Goal: Task Accomplishment & Management: Manage account settings

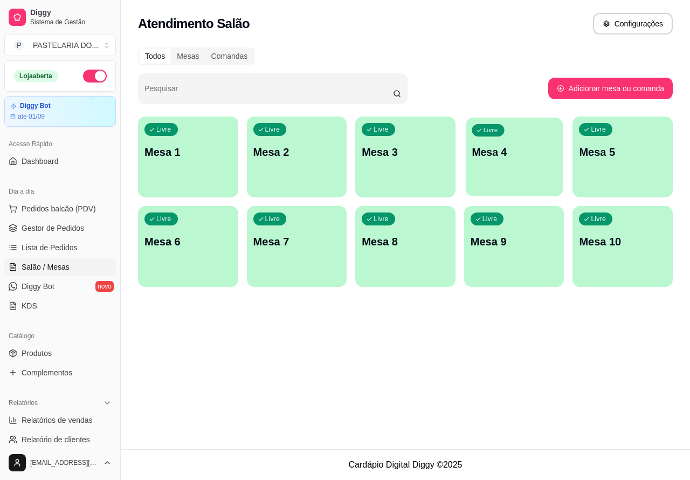
click at [526, 152] on p "Mesa 4" at bounding box center [514, 152] width 85 height 15
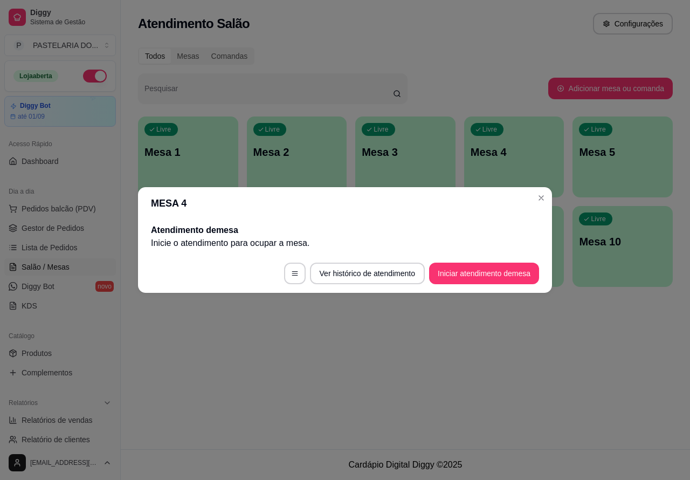
click at [500, 273] on button "Iniciar atendimento de mesa" at bounding box center [484, 274] width 110 height 22
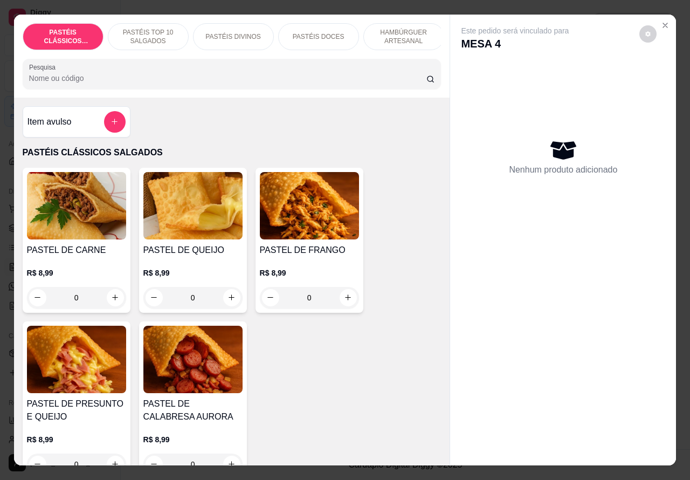
click at [406, 28] on p "HAMBÚRGUER ARTESANAL" at bounding box center [404, 36] width 63 height 17
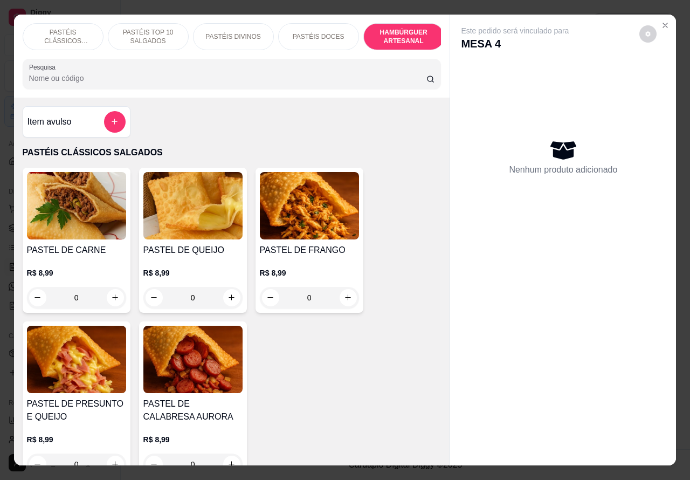
scroll to position [25, 0]
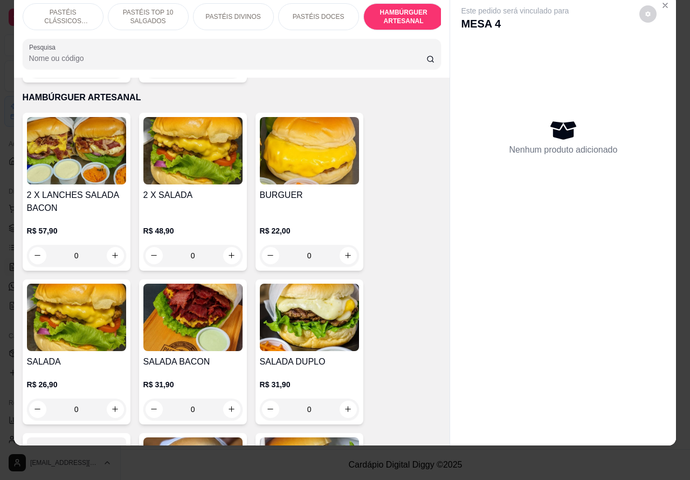
click at [143, 8] on p "PASTÉIS TOP 10 SALGADOS" at bounding box center [148, 16] width 63 height 17
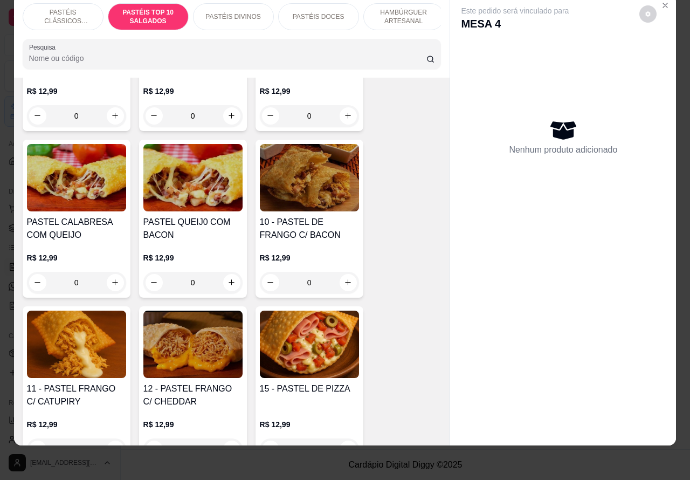
scroll to position [915, 0]
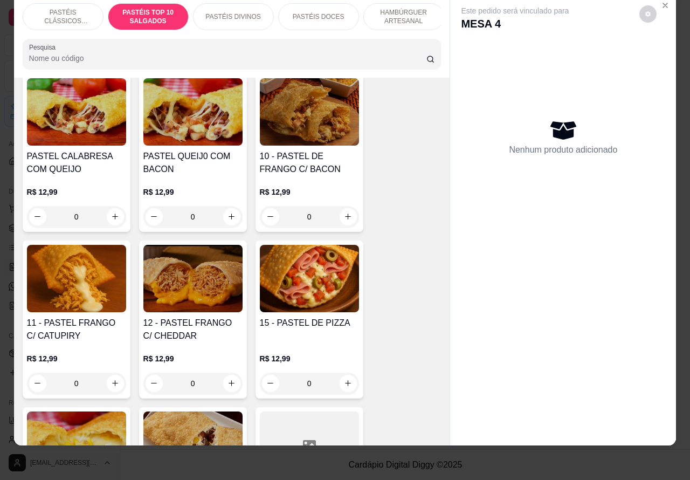
click at [107, 381] on div "0" at bounding box center [76, 384] width 99 height 22
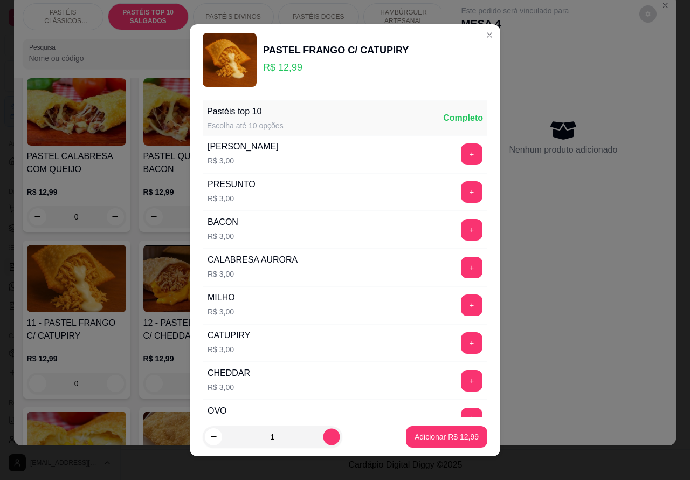
click at [328, 436] on icon "increase-product-quantity" at bounding box center [332, 436] width 8 height 8
type input "2"
click at [419, 436] on p "Adicionar R$ 25,98" at bounding box center [447, 436] width 64 height 11
type input "2"
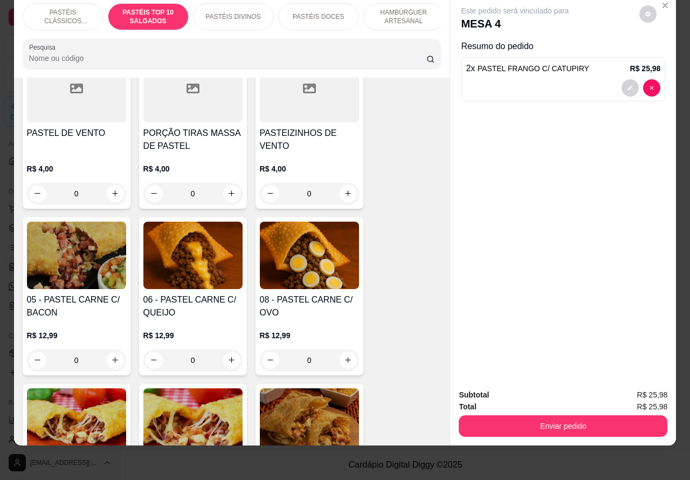
scroll to position [605, 0]
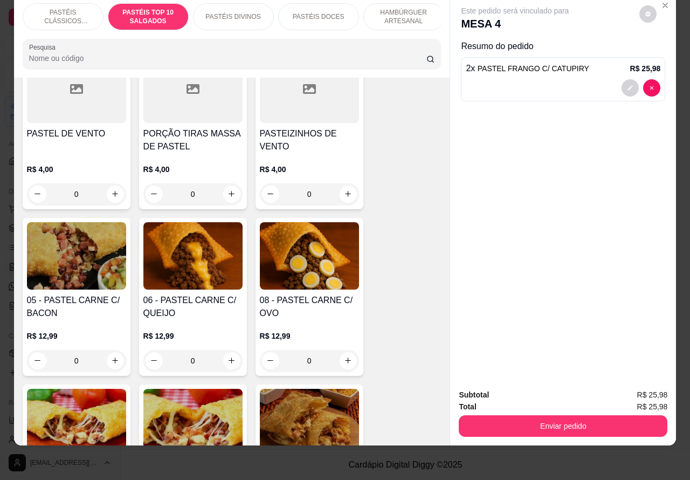
click at [344, 190] on icon "increase-product-quantity" at bounding box center [348, 194] width 8 height 8
type input "1"
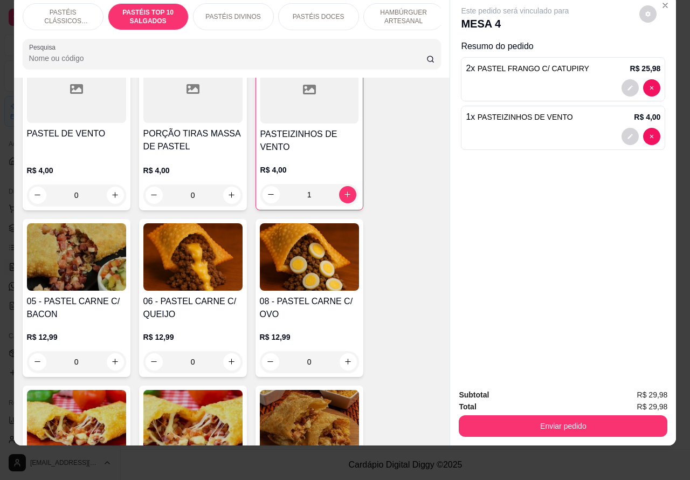
click at [405, 8] on p "HAMBÚRGUER ARTESANAL" at bounding box center [404, 16] width 63 height 17
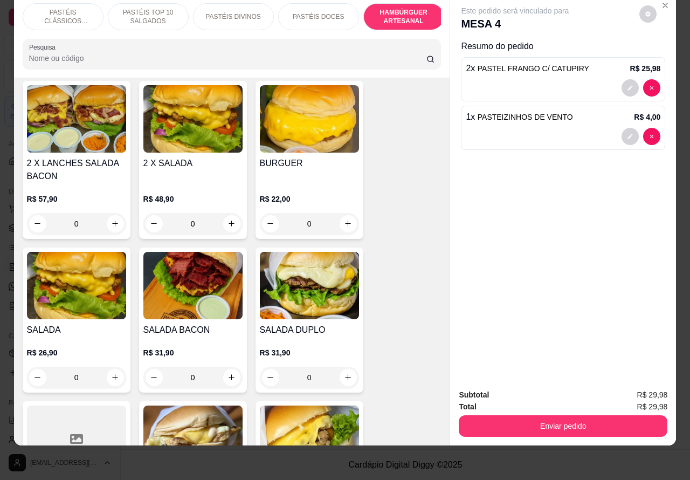
scroll to position [2508, 0]
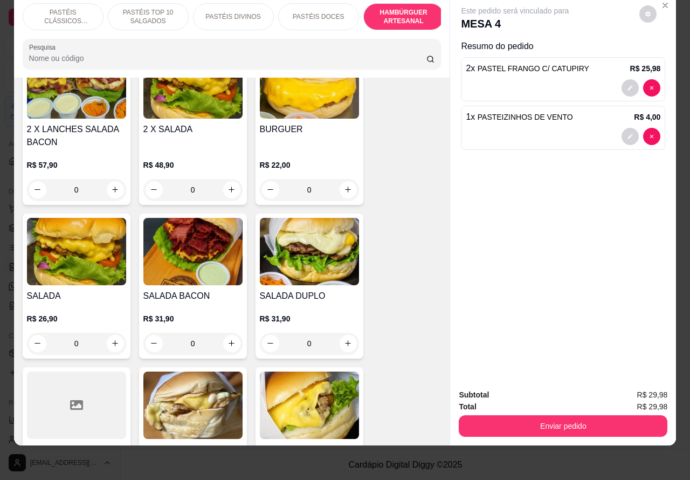
click at [221, 333] on div "0" at bounding box center [192, 344] width 99 height 22
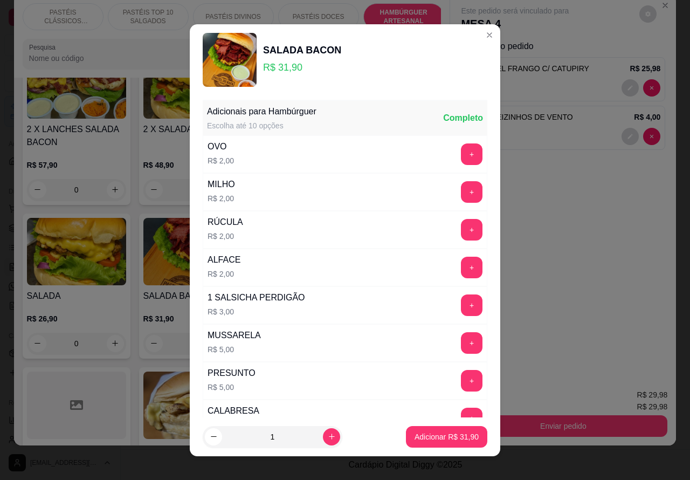
scroll to position [273, 0]
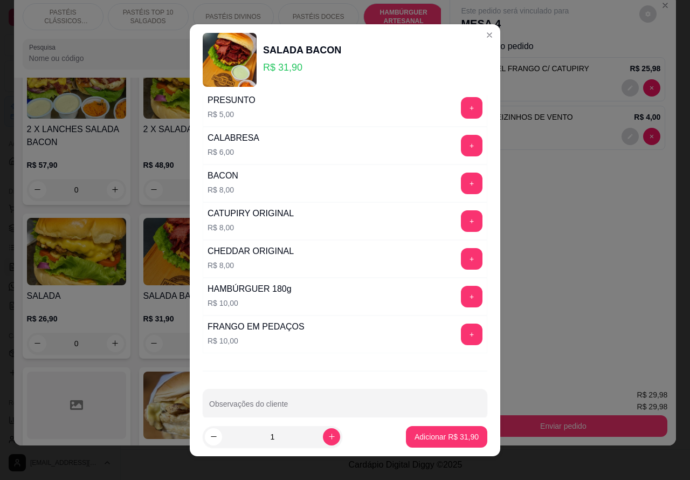
click at [284, 410] on div "Observações do cliente" at bounding box center [345, 404] width 285 height 30
type input "COM ALFACE"
click at [440, 441] on p "Adicionar R$ 31,90" at bounding box center [447, 436] width 63 height 10
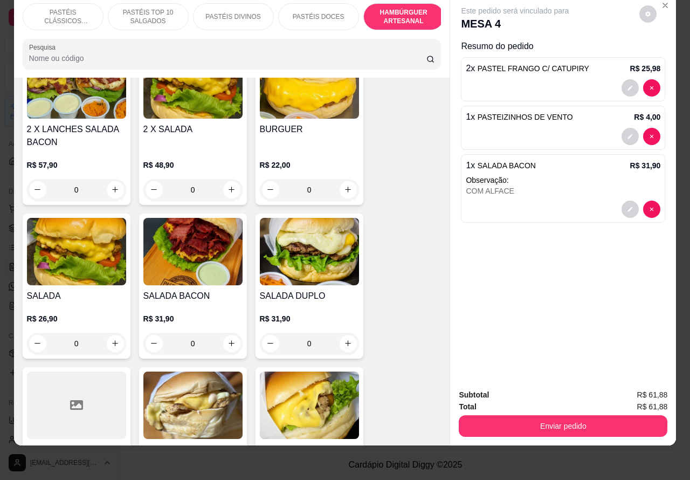
click at [339, 333] on div "0" at bounding box center [309, 344] width 99 height 22
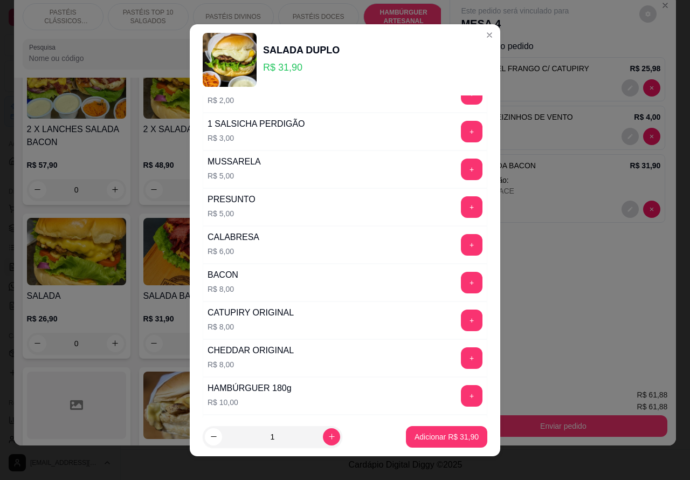
scroll to position [292, 0]
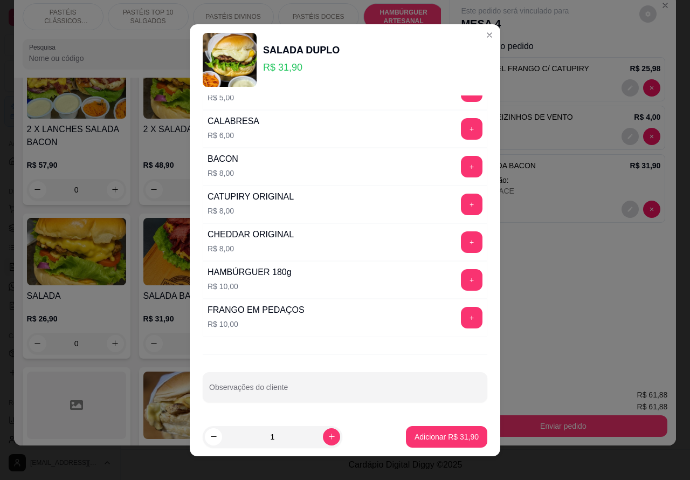
click at [328, 391] on input "Observações do cliente" at bounding box center [345, 391] width 272 height 11
type input "COM RUCULA NO PONTO"
click at [440, 431] on p "Adicionar R$ 31,90" at bounding box center [447, 436] width 64 height 11
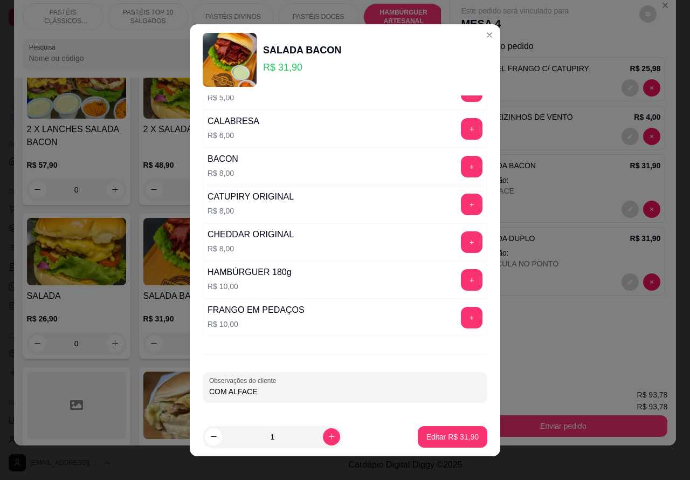
click at [336, 394] on input "COM ALFACE" at bounding box center [345, 391] width 272 height 11
type input "COM ALFACE - NO PONTO"
click at [434, 435] on p "Editar R$ 31,90" at bounding box center [452, 436] width 52 height 11
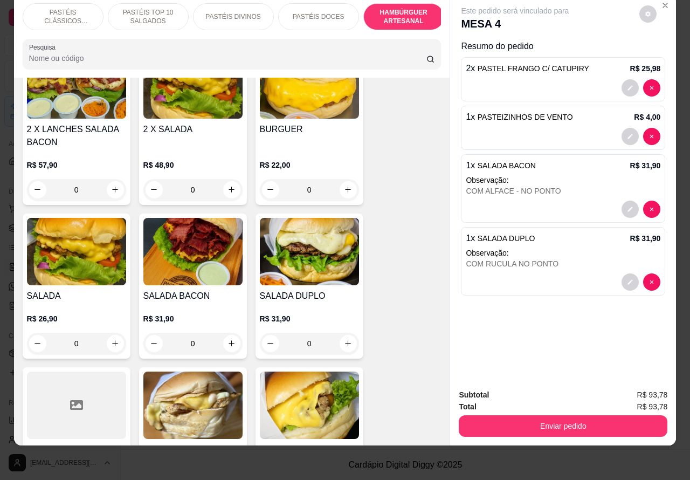
click at [328, 12] on p "PASTÉIS DOCES" at bounding box center [319, 16] width 52 height 9
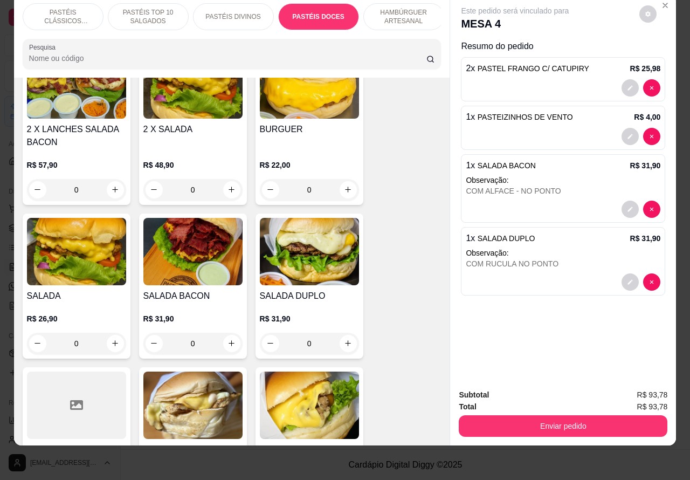
scroll to position [1935, 0]
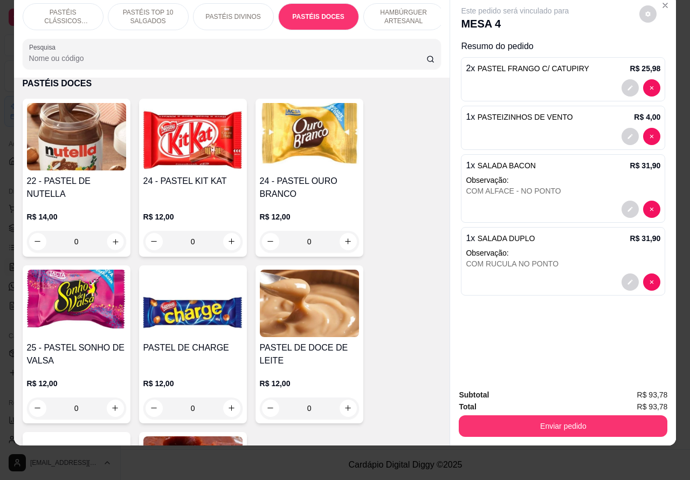
click at [113, 242] on icon "increase-product-quantity" at bounding box center [115, 241] width 5 height 5
type input "1"
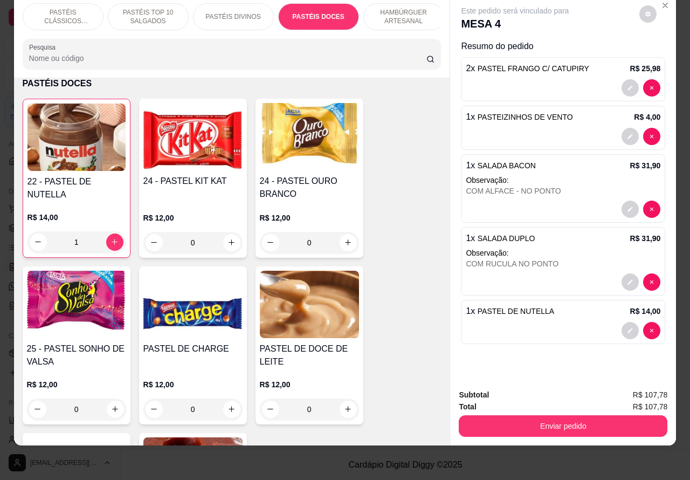
click at [344, 240] on icon "increase-product-quantity" at bounding box center [348, 242] width 8 height 8
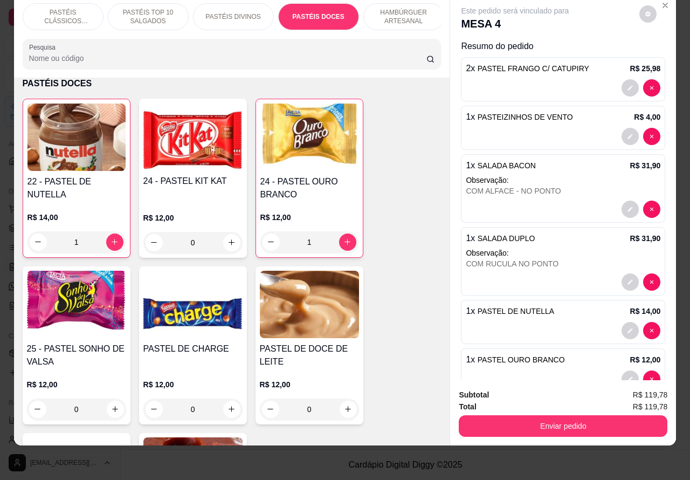
click at [267, 240] on icon "decrease-product-quantity" at bounding box center [271, 242] width 8 height 8
type input "0"
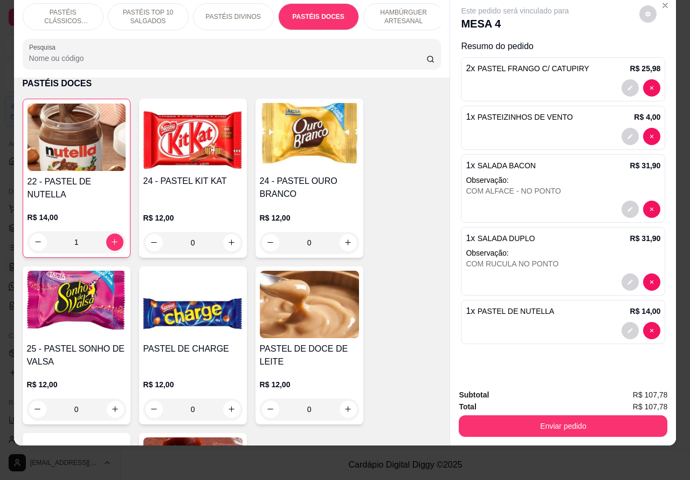
click at [112, 408] on icon "increase-product-quantity" at bounding box center [115, 409] width 6 height 6
type input "1"
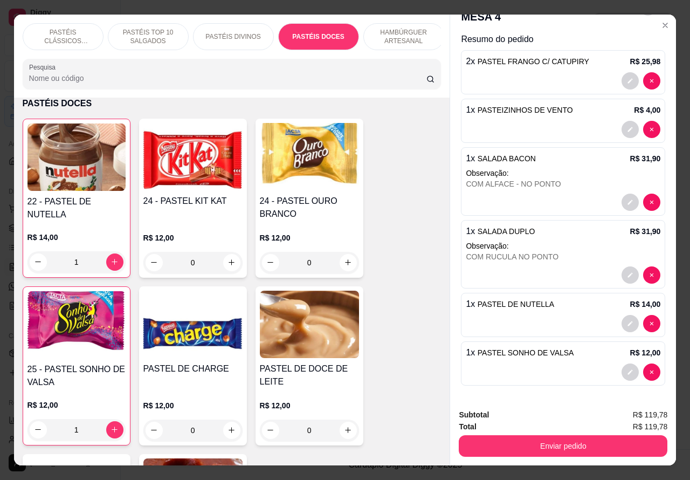
scroll to position [29, 0]
click at [634, 341] on div "1 x PASTEL SONHO DE VALSA R$ 12,00" at bounding box center [563, 363] width 204 height 44
type input "0"
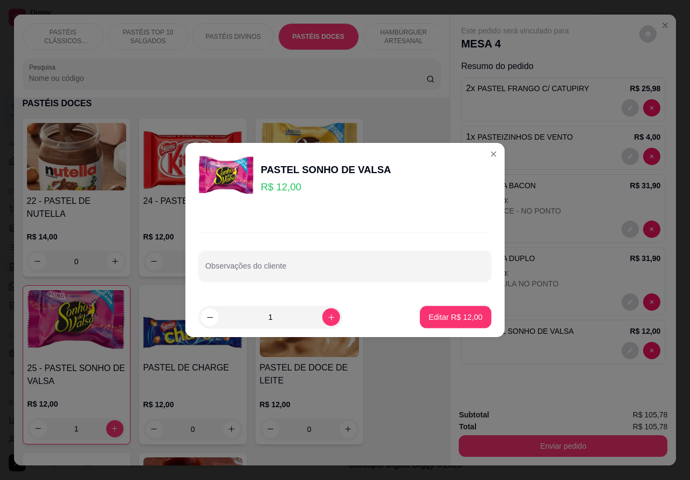
scroll to position [0, 0]
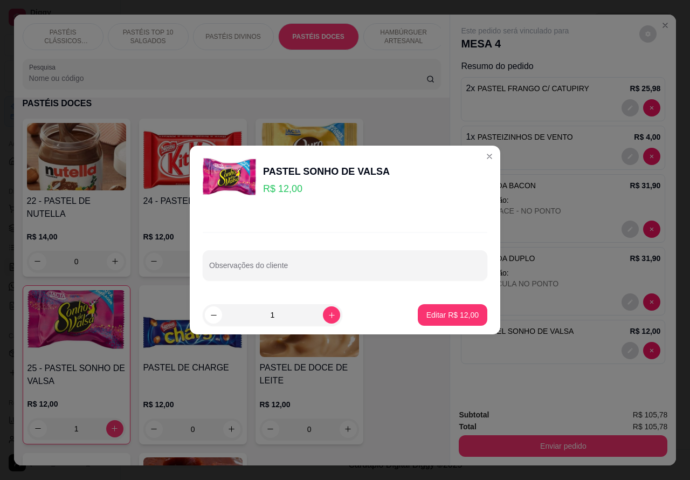
click at [478, 155] on div at bounding box center [563, 156] width 195 height 17
click at [397, 377] on div "22 - PASTEL DE NUTELLA R$ 14,00 0 24 - PASTEL KIT KAT R$ 12,00 0 24 - PASTEL OU…" at bounding box center [232, 365] width 419 height 492
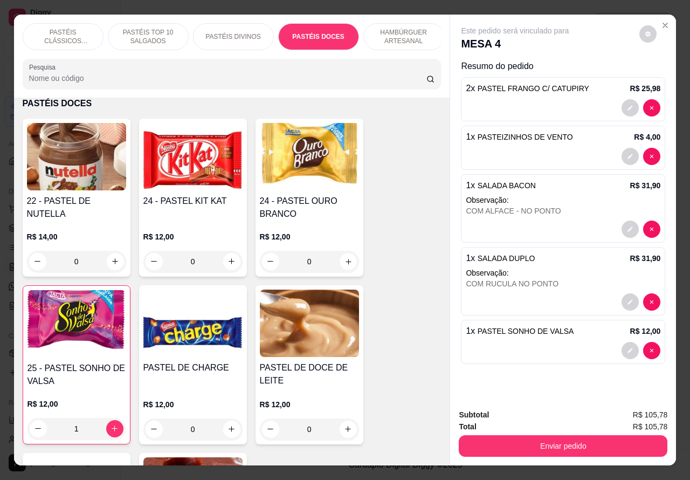
click at [344, 265] on icon "increase-product-quantity" at bounding box center [348, 261] width 8 height 8
type input "1"
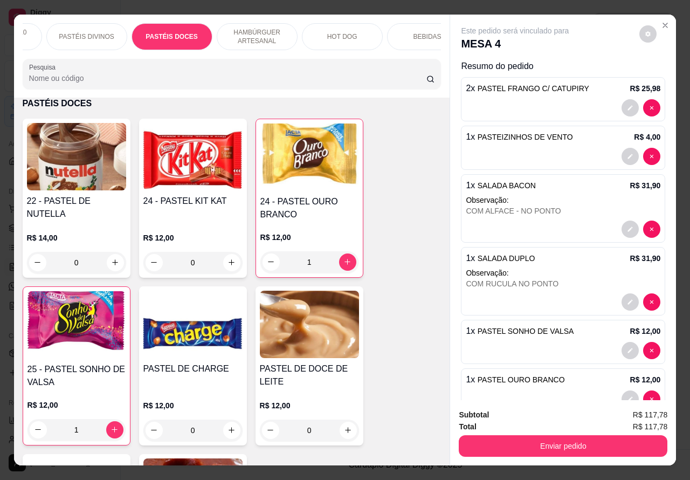
scroll to position [0, 213]
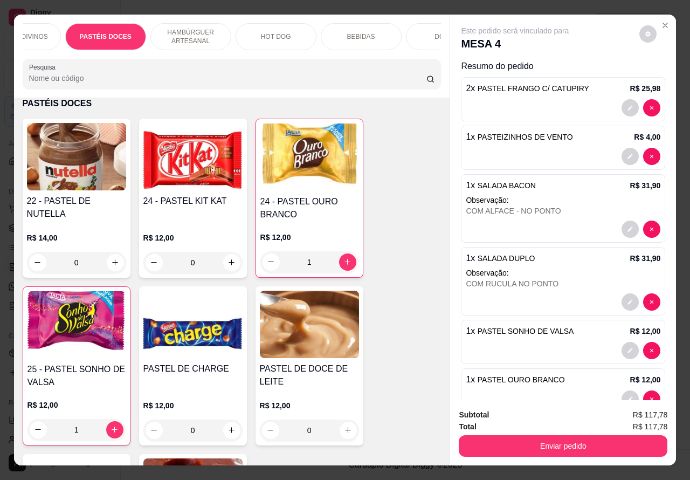
click at [351, 32] on p "BEBIDAS" at bounding box center [361, 36] width 28 height 9
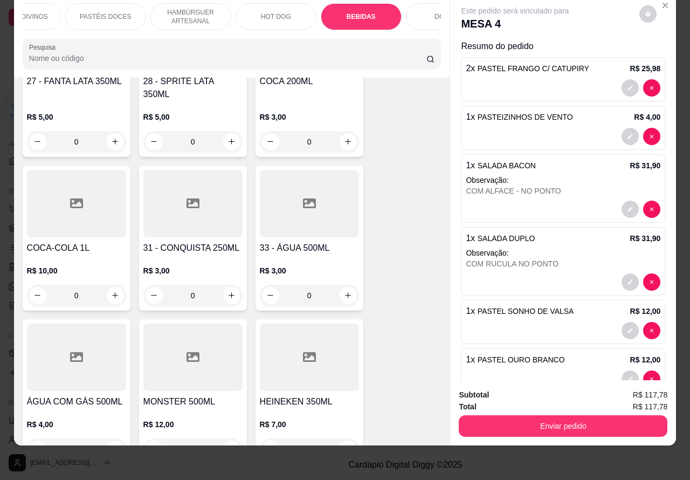
scroll to position [3876, 0]
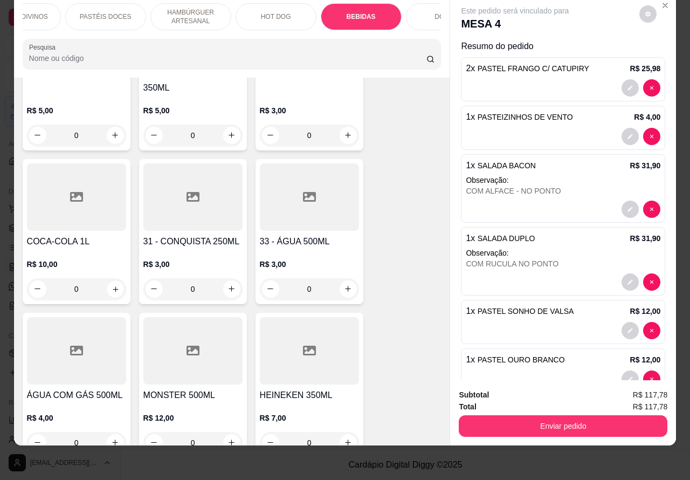
click at [111, 285] on icon "increase-product-quantity" at bounding box center [115, 289] width 8 height 8
type input "1"
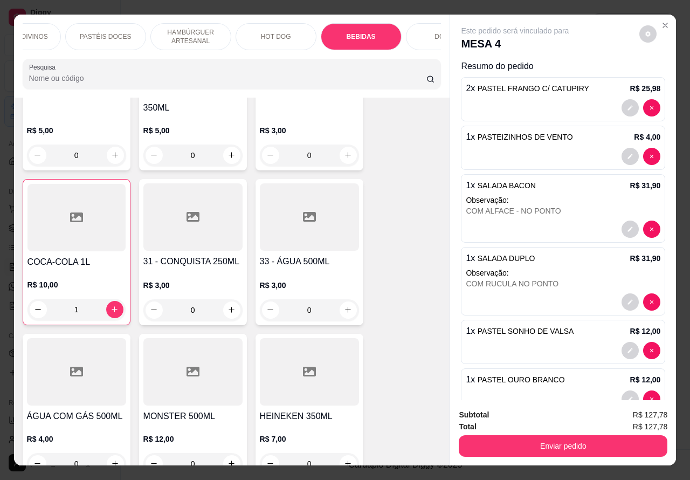
scroll to position [77, 0]
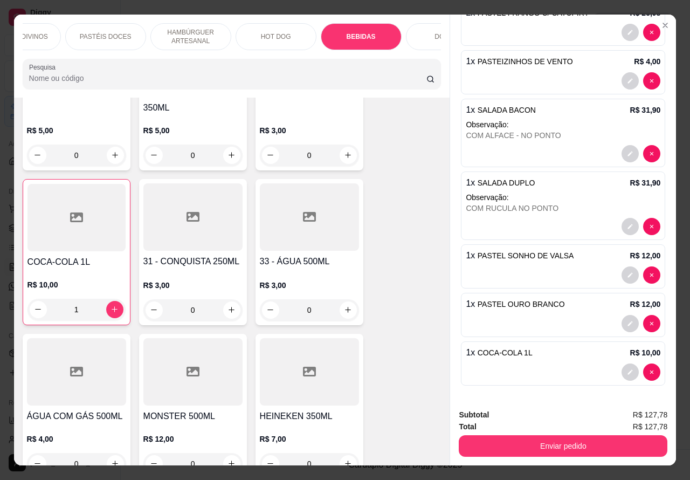
click at [549, 442] on button "Enviar pedido" at bounding box center [563, 446] width 209 height 22
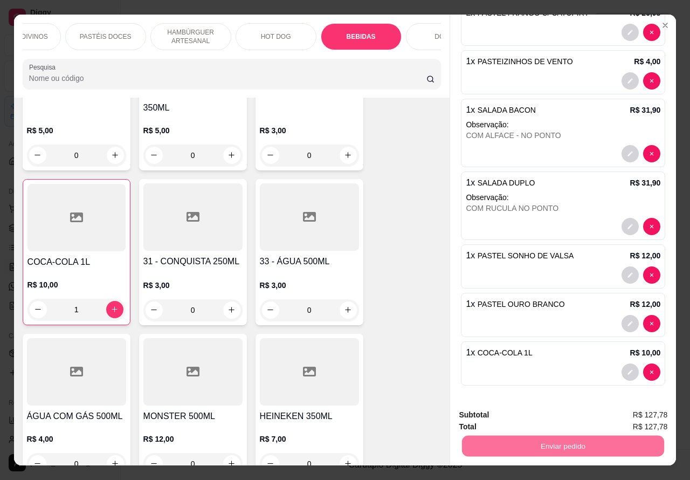
click at [543, 415] on button "Não registrar e enviar pedido" at bounding box center [527, 414] width 112 height 20
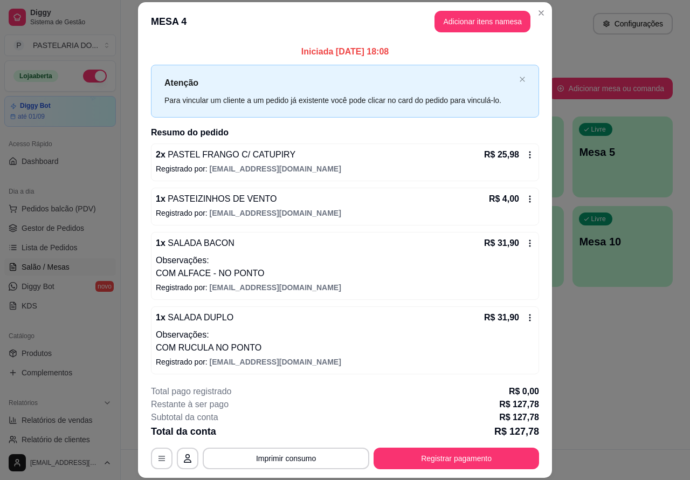
click at [276, 458] on button "Imprimir consumo" at bounding box center [286, 458] width 167 height 22
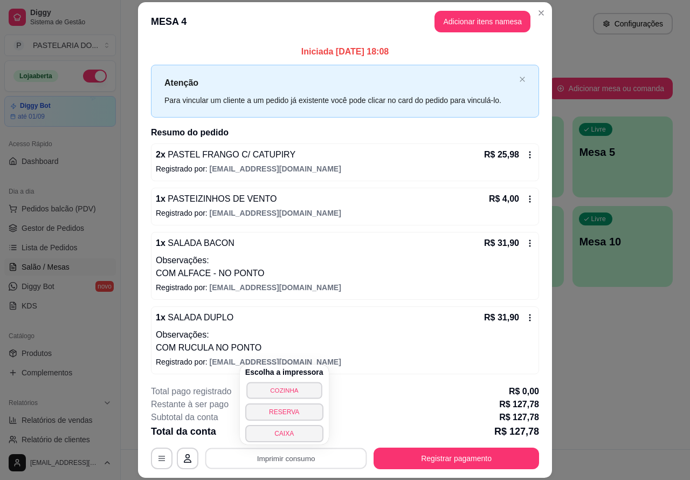
click at [286, 389] on button "COZINHA" at bounding box center [283, 390] width 75 height 17
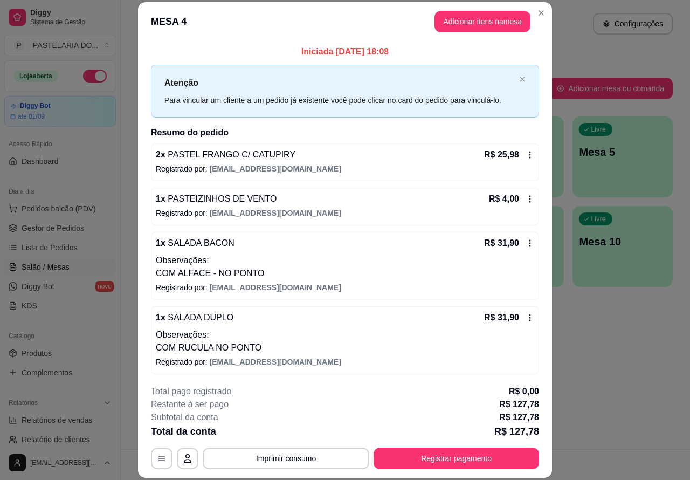
click at [121, 373] on button "Toggle Sidebar" at bounding box center [120, 240] width 9 height 480
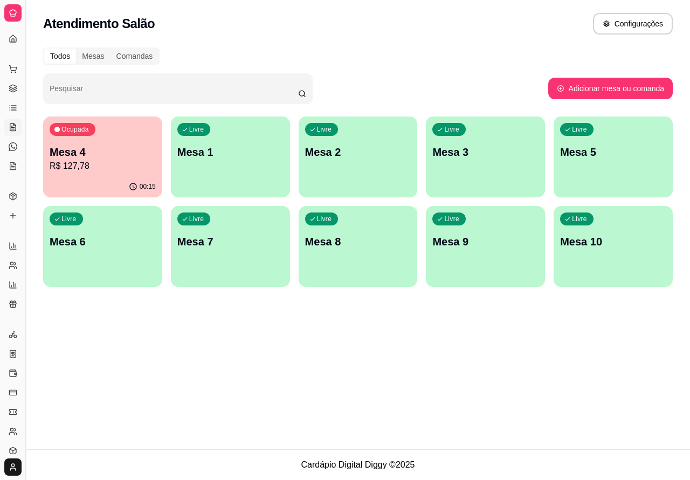
click at [25, 394] on button "Toggle Sidebar" at bounding box center [25, 240] width 9 height 480
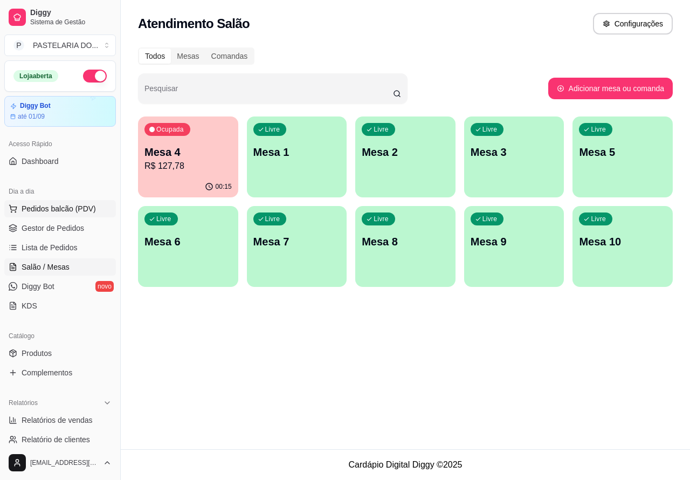
click at [64, 205] on span "Pedidos balcão (PDV)" at bounding box center [59, 208] width 74 height 11
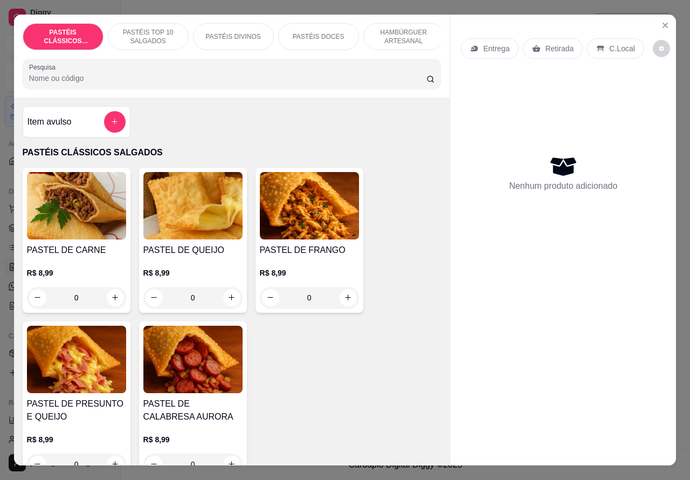
click at [496, 43] on p "Entrega" at bounding box center [496, 48] width 26 height 11
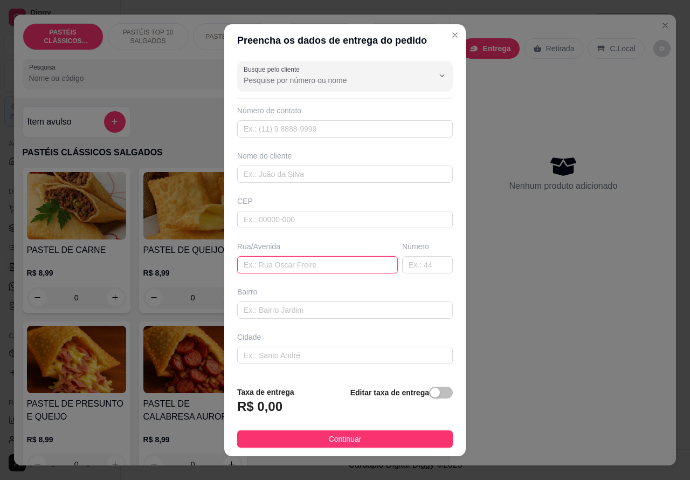
click at [294, 263] on input "text" at bounding box center [317, 264] width 161 height 17
paste input "[PERSON_NAME] 438,"
type input "[PERSON_NAME] 438,"
click at [429, 392] on span "button" at bounding box center [441, 393] width 24 height 12
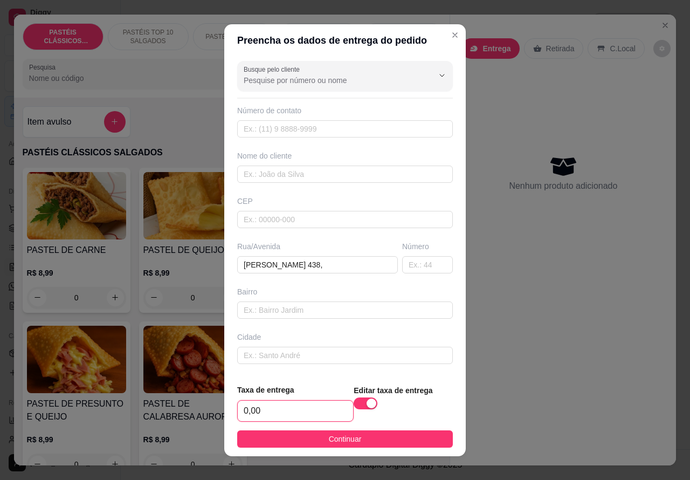
click at [243, 407] on input "0,00" at bounding box center [295, 411] width 115 height 20
type input "1,00"
click at [306, 126] on input "text" at bounding box center [345, 128] width 216 height 17
paste input "[PHONE_NUMBER]"
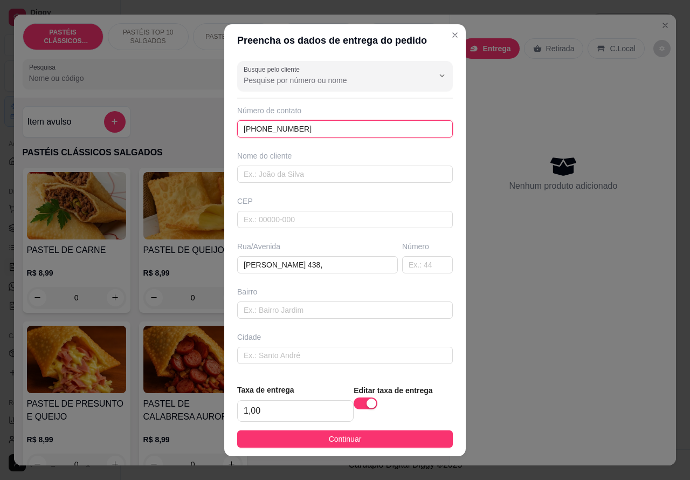
type input "[PHONE_NUMBER]"
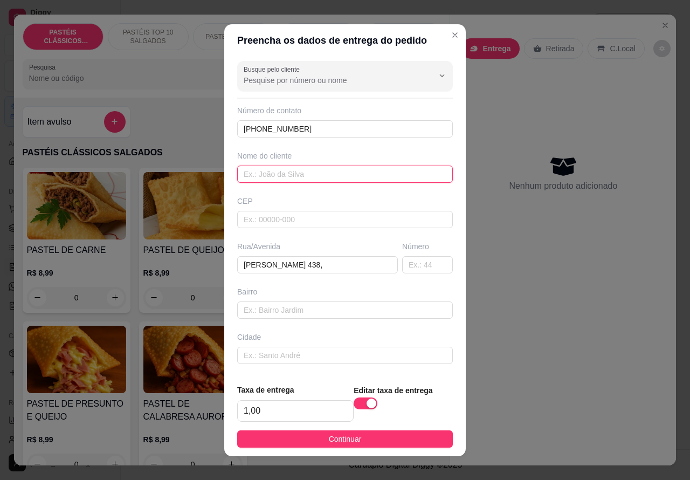
click at [298, 176] on input "text" at bounding box center [345, 173] width 216 height 17
type input "SOLANGE"
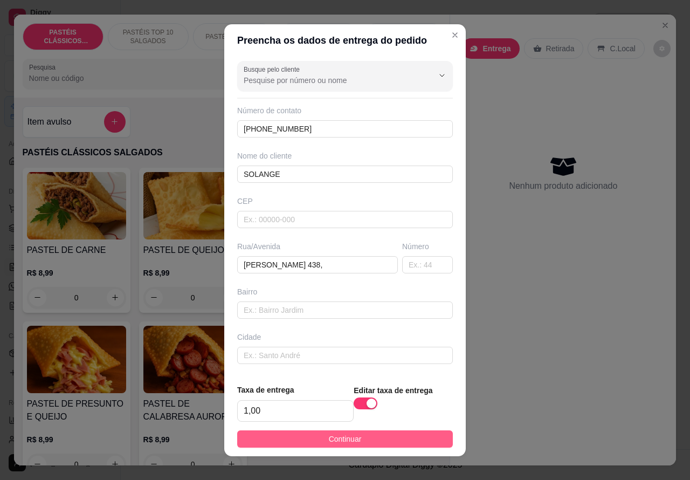
click at [349, 434] on span "Continuar" at bounding box center [345, 439] width 33 height 12
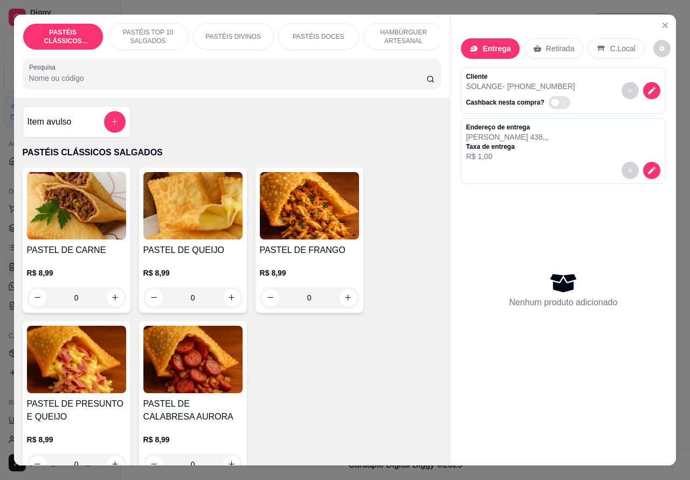
click at [407, 28] on p "HAMBÚRGUER ARTESANAL" at bounding box center [404, 36] width 63 height 17
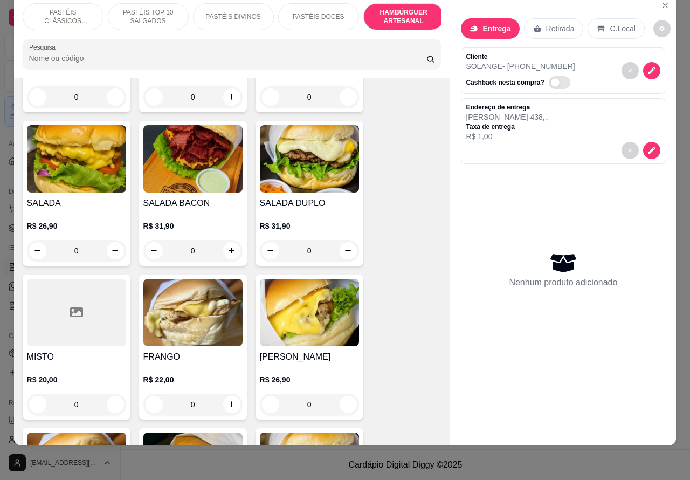
scroll to position [2542, 0]
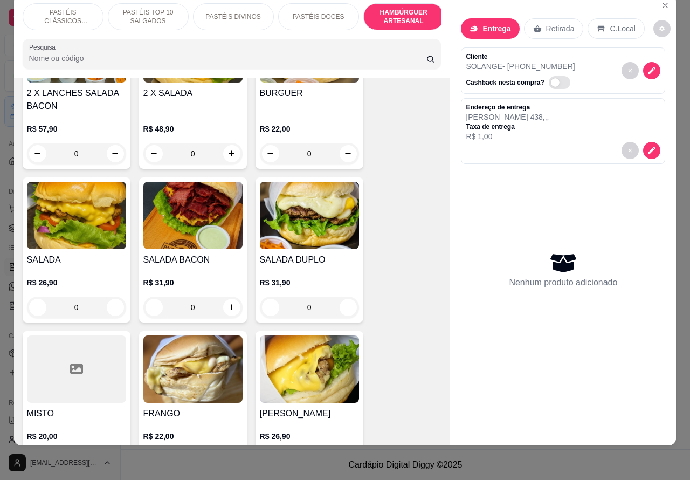
click at [224, 296] on div "0" at bounding box center [192, 307] width 99 height 22
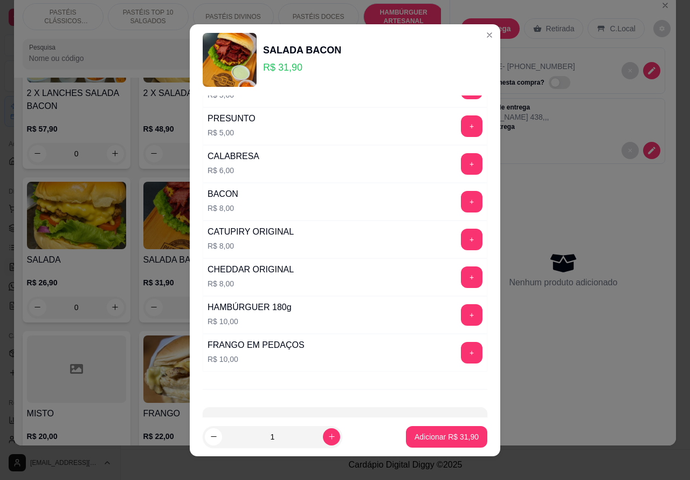
scroll to position [292, 0]
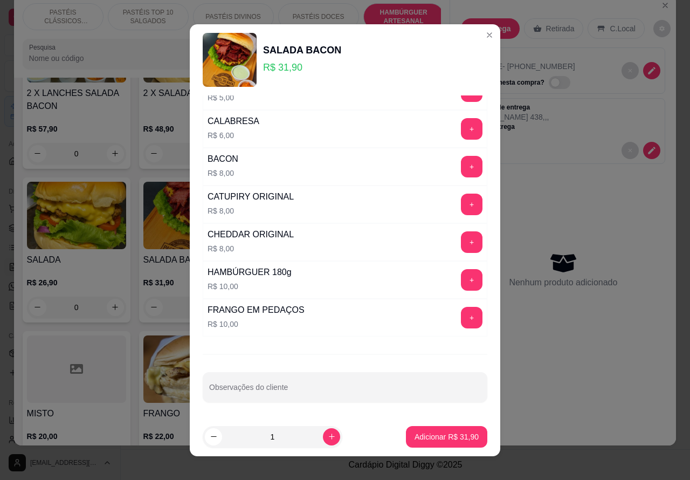
click at [334, 388] on input "Observações do cliente" at bounding box center [345, 391] width 272 height 11
type input "CORTADO AO MEIO>>>>>>>>>>>>"
click at [423, 430] on button "Adicionar R$ 31,90" at bounding box center [446, 437] width 81 height 22
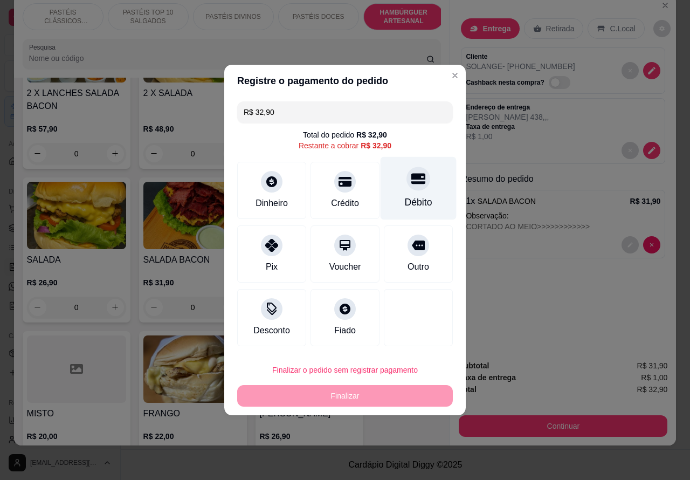
click at [419, 184] on div at bounding box center [418, 179] width 24 height 24
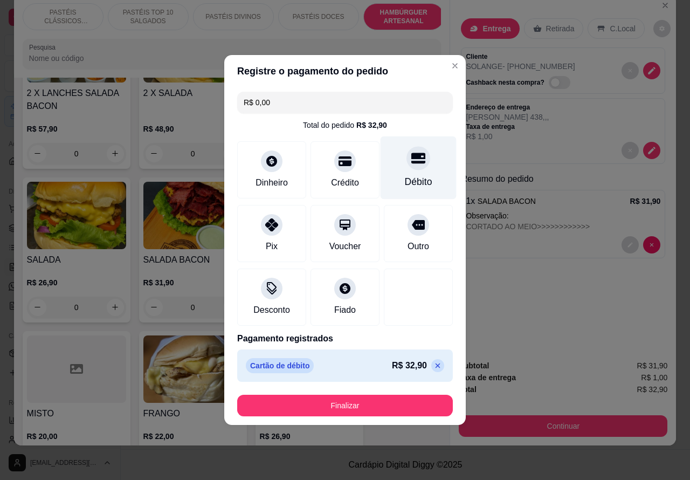
click at [361, 405] on button "Finalizar" at bounding box center [345, 406] width 216 height 22
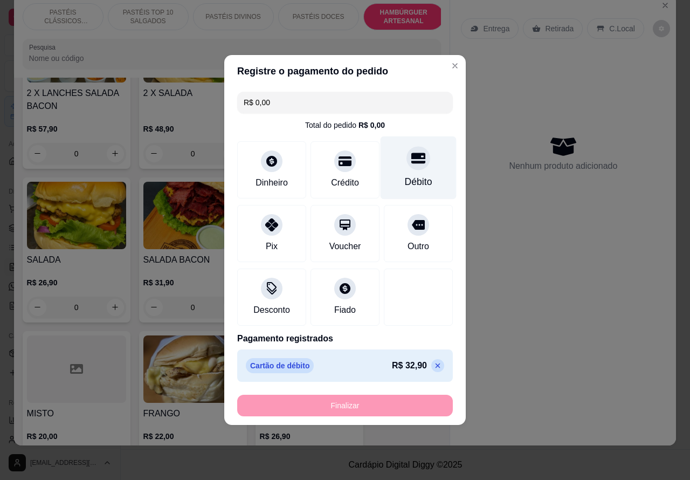
type input "-R$ 32,90"
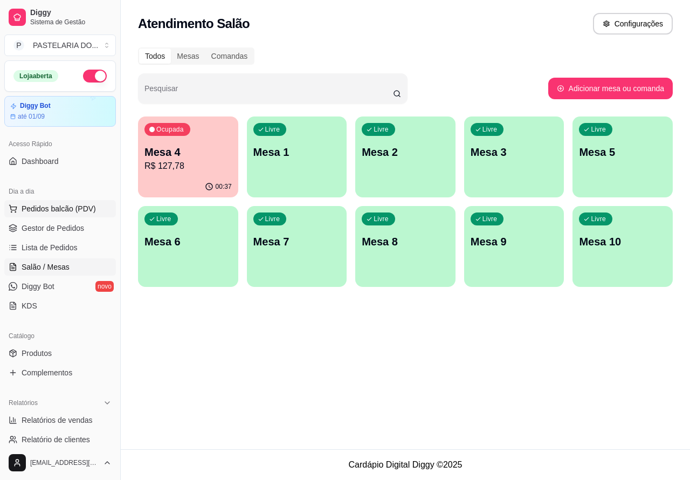
click at [63, 205] on span "Pedidos balcão (PDV)" at bounding box center [59, 208] width 74 height 11
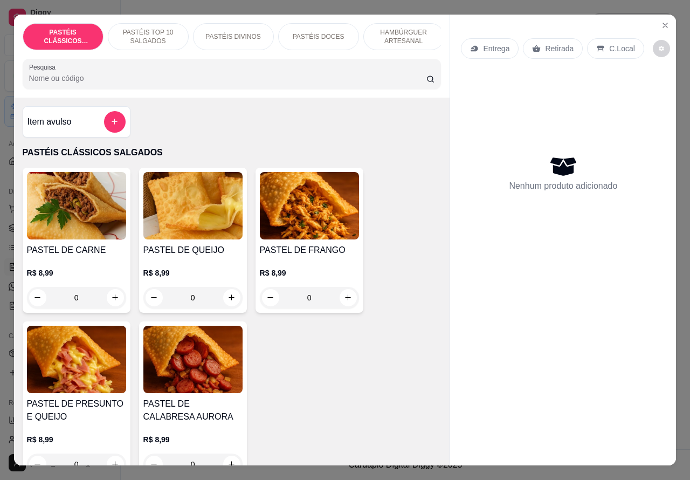
click at [404, 28] on p "HAMBÚRGUER ARTESANAL" at bounding box center [404, 36] width 63 height 17
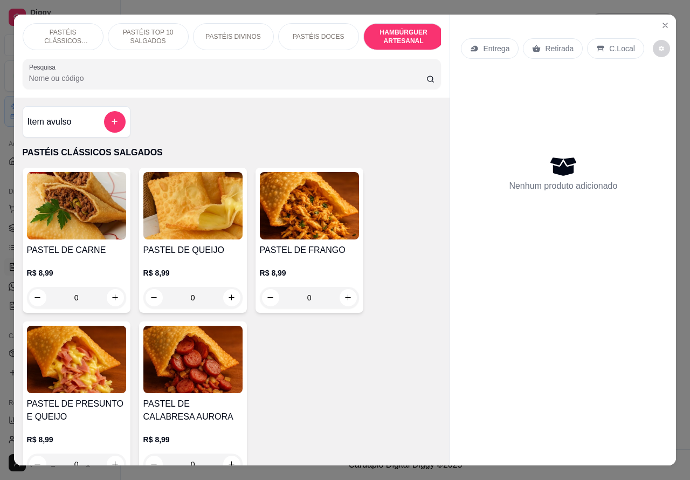
scroll to position [25, 0]
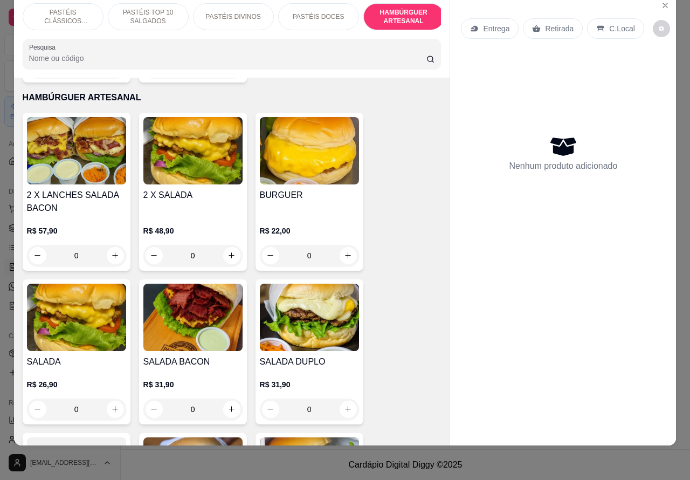
click at [108, 398] on div "0" at bounding box center [76, 409] width 99 height 22
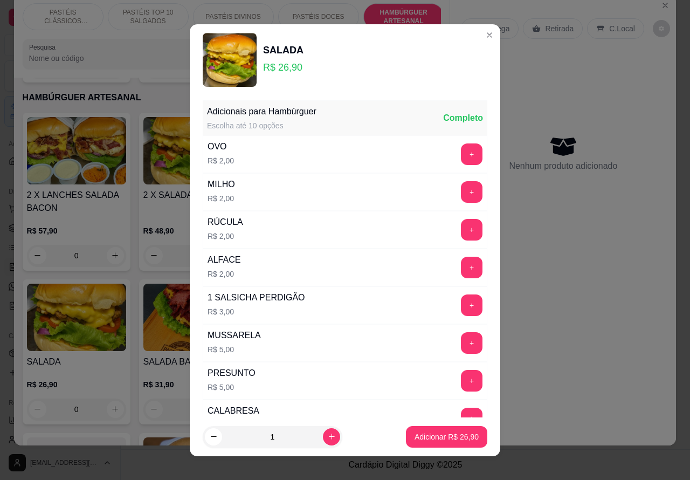
scroll to position [292, 0]
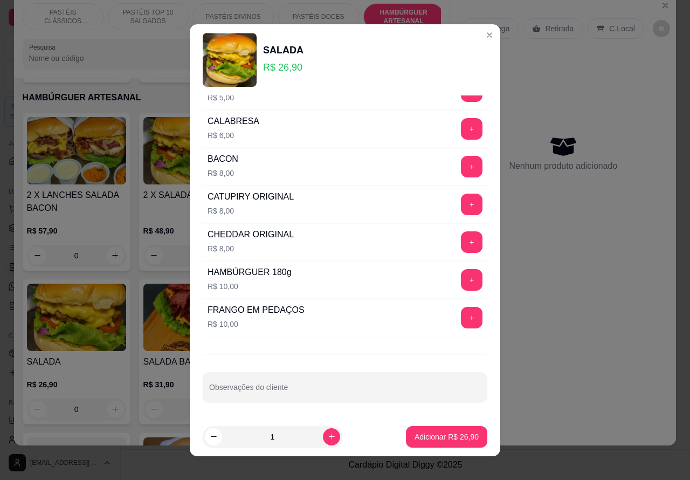
click at [336, 389] on input "Observações do cliente" at bounding box center [345, 391] width 272 height 11
type input "SEM CEBOLA>>>>"
click at [434, 435] on p "Adicionar R$ 26,90" at bounding box center [447, 436] width 64 height 11
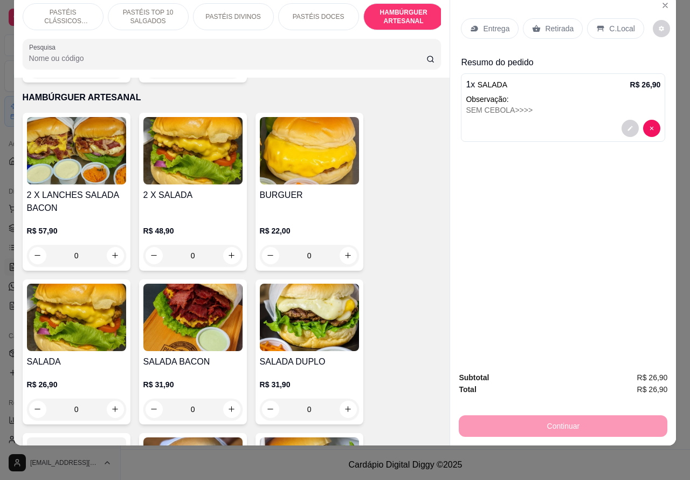
click at [345, 245] on div "0" at bounding box center [309, 256] width 99 height 22
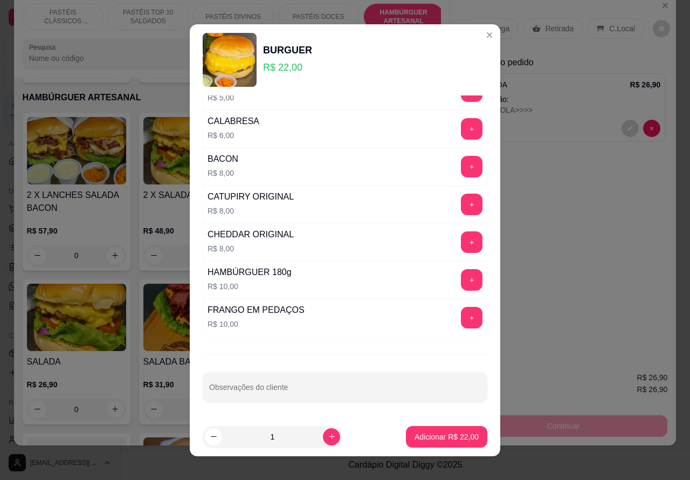
click at [358, 391] on input "Observações do cliente" at bounding box center [345, 391] width 272 height 11
type input "SEM SALADA>>>>>>"
click at [445, 440] on p "Adicionar R$ 22,00" at bounding box center [447, 436] width 64 height 11
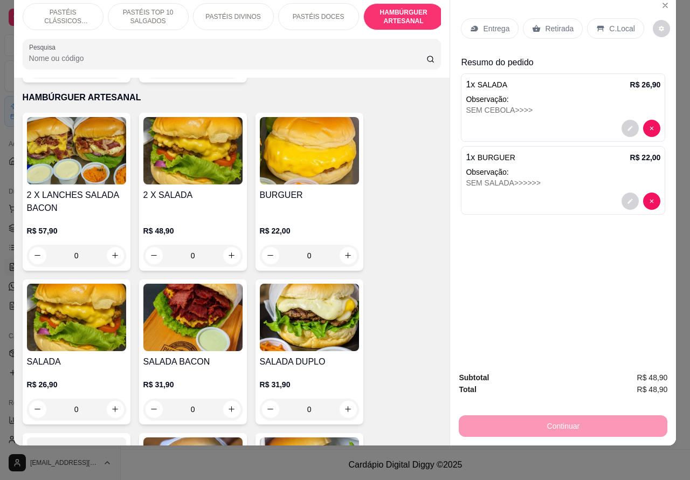
click at [52, 8] on p "PASTÉIS CLÁSSICOS SALGADOS" at bounding box center [63, 16] width 63 height 17
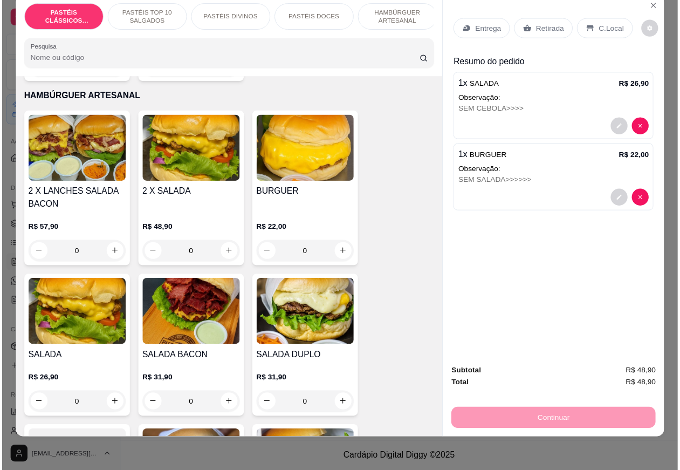
scroll to position [49, 0]
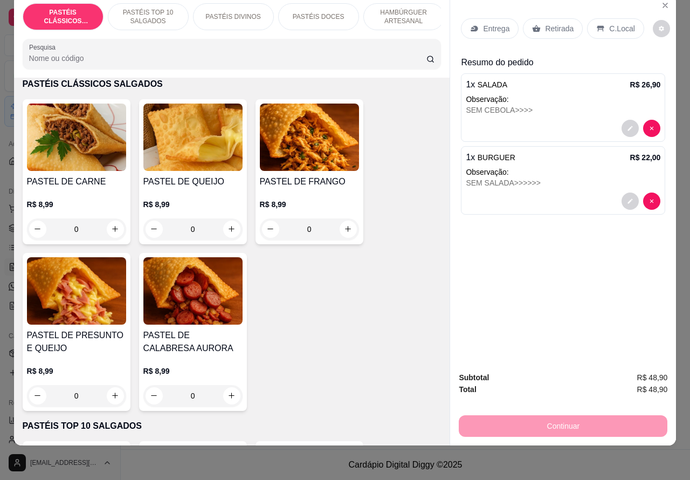
click at [227, 229] on icon "increase-product-quantity" at bounding box center [231, 229] width 8 height 8
type input "1"
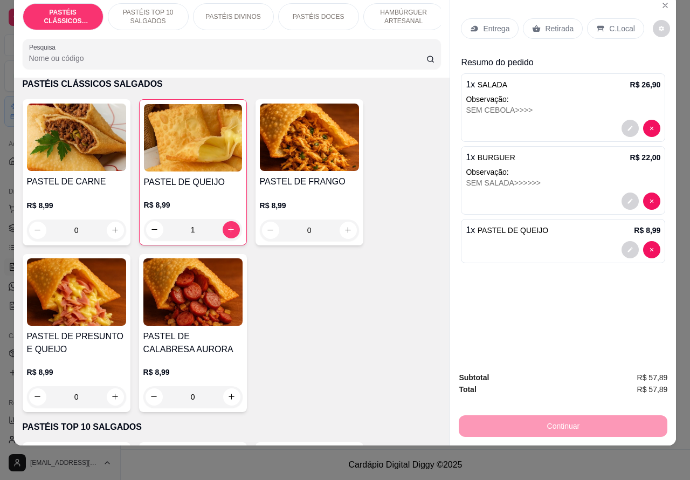
click at [549, 23] on p "Retirada" at bounding box center [559, 28] width 29 height 11
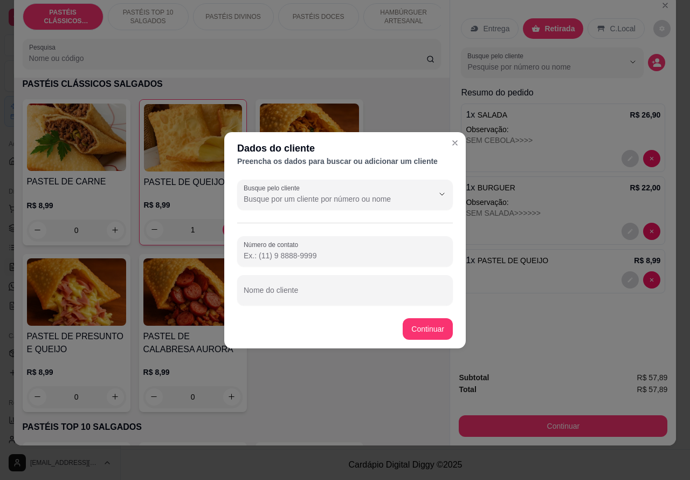
click at [292, 248] on label "Número de contato" at bounding box center [273, 244] width 58 height 9
click at [292, 250] on input "Número de contato" at bounding box center [345, 255] width 203 height 11
paste input "[PHONE_NUMBER]"
type input "[PHONE_NUMBER]"
click at [330, 291] on input "Nome do cliente" at bounding box center [345, 294] width 203 height 11
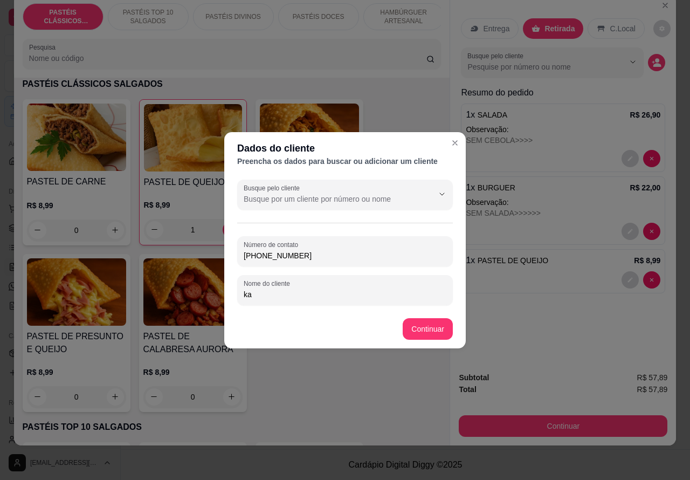
type input "k"
type input "[PERSON_NAME]"
click at [424, 324] on div "PASTEL DE CARNE R$ 8,99 0 PASTEL DE QUEIJO R$ 8,99 1 PASTEL DE FRANGO R$ 8,99 0…" at bounding box center [232, 255] width 419 height 313
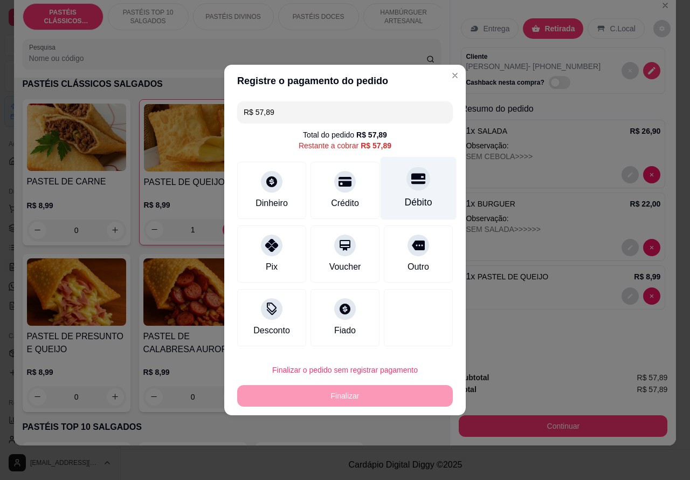
click at [414, 190] on div at bounding box center [418, 179] width 24 height 24
type input "R$ 0,00"
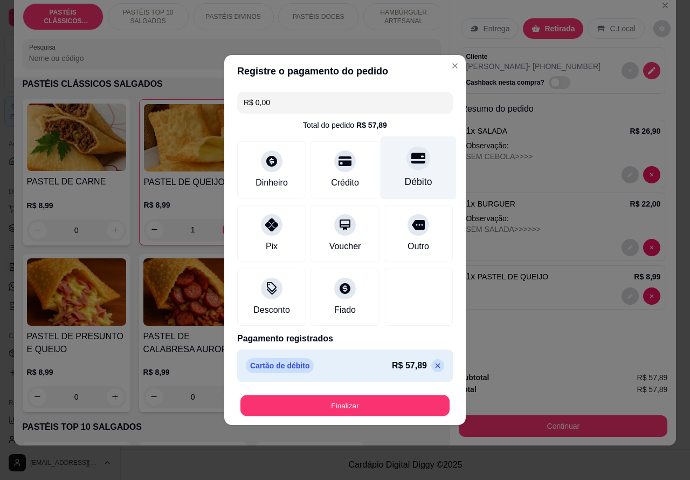
click at [380, 404] on button "Finalizar" at bounding box center [344, 405] width 209 height 21
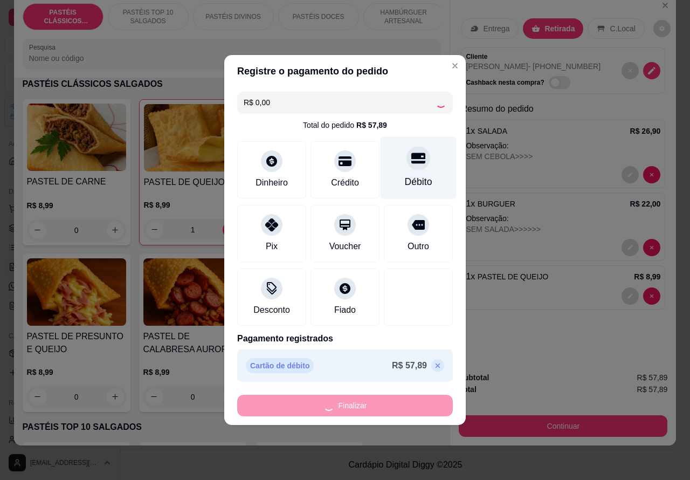
type input "0"
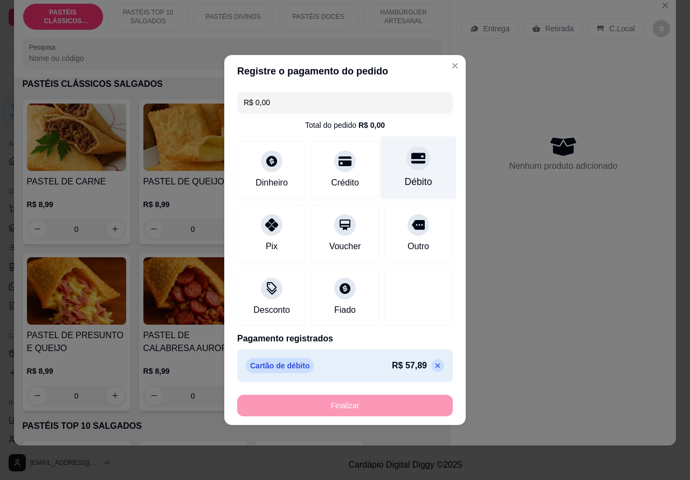
type input "-R$ 57,89"
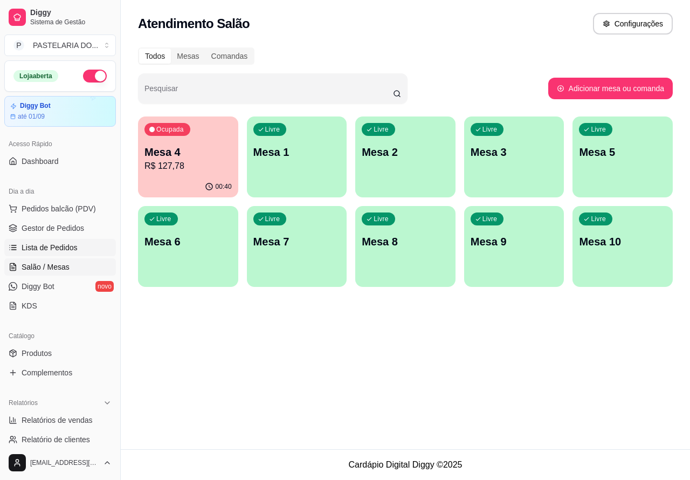
click at [55, 246] on span "Lista de Pedidos" at bounding box center [50, 247] width 56 height 11
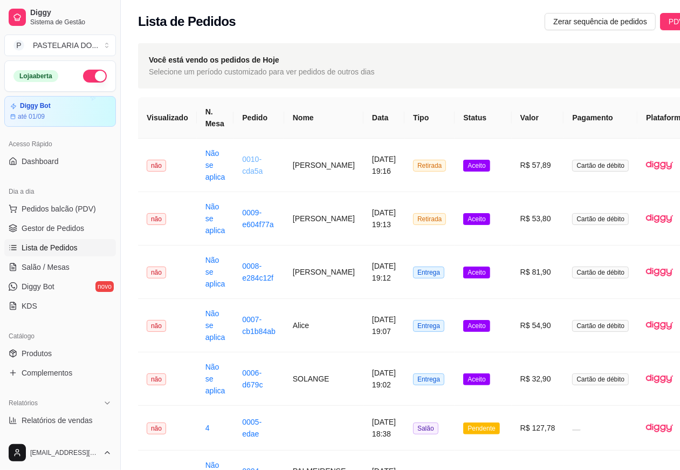
click at [257, 167] on link "0010-cda5a" at bounding box center [252, 165] width 20 height 20
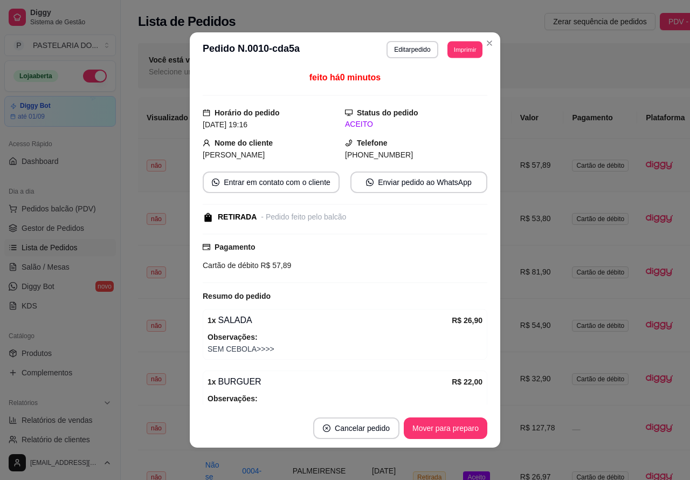
click at [458, 52] on button "Imprimir" at bounding box center [464, 49] width 35 height 17
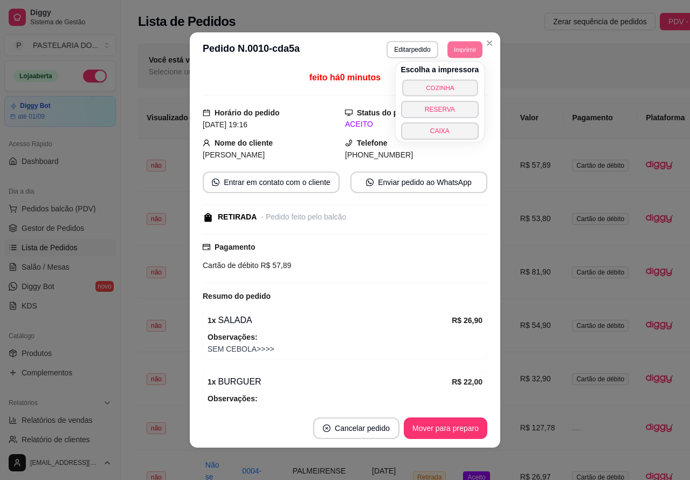
click at [453, 85] on button "COZINHA" at bounding box center [439, 87] width 75 height 17
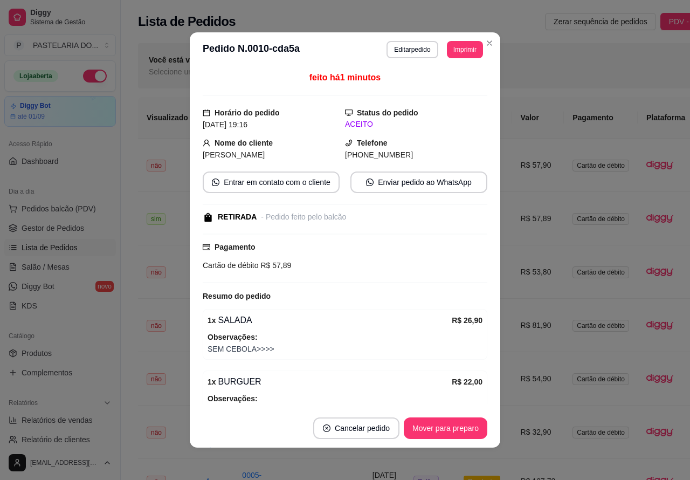
click at [488, 42] on icon "Close" at bounding box center [489, 43] width 9 height 9
click at [121, 359] on button "Toggle Sidebar" at bounding box center [120, 240] width 9 height 480
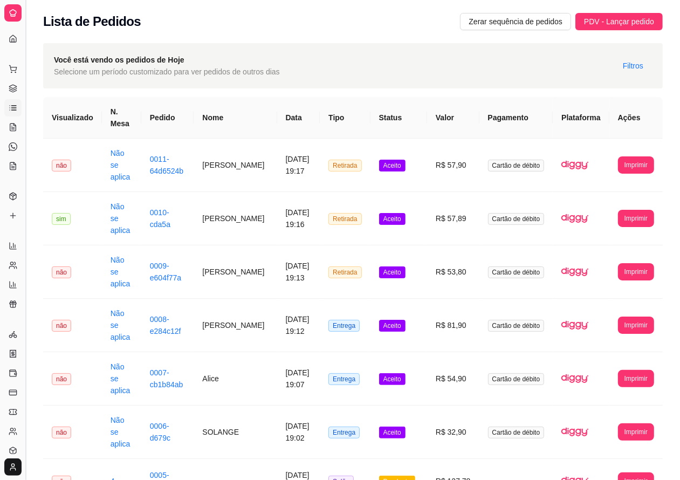
click at [25, 346] on button "Toggle Sidebar" at bounding box center [25, 240] width 9 height 480
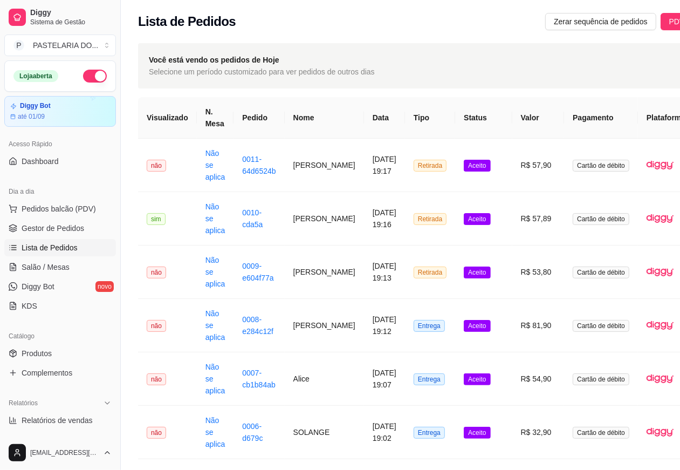
click at [475, 432] on span "Aceito" at bounding box center [477, 432] width 26 height 12
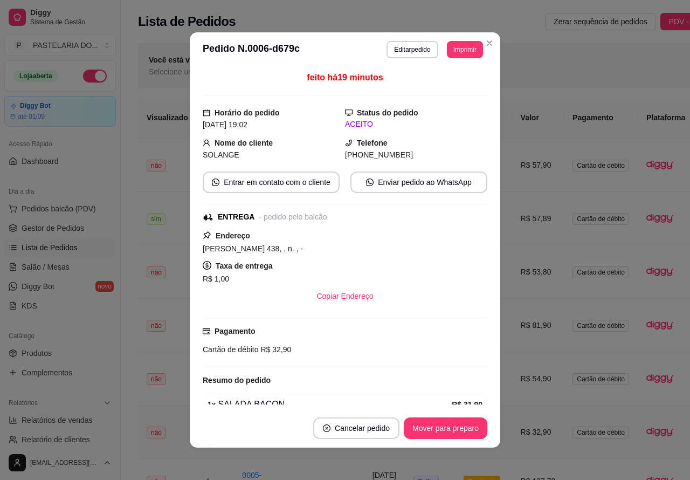
click at [449, 424] on button "Mover para preparo" at bounding box center [446, 428] width 84 height 22
click at [463, 429] on button "Mover para entrega" at bounding box center [445, 428] width 83 height 22
click at [450, 427] on button "Mover para finalizado" at bounding box center [442, 428] width 89 height 22
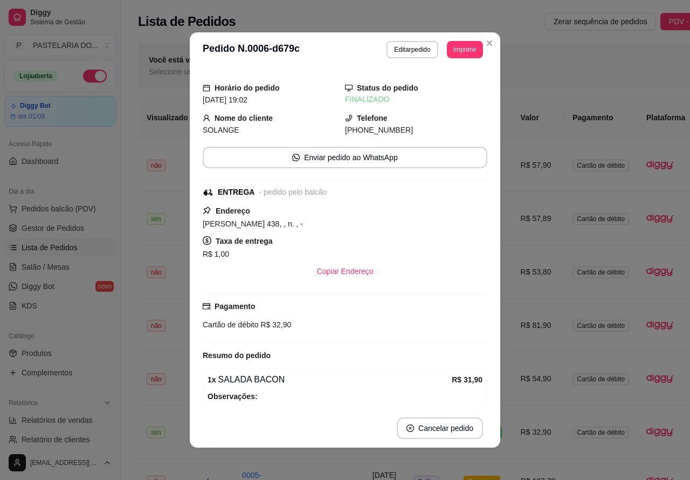
click at [128, 448] on div "**********" at bounding box center [443, 427] width 644 height 781
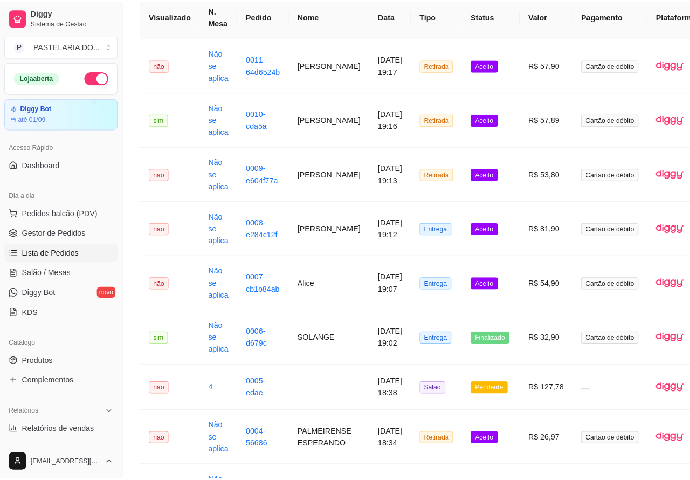
scroll to position [103, 0]
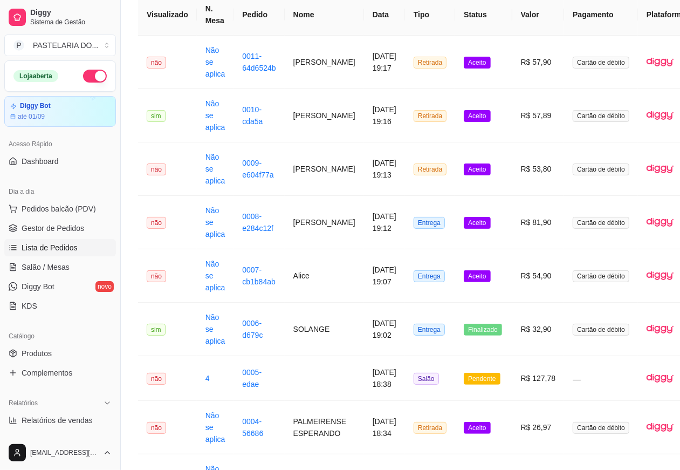
click at [474, 379] on span "Pendente" at bounding box center [482, 379] width 36 height 12
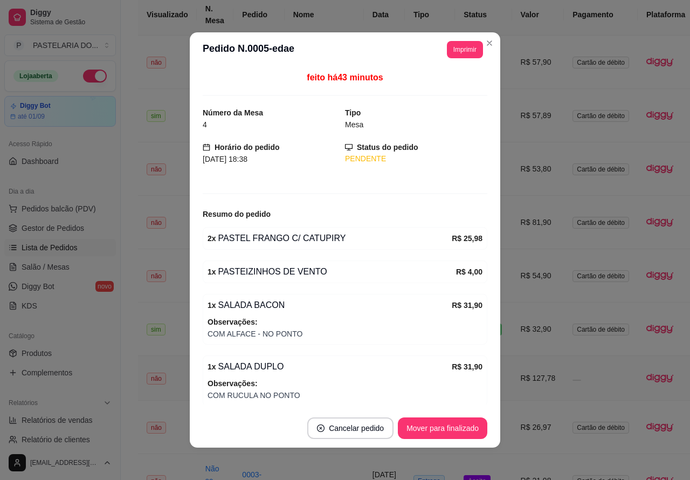
click at [451, 424] on button "Mover para finalizado" at bounding box center [442, 428] width 89 height 22
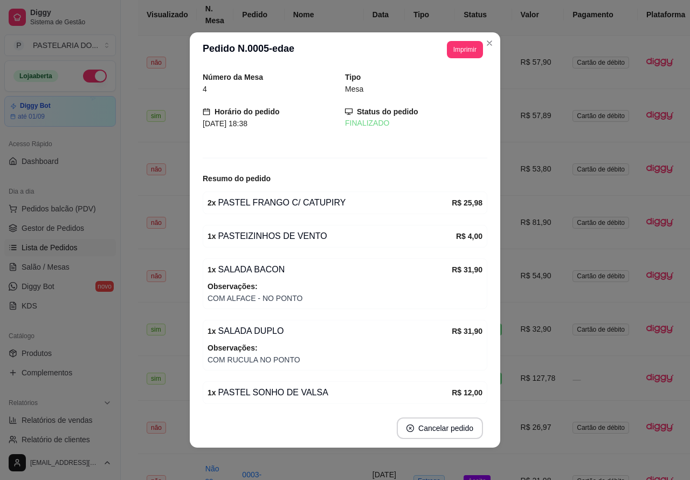
click at [130, 453] on div "**********" at bounding box center [443, 324] width 644 height 781
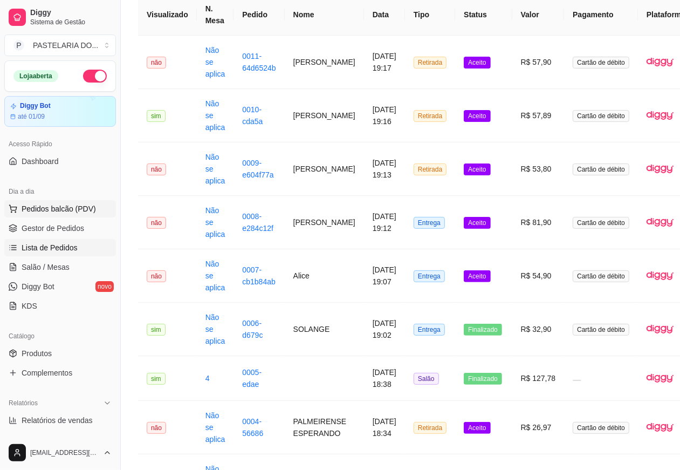
click at [65, 204] on span "Pedidos balcão (PDV)" at bounding box center [59, 208] width 74 height 11
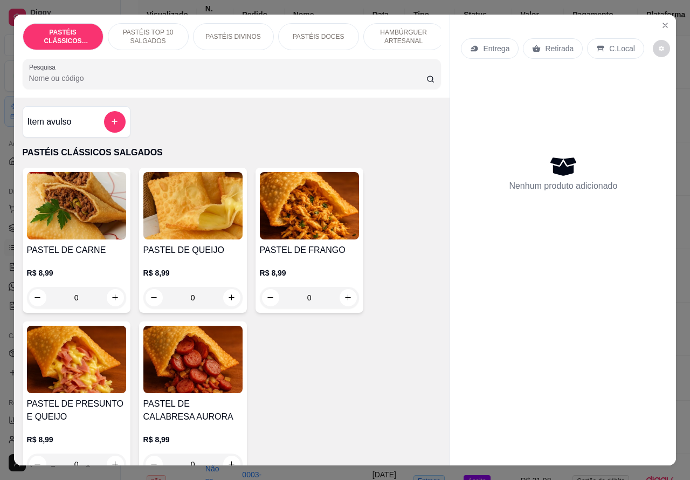
click at [550, 43] on p "Retirada" at bounding box center [559, 48] width 29 height 11
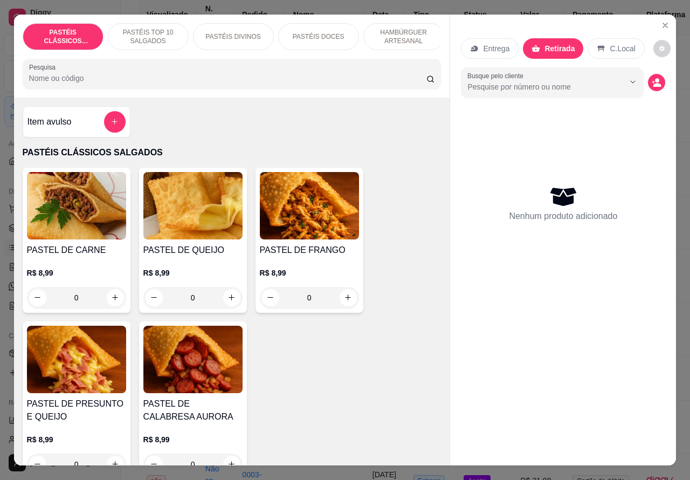
click at [402, 32] on p "HAMBÚRGUER ARTESANAL" at bounding box center [404, 36] width 63 height 17
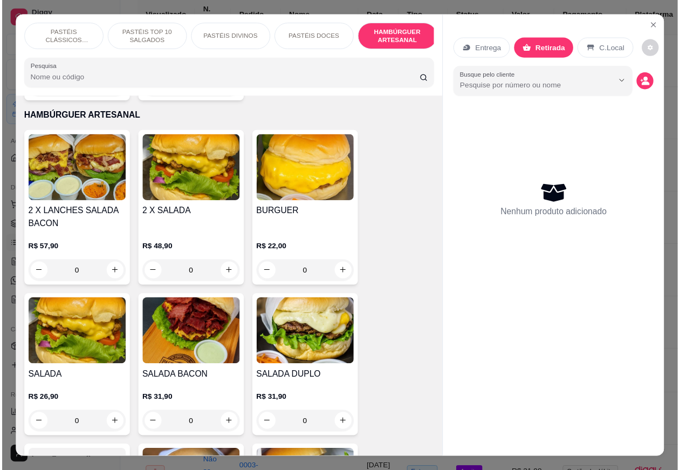
scroll to position [25, 0]
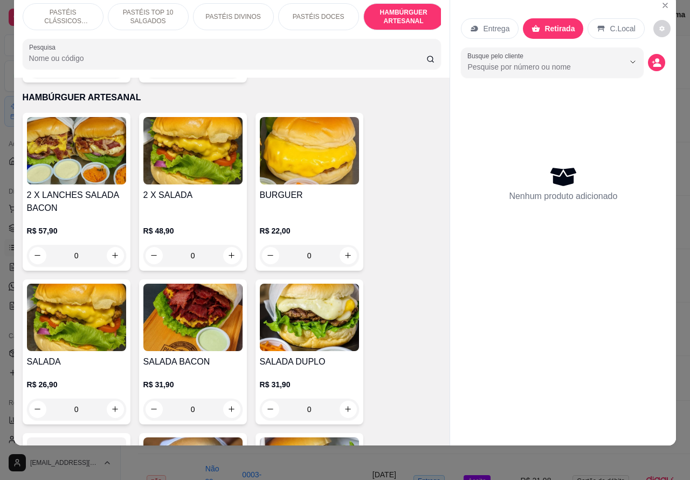
click at [341, 245] on div "0" at bounding box center [309, 256] width 99 height 22
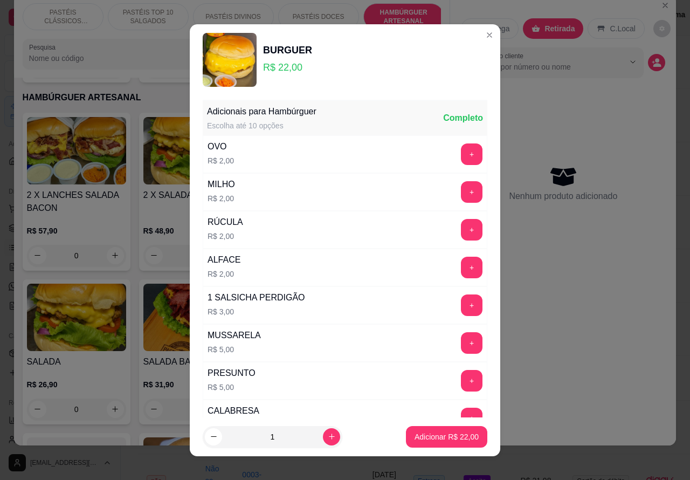
click at [328, 436] on icon "increase-product-quantity" at bounding box center [332, 436] width 8 height 8
type input "2"
click at [426, 435] on p "Adicionar R$ 44,00" at bounding box center [447, 436] width 63 height 10
type input "2"
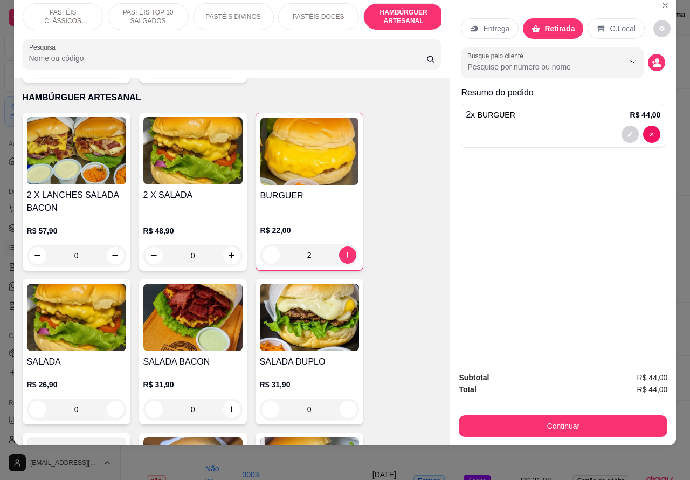
click at [104, 398] on div "0" at bounding box center [76, 409] width 99 height 22
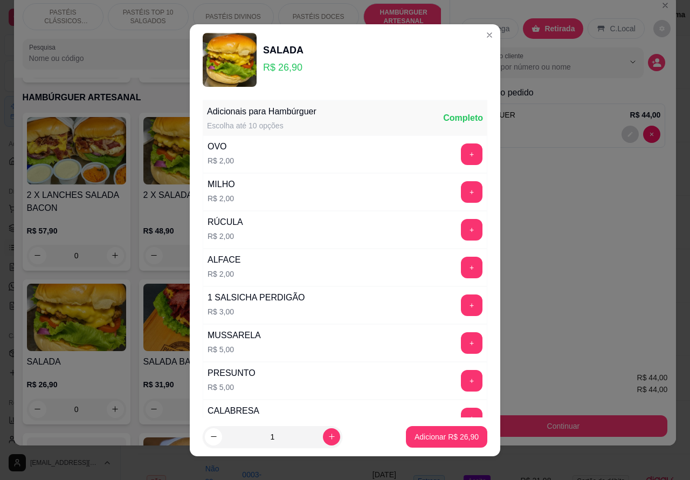
click at [446, 431] on p "Adicionar R$ 26,90" at bounding box center [447, 436] width 64 height 11
type input "1"
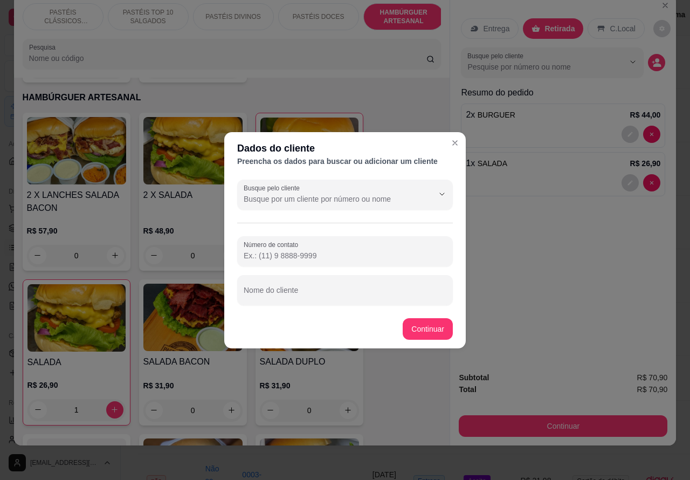
click at [286, 288] on div "Nome do cliente" at bounding box center [345, 290] width 216 height 30
type input "aguardando na mesa 1 Carol"
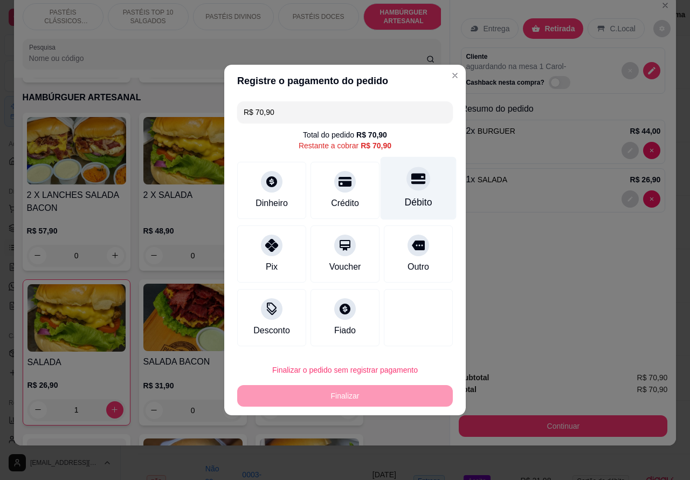
click at [406, 194] on div "Débito" at bounding box center [419, 188] width 76 height 63
type input "R$ 0,00"
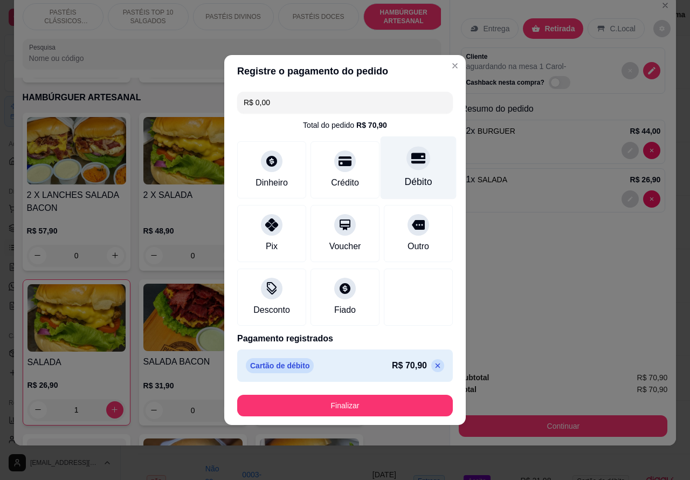
click at [362, 403] on button "Finalizar" at bounding box center [345, 406] width 216 height 22
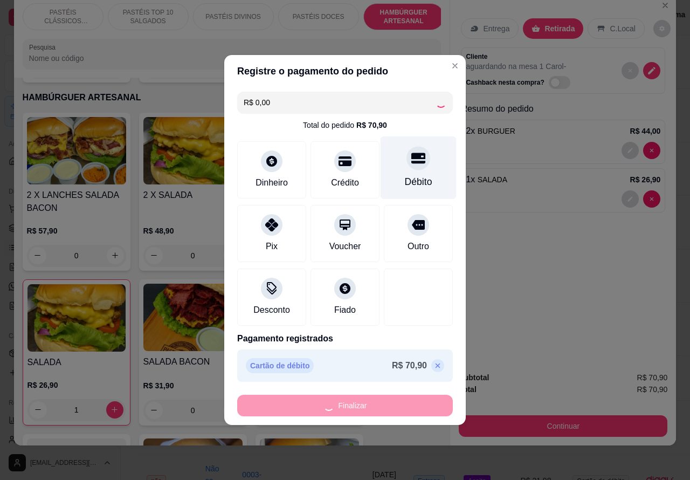
type input "0"
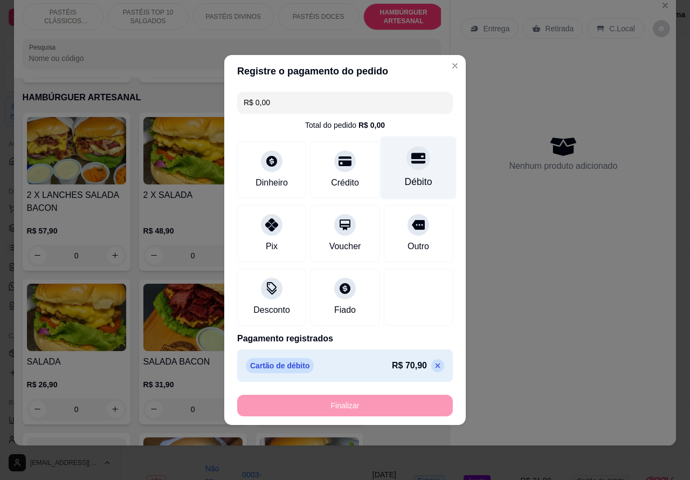
type input "-R$ 70,90"
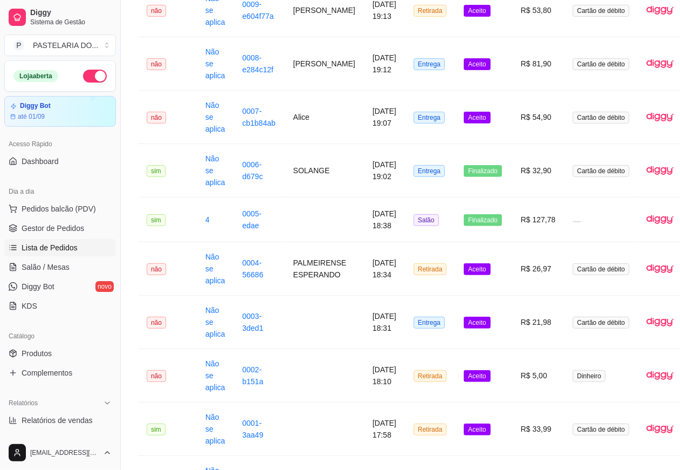
scroll to position [381, 0]
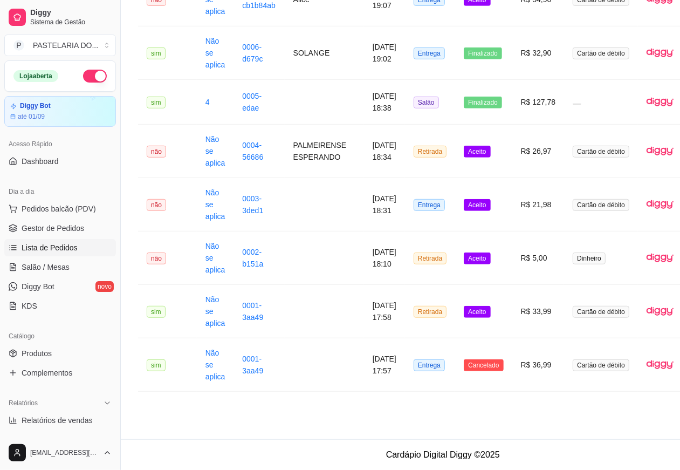
click at [471, 312] on span "Aceito" at bounding box center [477, 312] width 26 height 12
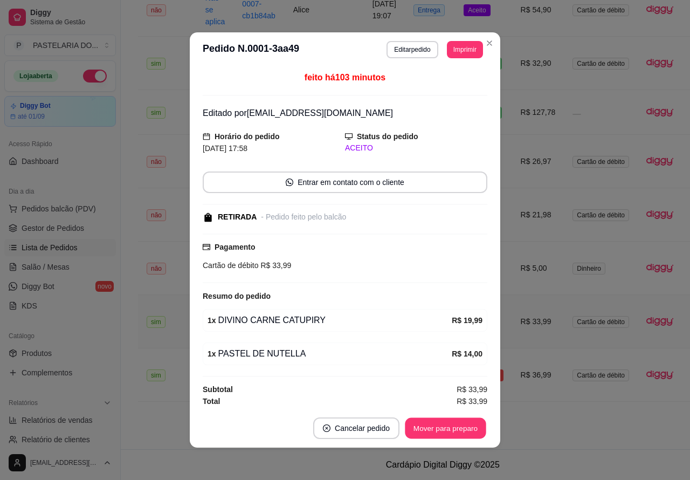
click at [447, 418] on button "Mover para preparo" at bounding box center [445, 428] width 81 height 21
click at [433, 426] on button "Mover para retirada disponível" at bounding box center [427, 428] width 119 height 22
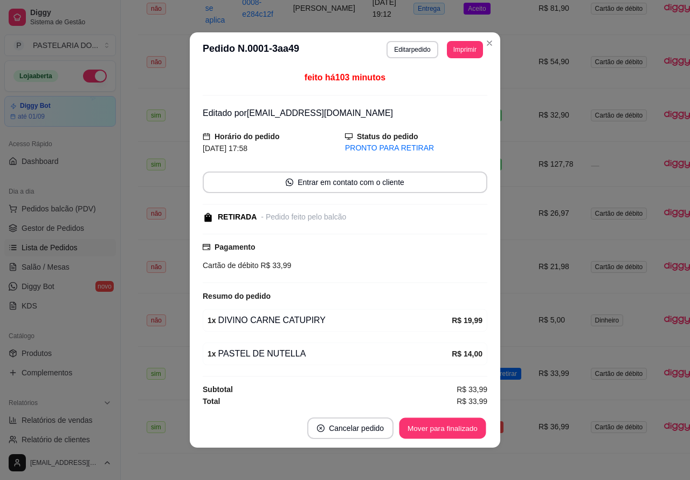
click at [422, 424] on button "Mover para finalizado" at bounding box center [442, 428] width 87 height 21
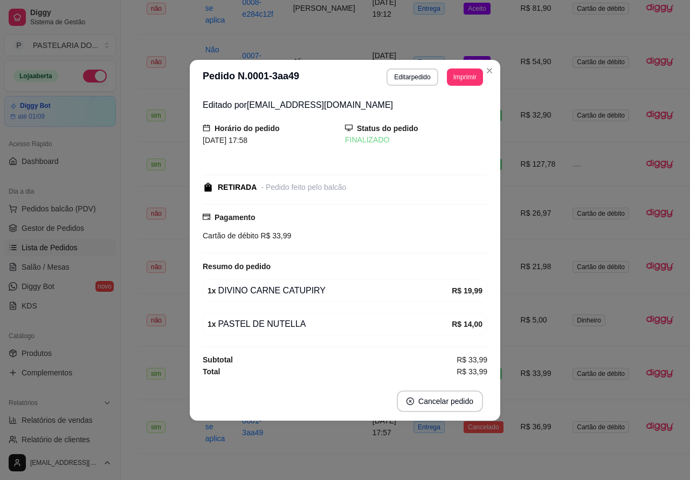
click at [518, 310] on td "R$ 5,00" at bounding box center [538, 319] width 52 height 53
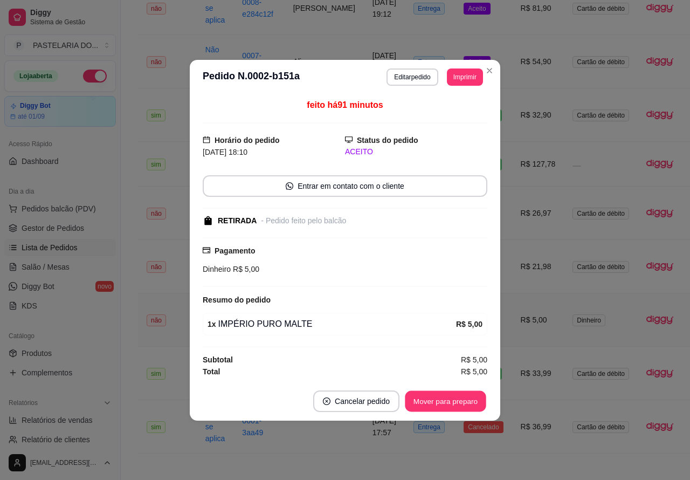
click at [459, 397] on button "Mover para preparo" at bounding box center [445, 400] width 81 height 21
click at [459, 400] on button "Mover para retirada disponível" at bounding box center [427, 401] width 119 height 22
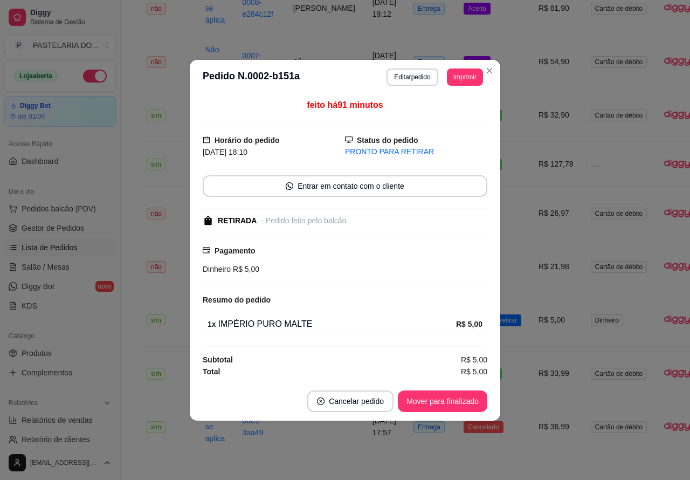
click at [456, 401] on button "Mover para finalizado" at bounding box center [442, 401] width 89 height 22
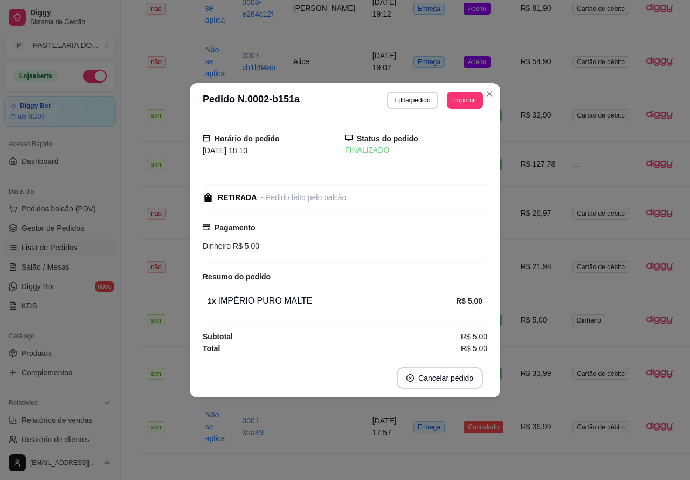
click at [522, 249] on td "R$ 21,98" at bounding box center [538, 266] width 52 height 53
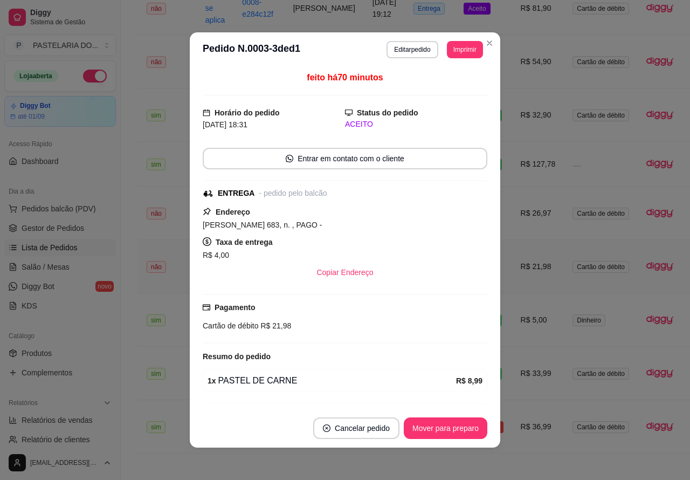
click at [453, 422] on button "Mover para preparo" at bounding box center [446, 428] width 84 height 22
click at [449, 430] on button "Mover para entrega" at bounding box center [445, 428] width 81 height 21
click at [452, 427] on button "Mover para finalizado" at bounding box center [442, 428] width 89 height 22
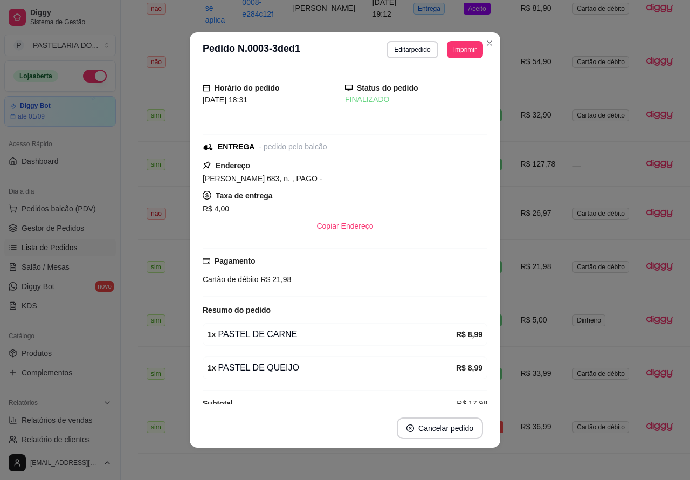
click at [518, 197] on td "R$ 26,97" at bounding box center [538, 213] width 52 height 53
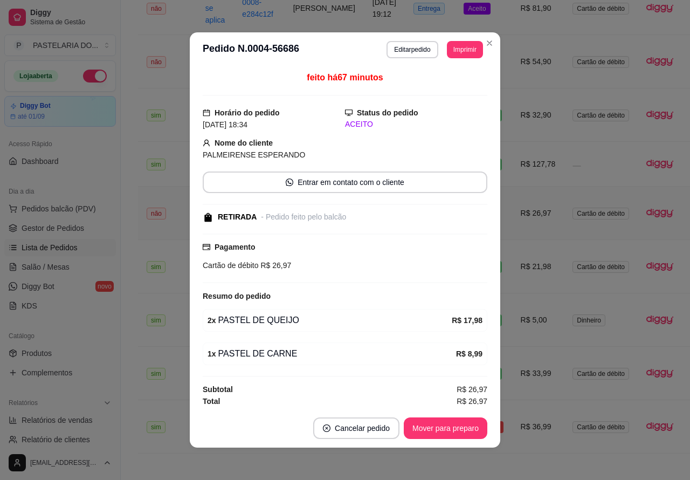
click at [189, 462] on div "**********" at bounding box center [443, 103] width 610 height 753
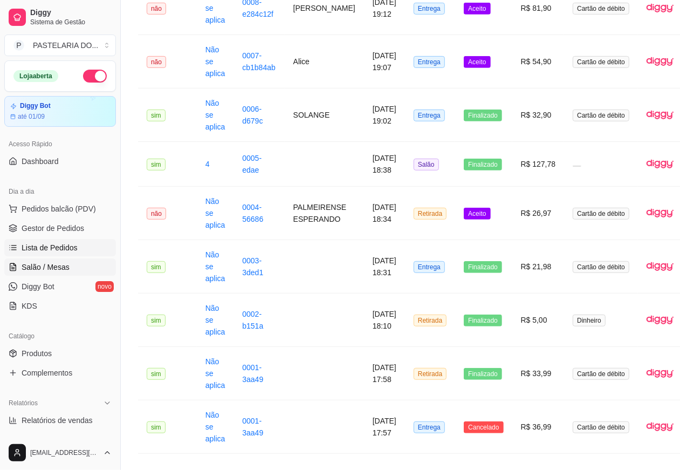
click at [55, 266] on span "Salão / Mesas" at bounding box center [46, 266] width 48 height 11
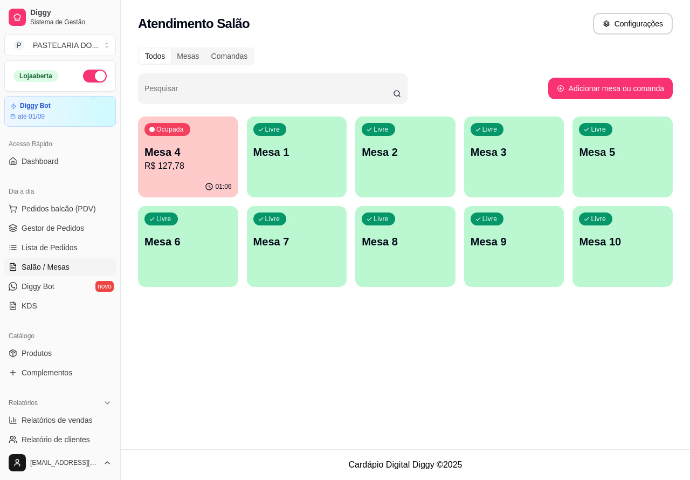
click at [181, 249] on div "Livre Mesa 6" at bounding box center [188, 240] width 100 height 68
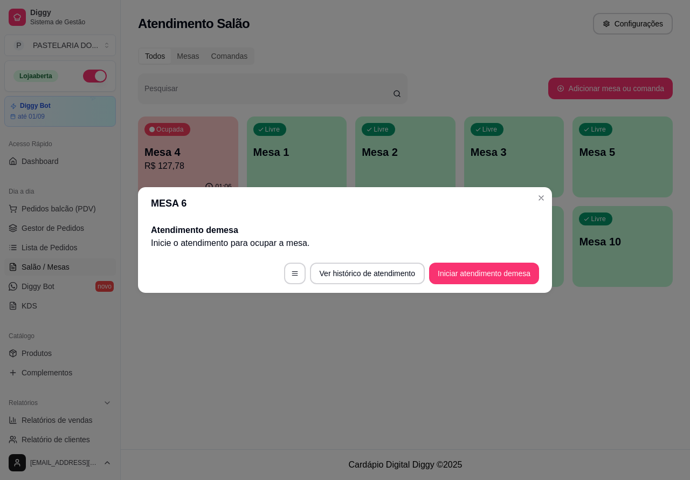
click at [491, 268] on button "Iniciar atendimento de mesa" at bounding box center [484, 274] width 110 height 22
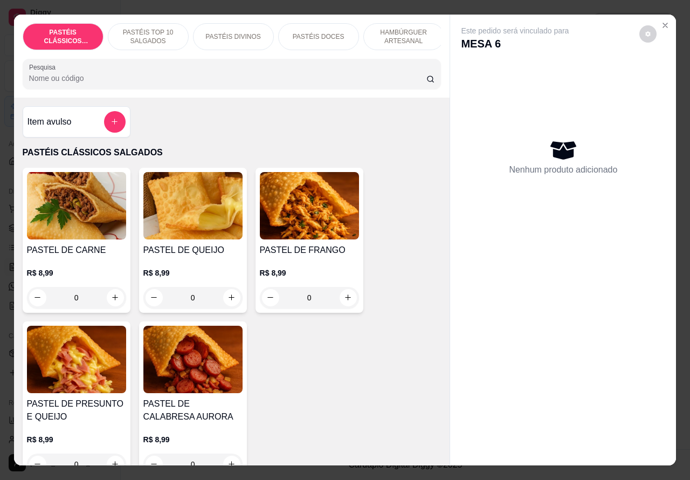
click at [160, 23] on div "PASTÉIS TOP 10 SALGADOS" at bounding box center [148, 36] width 81 height 27
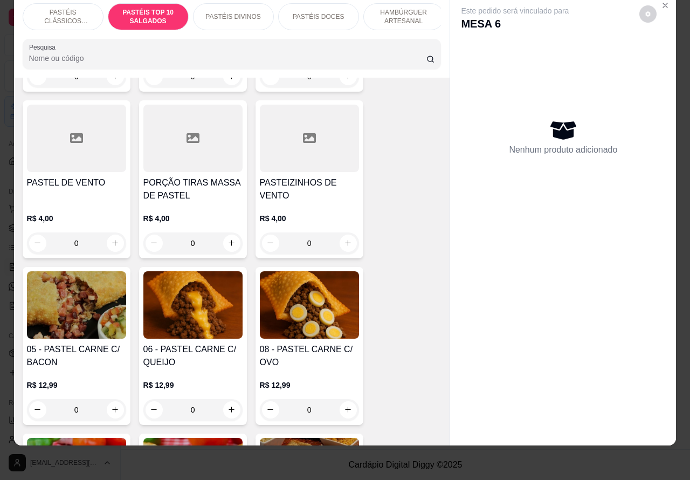
scroll to position [591, 0]
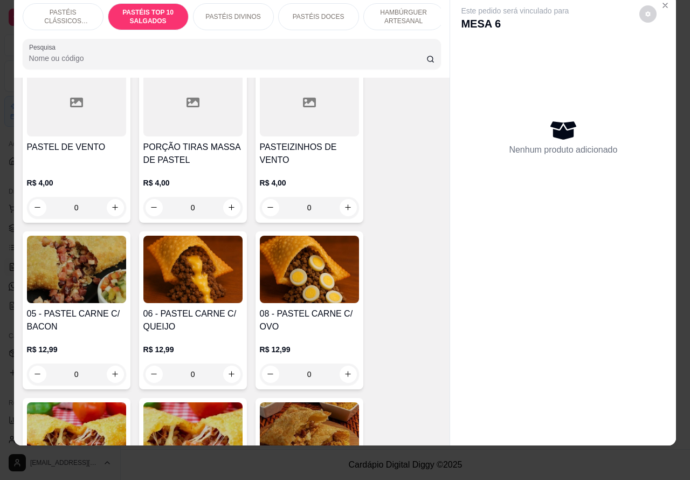
click at [227, 371] on div "0" at bounding box center [192, 374] width 99 height 22
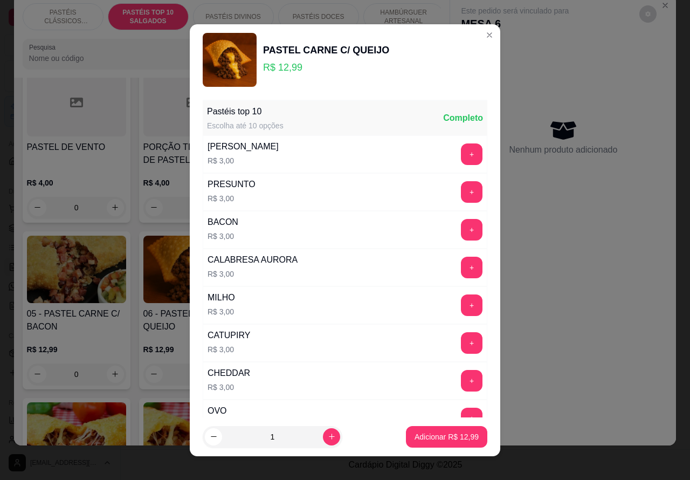
click at [328, 432] on icon "increase-product-quantity" at bounding box center [332, 436] width 8 height 8
type input "2"
click at [432, 440] on p "Adicionar R$ 25,98" at bounding box center [447, 436] width 64 height 11
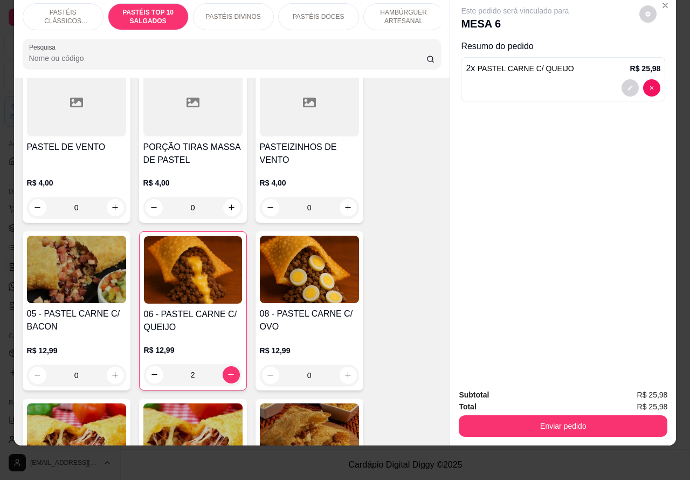
type input "2"
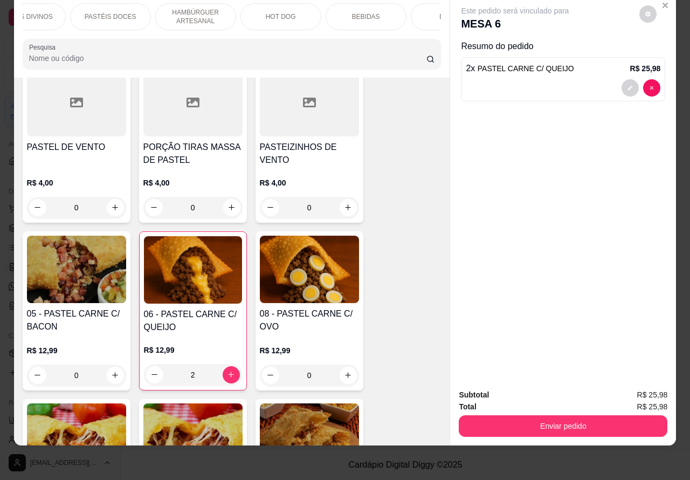
scroll to position [0, 259]
click at [314, 12] on p "BEBIDAS" at bounding box center [316, 16] width 28 height 9
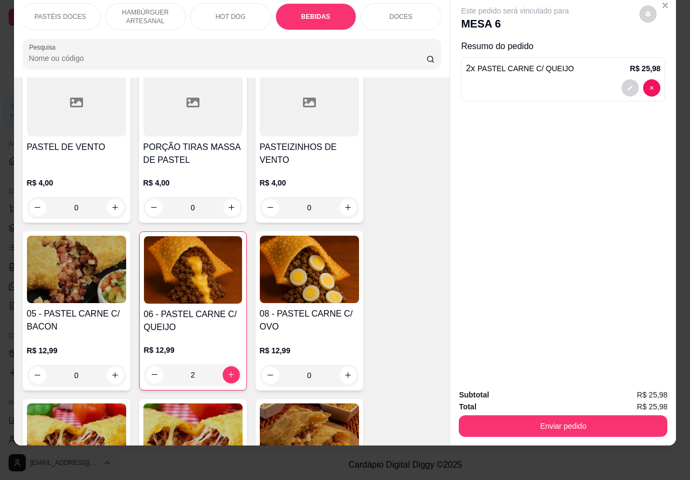
scroll to position [3586, 0]
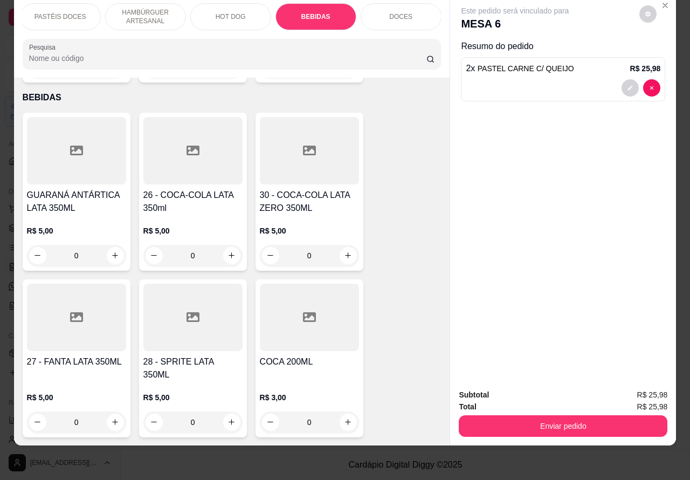
click at [230, 247] on button "increase-product-quantity" at bounding box center [231, 255] width 17 height 17
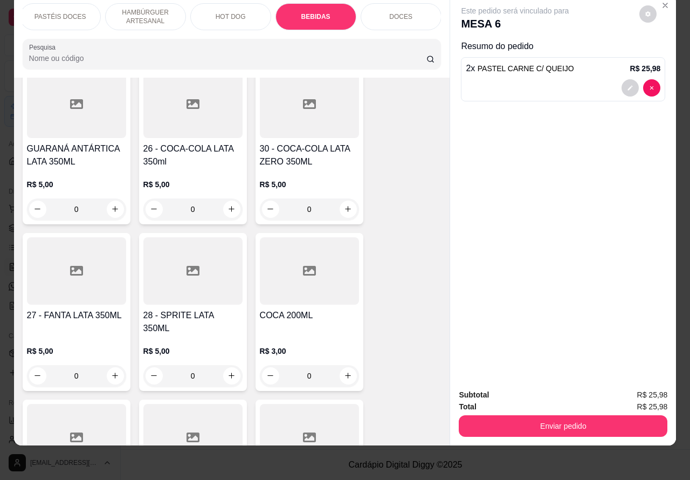
scroll to position [3669, 0]
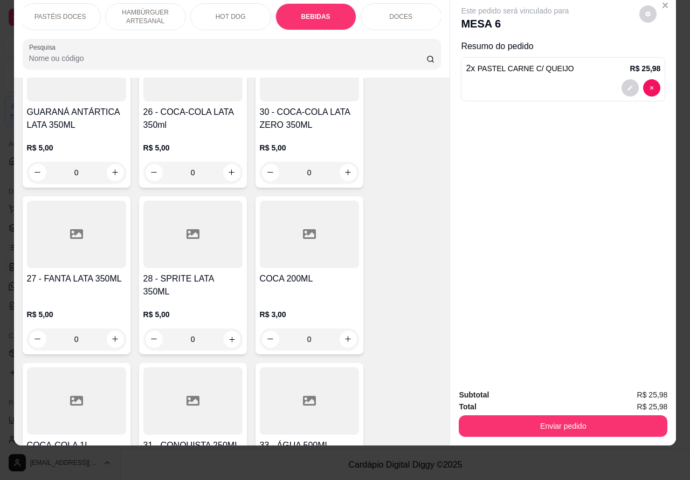
click at [227, 335] on icon "increase-product-quantity" at bounding box center [231, 339] width 8 height 8
type input "1"
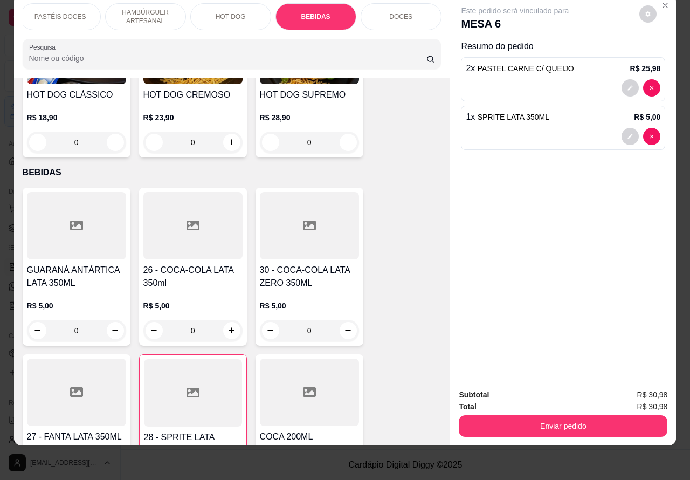
scroll to position [3504, 0]
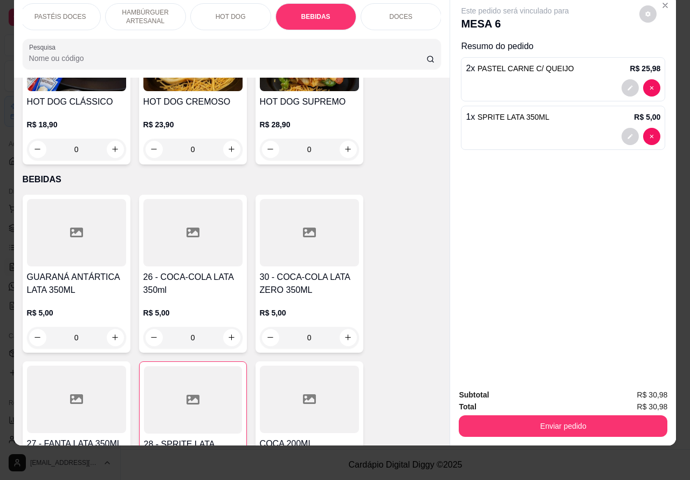
click at [344, 333] on icon "increase-product-quantity" at bounding box center [348, 337] width 8 height 8
type input "1"
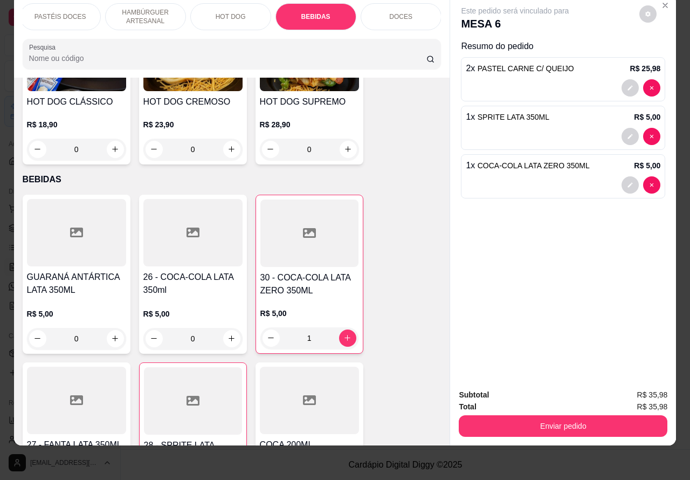
click at [576, 415] on button "Enviar pedido" at bounding box center [563, 426] width 209 height 22
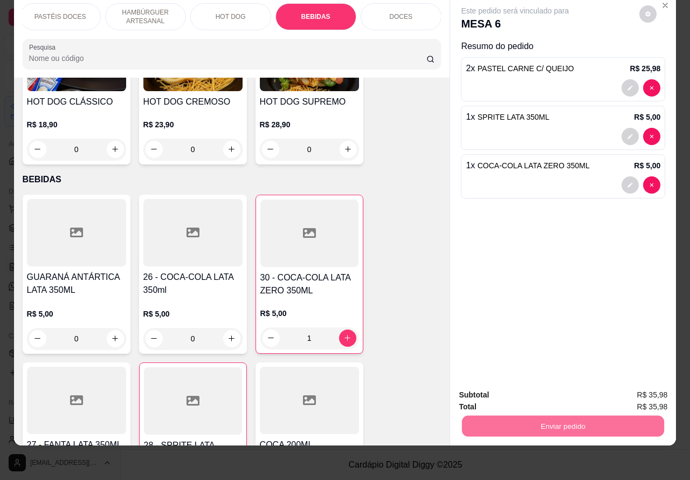
click at [547, 388] on button "Não registrar e enviar pedido" at bounding box center [527, 390] width 112 height 20
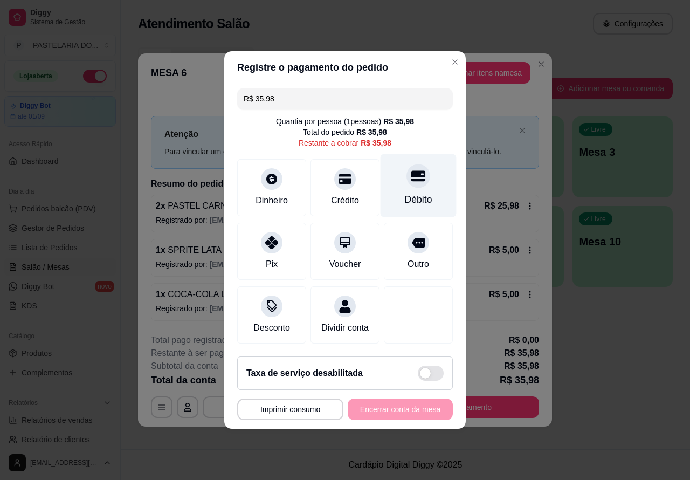
click at [410, 181] on div at bounding box center [418, 176] width 24 height 24
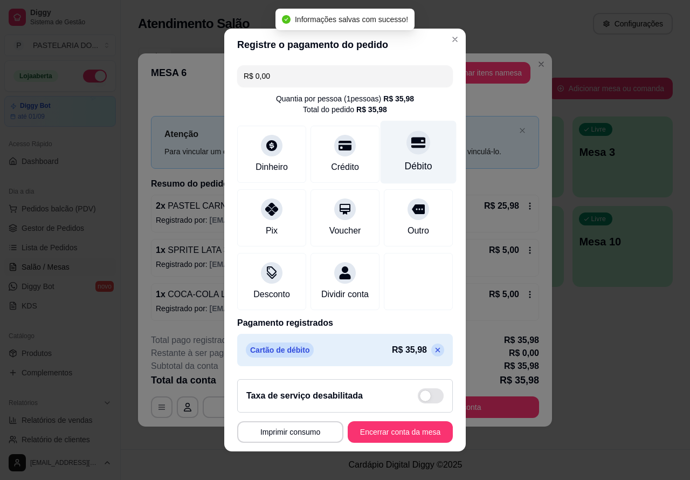
type input "R$ 0,00"
click at [616, 373] on div "**********" at bounding box center [345, 240] width 690 height 480
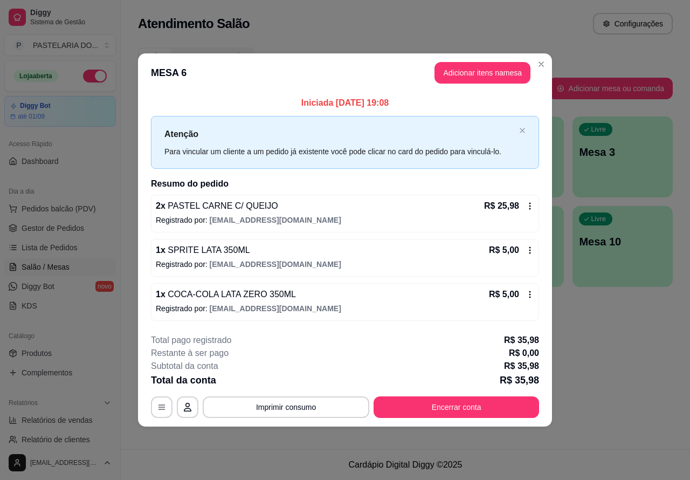
click at [545, 63] on div "Todos Mesas Comandas" at bounding box center [405, 55] width 535 height 17
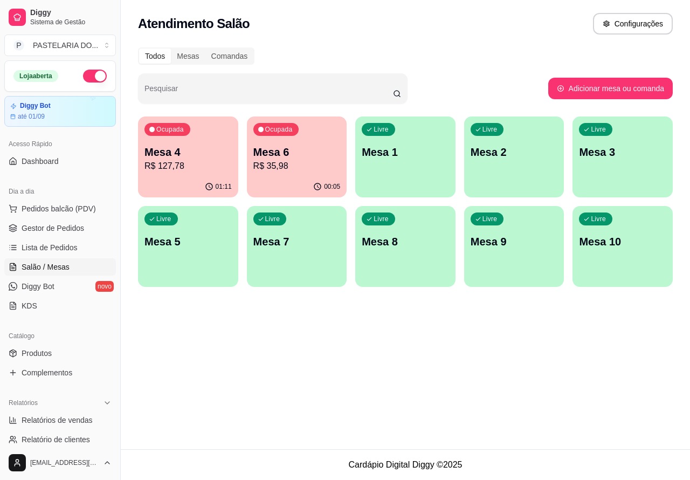
click at [188, 157] on p "Mesa 4" at bounding box center [187, 151] width 87 height 15
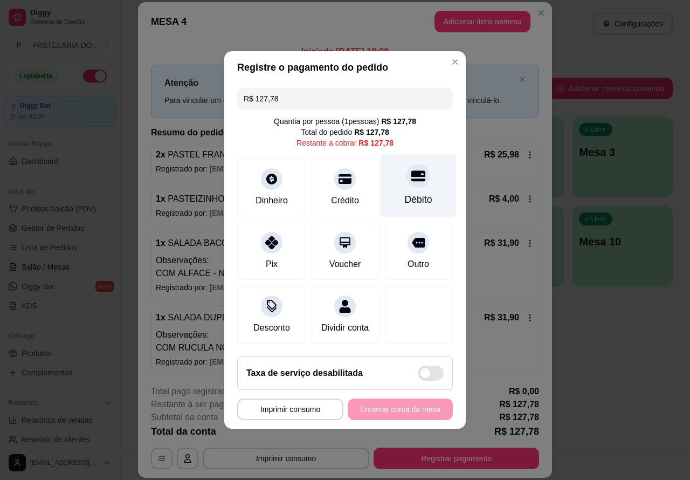
click at [411, 174] on icon at bounding box center [418, 176] width 14 height 14
type input "R$ 0,00"
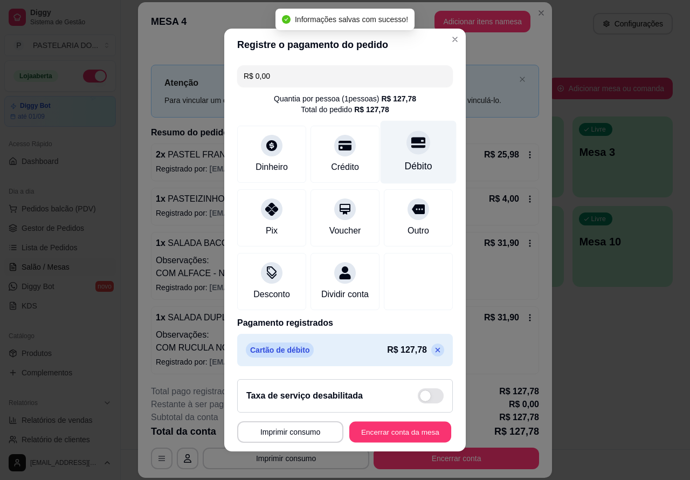
click at [410, 432] on button "Encerrar conta da mesa" at bounding box center [400, 432] width 102 height 21
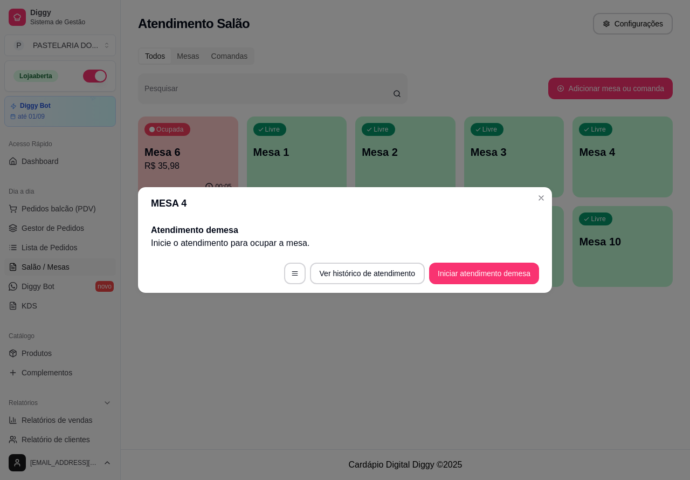
click at [427, 365] on div "Atendimento Salão Configurações Todos Mesas Comandas Pesquisar Adicionar mesa o…" at bounding box center [405, 224] width 569 height 449
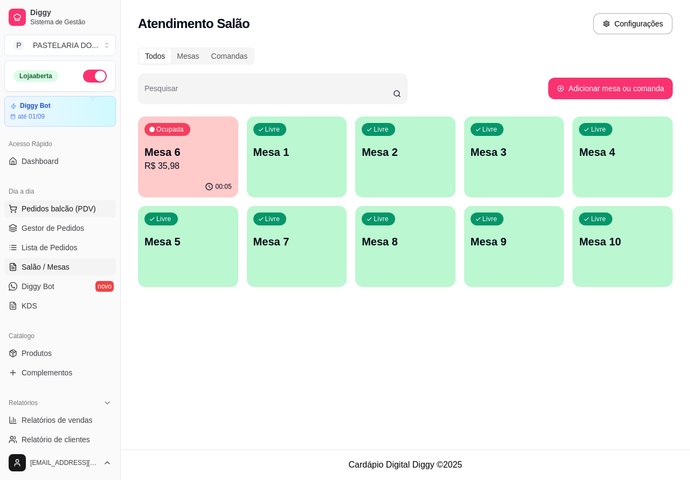
click at [66, 206] on span "Pedidos balcão (PDV)" at bounding box center [59, 208] width 74 height 11
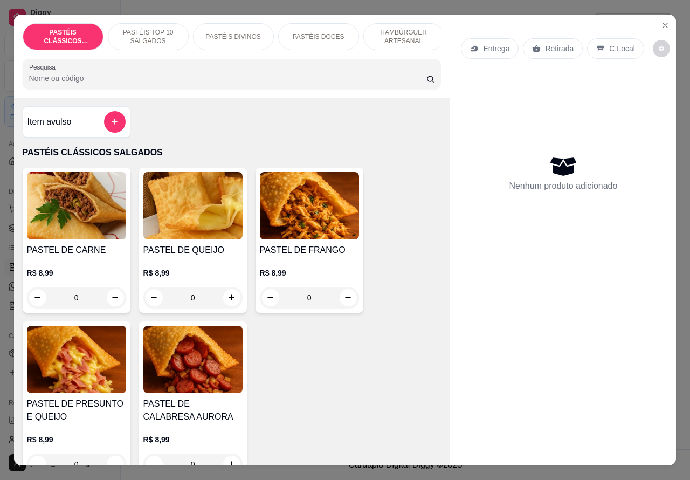
click at [553, 43] on p "Retirada" at bounding box center [559, 48] width 29 height 11
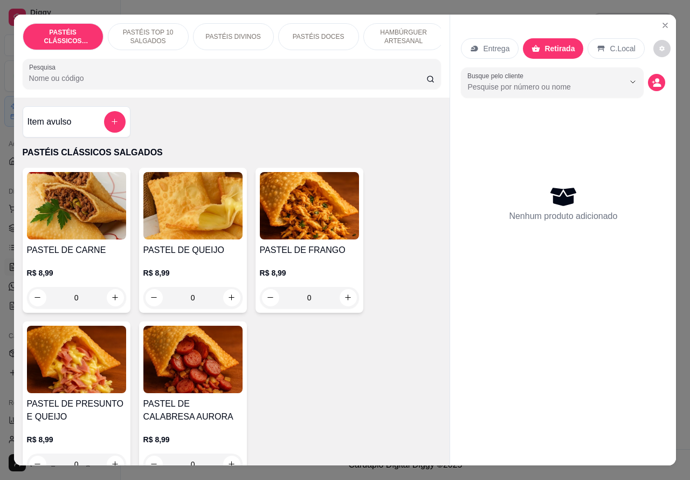
click at [484, 43] on p "Entrega" at bounding box center [496, 48] width 26 height 11
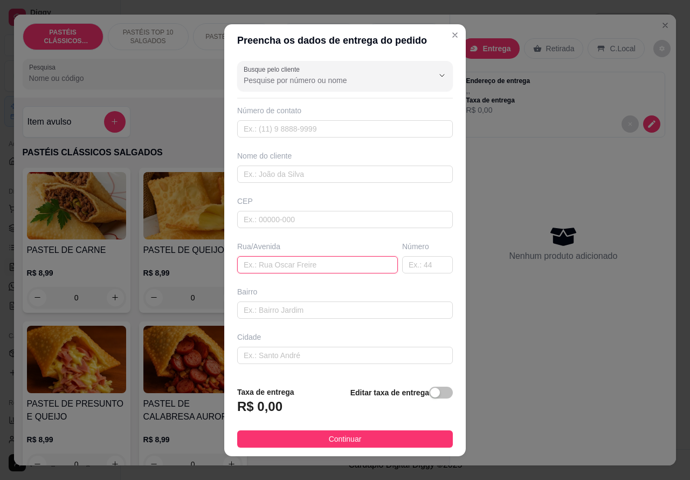
click at [279, 259] on input "text" at bounding box center [317, 264] width 161 height 17
paste input "[PERSON_NAME] 409"
type input "[PERSON_NAME] 409"
click at [429, 395] on span "button" at bounding box center [441, 393] width 24 height 12
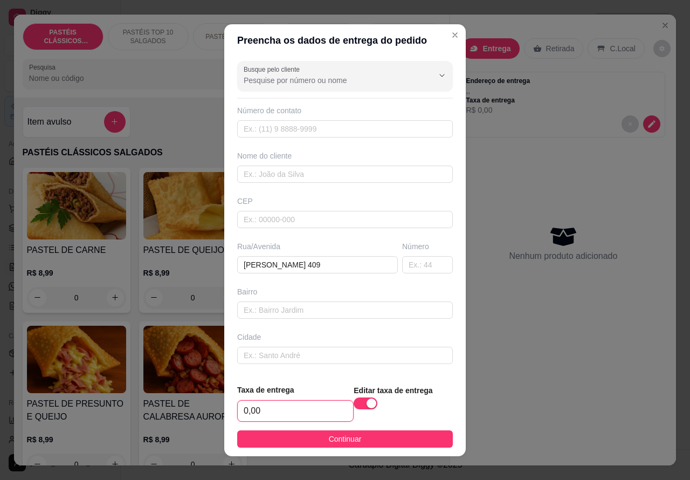
click at [239, 409] on input "0,00" at bounding box center [295, 411] width 115 height 20
click at [243, 406] on input "0,00" at bounding box center [295, 411] width 115 height 20
type input "2,00"
click at [288, 125] on input "text" at bounding box center [345, 128] width 216 height 17
paste input "[PHONE_NUMBER]"
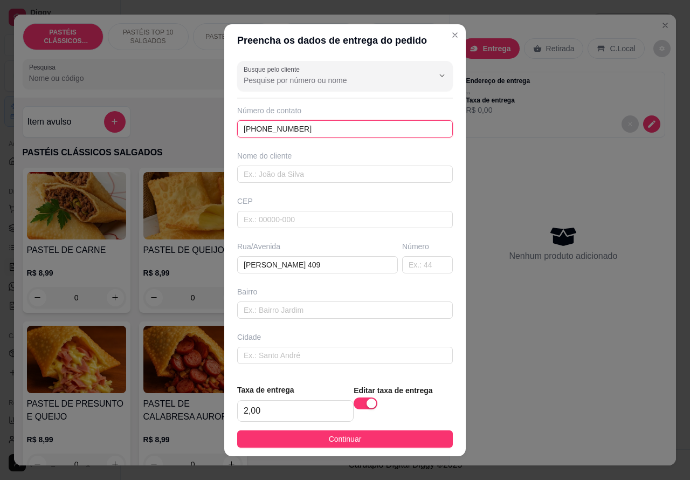
type input "[PHONE_NUMBER]"
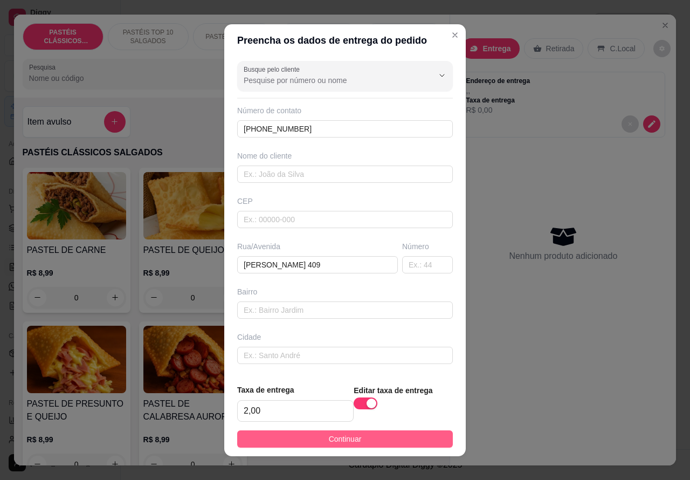
click at [340, 434] on span "Continuar" at bounding box center [345, 439] width 33 height 12
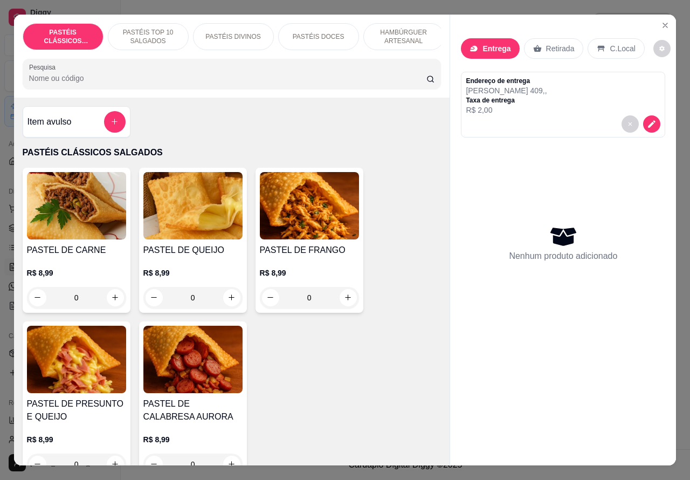
click at [411, 36] on p "HAMBÚRGUER ARTESANAL" at bounding box center [404, 36] width 63 height 17
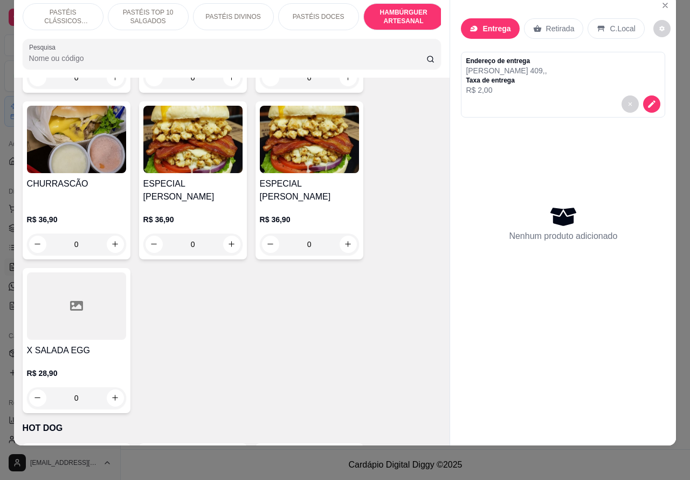
scroll to position [3122, 0]
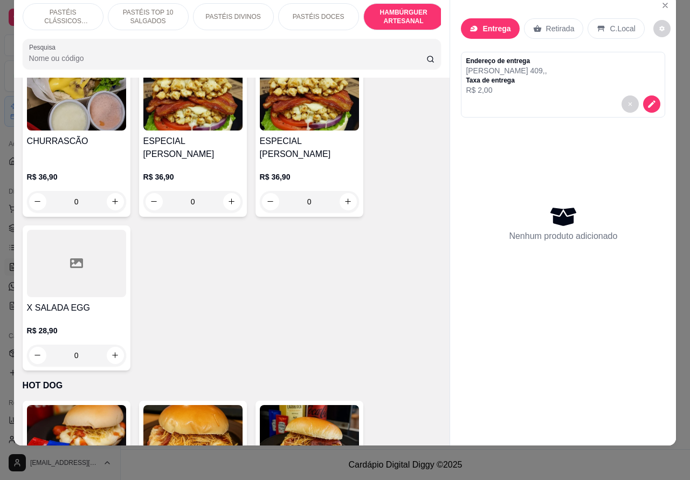
click at [109, 344] on div "0" at bounding box center [76, 355] width 99 height 22
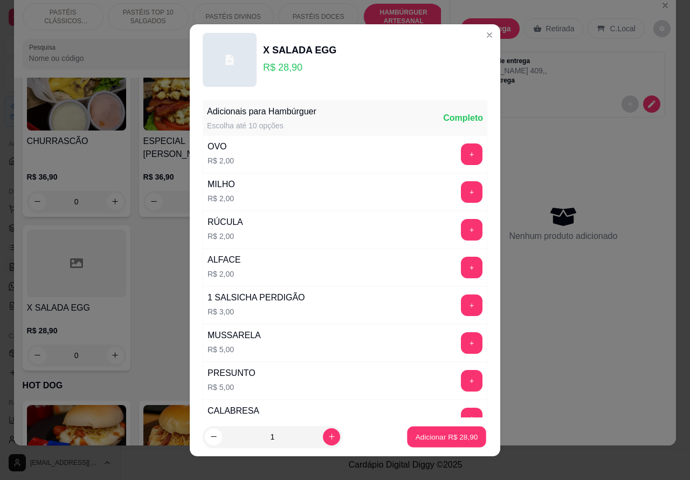
click at [426, 437] on p "Adicionar R$ 28,90" at bounding box center [447, 436] width 63 height 10
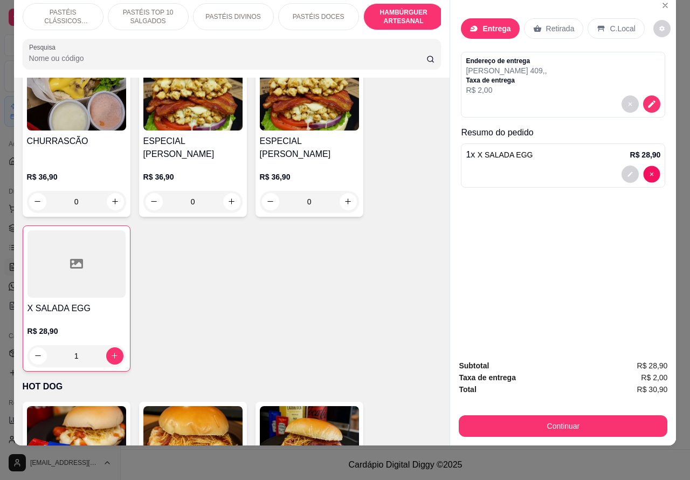
type input "0"
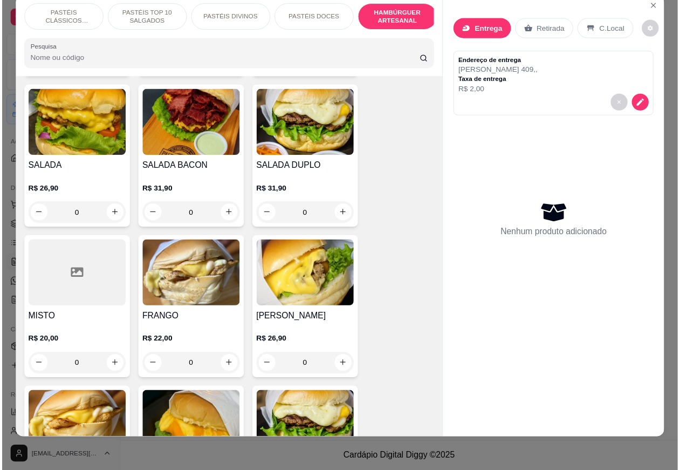
scroll to position [2615, 0]
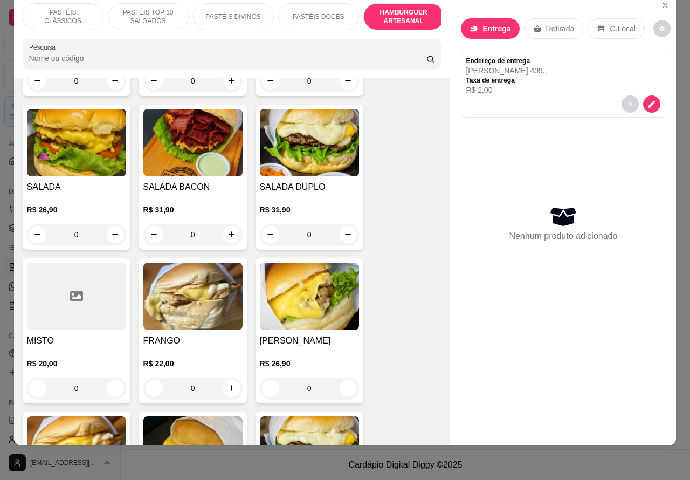
click at [225, 224] on div "0" at bounding box center [192, 235] width 99 height 22
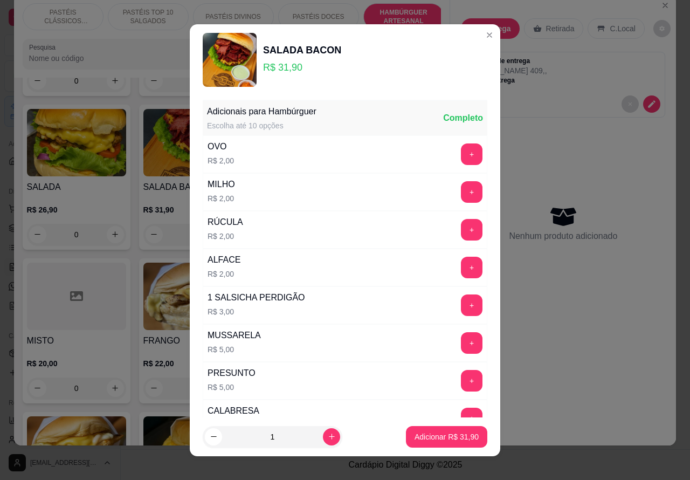
click at [461, 154] on button "+" at bounding box center [472, 154] width 22 height 22
click at [433, 426] on div "Adicionar R$ 33,90" at bounding box center [446, 437] width 81 height 22
click at [443, 440] on p "Adicionar R$ 33,90" at bounding box center [447, 436] width 64 height 11
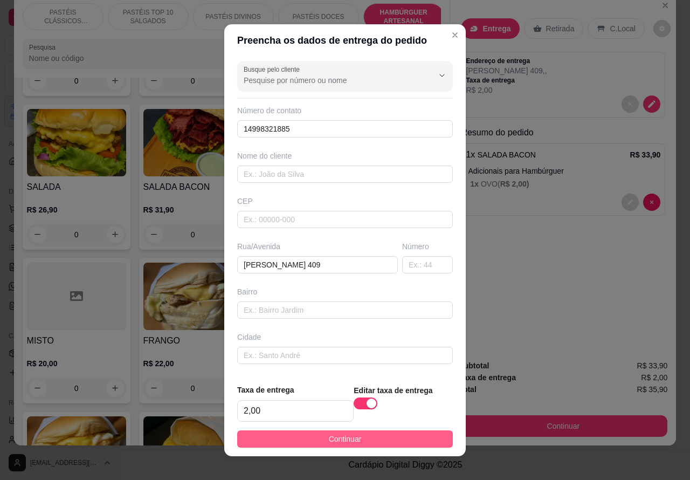
click at [385, 432] on button "Continuar" at bounding box center [345, 438] width 216 height 17
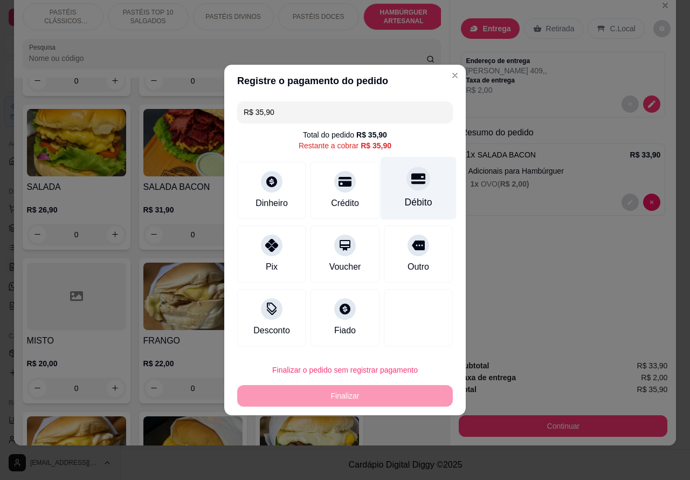
click at [411, 185] on icon at bounding box center [418, 178] width 14 height 14
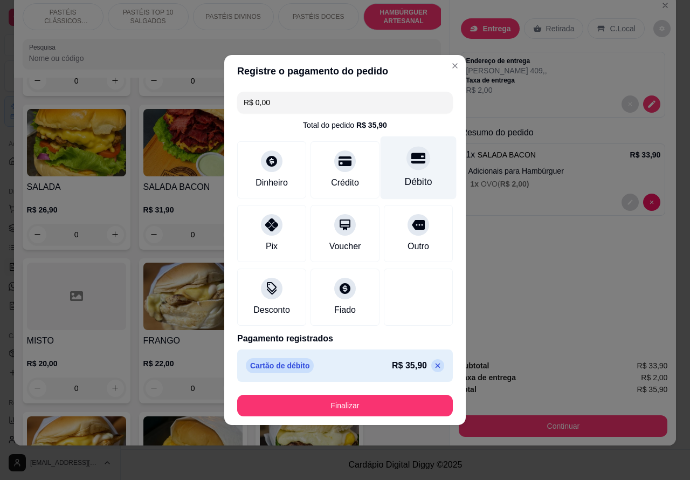
click at [382, 396] on button "Finalizar" at bounding box center [345, 406] width 216 height 22
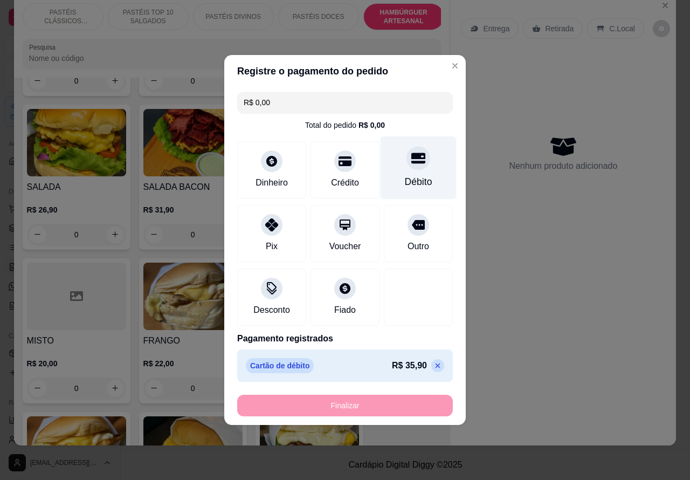
type input "-R$ 35,90"
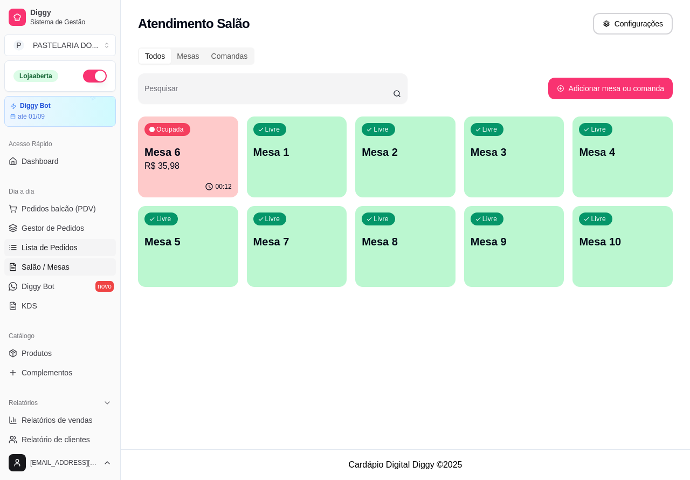
click at [57, 249] on span "Lista de Pedidos" at bounding box center [50, 247] width 56 height 11
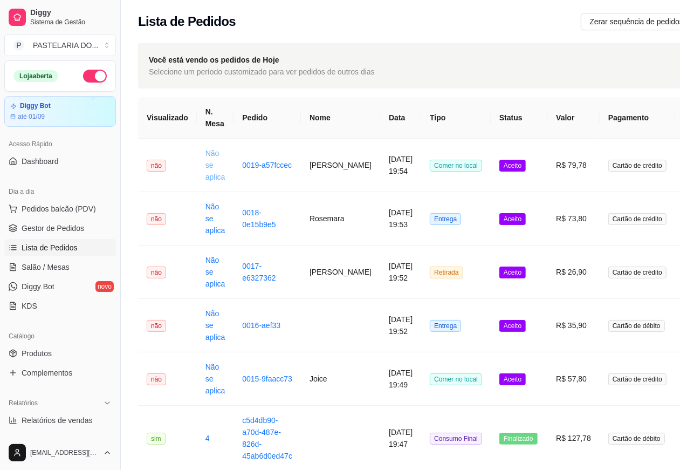
click at [205, 162] on link "Não se aplica" at bounding box center [215, 165] width 20 height 32
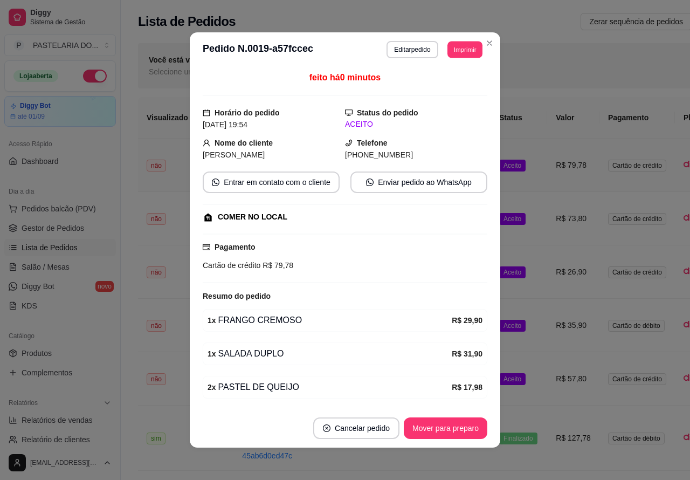
click at [464, 47] on button "Imprimir" at bounding box center [464, 49] width 35 height 17
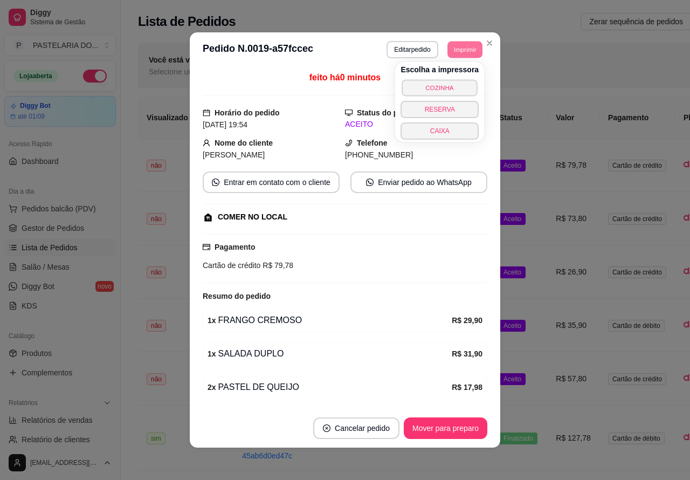
click at [438, 84] on button "COZINHA" at bounding box center [439, 87] width 75 height 17
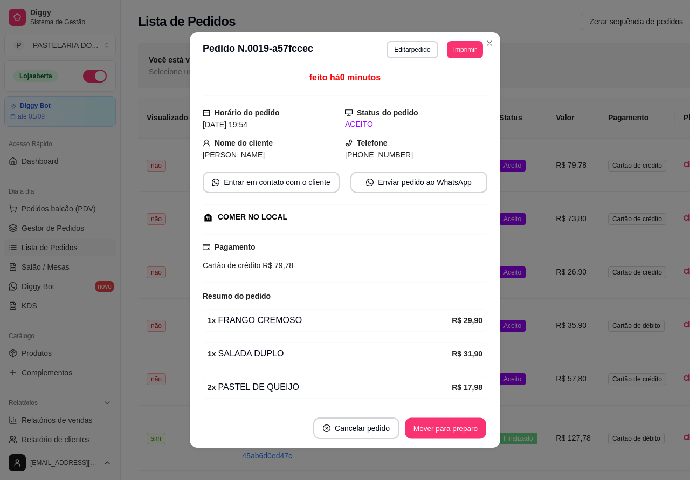
click at [448, 430] on button "Mover para preparo" at bounding box center [445, 428] width 81 height 21
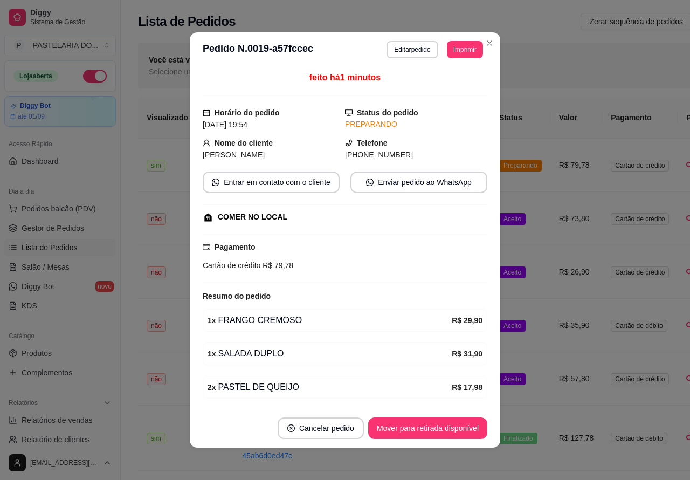
click at [124, 463] on button "Toggle Sidebar" at bounding box center [120, 240] width 9 height 480
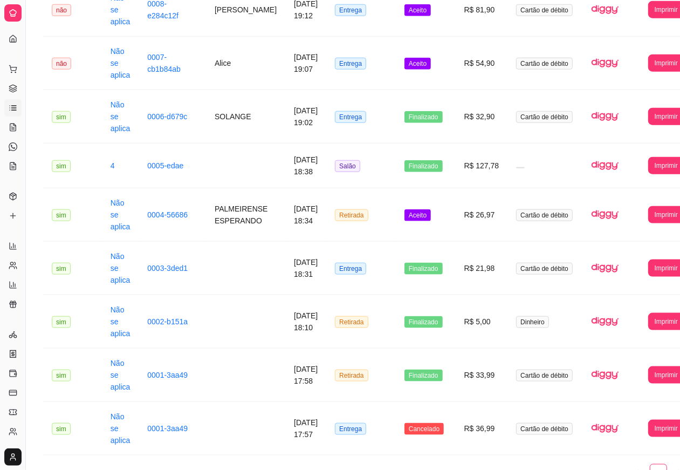
scroll to position [865, 0]
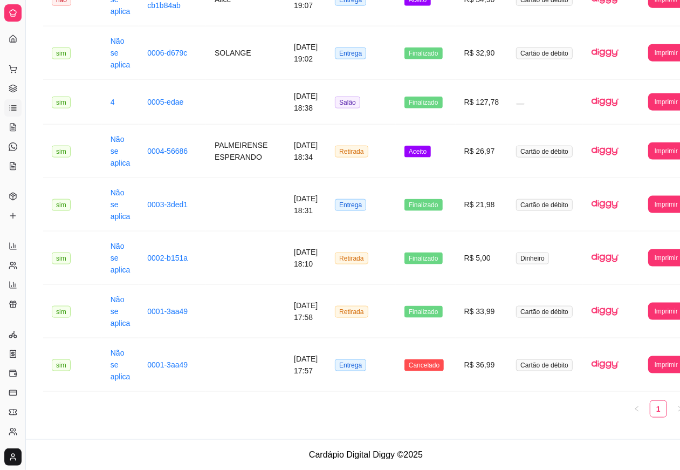
click at [413, 146] on span "Aceito" at bounding box center [417, 152] width 26 height 12
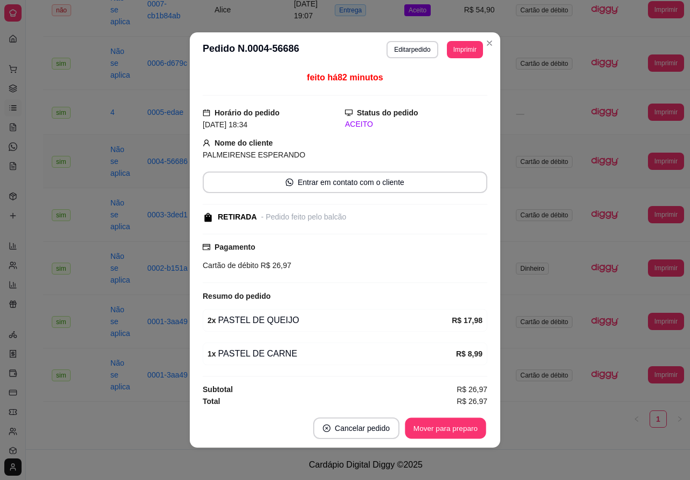
click at [429, 422] on button "Mover para preparo" at bounding box center [445, 428] width 81 height 21
click at [446, 429] on button "Mover para retirada disponível" at bounding box center [427, 428] width 115 height 21
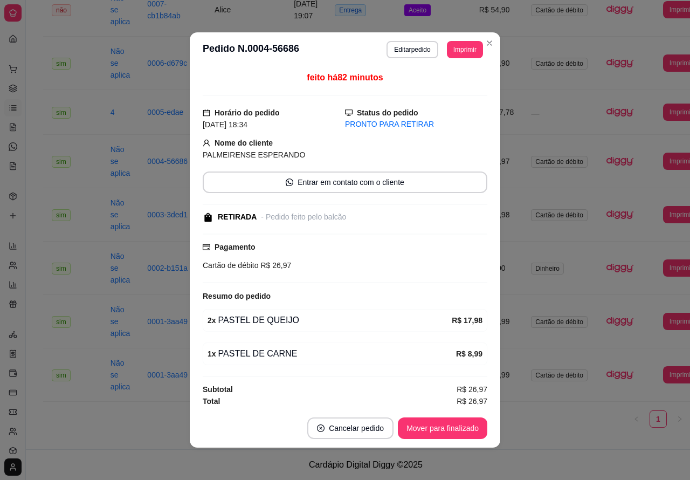
click at [446, 429] on button "Mover para finalizado" at bounding box center [442, 428] width 89 height 22
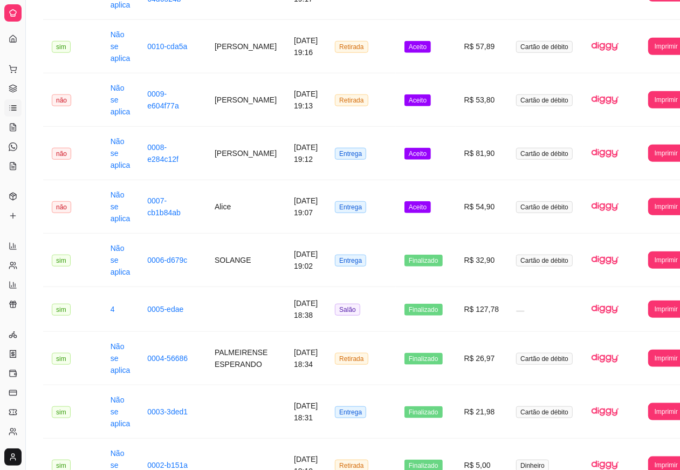
scroll to position [634, 0]
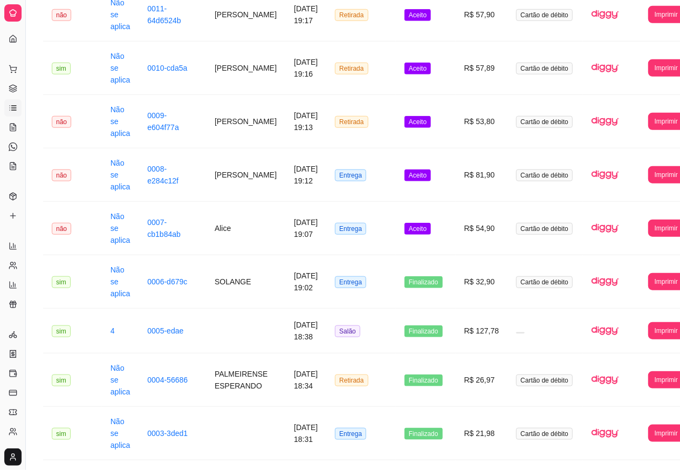
click at [407, 232] on span "Aceito" at bounding box center [417, 229] width 26 height 12
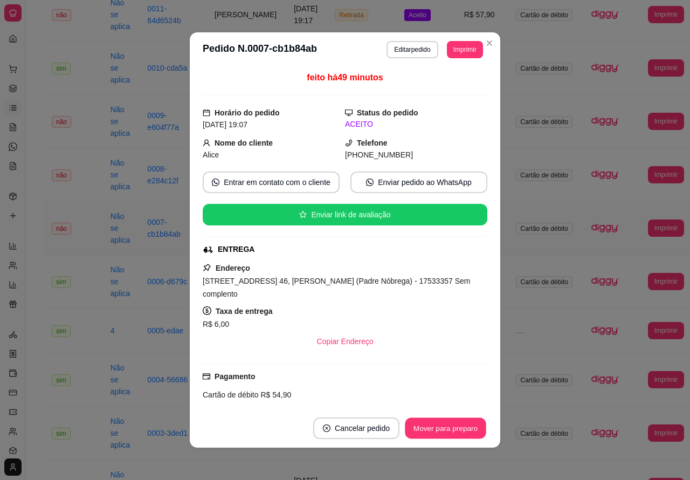
click at [434, 427] on button "Mover para preparo" at bounding box center [445, 428] width 81 height 21
click at [444, 426] on button "Mover para preparo" at bounding box center [445, 428] width 81 height 21
click at [444, 426] on button "Mover para entrega" at bounding box center [445, 428] width 83 height 22
click at [429, 431] on button "Mover para finalizado" at bounding box center [442, 428] width 89 height 22
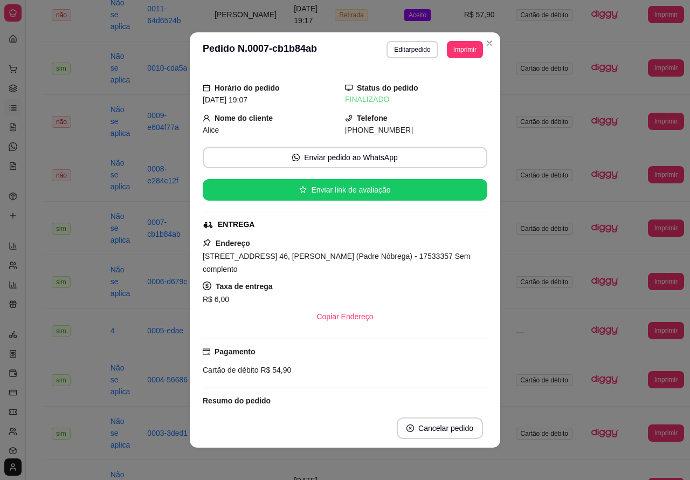
click at [32, 453] on div "**********" at bounding box center [366, 35] width 680 height 1265
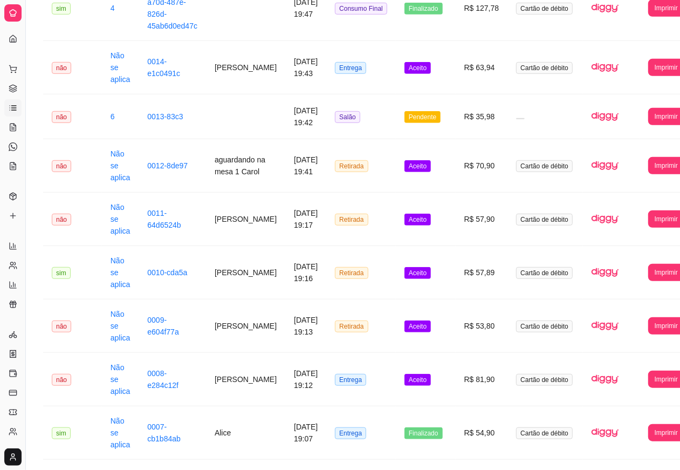
scroll to position [429, 0]
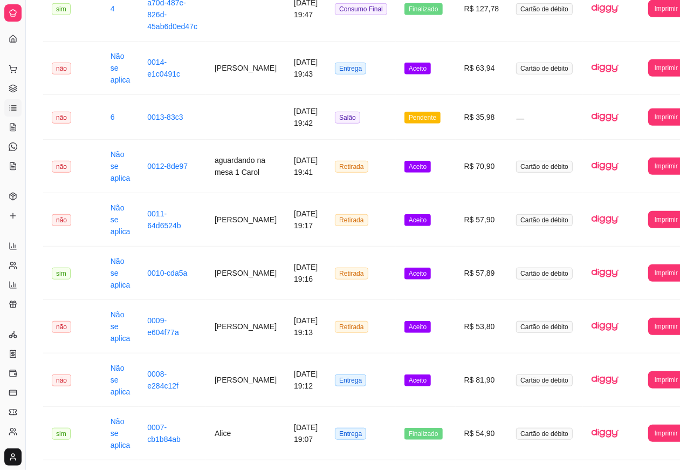
click at [418, 376] on span "Aceito" at bounding box center [417, 380] width 26 height 12
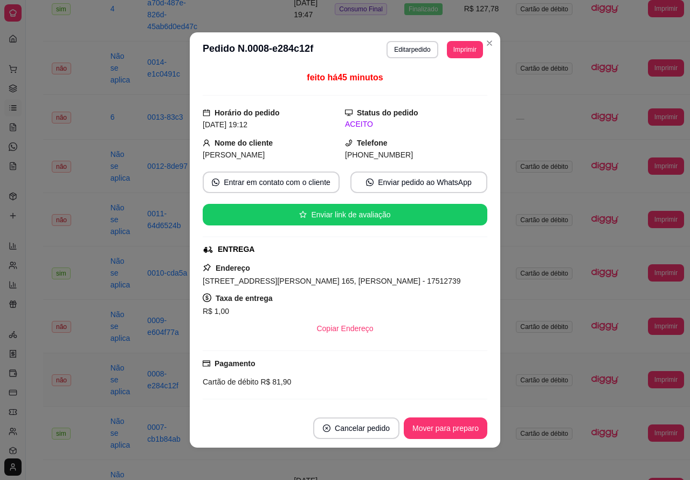
click at [427, 423] on button "Mover para preparo" at bounding box center [446, 428] width 84 height 22
click at [446, 424] on button "Mover para preparo" at bounding box center [445, 428] width 81 height 21
click at [450, 426] on button "Mover para preparo" at bounding box center [446, 428] width 84 height 22
click at [440, 426] on button "Mover para entrega" at bounding box center [445, 428] width 81 height 21
click at [440, 426] on button "Mover para finalizado" at bounding box center [442, 428] width 89 height 22
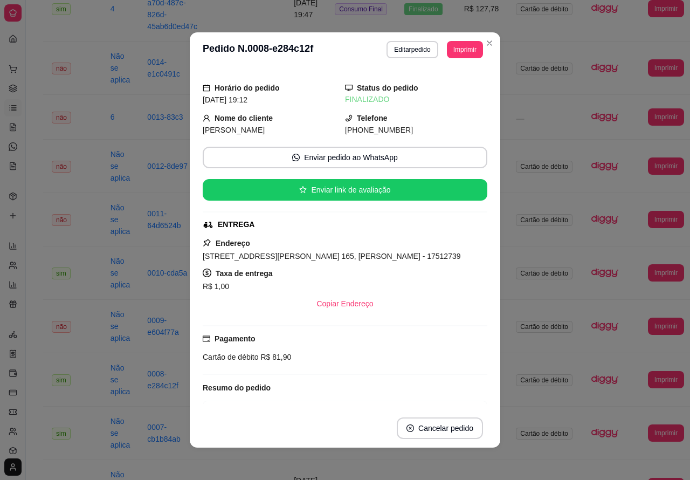
click at [35, 440] on div "**********" at bounding box center [366, 240] width 680 height 1265
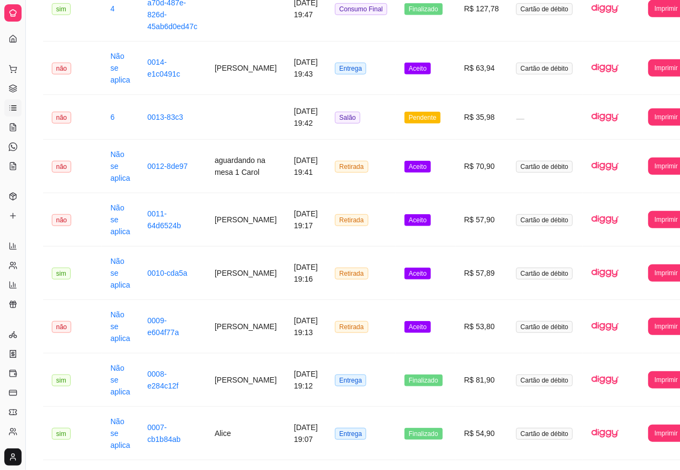
click at [418, 328] on span "Aceito" at bounding box center [417, 327] width 26 height 12
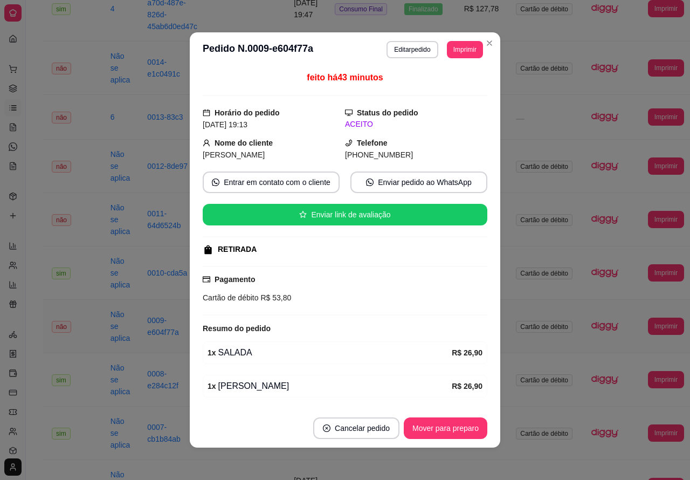
click at [433, 424] on button "Mover para preparo" at bounding box center [446, 428] width 84 height 22
click at [449, 425] on button "Mover para preparo" at bounding box center [446, 428] width 84 height 22
click at [450, 426] on button "Mover para preparo" at bounding box center [446, 428] width 84 height 22
click at [44, 440] on td "sim" at bounding box center [72, 432] width 59 height 53
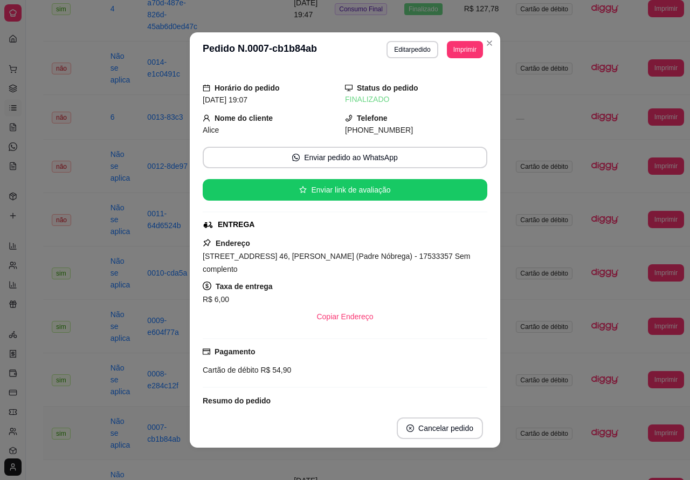
click at [45, 446] on td "sim" at bounding box center [72, 432] width 59 height 53
click at [456, 464] on td "R$ 32,90" at bounding box center [482, 486] width 52 height 53
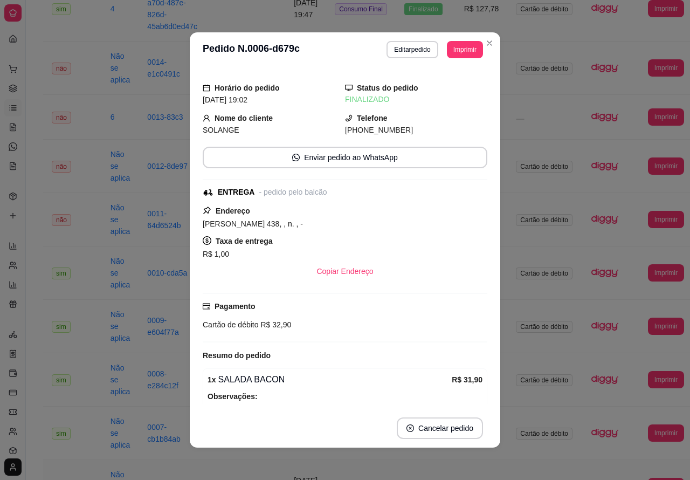
click at [36, 337] on div "**********" at bounding box center [366, 240] width 680 height 1265
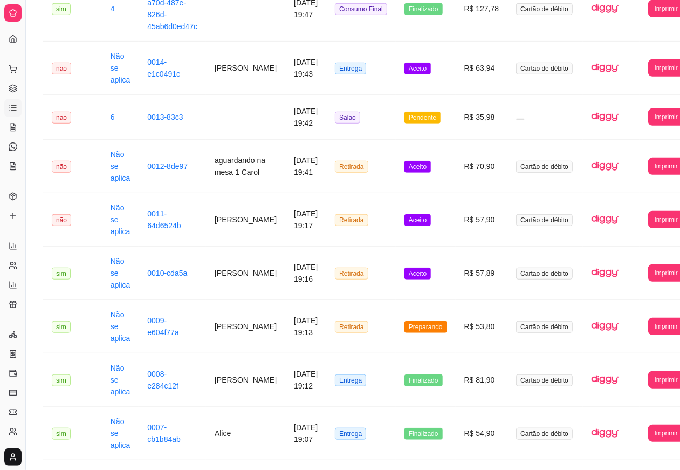
click at [425, 326] on span "Preparando" at bounding box center [425, 327] width 43 height 12
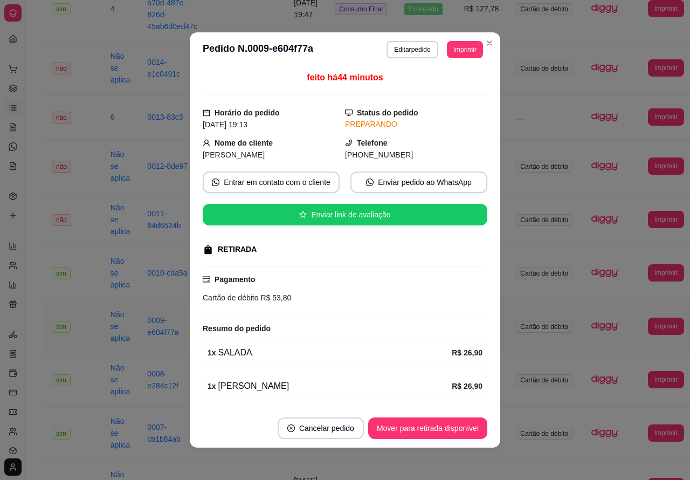
click at [426, 427] on button "Mover para retirada disponível" at bounding box center [427, 428] width 119 height 22
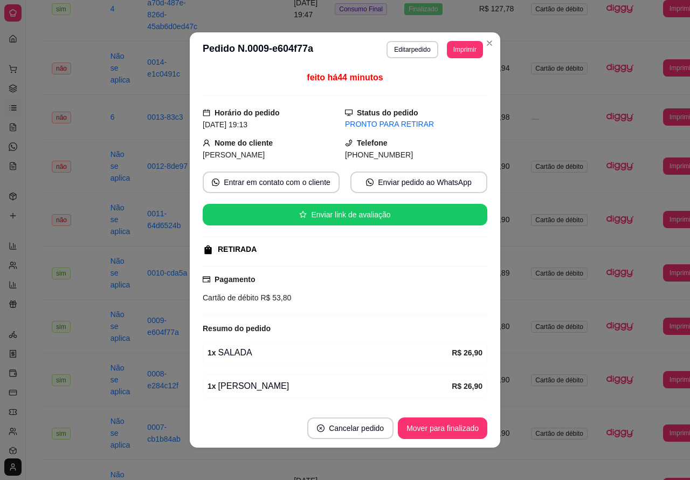
click at [434, 427] on button "Mover para finalizado" at bounding box center [442, 428] width 89 height 22
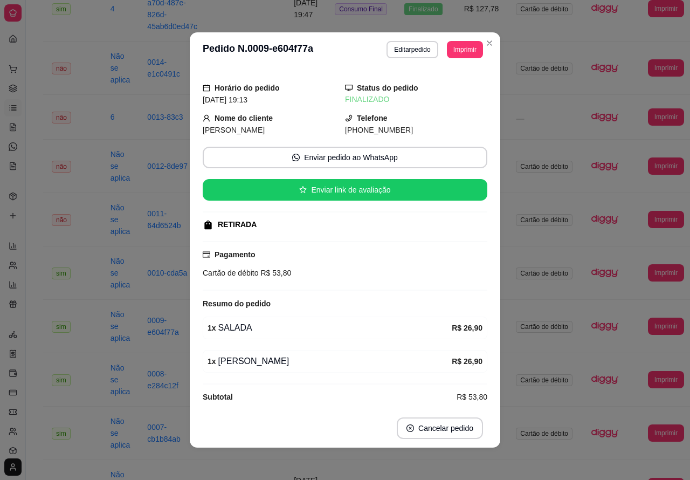
click at [30, 389] on div "**********" at bounding box center [366, 240] width 680 height 1265
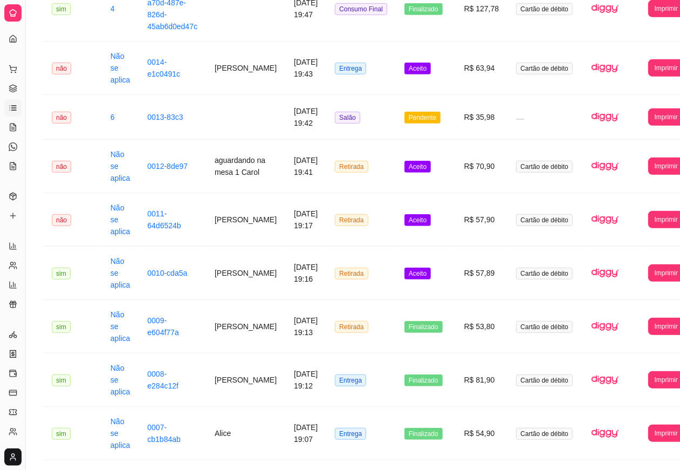
click at [410, 270] on span "Aceito" at bounding box center [417, 273] width 26 height 12
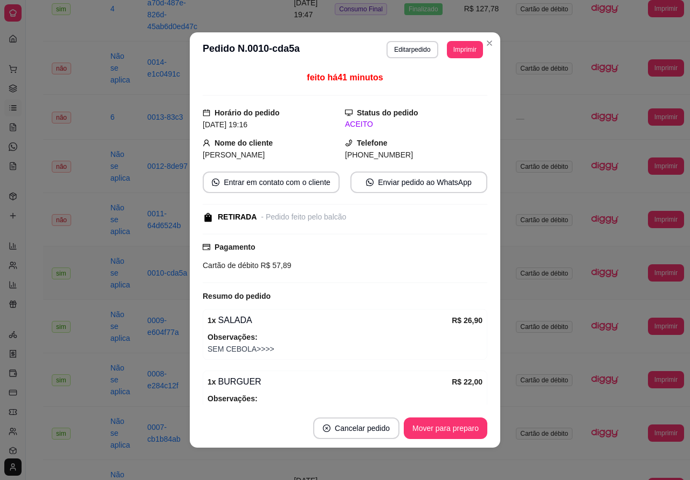
click at [431, 426] on button "Mover para preparo" at bounding box center [446, 428] width 84 height 22
click at [446, 426] on button "Mover para retirada disponível" at bounding box center [427, 428] width 115 height 21
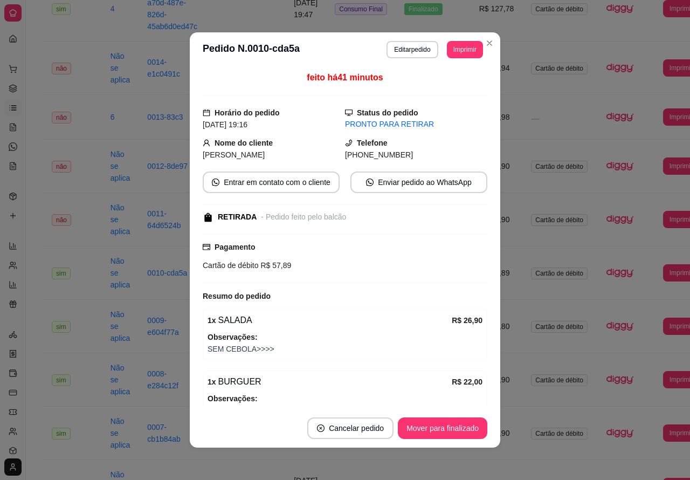
click at [439, 426] on button "Mover para finalizado" at bounding box center [442, 428] width 89 height 22
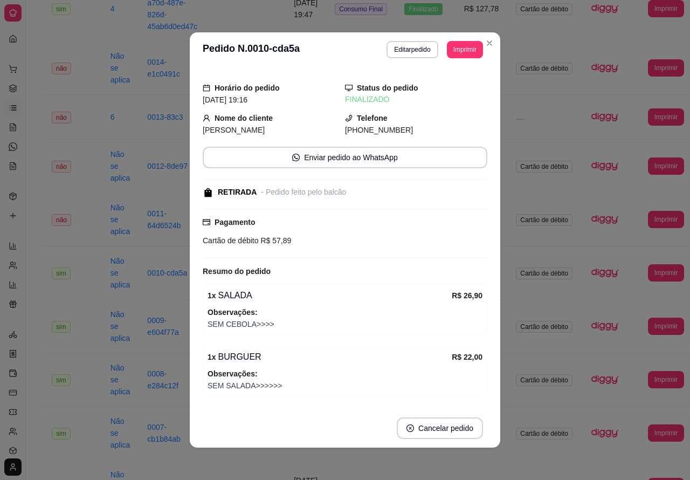
click at [39, 394] on div "**********" at bounding box center [366, 240] width 680 height 1265
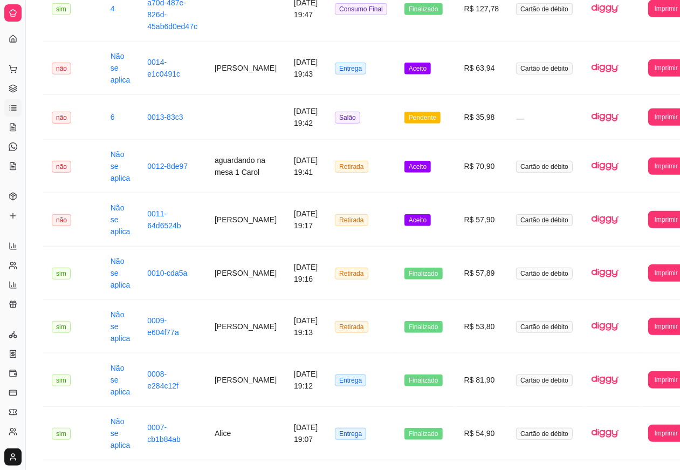
click at [413, 216] on span "Aceito" at bounding box center [417, 220] width 26 height 12
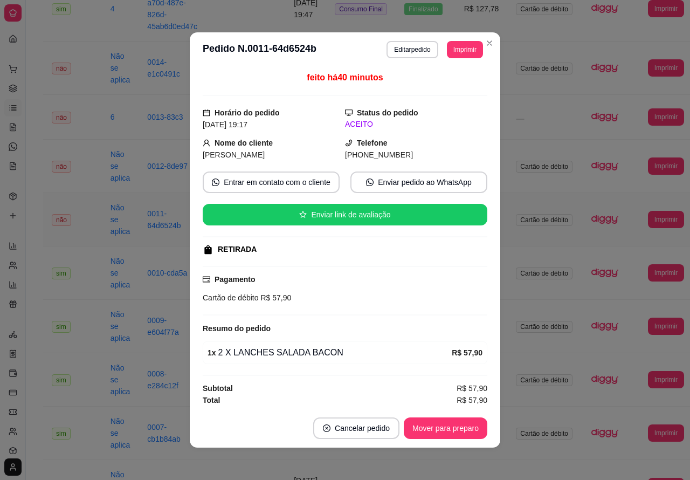
click at [433, 426] on button "Mover para preparo" at bounding box center [446, 428] width 84 height 22
click at [447, 425] on button "Mover para preparo" at bounding box center [446, 428] width 84 height 22
click at [454, 424] on button "Mover para preparo" at bounding box center [445, 428] width 81 height 21
click at [446, 423] on button "Mover para retirada disponível" at bounding box center [427, 428] width 119 height 22
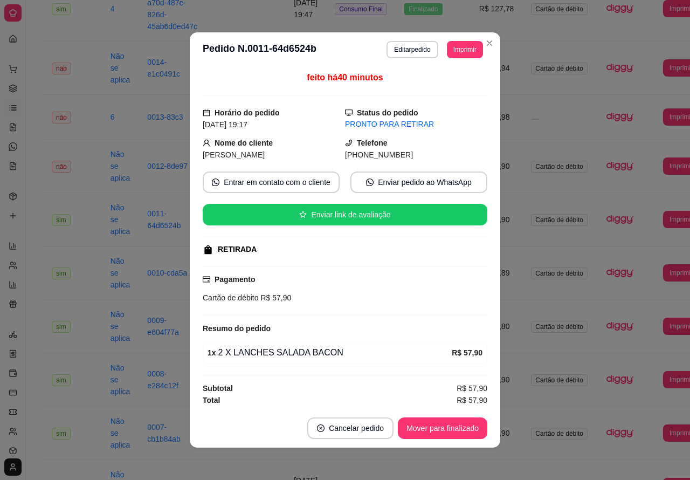
click at [429, 426] on button "Mover para finalizado" at bounding box center [442, 428] width 89 height 22
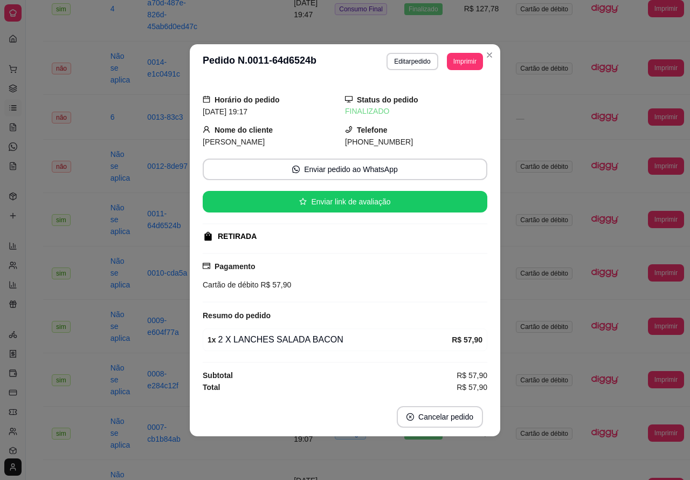
click at [30, 341] on div "**********" at bounding box center [366, 240] width 680 height 1265
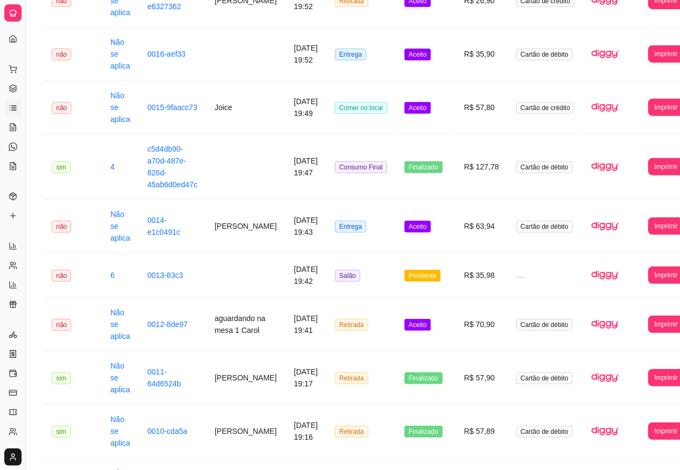
scroll to position [270, 0]
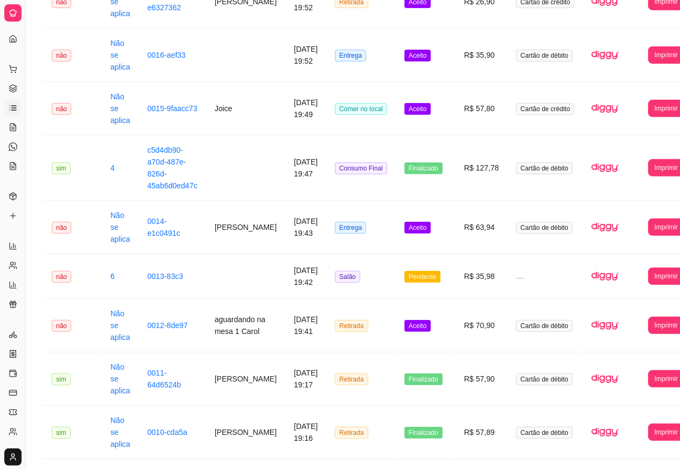
click at [411, 325] on span "Aceito" at bounding box center [417, 326] width 26 height 12
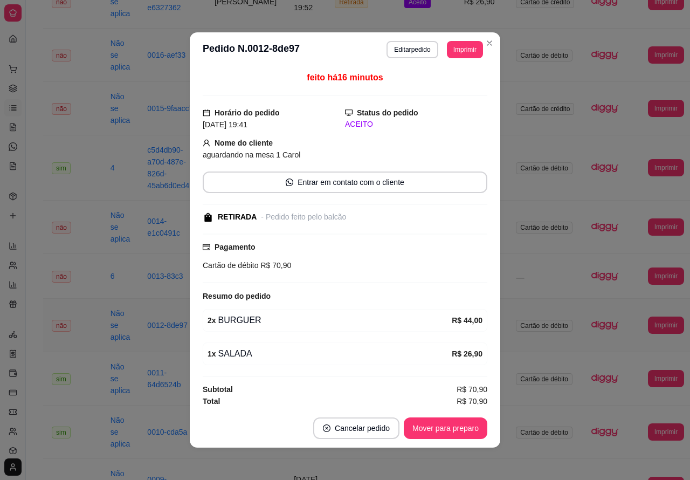
click at [427, 426] on button "Mover para preparo" at bounding box center [446, 428] width 84 height 22
click at [427, 430] on button "Mover para retirada disponível" at bounding box center [427, 428] width 115 height 21
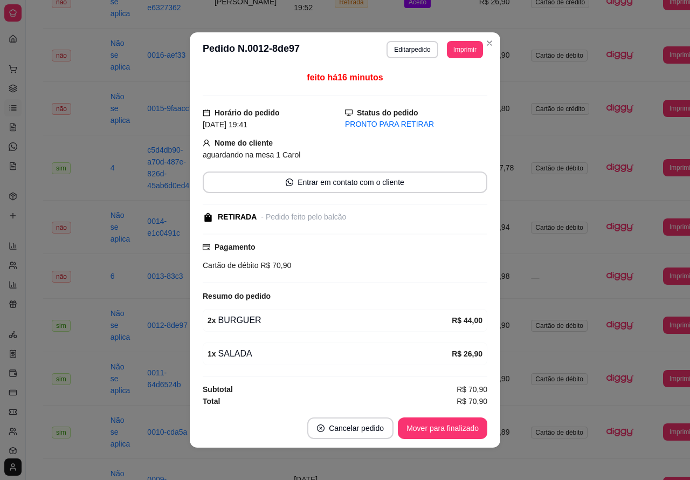
click at [426, 427] on button "Mover para finalizado" at bounding box center [442, 428] width 89 height 22
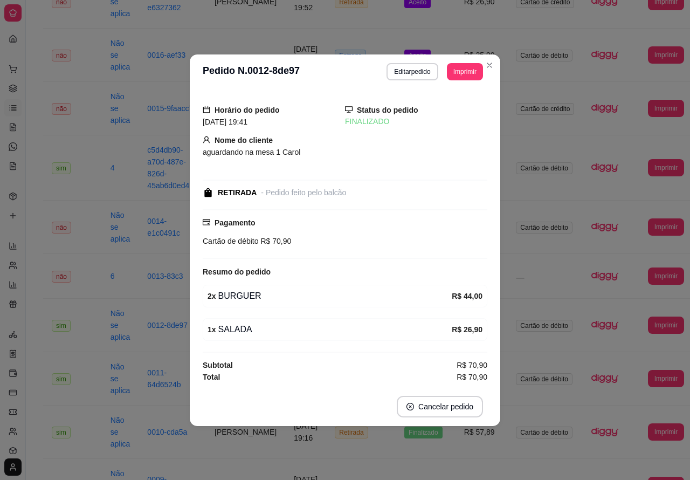
click at [32, 396] on div "**********" at bounding box center [366, 399] width 680 height 1265
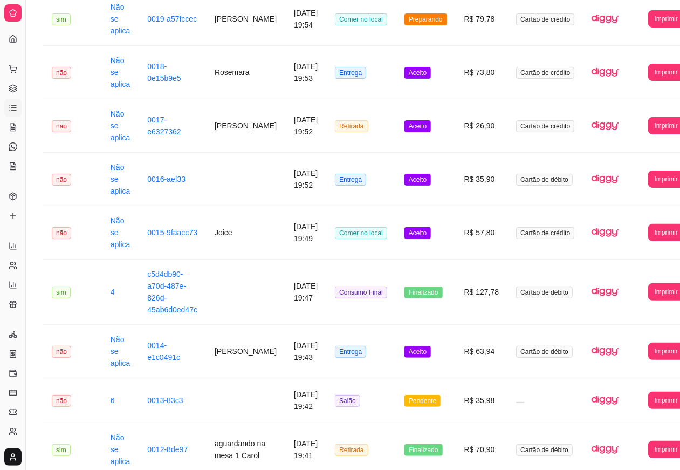
scroll to position [143, 0]
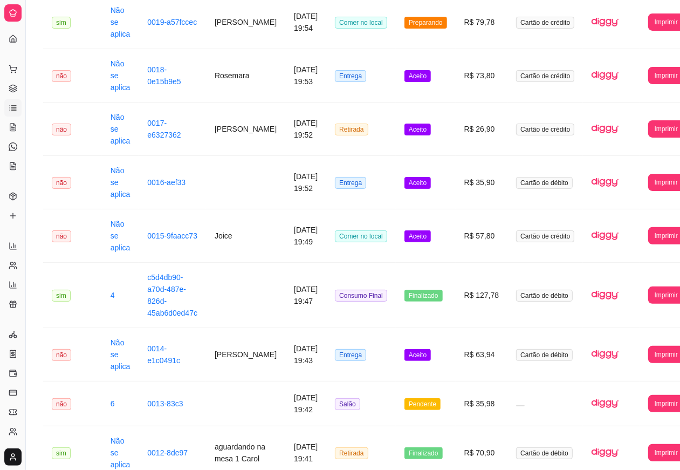
click at [424, 401] on span "Pendente" at bounding box center [422, 404] width 36 height 12
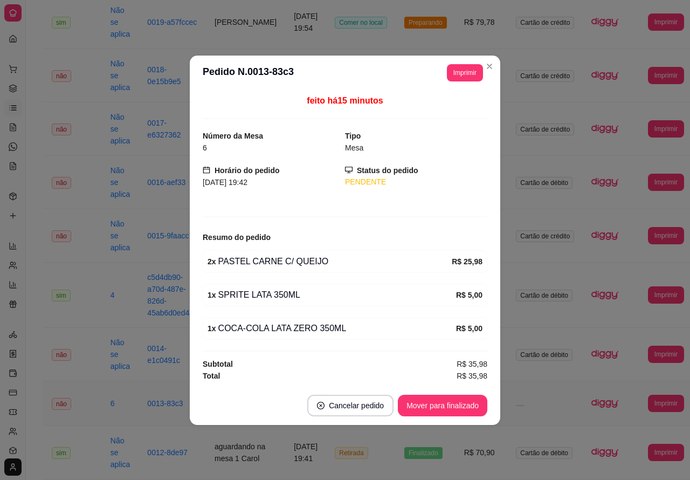
click at [445, 407] on button "Mover para finalizado" at bounding box center [442, 406] width 89 height 22
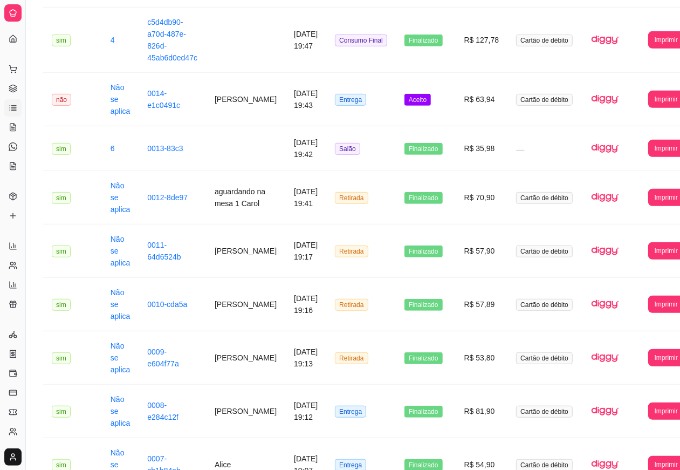
scroll to position [383, 0]
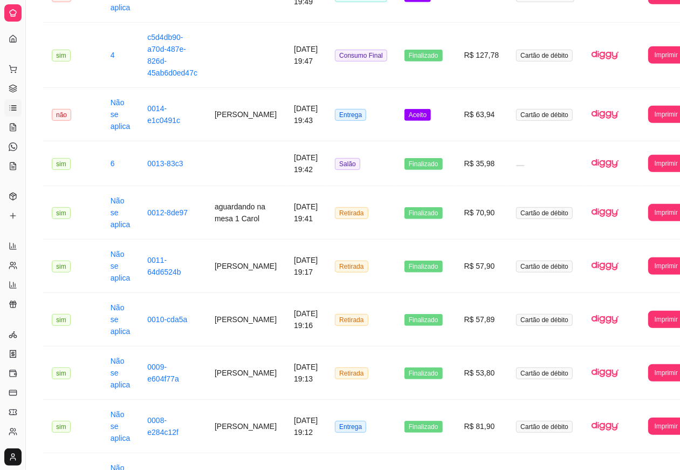
click at [409, 112] on span "Aceito" at bounding box center [417, 115] width 26 height 12
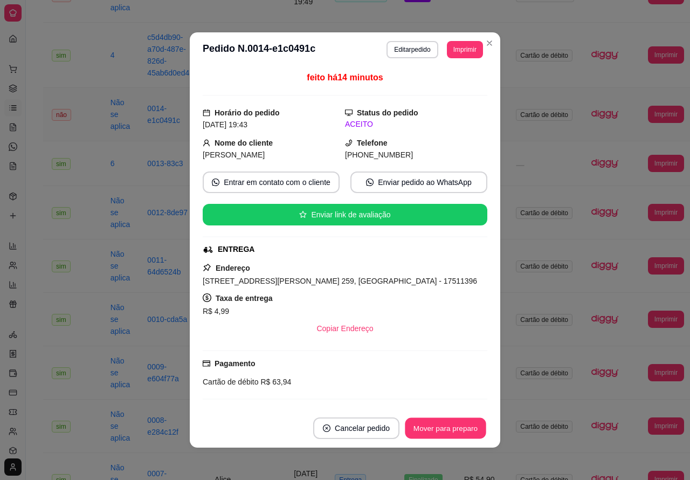
click at [434, 426] on button "Mover para preparo" at bounding box center [445, 428] width 81 height 21
click at [443, 429] on button "Mover para preparo" at bounding box center [446, 428] width 84 height 22
click at [37, 384] on div "**********" at bounding box center [366, 286] width 680 height 1265
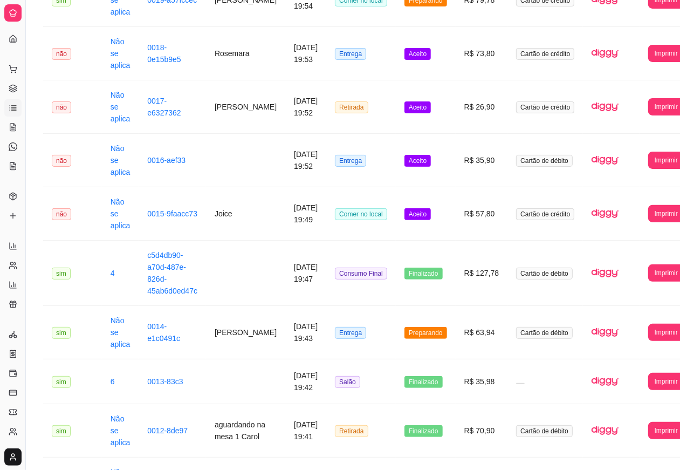
scroll to position [164, 0]
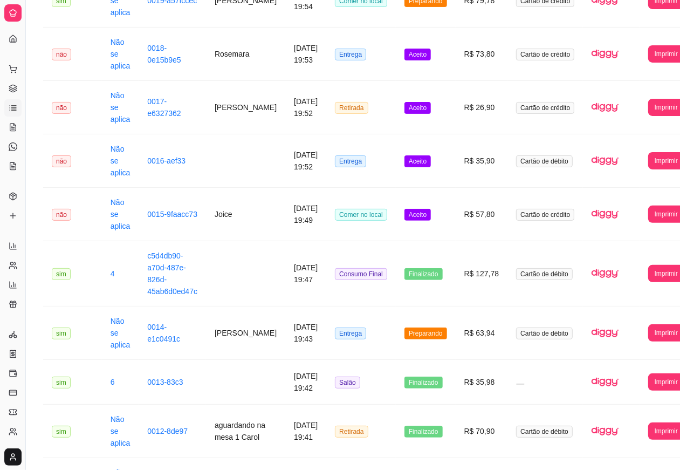
click at [408, 272] on span "Finalizado" at bounding box center [423, 274] width 38 height 12
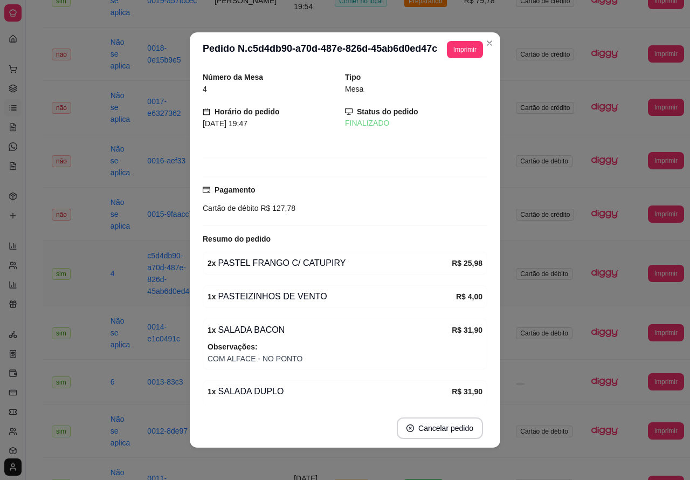
click at [434, 425] on button "Cancelar pedido" at bounding box center [440, 428] width 86 height 22
click at [336, 413] on footer "Cancelar pedido" at bounding box center [345, 428] width 311 height 39
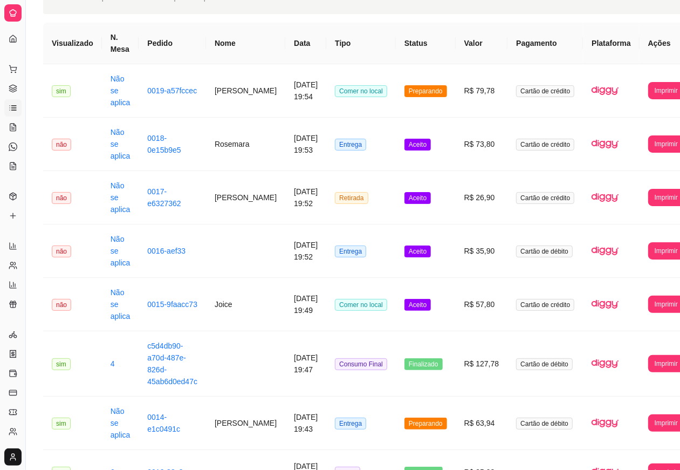
scroll to position [71, 0]
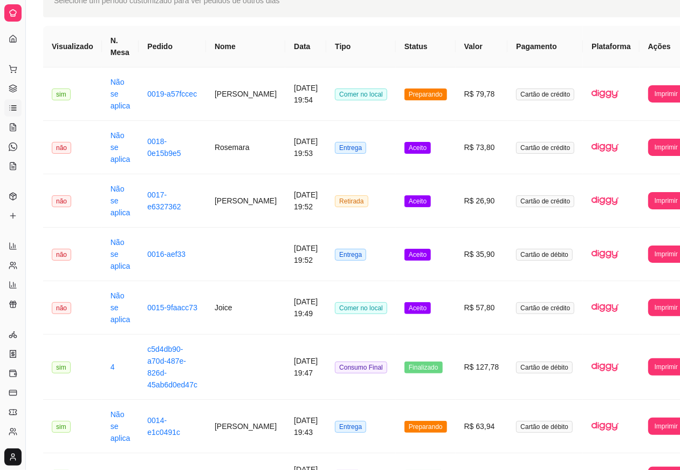
click at [417, 306] on span "Aceito" at bounding box center [417, 308] width 26 height 12
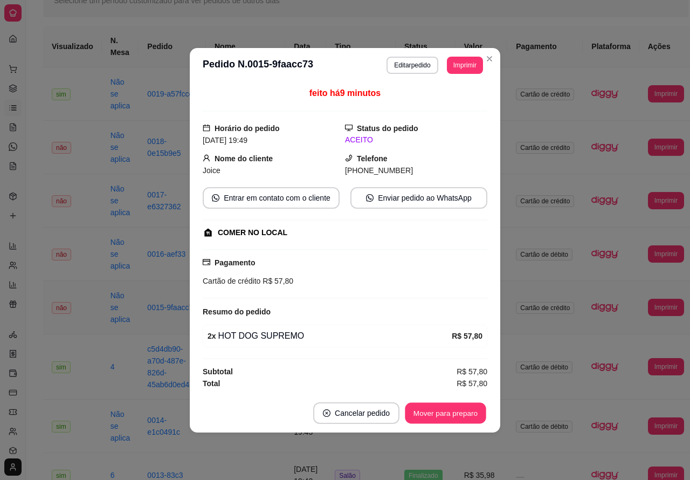
click at [446, 416] on button "Mover para preparo" at bounding box center [445, 412] width 81 height 21
click at [444, 413] on button "Mover para preparo" at bounding box center [445, 412] width 81 height 21
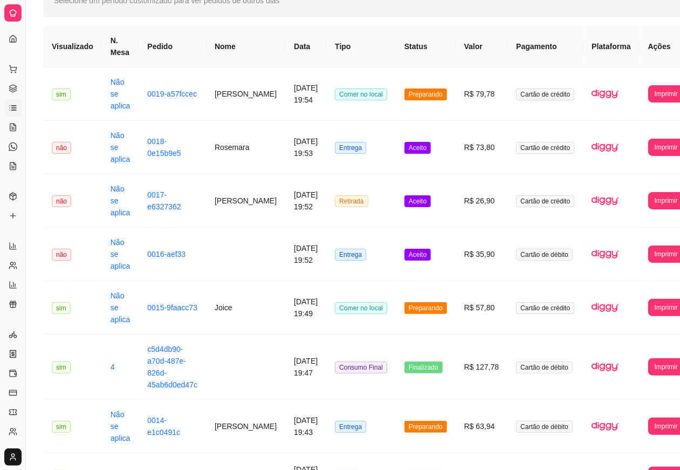
click at [419, 252] on span "Aceito" at bounding box center [417, 255] width 26 height 12
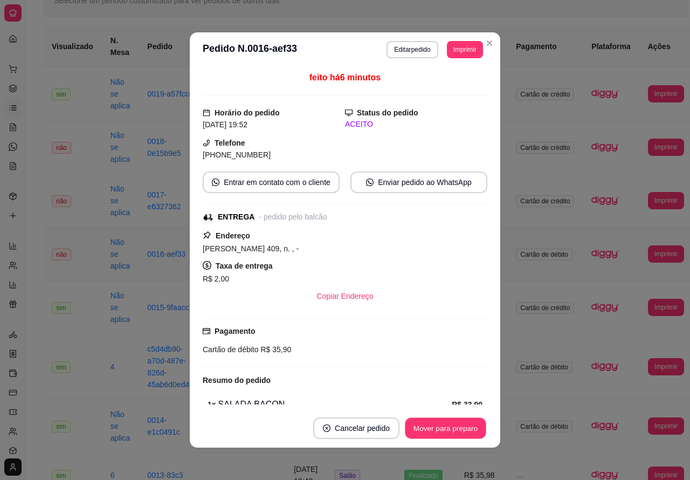
click at [425, 430] on button "Mover para preparo" at bounding box center [445, 428] width 81 height 21
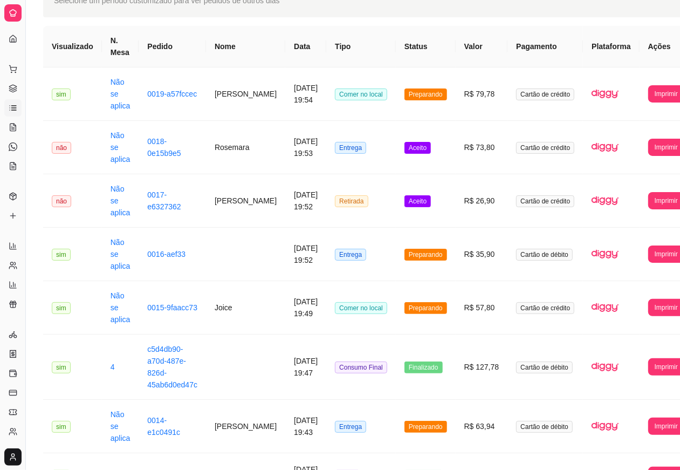
click at [412, 199] on span "Aceito" at bounding box center [417, 201] width 26 height 12
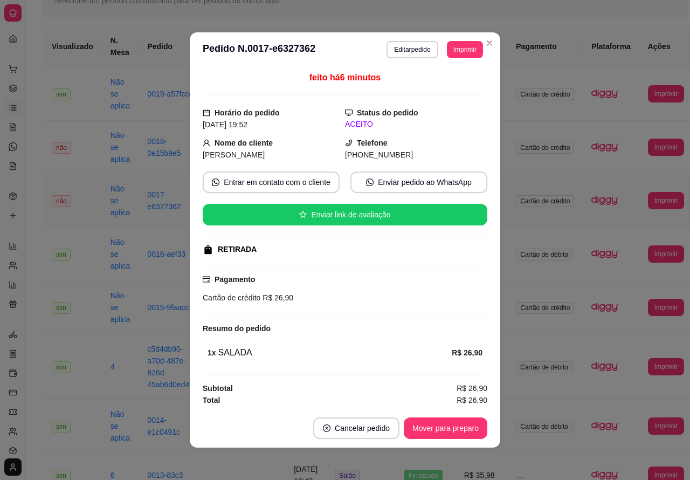
click at [427, 427] on button "Mover para preparo" at bounding box center [446, 428] width 84 height 22
click at [435, 423] on button "Mover para preparo" at bounding box center [446, 428] width 84 height 22
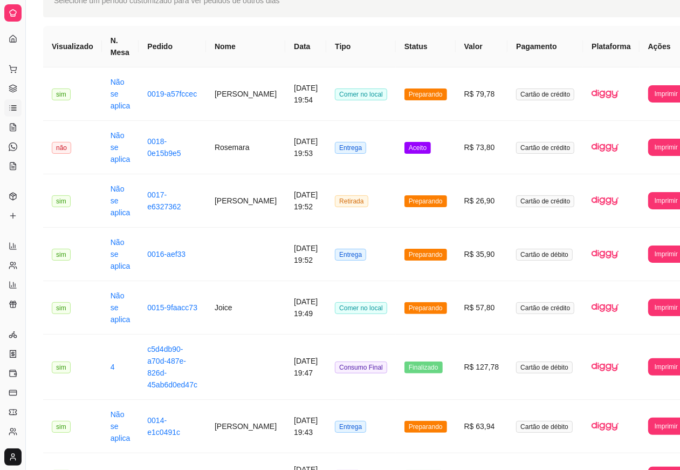
click at [422, 144] on span "Aceito" at bounding box center [417, 148] width 26 height 12
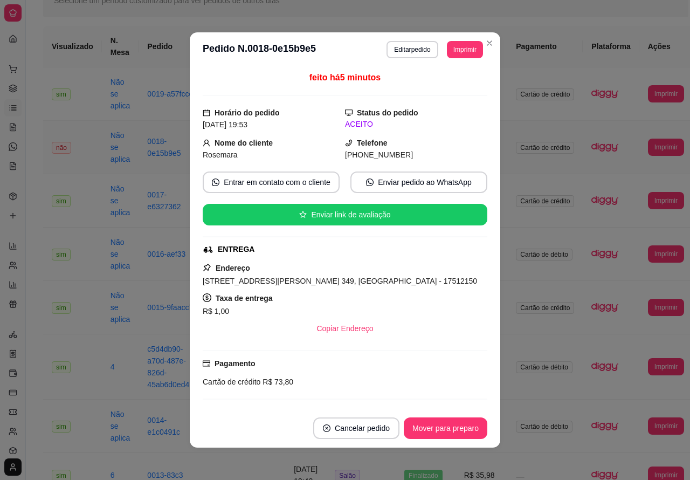
click at [433, 423] on button "Mover para preparo" at bounding box center [446, 428] width 84 height 22
click at [436, 426] on button "Mover para preparo" at bounding box center [446, 428] width 84 height 22
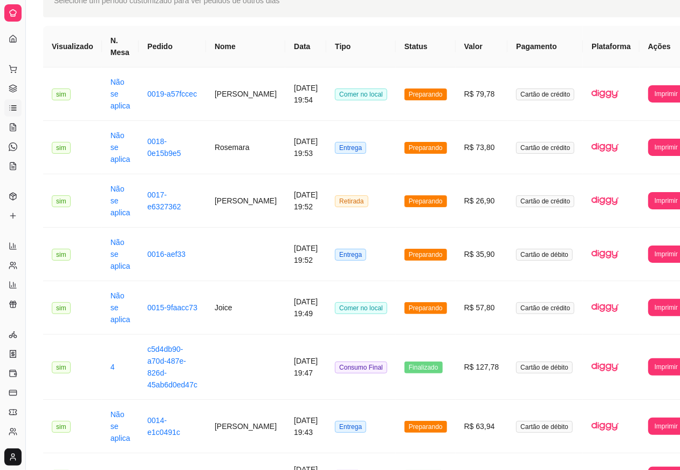
click at [413, 308] on span "Preparando" at bounding box center [425, 308] width 43 height 12
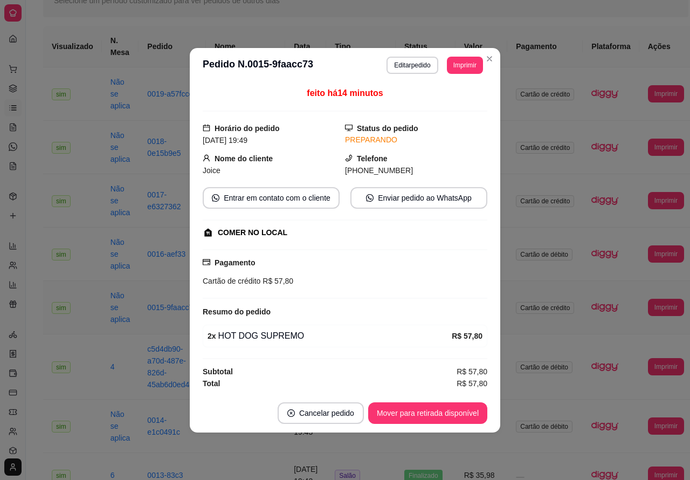
click at [452, 413] on button "Mover para retirada disponível" at bounding box center [427, 413] width 119 height 22
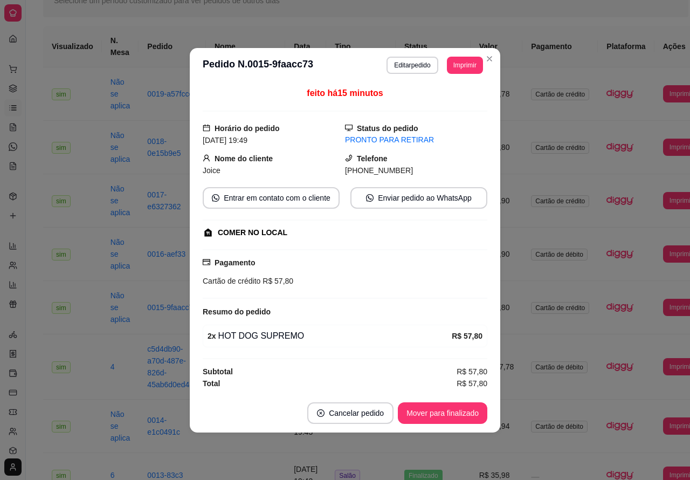
click at [446, 412] on button "Mover para finalizado" at bounding box center [442, 413] width 89 height 22
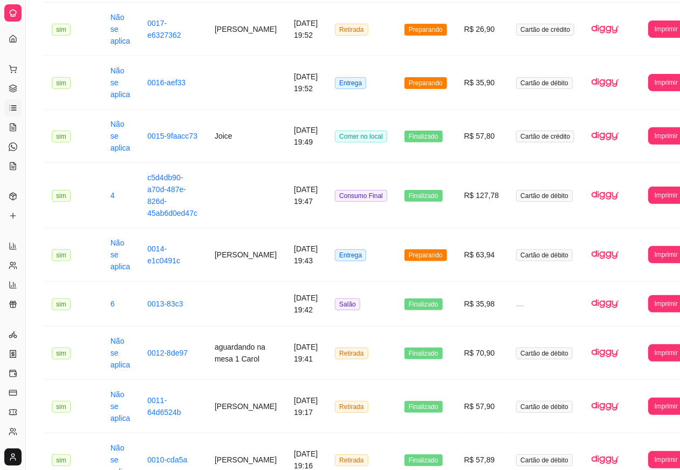
scroll to position [246, 0]
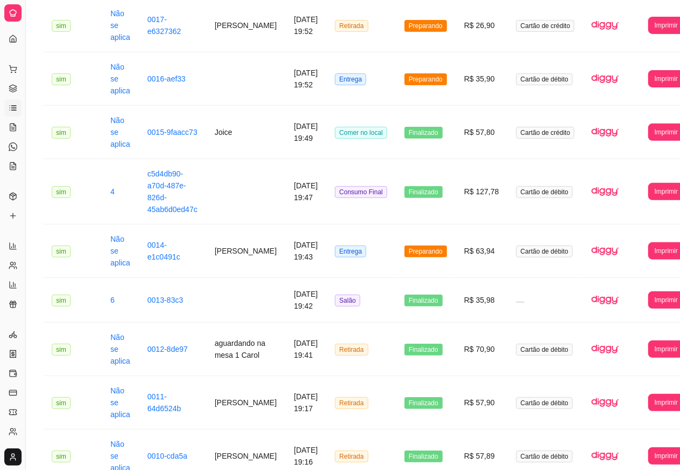
click at [329, 333] on td "Retirada" at bounding box center [361, 348] width 70 height 53
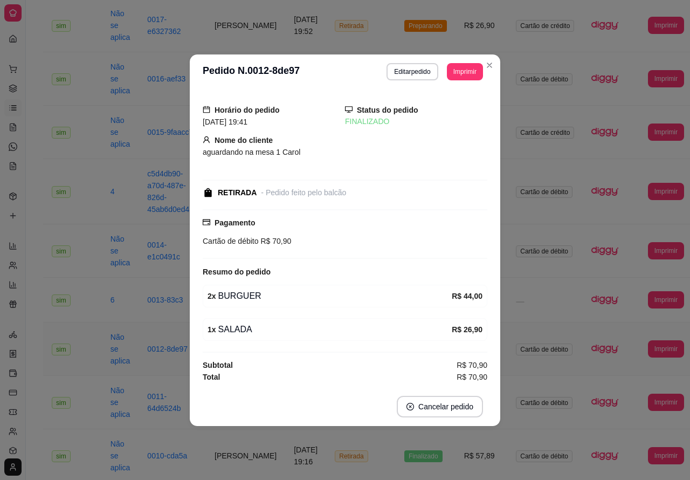
click at [30, 364] on div "**********" at bounding box center [366, 422] width 680 height 1265
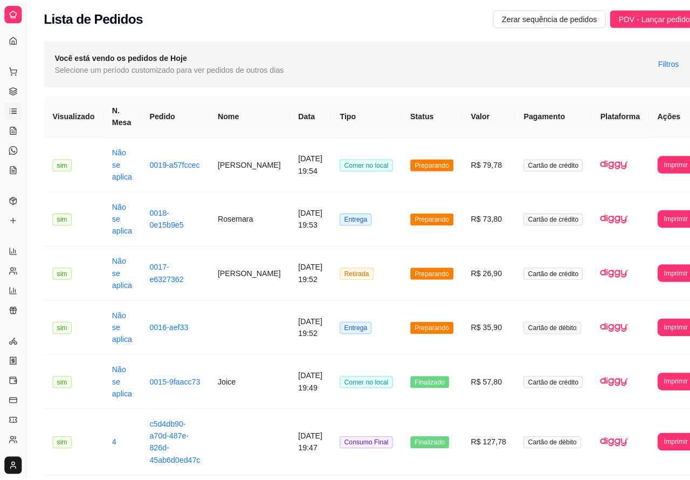
scroll to position [0, 0]
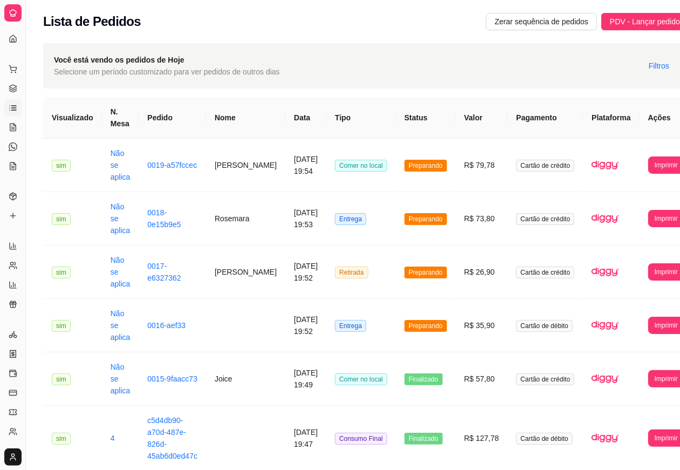
click at [424, 165] on span "Preparando" at bounding box center [425, 166] width 43 height 12
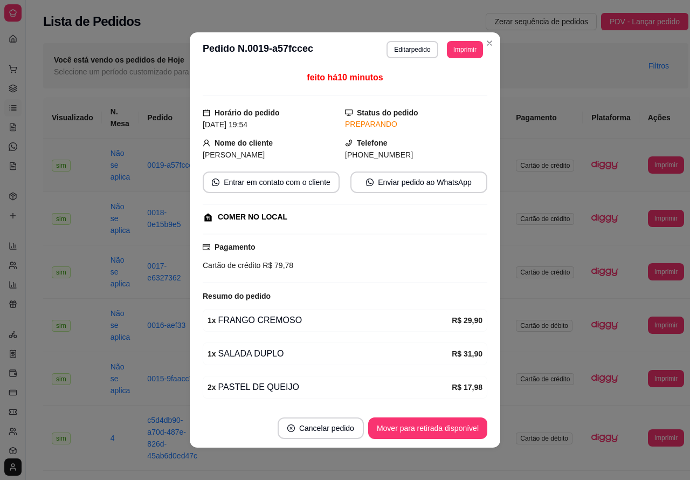
click at [431, 426] on button "Mover para retirada disponível" at bounding box center [427, 428] width 119 height 22
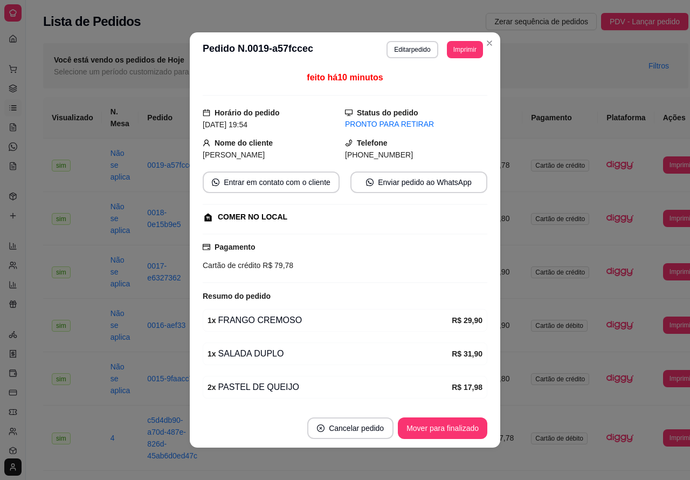
click at [446, 425] on button "Mover para finalizado" at bounding box center [442, 428] width 89 height 22
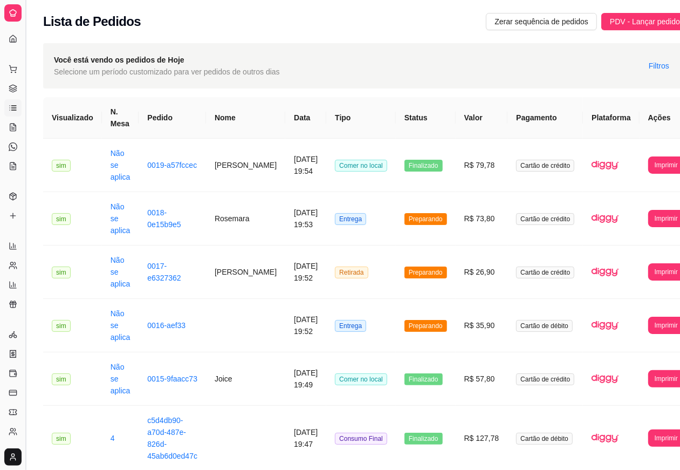
click at [25, 303] on button "Toggle Sidebar" at bounding box center [25, 235] width 9 height 470
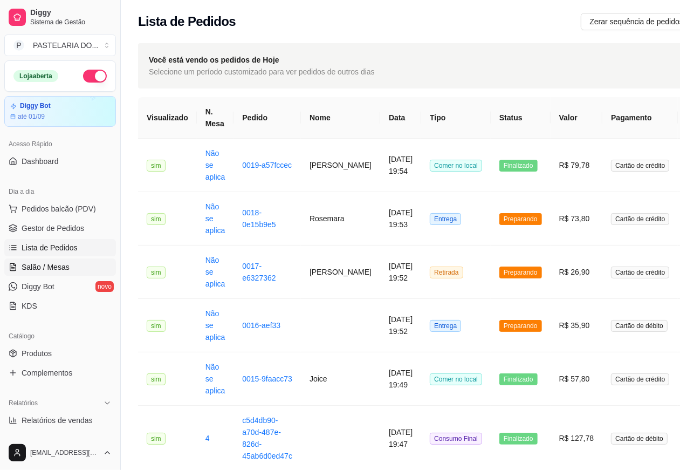
click at [57, 267] on span "Salão / Mesas" at bounding box center [46, 266] width 48 height 11
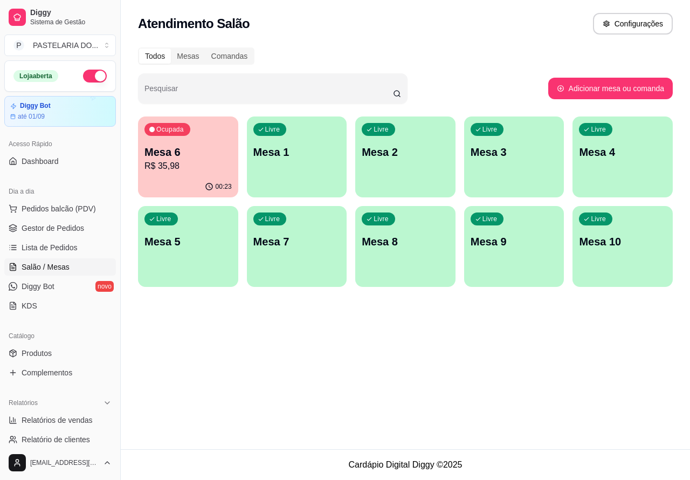
click at [518, 153] on p "Mesa 3" at bounding box center [514, 151] width 87 height 15
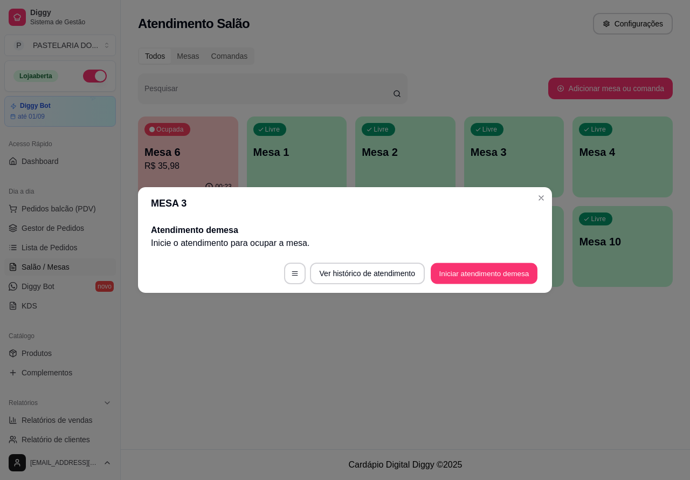
click at [474, 271] on button "Iniciar atendimento de mesa" at bounding box center [484, 273] width 107 height 21
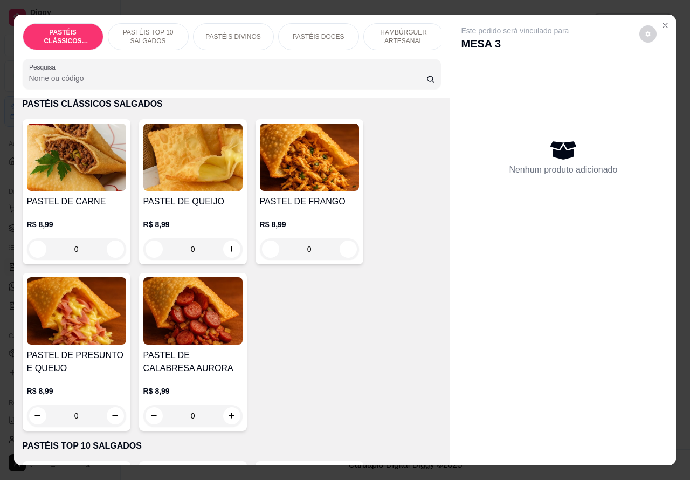
scroll to position [74, 0]
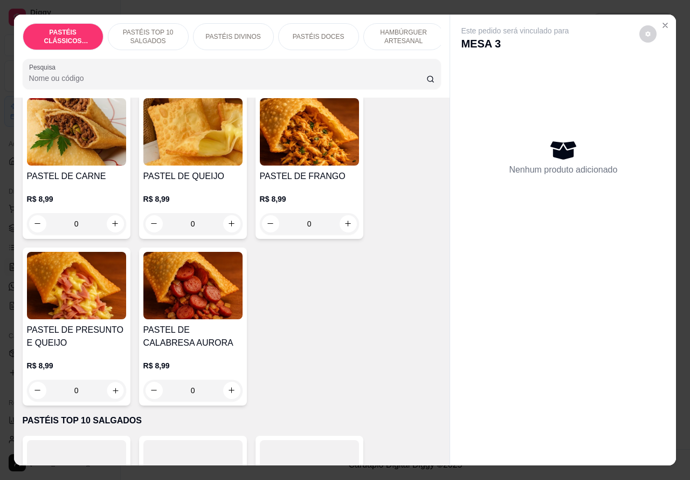
click at [111, 394] on icon "increase-product-quantity" at bounding box center [115, 390] width 8 height 8
type input "1"
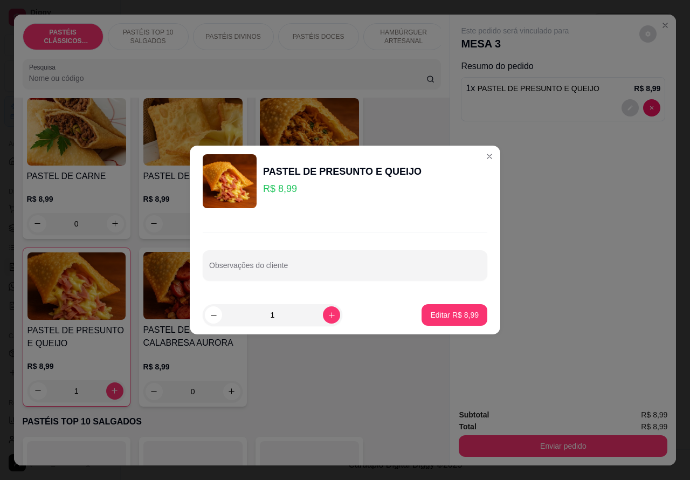
click at [351, 268] on input "Observações do cliente" at bounding box center [345, 269] width 272 height 11
type input "adicionar chedar"
click at [443, 314] on p "Editar R$ 8,99" at bounding box center [454, 314] width 49 height 11
type input "0"
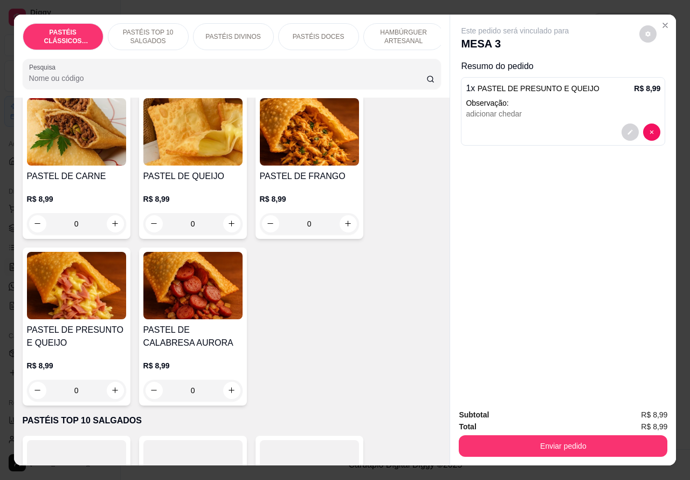
click at [144, 28] on p "PASTÉIS TOP 10 SALGADOS" at bounding box center [148, 36] width 63 height 17
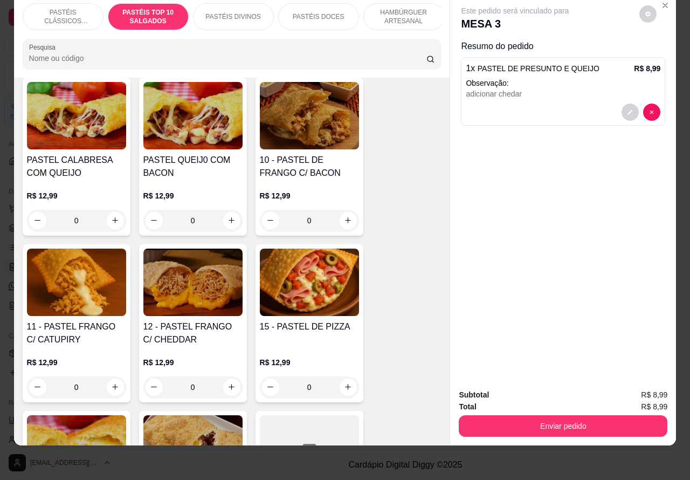
scroll to position [945, 0]
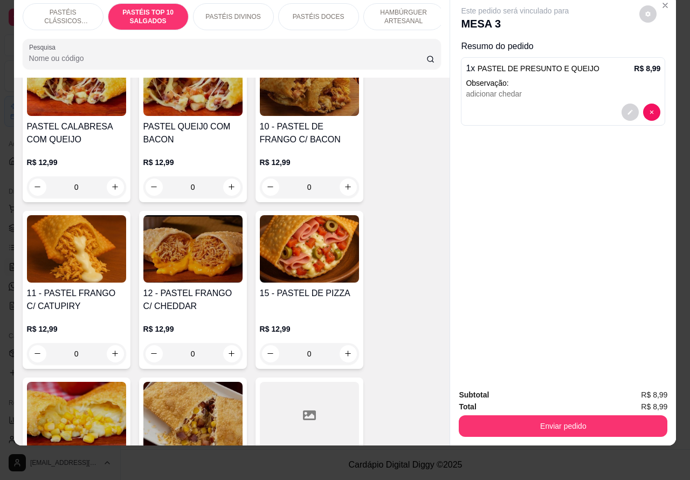
click at [107, 356] on div "0" at bounding box center [76, 354] width 99 height 22
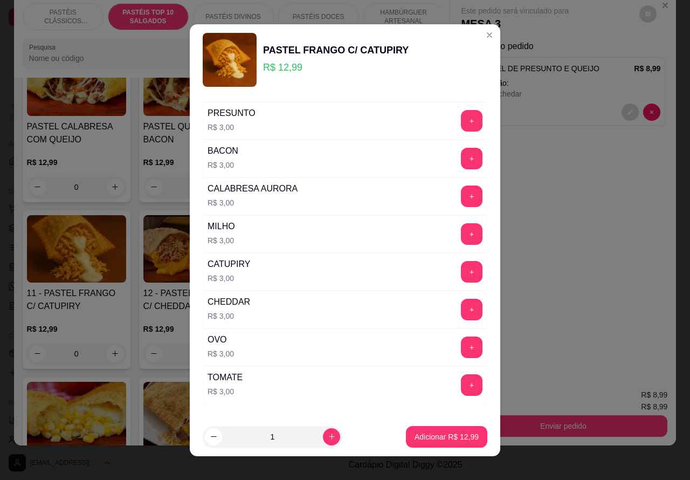
scroll to position [141, 0]
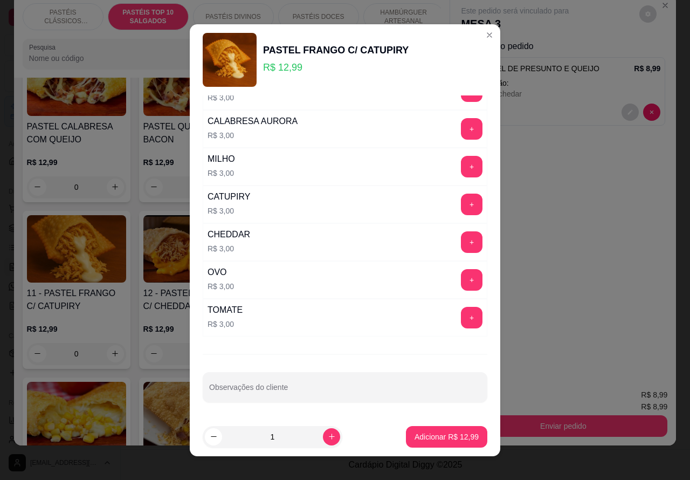
click at [330, 389] on input "Observações do cliente" at bounding box center [345, 391] width 272 height 11
type input "para viagem"
click at [443, 434] on p "Adicionar R$ 12,99" at bounding box center [447, 436] width 64 height 11
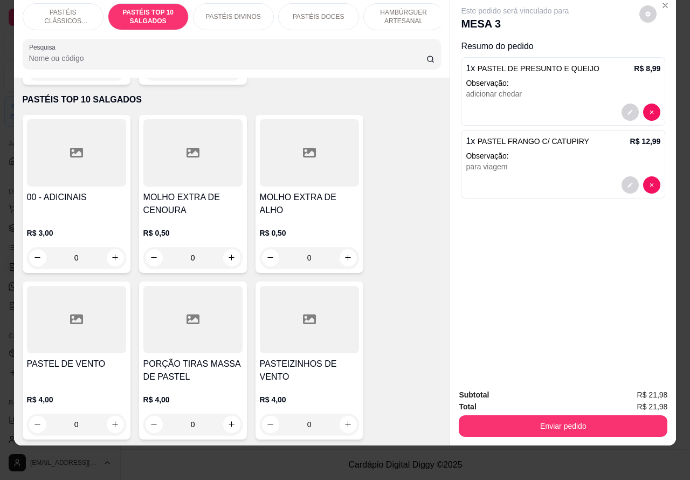
scroll to position [373, 0]
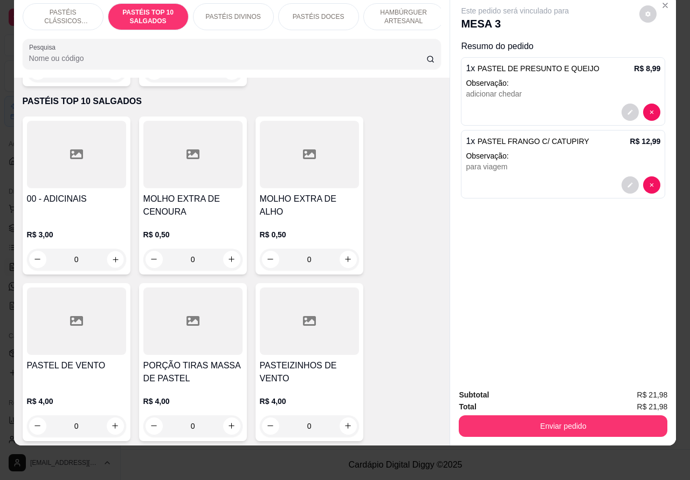
click at [111, 257] on icon "increase-product-quantity" at bounding box center [115, 259] width 8 height 8
type input "1"
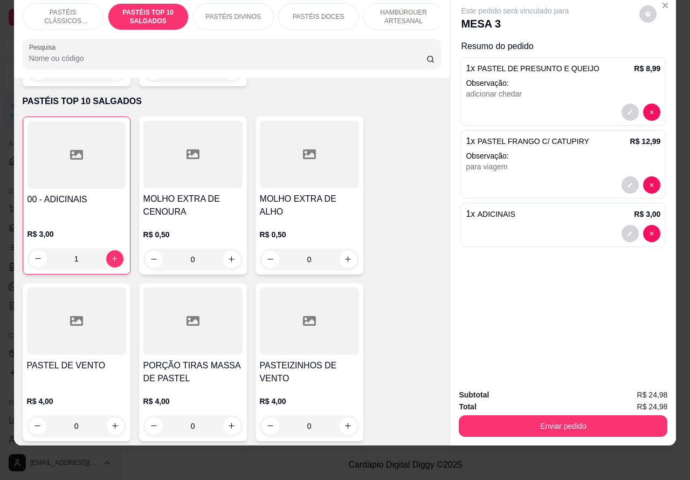
click at [569, 415] on button "Enviar pedido" at bounding box center [563, 426] width 209 height 22
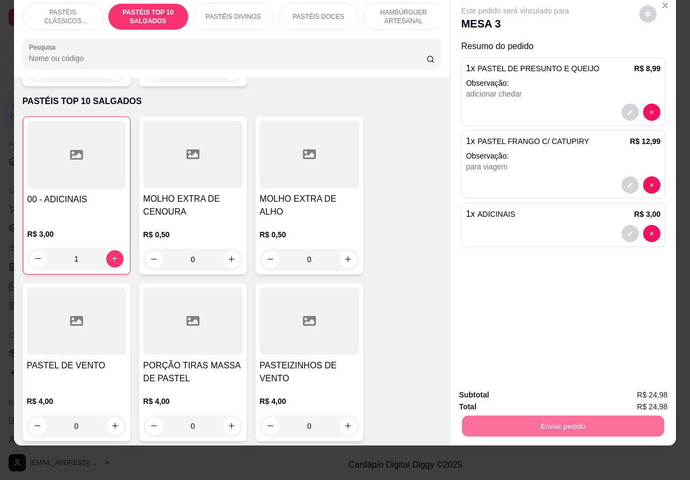
click at [542, 384] on button "Não registrar e enviar pedido" at bounding box center [526, 390] width 109 height 20
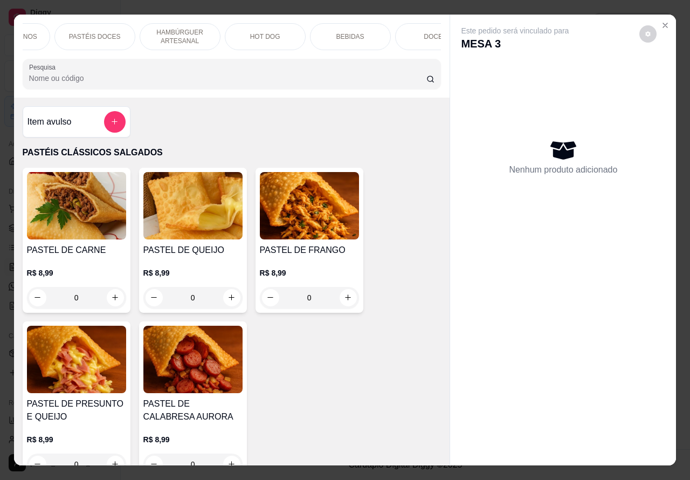
scroll to position [0, 259]
click at [312, 32] on p "BEBIDAS" at bounding box center [316, 36] width 28 height 9
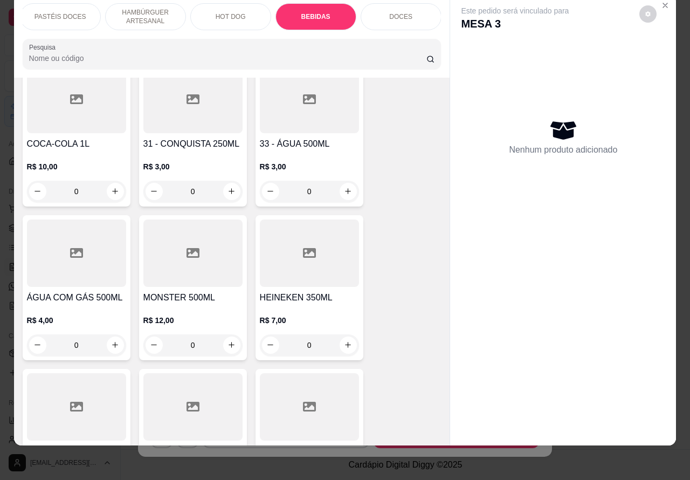
scroll to position [4120, 0]
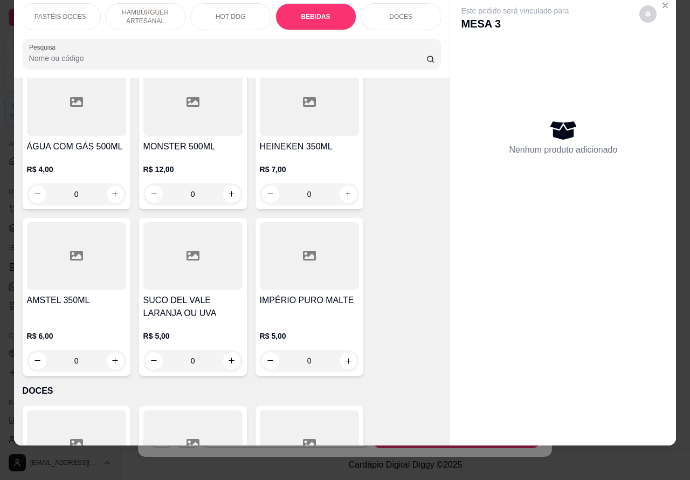
click at [344, 356] on icon "increase-product-quantity" at bounding box center [348, 360] width 8 height 8
type input "1"
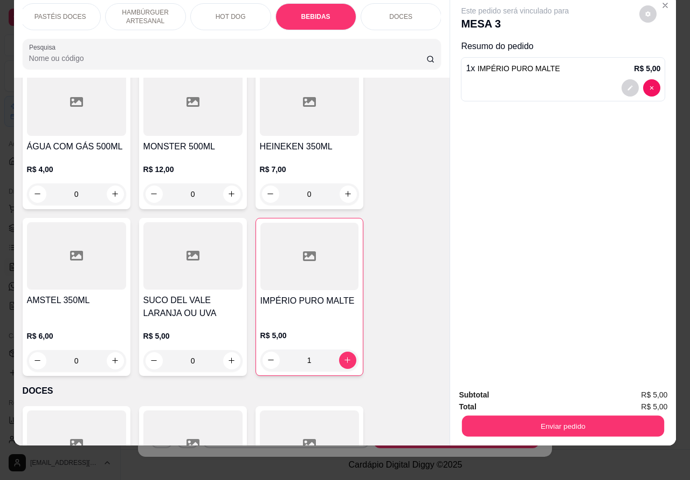
click at [578, 418] on button "Enviar pedido" at bounding box center [563, 426] width 202 height 21
click at [522, 383] on button "Não registrar e enviar pedido" at bounding box center [527, 390] width 112 height 20
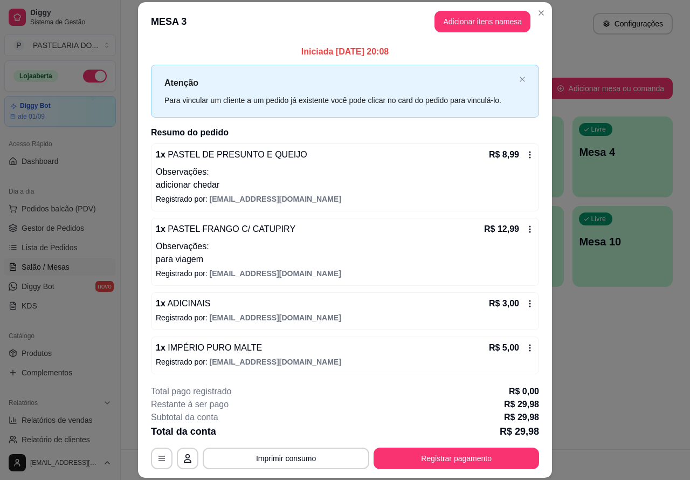
click at [138, 443] on footer "**********" at bounding box center [345, 426] width 414 height 101
click at [74, 198] on div "Dia a dia" at bounding box center [60, 191] width 112 height 17
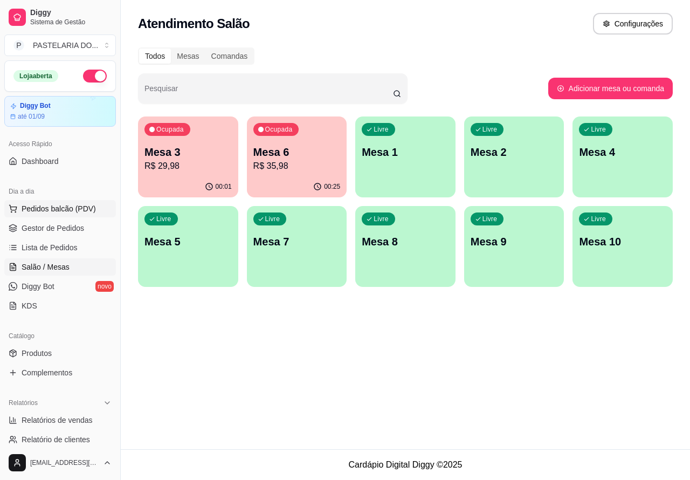
click at [73, 208] on span "Pedidos balcão (PDV)" at bounding box center [59, 208] width 74 height 11
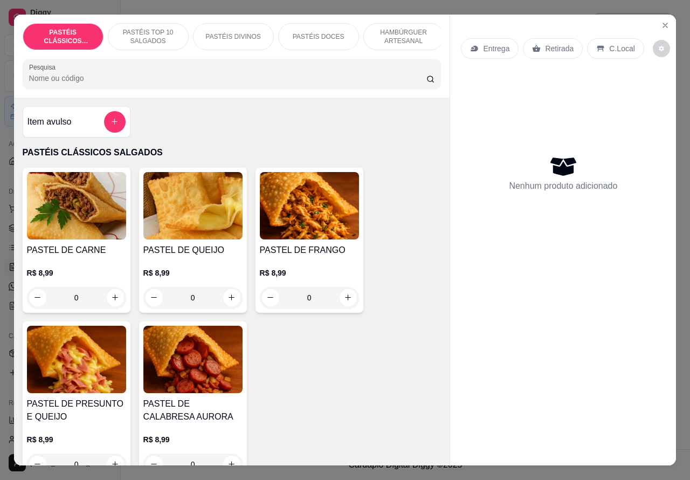
click at [551, 43] on p "Retirada" at bounding box center [559, 48] width 29 height 11
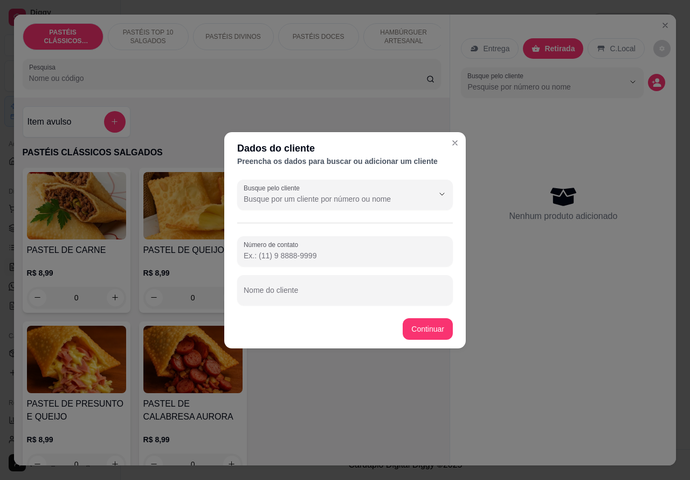
click at [311, 252] on input "Número de contato" at bounding box center [345, 255] width 203 height 11
paste input "[PHONE_NUMBER]"
type input "[PHONE_NUMBER]"
click at [340, 289] on input "Nome do cliente" at bounding box center [345, 294] width 203 height 11
type input "everton vem retirar 21h45"
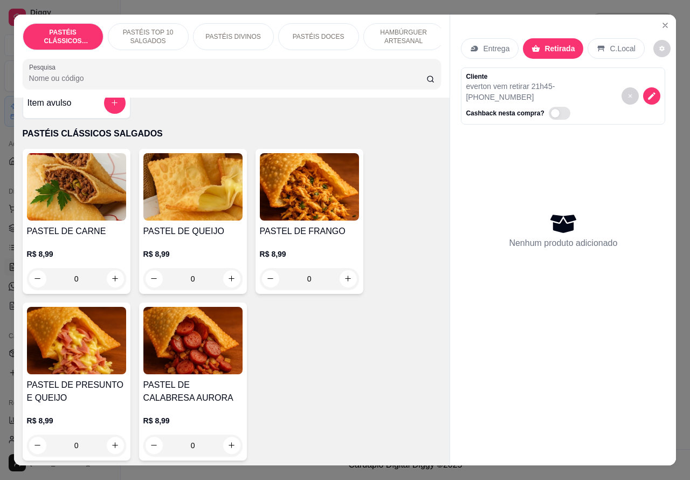
scroll to position [33, 0]
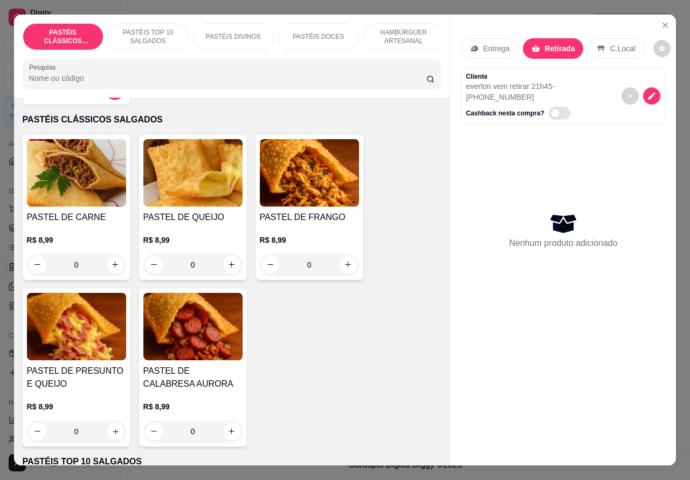
click at [111, 434] on icon "increase-product-quantity" at bounding box center [115, 431] width 8 height 8
type input "1"
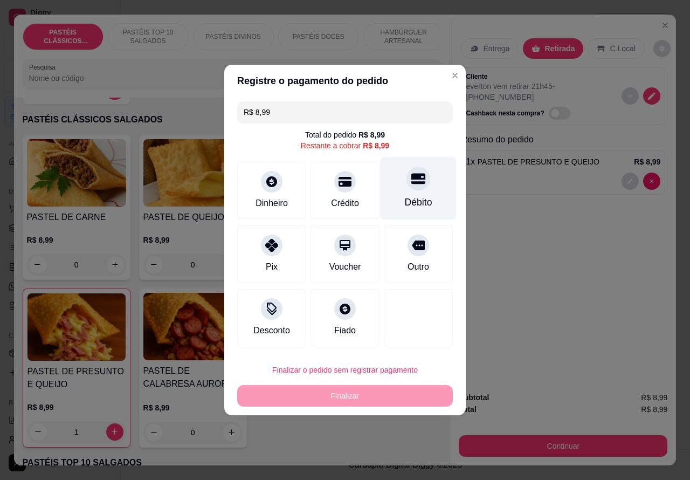
click at [411, 189] on div at bounding box center [418, 179] width 24 height 24
type input "R$ 0,00"
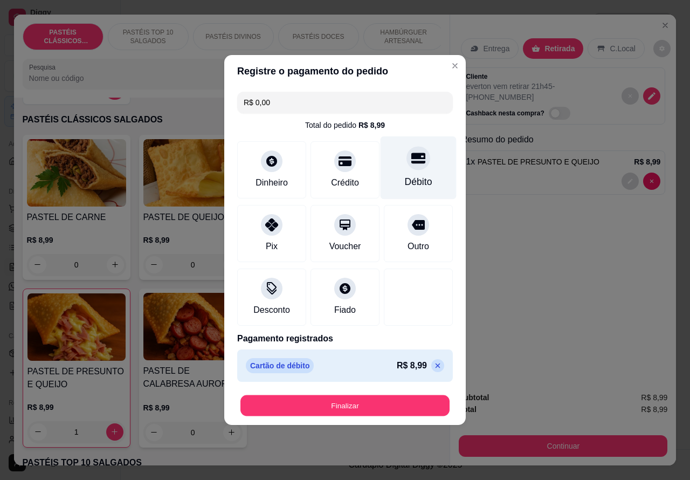
click at [389, 403] on button "Finalizar" at bounding box center [344, 405] width 209 height 21
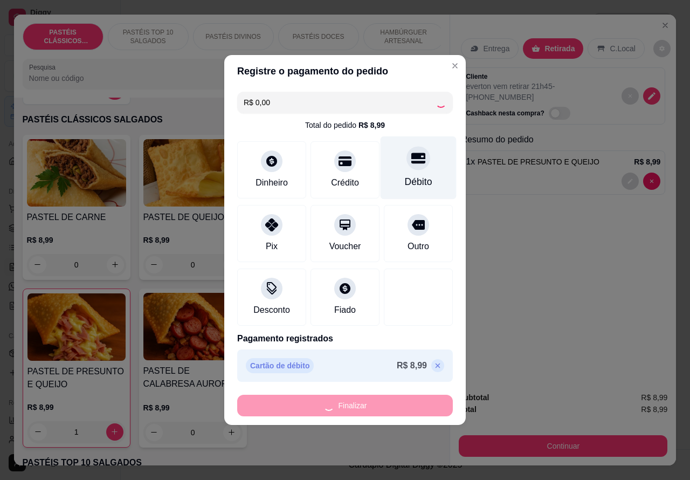
type input "0"
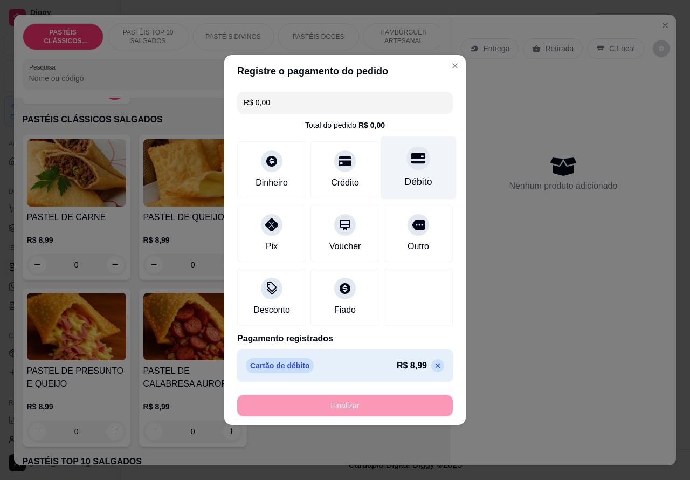
type input "-R$ 8,99"
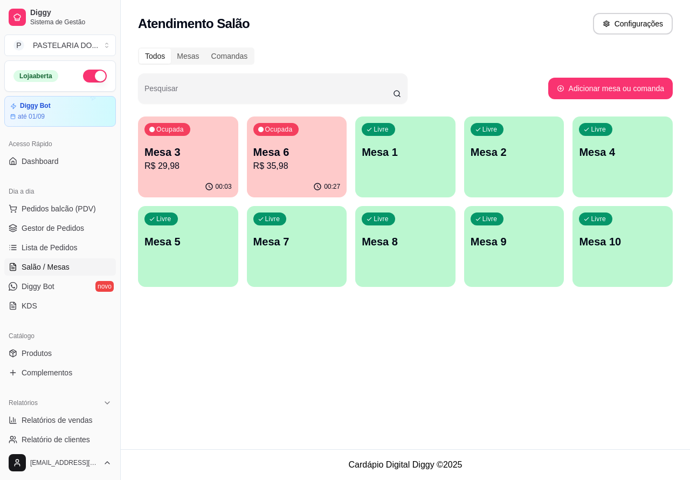
click at [505, 157] on p "Mesa 2" at bounding box center [514, 151] width 87 height 15
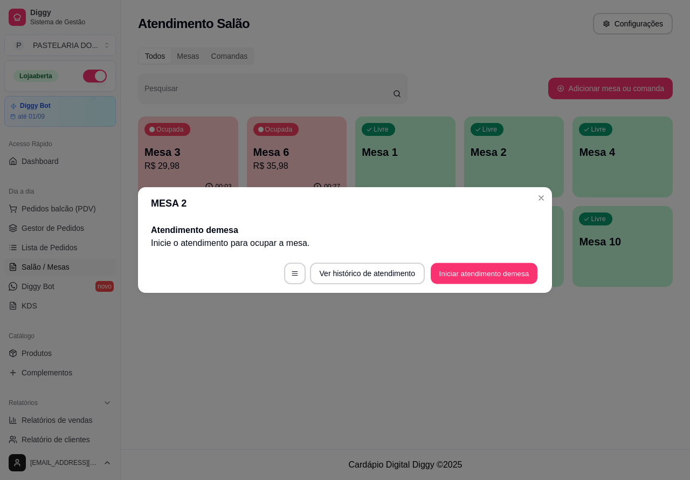
click at [479, 272] on button "Iniciar atendimento de mesa" at bounding box center [484, 273] width 107 height 21
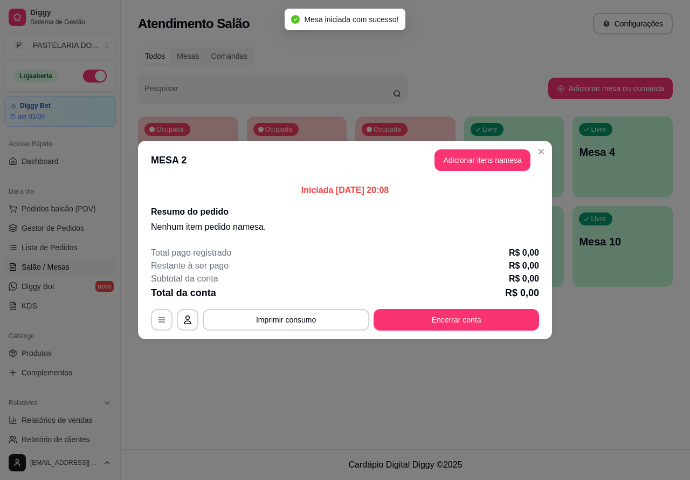
click at [486, 159] on div "Nenhum produto adicionado" at bounding box center [570, 154] width 210 height 218
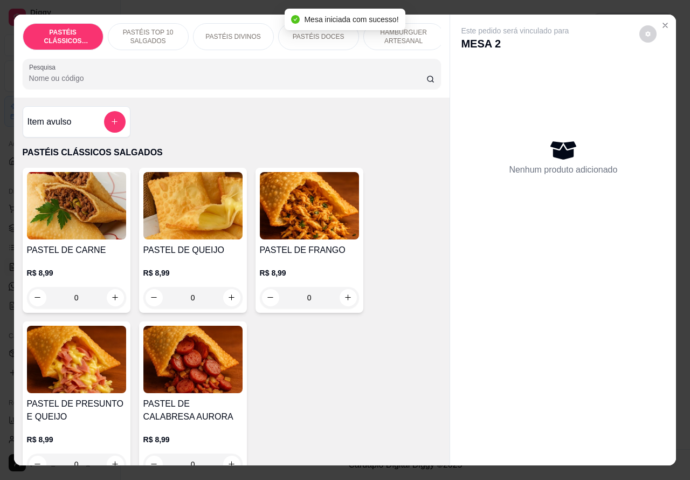
click at [143, 29] on p "PASTÉIS TOP 10 SALGADOS" at bounding box center [148, 36] width 63 height 17
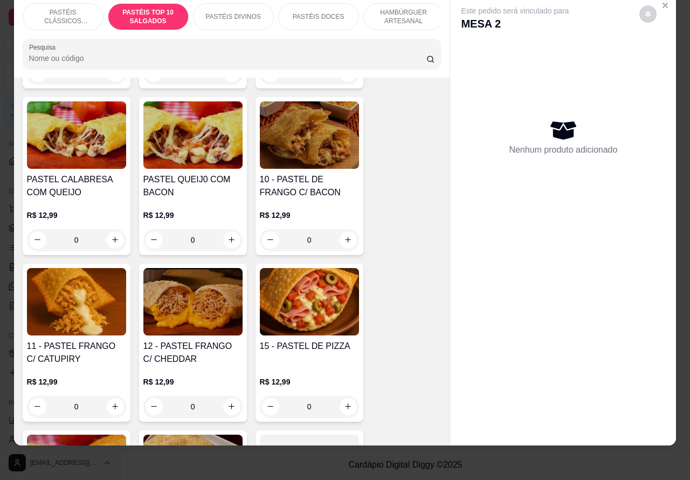
scroll to position [942, 0]
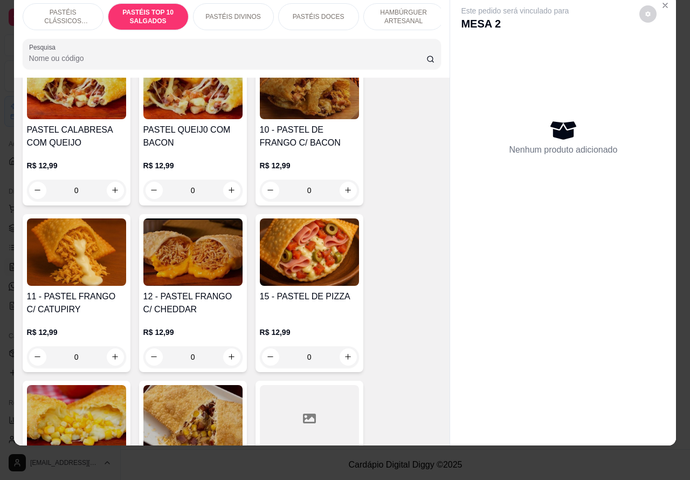
click at [341, 358] on div "0" at bounding box center [309, 357] width 99 height 22
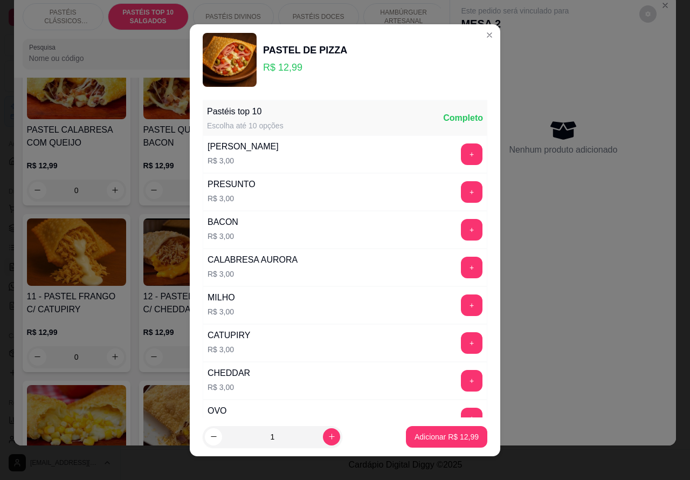
click at [424, 435] on p "Adicionar R$ 12,99" at bounding box center [447, 436] width 64 height 11
type input "1"
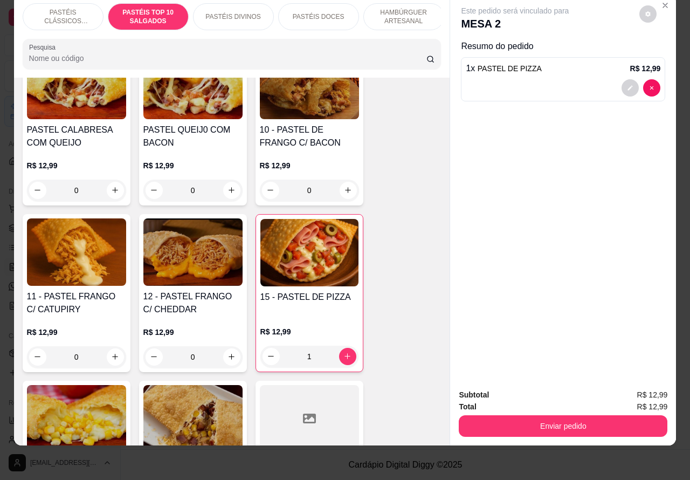
click at [402, 8] on p "HAMBÚRGUER ARTESANAL" at bounding box center [404, 16] width 63 height 17
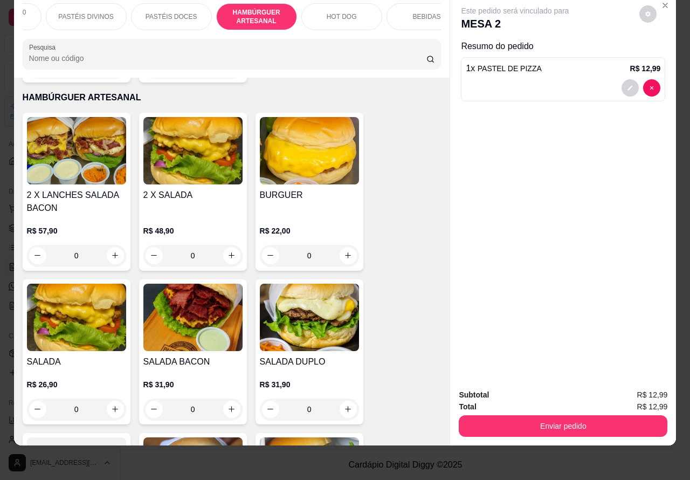
scroll to position [0, 148]
click at [341, 12] on p "HOT DOG" at bounding box center [341, 16] width 30 height 9
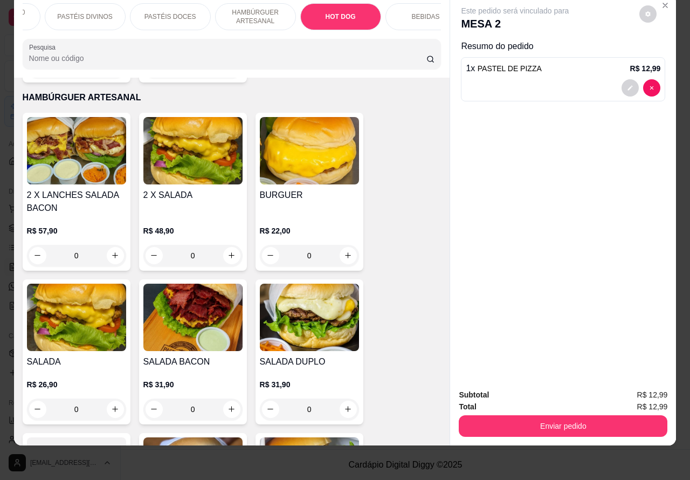
scroll to position [3410, 0]
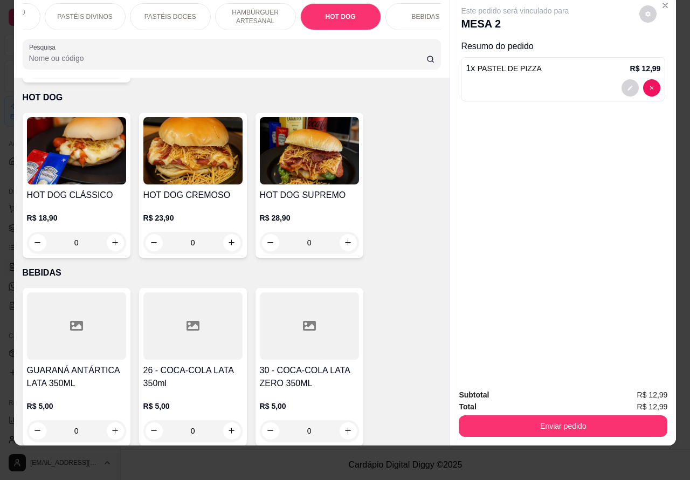
click at [224, 232] on div "0" at bounding box center [192, 243] width 99 height 22
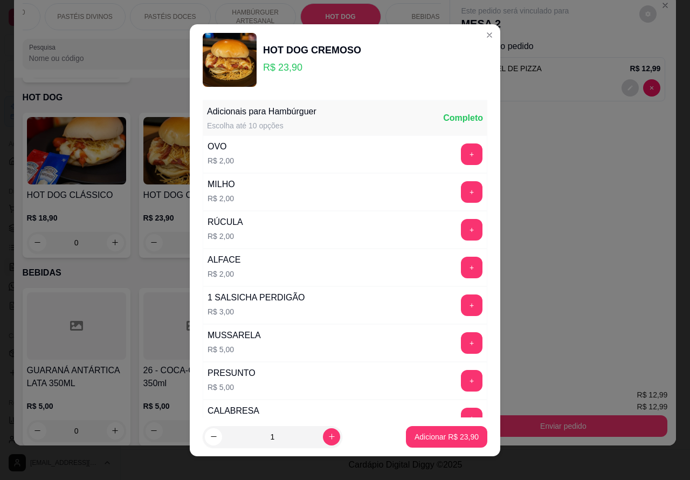
click at [426, 437] on p "Adicionar R$ 23,90" at bounding box center [447, 436] width 64 height 11
type input "1"
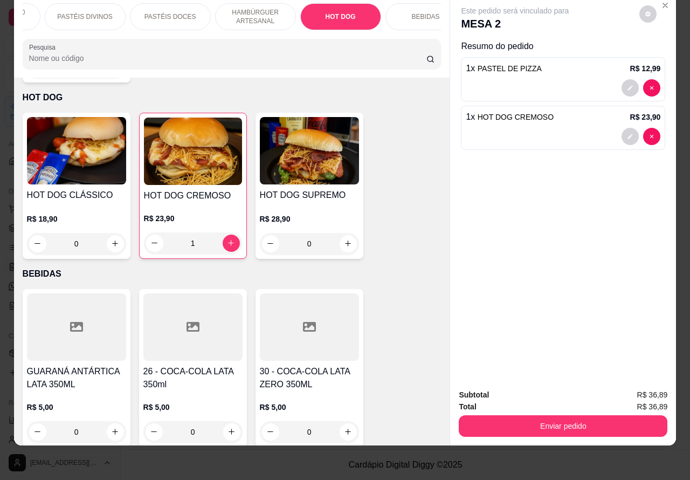
click at [247, 8] on p "HAMBÚRGUER ARTESANAL" at bounding box center [255, 16] width 63 height 17
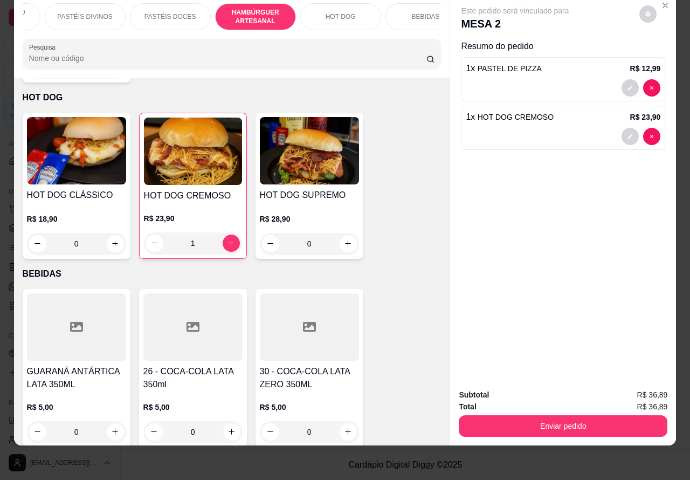
scroll to position [2440, 0]
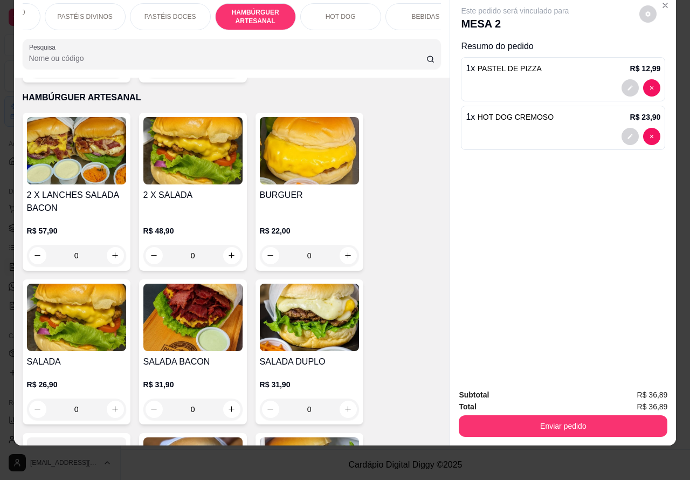
click at [116, 398] on div "0" at bounding box center [76, 409] width 99 height 22
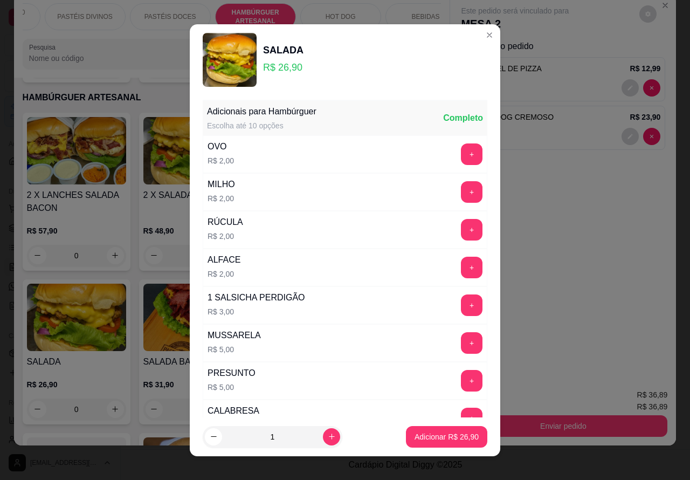
click at [427, 435] on p "Adicionar R$ 26,90" at bounding box center [447, 436] width 64 height 11
type input "1"
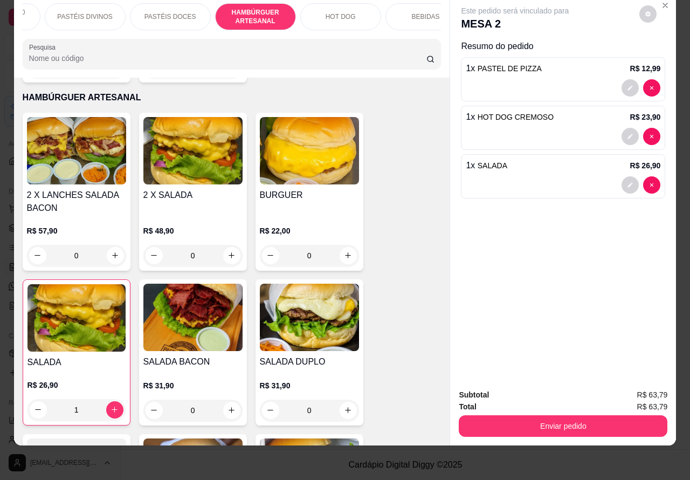
scroll to position [0, 0]
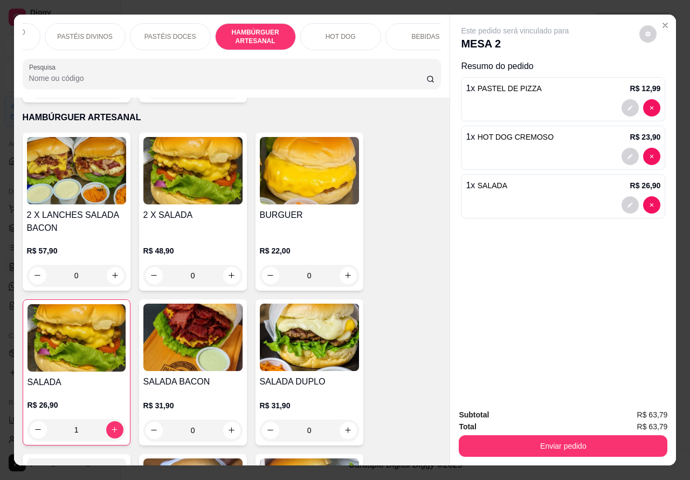
click at [81, 32] on p "PASTÉIS DIVINOS" at bounding box center [84, 36] width 55 height 9
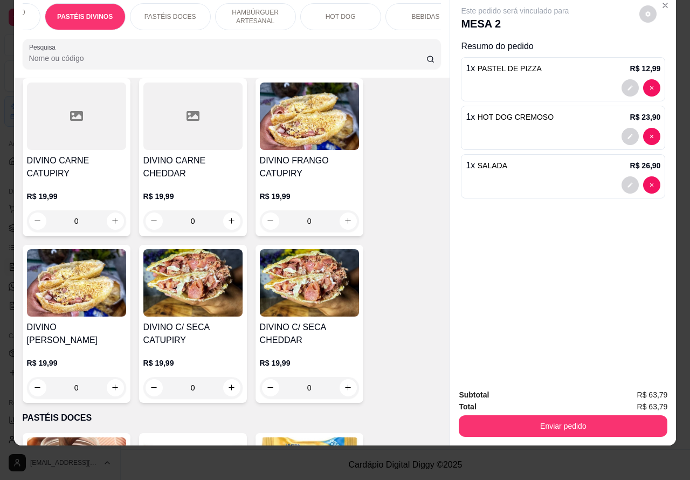
scroll to position [1598, 0]
click at [106, 218] on div "0" at bounding box center [76, 222] width 99 height 22
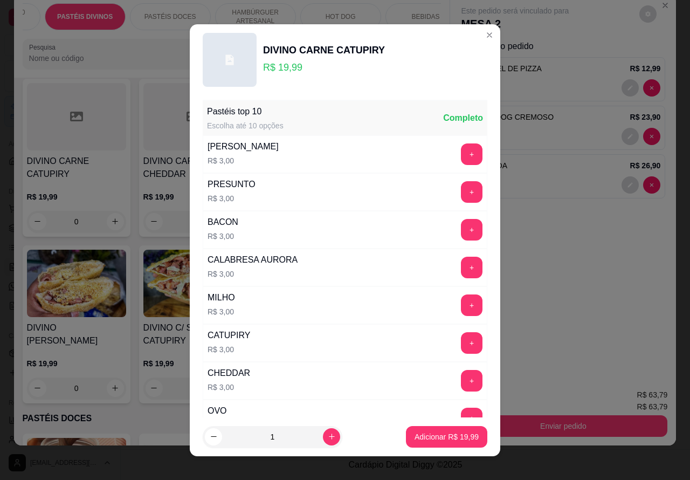
click at [447, 434] on p "Adicionar R$ 19,99" at bounding box center [447, 436] width 64 height 11
type input "1"
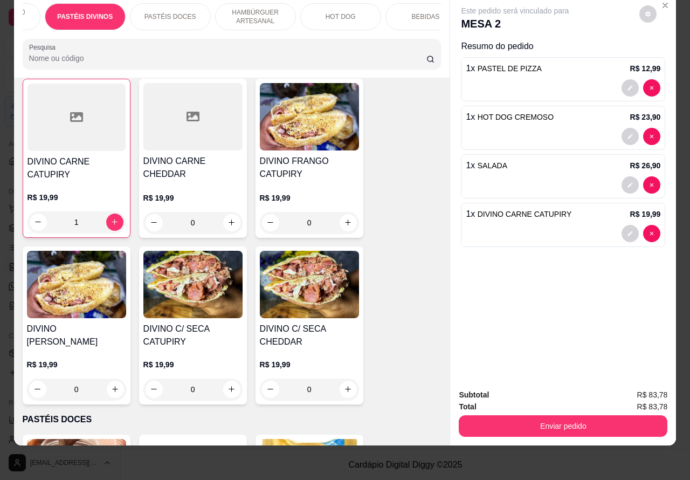
click at [567, 415] on button "Enviar pedido" at bounding box center [563, 426] width 209 height 22
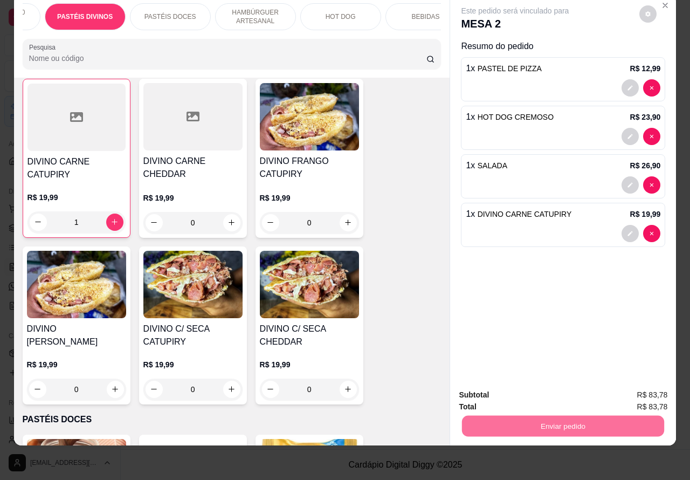
click at [511, 390] on button "Não registrar e enviar pedido" at bounding box center [526, 390] width 109 height 20
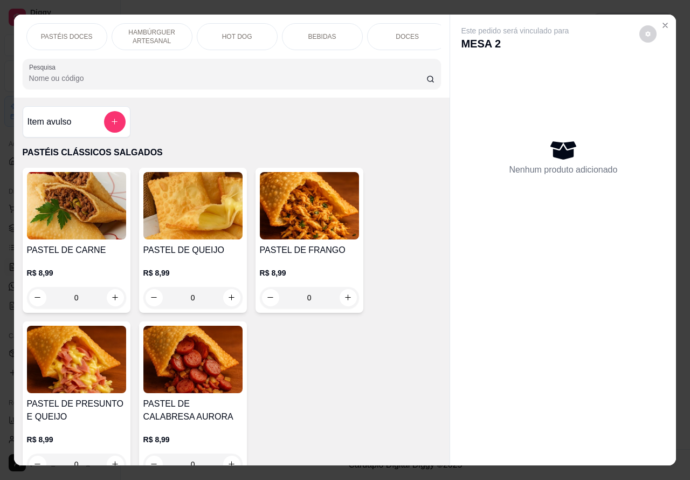
scroll to position [0, 259]
click at [402, 33] on p "DOCES" at bounding box center [400, 36] width 23 height 9
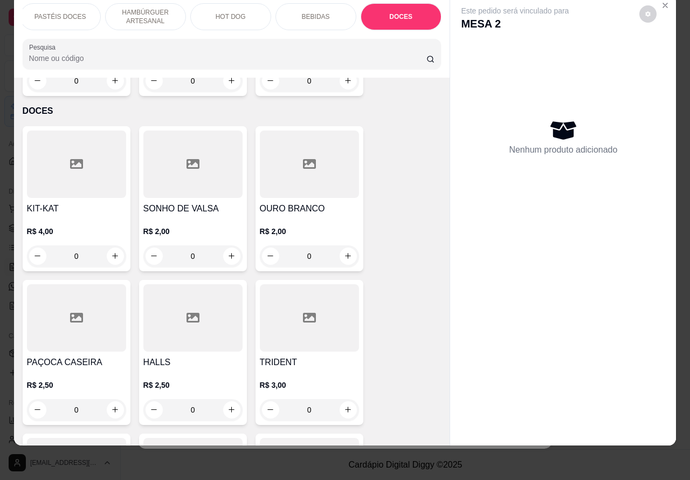
click at [316, 12] on p "BEBIDAS" at bounding box center [316, 16] width 28 height 9
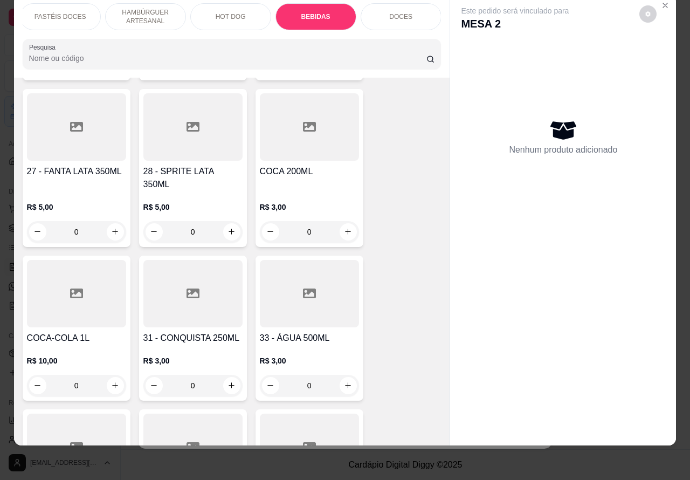
scroll to position [3806, 0]
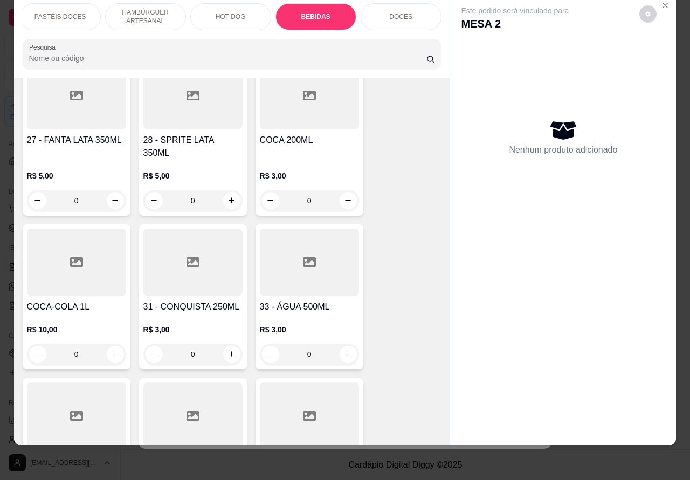
click at [111, 350] on icon "increase-product-quantity" at bounding box center [115, 354] width 8 height 8
type input "1"
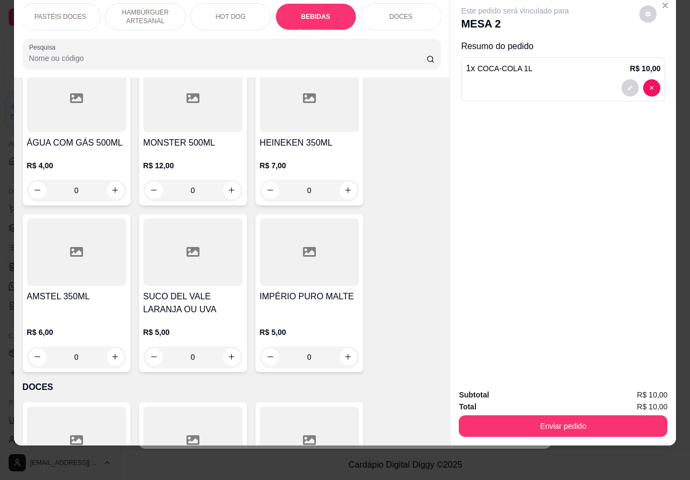
scroll to position [4127, 0]
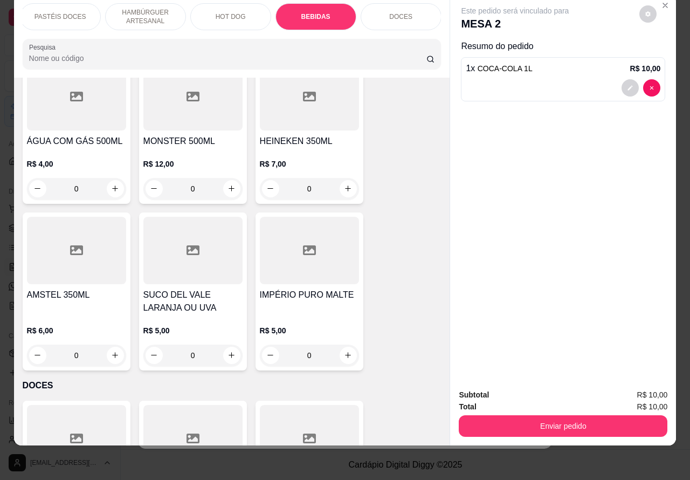
click at [111, 351] on icon "increase-product-quantity" at bounding box center [115, 355] width 8 height 8
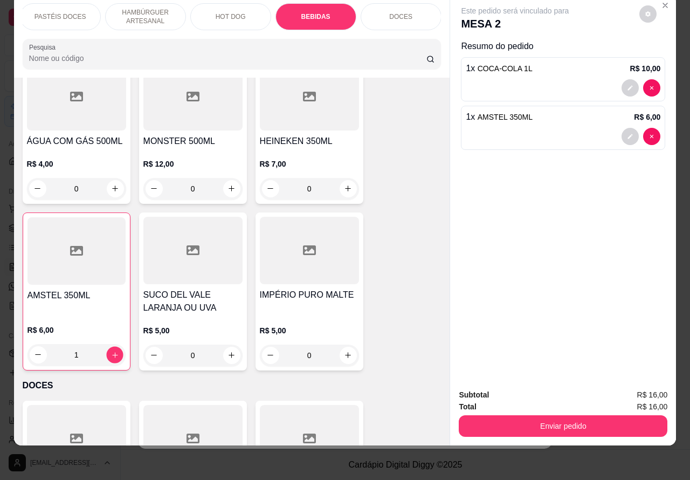
click at [111, 350] on icon "increase-product-quantity" at bounding box center [115, 354] width 8 height 8
type input "2"
click at [582, 415] on button "Enviar pedido" at bounding box center [563, 426] width 209 height 22
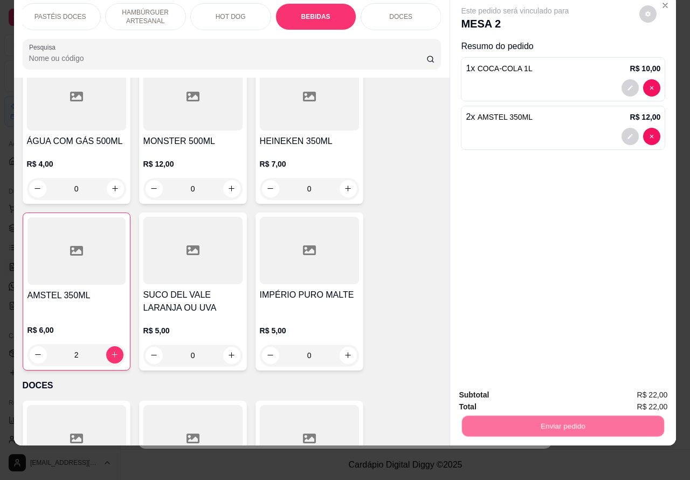
click at [536, 390] on button "Não registrar e enviar pedido" at bounding box center [527, 390] width 112 height 20
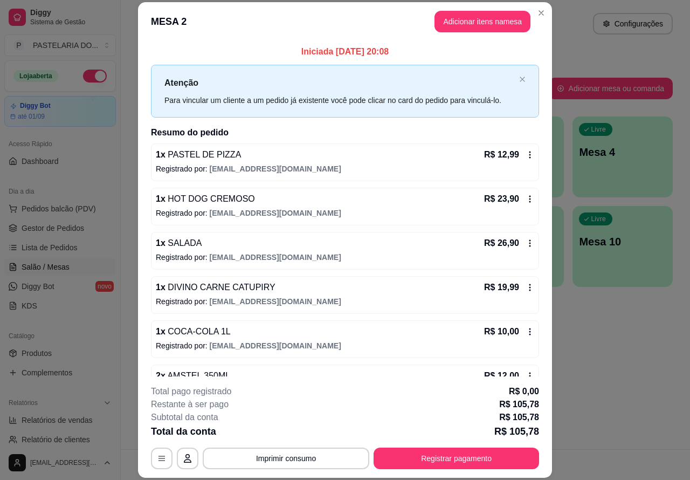
click at [536, 13] on div "Atendimento Salão Configurações" at bounding box center [405, 24] width 535 height 22
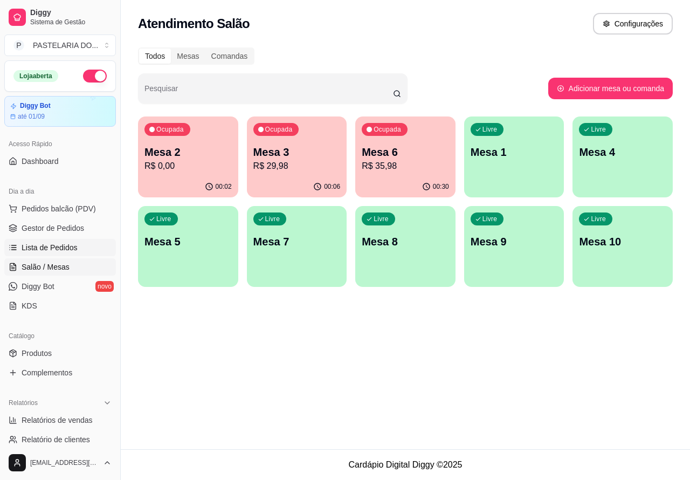
click at [50, 246] on span "Lista de Pedidos" at bounding box center [50, 247] width 56 height 11
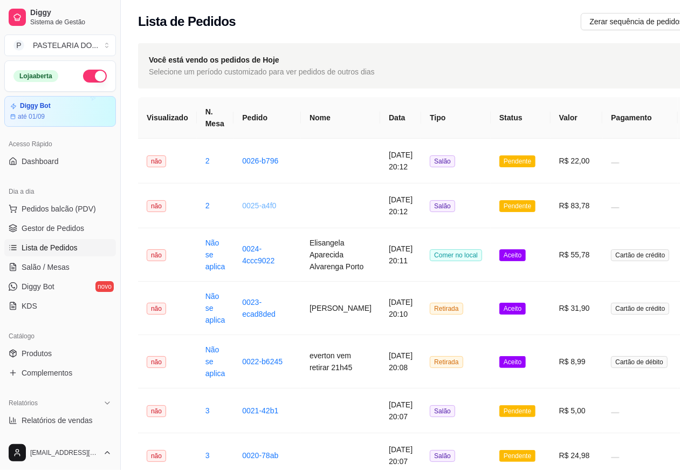
click at [254, 201] on link "0025-a4f0" at bounding box center [259, 205] width 34 height 9
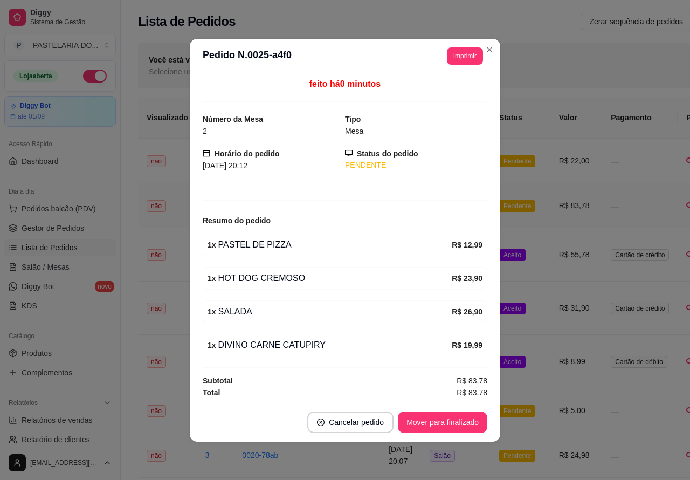
click at [466, 52] on button "Imprimir" at bounding box center [465, 55] width 36 height 17
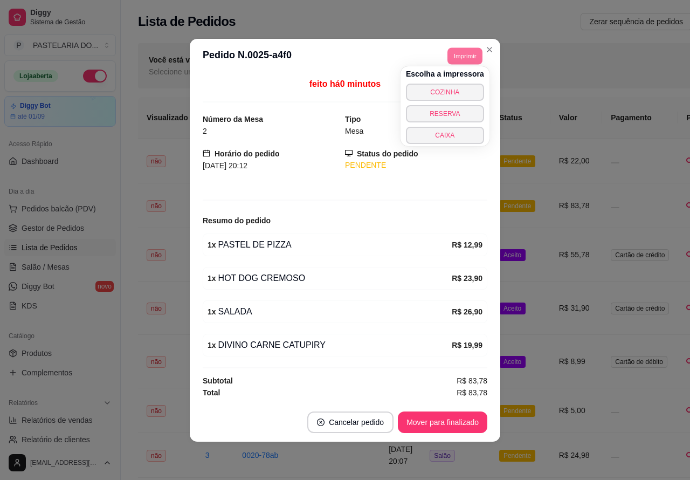
click at [454, 87] on button "COZINHA" at bounding box center [445, 92] width 78 height 17
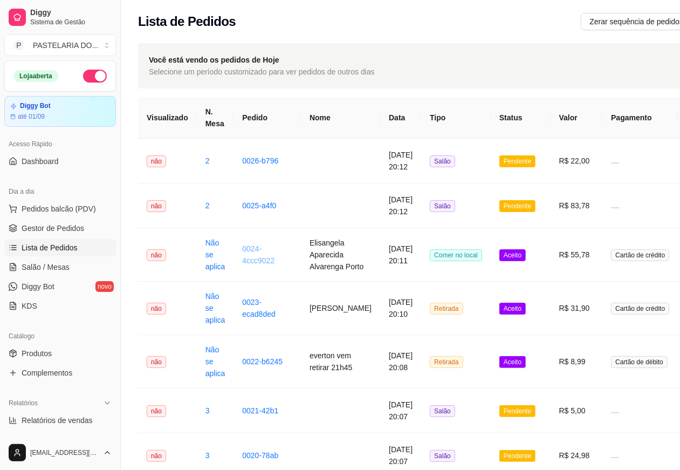
click at [254, 254] on link "0024-4ccc9022" at bounding box center [258, 254] width 32 height 20
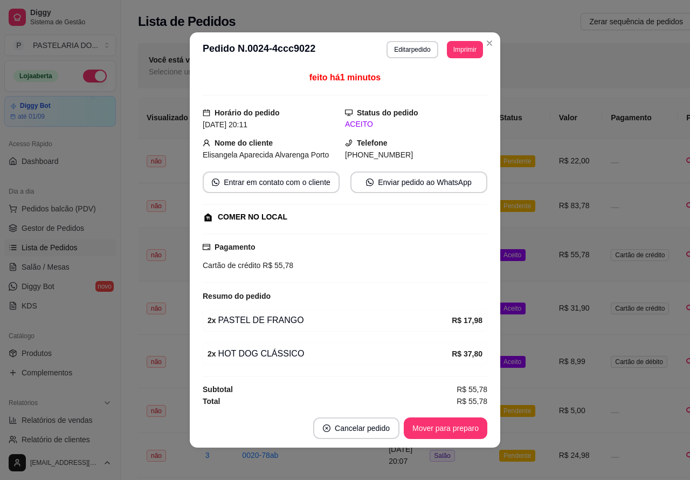
click at [454, 49] on button "Imprimir" at bounding box center [465, 49] width 36 height 17
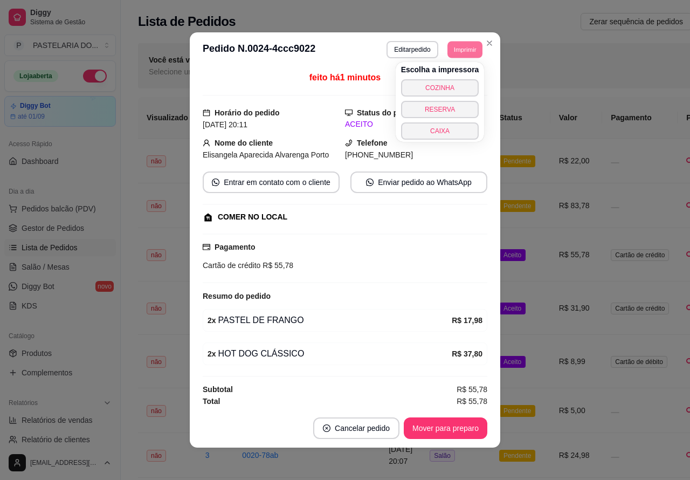
click at [452, 85] on button "COZINHA" at bounding box center [440, 87] width 78 height 17
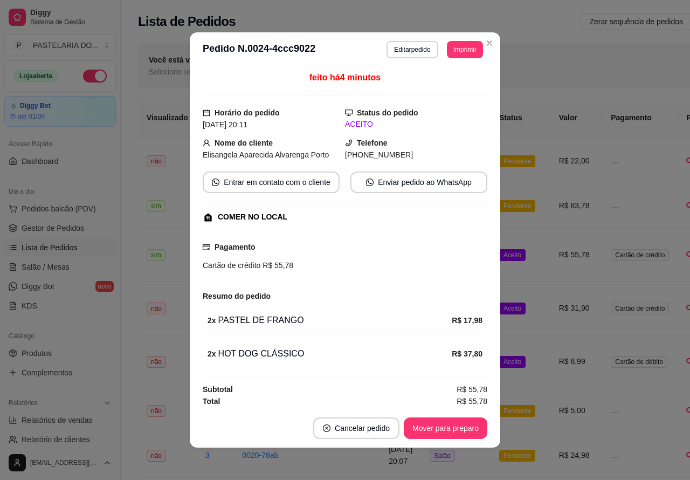
click at [124, 335] on button "Toggle Sidebar" at bounding box center [120, 240] width 9 height 480
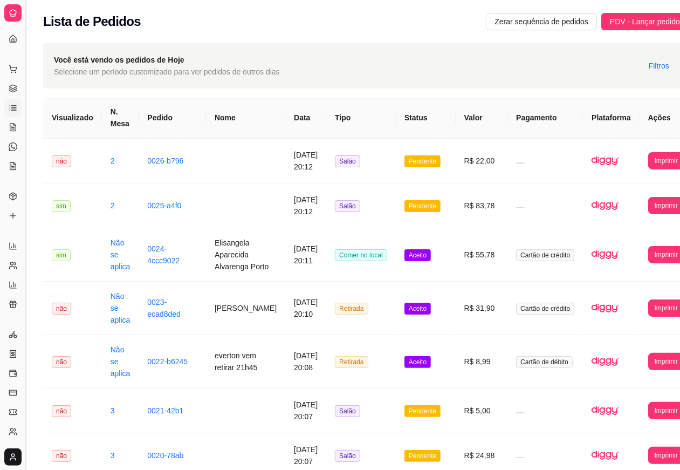
click at [25, 314] on button "Toggle Sidebar" at bounding box center [25, 235] width 9 height 470
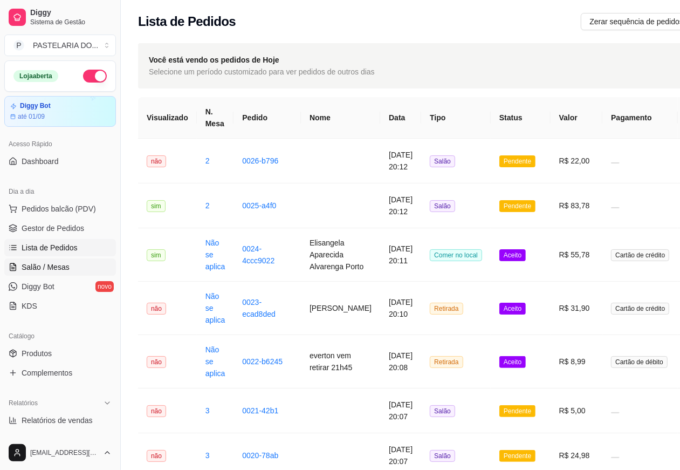
click at [47, 263] on span "Salão / Mesas" at bounding box center [46, 266] width 48 height 11
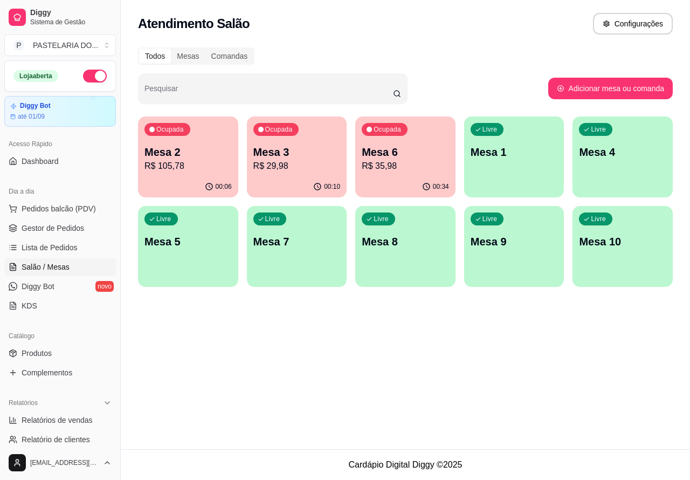
click at [408, 153] on p "Mesa 6" at bounding box center [405, 151] width 87 height 15
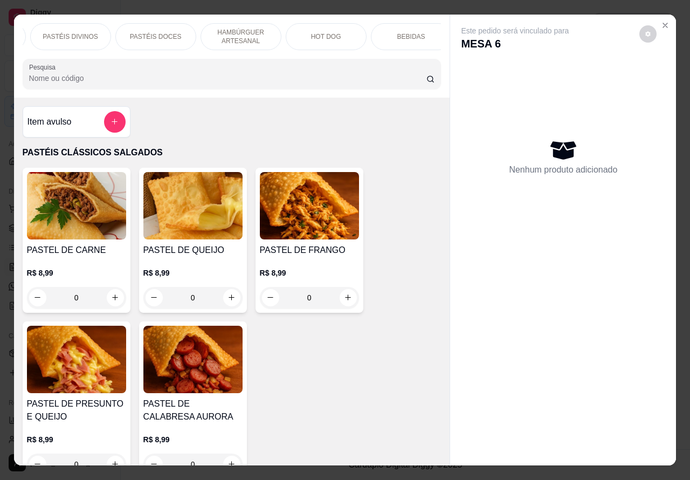
scroll to position [0, 251]
click at [403, 32] on p "DOCES" at bounding box center [408, 36] width 23 height 9
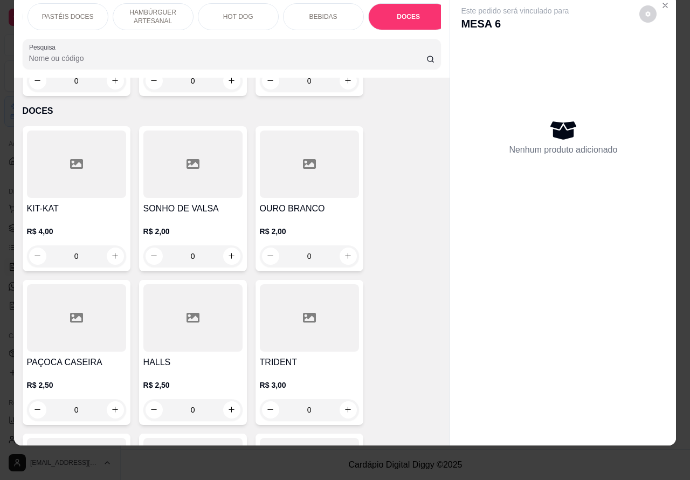
click at [229, 253] on icon "increase-product-quantity" at bounding box center [232, 256] width 6 height 6
click at [227, 252] on icon "increase-product-quantity" at bounding box center [231, 256] width 8 height 8
type input "1"
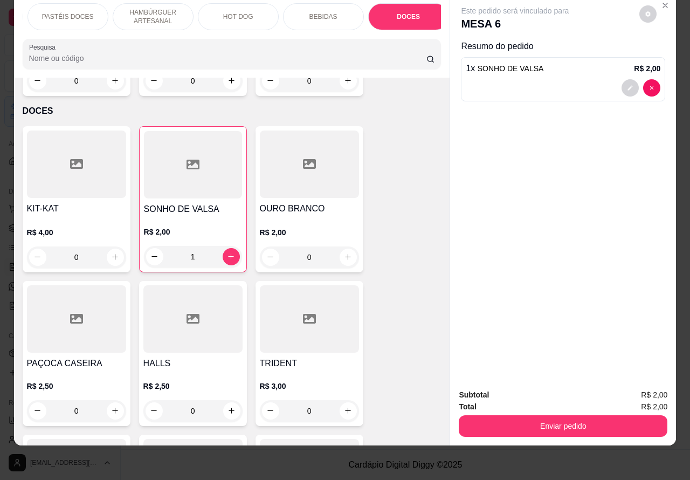
click at [567, 416] on button "Enviar pedido" at bounding box center [563, 426] width 209 height 22
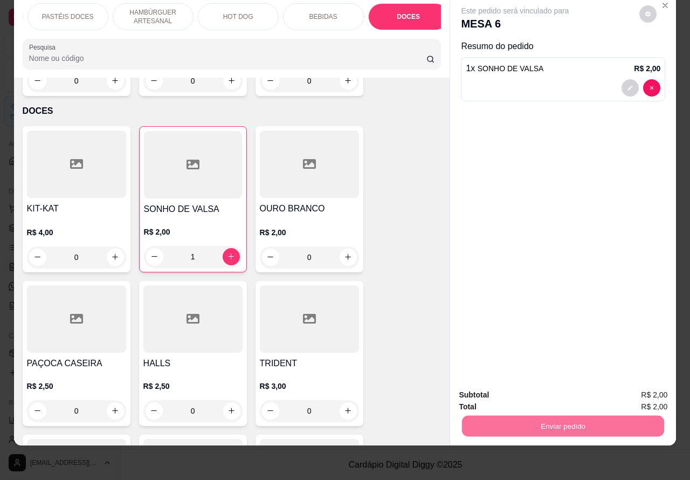
click at [529, 386] on button "Não registrar e enviar pedido" at bounding box center [527, 390] width 112 height 20
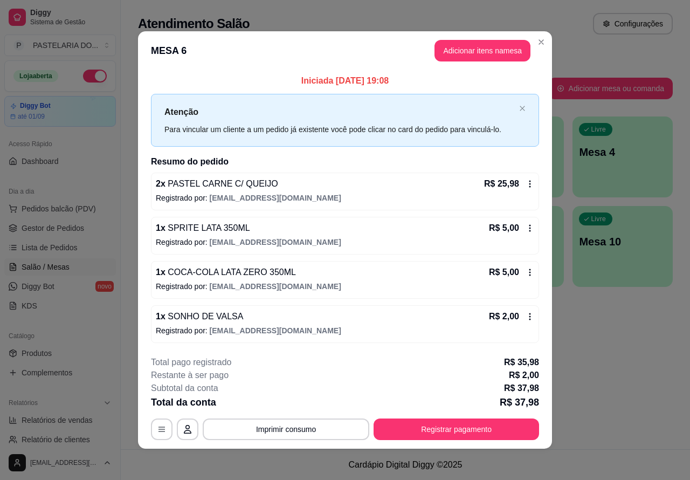
click at [138, 467] on footer "Cardápio Digital Diggy © 2025" at bounding box center [405, 464] width 569 height 31
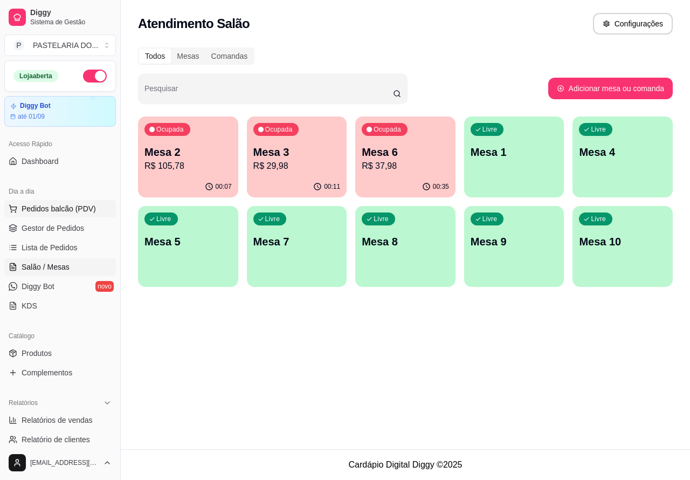
click at [58, 205] on span "Pedidos balcão (PDV)" at bounding box center [59, 208] width 74 height 11
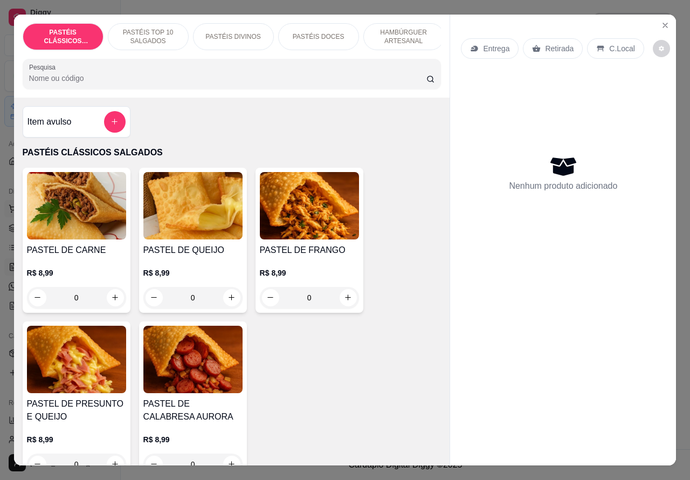
click at [661, 21] on icon "Close" at bounding box center [665, 25] width 9 height 9
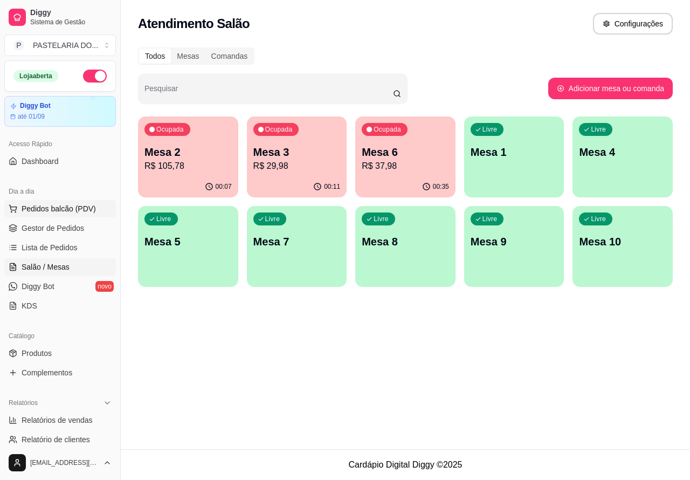
click at [516, 151] on p "Mesa 1" at bounding box center [514, 151] width 87 height 15
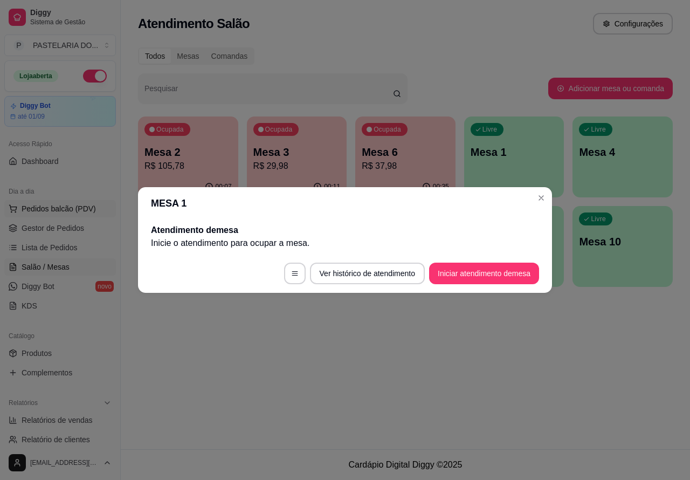
click at [482, 271] on button "Iniciar atendimento de mesa" at bounding box center [484, 274] width 110 height 22
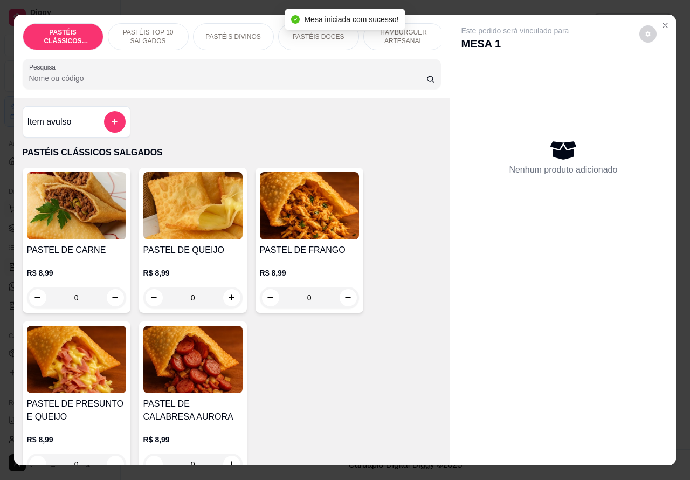
click at [227, 299] on icon "increase-product-quantity" at bounding box center [231, 297] width 8 height 8
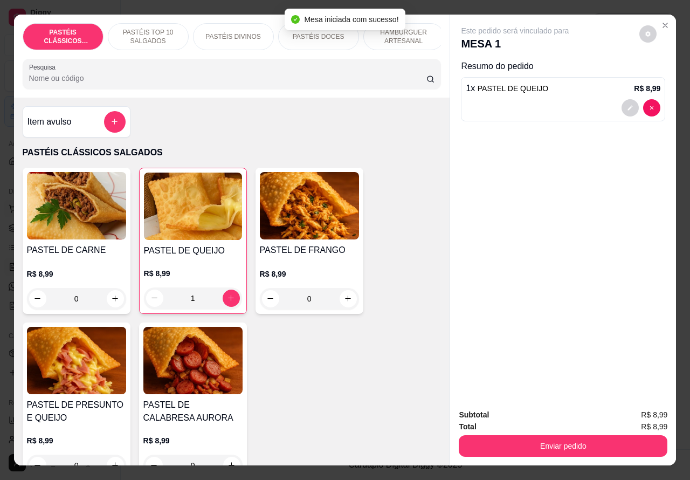
type input "1"
click at [407, 33] on p "HAMBÚRGUER ARTESANAL" at bounding box center [404, 36] width 63 height 17
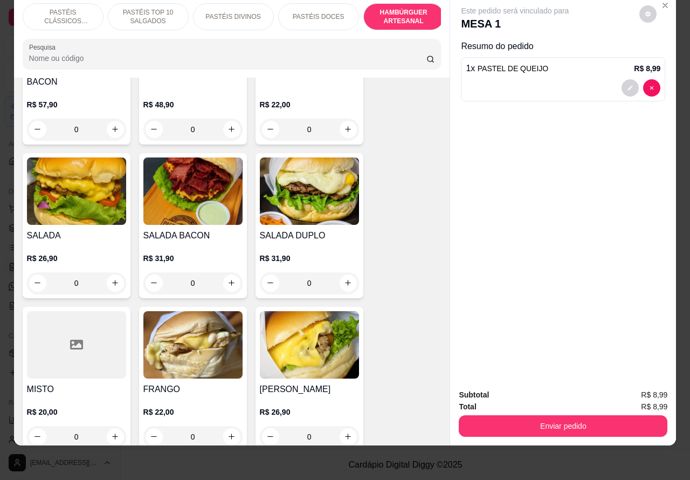
scroll to position [2546, 0]
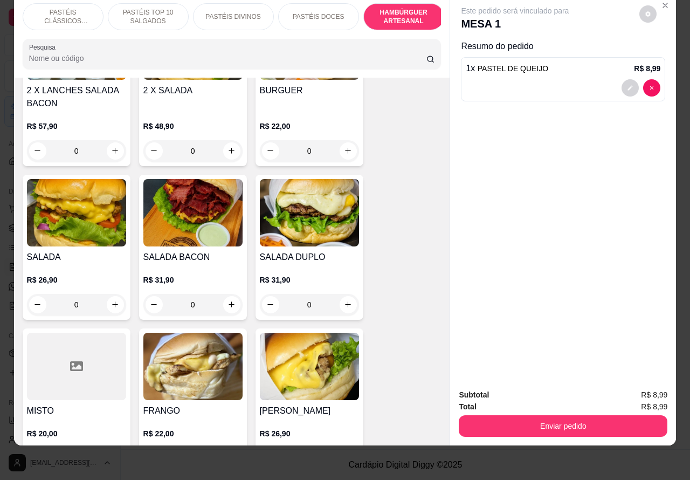
click at [107, 294] on div "0" at bounding box center [76, 305] width 99 height 22
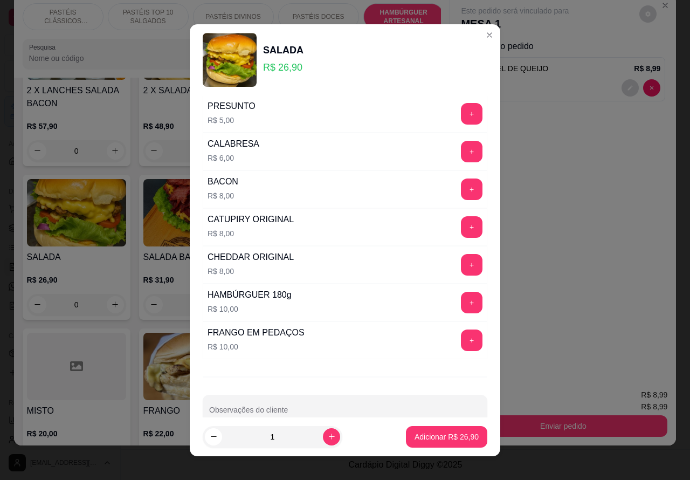
scroll to position [292, 0]
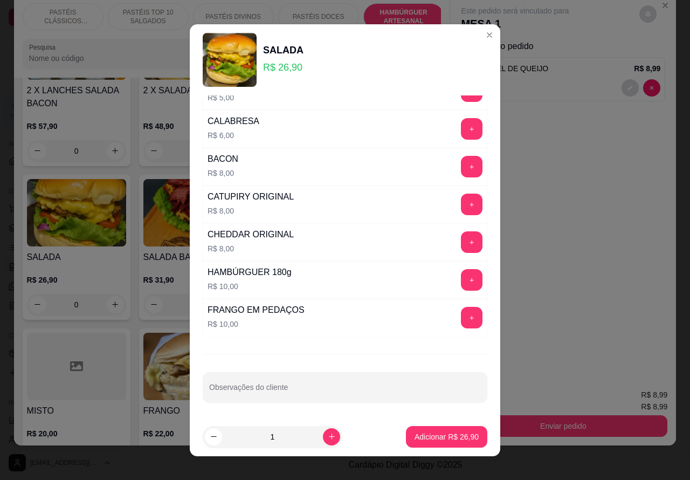
click at [312, 387] on input "Observações do cliente" at bounding box center [345, 391] width 272 height 11
type input "tirar a mussarela e o queijo prato e substituir por cheddar>>>>>>>>>>"
click at [434, 435] on p "Adicionar R$ 26,90" at bounding box center [447, 436] width 63 height 10
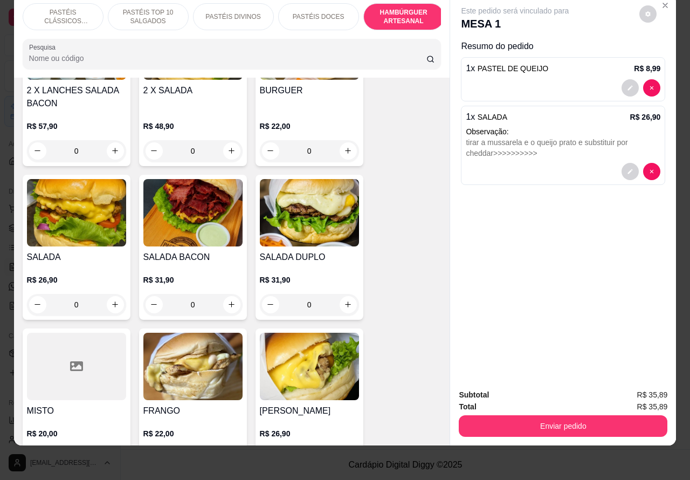
click at [107, 294] on div "0" at bounding box center [76, 305] width 99 height 22
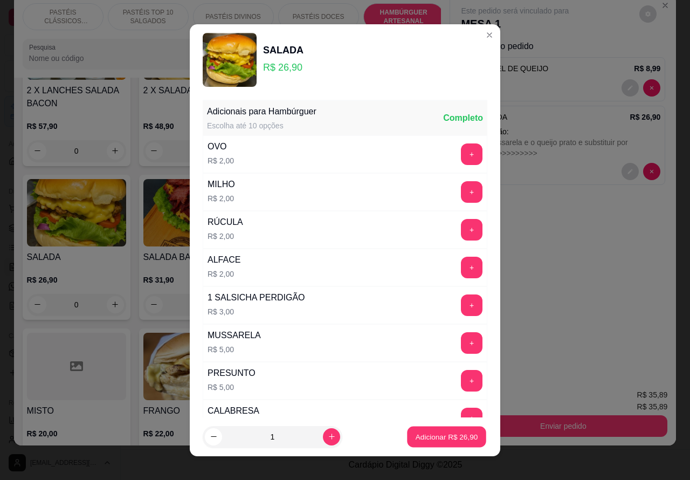
click at [429, 436] on p "Adicionar R$ 26,90" at bounding box center [447, 436] width 63 height 10
type input "1"
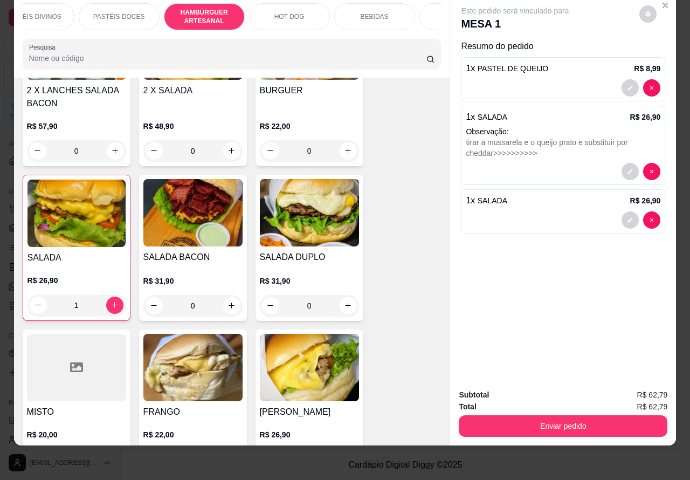
scroll to position [0, 204]
click at [372, 12] on p "BEBIDAS" at bounding box center [370, 16] width 28 height 9
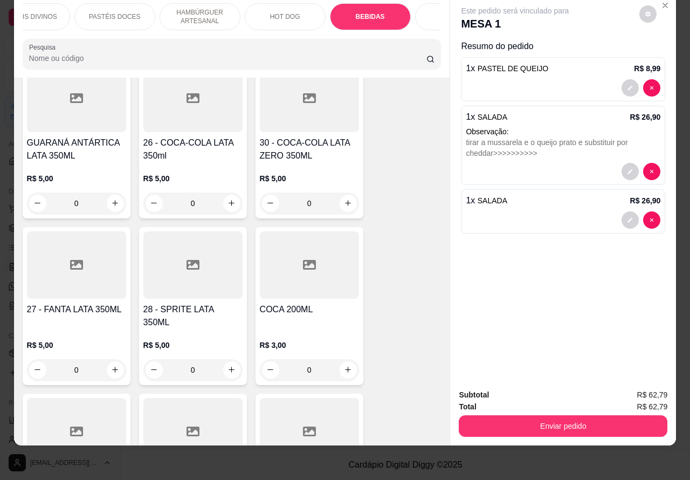
scroll to position [3646, 0]
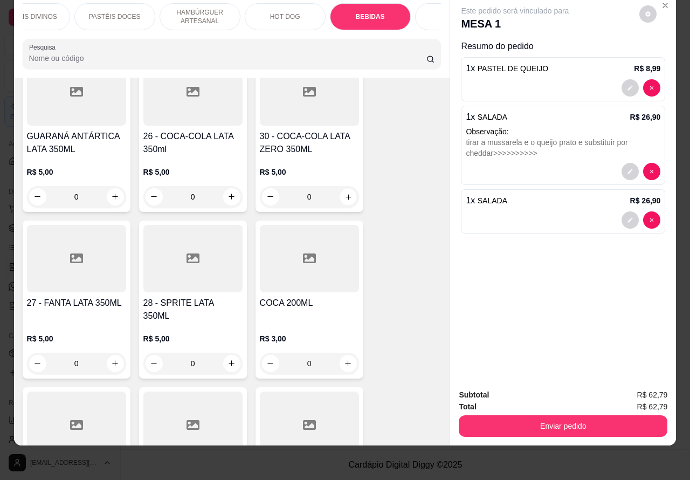
click at [344, 192] on icon "increase-product-quantity" at bounding box center [348, 196] width 8 height 8
type input "1"
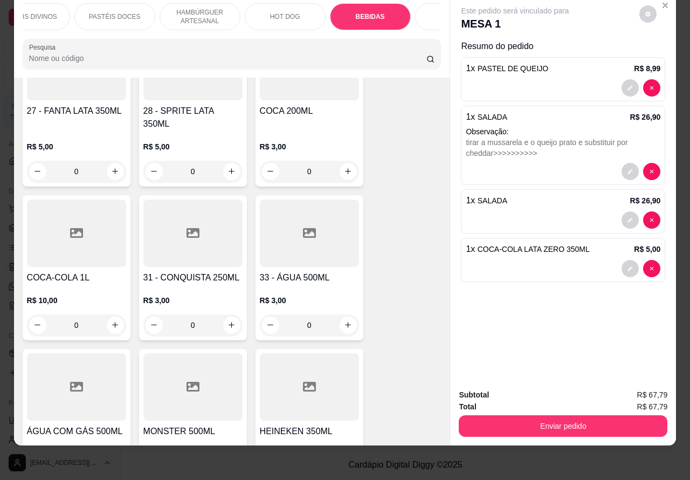
scroll to position [3791, 0]
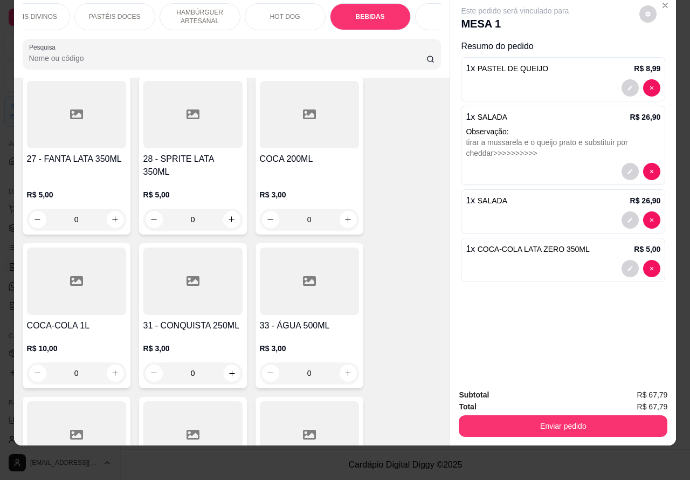
click at [227, 369] on icon "increase-product-quantity" at bounding box center [231, 373] width 8 height 8
type input "1"
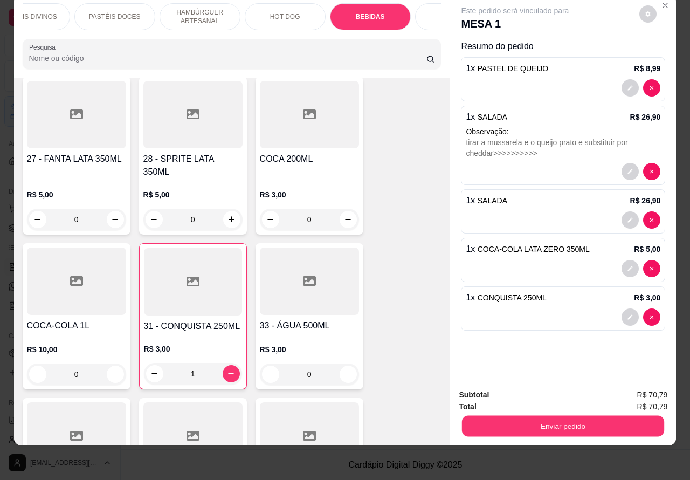
click at [577, 416] on button "Enviar pedido" at bounding box center [563, 426] width 202 height 21
click at [540, 389] on button "Não registrar e enviar pedido" at bounding box center [526, 390] width 109 height 20
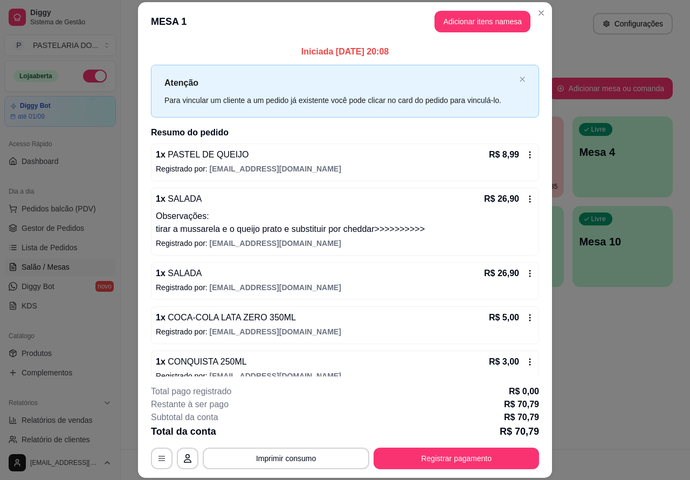
click at [616, 379] on div "Atendimento Salão Configurações Todos Mesas Comandas Pesquisar Adicionar mesa o…" at bounding box center [405, 224] width 569 height 449
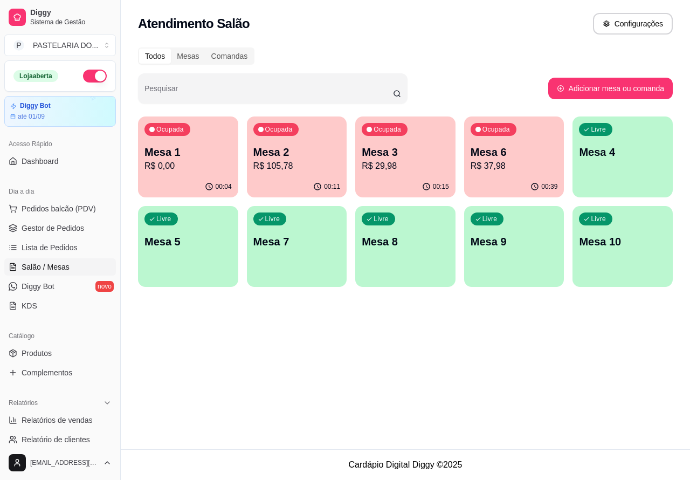
click at [196, 155] on p "Mesa 1" at bounding box center [187, 151] width 87 height 15
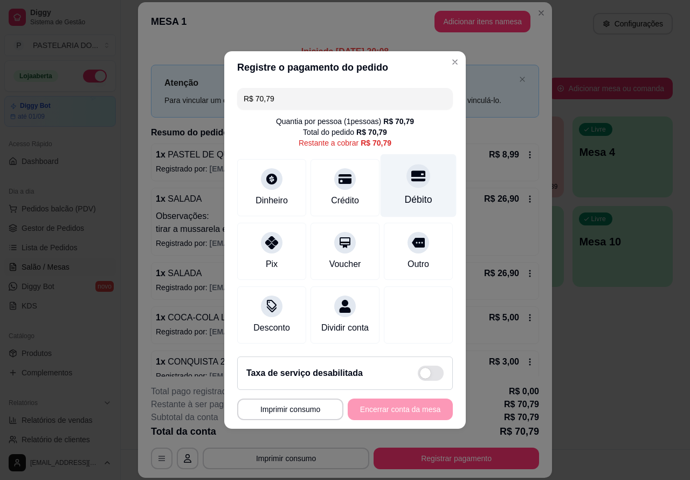
click at [411, 173] on icon at bounding box center [418, 176] width 14 height 11
type input "R$ 0,00"
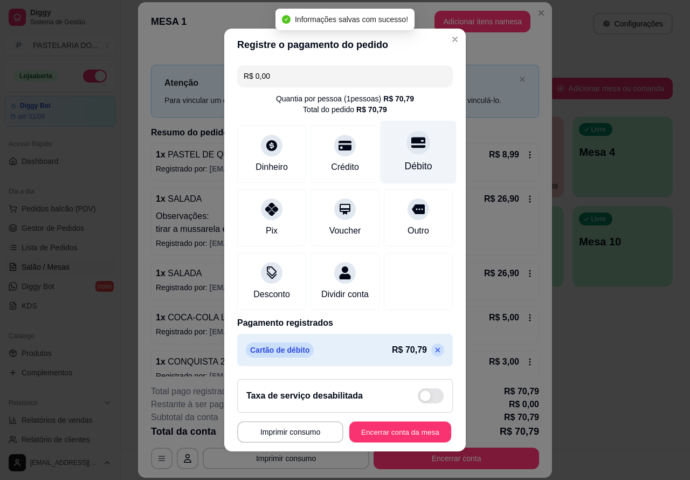
click at [402, 434] on button "Encerrar conta da mesa" at bounding box center [400, 432] width 102 height 21
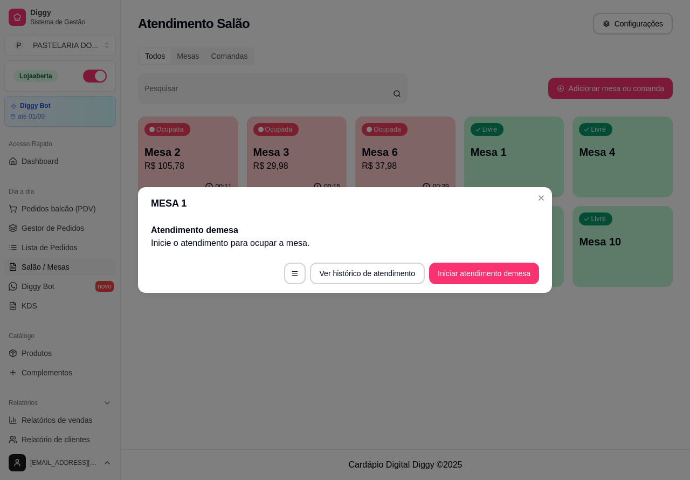
click at [409, 376] on div "Atendimento Salão Configurações Todos Mesas Comandas Pesquisar Adicionar mesa o…" at bounding box center [405, 224] width 569 height 449
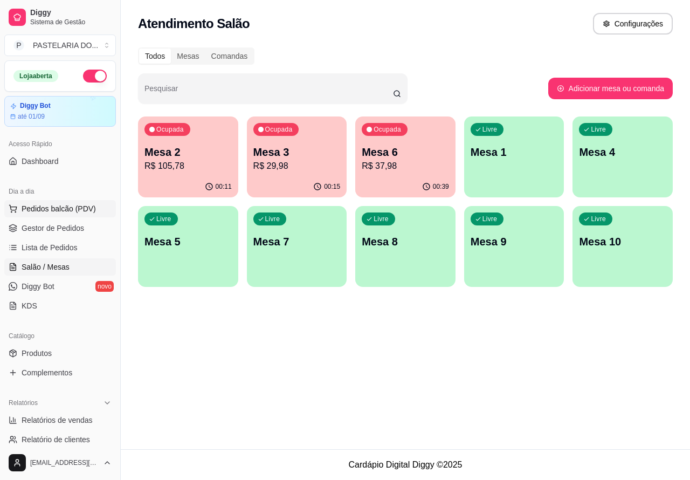
click at [60, 203] on span "Pedidos balcão (PDV)" at bounding box center [59, 208] width 74 height 11
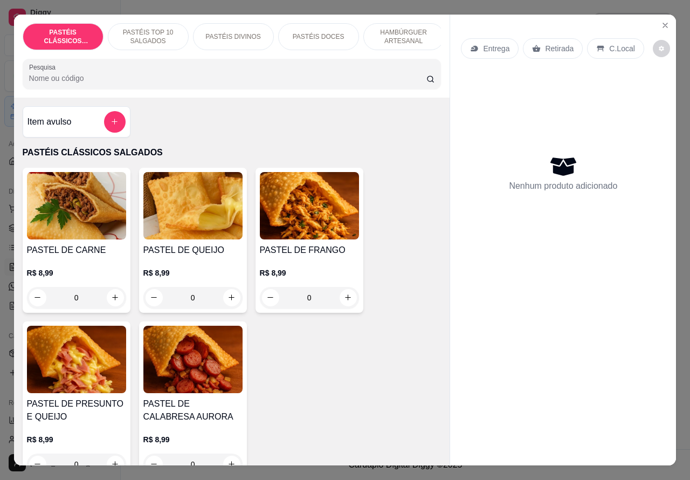
click at [550, 44] on p "Retirada" at bounding box center [559, 48] width 29 height 11
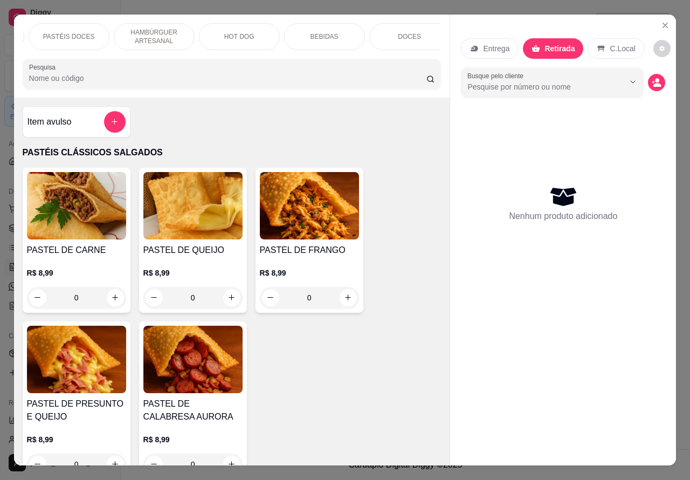
scroll to position [0, 251]
click at [402, 32] on p "DOCES" at bounding box center [408, 36] width 23 height 9
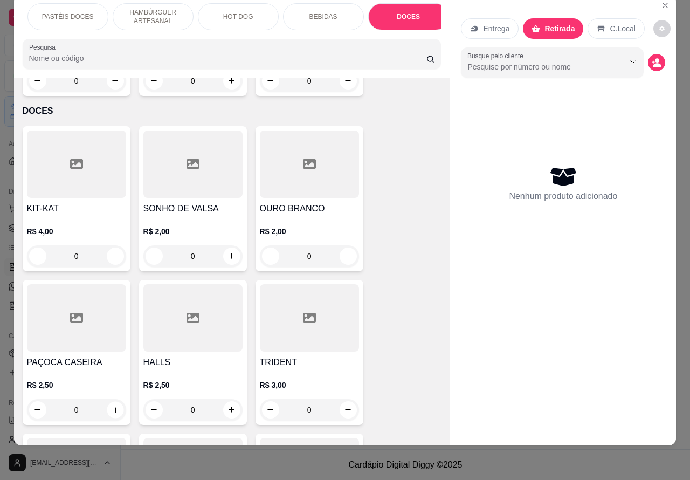
click at [111, 405] on icon "increase-product-quantity" at bounding box center [115, 409] width 8 height 8
type input "1"
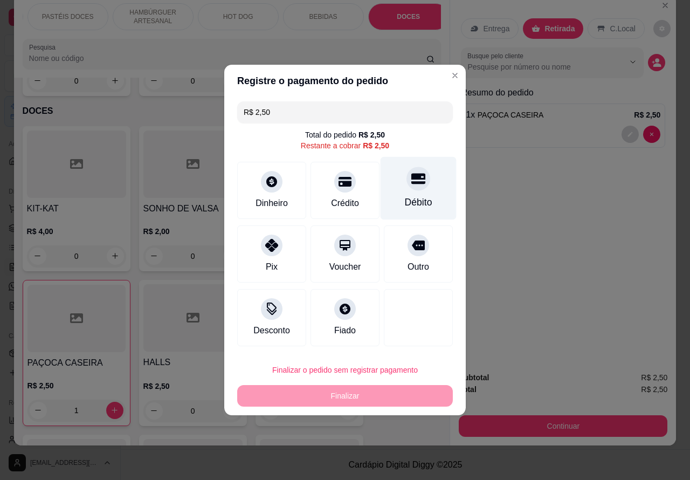
click at [411, 179] on icon at bounding box center [418, 179] width 14 height 11
type input "R$ 0,00"
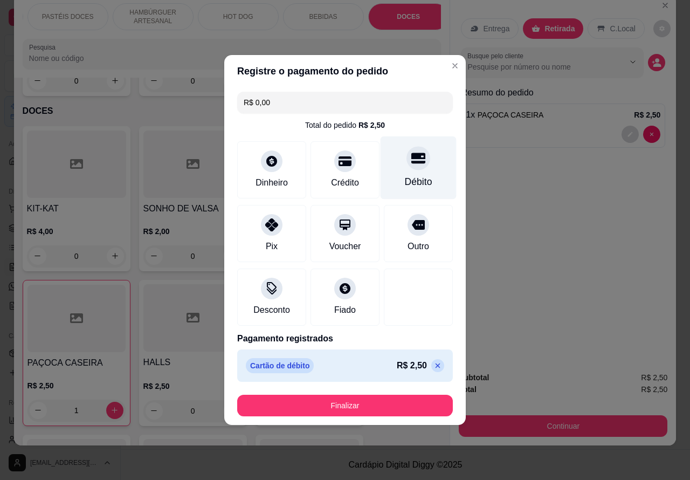
click at [388, 403] on button "Finalizar" at bounding box center [345, 406] width 216 height 22
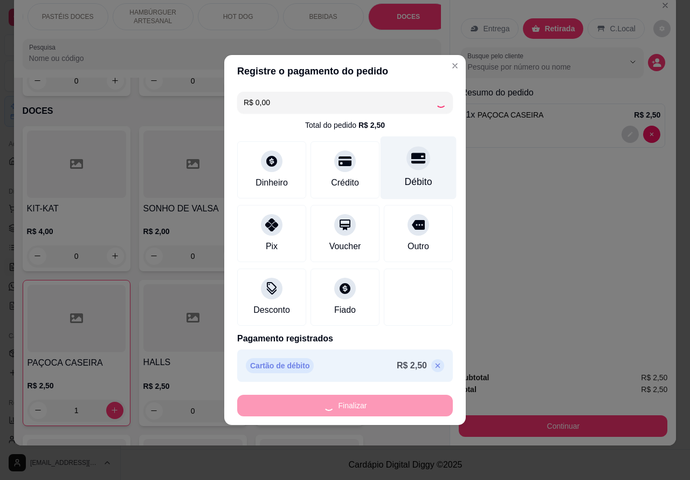
type input "0"
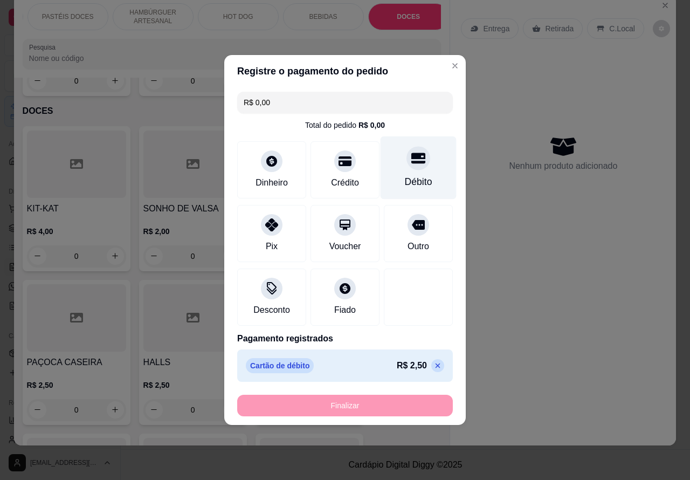
type input "-R$ 2,50"
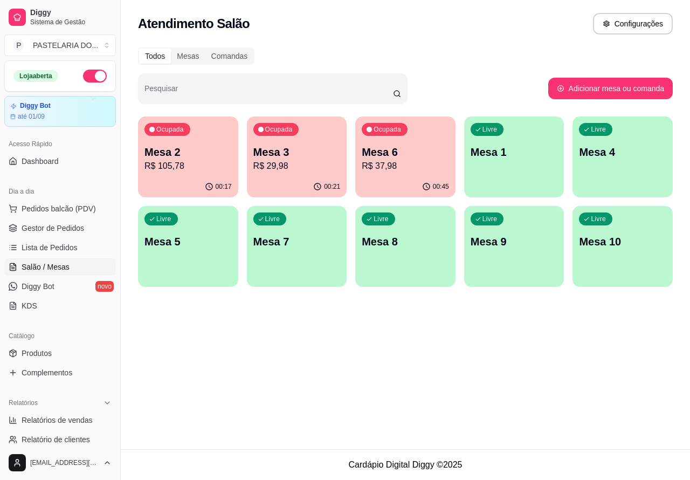
click at [308, 150] on p "Mesa 3" at bounding box center [296, 151] width 87 height 15
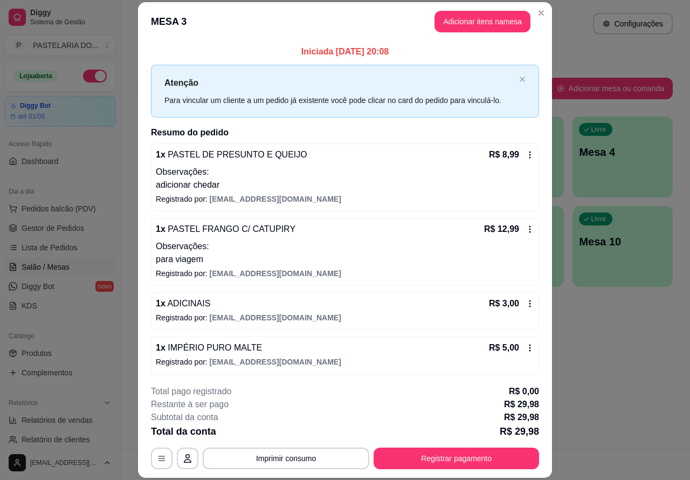
click at [296, 452] on button "Imprimir consumo" at bounding box center [286, 458] width 167 height 22
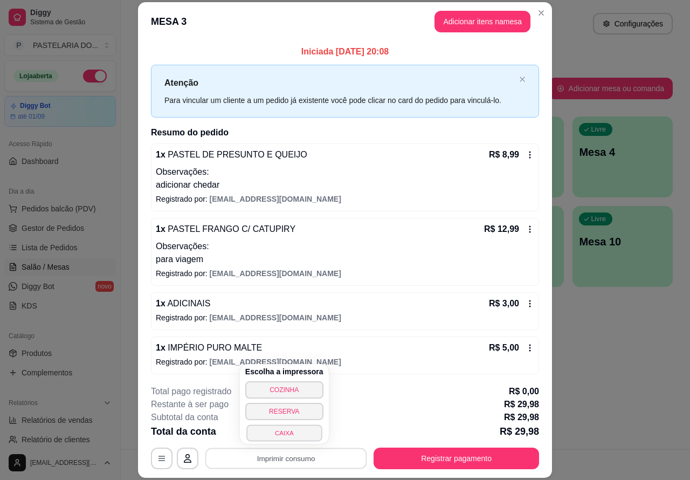
click at [286, 430] on button "CAIXA" at bounding box center [283, 432] width 75 height 17
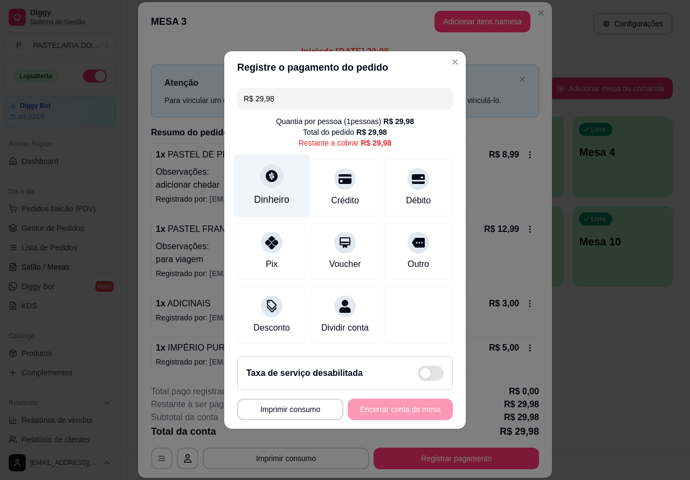
click at [268, 175] on icon at bounding box center [272, 176] width 12 height 12
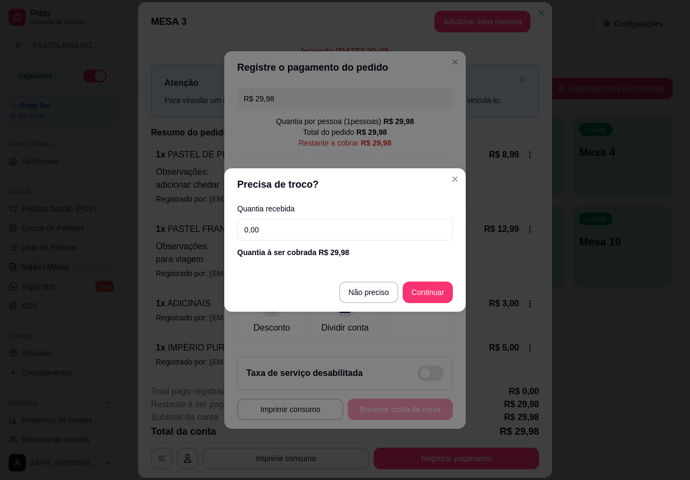
click at [307, 226] on input "0,00" at bounding box center [345, 230] width 216 height 22
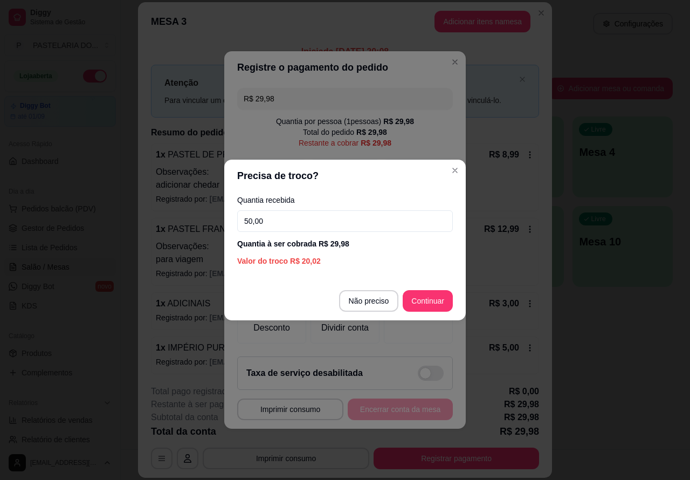
type input "50,00"
click at [431, 298] on div at bounding box center [418, 314] width 69 height 57
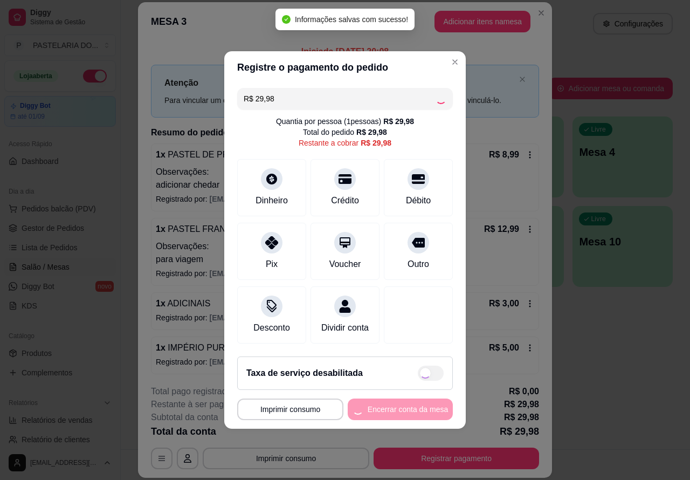
type input "R$ 0,00"
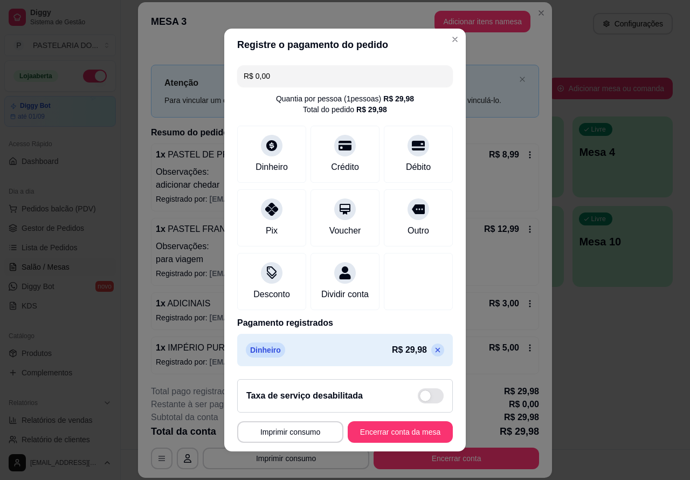
click at [631, 351] on div "**********" at bounding box center [345, 240] width 690 height 480
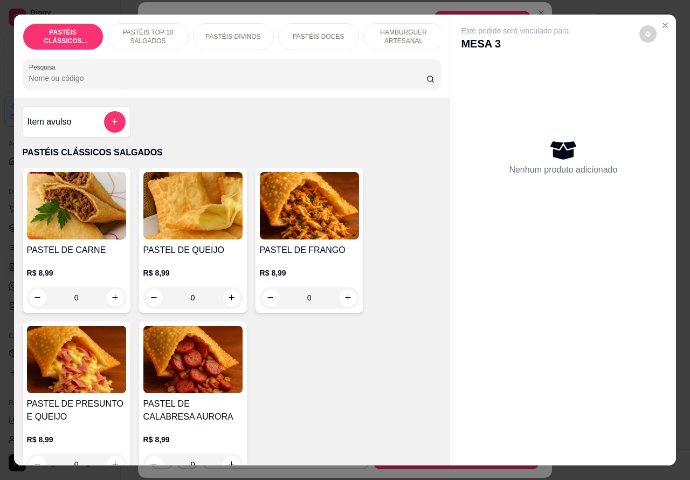
scroll to position [0, 259]
click at [392, 33] on p "DOCES" at bounding box center [400, 36] width 23 height 9
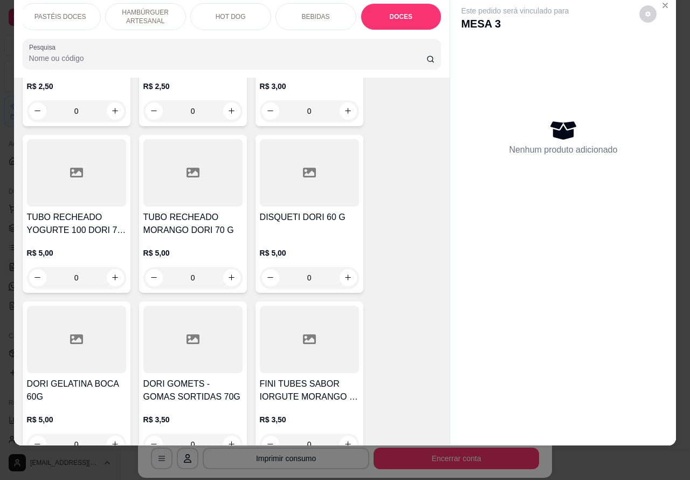
scroll to position [4704, 0]
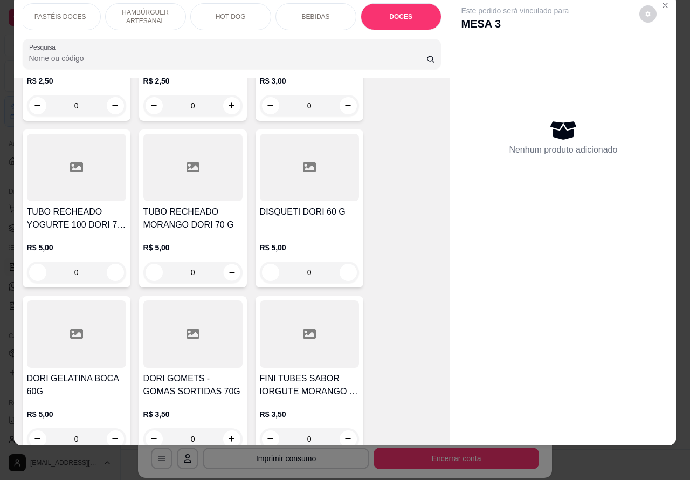
click at [227, 268] on icon "increase-product-quantity" at bounding box center [231, 272] width 8 height 8
type input "1"
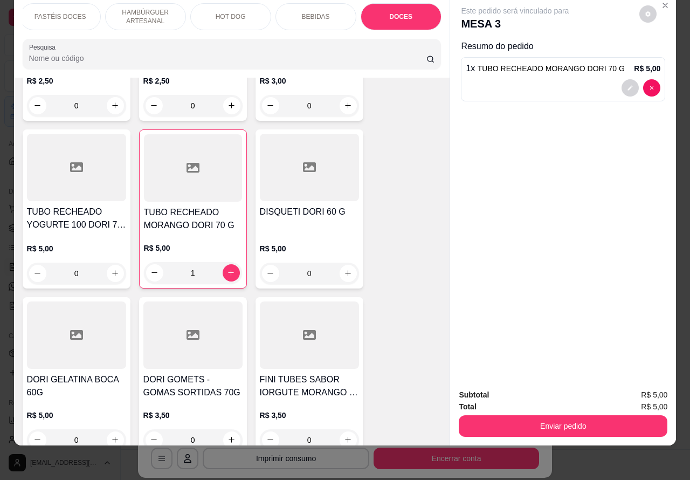
click at [571, 418] on button "Enviar pedido" at bounding box center [563, 426] width 209 height 22
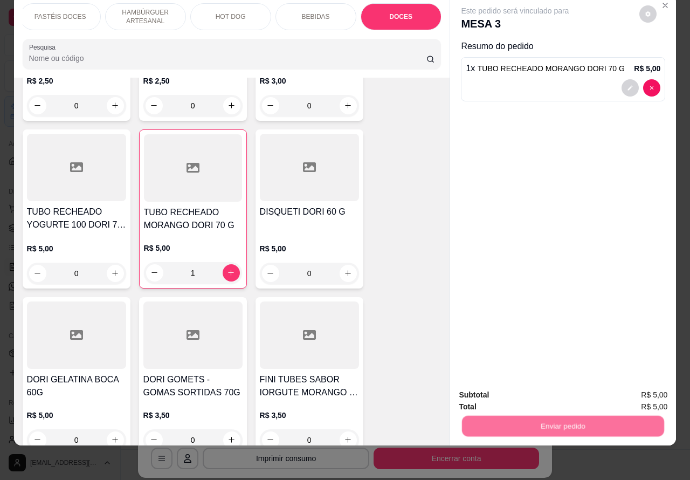
click at [523, 384] on button "Não registrar e enviar pedido" at bounding box center [526, 390] width 109 height 20
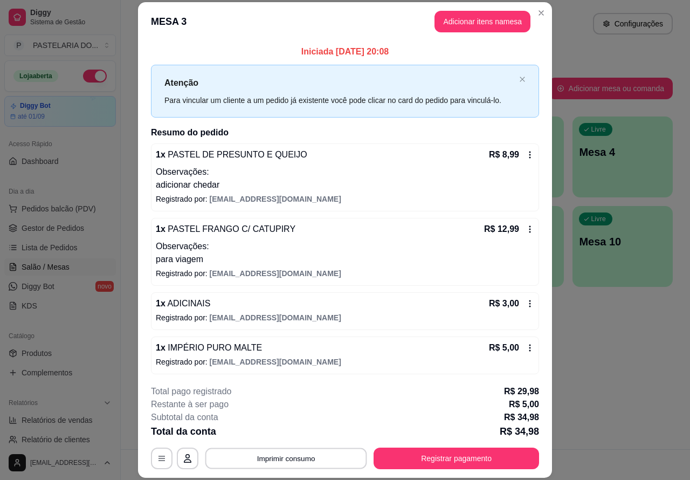
click at [294, 457] on button "Imprimir consumo" at bounding box center [286, 457] width 162 height 21
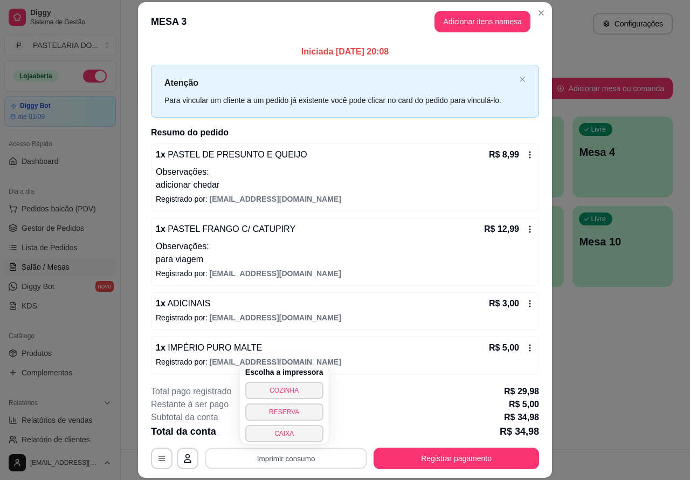
click at [289, 430] on button "CAIXA" at bounding box center [284, 433] width 78 height 17
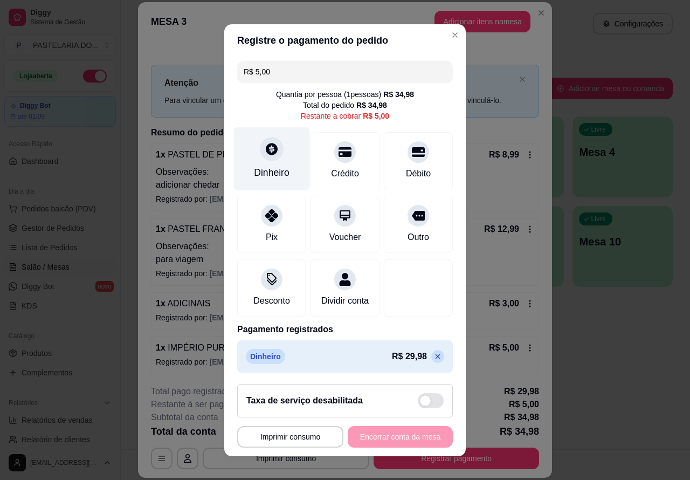
click at [267, 156] on icon at bounding box center [272, 149] width 14 height 14
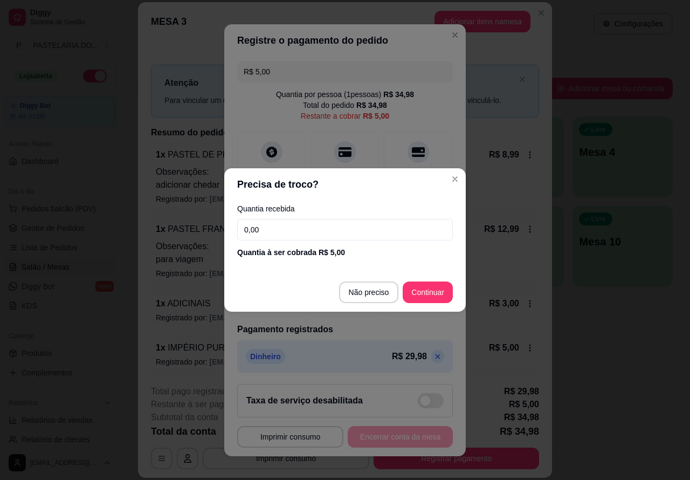
click at [265, 224] on input "0,00" at bounding box center [345, 230] width 216 height 22
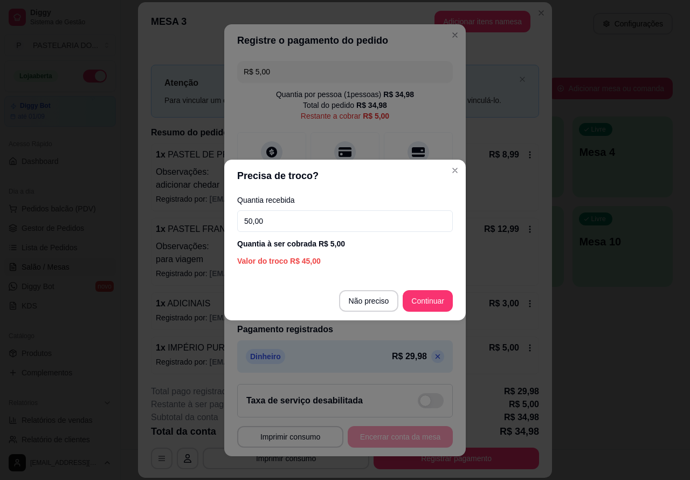
type input "50,00"
click at [427, 298] on div "R$ 5,00 Quantia por pessoa ( 1 pessoas) R$ 34,98 Total do pedido R$ 34,98 Resta…" at bounding box center [345, 216] width 242 height 319
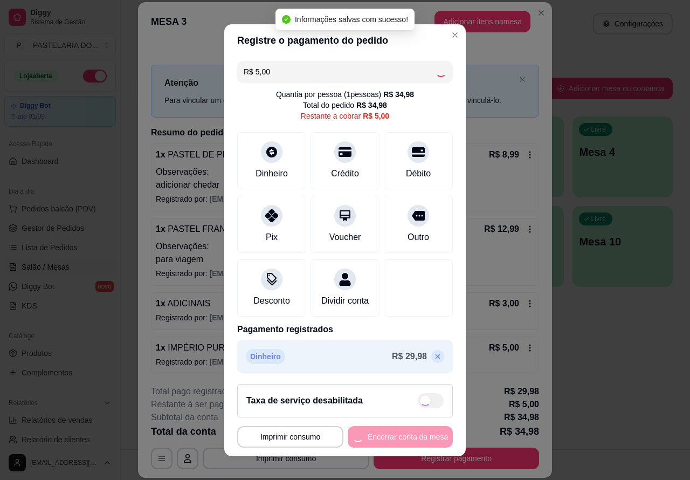
type input "R$ 0,00"
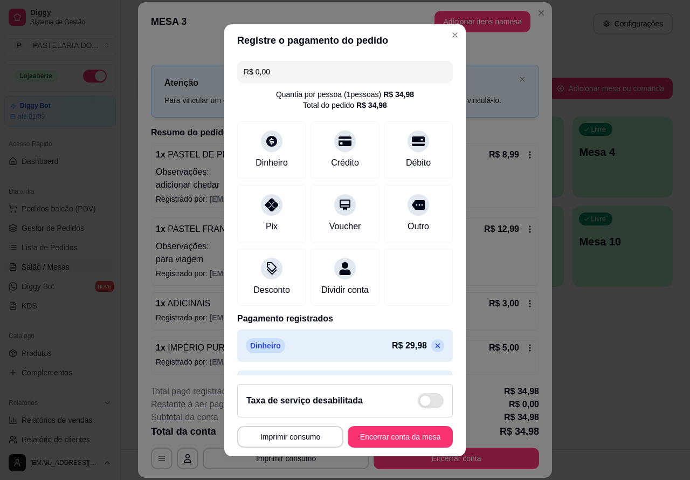
click at [413, 426] on button "Encerrar conta da mesa" at bounding box center [400, 437] width 105 height 22
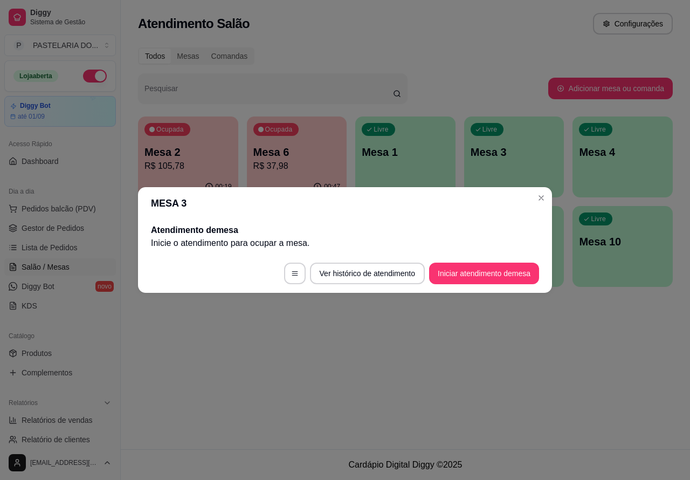
click at [550, 344] on div "Atendimento Salão Configurações Todos Mesas Comandas Pesquisar Adicionar mesa o…" at bounding box center [405, 224] width 569 height 449
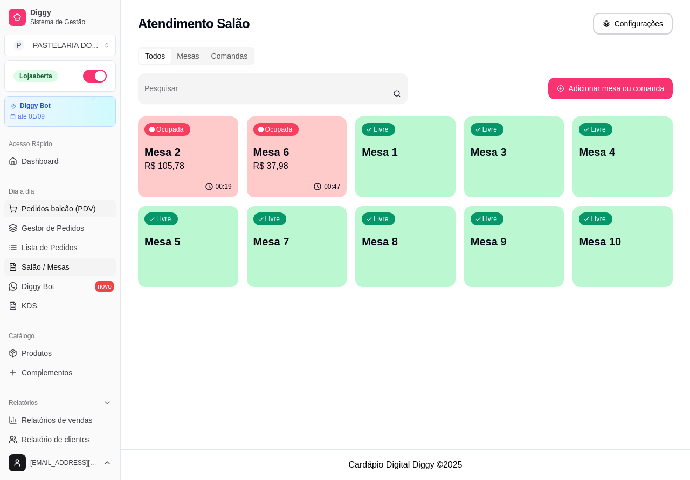
click at [70, 205] on span "Pedidos balcão (PDV)" at bounding box center [59, 208] width 74 height 11
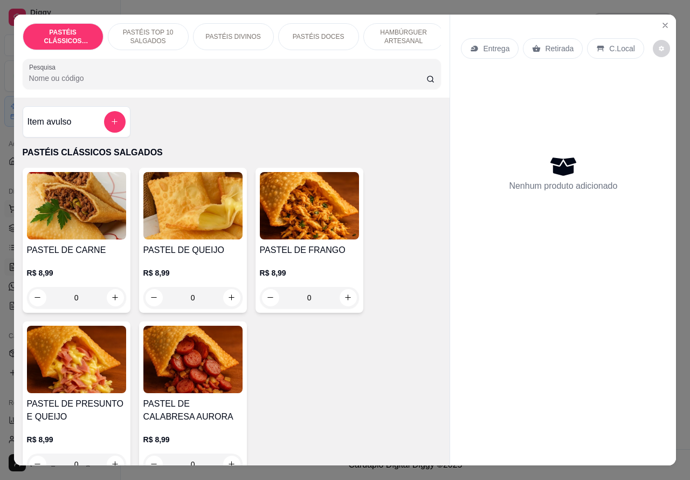
click at [227, 301] on icon "increase-product-quantity" at bounding box center [231, 297] width 8 height 8
type input "1"
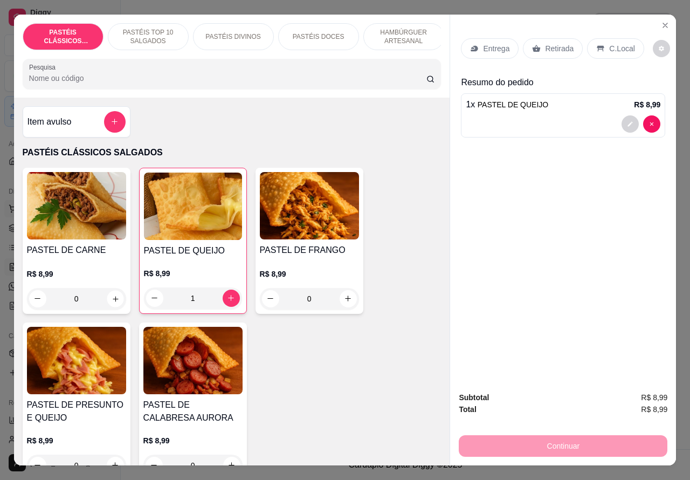
click at [113, 301] on icon "increase-product-quantity" at bounding box center [115, 298] width 5 height 5
type input "1"
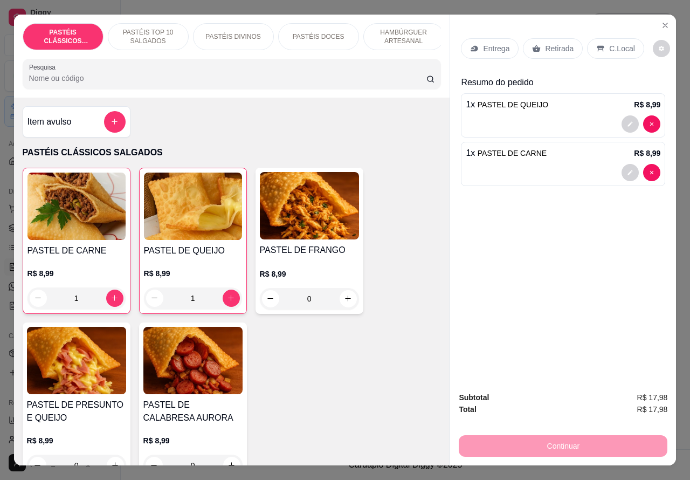
click at [558, 43] on p "Retirada" at bounding box center [559, 48] width 29 height 11
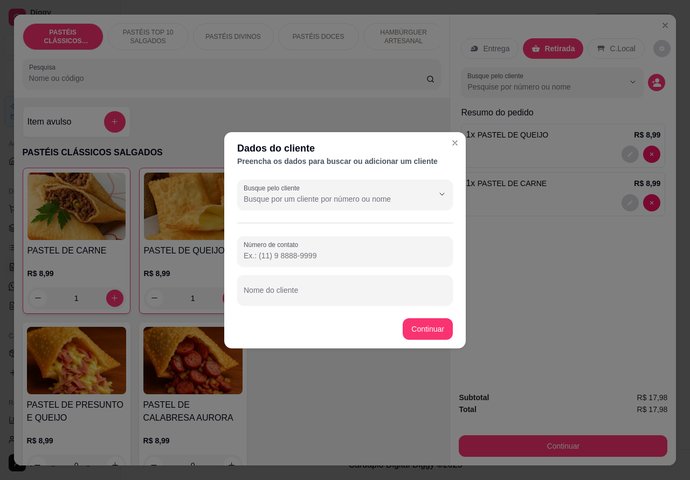
click at [357, 291] on input "Nome do cliente" at bounding box center [345, 294] width 203 height 11
type input "vitoria"
click at [424, 325] on div "PASTEL DE CARNE R$ 8,99 1 PASTEL DE QUEIJO R$ 8,99 1 PASTEL DE FRANGO R$ 8,99 0…" at bounding box center [232, 324] width 419 height 313
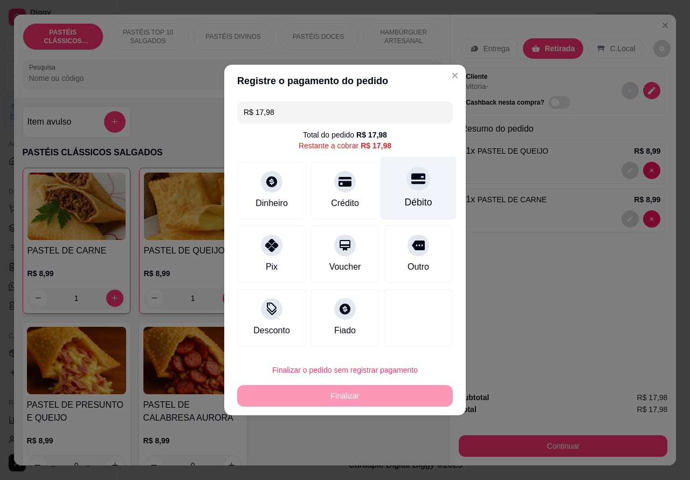
click at [416, 179] on icon at bounding box center [418, 179] width 14 height 11
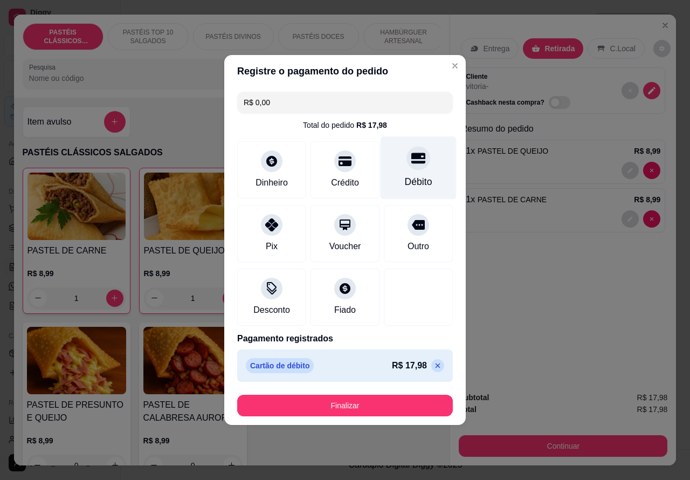
type input "R$ 0,00"
click at [351, 413] on button "Finalizar" at bounding box center [345, 406] width 216 height 22
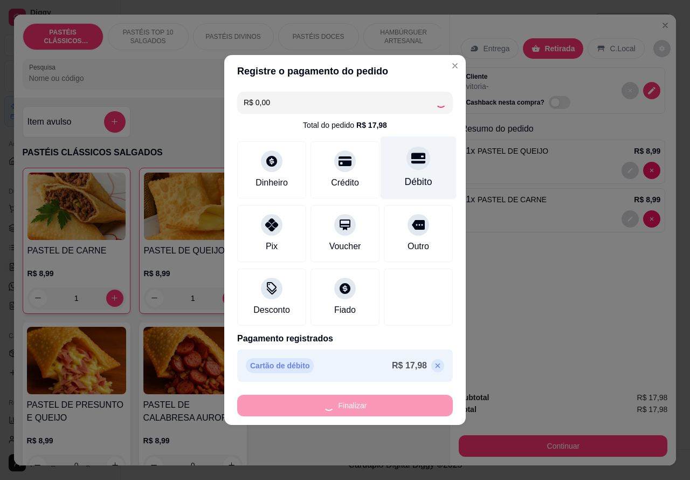
type input "0"
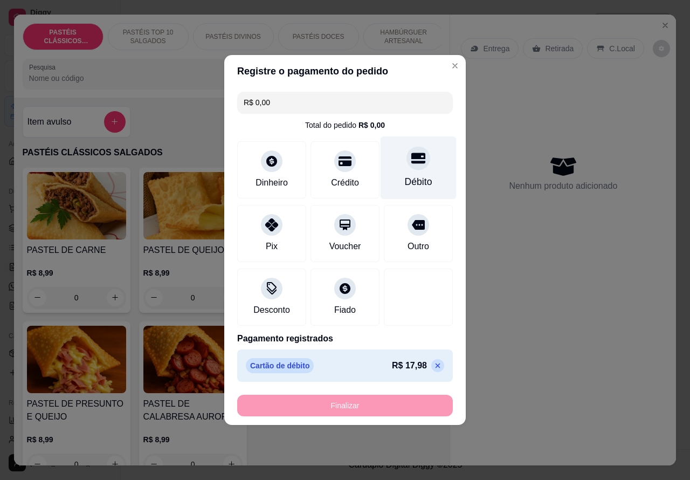
type input "-R$ 17,98"
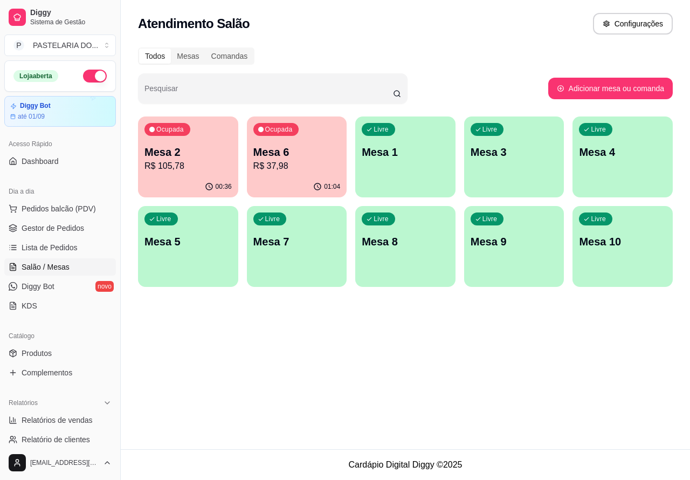
click at [189, 157] on p "Mesa 2" at bounding box center [187, 151] width 87 height 15
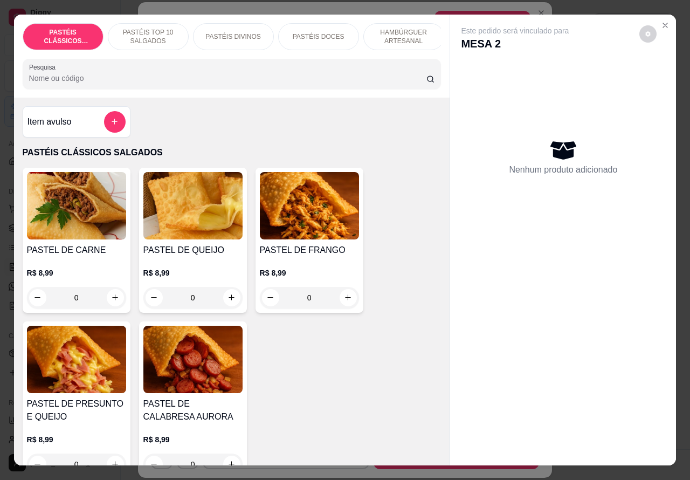
click at [147, 28] on p "PASTÉIS TOP 10 SALGADOS" at bounding box center [148, 36] width 63 height 17
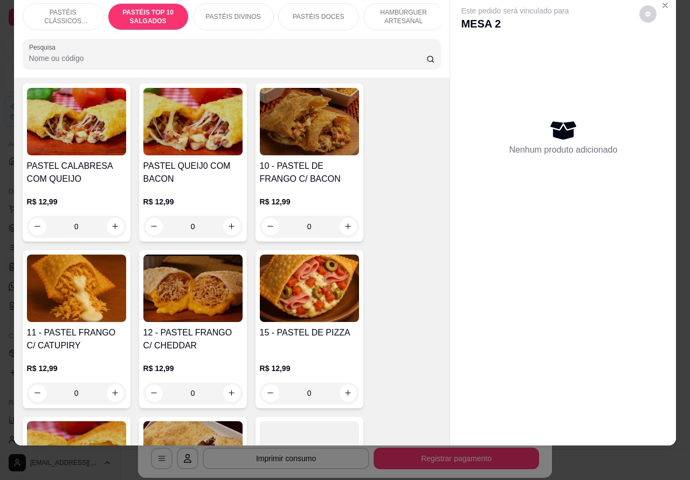
scroll to position [910, 0]
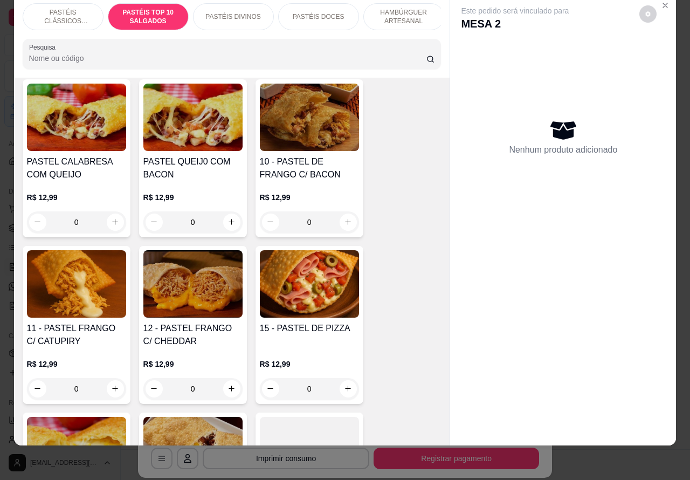
click at [340, 391] on div "0" at bounding box center [309, 389] width 99 height 22
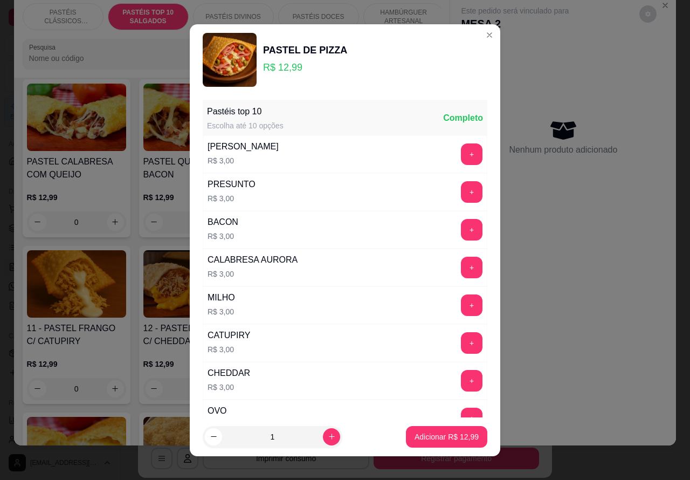
click at [444, 435] on p "Adicionar R$ 12,99" at bounding box center [447, 436] width 64 height 11
type input "1"
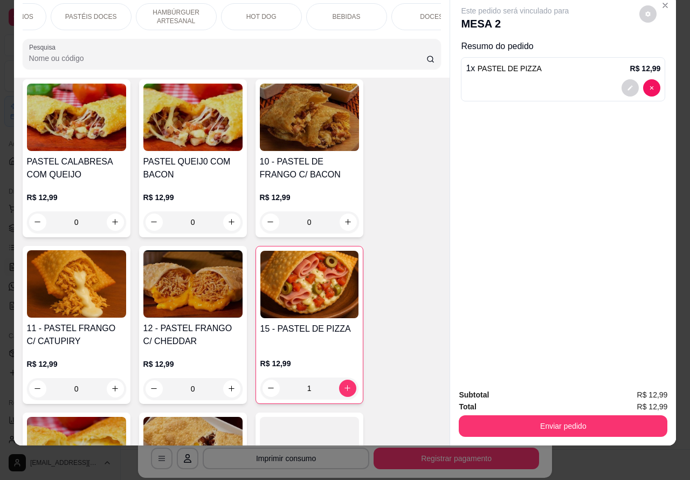
scroll to position [0, 249]
click at [406, 12] on p "DOCES" at bounding box center [409, 16] width 23 height 9
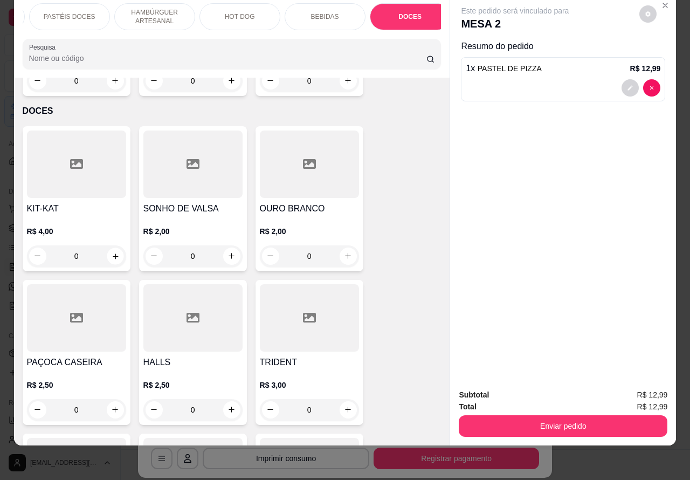
click at [111, 247] on button "increase-product-quantity" at bounding box center [115, 255] width 17 height 17
type input "1"
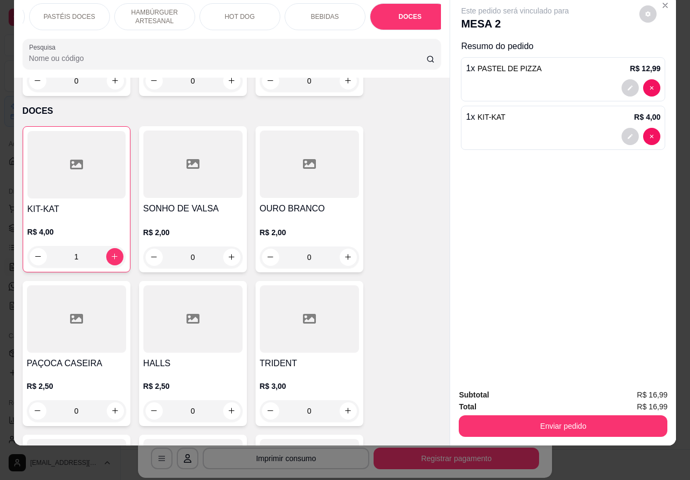
click at [112, 408] on icon "increase-product-quantity" at bounding box center [115, 411] width 6 height 6
type input "1"
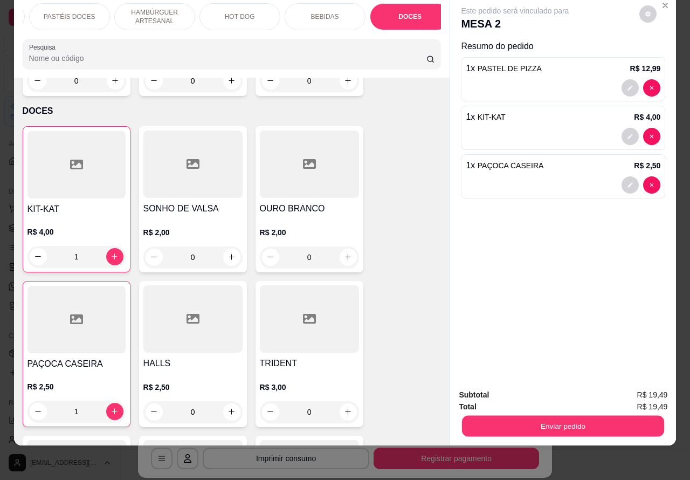
click at [594, 416] on button "Enviar pedido" at bounding box center [563, 426] width 202 height 21
click at [529, 383] on button "Não registrar e enviar pedido" at bounding box center [526, 390] width 109 height 20
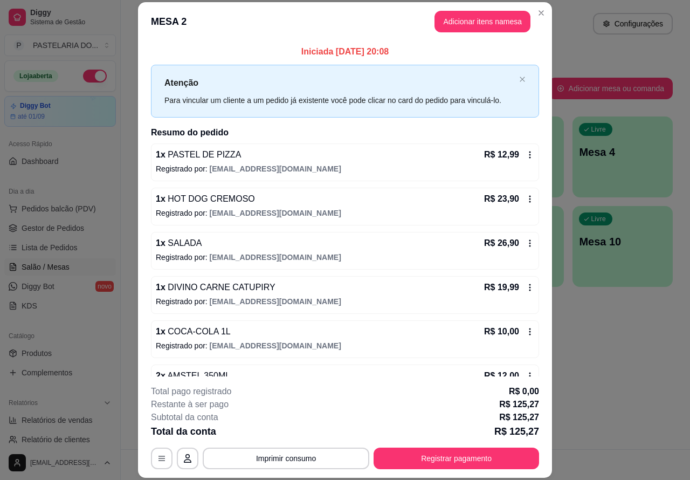
click at [291, 458] on button "Imprimir consumo" at bounding box center [286, 458] width 167 height 22
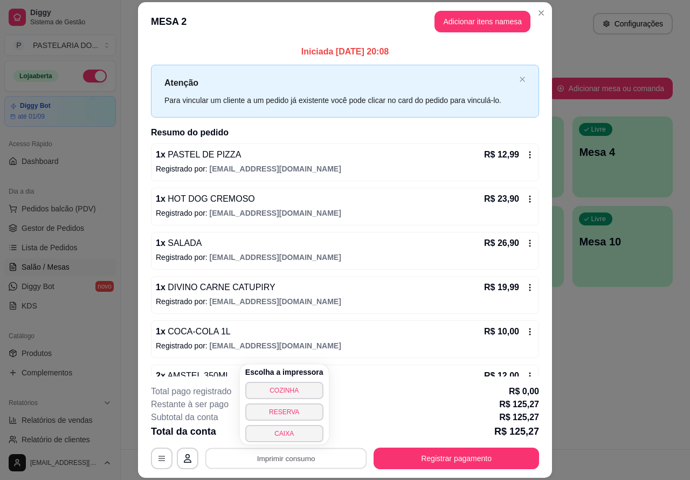
click at [289, 429] on button "CAIXA" at bounding box center [284, 433] width 78 height 17
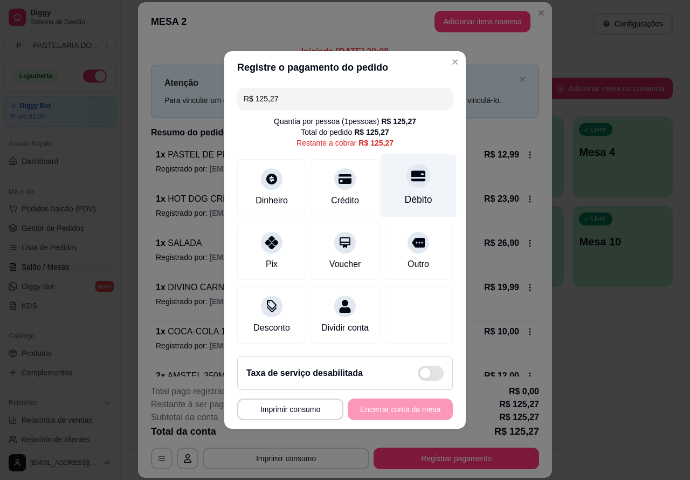
click at [411, 171] on icon at bounding box center [418, 176] width 14 height 11
type input "R$ 0,00"
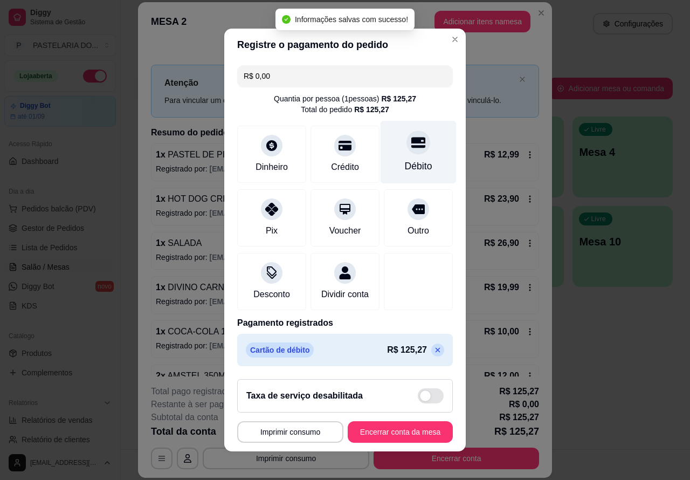
click at [403, 432] on button "Encerrar conta da mesa" at bounding box center [400, 432] width 105 height 22
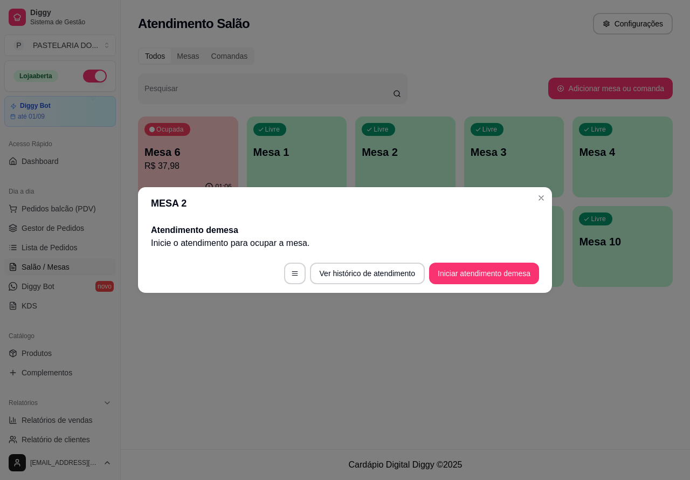
click at [513, 355] on div "Atendimento Salão Configurações Todos Mesas Comandas Pesquisar Adicionar mesa o…" at bounding box center [405, 224] width 569 height 449
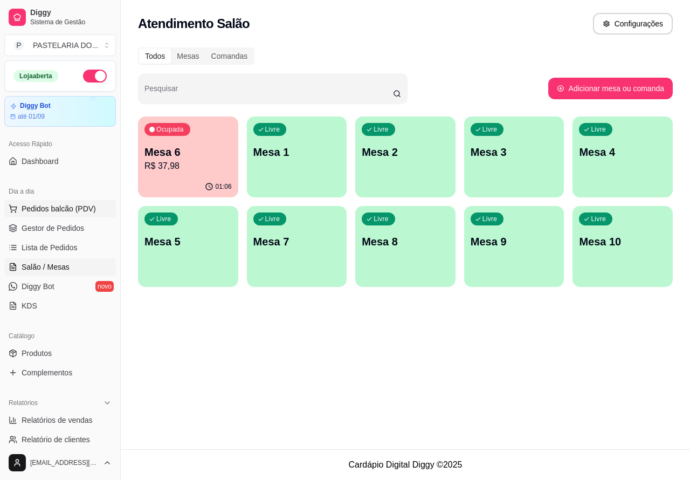
click at [60, 204] on span "Pedidos balcão (PDV)" at bounding box center [59, 208] width 74 height 11
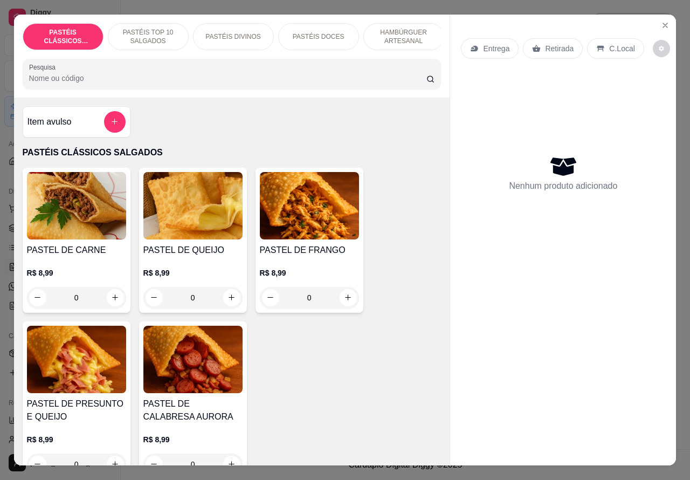
click at [553, 43] on p "Retirada" at bounding box center [559, 48] width 29 height 11
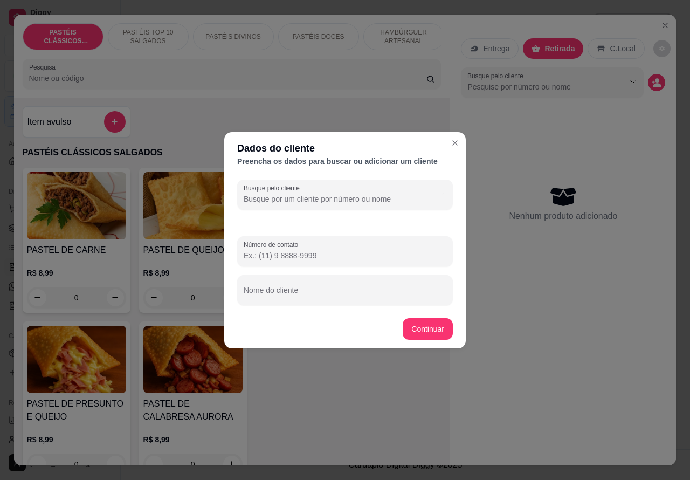
click at [340, 293] on input "Nome do cliente" at bounding box center [345, 294] width 203 height 11
type input "para viagem da mesa 4"
click at [429, 327] on div "Item avulso PASTÉIS CLÁSSICOS SALGADOS PASTEL DE CARNE R$ 8,99 0 PASTEL DE QUEI…" at bounding box center [232, 282] width 436 height 368
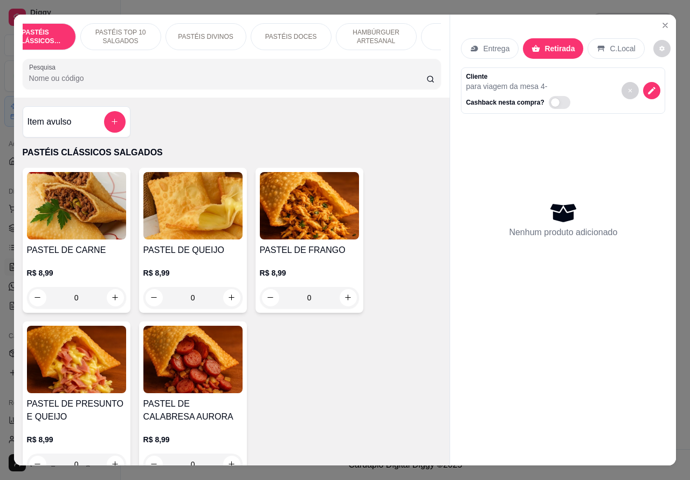
scroll to position [0, 57]
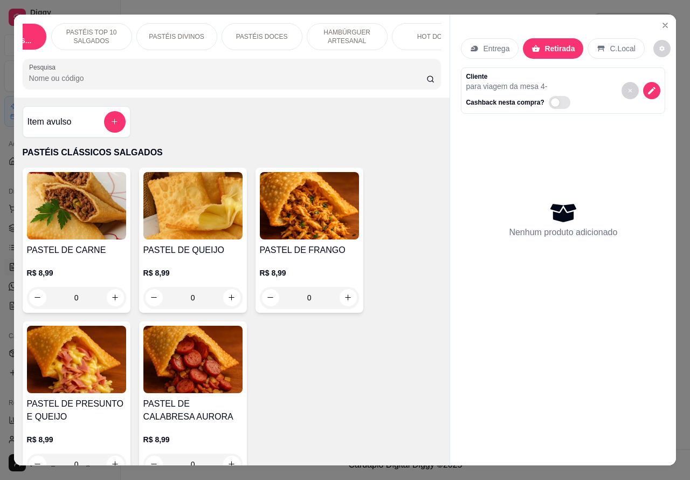
click at [263, 32] on p "PASTÉIS DOCES" at bounding box center [262, 36] width 52 height 9
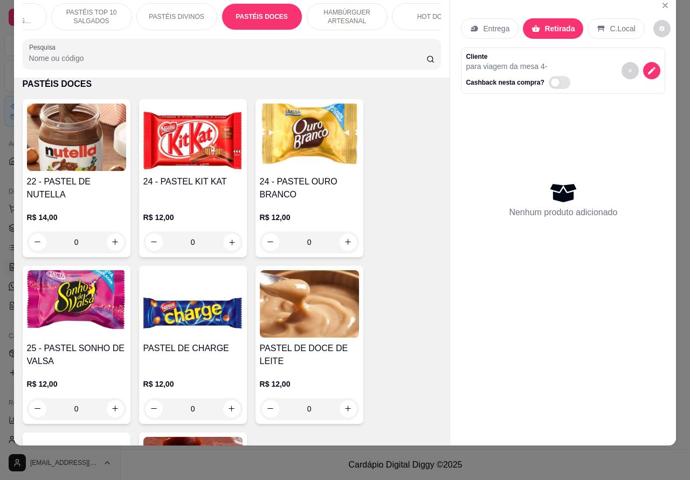
click at [229, 241] on icon "increase-product-quantity" at bounding box center [231, 241] width 5 height 5
type input "1"
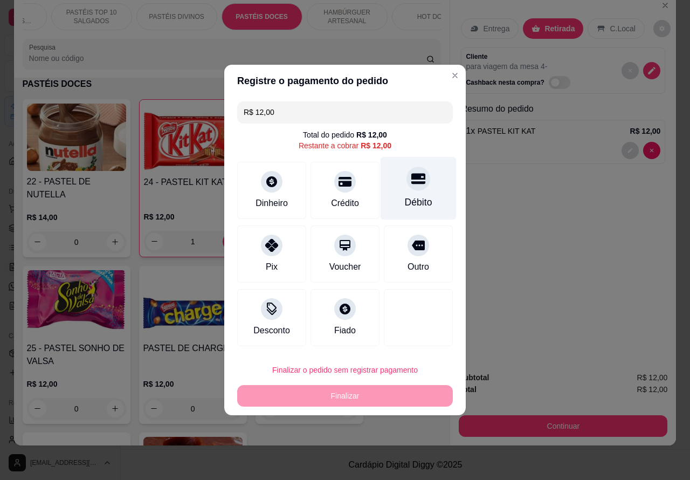
click at [411, 181] on icon at bounding box center [418, 179] width 14 height 11
type input "R$ 0,00"
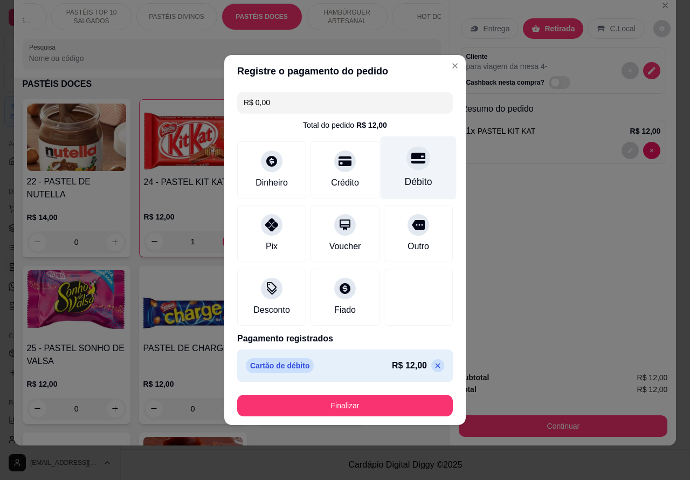
click at [395, 399] on button "Finalizar" at bounding box center [345, 406] width 216 height 22
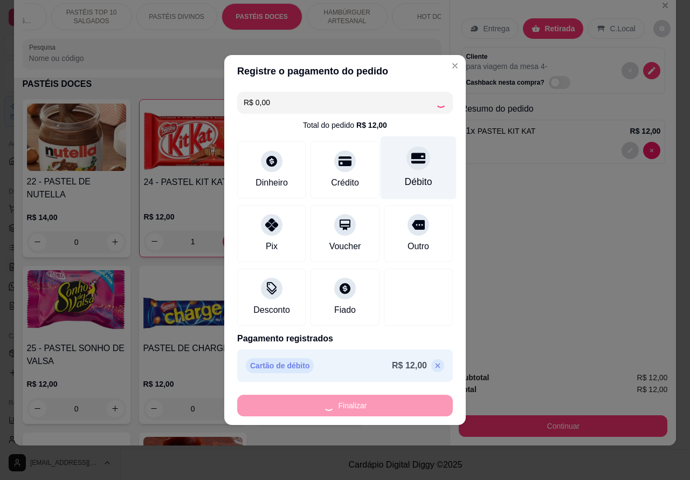
type input "0"
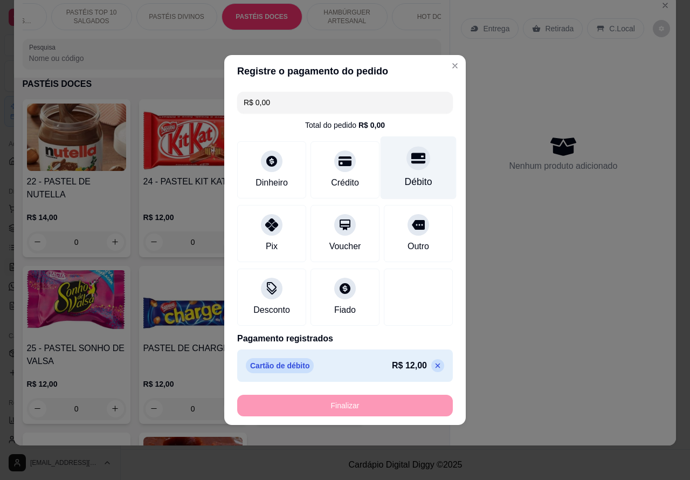
type input "-R$ 12,00"
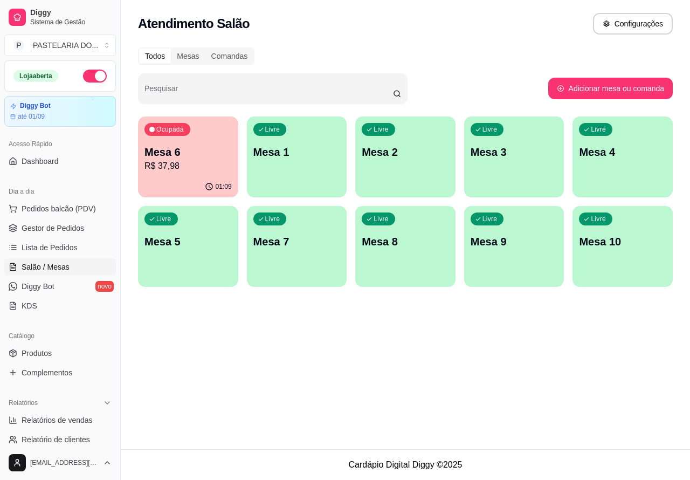
click at [406, 247] on p "Mesa 8" at bounding box center [405, 241] width 87 height 15
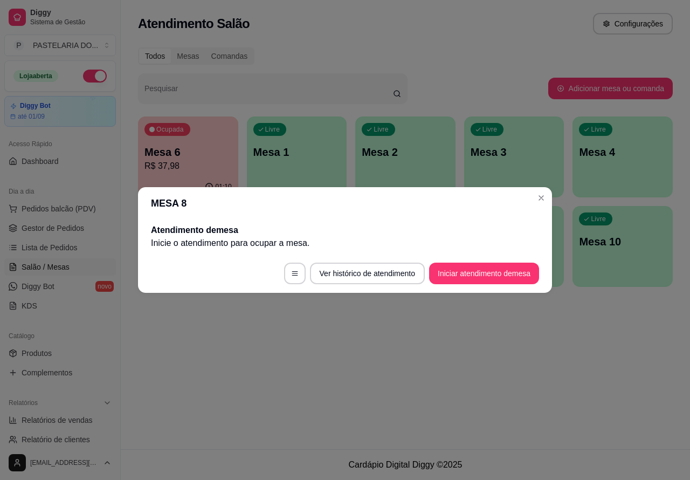
click at [384, 356] on div "Atendimento Salão Configurações Todos Mesas Comandas Pesquisar Adicionar mesa o…" at bounding box center [405, 224] width 569 height 449
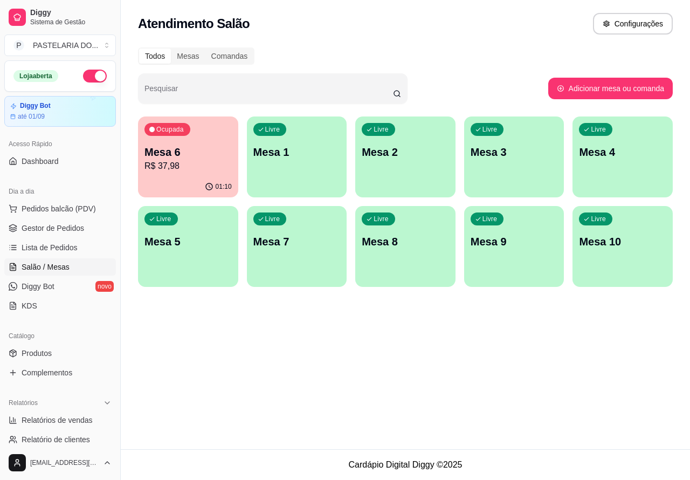
click at [404, 244] on p "Mesa 8" at bounding box center [405, 241] width 87 height 15
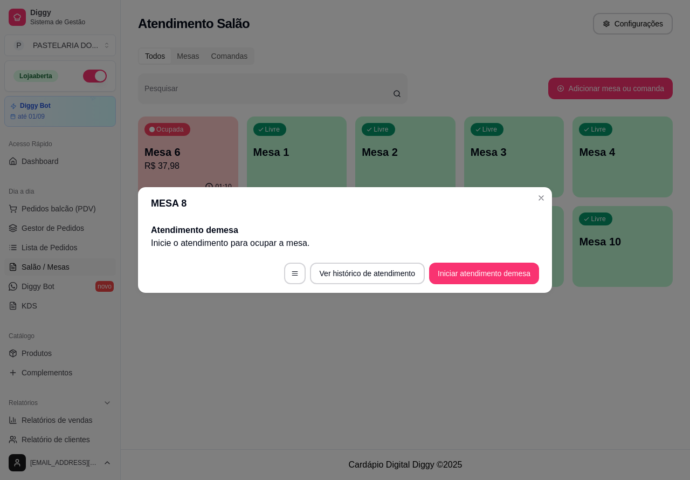
click at [487, 272] on button "Iniciar atendimento de mesa" at bounding box center [484, 274] width 110 height 22
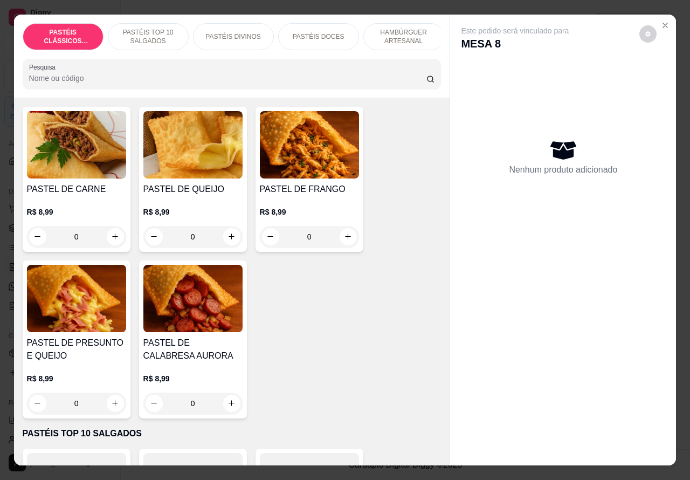
scroll to position [77, 0]
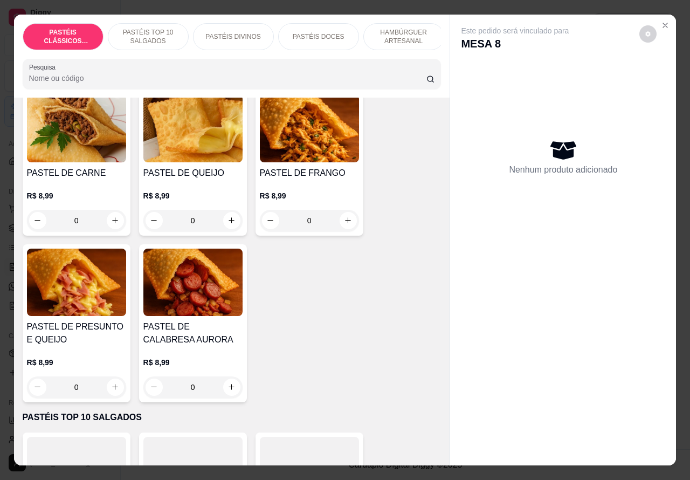
click at [230, 32] on p "PASTÉIS DIVINOS" at bounding box center [232, 36] width 55 height 9
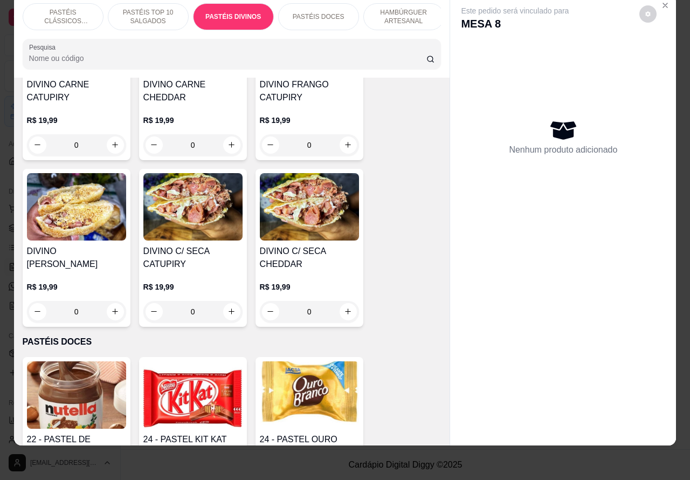
scroll to position [1667, 0]
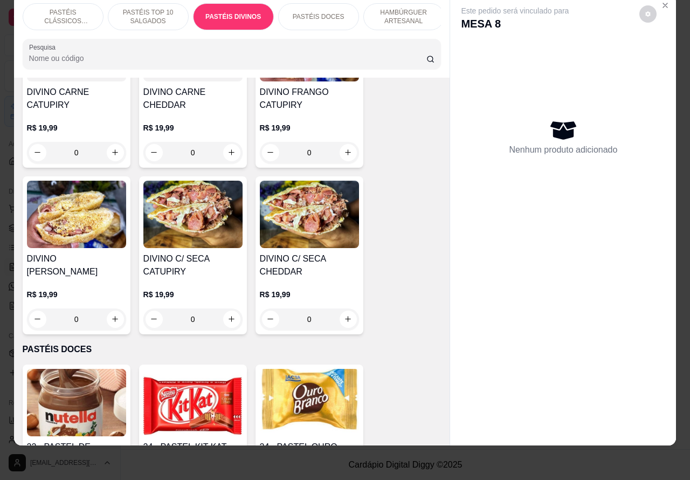
click at [341, 147] on div "0" at bounding box center [309, 153] width 99 height 22
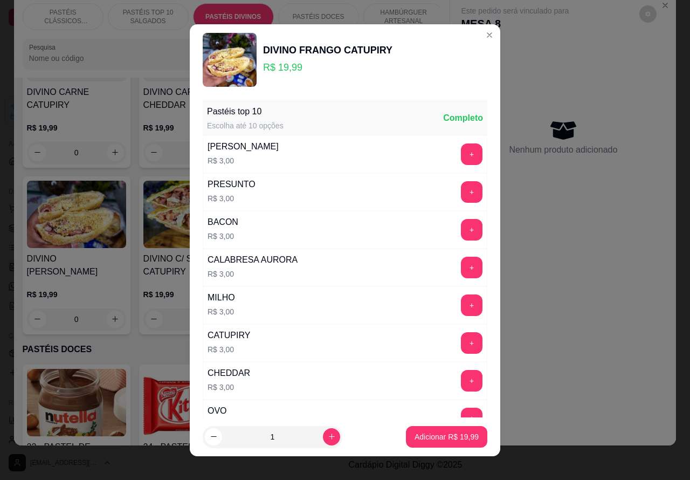
click at [434, 435] on p "Adicionar R$ 19,99" at bounding box center [447, 436] width 64 height 11
type input "1"
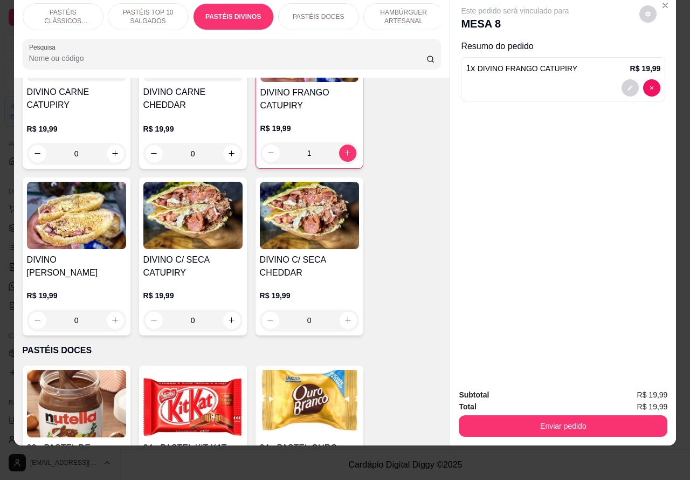
click at [71, 8] on p "PASTÉIS CLÁSSICOS SALGADOS" at bounding box center [63, 16] width 63 height 17
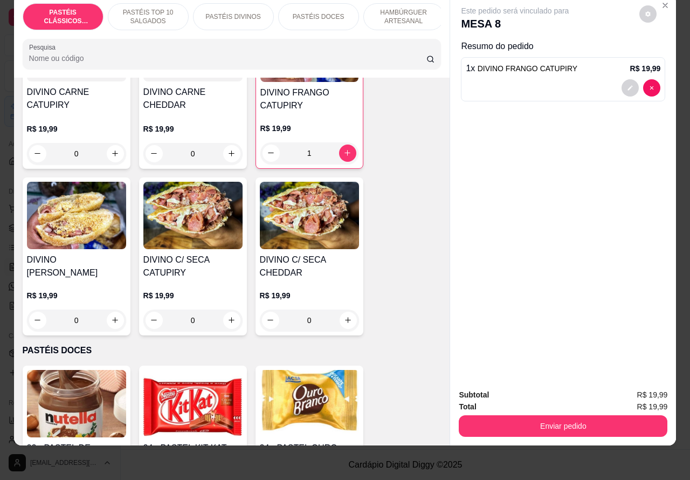
scroll to position [49, 0]
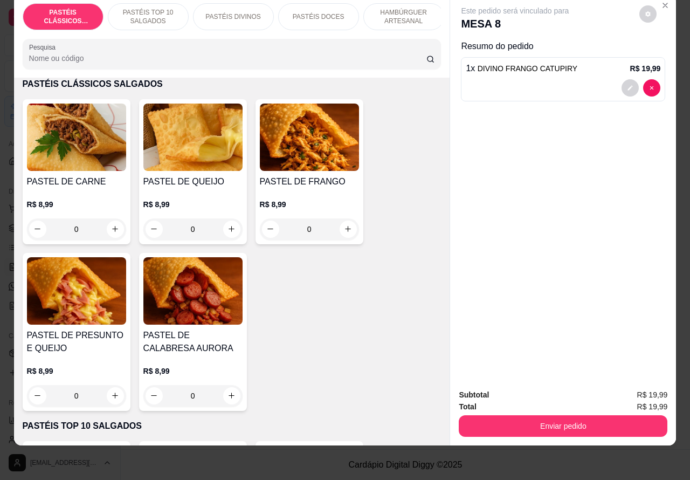
click at [227, 226] on icon "increase-product-quantity" at bounding box center [231, 229] width 8 height 8
type input "1"
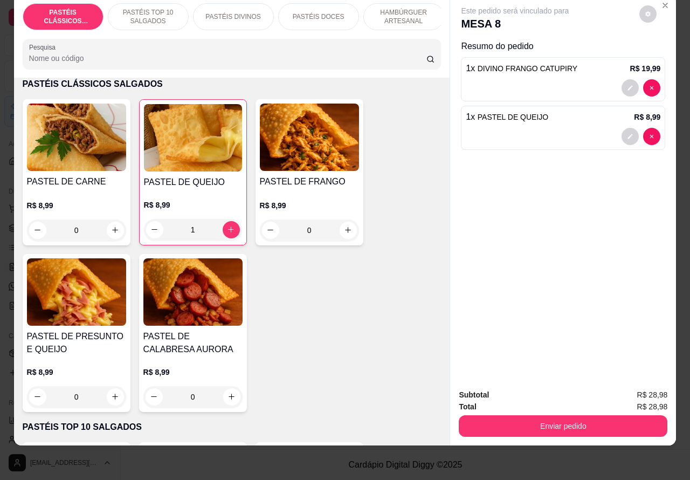
click at [535, 111] on div "1 x PASTEL DE QUEIJO R$ 8,99" at bounding box center [563, 117] width 195 height 13
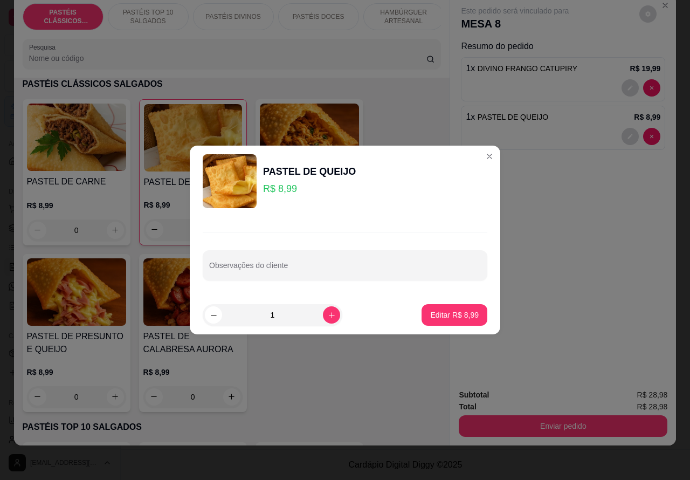
click at [382, 266] on input "Observações do cliente" at bounding box center [345, 269] width 272 height 11
type input "com catupiry REBECA FILHA DO [PERSON_NAME]"
click at [448, 312] on p "Editar R$ 8,99" at bounding box center [454, 314] width 49 height 11
type input "0"
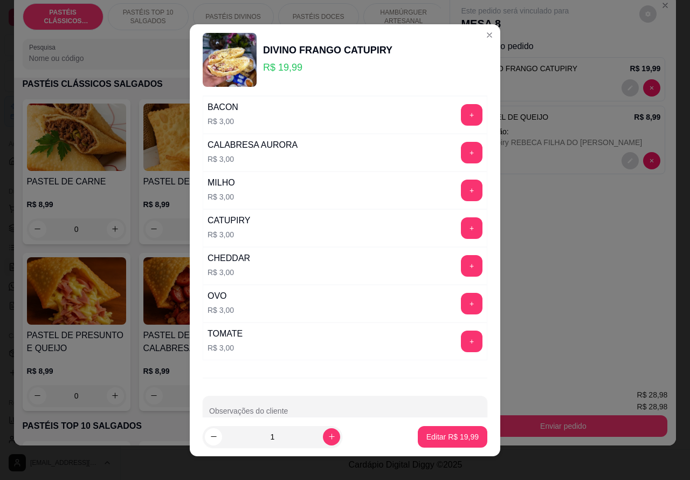
scroll to position [141, 0]
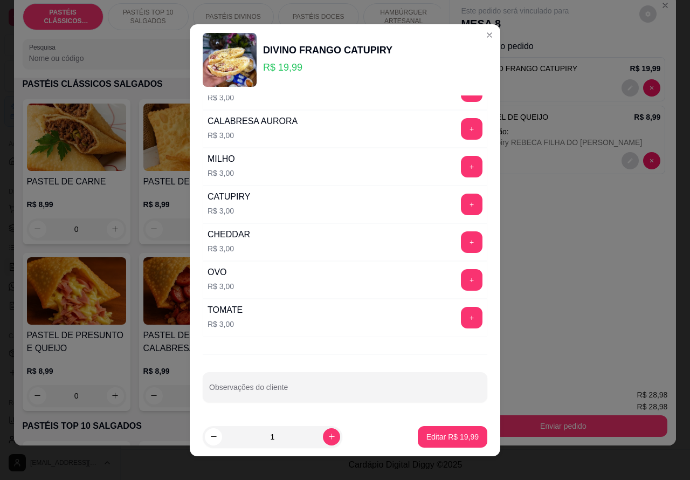
click at [347, 386] on input "Observações do cliente" at bounding box center [345, 391] width 272 height 11
type input "MARCIA"
click at [442, 435] on p "Editar R$ 19,99" at bounding box center [452, 436] width 52 height 11
type input "0"
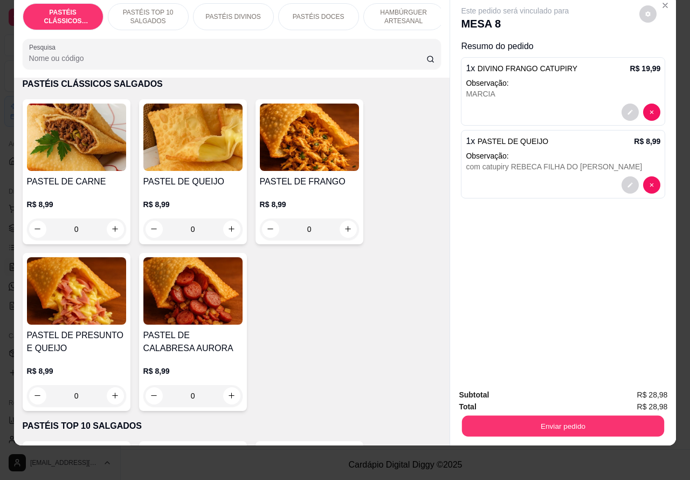
click at [580, 416] on button "Enviar pedido" at bounding box center [563, 426] width 202 height 21
click at [543, 388] on button "Não registrar e enviar pedido" at bounding box center [526, 390] width 109 height 20
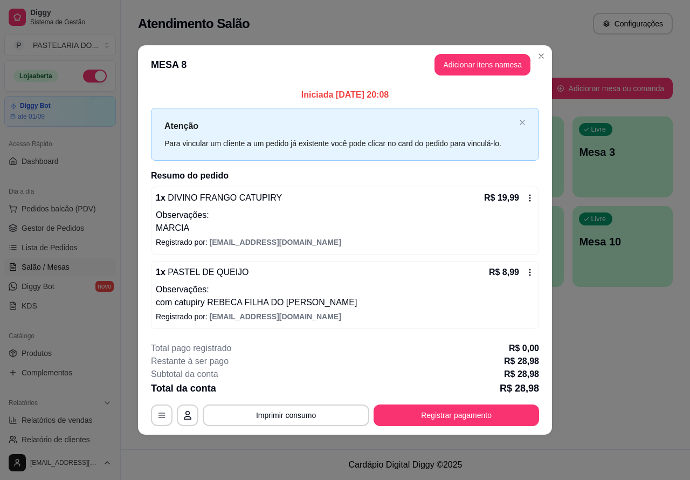
click at [148, 463] on footer "Cardápio Digital Diggy © 2025" at bounding box center [405, 464] width 569 height 31
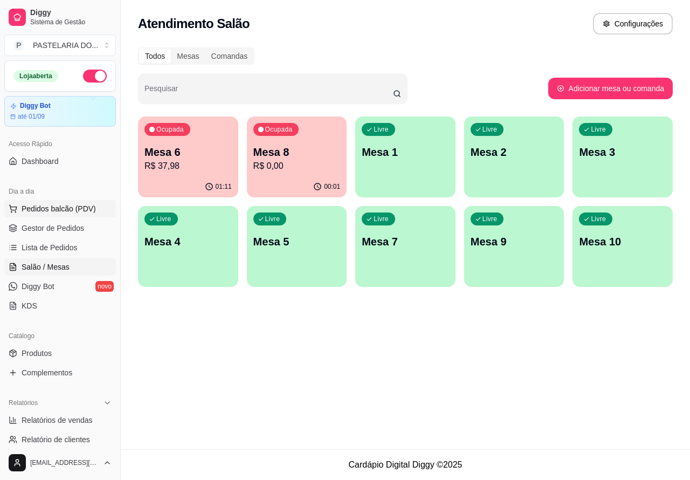
click at [62, 208] on span "Pedidos balcão (PDV)" at bounding box center [59, 208] width 74 height 11
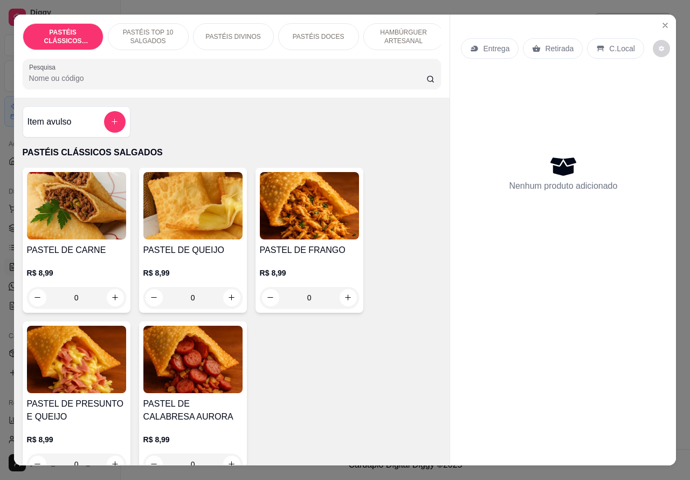
click at [495, 43] on p "Entrega" at bounding box center [496, 48] width 26 height 11
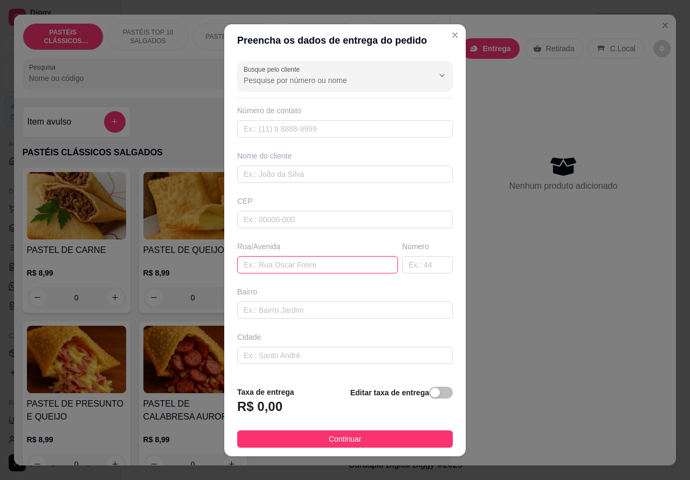
click at [306, 263] on input "text" at bounding box center [317, 264] width 161 height 17
click at [266, 260] on input "[PERSON_NAME]" at bounding box center [317, 264] width 161 height 17
click at [267, 263] on input "[PERSON_NAME]" at bounding box center [317, 264] width 161 height 17
click at [271, 263] on input "[PERSON_NAME]" at bounding box center [317, 264] width 161 height 17
click at [351, 260] on input "[PERSON_NAME]" at bounding box center [317, 264] width 161 height 17
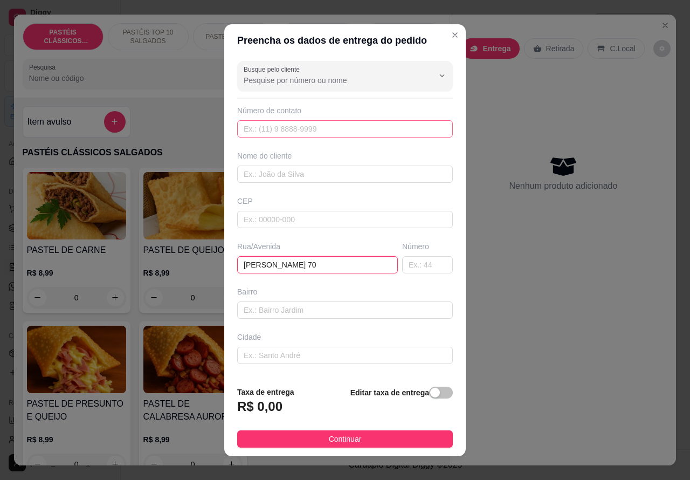
type input "[PERSON_NAME] 70"
click at [313, 127] on input "text" at bounding box center [345, 128] width 216 height 17
type input "[PHONE_NUMBER]"
click at [429, 395] on span "button" at bounding box center [441, 393] width 24 height 12
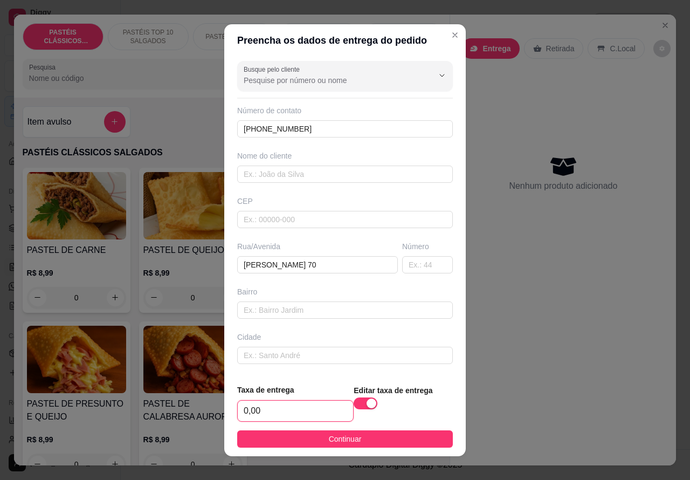
click at [245, 406] on input "0,00" at bounding box center [295, 411] width 115 height 20
type input "1,00"
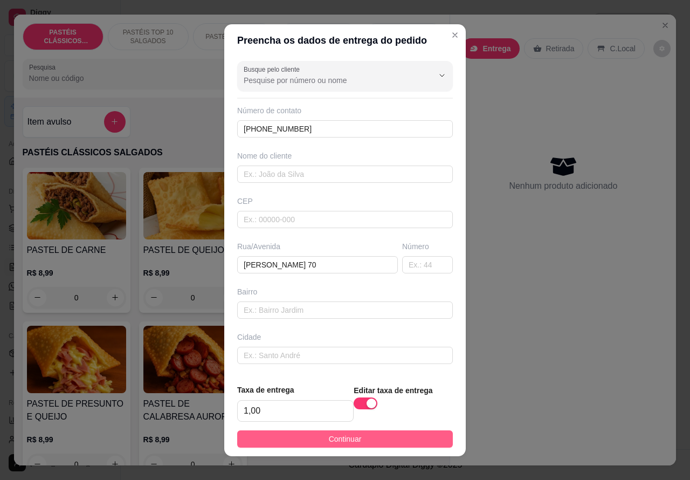
click at [371, 436] on button "Continuar" at bounding box center [345, 438] width 216 height 17
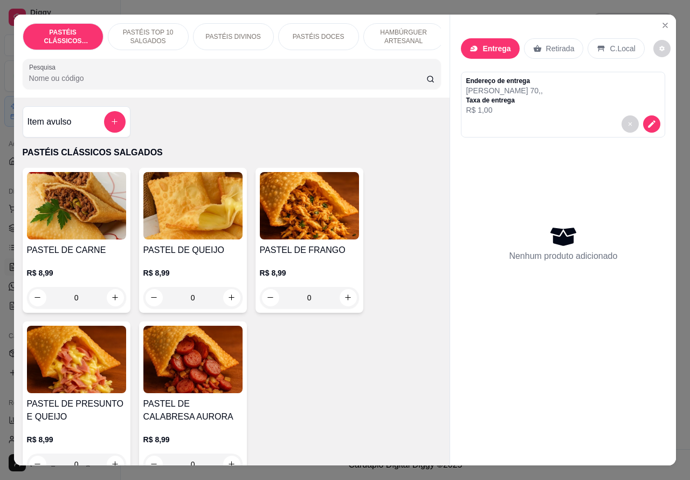
click at [150, 28] on p "PASTÉIS TOP 10 SALGADOS" at bounding box center [148, 36] width 63 height 17
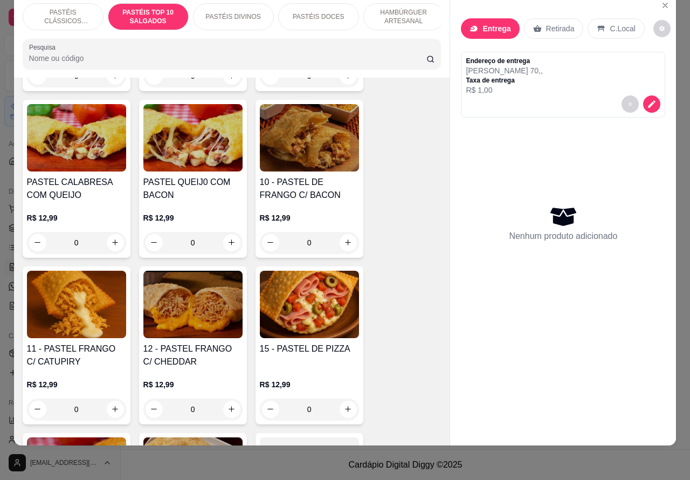
scroll to position [896, 0]
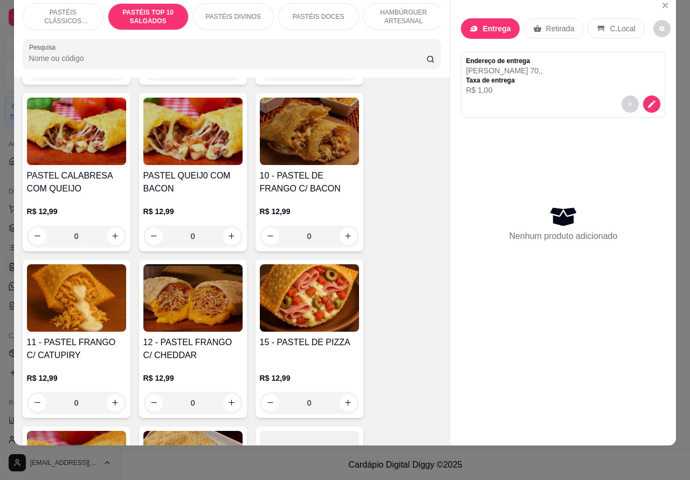
click at [109, 405] on div "0" at bounding box center [76, 403] width 99 height 22
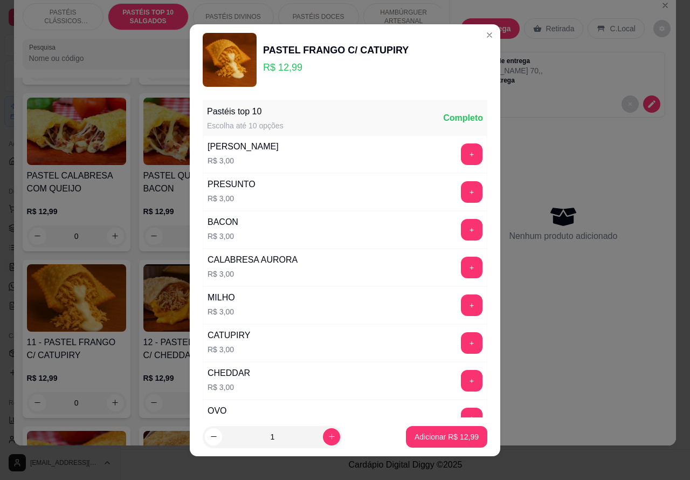
click at [422, 432] on p "Adicionar R$ 12,99" at bounding box center [447, 436] width 64 height 11
type input "1"
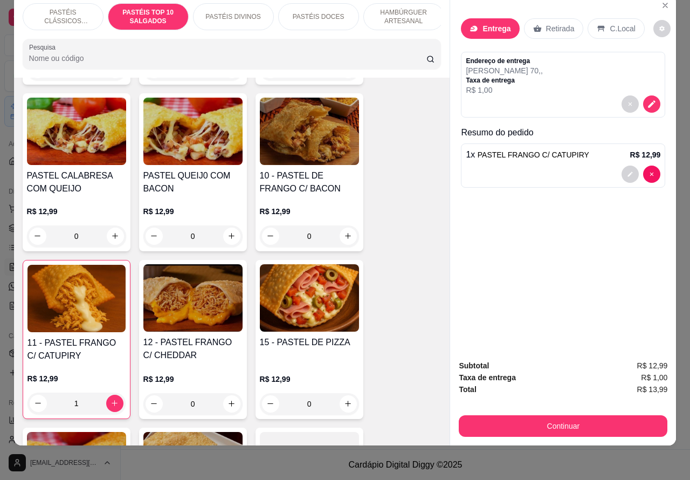
click at [112, 236] on icon "increase-product-quantity" at bounding box center [115, 236] width 6 height 6
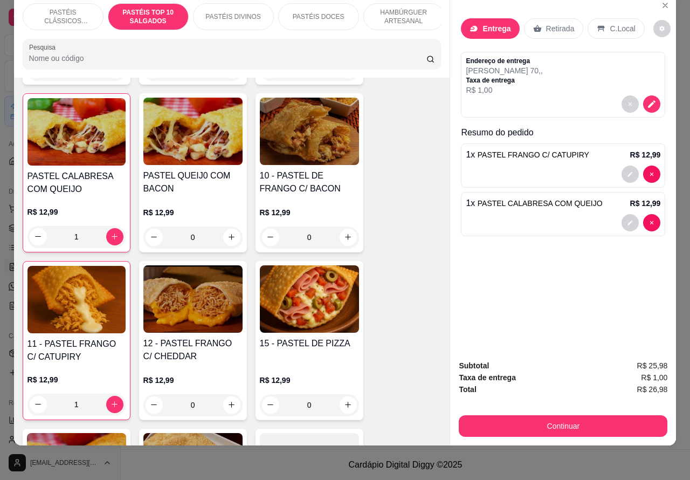
type input "1"
click at [314, 12] on p "BEBIDAS" at bounding box center [316, 16] width 28 height 9
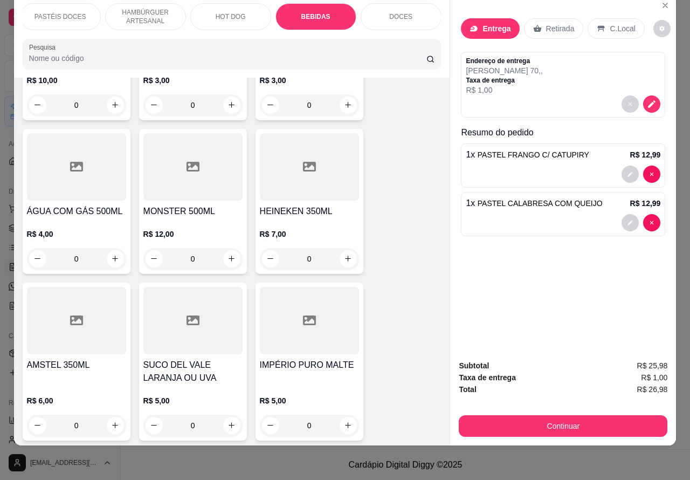
scroll to position [4109, 0]
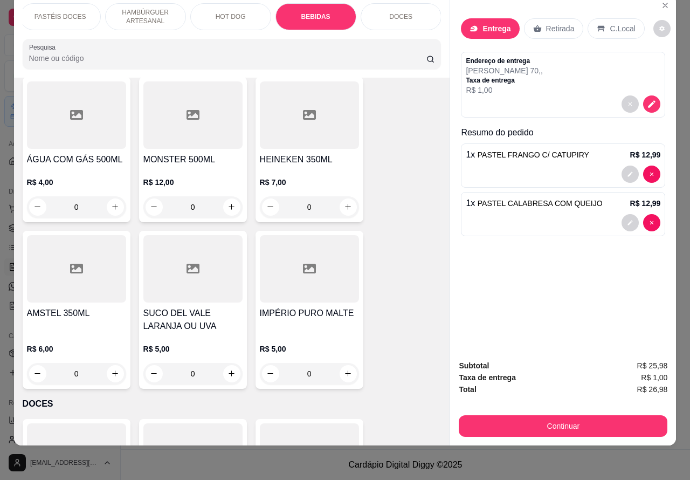
click at [345, 370] on icon "increase-product-quantity" at bounding box center [348, 373] width 6 height 6
type input "1"
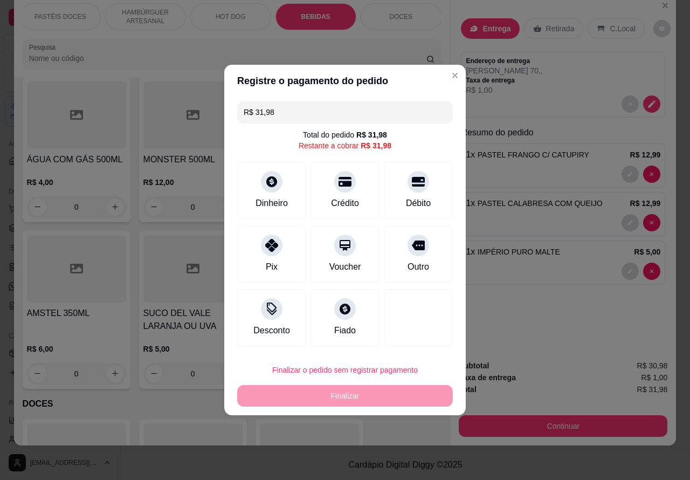
click at [553, 333] on div "Entrega Retirada C.Local Endereço de entrega [PERSON_NAME] 70 , , Taxa de entre…" at bounding box center [563, 173] width 226 height 357
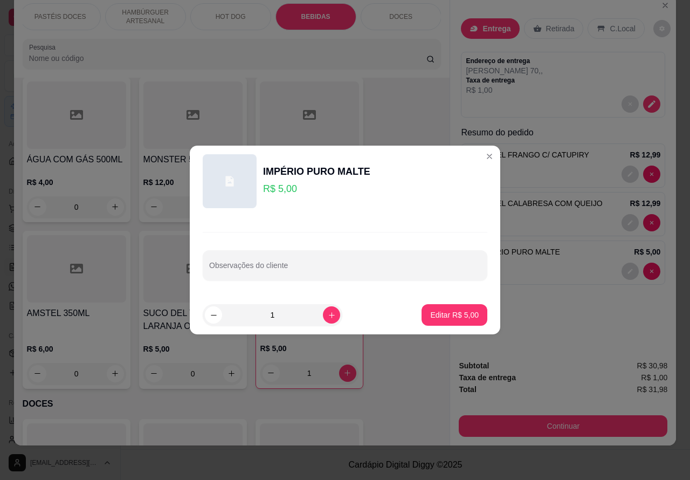
click at [353, 271] on input "Observações do cliente" at bounding box center [345, 269] width 272 height 11
type input "JA LEVOU"
click at [457, 311] on p "Editar R$ 5,00" at bounding box center [454, 314] width 49 height 11
type input "0"
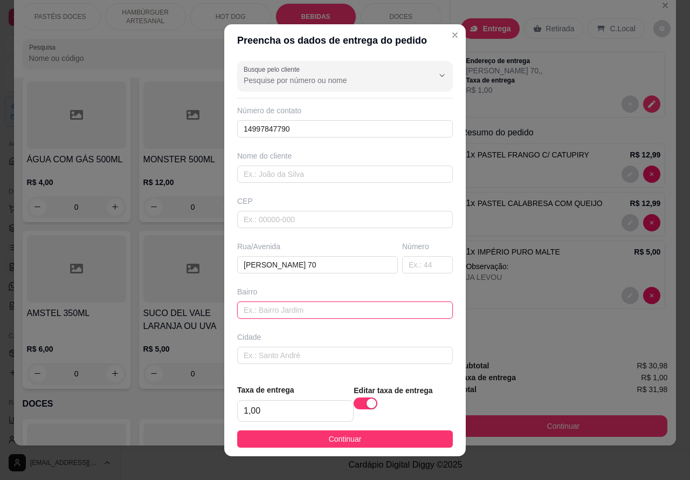
click at [312, 309] on input "text" at bounding box center [345, 309] width 216 height 17
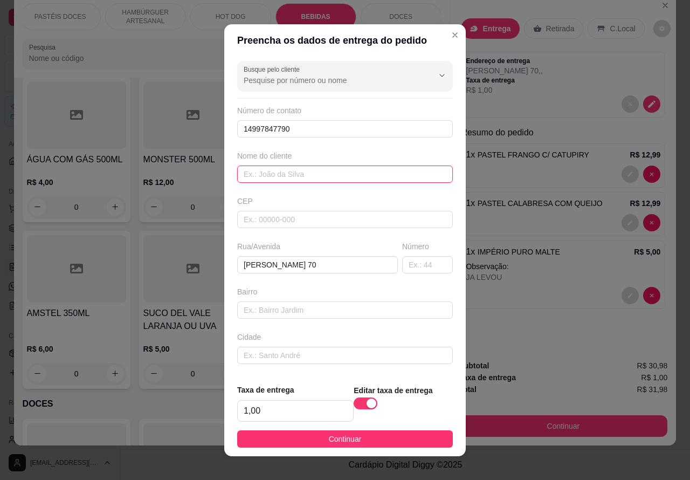
click at [309, 171] on input "text" at bounding box center [345, 173] width 216 height 17
type input "PEDIDO DE BALCAO PAGO"
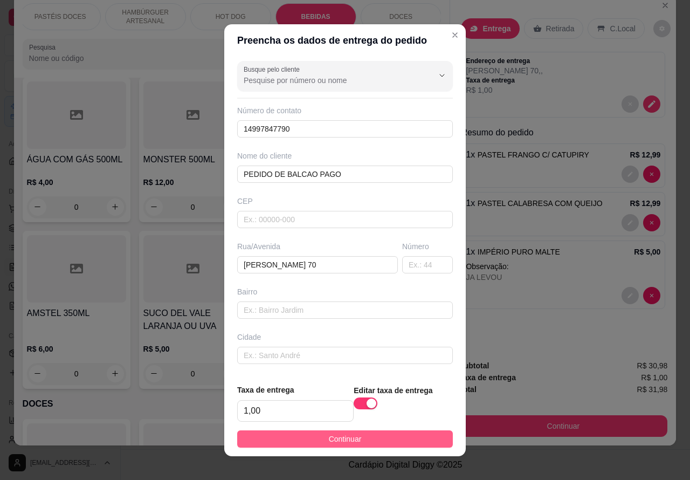
click at [376, 438] on button "Continuar" at bounding box center [345, 438] width 216 height 17
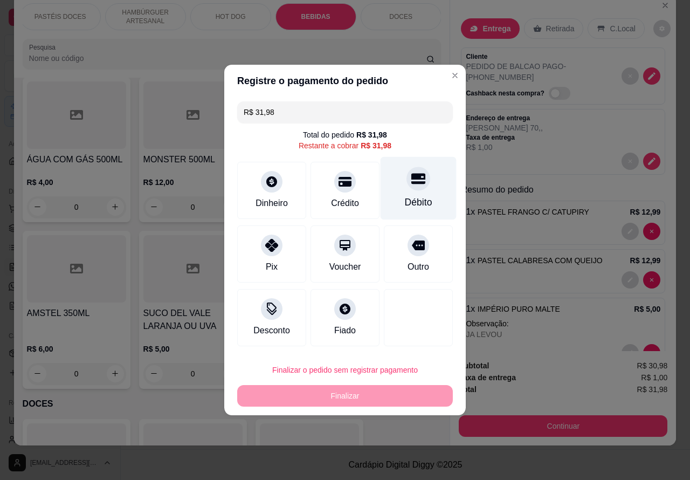
click at [415, 181] on icon at bounding box center [418, 179] width 14 height 11
type input "R$ 0,00"
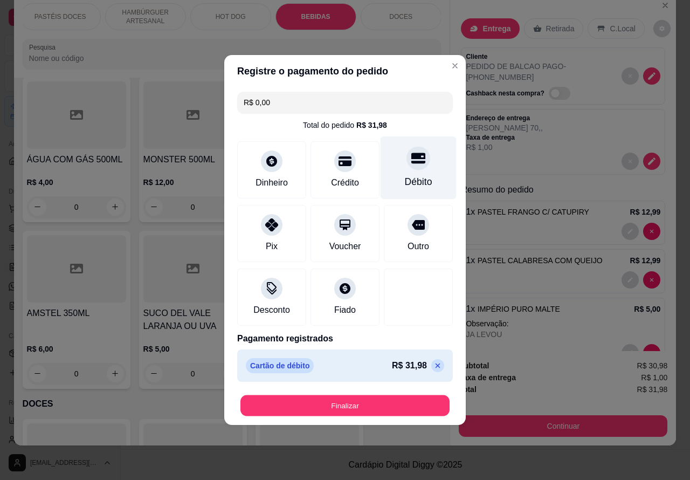
click at [407, 399] on button "Finalizar" at bounding box center [344, 405] width 209 height 21
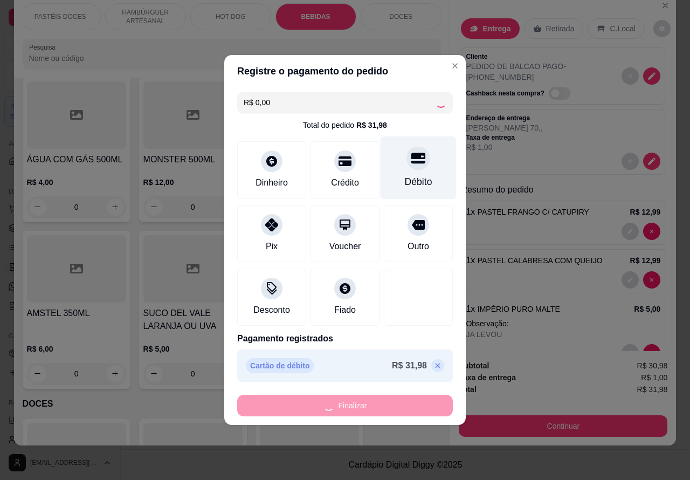
type input "0"
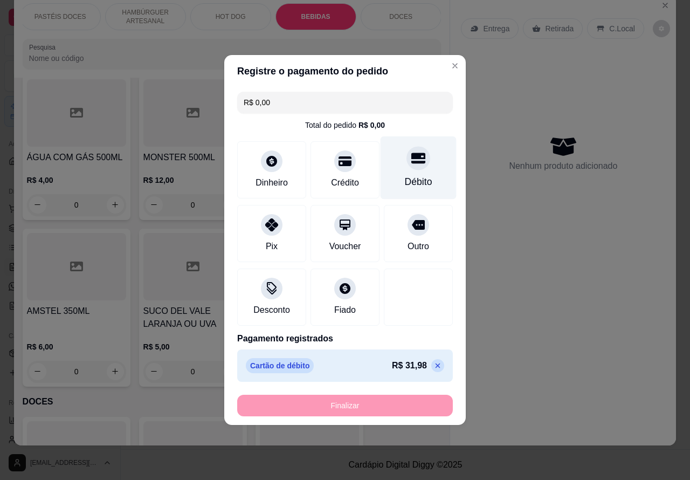
type input "-R$ 31,98"
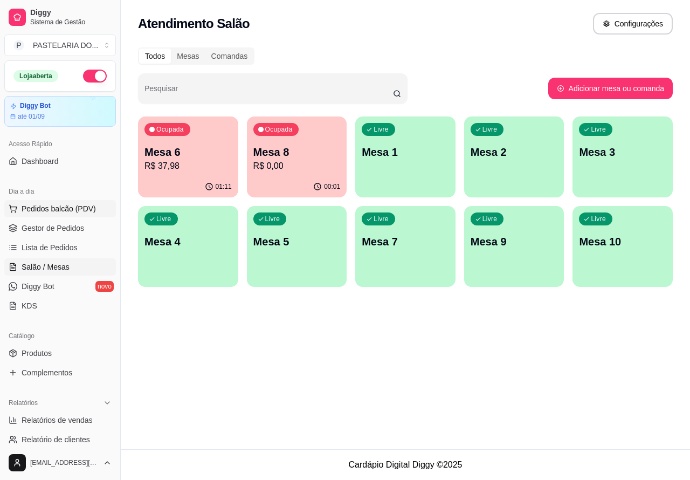
click at [58, 206] on span "Pedidos balcão (PDV)" at bounding box center [59, 208] width 74 height 11
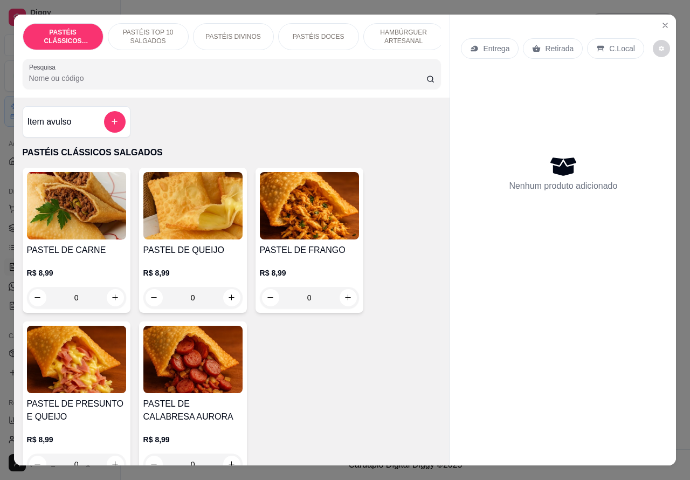
click at [554, 43] on p "Retirada" at bounding box center [559, 48] width 29 height 11
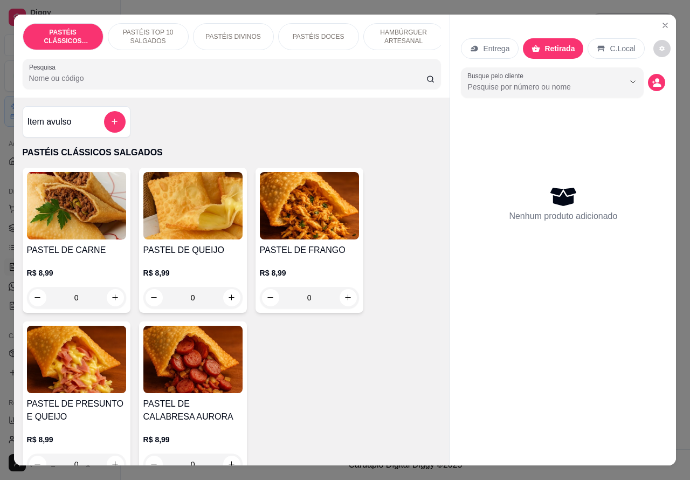
scroll to position [0, 259]
click at [319, 32] on p "BEBIDAS" at bounding box center [316, 36] width 28 height 9
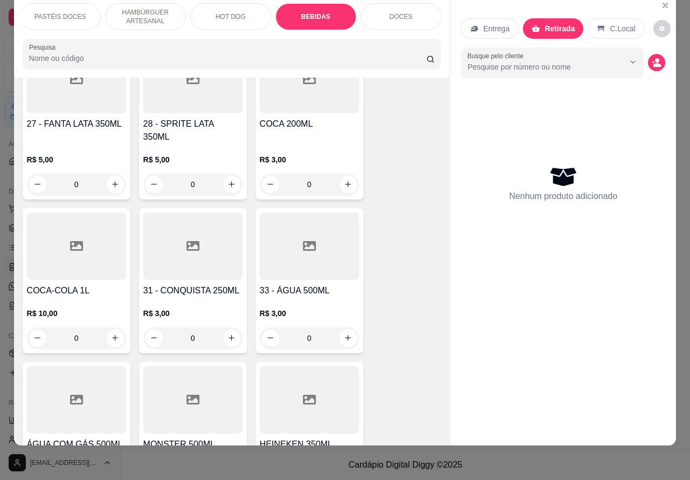
scroll to position [3836, 0]
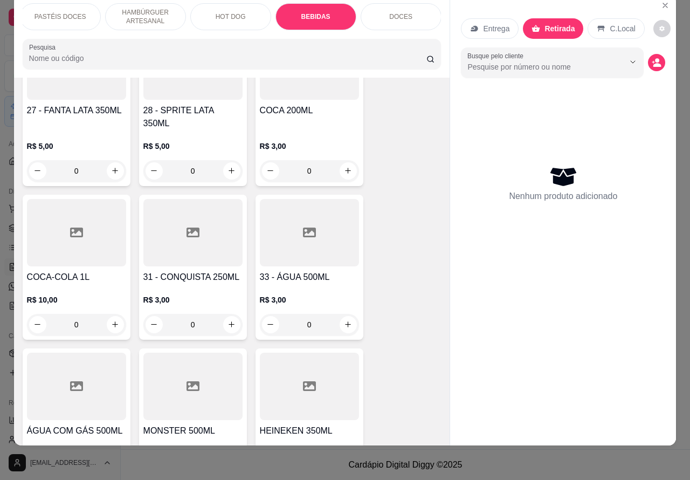
click at [112, 321] on icon "increase-product-quantity" at bounding box center [115, 324] width 6 height 6
type input "1"
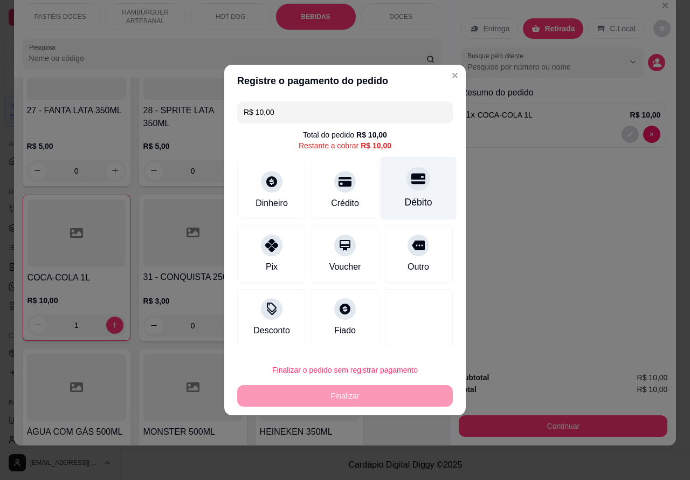
click at [411, 181] on icon at bounding box center [418, 179] width 14 height 11
type input "R$ 0,00"
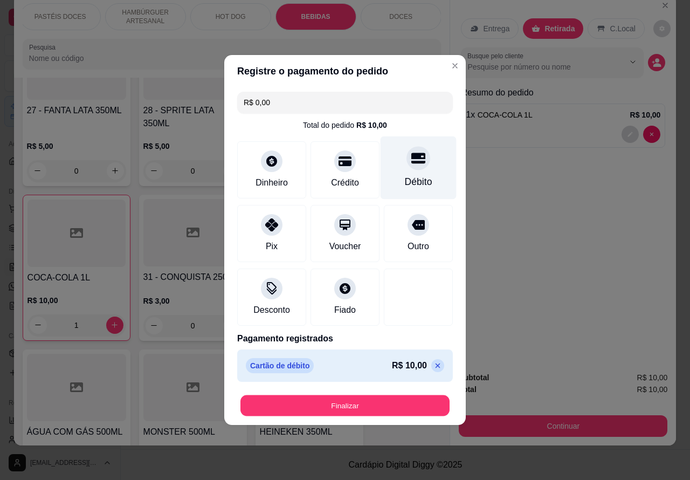
click at [394, 405] on button "Finalizar" at bounding box center [344, 405] width 209 height 21
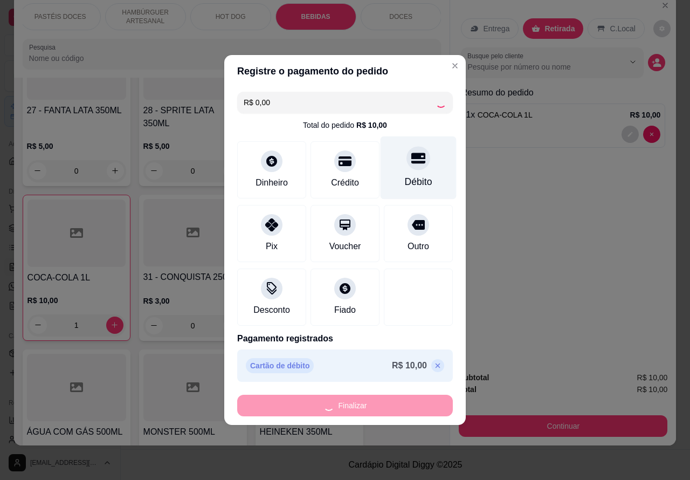
type input "0"
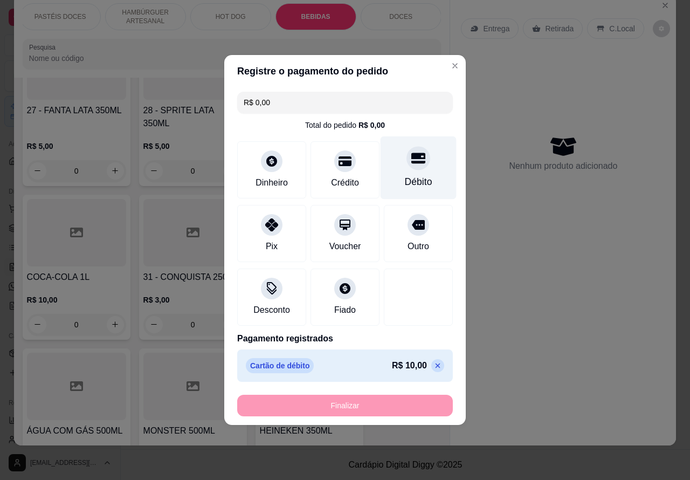
type input "-R$ 10,00"
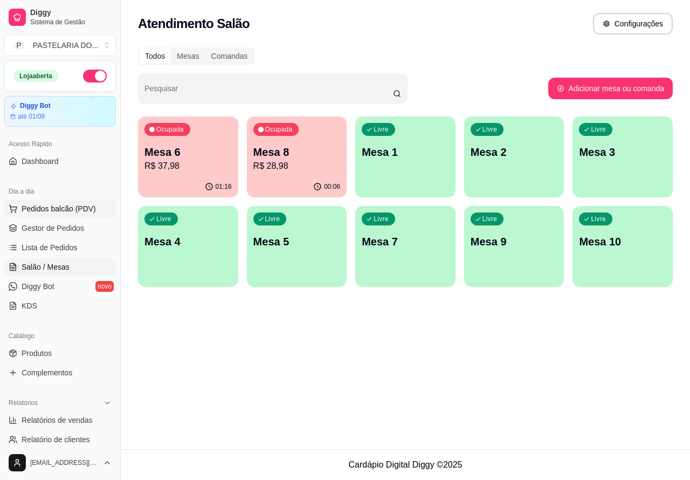
click at [62, 208] on span "Pedidos balcão (PDV)" at bounding box center [59, 208] width 74 height 11
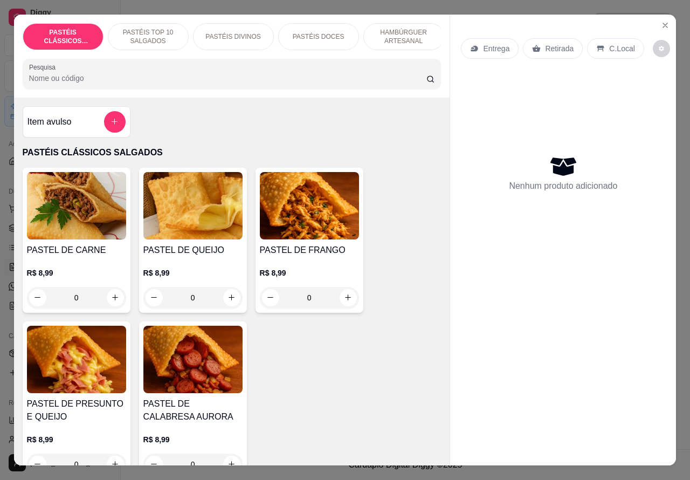
click at [551, 43] on p "Retirada" at bounding box center [559, 48] width 29 height 11
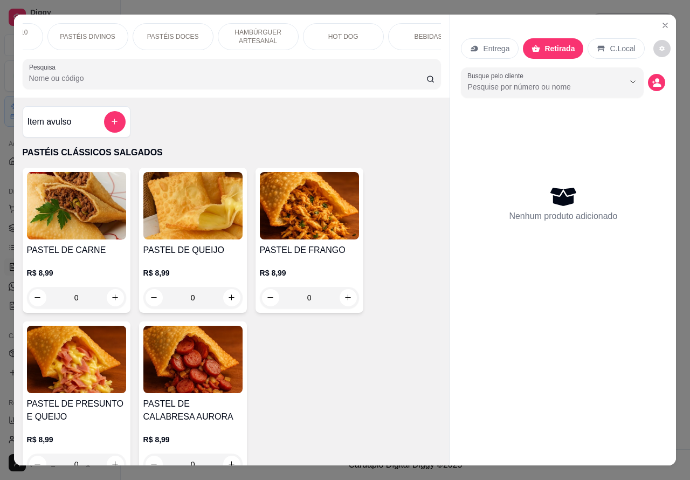
scroll to position [0, 259]
click at [389, 32] on p "DOCES" at bounding box center [400, 36] width 23 height 9
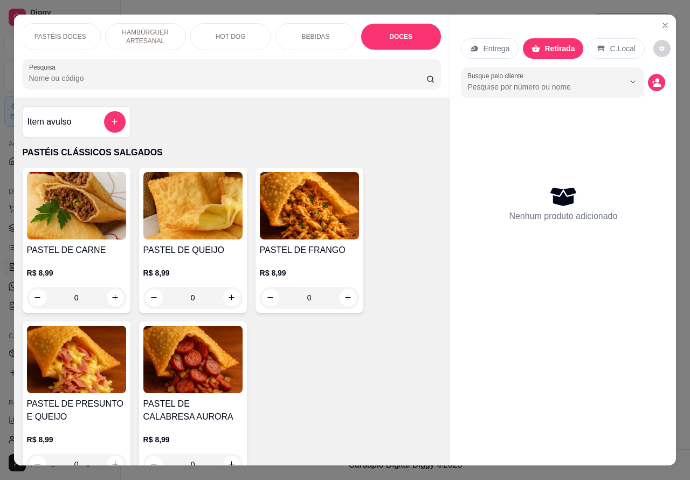
scroll to position [25, 0]
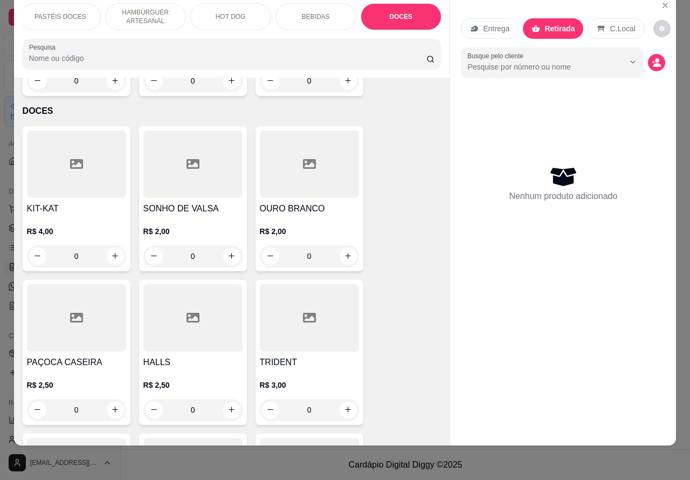
click at [225, 247] on button "increase-product-quantity" at bounding box center [231, 255] width 17 height 17
type input "1"
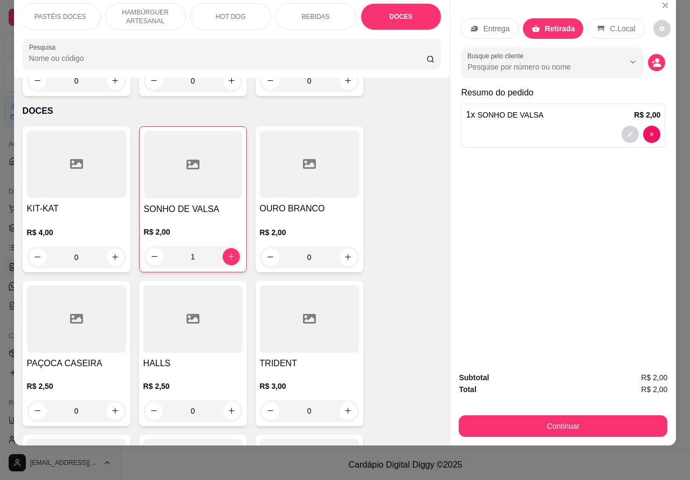
click at [344, 253] on icon "increase-product-quantity" at bounding box center [348, 257] width 8 height 8
type input "1"
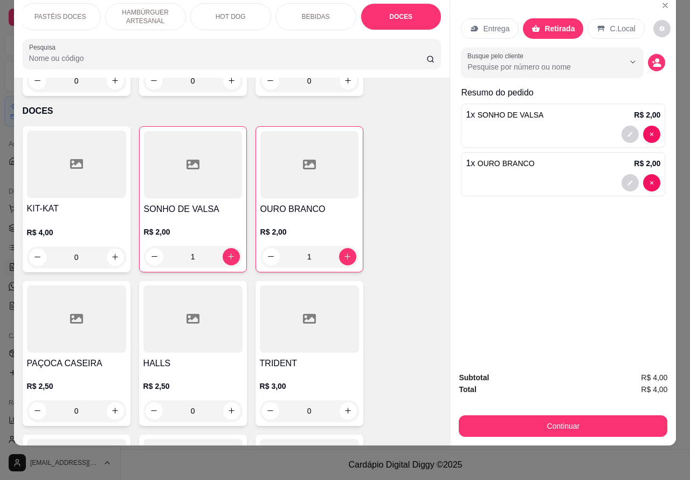
click at [150, 252] on icon "decrease-product-quantity" at bounding box center [154, 256] width 8 height 8
type input "0"
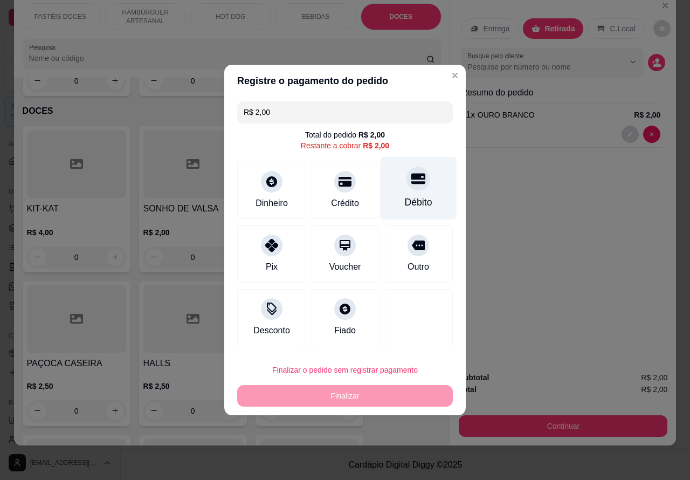
click at [410, 192] on div "Débito" at bounding box center [419, 188] width 76 height 63
type input "R$ 0,00"
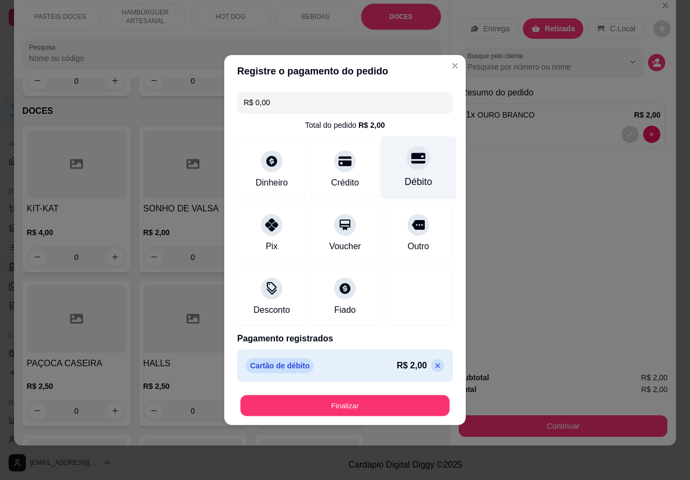
click at [364, 401] on button "Finalizar" at bounding box center [344, 405] width 209 height 21
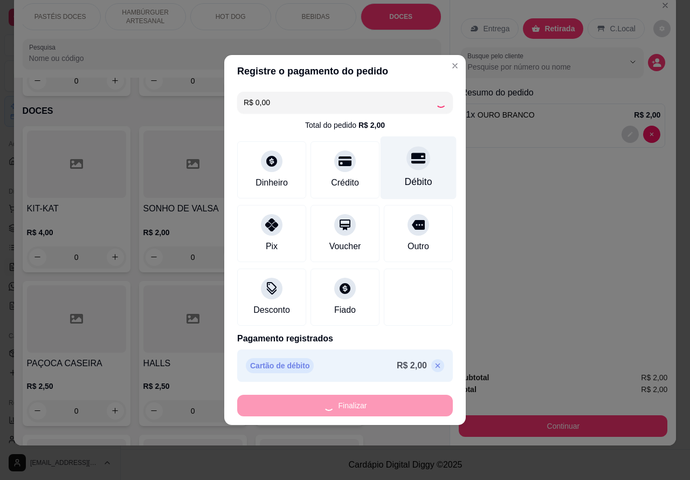
type input "0"
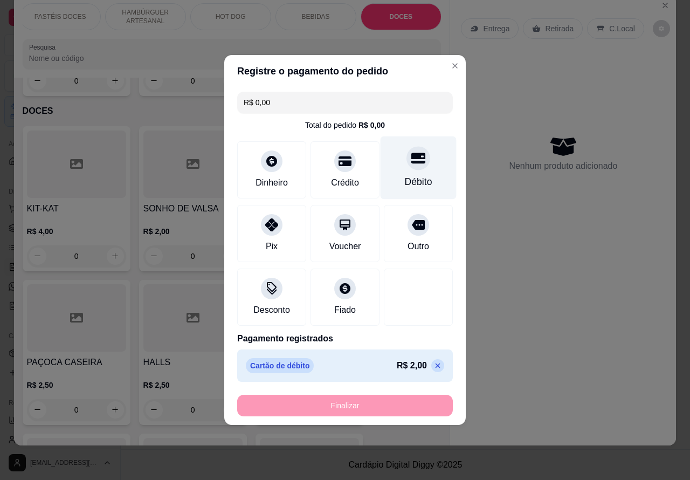
type input "-R$ 2,00"
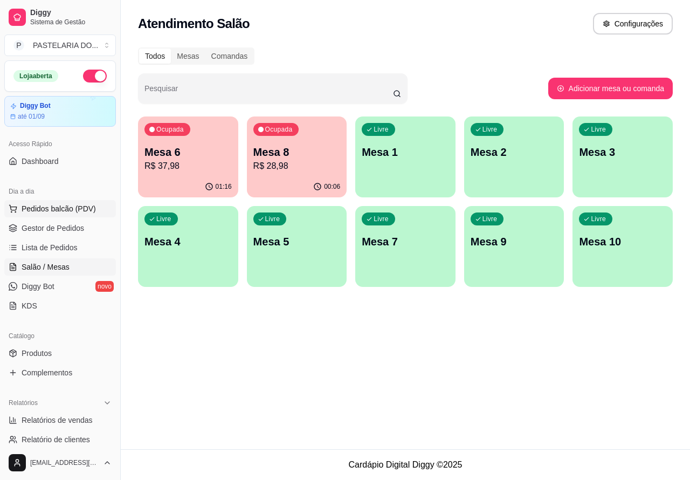
click at [69, 206] on span "Pedidos balcão (PDV)" at bounding box center [59, 208] width 74 height 11
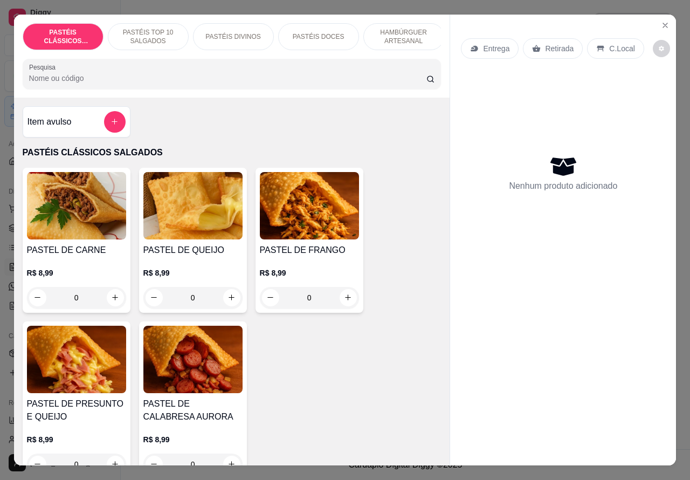
click at [558, 43] on p "Retirada" at bounding box center [559, 48] width 29 height 11
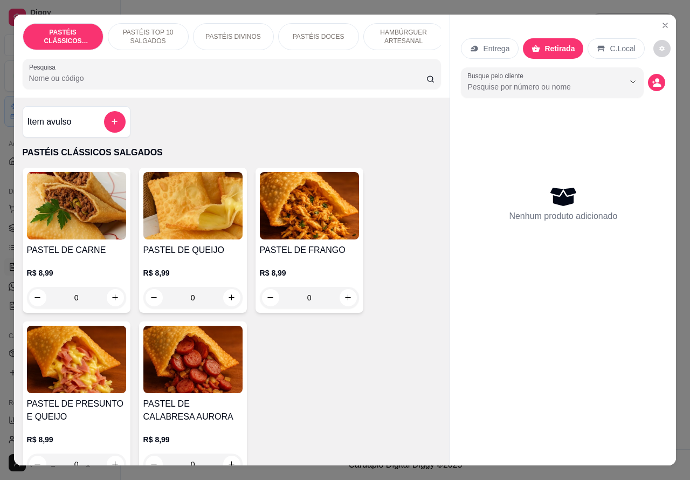
click at [653, 83] on icon "decrease-product-quantity" at bounding box center [657, 85] width 8 height 4
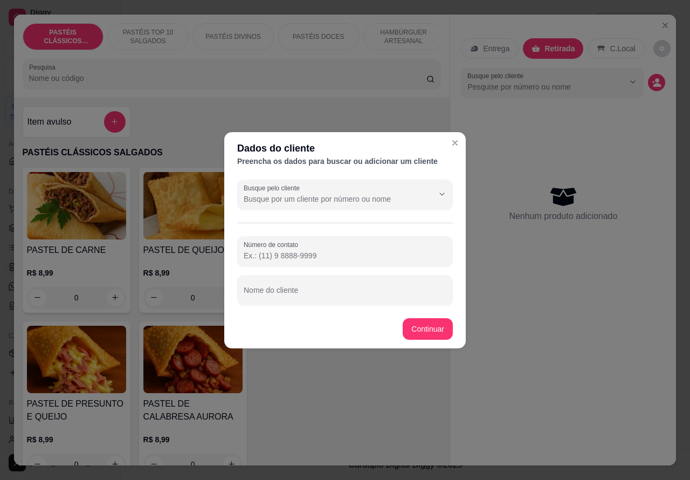
click at [316, 252] on input "Número de contato" at bounding box center [345, 255] width 203 height 11
paste input "[PHONE_NUMBER]"
type input "1"
paste input "[PHONE_NUMBER]"
type input "[PHONE_NUMBER]"
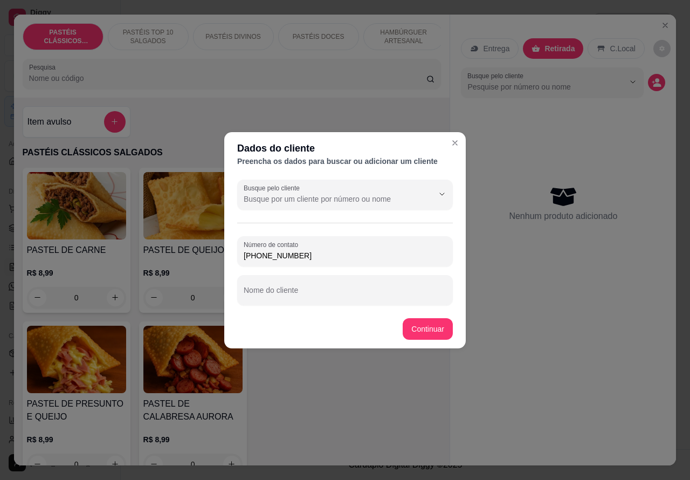
click at [313, 292] on input "Nome do cliente" at bounding box center [345, 294] width 203 height 11
type input "[PERSON_NAME]"
click at [424, 322] on div "PASTEL DE CARNE R$ 8,99 0 PASTEL DE QUEIJO R$ 8,99 0 PASTEL DE FRANGO R$ 8,99 0…" at bounding box center [232, 324] width 419 height 312
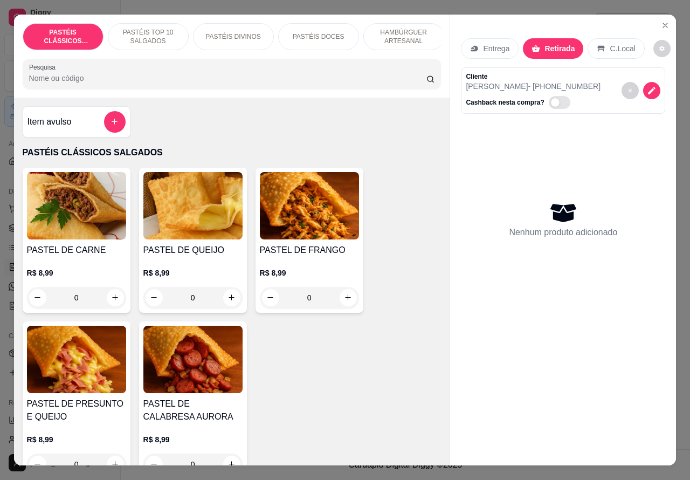
click at [399, 31] on p "HAMBÚRGUER ARTESANAL" at bounding box center [404, 36] width 63 height 17
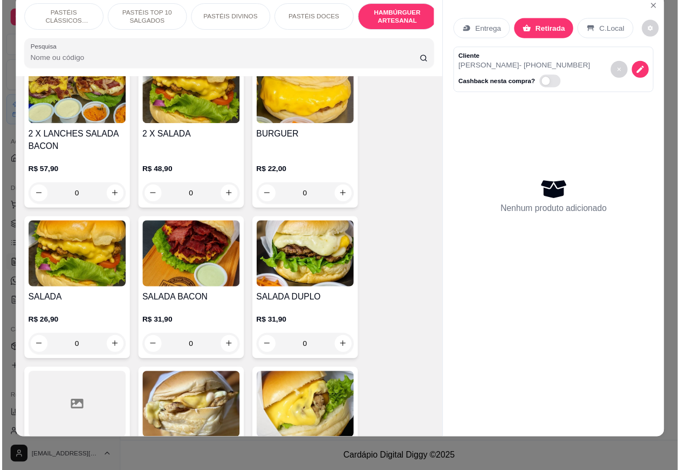
scroll to position [2542, 0]
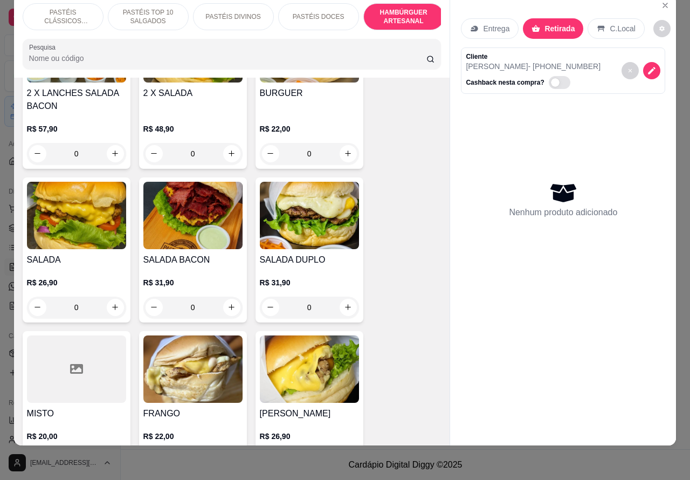
click at [341, 296] on div "0" at bounding box center [309, 307] width 99 height 22
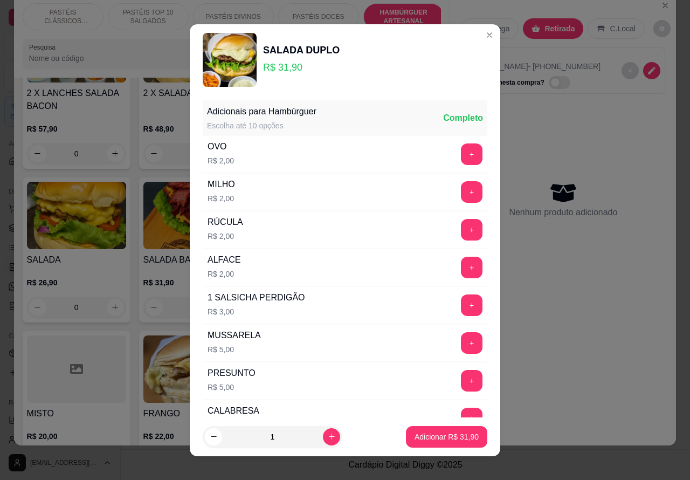
click at [328, 436] on icon "increase-product-quantity" at bounding box center [332, 436] width 8 height 8
type input "2"
click at [418, 439] on p "Adicionar R$ 63,80" at bounding box center [447, 436] width 63 height 10
type input "2"
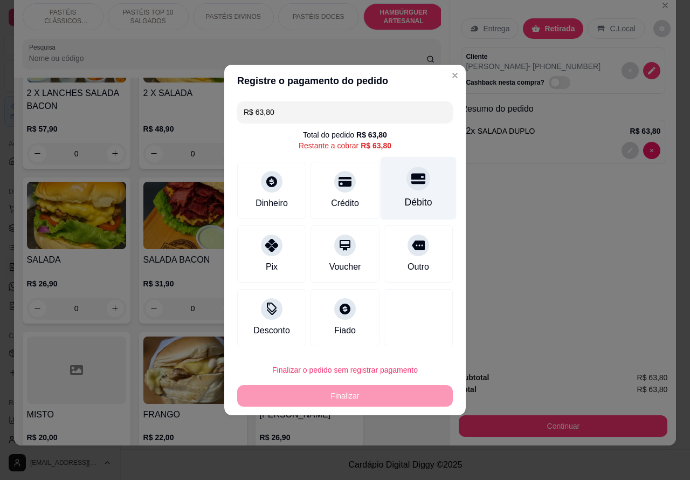
click at [408, 189] on div at bounding box center [418, 179] width 24 height 24
type input "R$ 0,00"
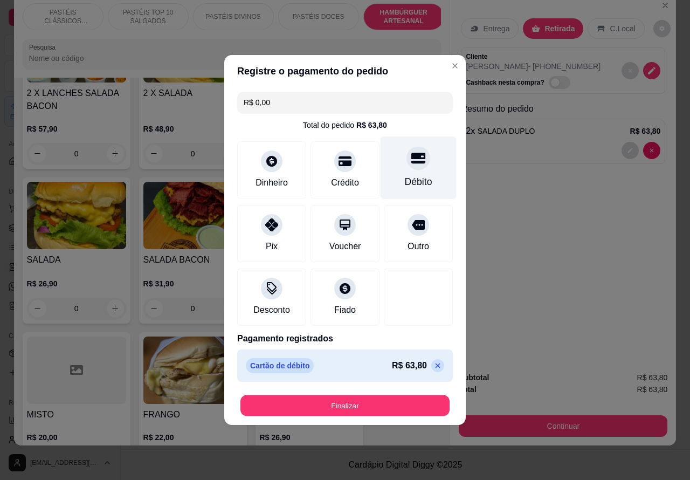
click at [376, 402] on button "Finalizar" at bounding box center [344, 405] width 209 height 21
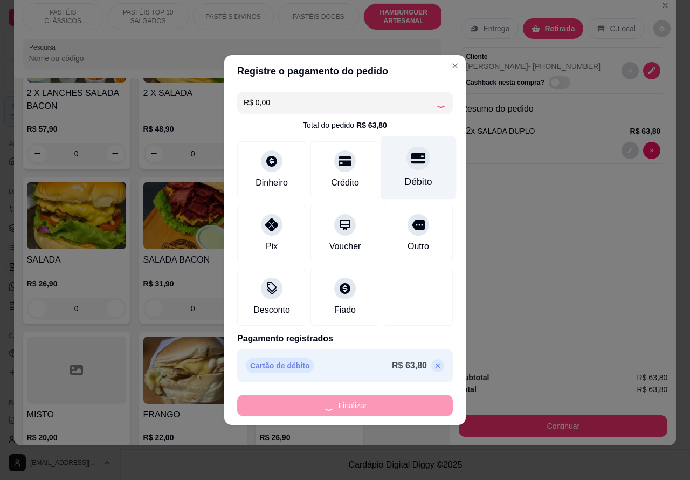
type input "0"
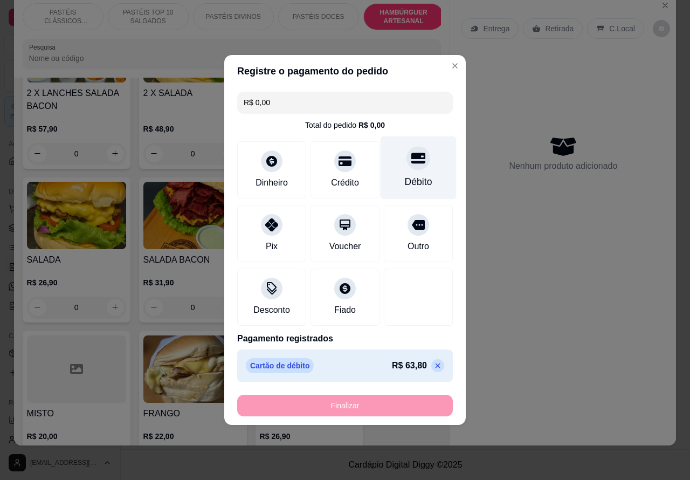
type input "-R$ 63,80"
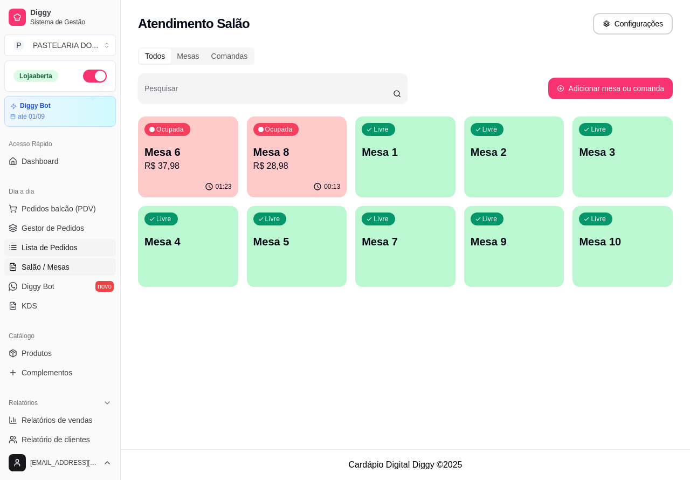
click at [58, 242] on span "Lista de Pedidos" at bounding box center [50, 247] width 56 height 11
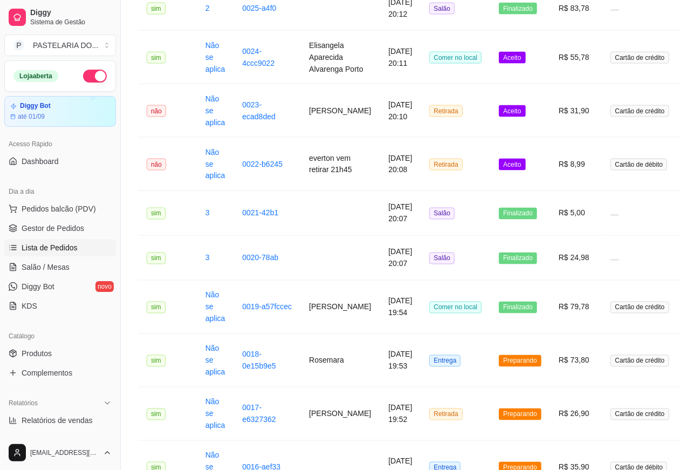
scroll to position [1240, 0]
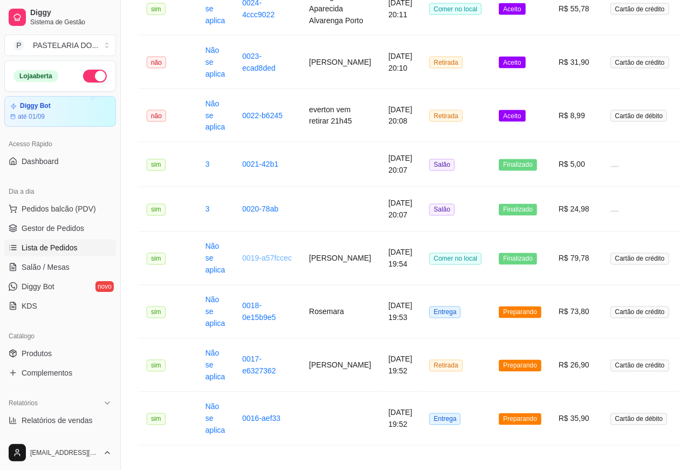
click at [254, 263] on link "0019-a57fccec" at bounding box center [267, 258] width 50 height 9
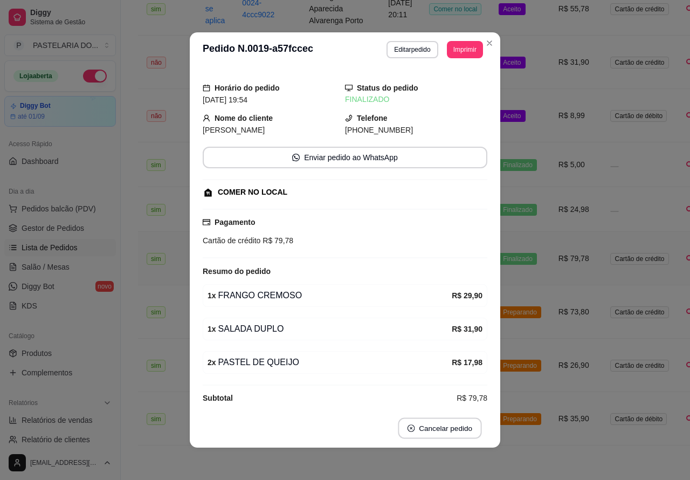
click at [429, 424] on button "Cancelar pedido" at bounding box center [440, 428] width 84 height 21
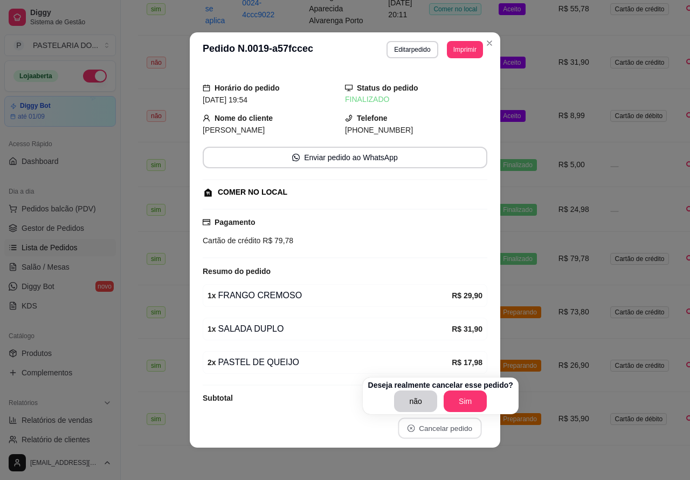
click at [464, 402] on button "Sim" at bounding box center [465, 401] width 43 height 22
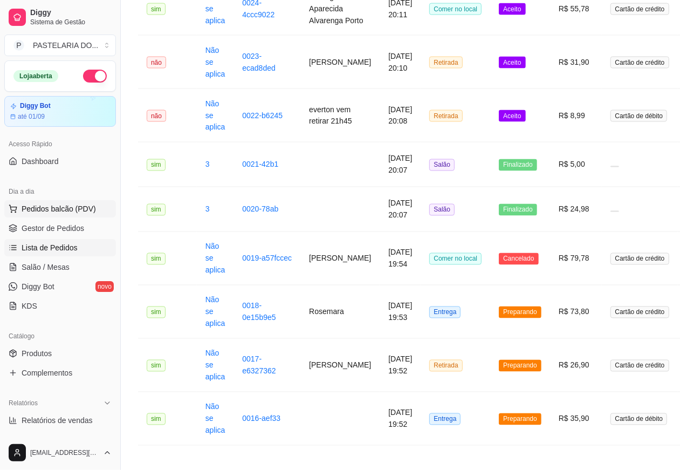
click at [62, 204] on span "Pedidos balcão (PDV)" at bounding box center [59, 208] width 74 height 11
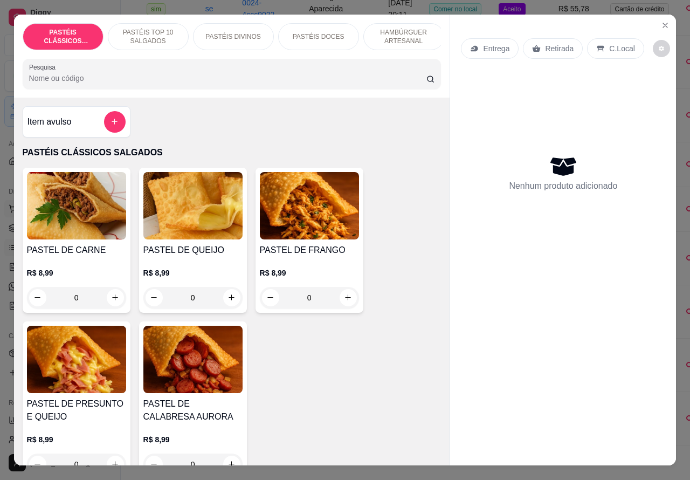
click at [661, 21] on icon "Close" at bounding box center [665, 25] width 9 height 9
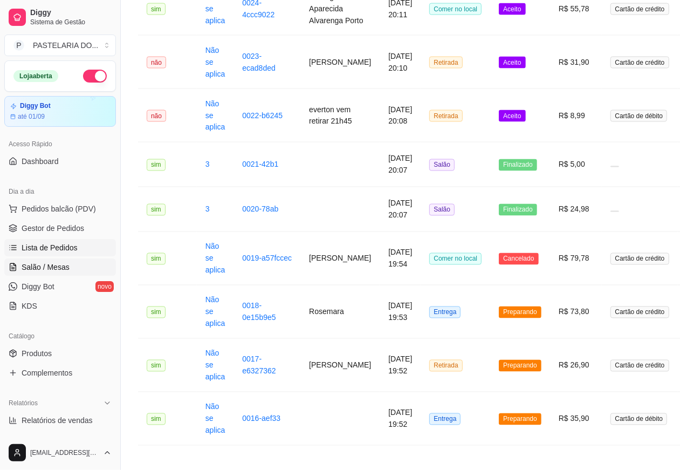
click at [56, 265] on span "Salão / Mesas" at bounding box center [46, 266] width 48 height 11
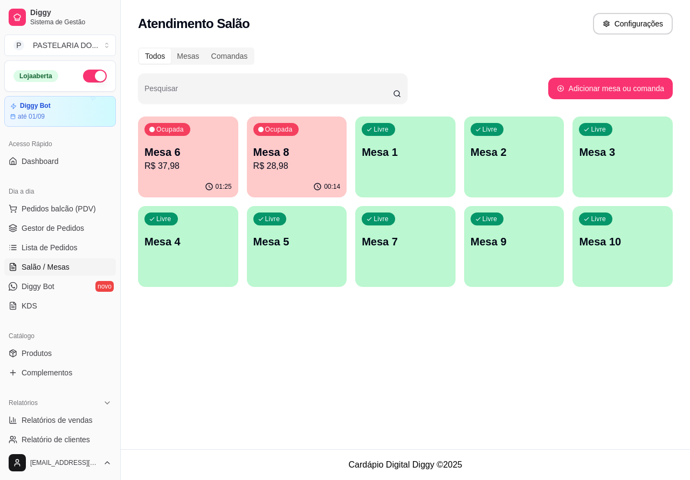
click at [611, 150] on p "Mesa 3" at bounding box center [622, 151] width 87 height 15
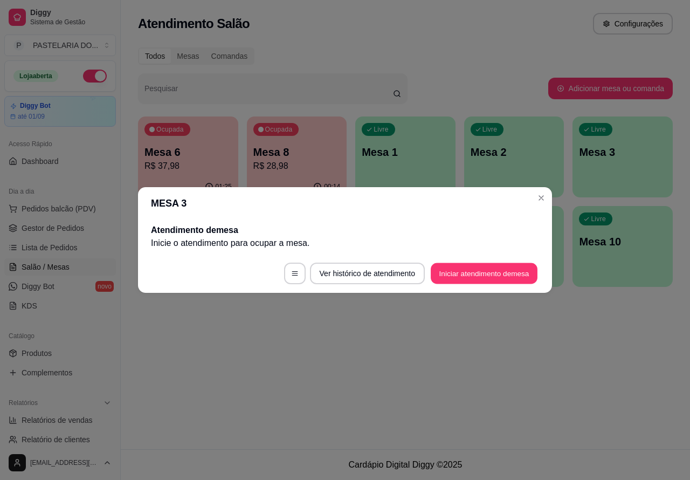
click at [495, 271] on button "Iniciar atendimento de mesa" at bounding box center [484, 273] width 107 height 21
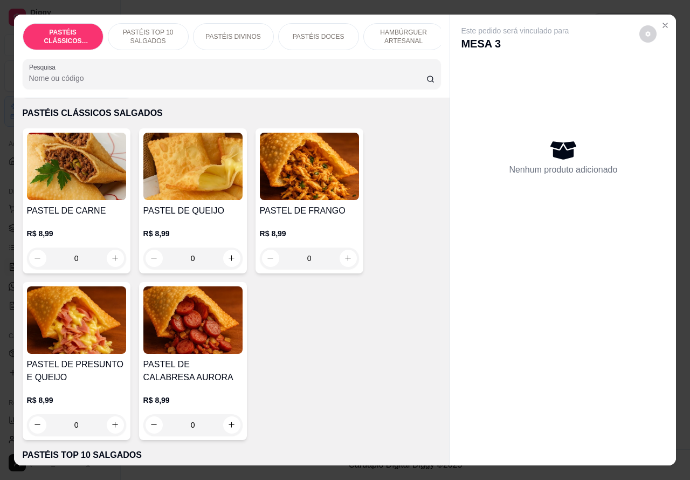
scroll to position [59, 0]
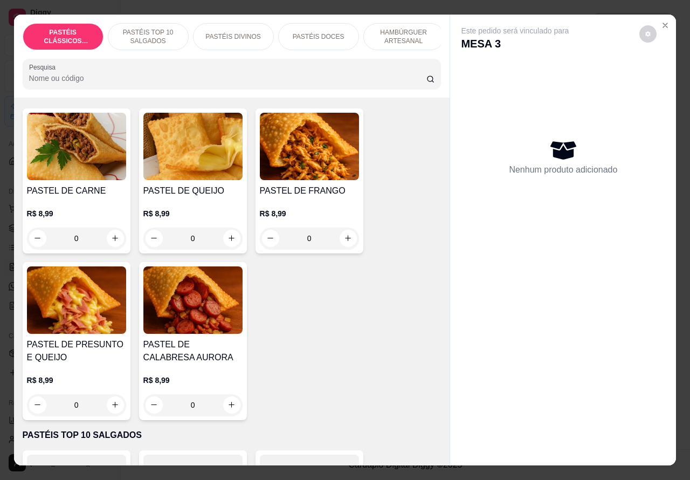
click at [111, 409] on icon "increase-product-quantity" at bounding box center [115, 405] width 8 height 8
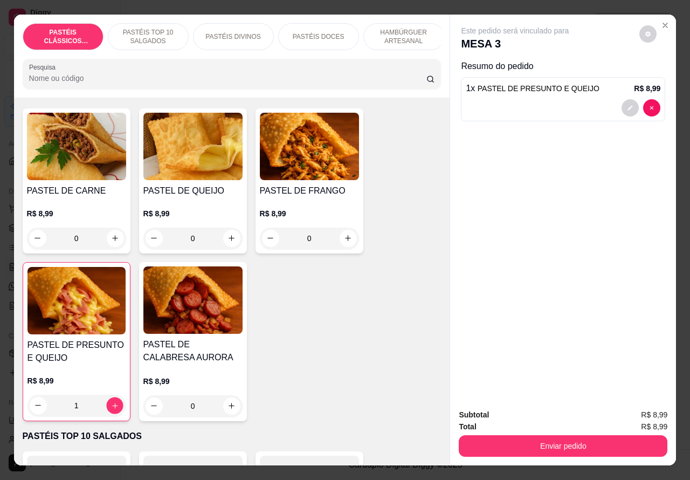
click at [111, 409] on icon "increase-product-quantity" at bounding box center [115, 405] width 8 height 8
type input "2"
click at [147, 37] on p "PASTÉIS TOP 10 SALGADOS" at bounding box center [148, 36] width 63 height 17
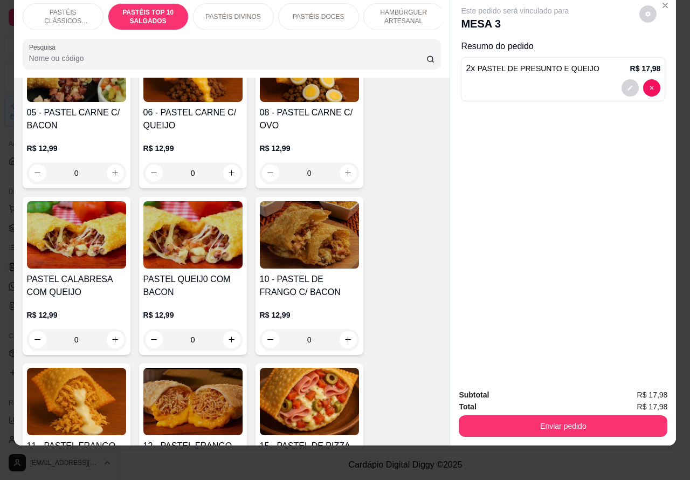
scroll to position [908, 0]
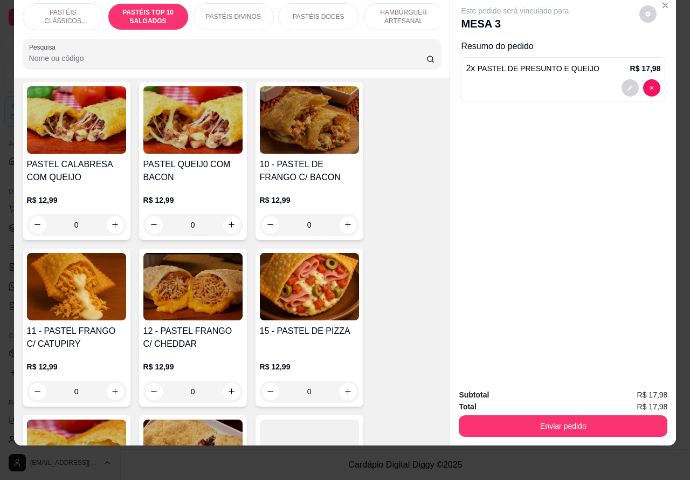
click at [340, 395] on div "0" at bounding box center [309, 392] width 99 height 22
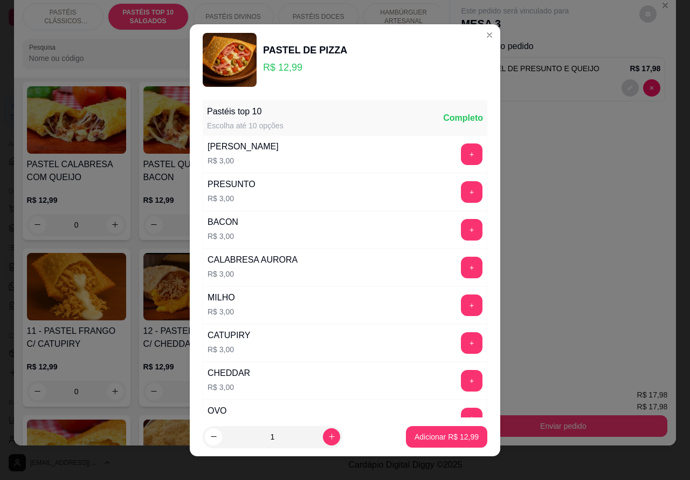
click at [418, 437] on p "Adicionar R$ 12,99" at bounding box center [447, 436] width 64 height 11
type input "1"
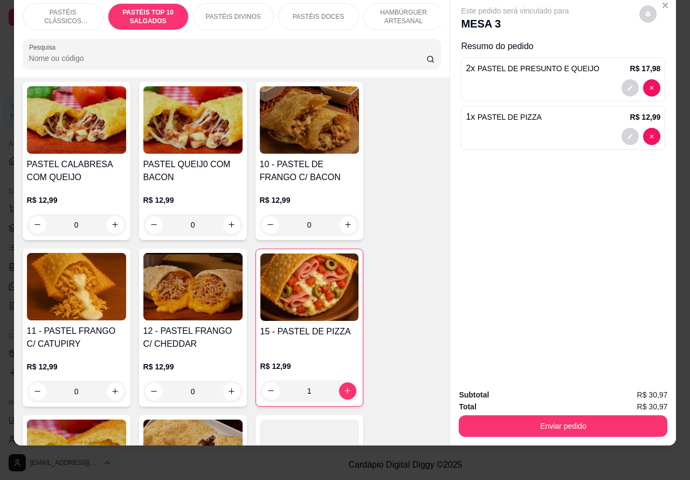
click at [63, 8] on p "PASTÉIS CLÁSSICOS SALGADOS" at bounding box center [63, 16] width 63 height 17
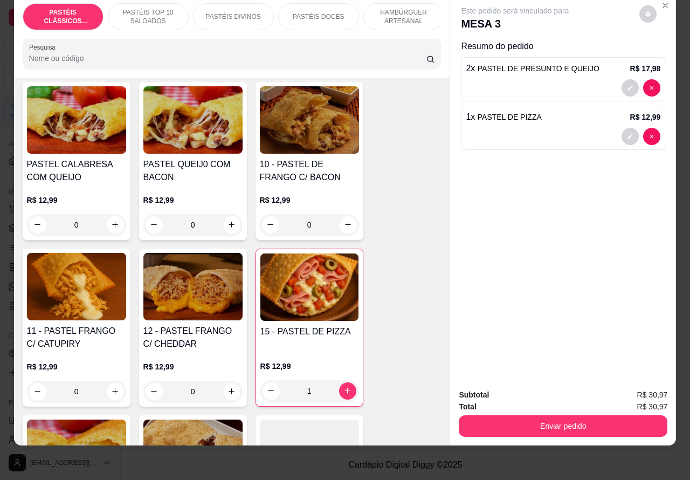
scroll to position [49, 0]
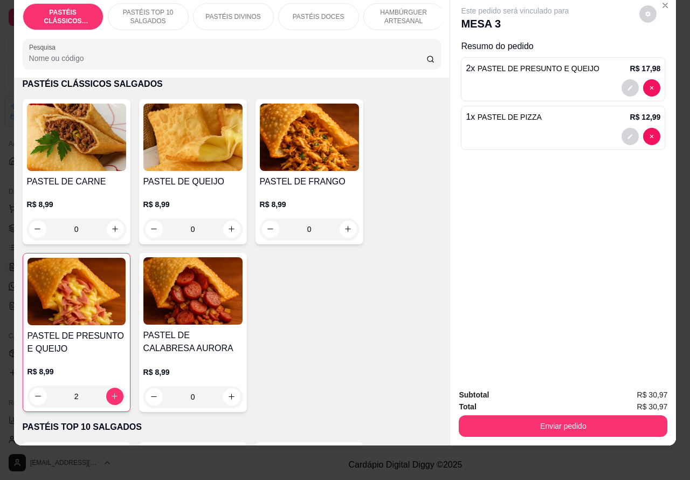
click at [227, 225] on icon "increase-product-quantity" at bounding box center [231, 229] width 8 height 8
type input "1"
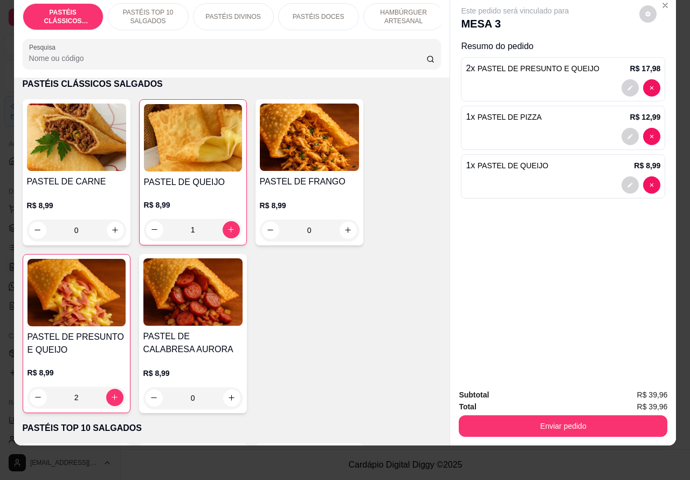
click at [112, 230] on icon "increase-product-quantity" at bounding box center [115, 230] width 6 height 6
type input "1"
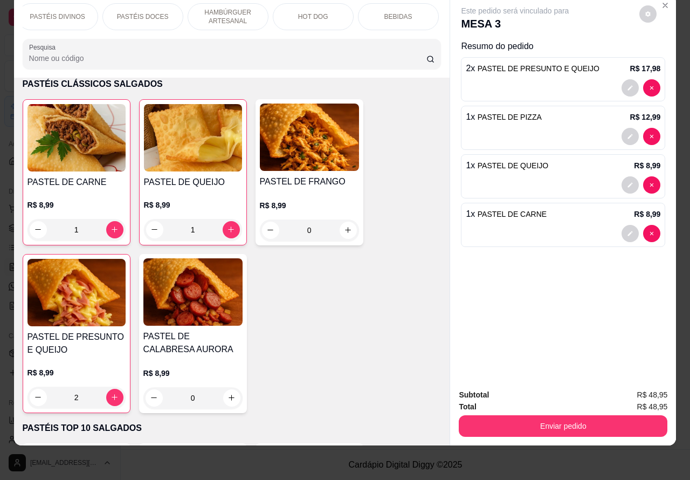
scroll to position [0, 259]
click at [314, 12] on p "BEBIDAS" at bounding box center [316, 16] width 28 height 9
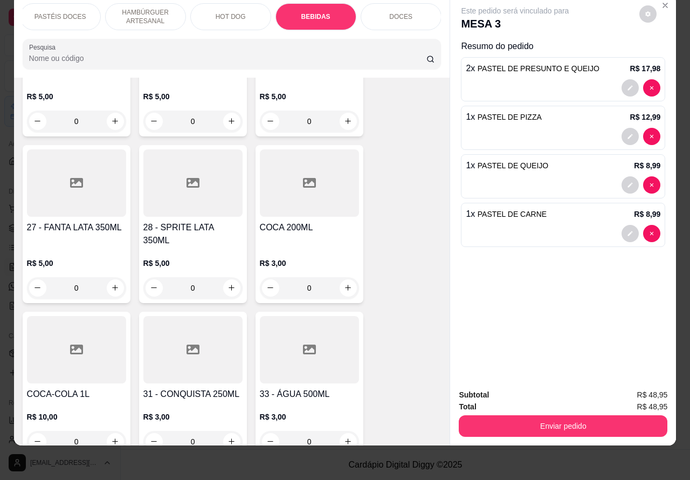
scroll to position [3731, 0]
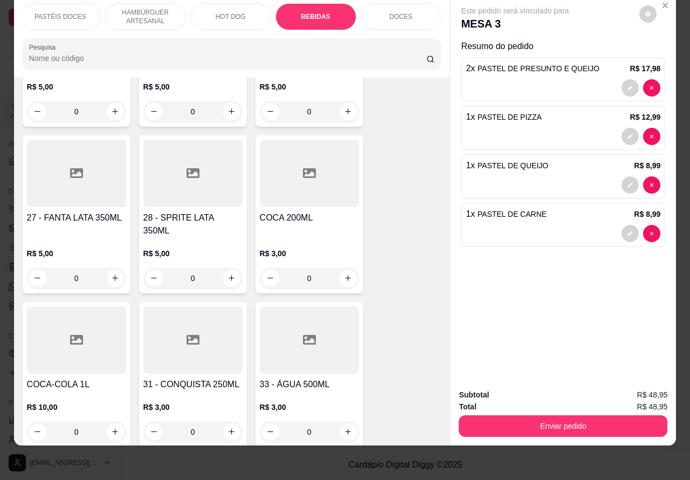
click at [111, 427] on icon "increase-product-quantity" at bounding box center [115, 431] width 8 height 8
type input "1"
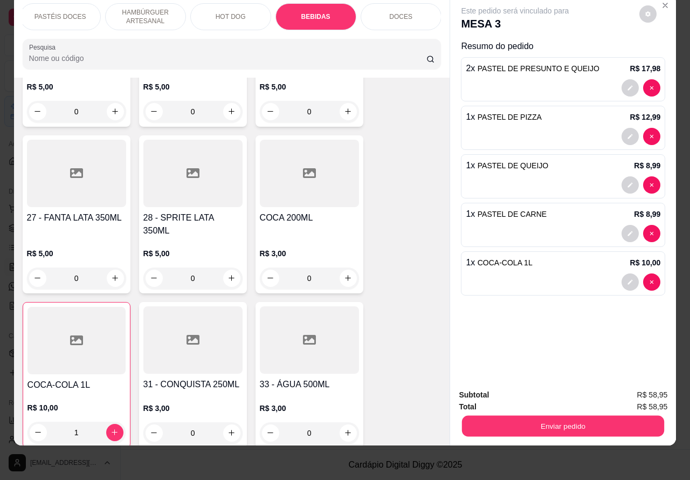
click at [581, 416] on button "Enviar pedido" at bounding box center [563, 426] width 202 height 21
click at [527, 387] on button "Não registrar e enviar pedido" at bounding box center [526, 390] width 109 height 20
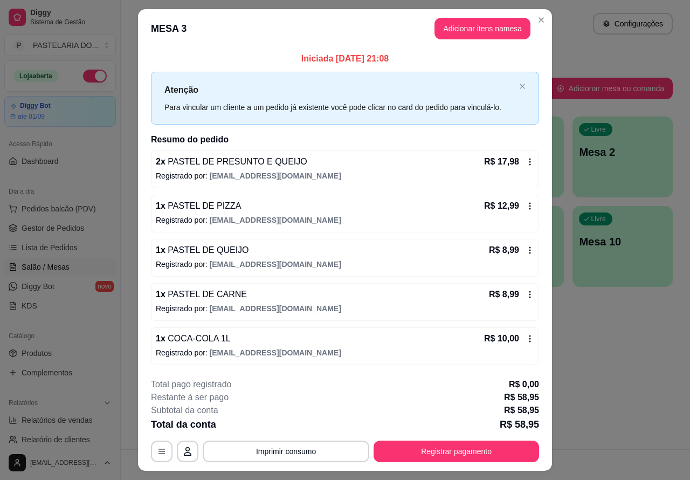
click at [526, 336] on icon at bounding box center [530, 338] width 9 height 9
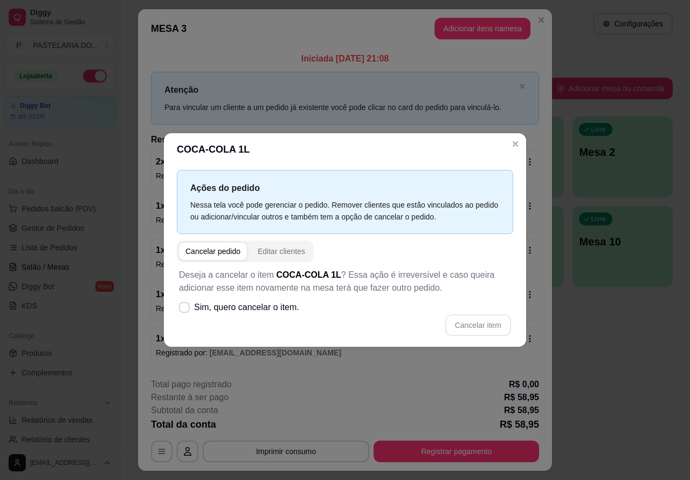
click at [184, 308] on icon at bounding box center [184, 307] width 9 height 6
click at [184, 309] on input "Sim, quero cancelar o item." at bounding box center [181, 312] width 7 height 7
checkbox input "true"
click at [478, 323] on button "Cancelar item" at bounding box center [478, 325] width 64 height 21
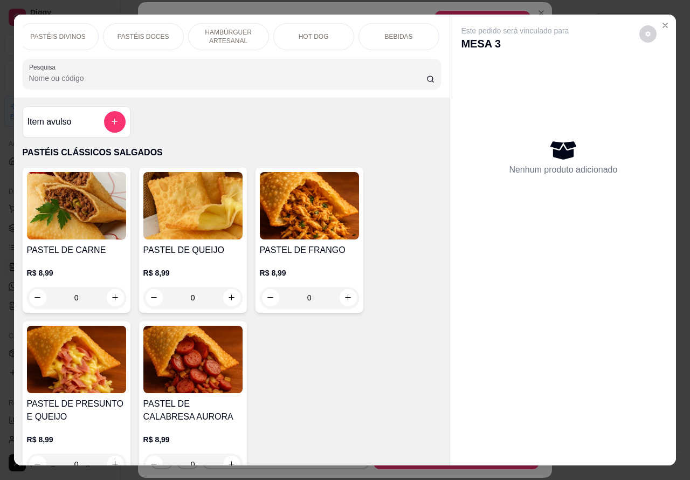
scroll to position [0, 259]
click at [328, 30] on div "BEBIDAS" at bounding box center [315, 36] width 81 height 27
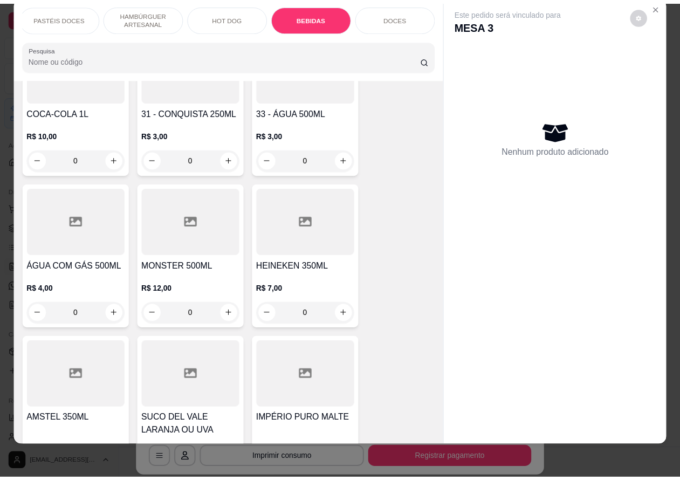
scroll to position [17, 0]
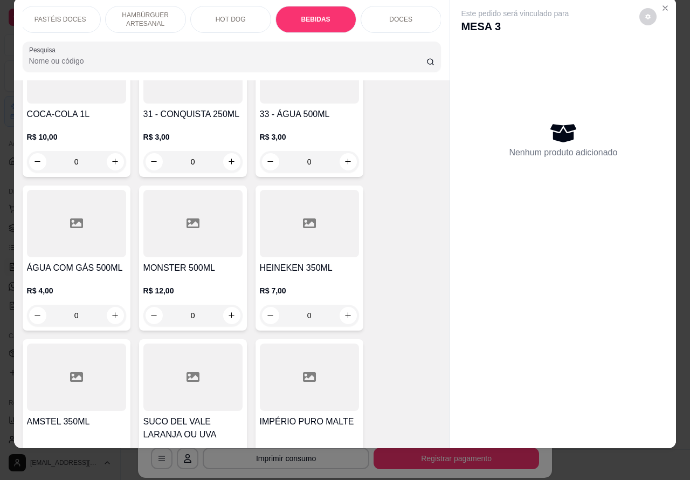
click at [663, 6] on icon "Close" at bounding box center [665, 8] width 4 height 4
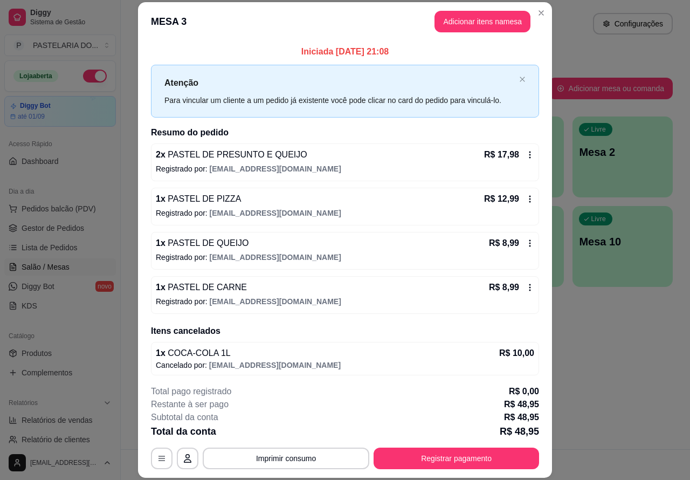
click at [632, 335] on div "Atendimento Salão Configurações Todos Mesas Comandas Pesquisar Adicionar mesa o…" at bounding box center [405, 224] width 569 height 449
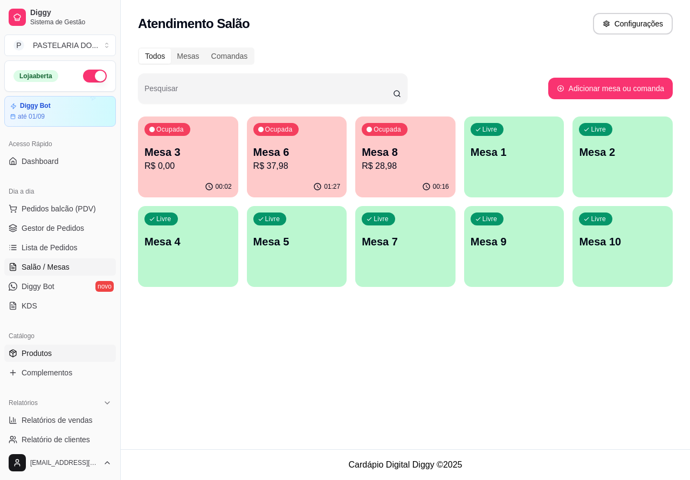
click at [49, 346] on link "Produtos" at bounding box center [60, 352] width 112 height 17
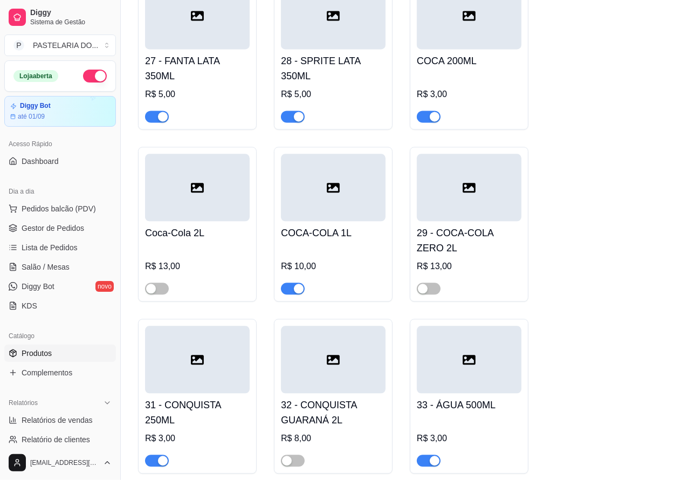
scroll to position [4309, 0]
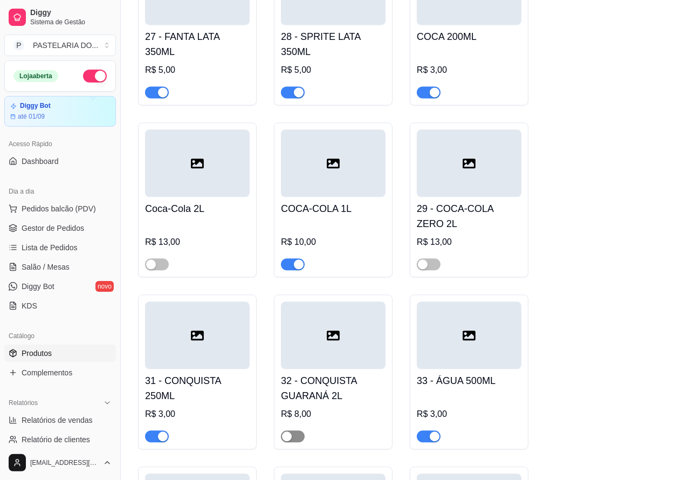
click at [302, 442] on span "button" at bounding box center [293, 436] width 24 height 12
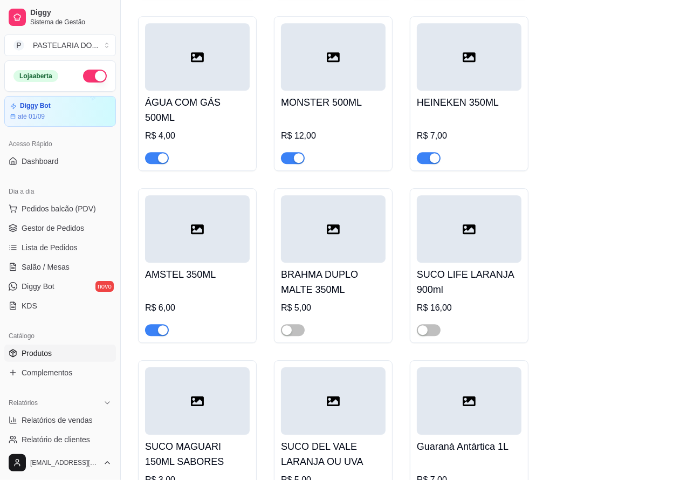
scroll to position [4761, 0]
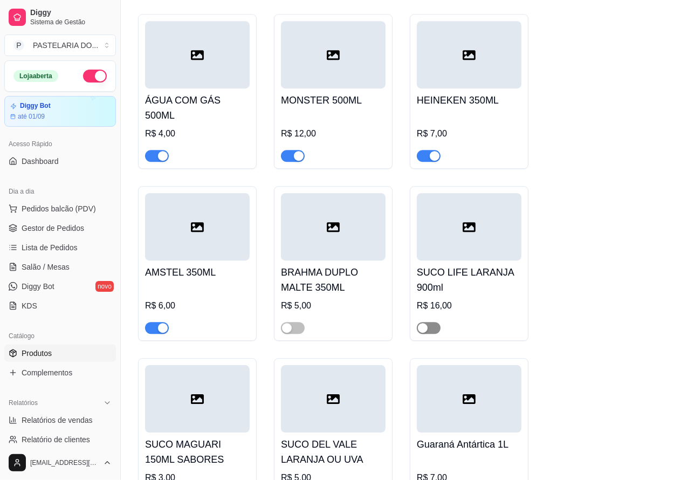
click at [432, 334] on span "button" at bounding box center [429, 328] width 24 height 12
click at [56, 265] on span "Salão / Mesas" at bounding box center [46, 266] width 48 height 11
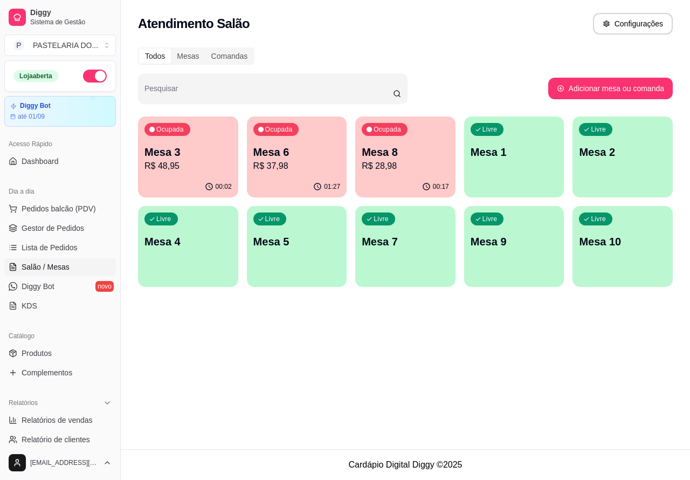
click at [200, 157] on p "Mesa 3" at bounding box center [187, 151] width 87 height 15
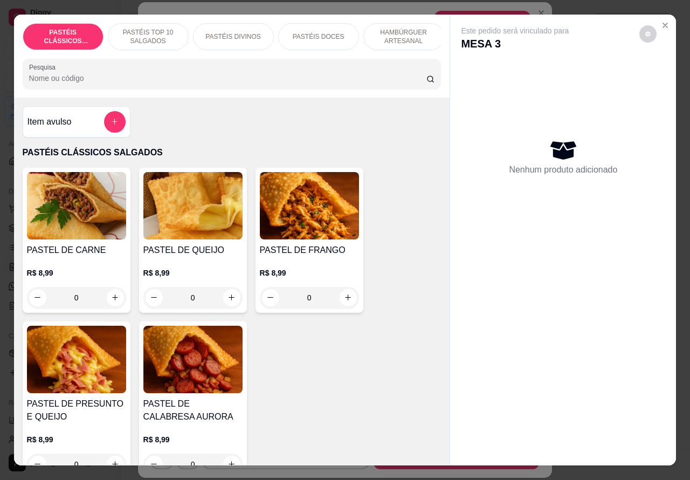
scroll to position [0, 259]
click at [313, 34] on p "BEBIDAS" at bounding box center [316, 36] width 28 height 9
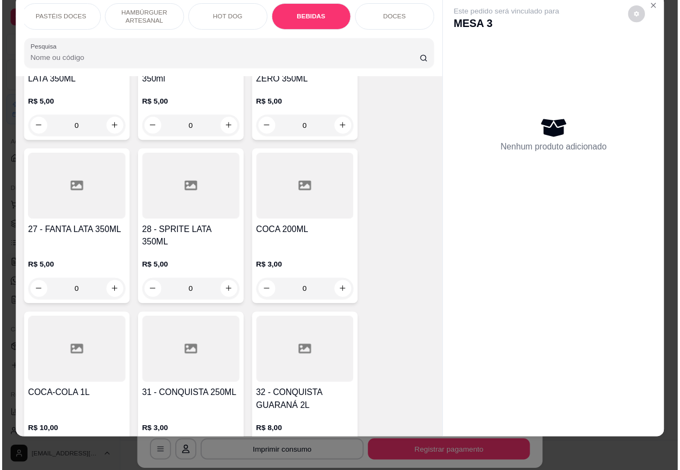
scroll to position [3809, 0]
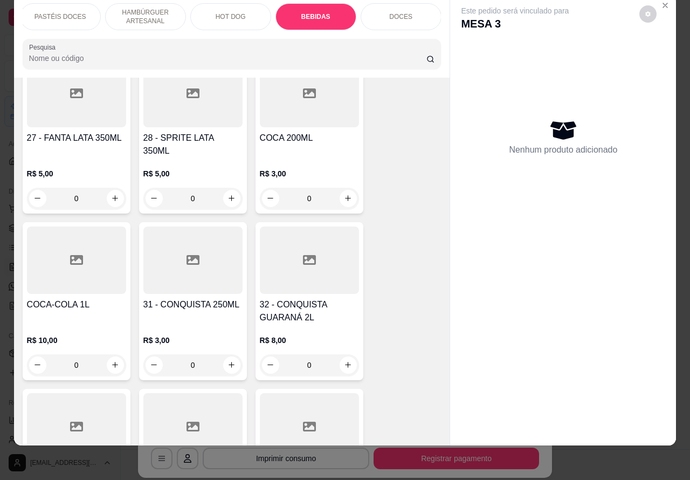
click at [344, 361] on icon "increase-product-quantity" at bounding box center [348, 365] width 8 height 8
type input "1"
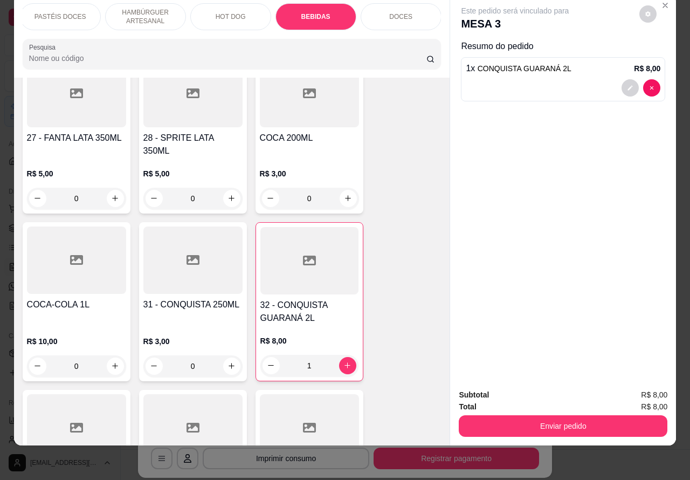
click at [581, 415] on button "Enviar pedido" at bounding box center [563, 426] width 209 height 22
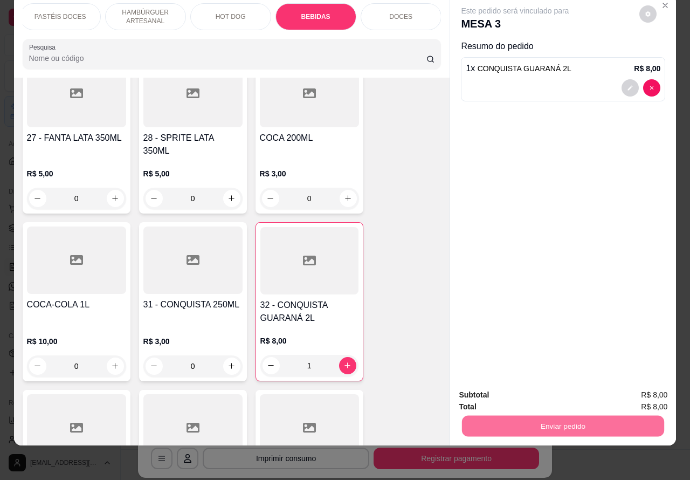
click at [529, 384] on button "Não registrar e enviar pedido" at bounding box center [527, 390] width 112 height 20
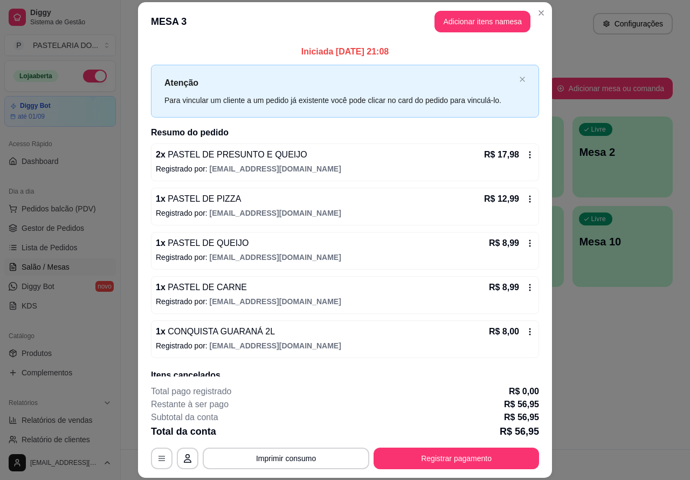
click at [284, 453] on button "Imprimir consumo" at bounding box center [286, 458] width 167 height 22
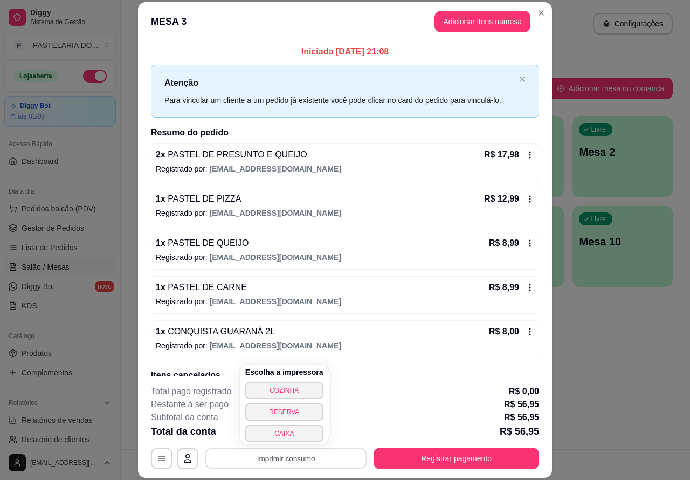
click at [293, 430] on button "CAIXA" at bounding box center [284, 433] width 78 height 17
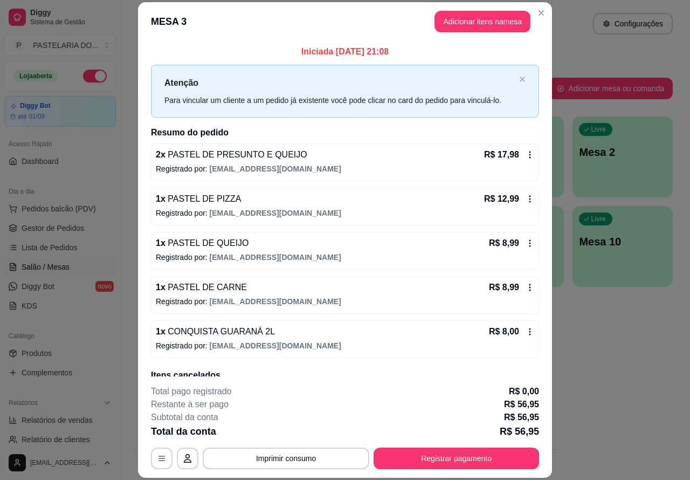
click at [615, 379] on div "Atendimento Salão Configurações Todos Mesas Comandas Pesquisar Adicionar mesa o…" at bounding box center [405, 224] width 569 height 449
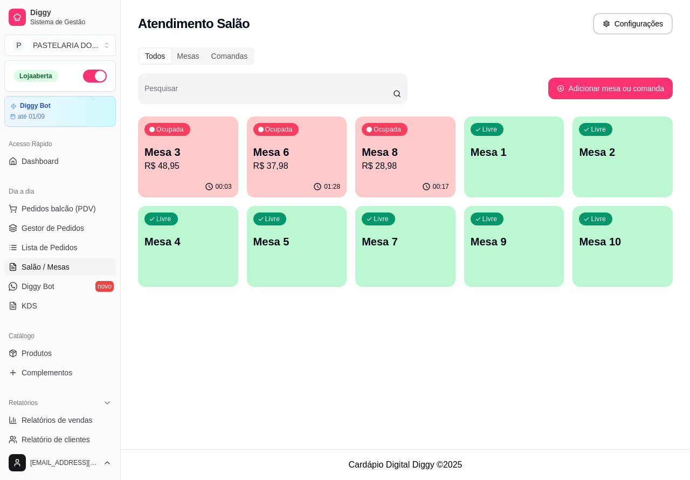
click at [199, 154] on p "Mesa 3" at bounding box center [187, 151] width 87 height 15
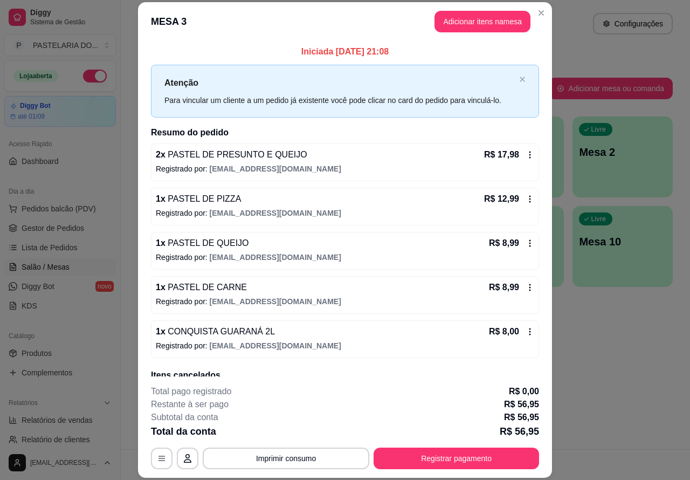
click at [612, 354] on div "Atendimento Salão Configurações Todos Mesas Comandas Pesquisar Adicionar mesa o…" at bounding box center [405, 224] width 569 height 449
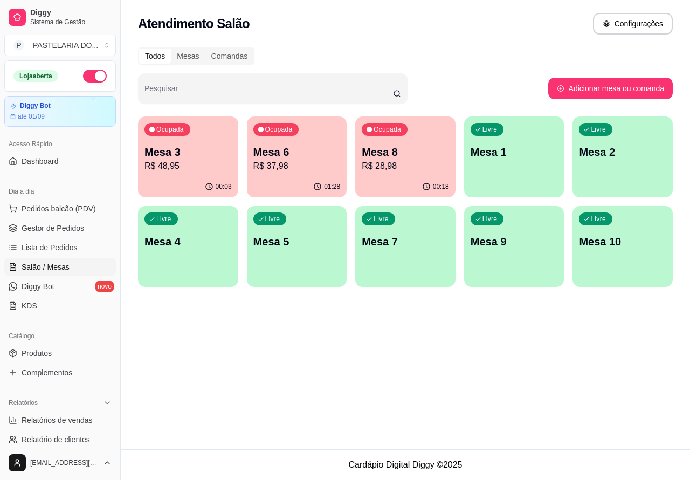
click at [286, 155] on p "Mesa 6" at bounding box center [296, 151] width 87 height 15
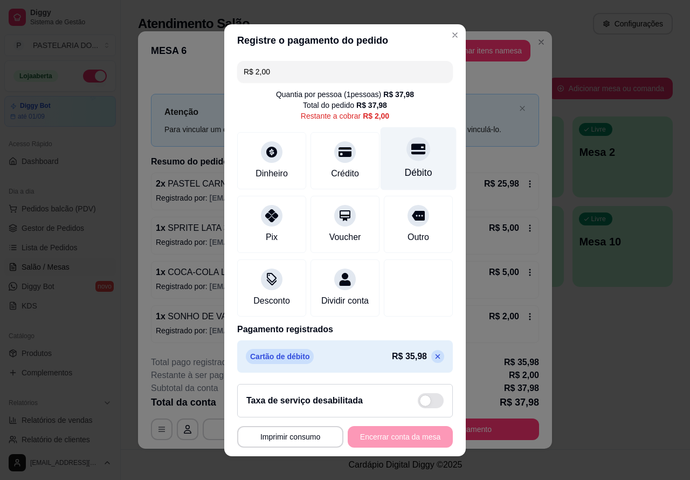
click at [411, 148] on icon at bounding box center [418, 148] width 14 height 11
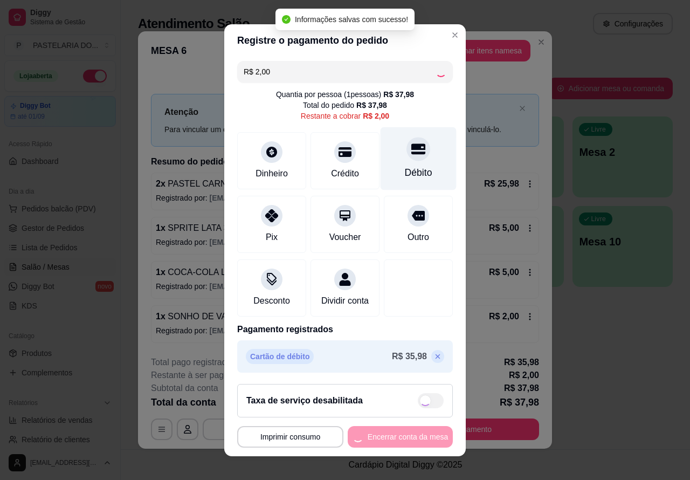
type input "R$ 0,00"
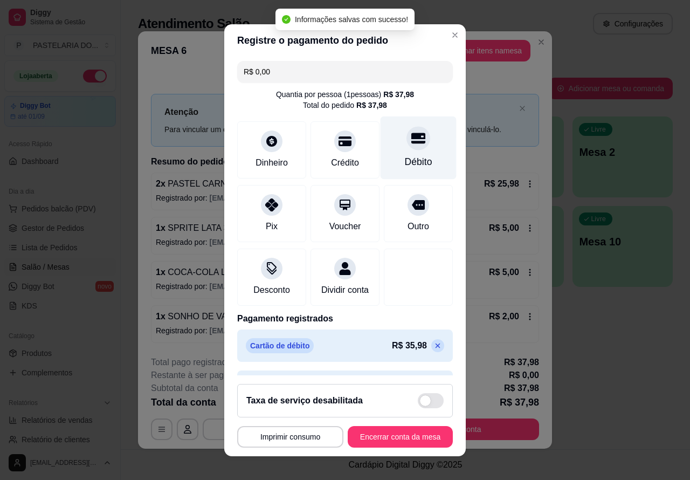
click at [405, 432] on button "Encerrar conta da mesa" at bounding box center [400, 437] width 105 height 22
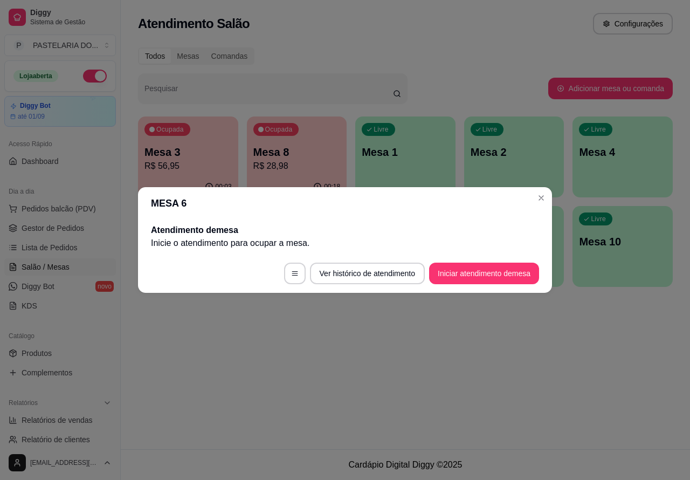
click at [637, 355] on div "Atendimento Salão Configurações Todos Mesas Comandas Pesquisar Adicionar mesa o…" at bounding box center [405, 224] width 569 height 449
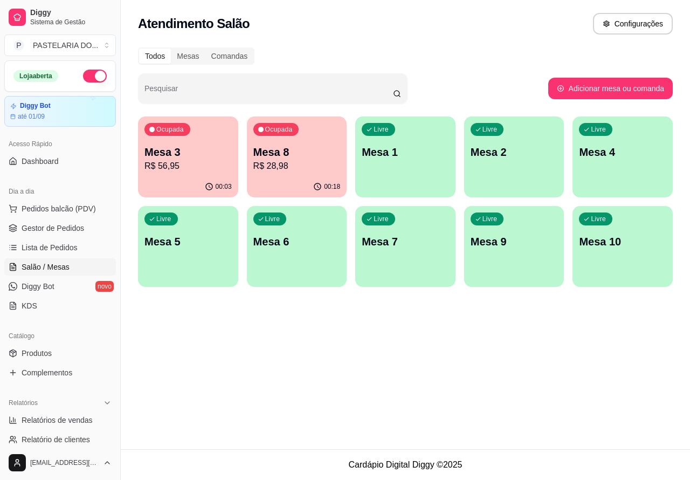
click at [306, 139] on div "Ocupada Mesa 8 R$ 28,98" at bounding box center [297, 146] width 100 height 60
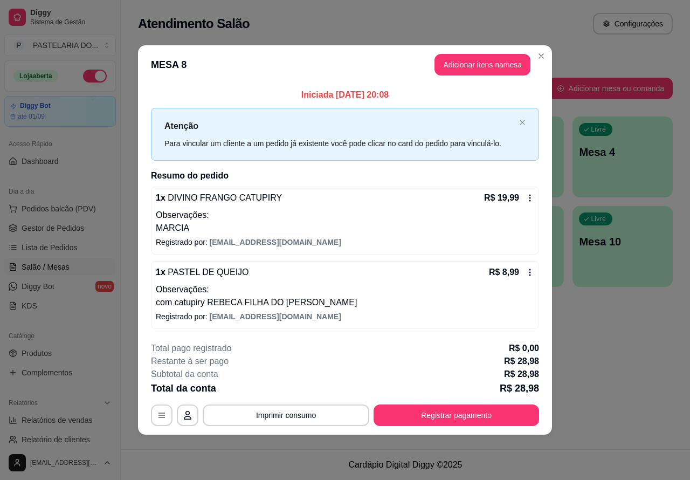
click at [529, 268] on icon at bounding box center [530, 271] width 2 height 7
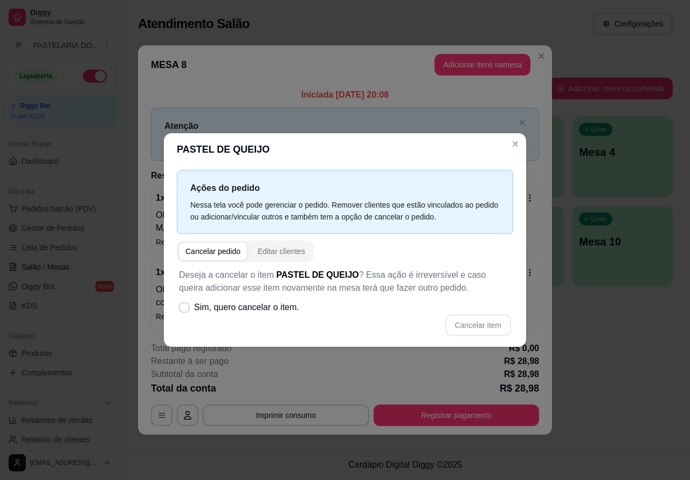
click at [187, 303] on span at bounding box center [184, 307] width 11 height 11
click at [185, 309] on input "Sim, quero cancelar o item." at bounding box center [181, 312] width 7 height 7
checkbox input "true"
click at [472, 321] on button "Cancelar item" at bounding box center [478, 325] width 66 height 22
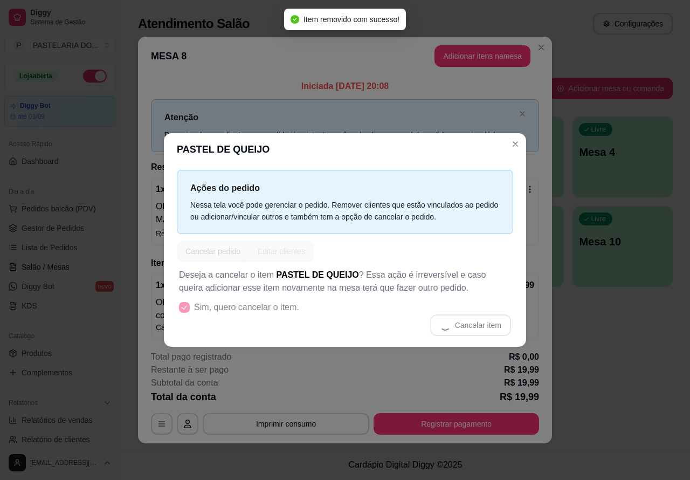
click at [626, 361] on div "**********" at bounding box center [345, 240] width 690 height 480
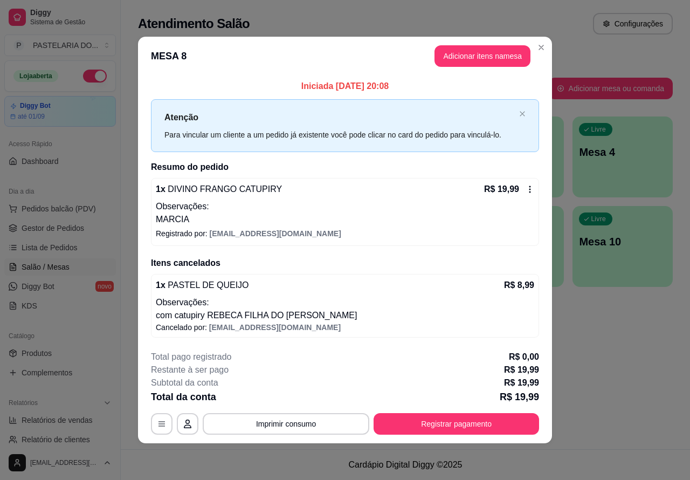
click at [541, 47] on div "Todos Mesas Comandas" at bounding box center [405, 55] width 535 height 17
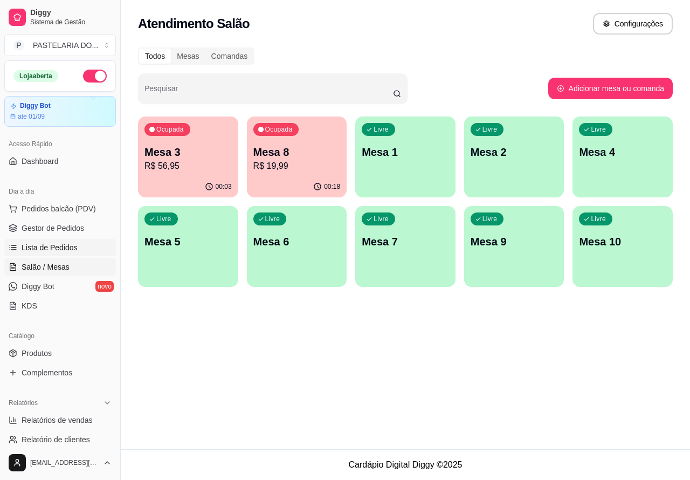
click at [43, 243] on span "Lista de Pedidos" at bounding box center [50, 247] width 56 height 11
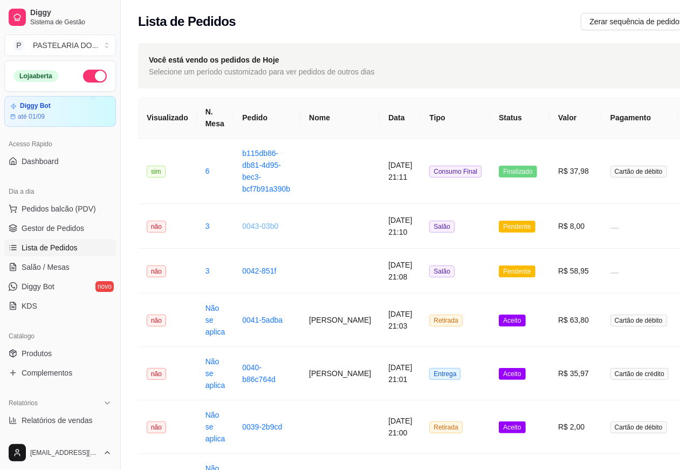
click at [257, 224] on link "0043-03b0" at bounding box center [260, 226] width 36 height 9
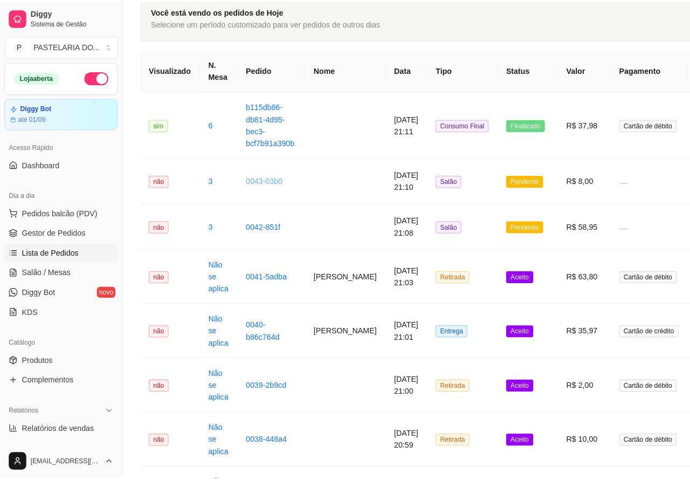
scroll to position [52, 0]
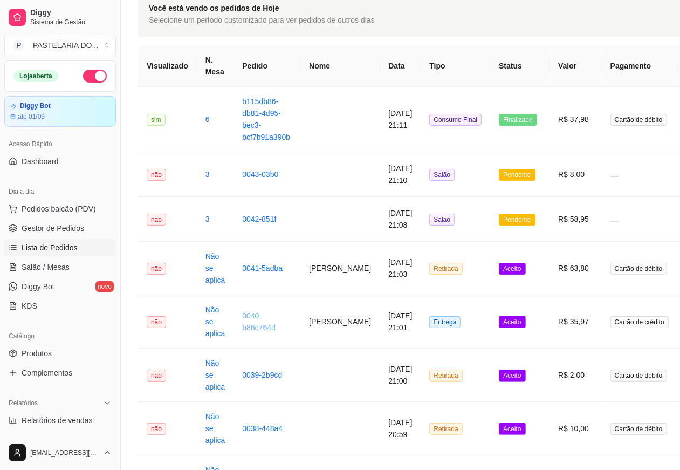
click at [263, 327] on link "0040-b86c764d" at bounding box center [258, 321] width 33 height 20
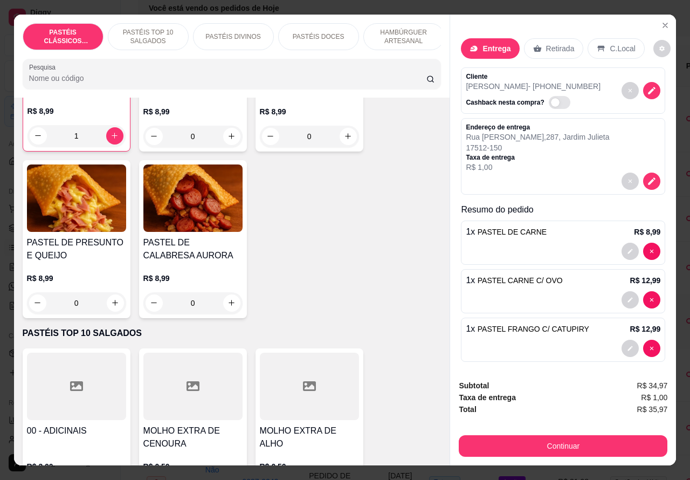
scroll to position [199, 0]
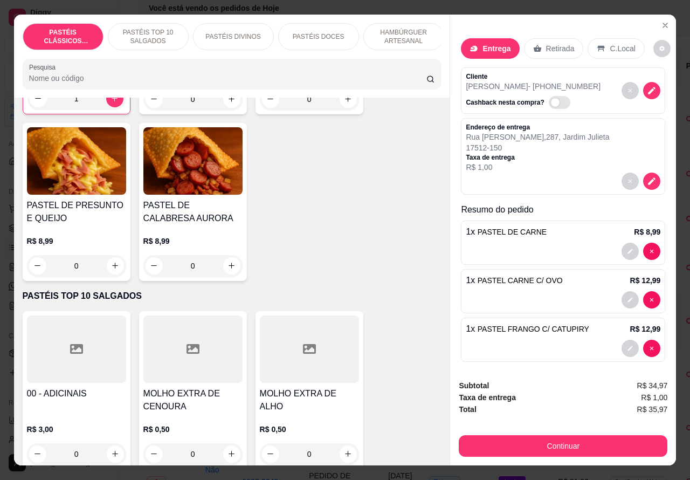
click at [146, 28] on p "PASTÉIS TOP 10 SALGADOS" at bounding box center [148, 36] width 63 height 17
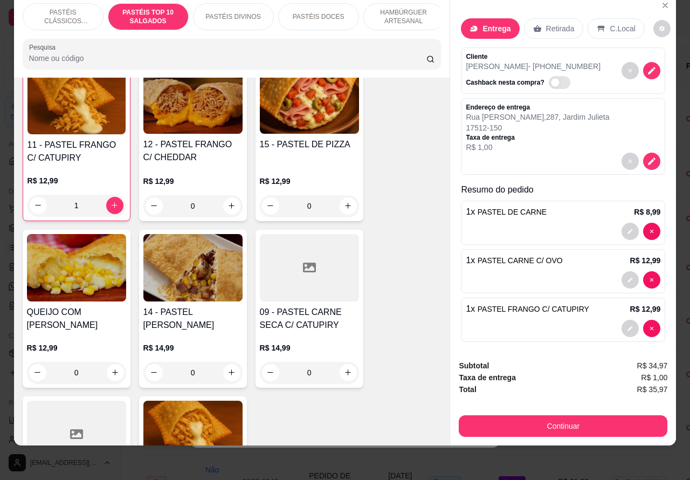
scroll to position [1108, 0]
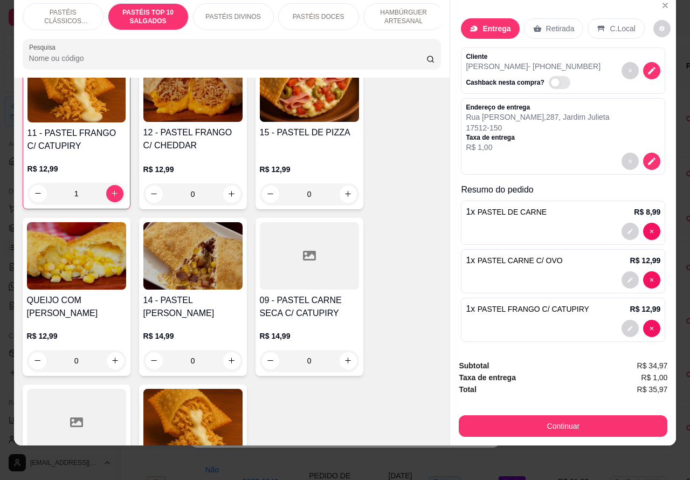
click at [112, 361] on icon "increase-product-quantity" at bounding box center [115, 360] width 6 height 6
type input "1"
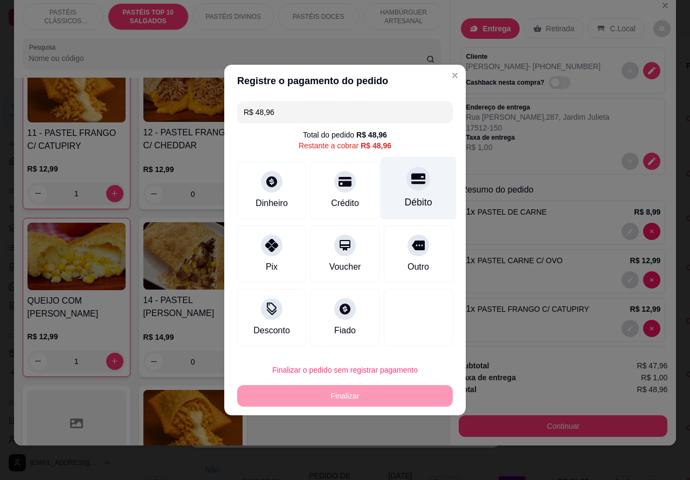
click at [411, 180] on icon at bounding box center [418, 179] width 14 height 11
type input "R$ 0,00"
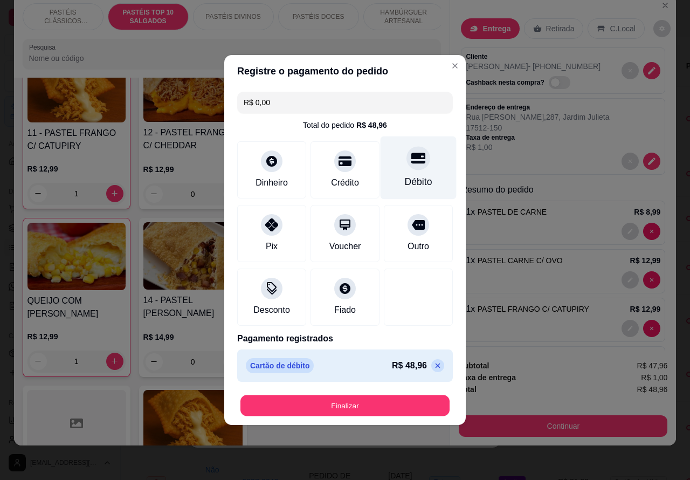
click at [394, 403] on button "Finalizar" at bounding box center [344, 405] width 209 height 21
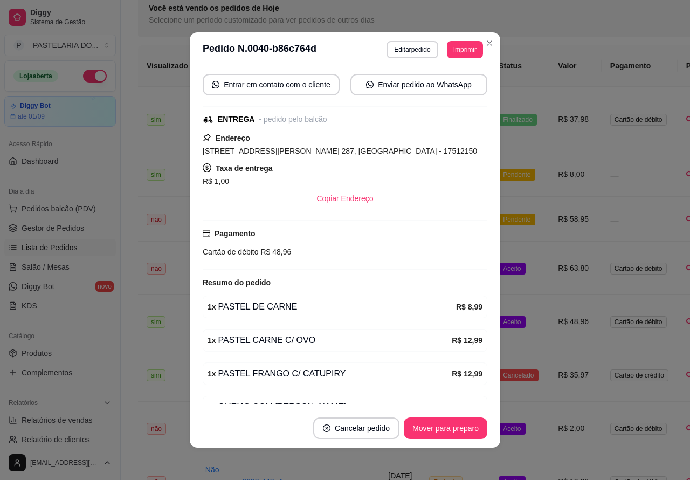
scroll to position [183, 0]
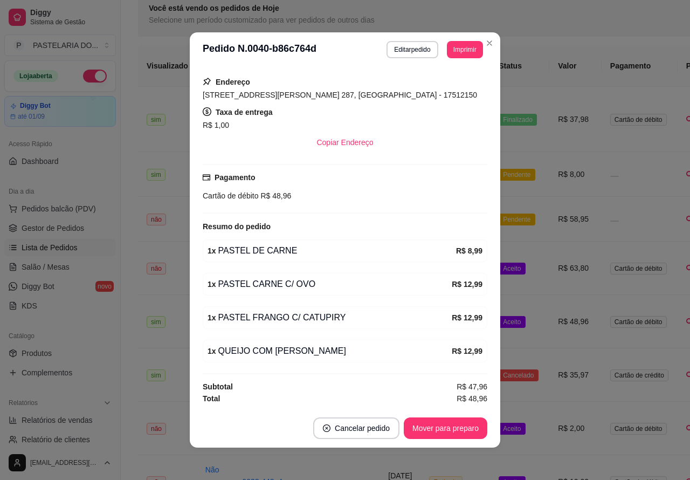
click at [77, 203] on button "Pedidos balcão (PDV)" at bounding box center [60, 208] width 112 height 17
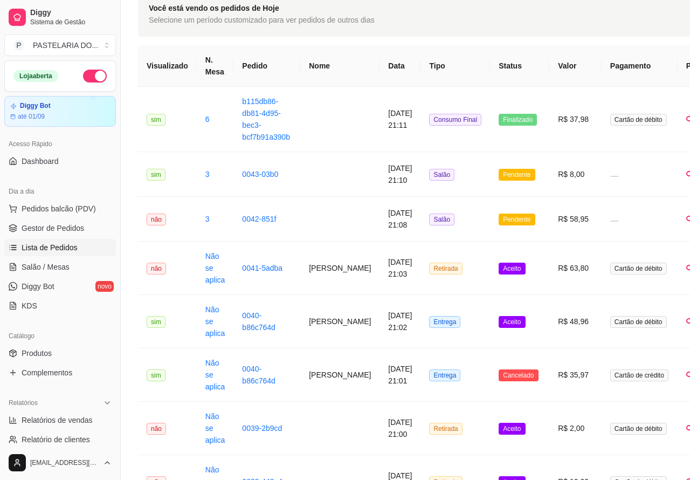
click at [79, 209] on img at bounding box center [76, 205] width 99 height 67
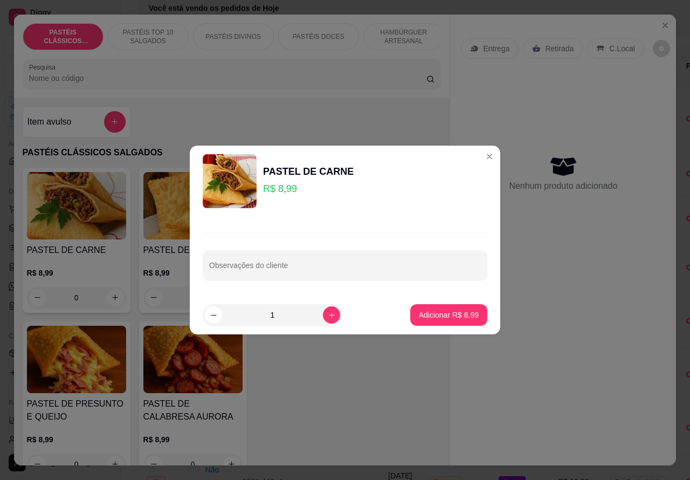
click at [475, 152] on div "Nenhum produto adicionado" at bounding box center [563, 172] width 204 height 211
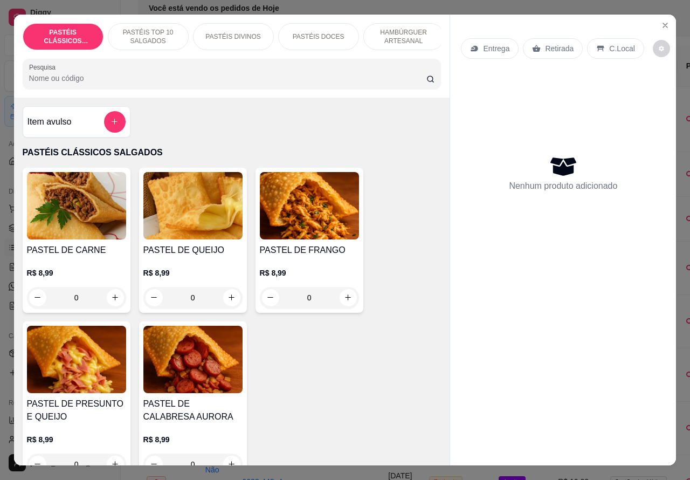
click at [399, 35] on p "HAMBÚRGUER ARTESANAL" at bounding box center [404, 36] width 63 height 17
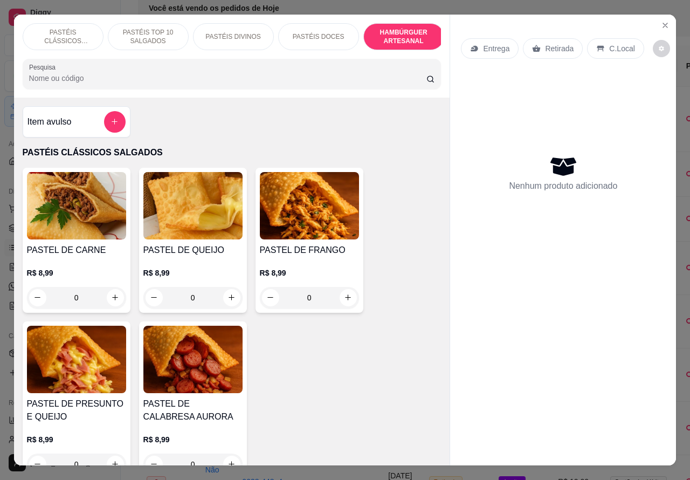
scroll to position [25, 0]
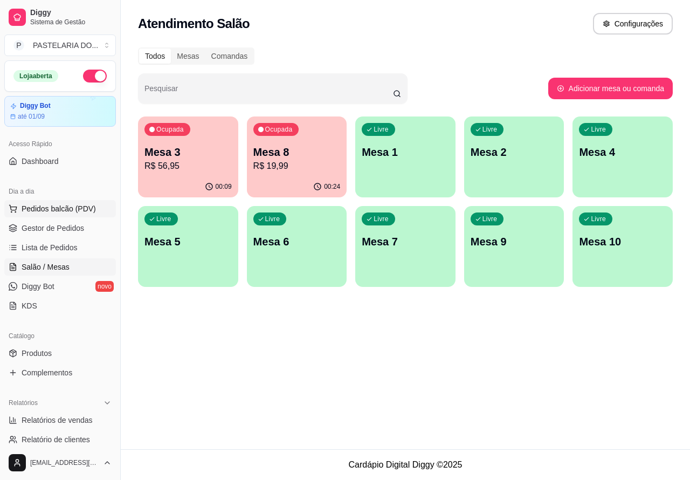
click at [64, 213] on span "Pedidos balcão (PDV)" at bounding box center [59, 208] width 74 height 11
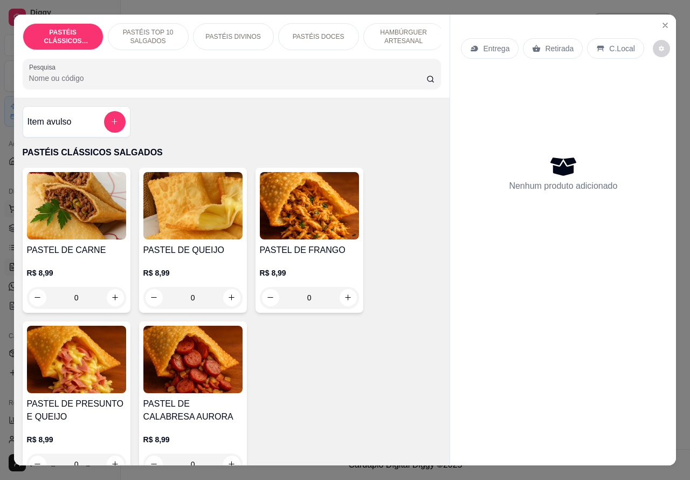
scroll to position [0, 139]
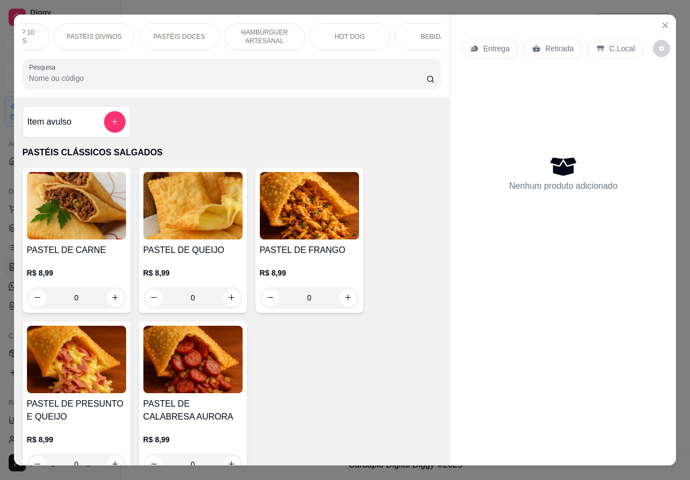
click at [354, 34] on p "HOT DOG" at bounding box center [350, 36] width 30 height 9
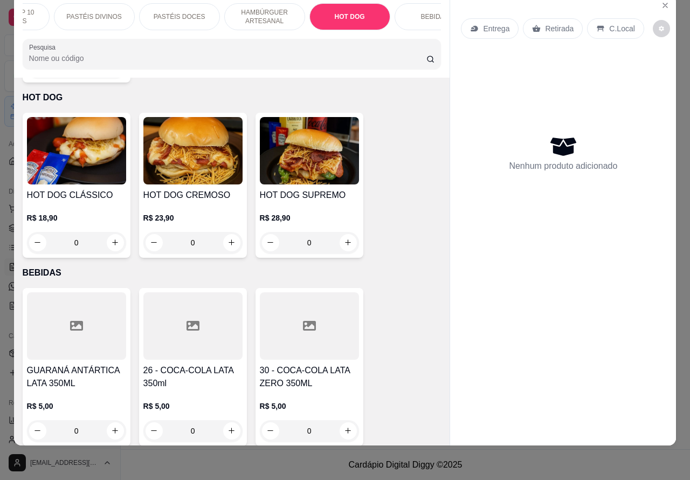
click at [222, 232] on div "0" at bounding box center [192, 243] width 99 height 22
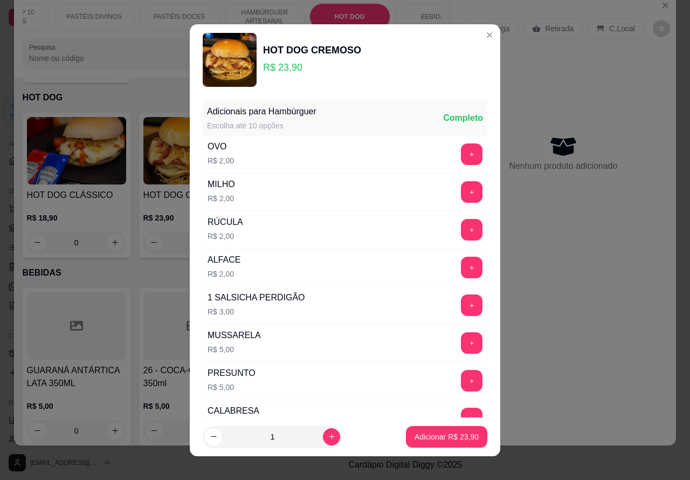
click at [407, 442] on button "Adicionar R$ 23,90" at bounding box center [446, 437] width 81 height 22
type input "1"
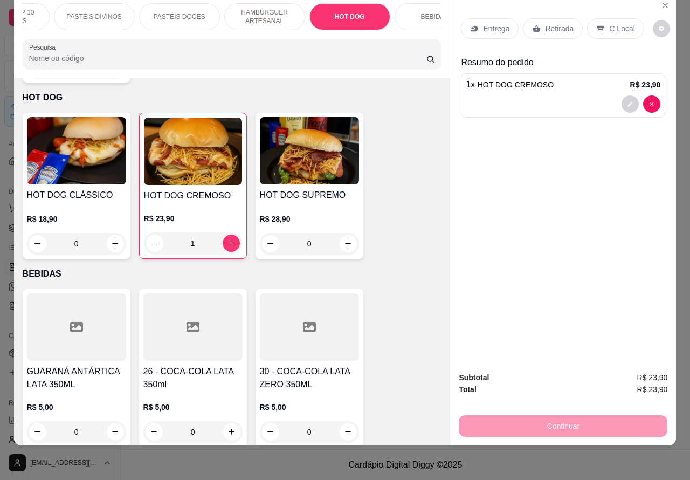
click at [471, 27] on icon at bounding box center [472, 28] width 3 height 2
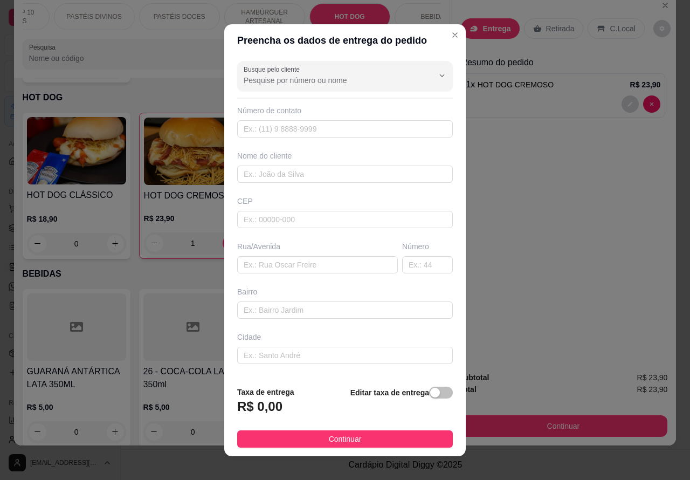
click at [440, 34] on div "PASTÉIS CLÁSSICOS SALGADOS PASTÉIS TOP 10 SALGADOS PASTÉIS DIVINOS PASTÉIS DOCE…" at bounding box center [232, 36] width 436 height 83
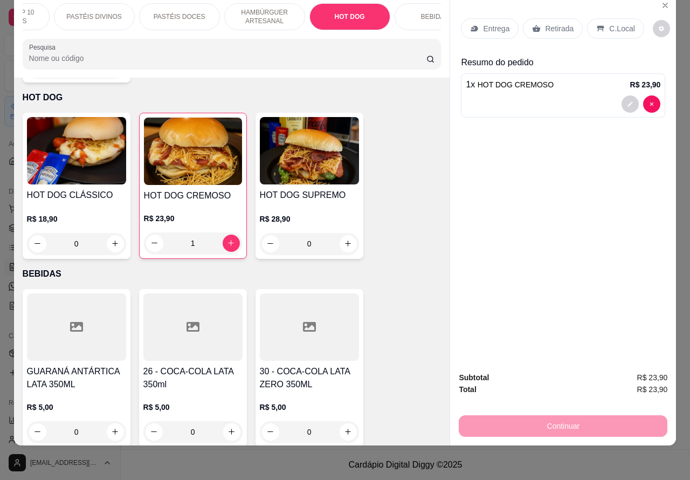
click at [561, 23] on p "Retirada" at bounding box center [559, 28] width 29 height 11
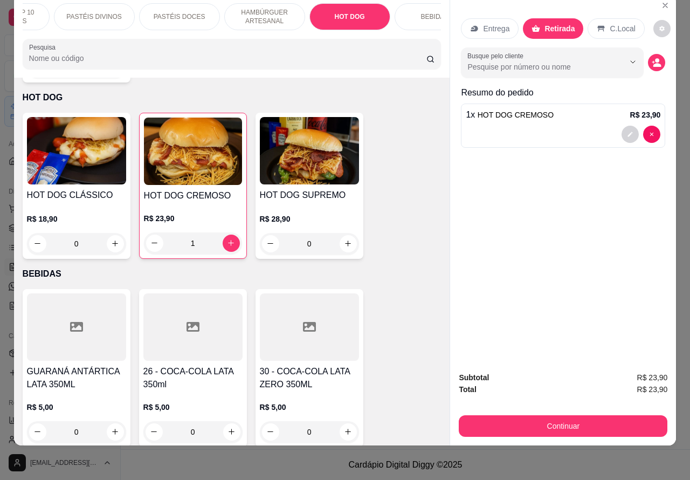
click at [507, 126] on div at bounding box center [563, 134] width 195 height 17
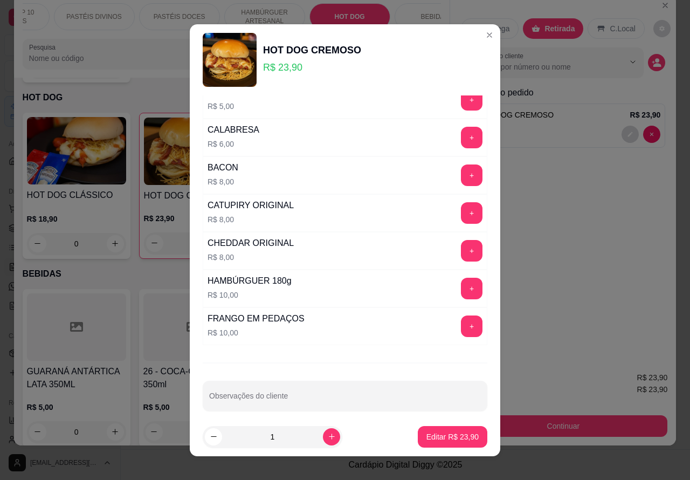
scroll to position [292, 0]
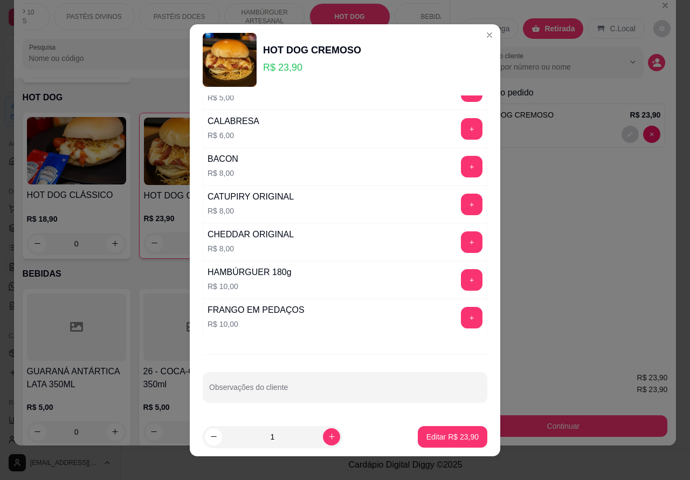
click at [288, 391] on input "Observações do cliente" at bounding box center [345, 391] width 272 height 11
type input "CLIENTE ESTA AGUARDANDO"
click at [447, 426] on button "Editar R$ 23,90" at bounding box center [453, 437] width 70 height 22
type input "0"
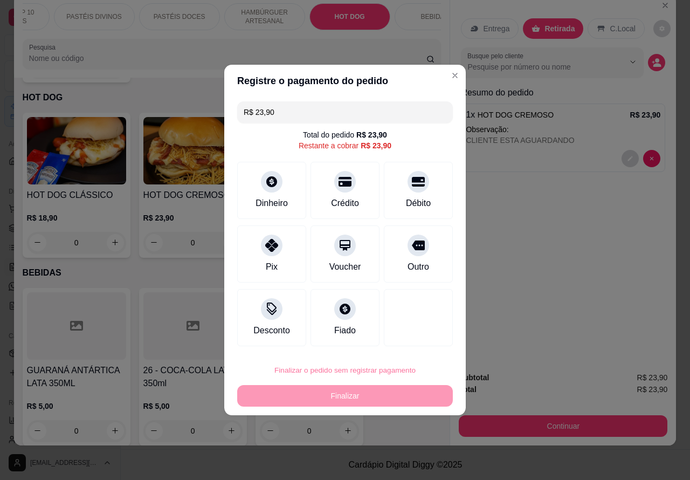
click at [413, 339] on button "Confirmar" at bounding box center [409, 340] width 40 height 17
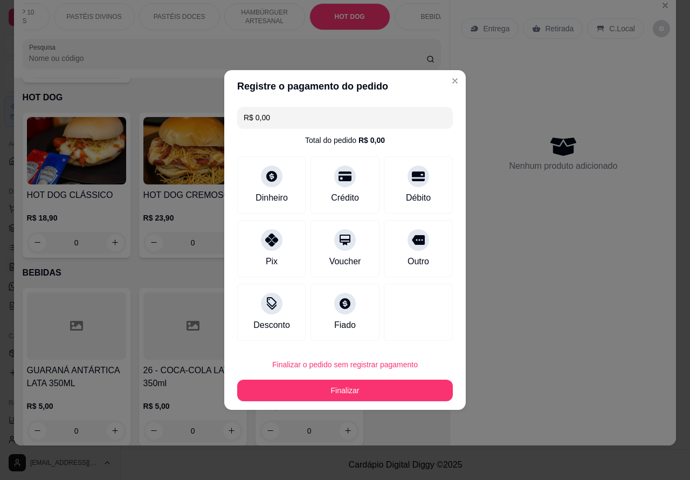
type input "R$ 0,00"
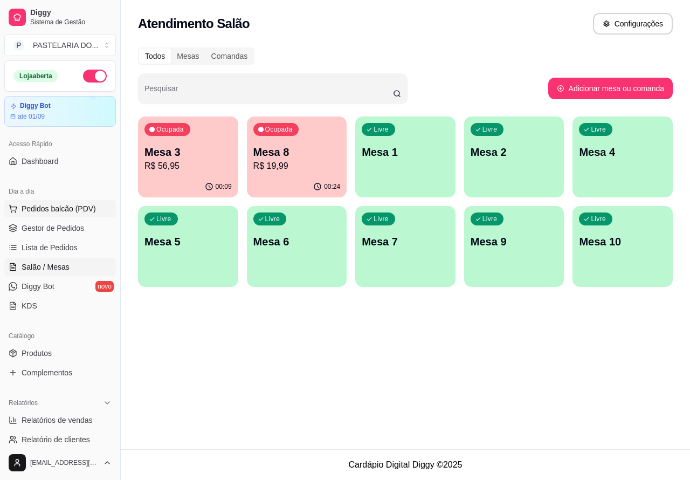
click at [65, 208] on span "Pedidos balcão (PDV)" at bounding box center [59, 208] width 74 height 11
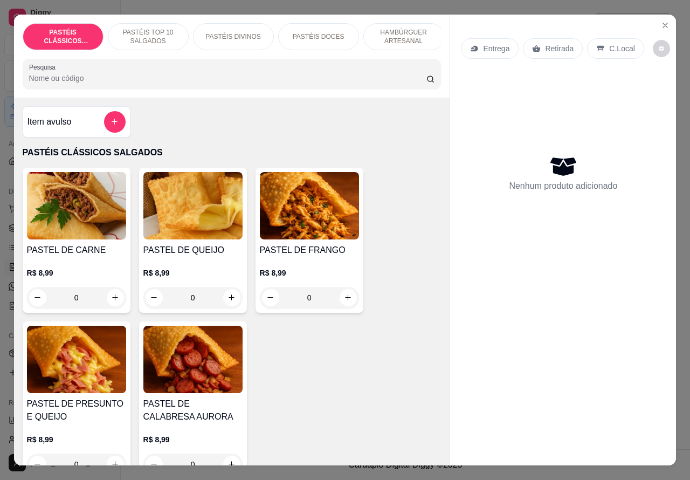
click at [488, 43] on p "Entrega" at bounding box center [496, 48] width 26 height 11
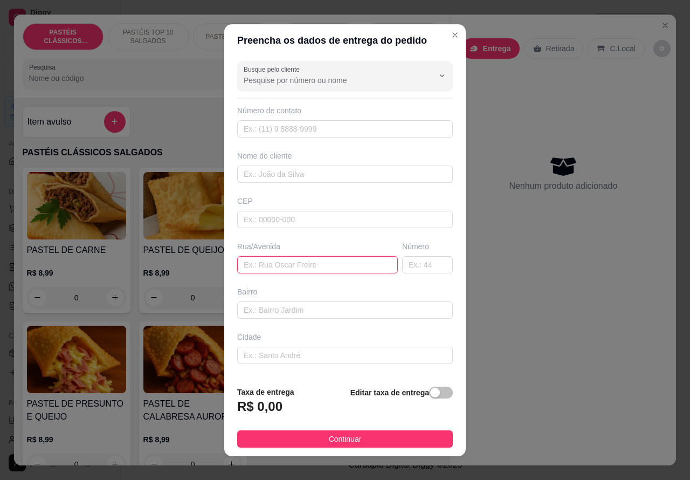
click at [305, 263] on input "text" at bounding box center [317, 264] width 161 height 17
paste input "[PERSON_NAME] 1757"
type input "[PERSON_NAME] 1757"
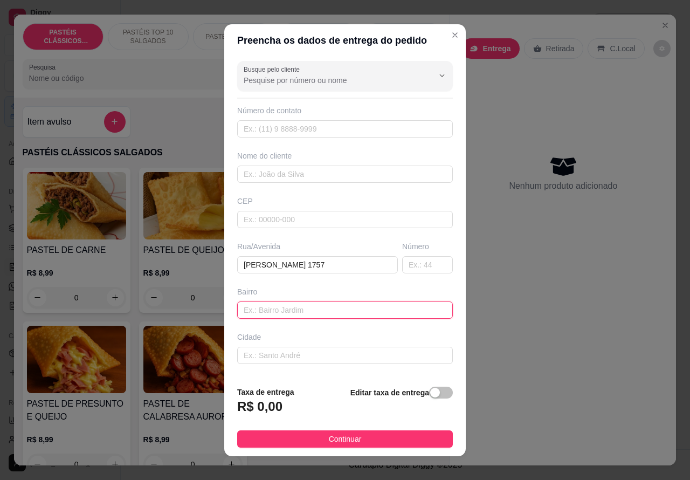
click at [302, 306] on input "text" at bounding box center [345, 309] width 216 height 17
paste input "posto de gasolina"
type input "posto de gasolina"
click at [429, 391] on span "button" at bounding box center [441, 393] width 24 height 12
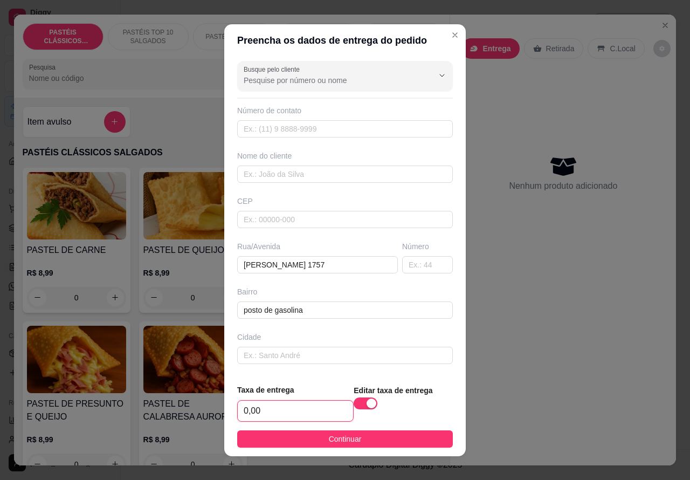
click at [245, 409] on input "0,00" at bounding box center [295, 411] width 115 height 20
type input "6,00"
click at [286, 123] on input "text" at bounding box center [345, 128] width 216 height 17
paste input "[PHONE_NUMBER]"
type input "[PHONE_NUMBER]"
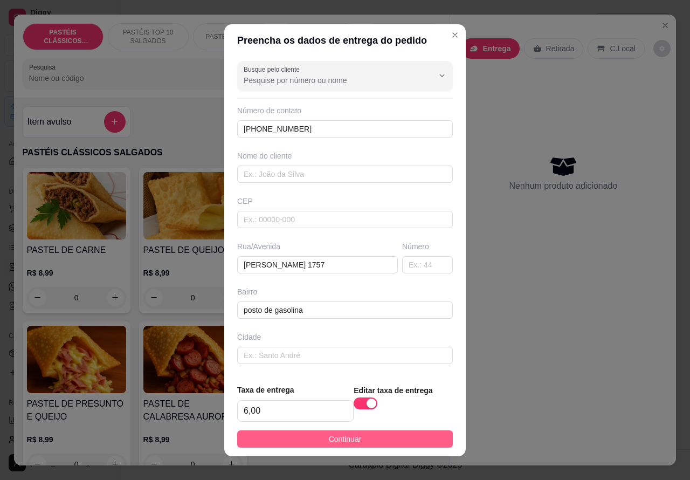
click at [357, 432] on button "Continuar" at bounding box center [345, 438] width 216 height 17
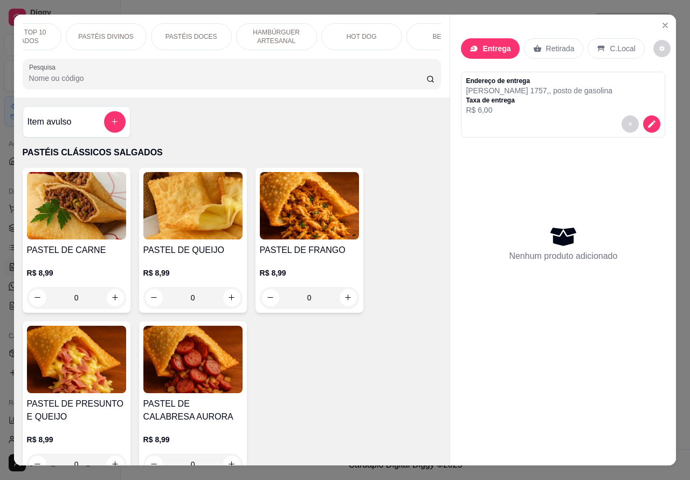
scroll to position [0, 130]
click at [281, 33] on p "HAMBÚRGUER ARTESANAL" at bounding box center [274, 36] width 63 height 17
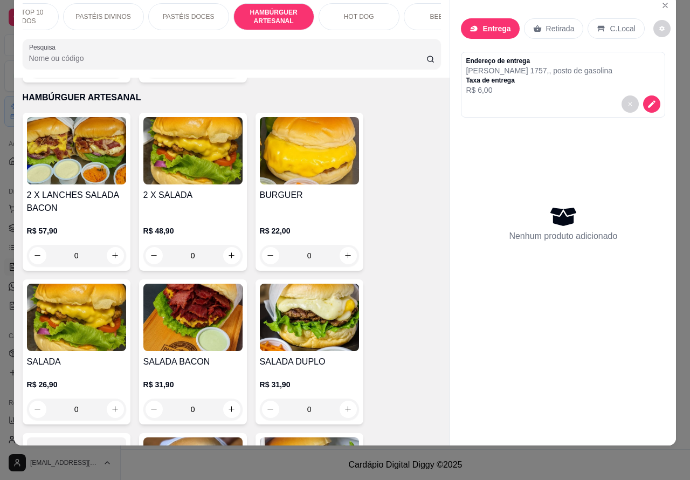
click at [113, 398] on div "0" at bounding box center [76, 409] width 99 height 22
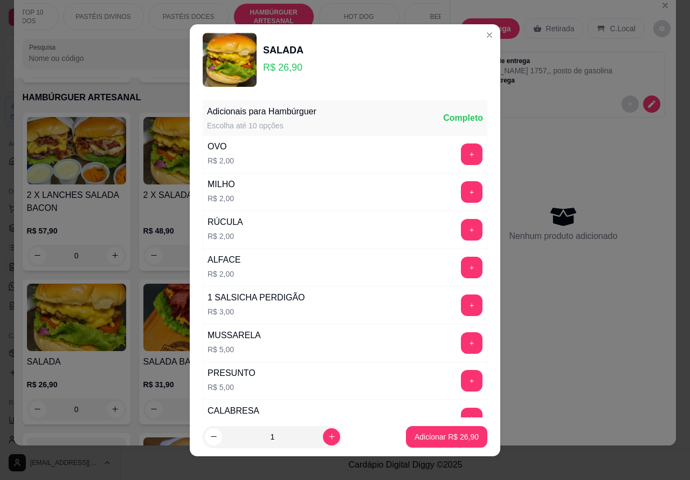
click at [440, 435] on p "Adicionar R$ 26,90" at bounding box center [447, 436] width 64 height 11
type input "1"
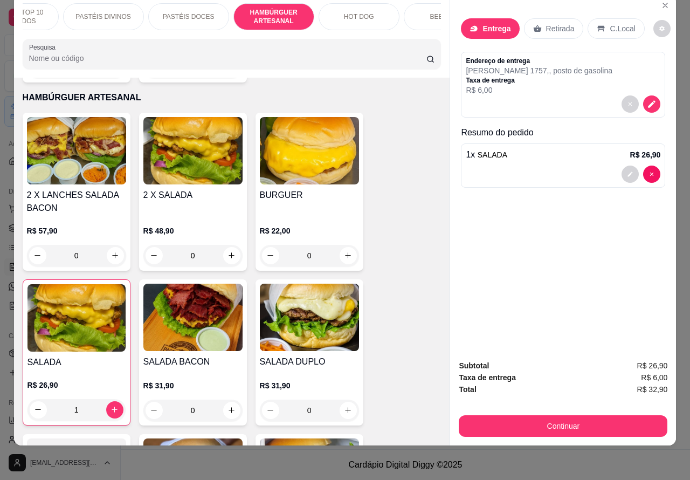
click at [430, 12] on p "BEBIDAS" at bounding box center [444, 16] width 28 height 9
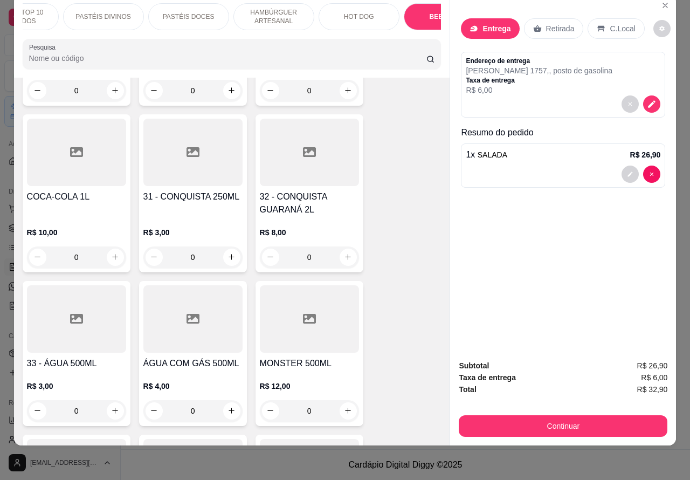
scroll to position [3936, 0]
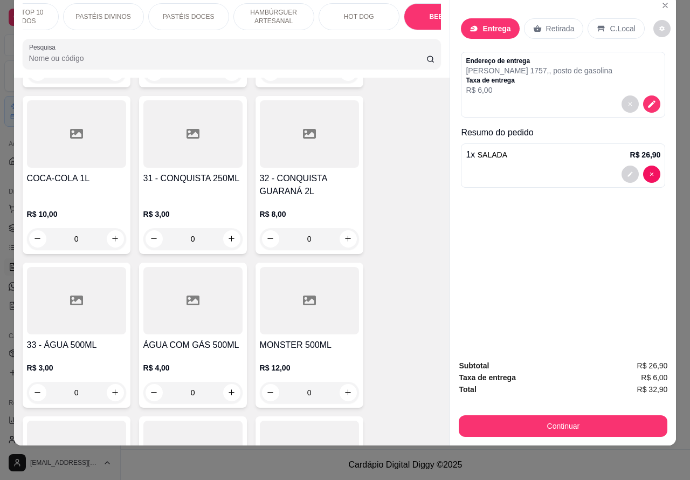
click at [227, 234] on icon "increase-product-quantity" at bounding box center [231, 238] width 8 height 8
type input "1"
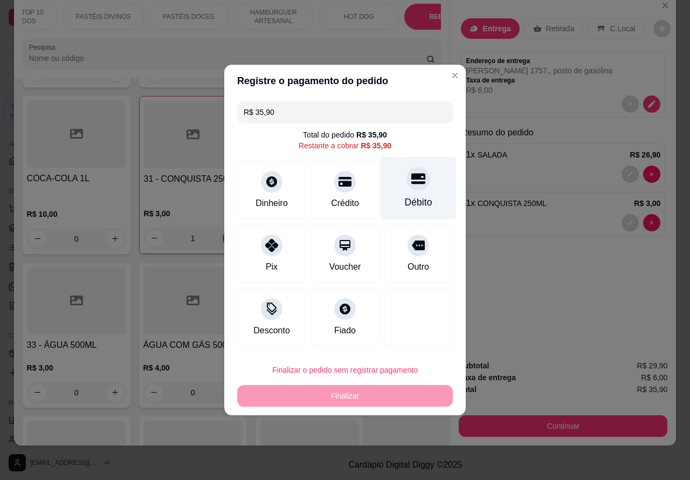
click at [411, 184] on icon at bounding box center [418, 179] width 14 height 11
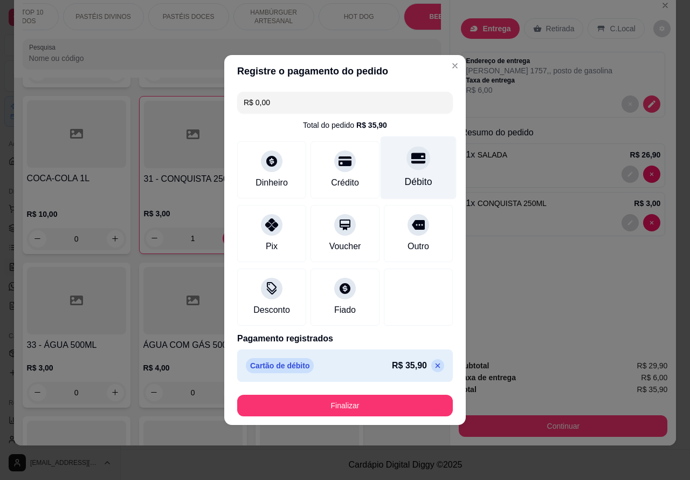
type input "R$ 0,00"
click at [399, 399] on button "Finalizar" at bounding box center [344, 405] width 209 height 21
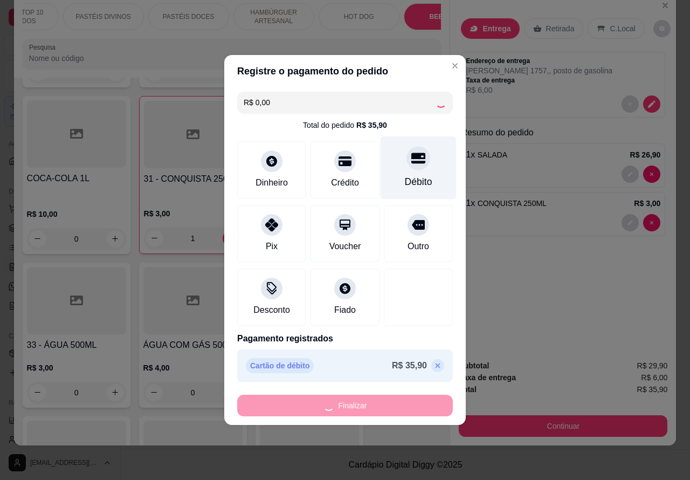
type input "0"
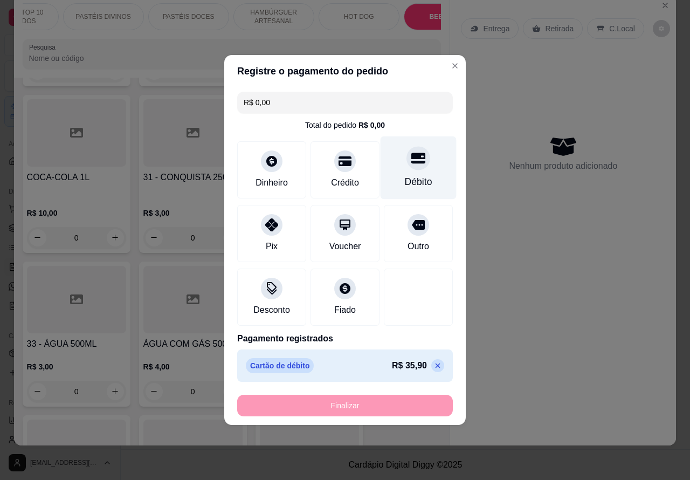
type input "-R$ 35,90"
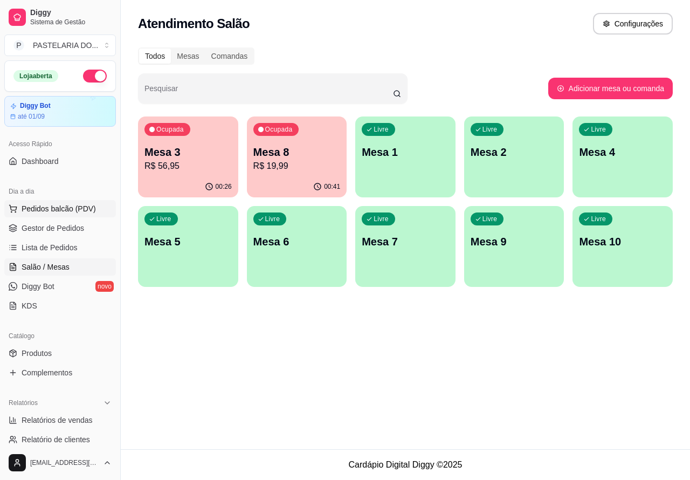
click at [54, 206] on span "Pedidos balcão (PDV)" at bounding box center [59, 208] width 74 height 11
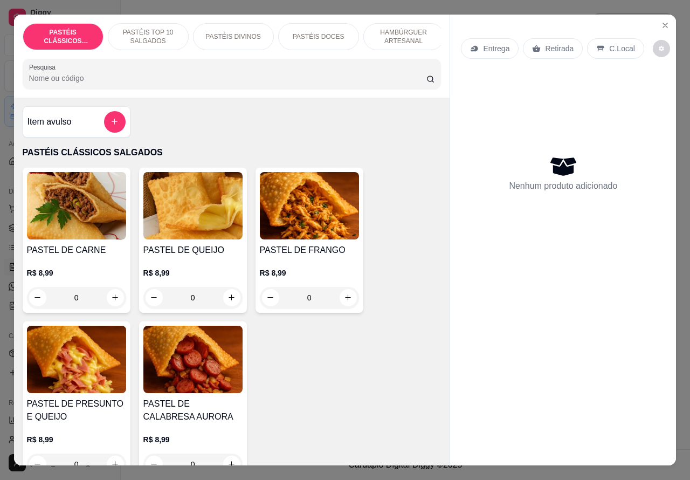
click at [548, 43] on p "Retirada" at bounding box center [559, 48] width 29 height 11
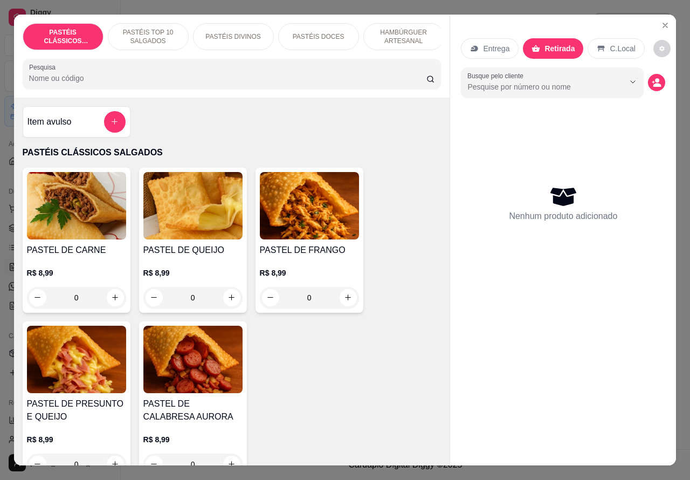
click at [391, 30] on p "HAMBÚRGUER ARTESANAL" at bounding box center [404, 36] width 63 height 17
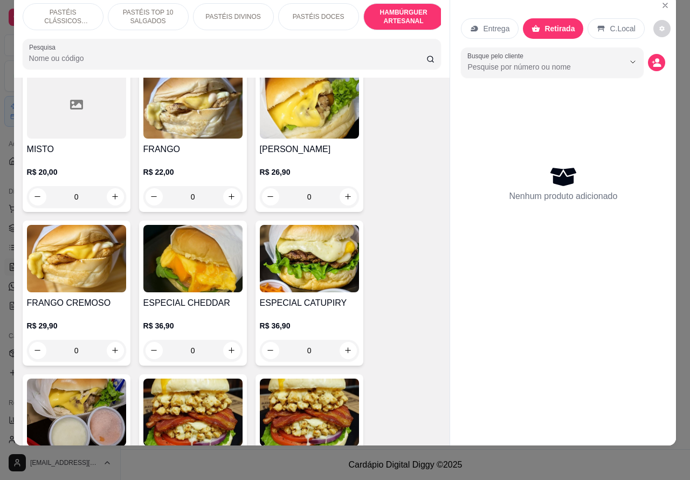
scroll to position [2837, 0]
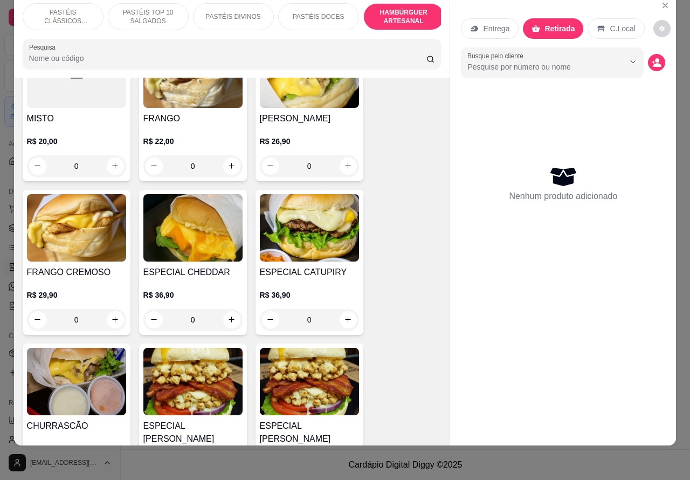
click at [349, 309] on div "0" at bounding box center [309, 320] width 99 height 22
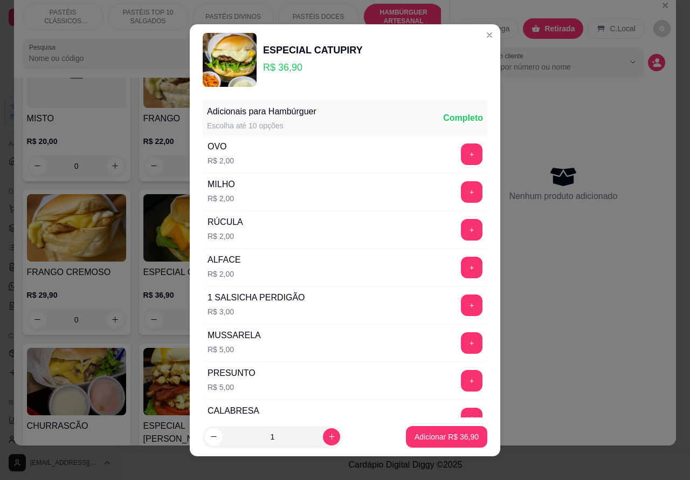
click at [426, 431] on p "Adicionar R$ 36,90" at bounding box center [447, 436] width 64 height 11
type input "1"
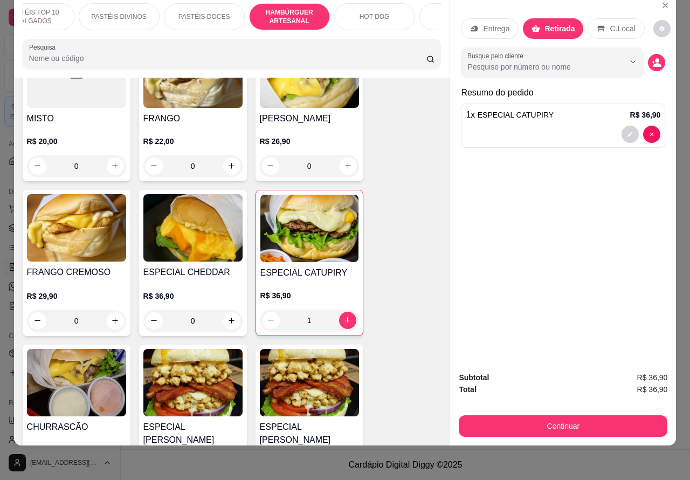
scroll to position [0, 118]
click at [365, 12] on p "HOT DOG" at bounding box center [371, 16] width 30 height 9
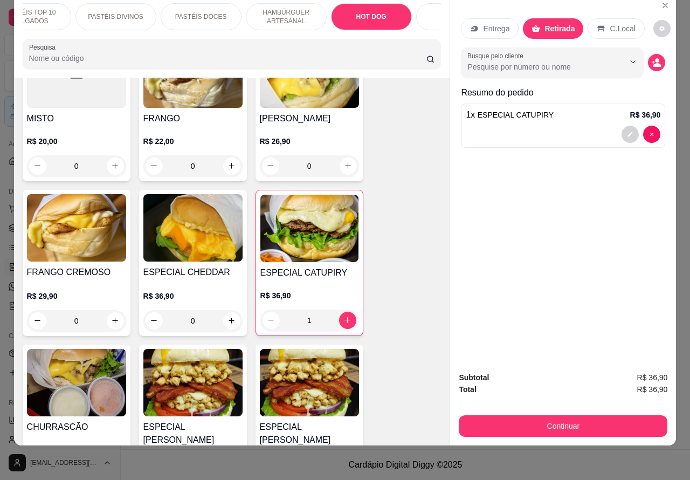
scroll to position [3411, 0]
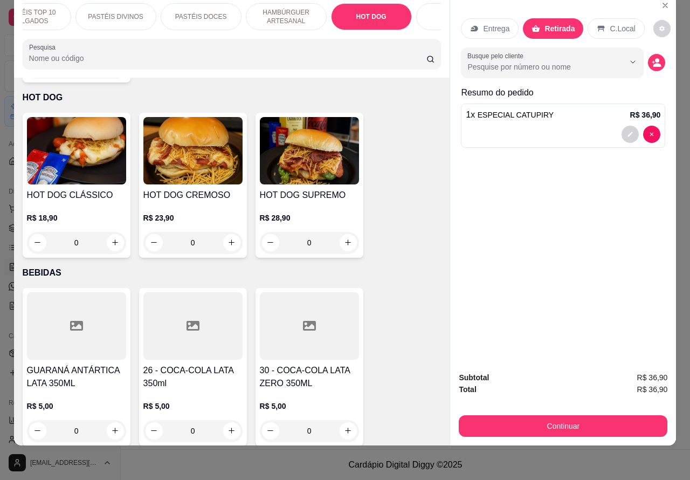
click at [111, 232] on div "0" at bounding box center [76, 243] width 99 height 22
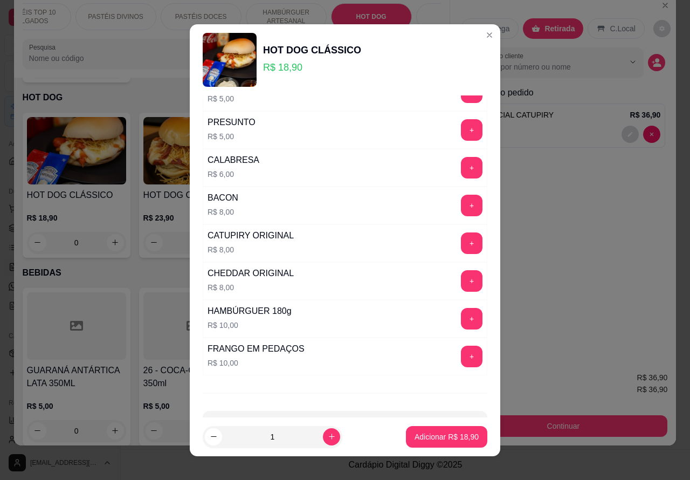
scroll to position [292, 0]
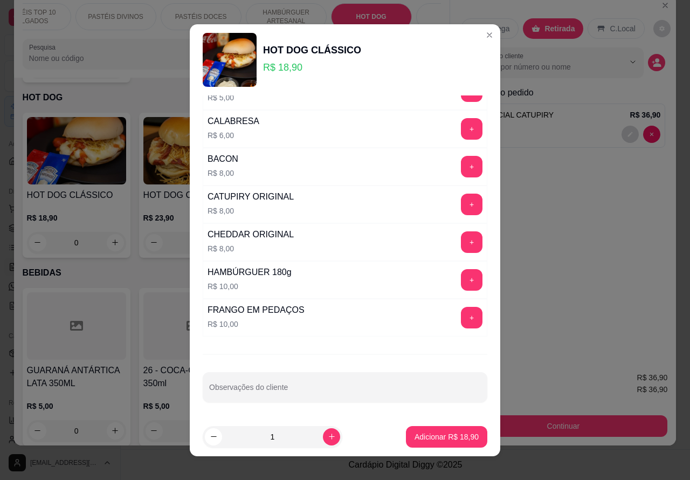
click at [364, 389] on input "Observações do cliente" at bounding box center [345, 391] width 272 height 11
type input "sem alface"
click at [434, 434] on p "Adicionar R$ 18,90" at bounding box center [447, 436] width 64 height 11
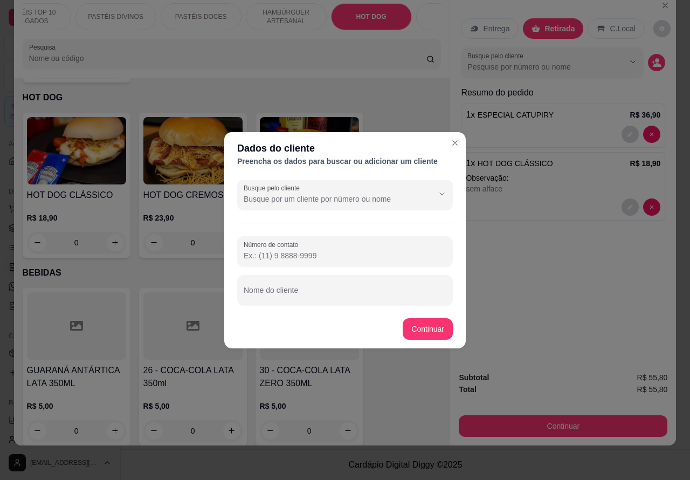
click at [343, 289] on input "Nome do cliente" at bounding box center [345, 294] width 203 height 11
type input "everton aguardando"
click at [432, 323] on div "Item avulso PASTÉIS CLÁSSICOS SALGADOS PASTEL DE CARNE R$ 8,99 0 PASTEL DE QUEI…" at bounding box center [232, 262] width 436 height 368
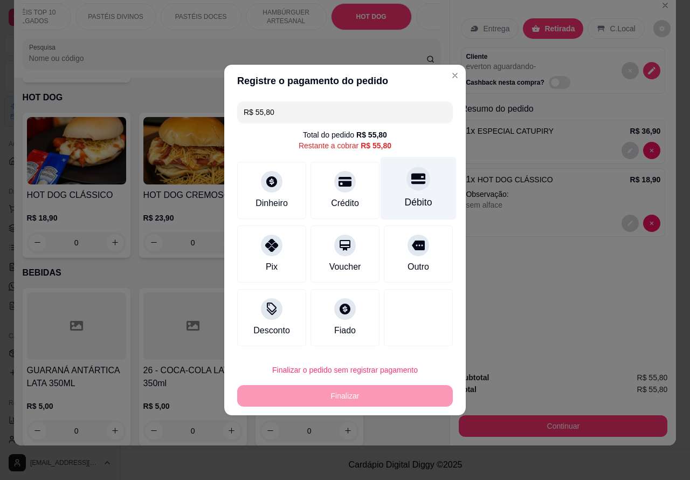
click at [419, 173] on div "Débito" at bounding box center [419, 188] width 76 height 63
type input "R$ 0,00"
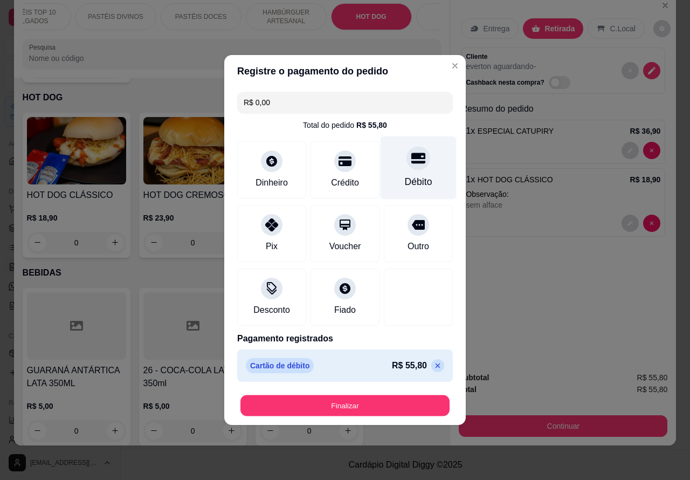
click at [401, 407] on button "Finalizar" at bounding box center [344, 405] width 209 height 21
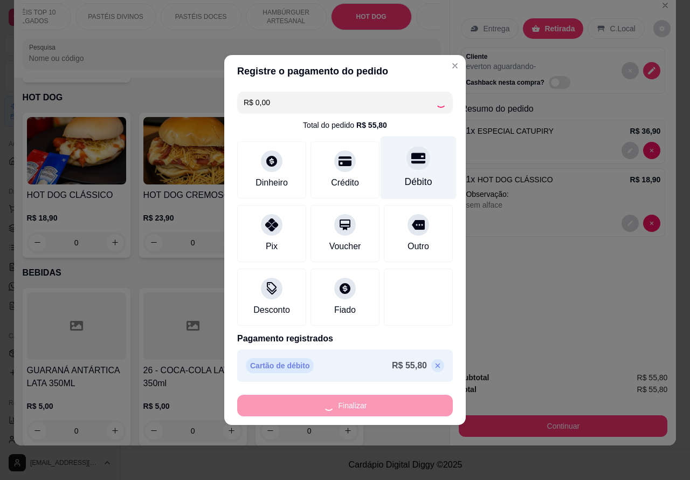
type input "0"
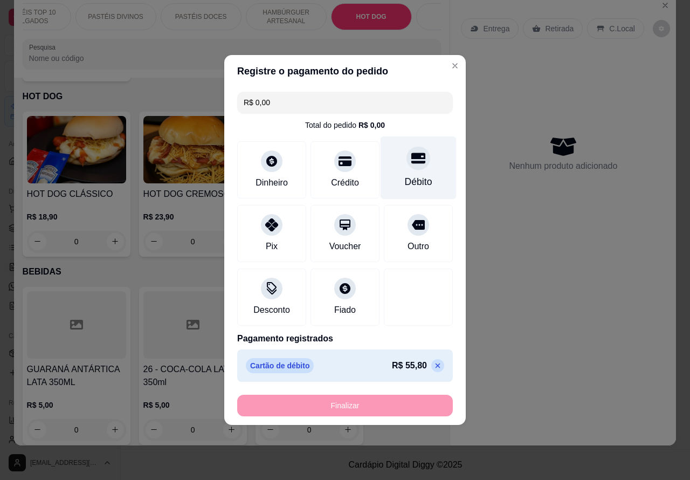
type input "-R$ 55,80"
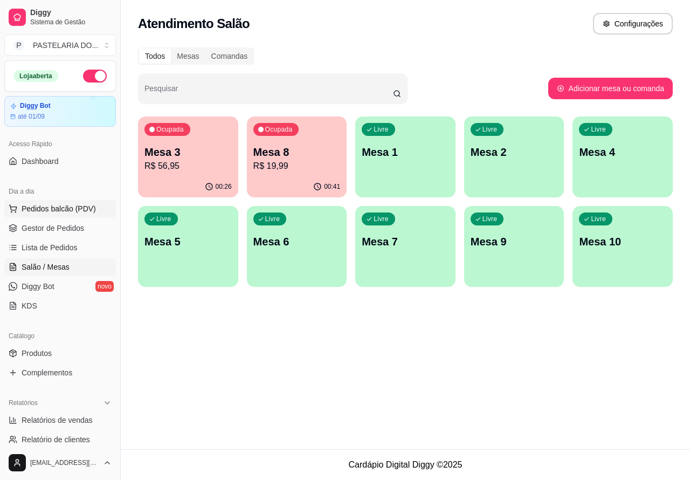
click at [71, 206] on span "Pedidos balcão (PDV)" at bounding box center [59, 208] width 74 height 11
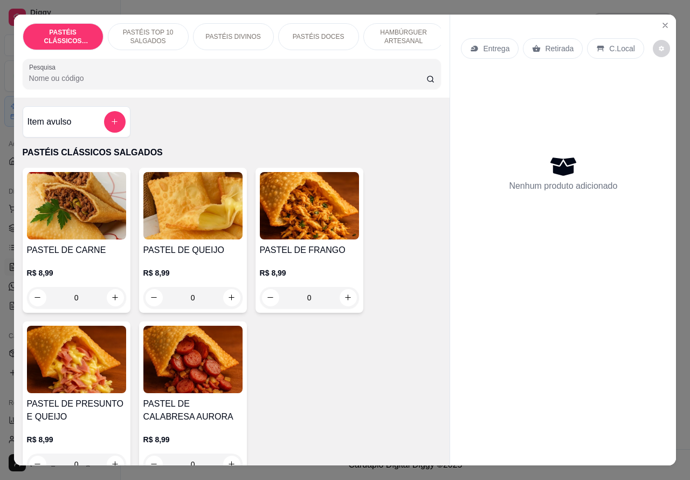
click at [489, 47] on p "Entrega" at bounding box center [496, 48] width 26 height 11
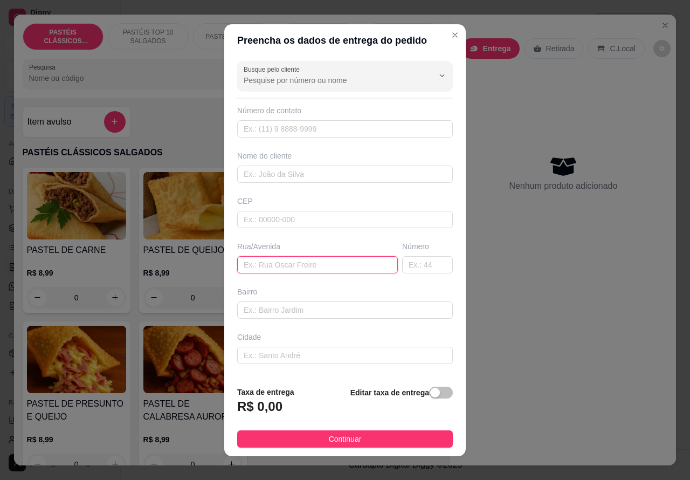
click at [311, 263] on input "text" at bounding box center [317, 264] width 161 height 17
paste input "[PERSON_NAME] 145"
type input "[PERSON_NAME] 145"
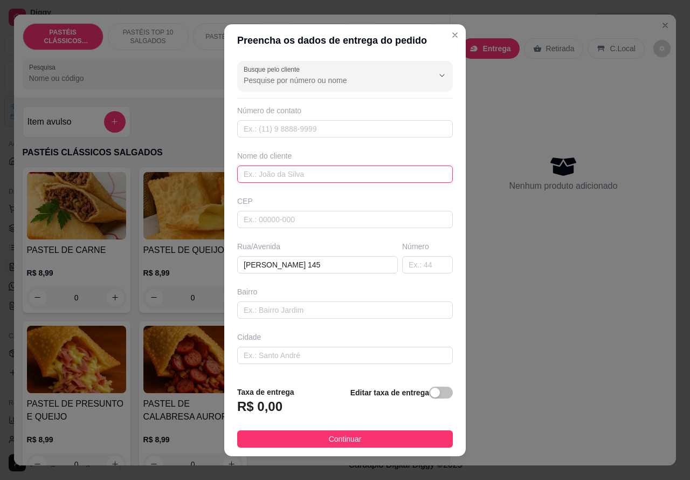
click at [275, 170] on input "text" at bounding box center [345, 173] width 216 height 17
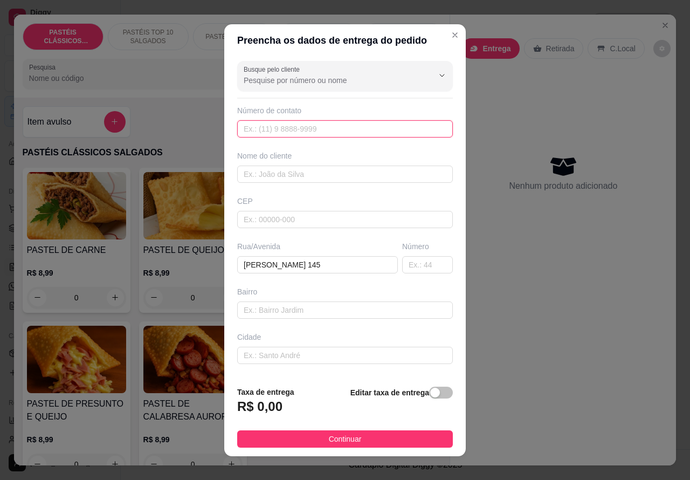
click at [302, 123] on input "text" at bounding box center [345, 128] width 216 height 17
paste input "[PHONE_NUMBER]"
type input "[PHONE_NUMBER]"
click at [430, 389] on span "button" at bounding box center [441, 393] width 24 height 12
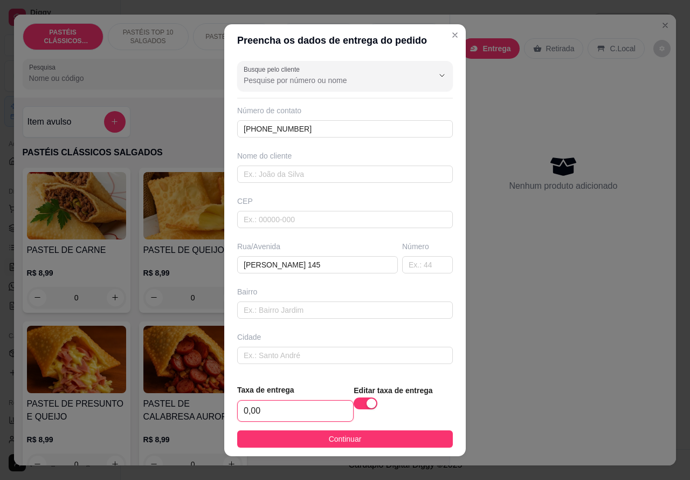
click at [243, 405] on input "0,00" at bounding box center [295, 411] width 115 height 20
type input "4,00"
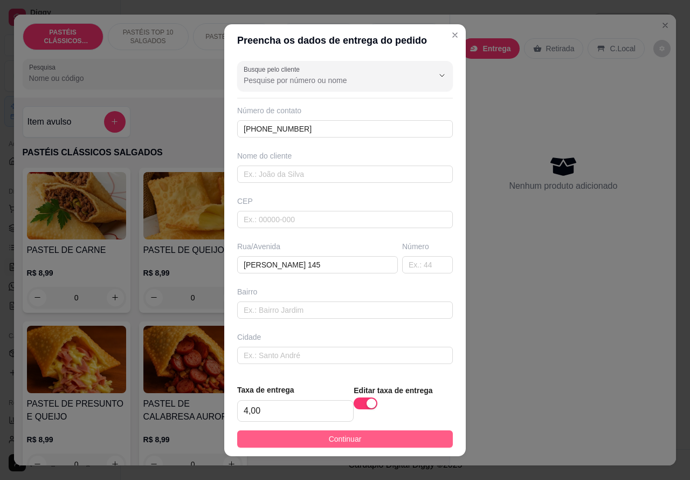
click at [378, 437] on button "Continuar" at bounding box center [345, 438] width 216 height 17
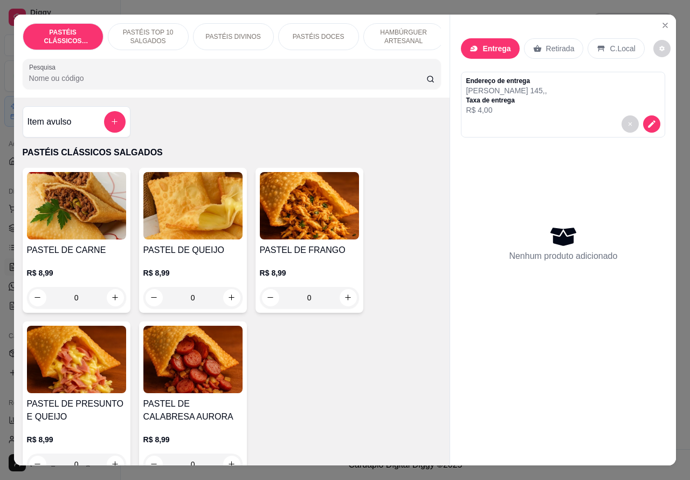
click at [111, 301] on icon "increase-product-quantity" at bounding box center [115, 297] width 8 height 8
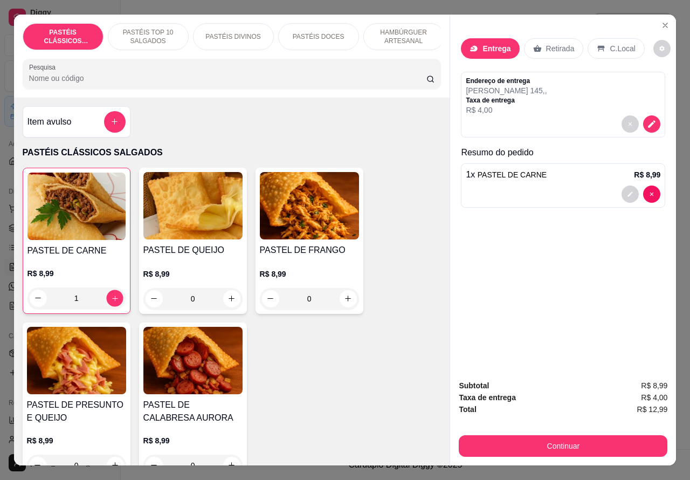
click at [111, 302] on icon "increase-product-quantity" at bounding box center [115, 298] width 8 height 8
type input "2"
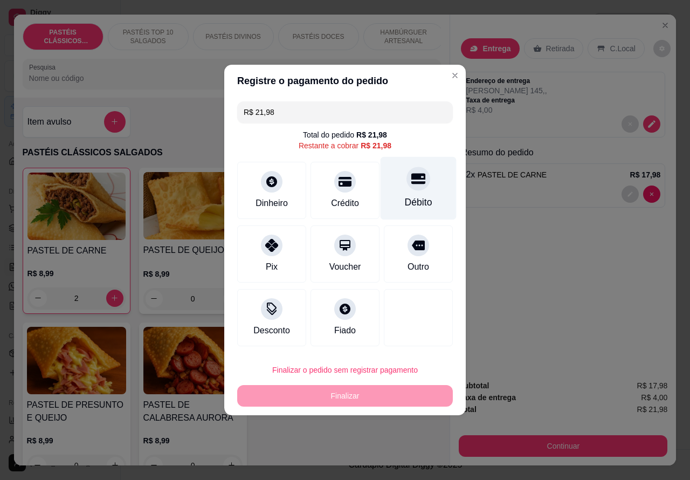
click at [411, 181] on icon at bounding box center [418, 179] width 14 height 11
type input "R$ 0,00"
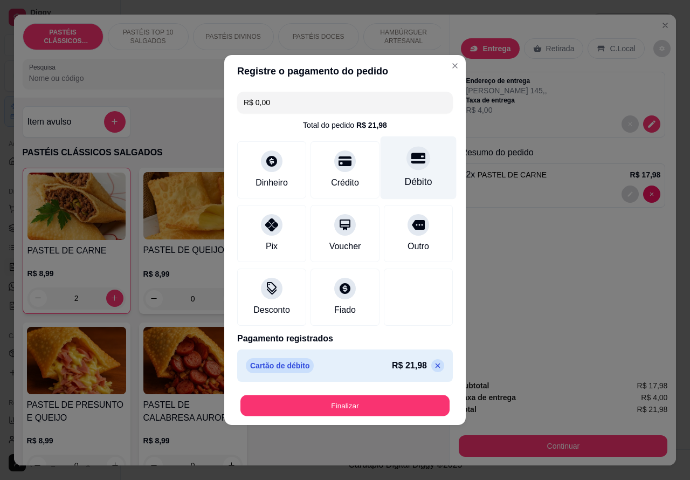
click at [379, 408] on button "Finalizar" at bounding box center [344, 405] width 209 height 21
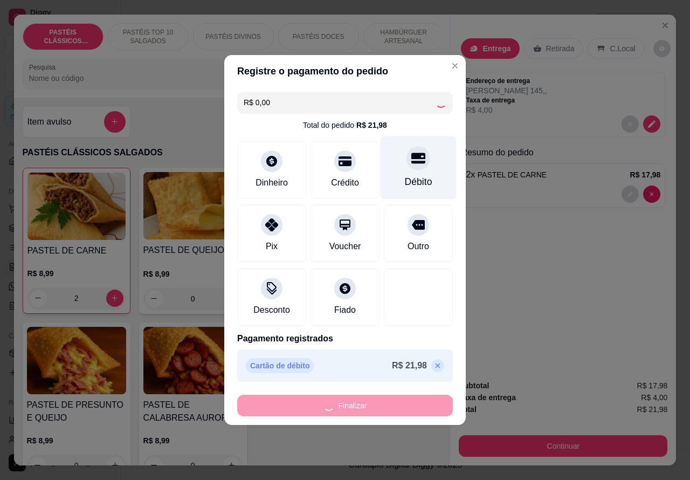
type input "0"
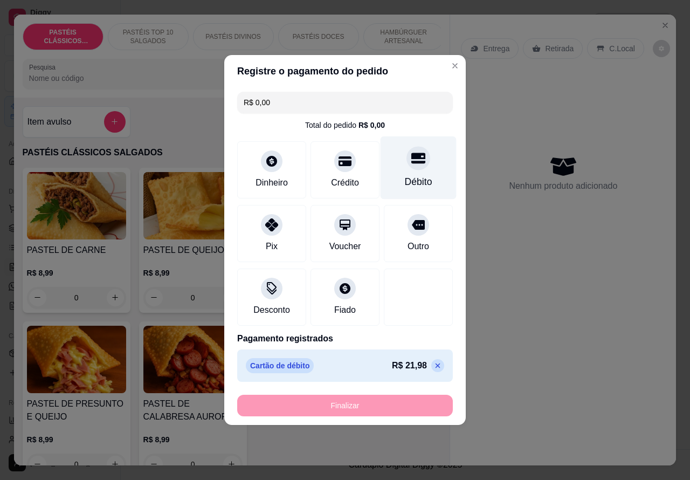
type input "-R$ 21,98"
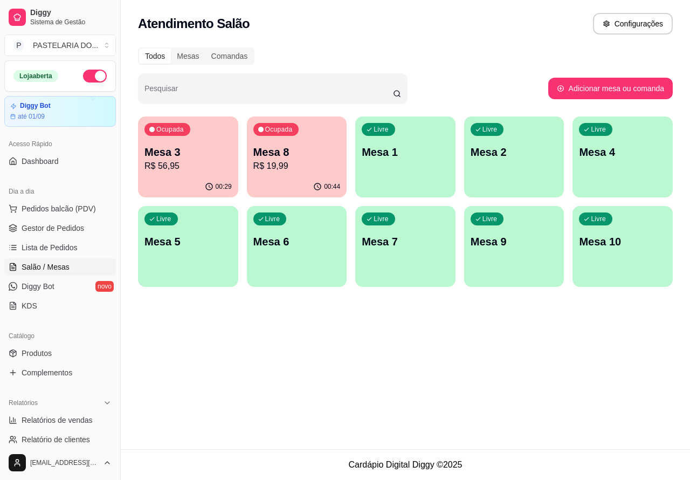
click at [198, 156] on p "Mesa 3" at bounding box center [187, 151] width 87 height 15
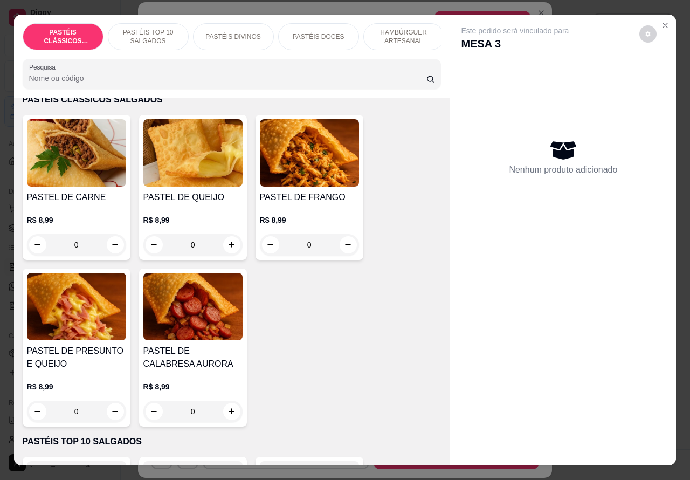
scroll to position [54, 0]
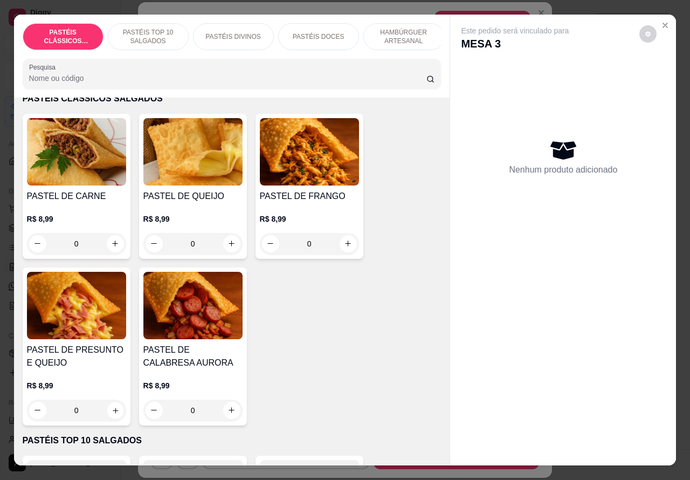
click at [113, 413] on icon "increase-product-quantity" at bounding box center [115, 410] width 5 height 5
type input "1"
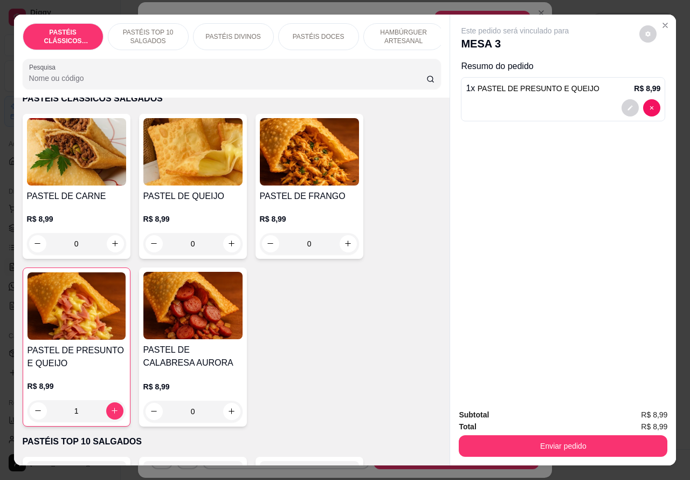
click at [536, 441] on button "Enviar pedido" at bounding box center [563, 446] width 209 height 22
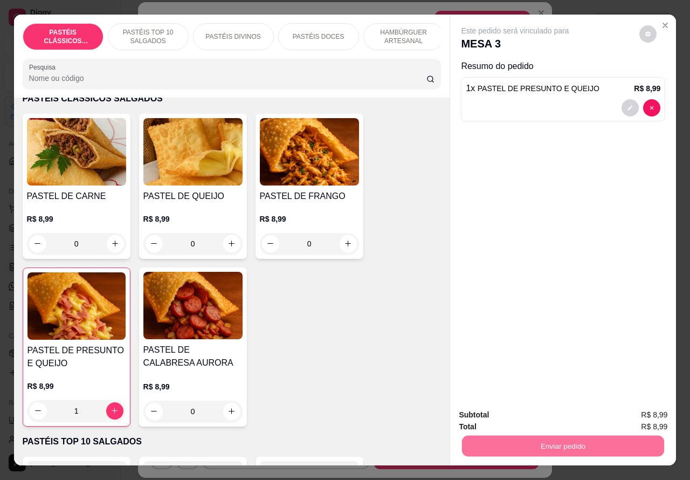
click at [527, 413] on button "Não registrar e enviar pedido" at bounding box center [527, 414] width 112 height 20
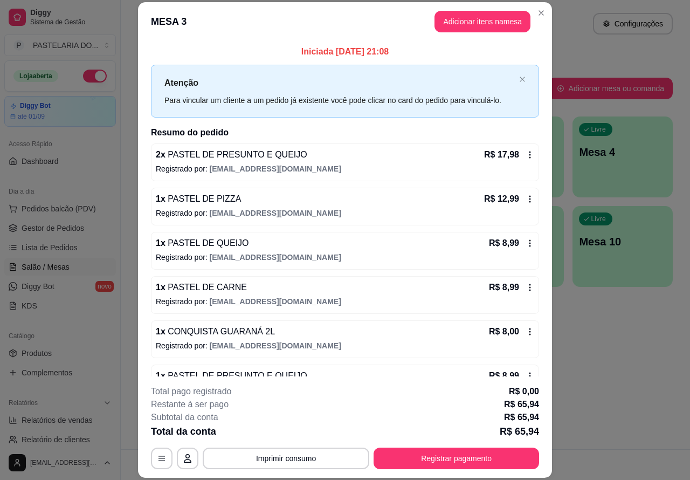
click at [639, 375] on div "Atendimento Salão Configurações Todos Mesas Comandas Pesquisar Adicionar mesa o…" at bounding box center [405, 224] width 569 height 449
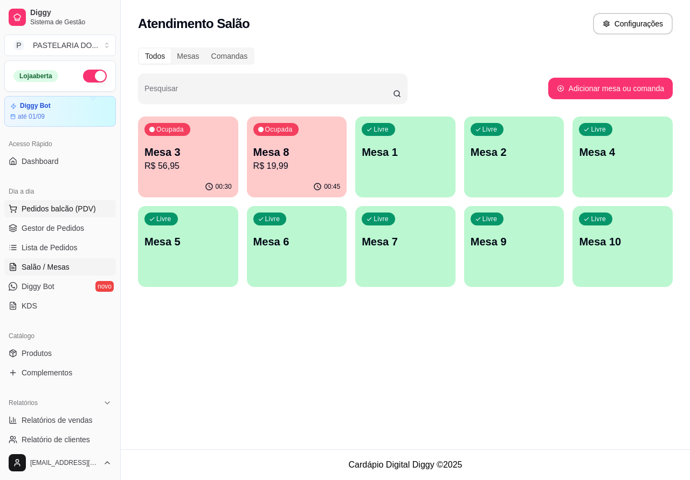
click at [57, 206] on span "Pedidos balcão (PDV)" at bounding box center [59, 208] width 74 height 11
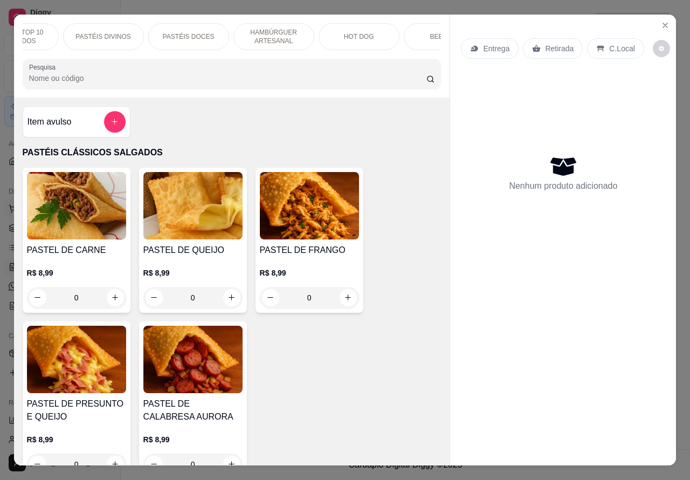
scroll to position [0, 259]
click at [314, 32] on p "BEBIDAS" at bounding box center [316, 36] width 28 height 9
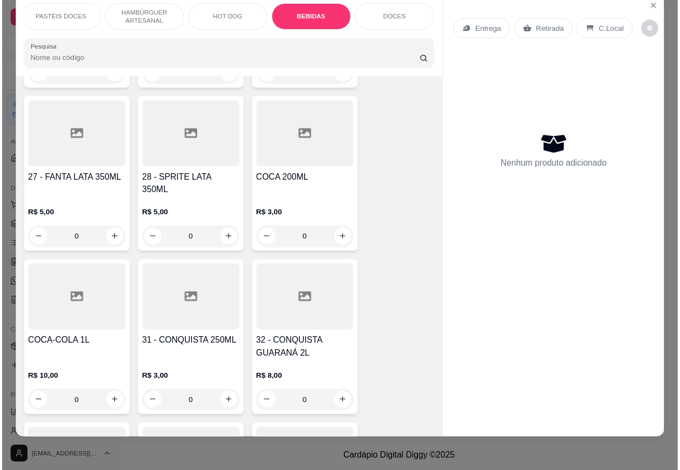
scroll to position [3802, 0]
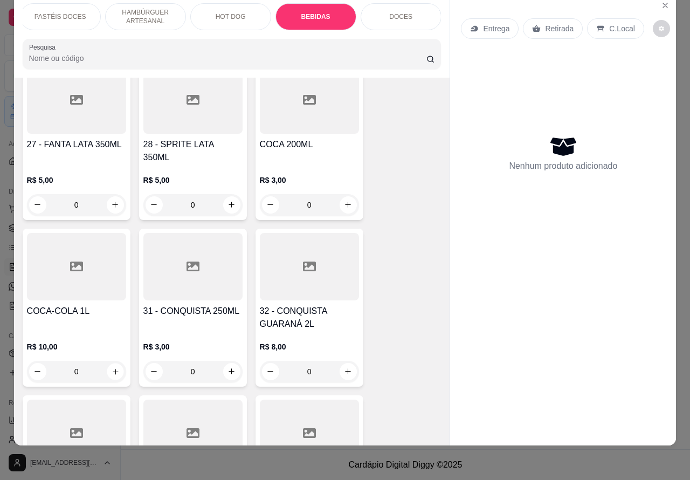
click at [113, 369] on icon "increase-product-quantity" at bounding box center [115, 371] width 5 height 5
type input "1"
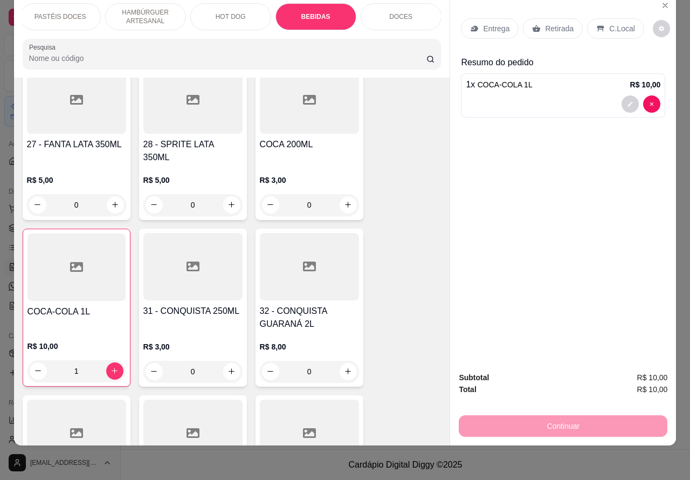
click at [551, 23] on p "Retirada" at bounding box center [559, 28] width 29 height 11
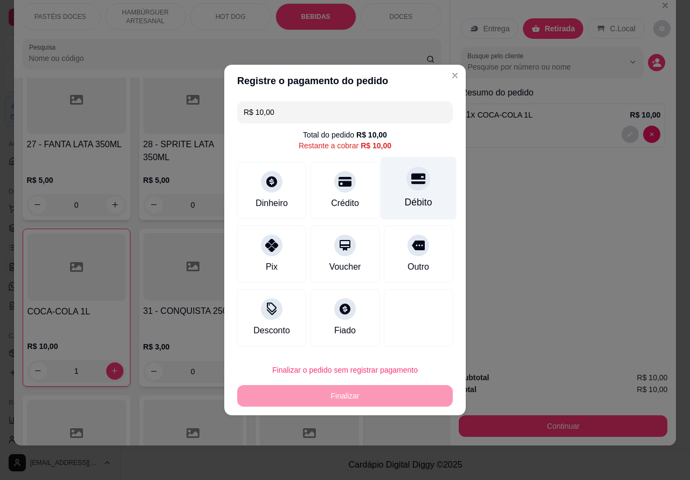
click at [411, 185] on icon at bounding box center [418, 178] width 14 height 14
type input "R$ 0,00"
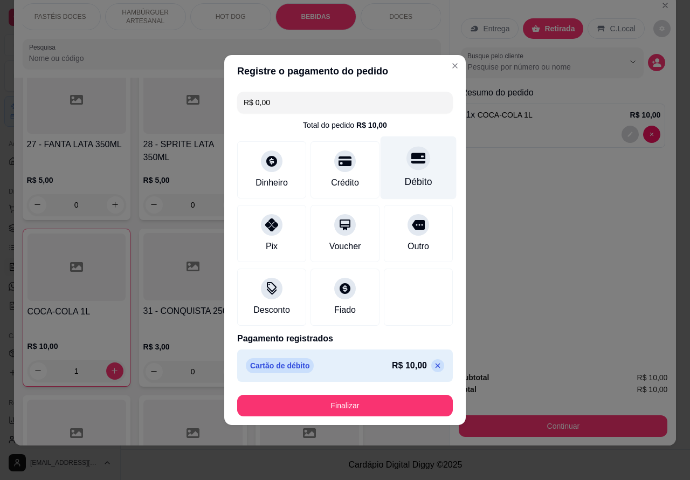
click at [378, 403] on button "Finalizar" at bounding box center [345, 406] width 216 height 22
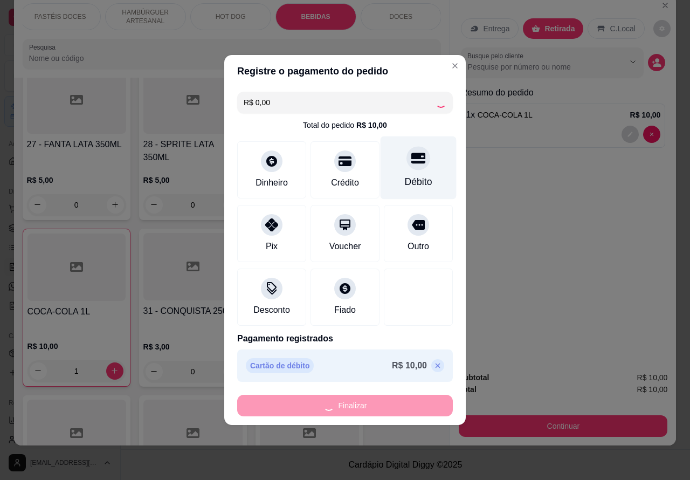
type input "0"
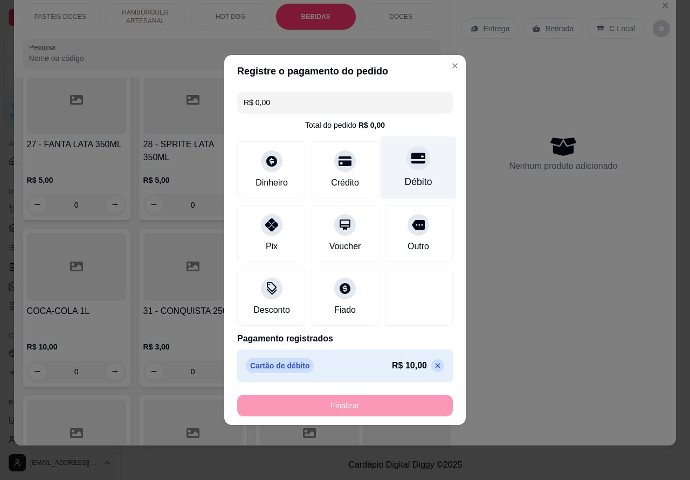
type input "-R$ 10,00"
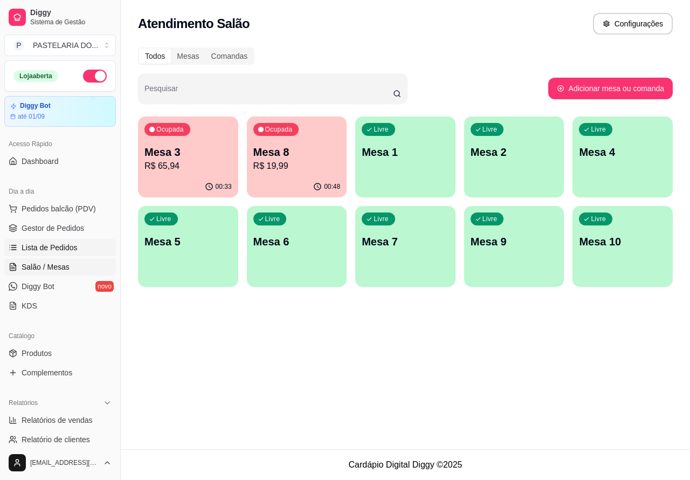
click at [50, 249] on span "Lista de Pedidos" at bounding box center [50, 247] width 56 height 11
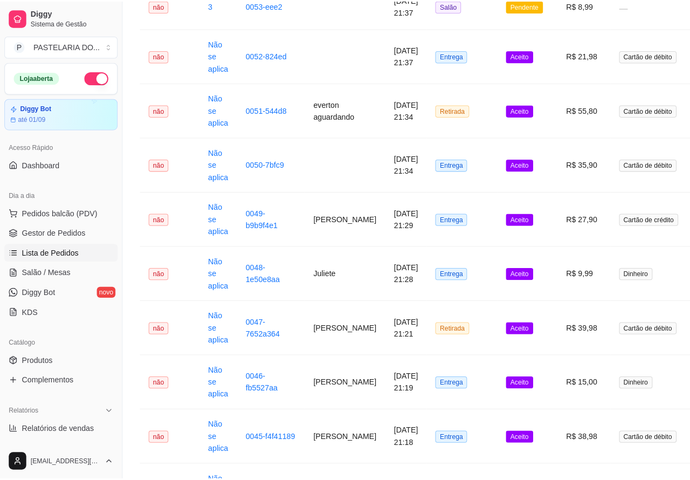
scroll to position [222, 0]
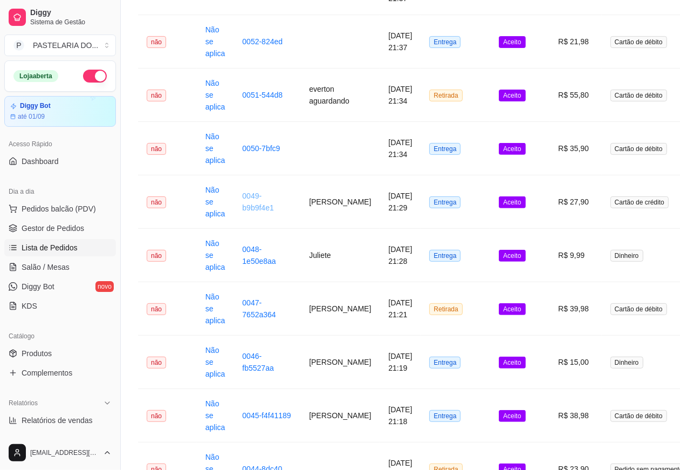
click at [255, 199] on link "0049-b9b9f4e1" at bounding box center [257, 201] width 31 height 20
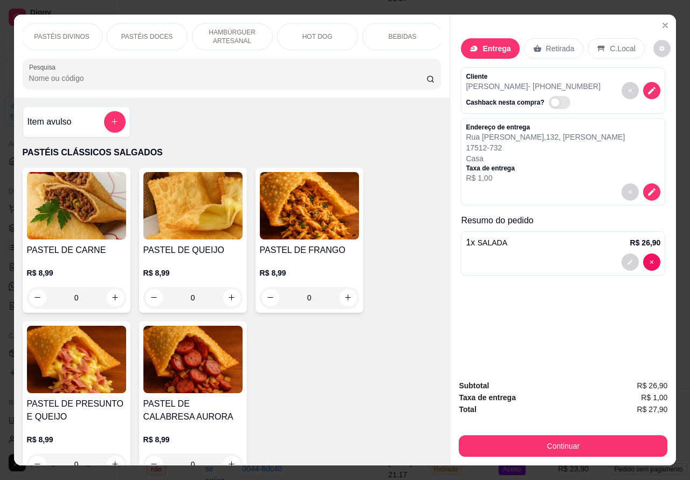
scroll to position [0, 259]
click at [399, 32] on p "DOCES" at bounding box center [400, 36] width 23 height 9
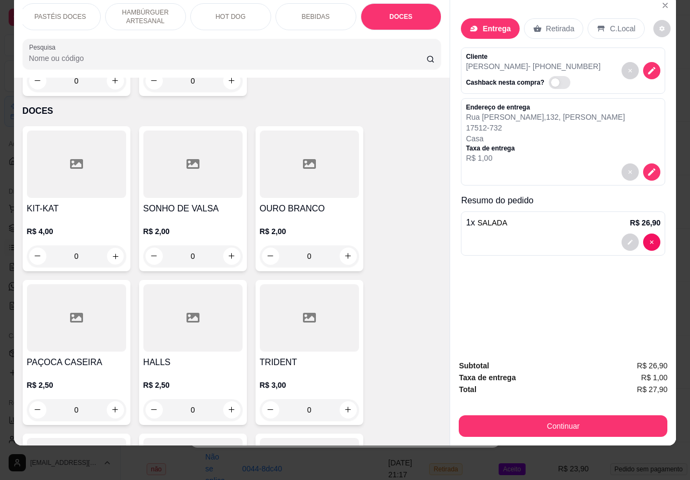
click at [111, 252] on icon "increase-product-quantity" at bounding box center [115, 256] width 8 height 8
type input "1"
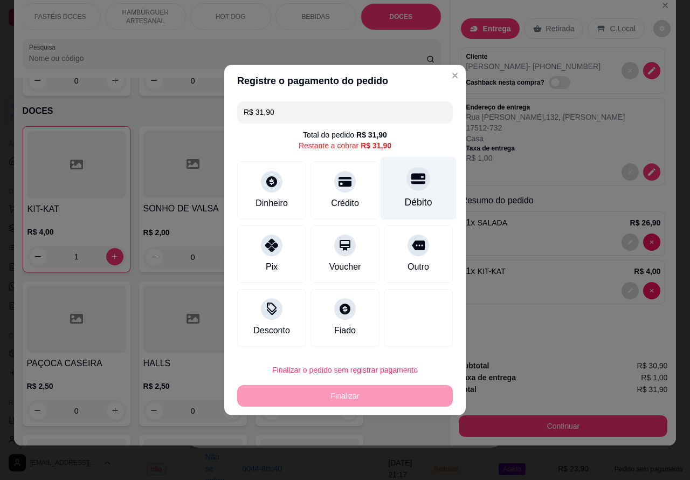
click at [422, 183] on div "Débito" at bounding box center [419, 188] width 76 height 63
type input "R$ 0,00"
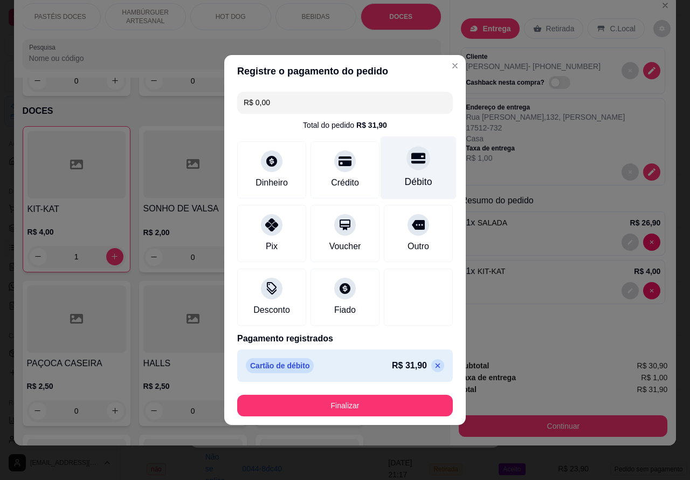
click at [398, 404] on button "Finalizar" at bounding box center [345, 406] width 216 height 22
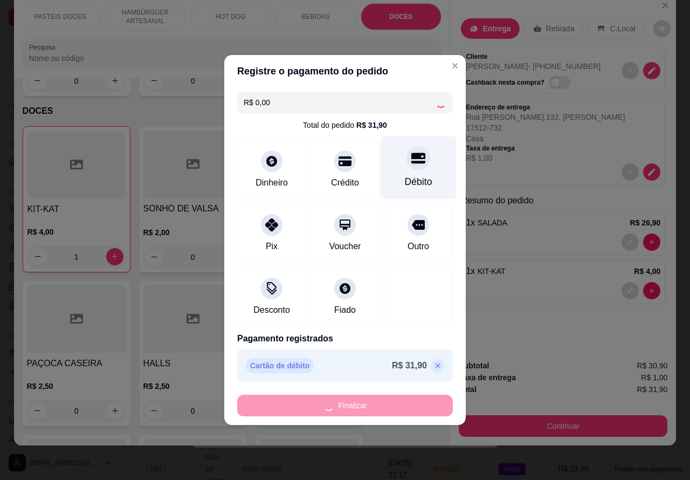
type input "0"
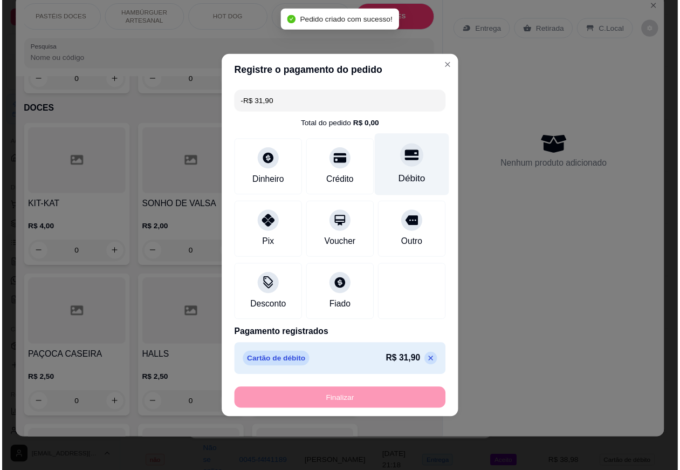
scroll to position [0, 0]
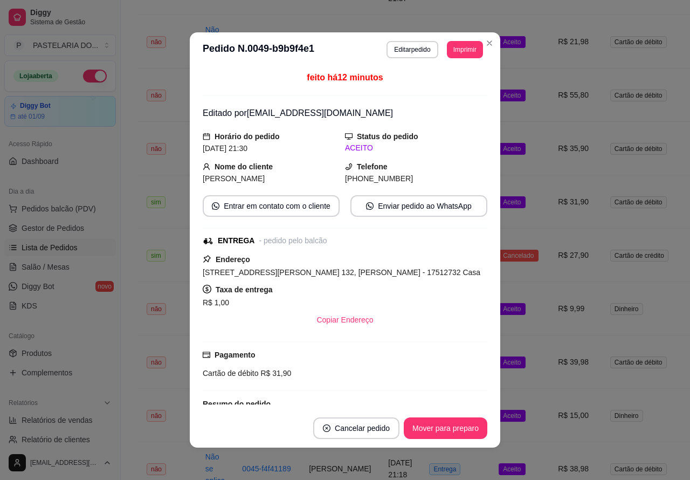
click at [490, 43] on td "Aceito" at bounding box center [519, 41] width 59 height 53
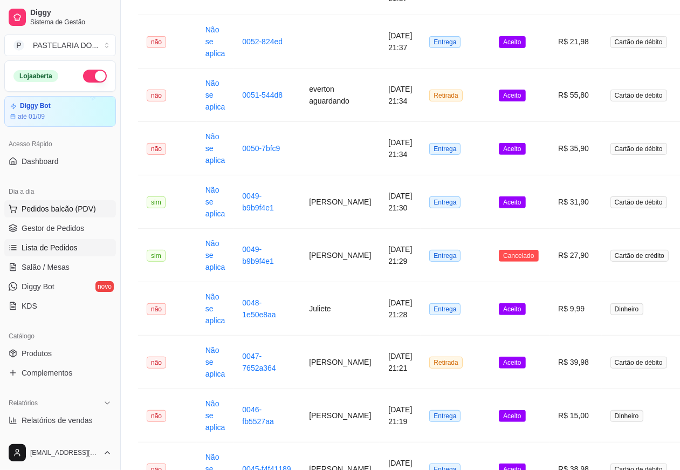
click at [60, 203] on span "Pedidos balcão (PDV)" at bounding box center [59, 208] width 74 height 11
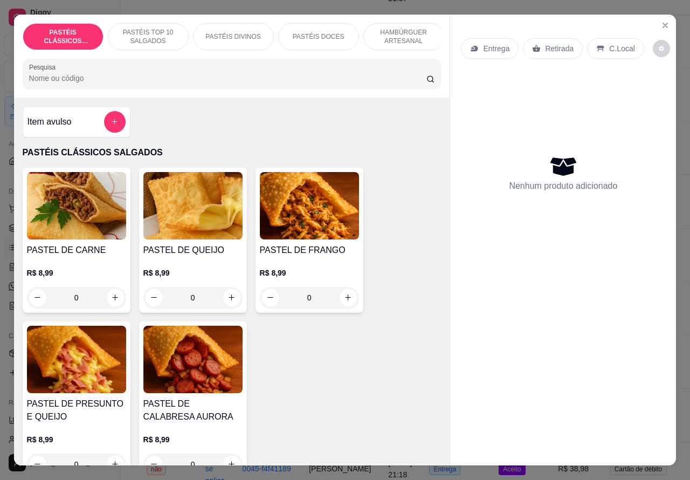
click at [499, 43] on p "Entrega" at bounding box center [496, 48] width 26 height 11
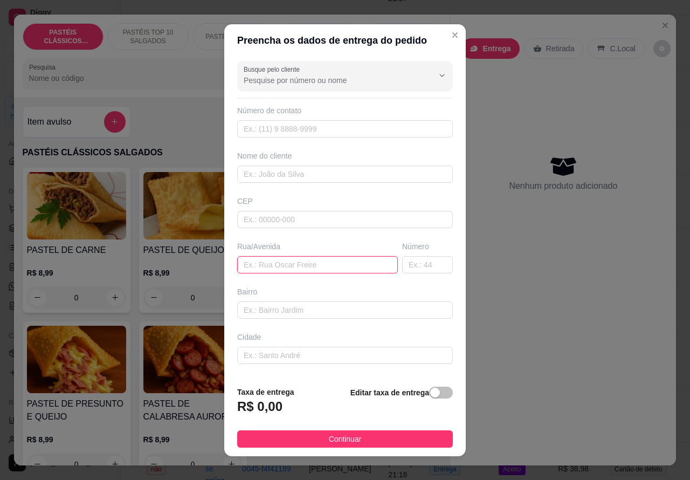
click at [319, 263] on input "text" at bounding box center [317, 264] width 161 height 17
click at [587, 292] on div "Entrega Retirada C.Local Nenhum produto adicionado" at bounding box center [563, 232] width 226 height 434
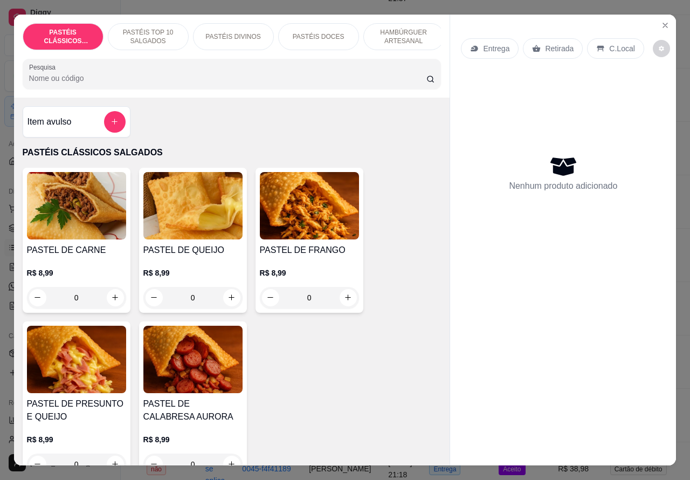
click at [661, 21] on icon "Close" at bounding box center [665, 25] width 9 height 9
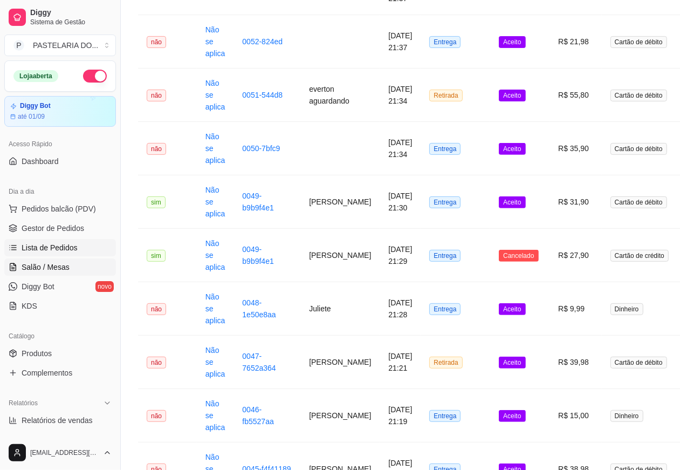
click at [49, 263] on span "Salão / Mesas" at bounding box center [46, 266] width 48 height 11
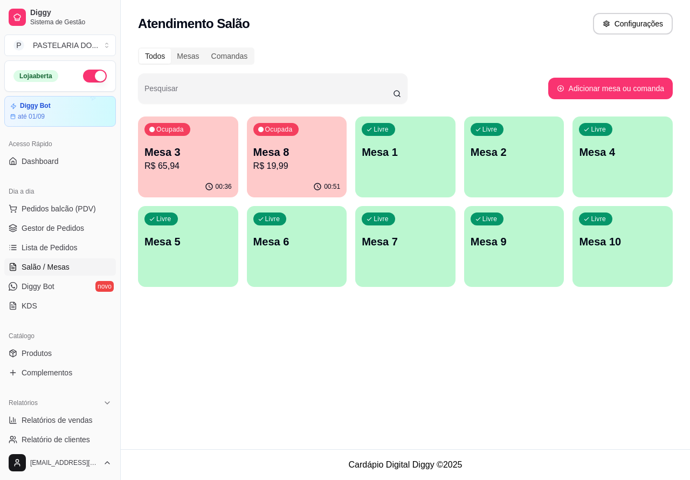
click at [191, 158] on p "Mesa 3" at bounding box center [187, 151] width 87 height 15
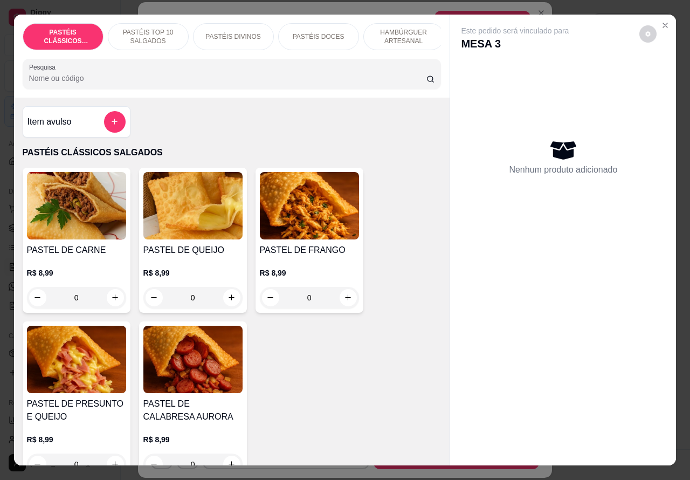
click at [152, 30] on p "PASTÉIS TOP 10 SALGADOS" at bounding box center [148, 36] width 63 height 17
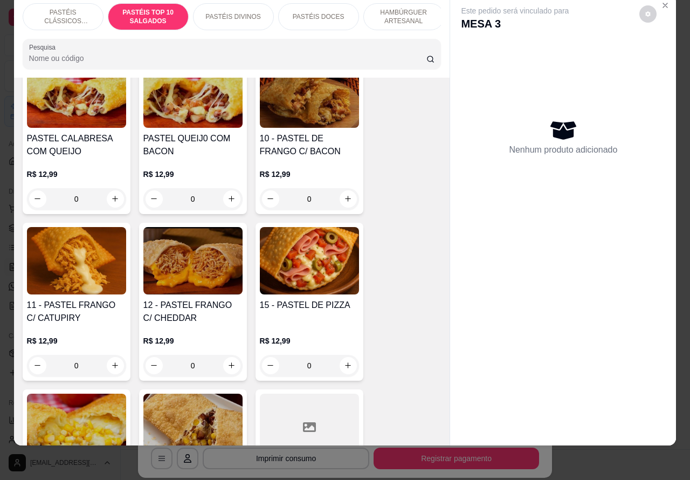
scroll to position [974, 0]
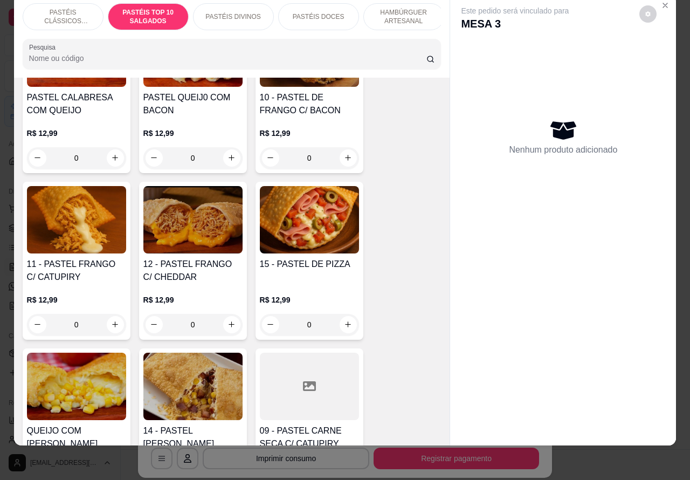
click at [343, 318] on div "0" at bounding box center [309, 325] width 99 height 22
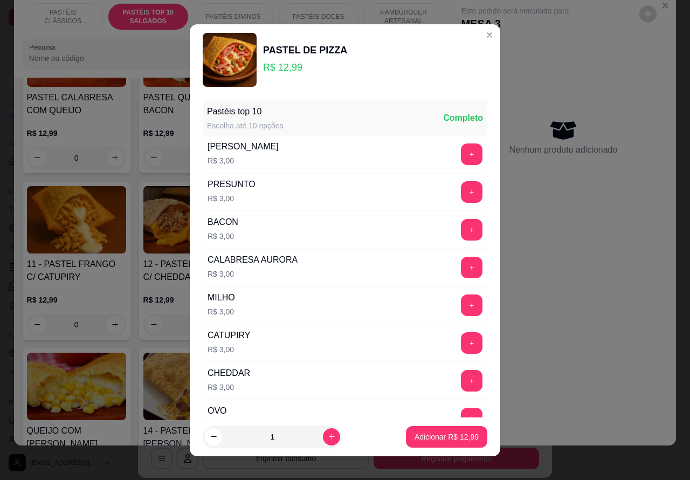
click at [328, 436] on icon "increase-product-quantity" at bounding box center [332, 436] width 8 height 8
type input "2"
click at [427, 435] on p "Adicionar R$ 25,98" at bounding box center [447, 436] width 63 height 10
type input "2"
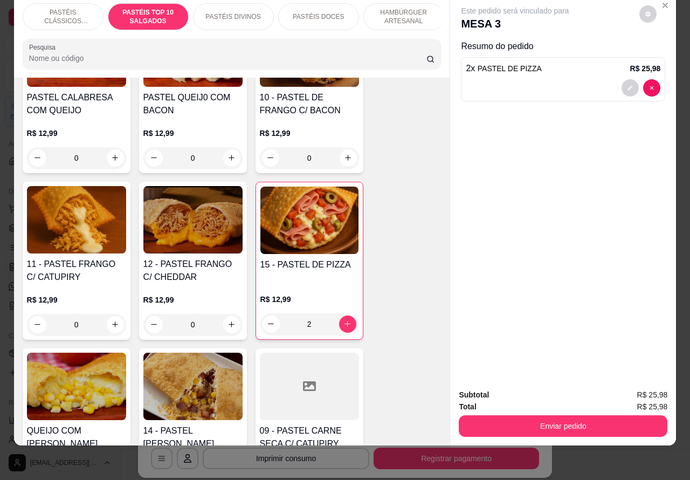
click at [562, 415] on button "Enviar pedido" at bounding box center [563, 426] width 209 height 22
click at [569, 416] on button "Enviar pedido" at bounding box center [563, 426] width 202 height 21
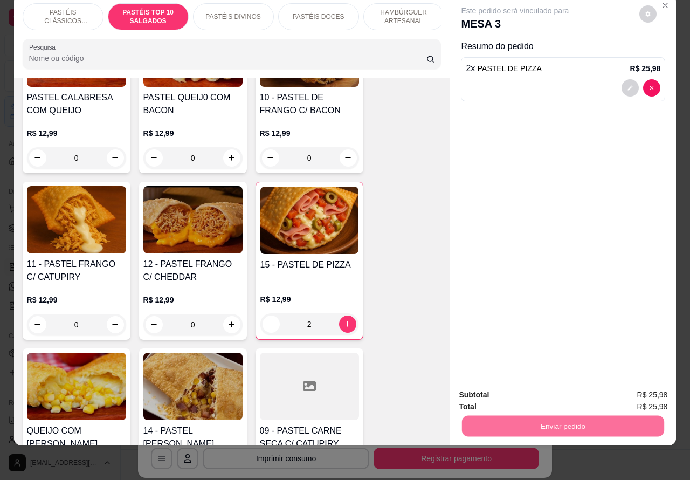
click at [539, 384] on button "Não registrar e enviar pedido" at bounding box center [526, 390] width 109 height 20
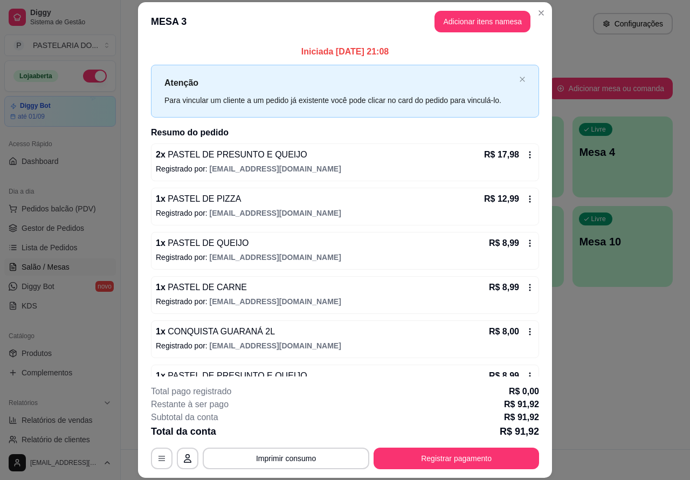
click at [536, 13] on div "Atendimento Salão Configurações" at bounding box center [405, 24] width 535 height 22
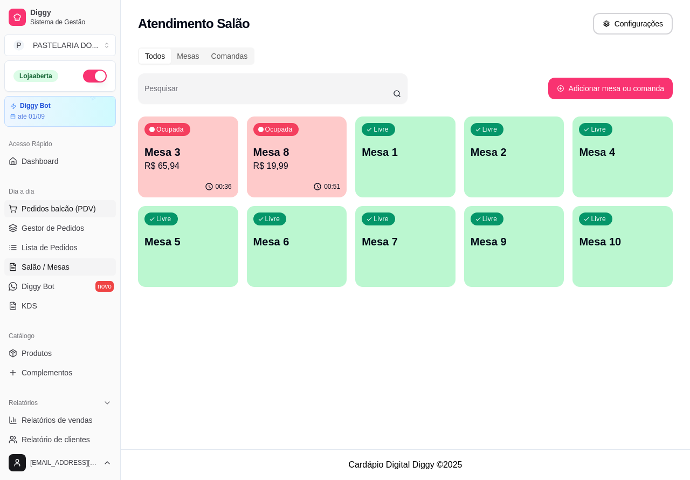
click at [55, 208] on span "Pedidos balcão (PDV)" at bounding box center [59, 208] width 74 height 11
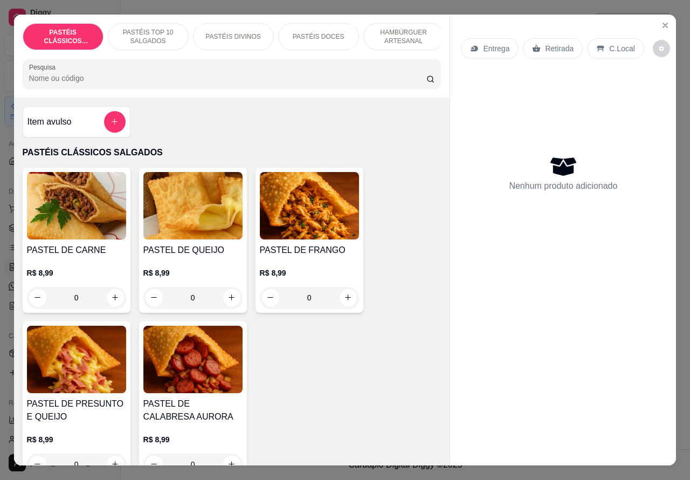
click at [492, 43] on p "Entrega" at bounding box center [496, 48] width 26 height 11
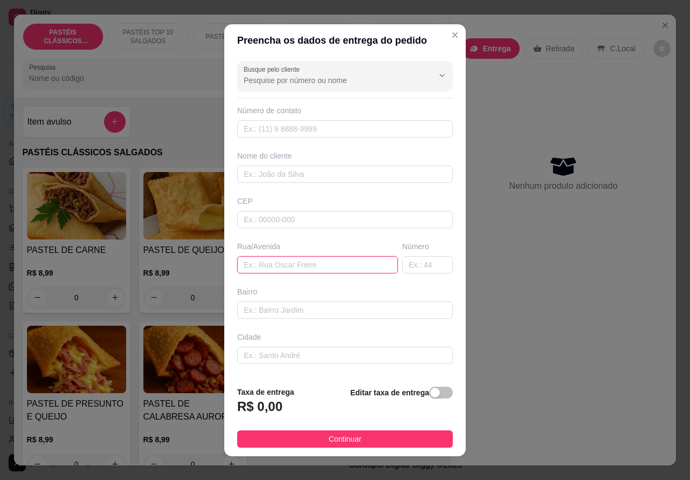
click at [270, 259] on input "text" at bounding box center [317, 264] width 161 height 17
paste input "[PERSON_NAME] 360"
type input "[PERSON_NAME] 360"
click at [430, 392] on span "button" at bounding box center [441, 393] width 24 height 12
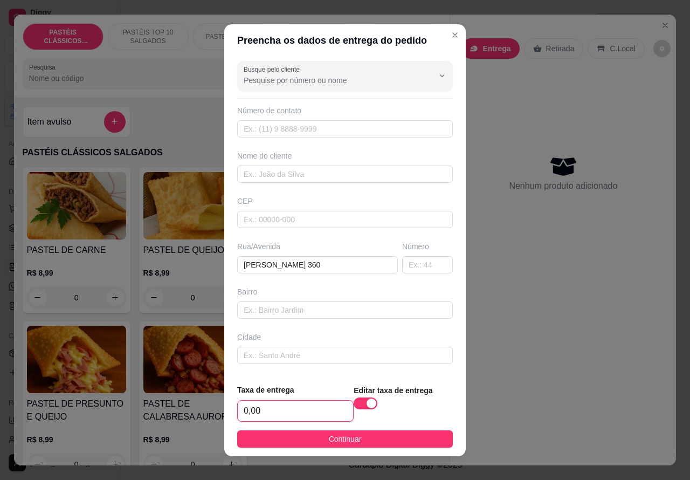
click at [241, 405] on input "0,00" at bounding box center [295, 411] width 115 height 20
type input "4,00"
click at [283, 124] on input "text" at bounding box center [345, 128] width 216 height 17
paste input "[PHONE_NUMBER]"
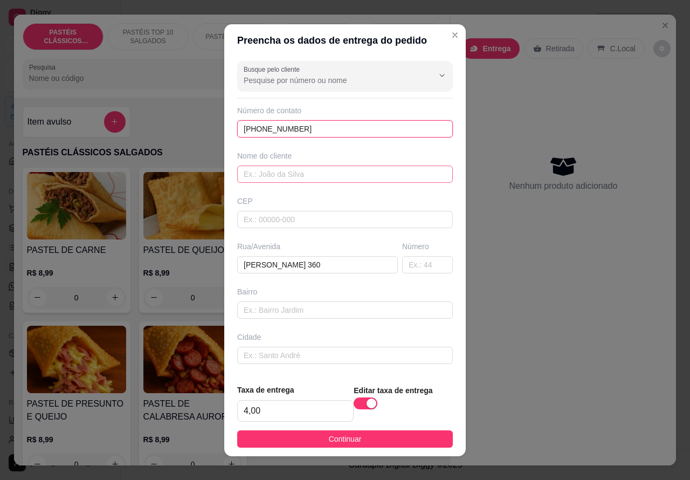
type input "[PHONE_NUMBER]"
click at [332, 165] on input "text" at bounding box center [345, 173] width 216 height 17
type input "[DEMOGRAPHIC_DATA]"
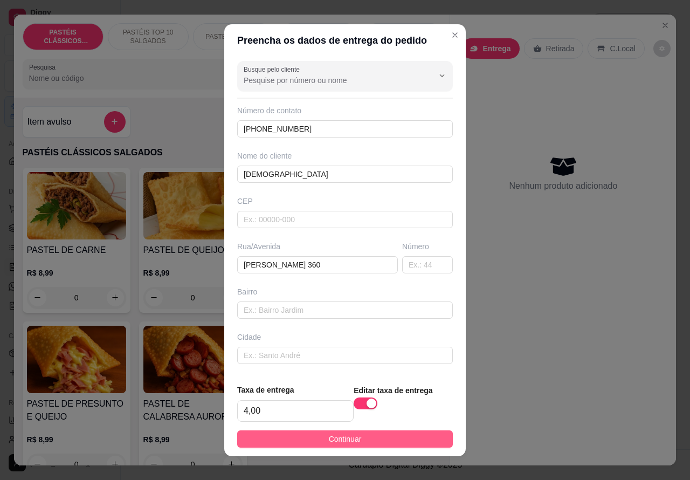
click at [370, 436] on button "Continuar" at bounding box center [345, 438] width 216 height 17
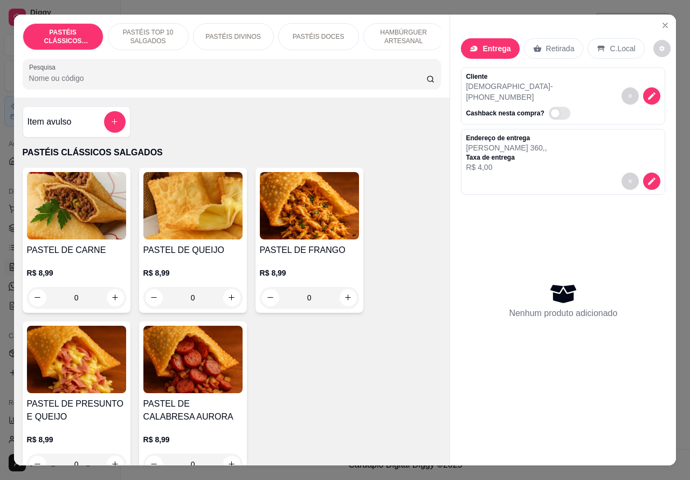
click at [334, 33] on p "PASTÉIS DOCES" at bounding box center [319, 36] width 52 height 9
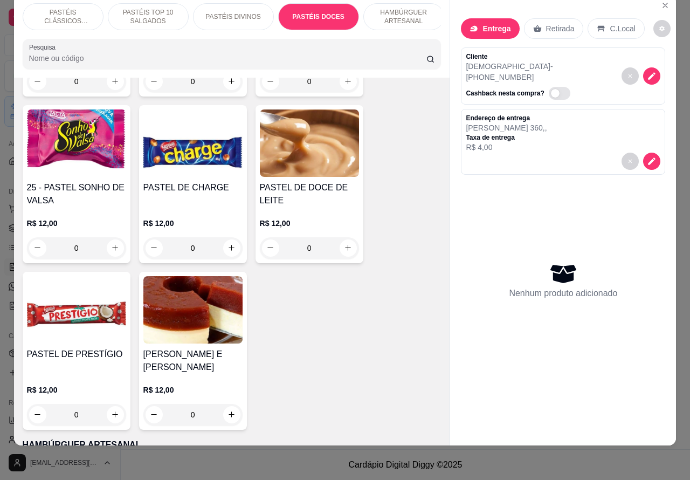
scroll to position [2100, 0]
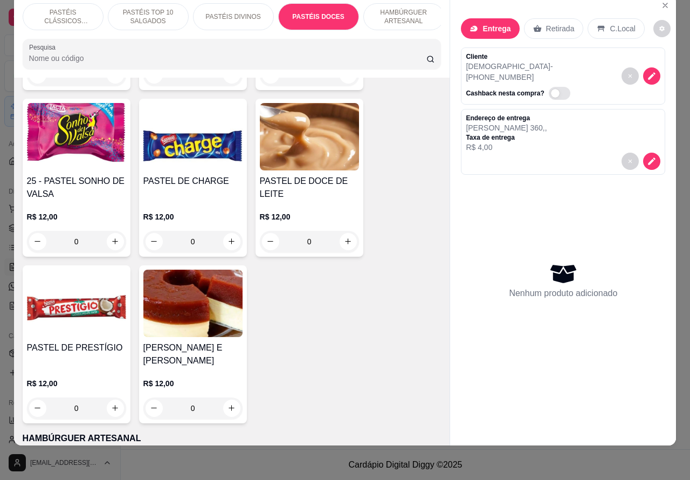
click at [111, 404] on icon "increase-product-quantity" at bounding box center [115, 408] width 8 height 8
type input "1"
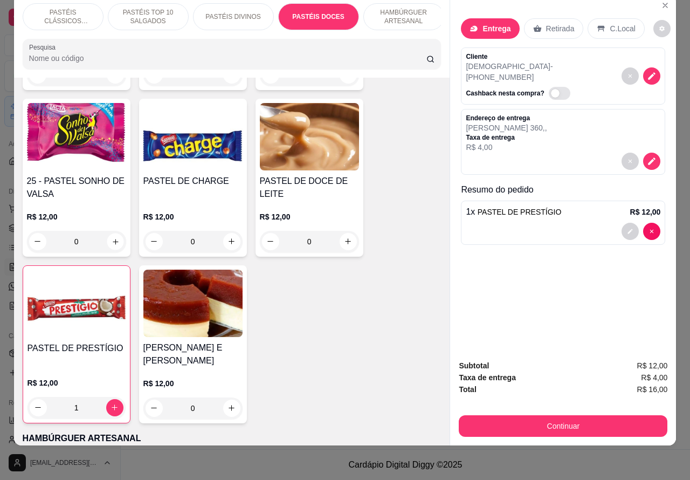
click at [111, 238] on icon "increase-product-quantity" at bounding box center [115, 241] width 8 height 8
type input "1"
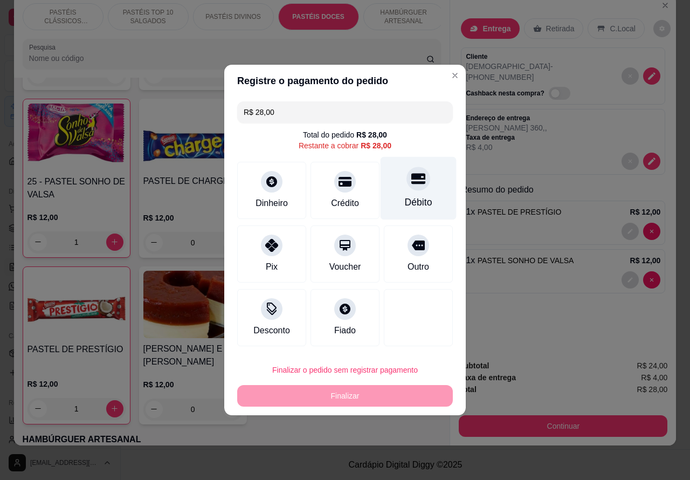
click at [411, 182] on icon at bounding box center [418, 178] width 14 height 14
type input "R$ 0,00"
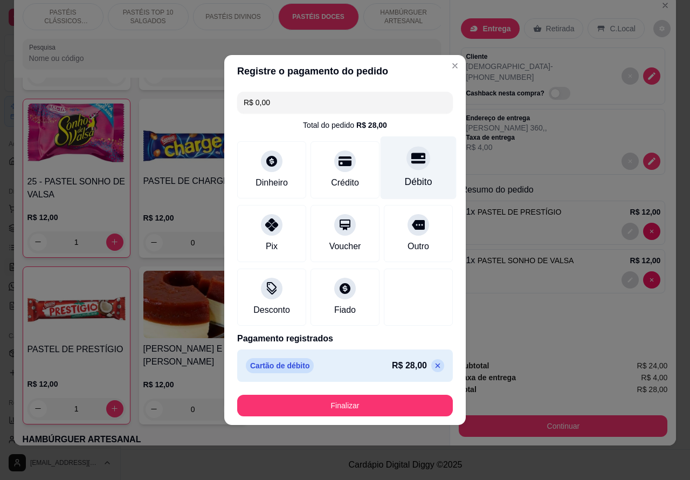
click at [377, 407] on button "Finalizar" at bounding box center [345, 406] width 216 height 22
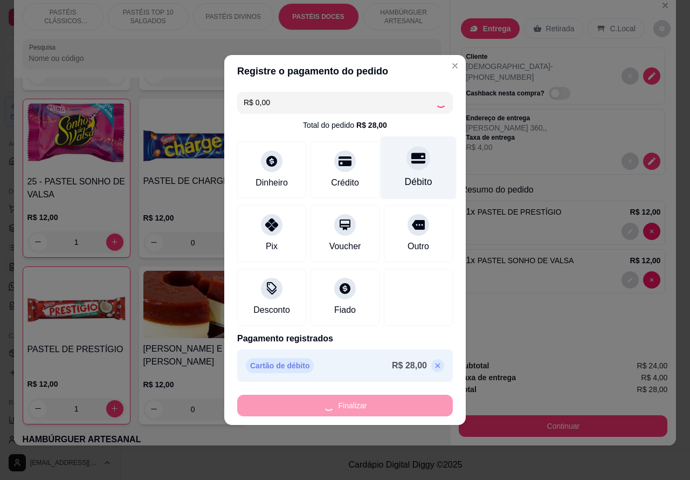
type input "0"
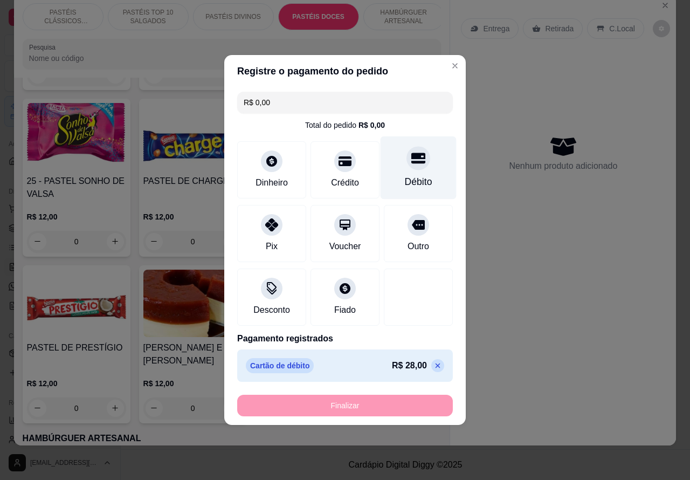
type input "-R$ 28,00"
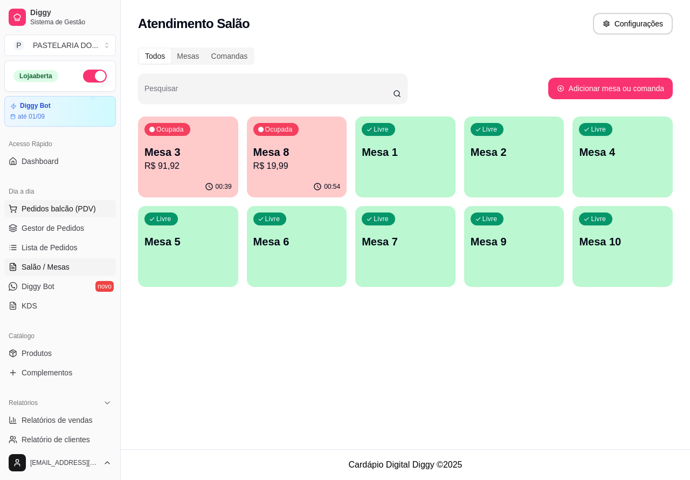
click at [59, 208] on span "Pedidos balcão (PDV)" at bounding box center [59, 208] width 74 height 11
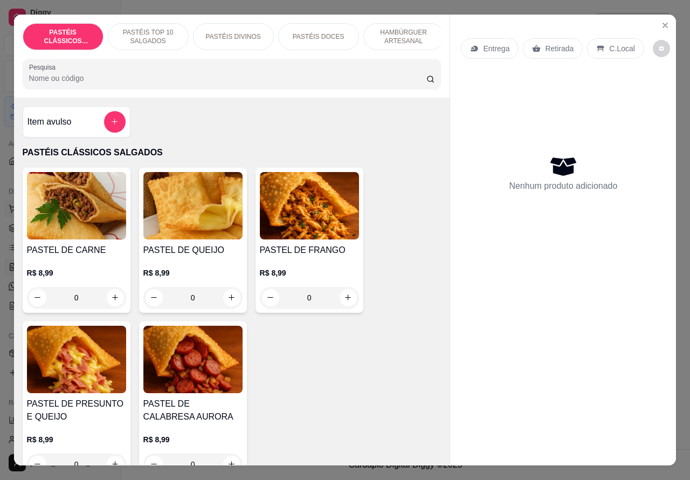
click at [111, 301] on icon "increase-product-quantity" at bounding box center [115, 297] width 8 height 8
type input "1"
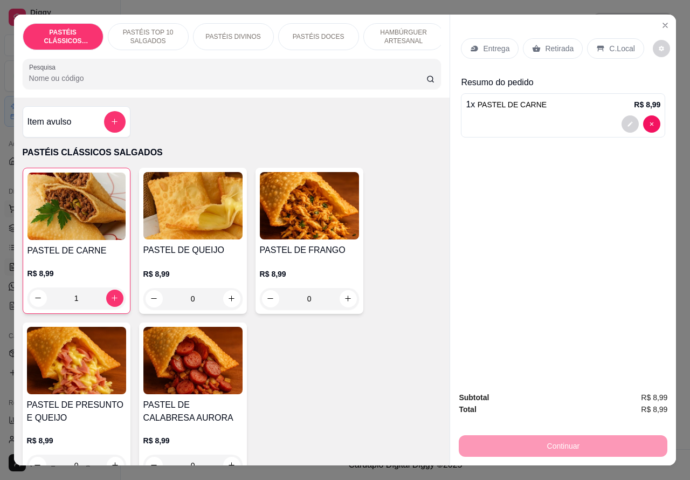
click at [345, 301] on icon "increase-product-quantity" at bounding box center [348, 298] width 6 height 6
type input "1"
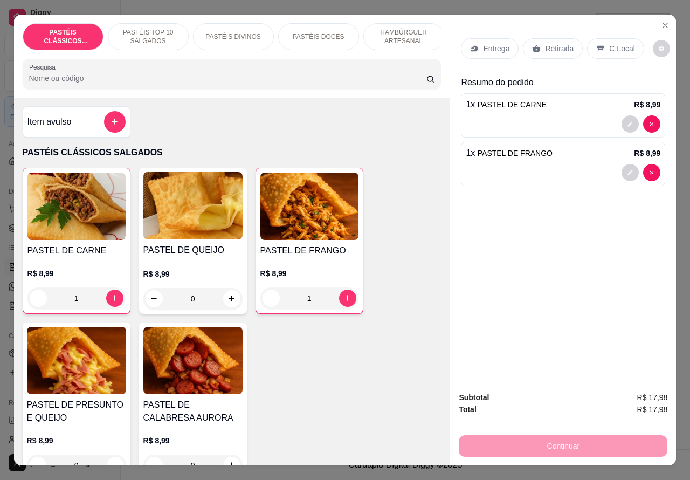
click at [553, 43] on p "Retirada" at bounding box center [559, 48] width 29 height 11
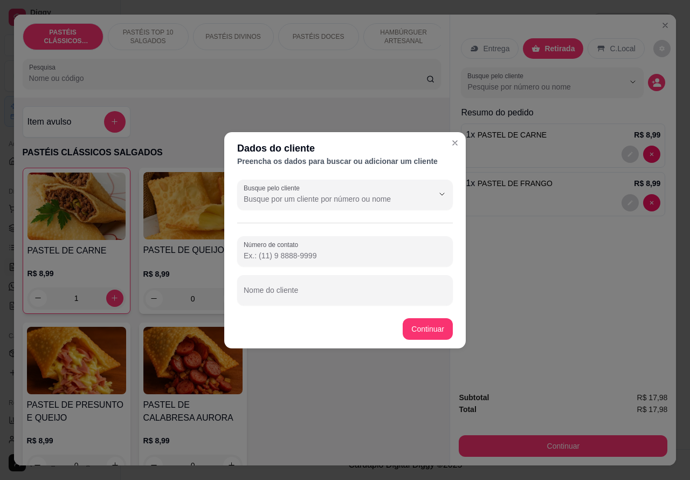
click at [300, 289] on div "Nome do cliente" at bounding box center [345, 290] width 216 height 30
type input "[PERSON_NAME]"
click at [426, 323] on div "PASTEL DE CARNE R$ 8,99 1 PASTEL DE QUEIJO R$ 8,99 0 PASTEL DE FRANGO R$ 8,99 1…" at bounding box center [232, 324] width 419 height 313
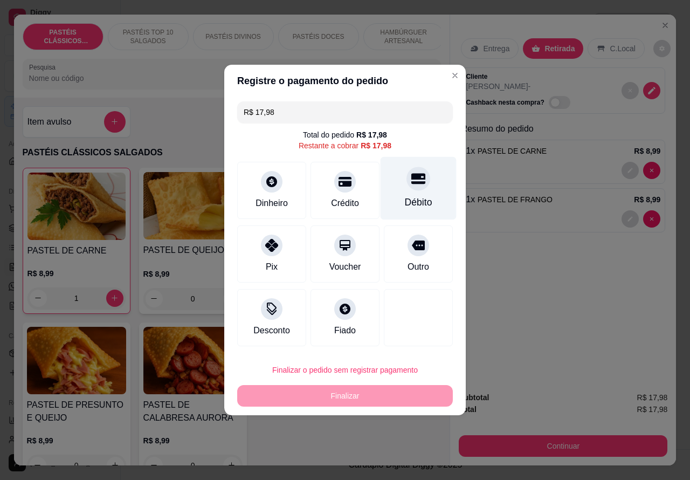
click at [419, 178] on div at bounding box center [418, 179] width 24 height 24
type input "R$ 0,00"
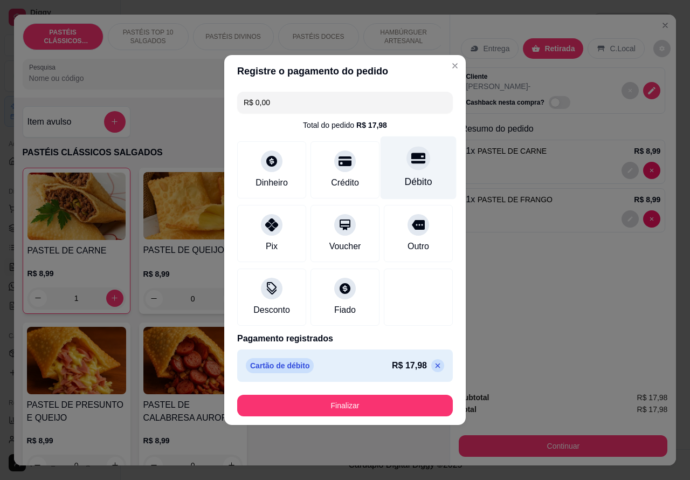
click at [379, 400] on button "Finalizar" at bounding box center [345, 406] width 216 height 22
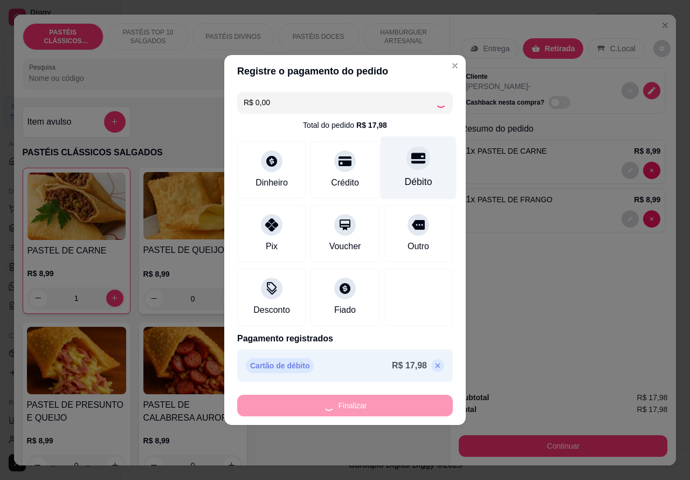
type input "0"
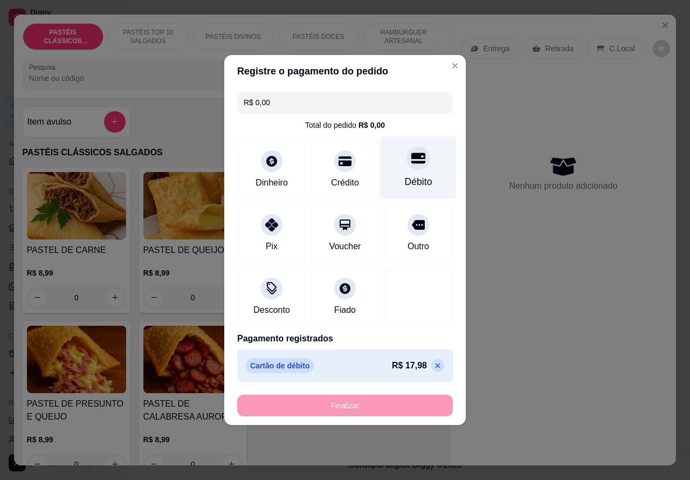
type input "-R$ 17,98"
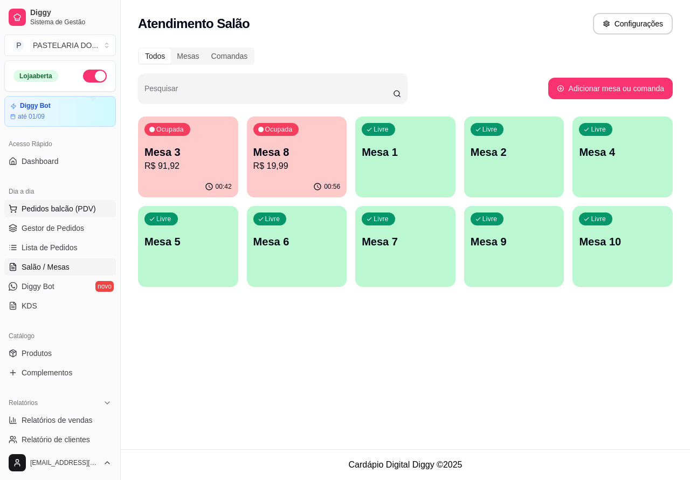
click at [65, 208] on span "Pedidos balcão (PDV)" at bounding box center [59, 208] width 74 height 11
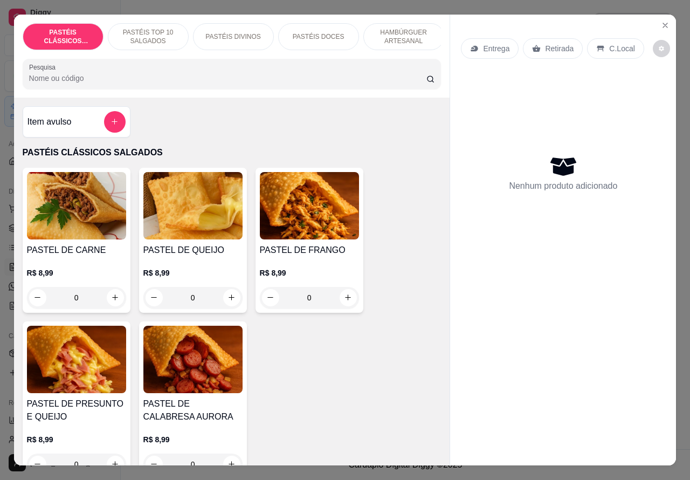
click at [558, 43] on p "Retirada" at bounding box center [559, 48] width 29 height 11
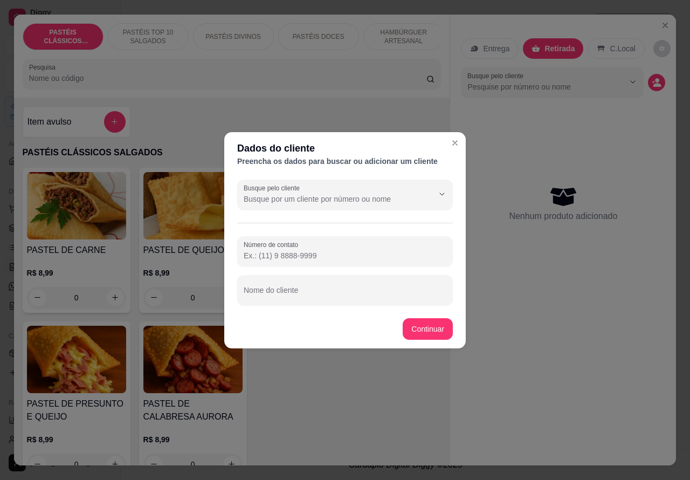
click at [340, 289] on input "Nome do cliente" at bounding box center [345, 294] width 203 height 11
type input "[PERSON_NAME]"
click at [341, 257] on input "Número de contato" at bounding box center [345, 255] width 203 height 11
paste input "[PHONE_NUMBER]"
click at [426, 327] on div "PASTEL DE CARNE R$ 8,99 0 PASTEL DE QUEIJO R$ 8,99 0 PASTEL DE FRANGO R$ 8,99 0…" at bounding box center [232, 324] width 419 height 312
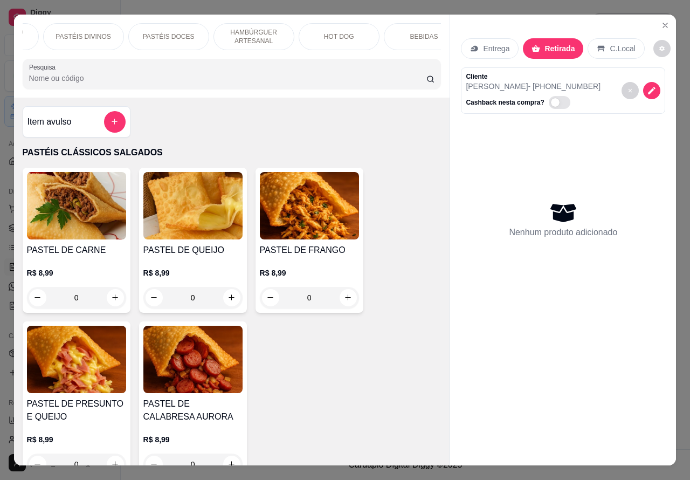
scroll to position [0, 192]
click at [305, 30] on div "HOT DOG" at bounding box center [296, 36] width 81 height 27
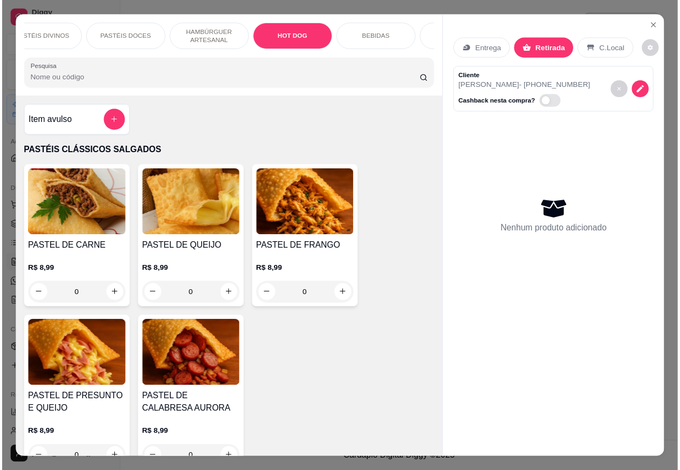
scroll to position [25, 0]
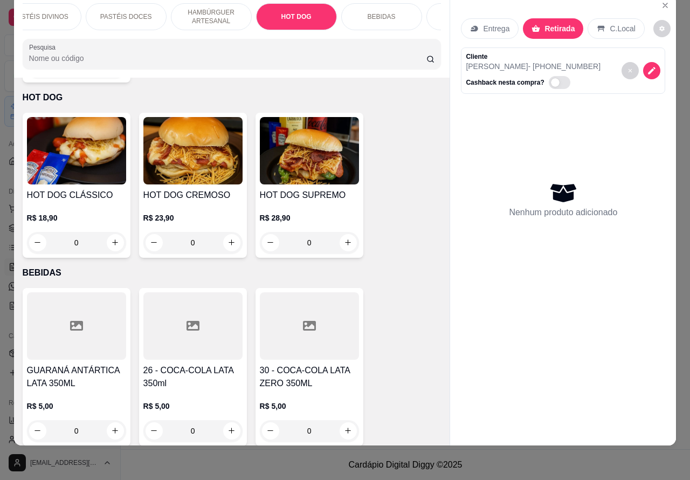
click at [227, 232] on div "0" at bounding box center [192, 243] width 99 height 22
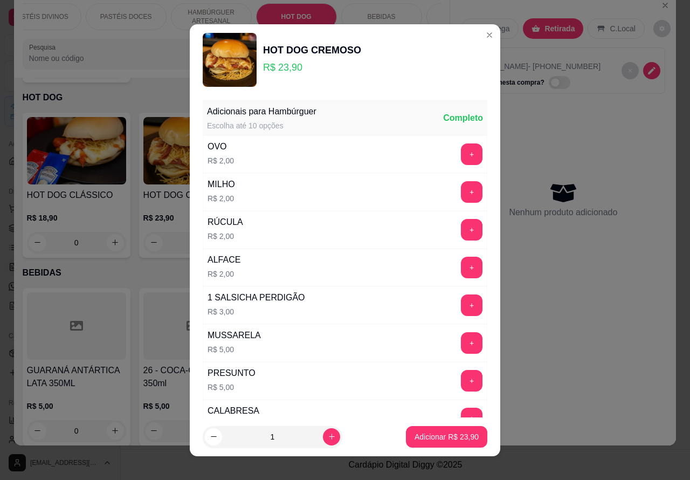
click at [461, 154] on button "+" at bounding box center [472, 154] width 22 height 22
click at [461, 151] on button "+" at bounding box center [471, 153] width 21 height 21
click at [434, 435] on p "Adicionar R$ 27,90" at bounding box center [447, 436] width 64 height 11
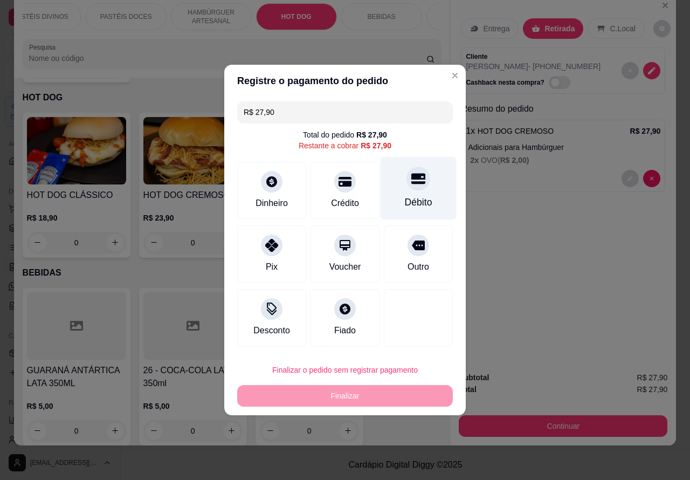
click at [411, 180] on icon at bounding box center [418, 179] width 14 height 11
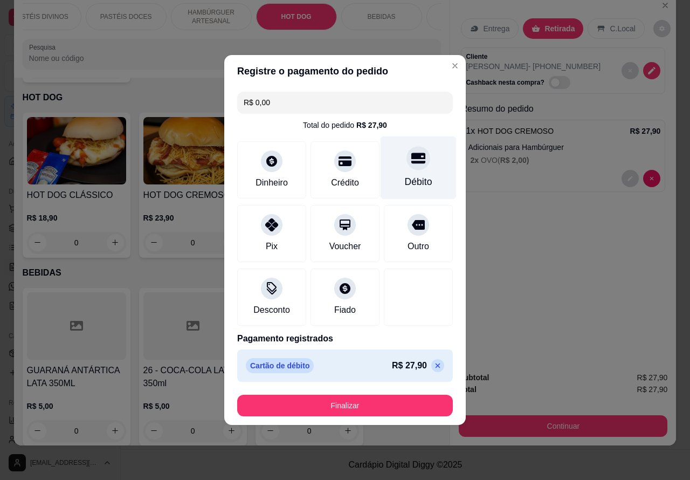
click at [381, 408] on button "Finalizar" at bounding box center [345, 406] width 216 height 22
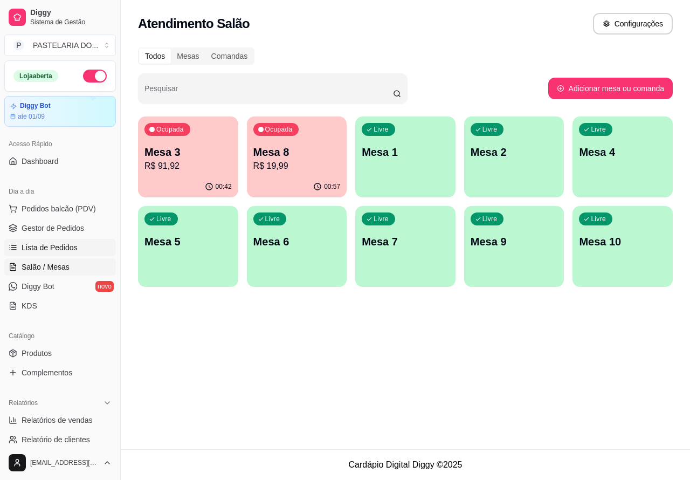
click at [50, 248] on span "Lista de Pedidos" at bounding box center [50, 247] width 56 height 11
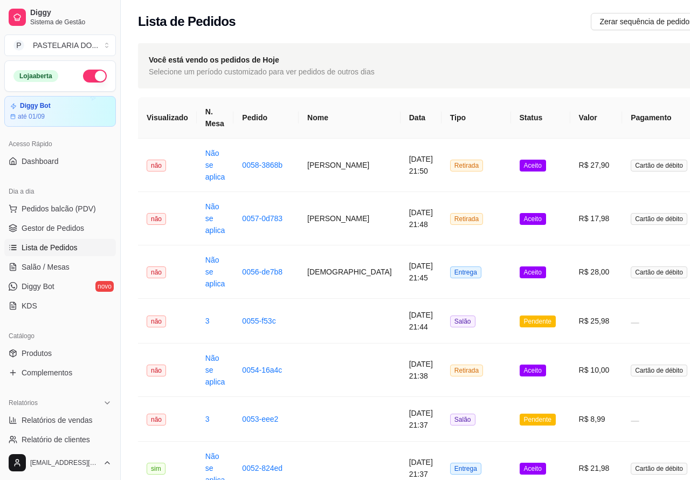
click at [57, 246] on span "Lista de Pedidos" at bounding box center [50, 247] width 56 height 11
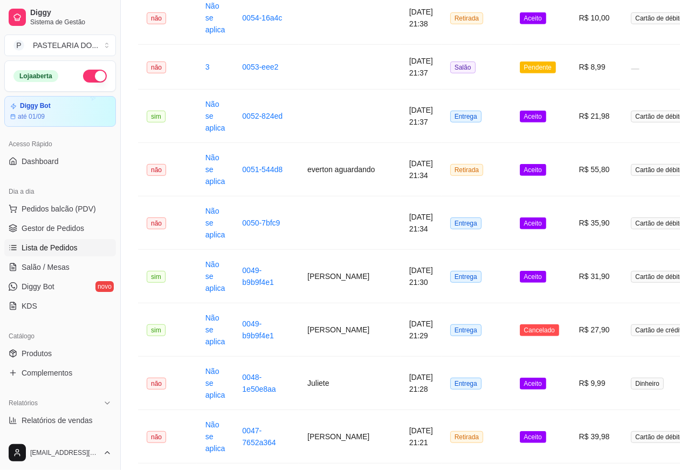
scroll to position [363, 0]
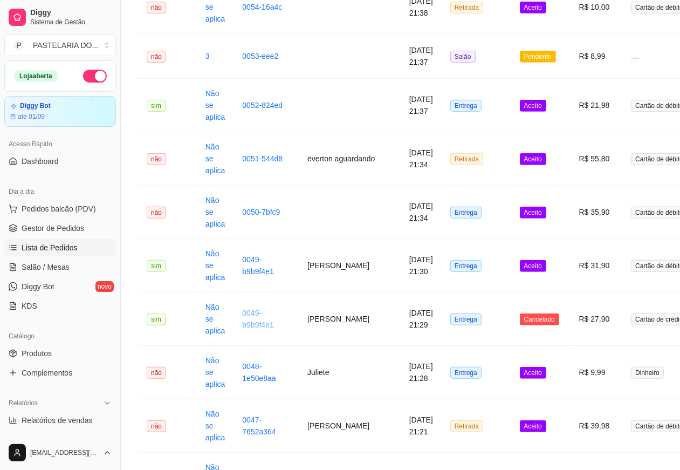
click at [255, 314] on link "0049-b9b9f4e1" at bounding box center [257, 318] width 31 height 20
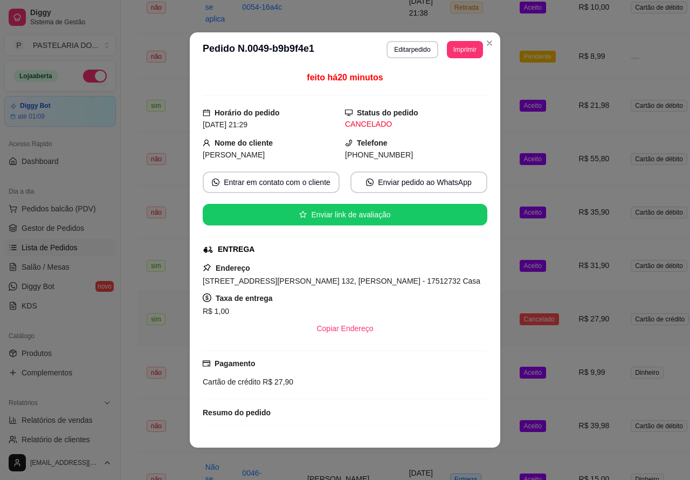
click at [460, 52] on button "Imprimir" at bounding box center [465, 49] width 36 height 17
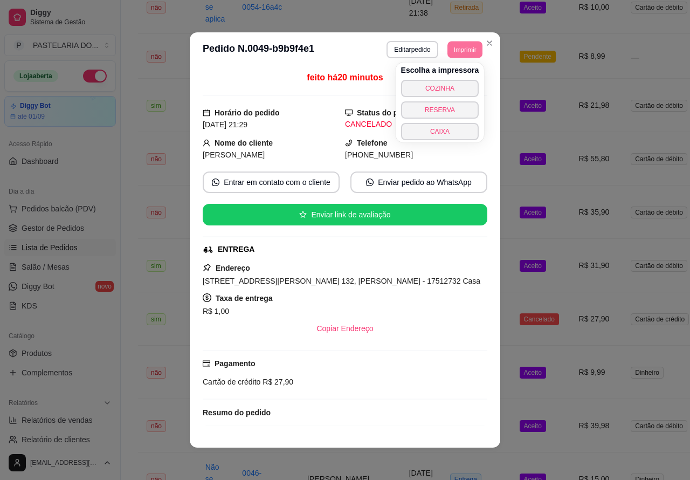
click at [444, 127] on button "CAIXA" at bounding box center [440, 131] width 78 height 17
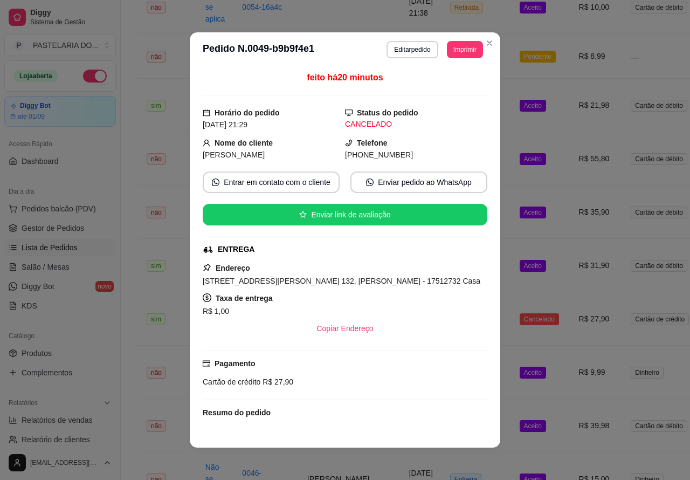
click at [485, 39] on icon "Close" at bounding box center [489, 43] width 9 height 9
click at [511, 43] on td "Pendente" at bounding box center [540, 56] width 59 height 45
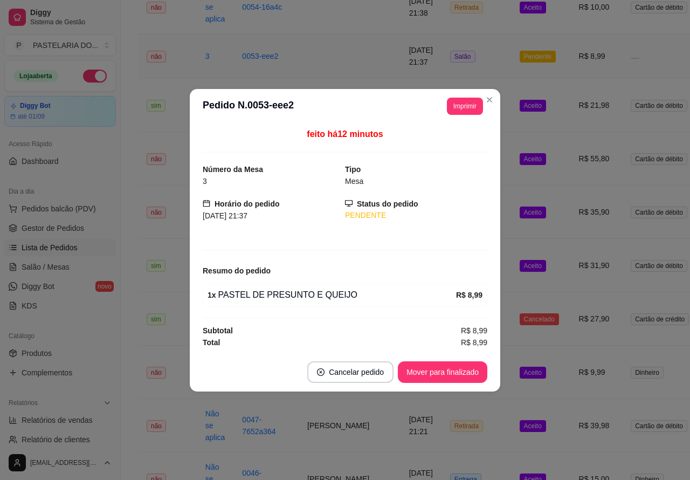
click at [511, 97] on td "Aceito" at bounding box center [540, 105] width 59 height 53
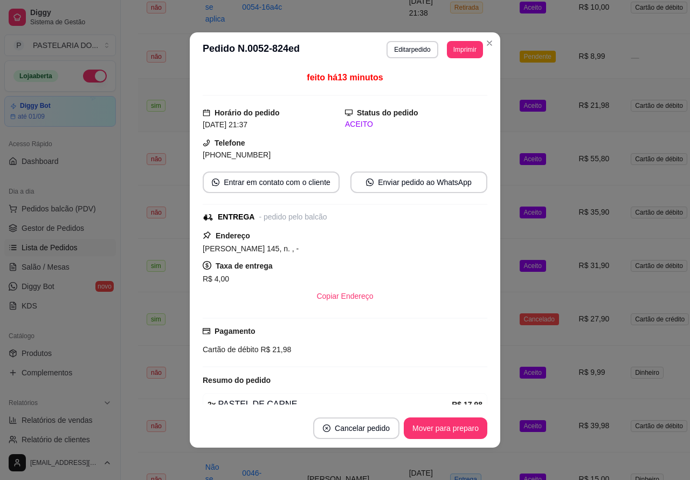
click at [123, 385] on button "Toggle Sidebar" at bounding box center [120, 240] width 9 height 480
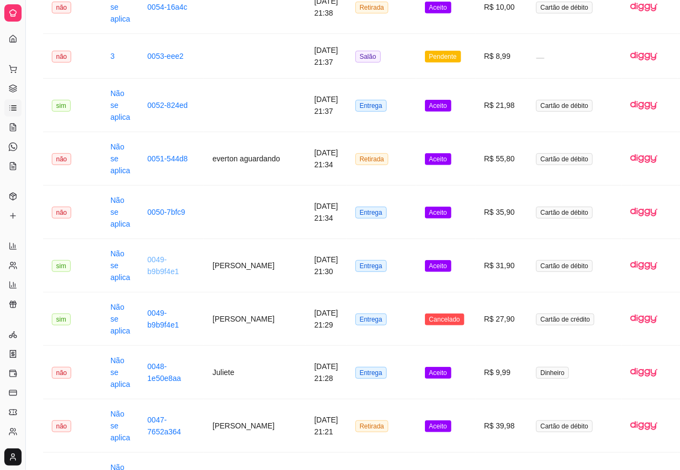
click at [163, 259] on link "0049-b9b9f4e1" at bounding box center [162, 265] width 31 height 20
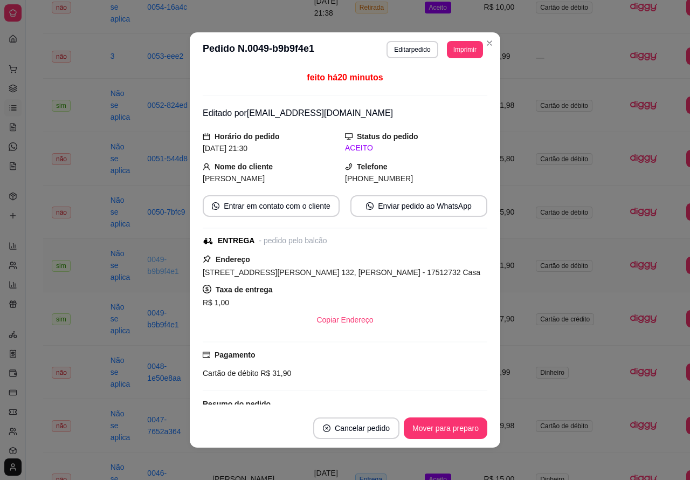
click at [460, 51] on button "Imprimir" at bounding box center [465, 49] width 36 height 17
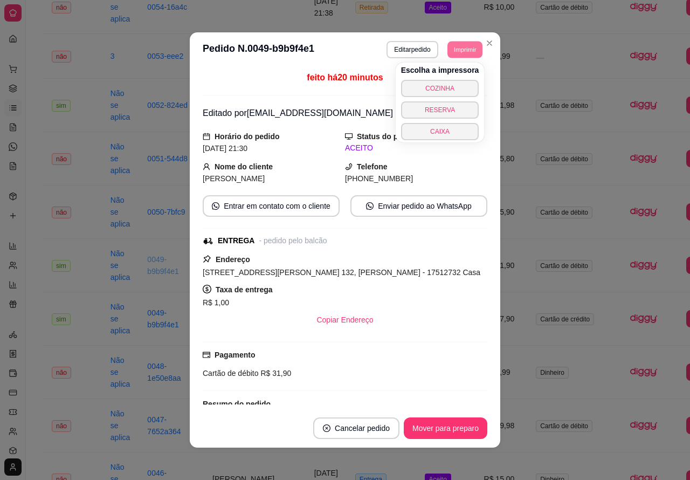
click at [451, 126] on button "CAIXA" at bounding box center [440, 131] width 78 height 17
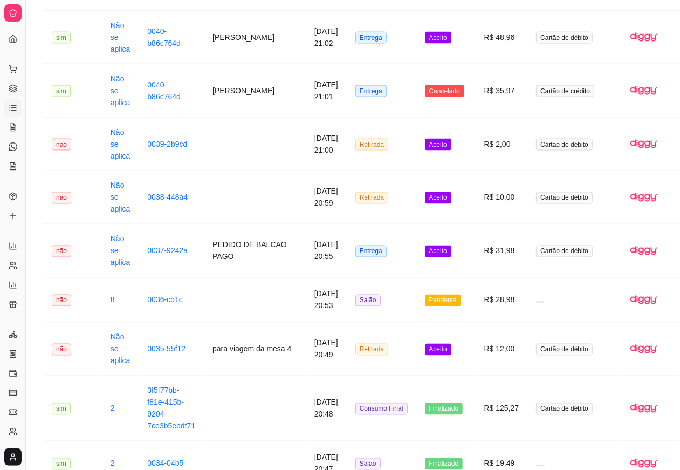
scroll to position [1324, 0]
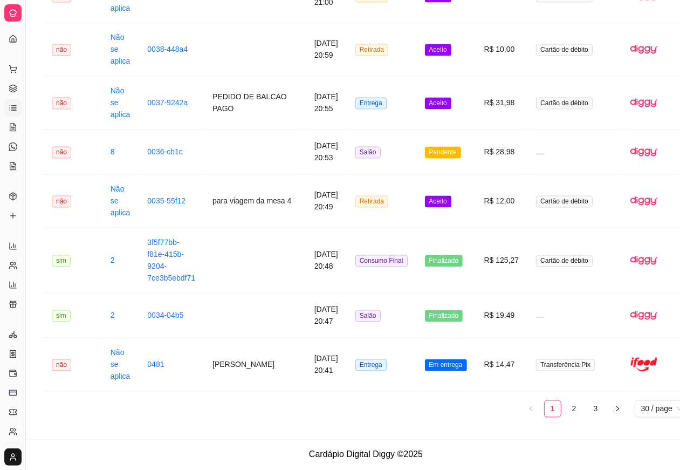
click at [13, 451] on icon at bounding box center [13, 453] width 0 height 4
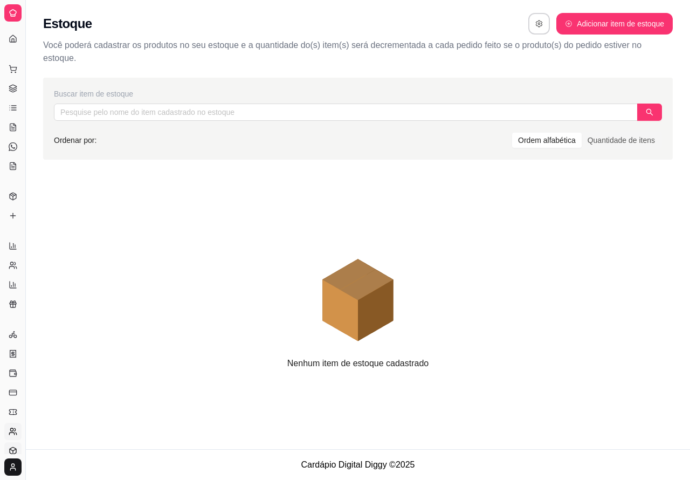
click at [11, 429] on icon at bounding box center [13, 431] width 9 height 9
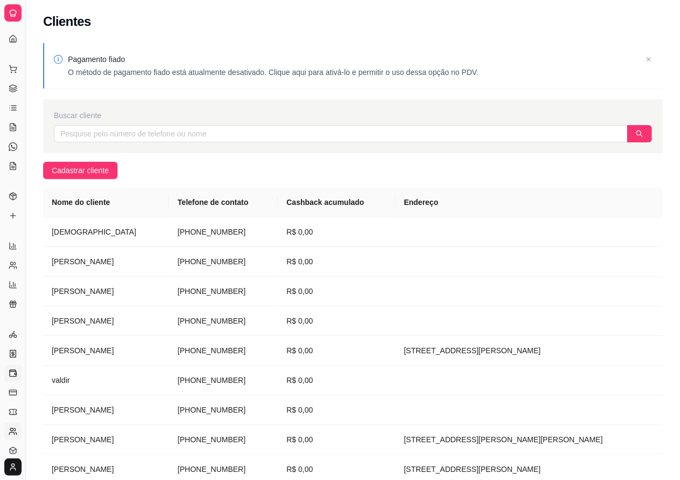
click at [12, 373] on icon at bounding box center [13, 373] width 9 height 9
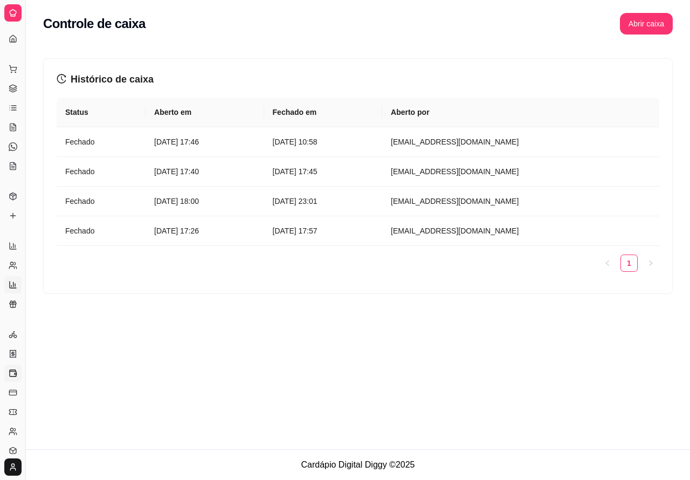
click at [12, 284] on icon at bounding box center [13, 284] width 9 height 9
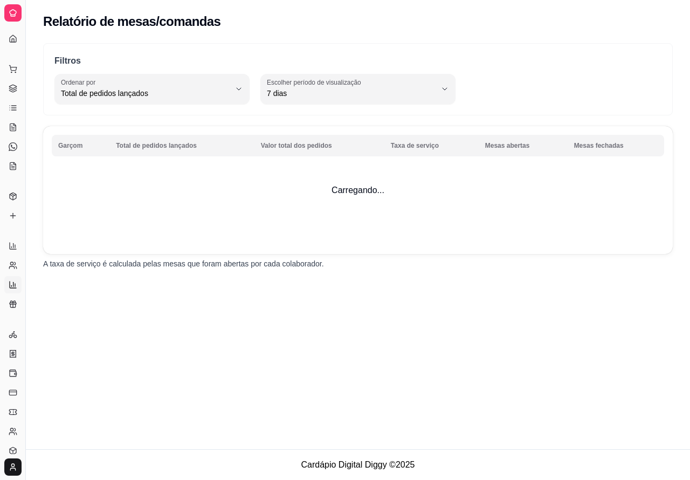
click at [56, 230] on td "Carregando..." at bounding box center [358, 190] width 630 height 128
click at [47, 389] on div "Relatório de mesas/comandas Filtros TOTAL_OF_ORDERS Ordenar por Total de pedido…" at bounding box center [358, 224] width 664 height 449
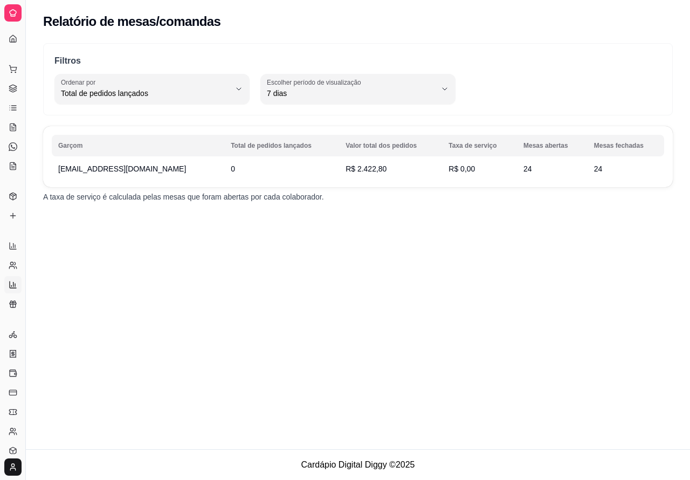
click at [47, 290] on div "Relatório de mesas/comandas Filtros TOTAL_OF_ORDERS Ordenar por Total de pedido…" at bounding box center [358, 224] width 664 height 449
click at [25, 263] on button "Toggle Sidebar" at bounding box center [25, 240] width 9 height 480
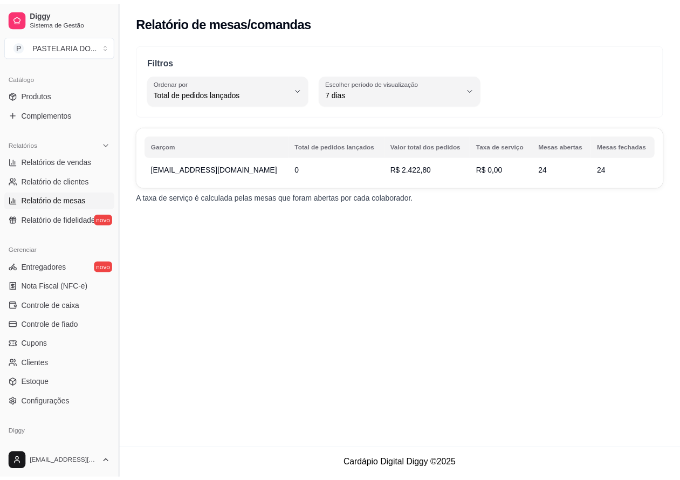
scroll to position [295, 0]
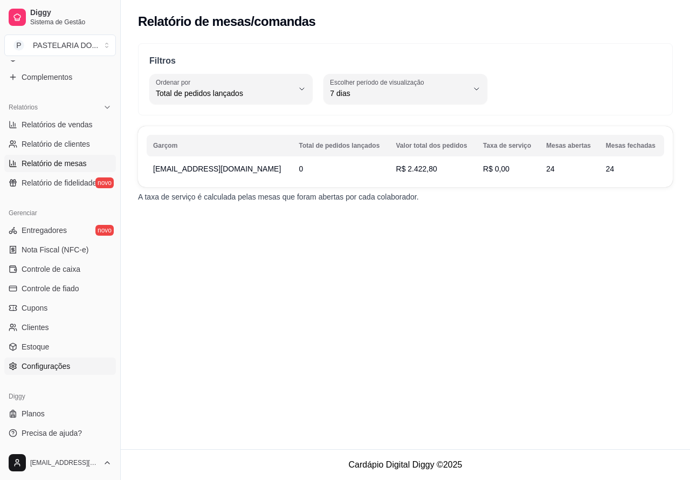
click at [51, 367] on span "Configurações" at bounding box center [46, 366] width 49 height 11
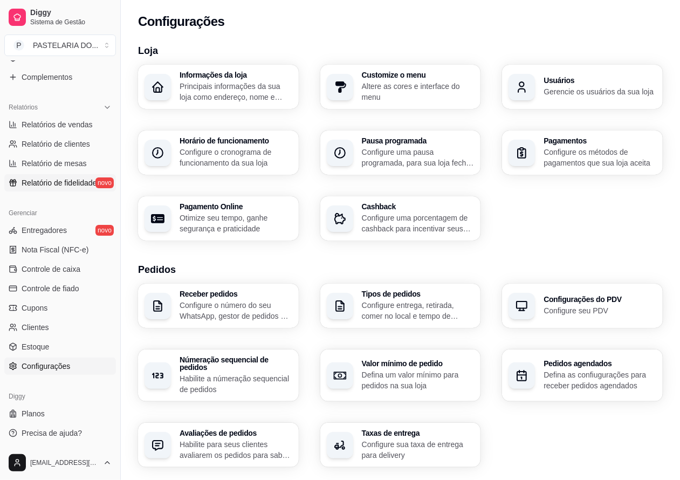
click at [57, 182] on span "Relatório de fidelidade" at bounding box center [59, 182] width 75 height 11
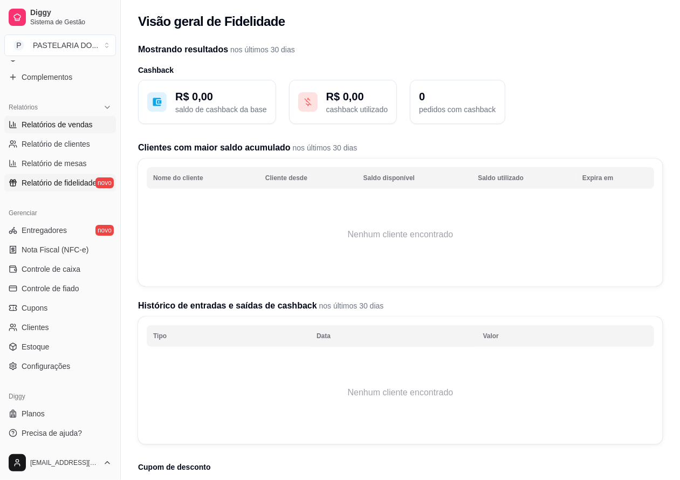
click at [79, 121] on span "Relatórios de vendas" at bounding box center [57, 124] width 71 height 11
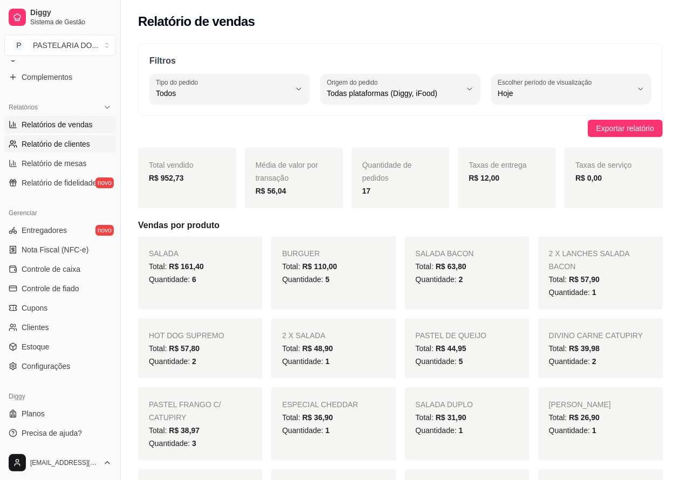
click at [81, 141] on span "Relatório de clientes" at bounding box center [56, 144] width 68 height 11
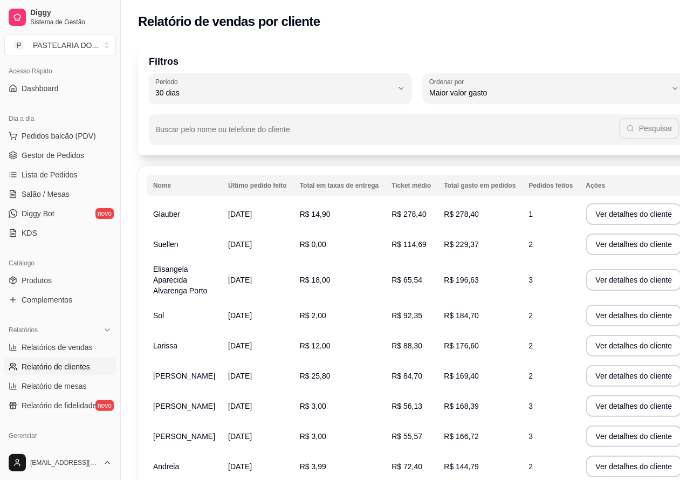
scroll to position [72, 0]
click at [66, 135] on span "Pedidos balcão (PDV)" at bounding box center [59, 137] width 74 height 11
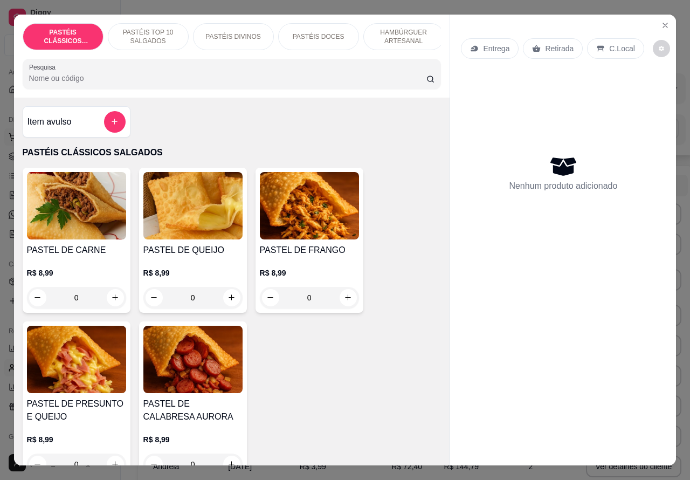
click at [663, 23] on icon "Close" at bounding box center [665, 25] width 4 height 4
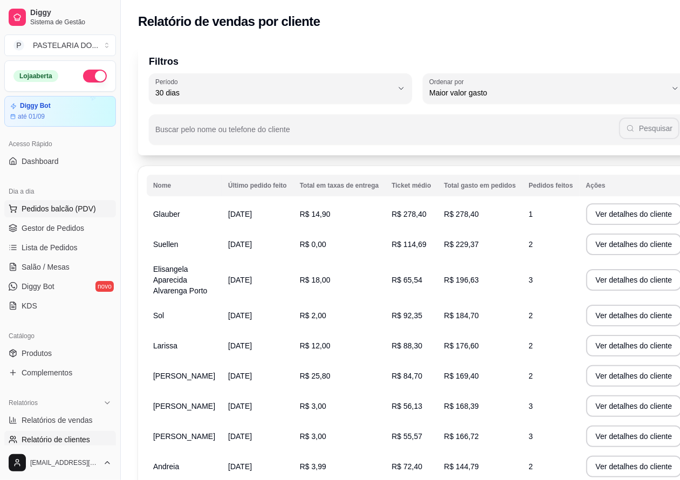
click at [68, 208] on span "Pedidos balcão (PDV)" at bounding box center [59, 208] width 74 height 11
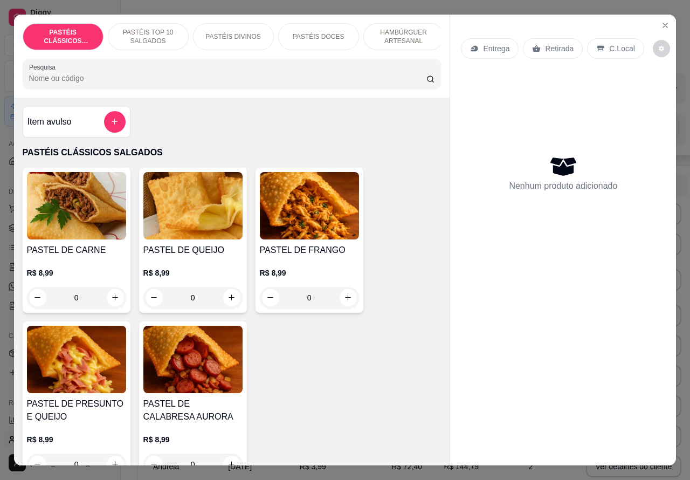
click at [549, 43] on p "Retirada" at bounding box center [559, 48] width 29 height 11
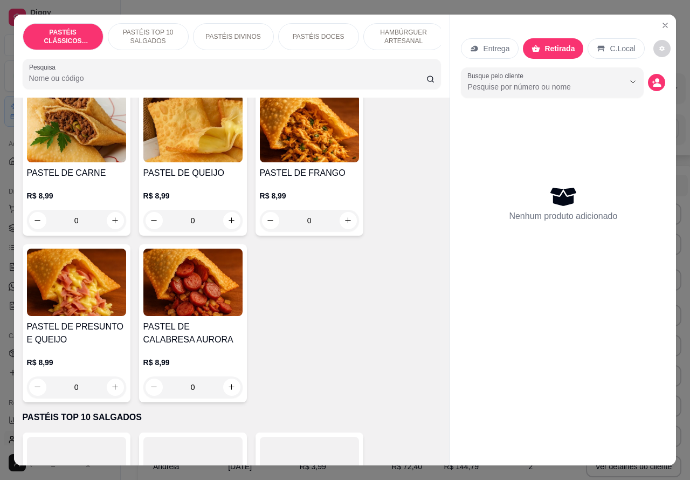
scroll to position [120, 0]
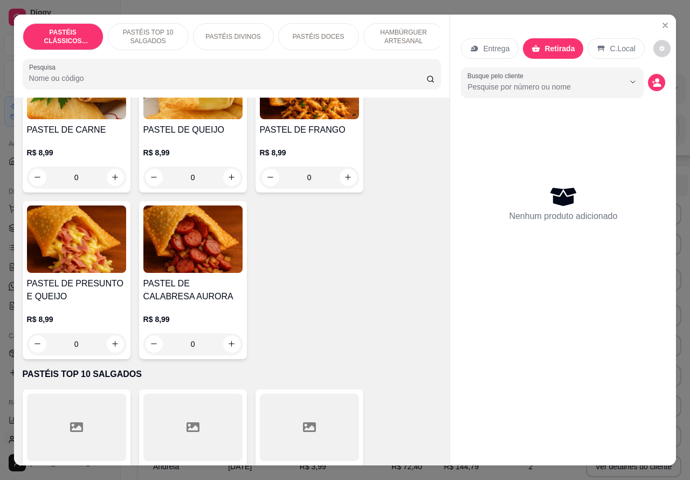
click at [111, 348] on icon "increase-product-quantity" at bounding box center [115, 344] width 8 height 8
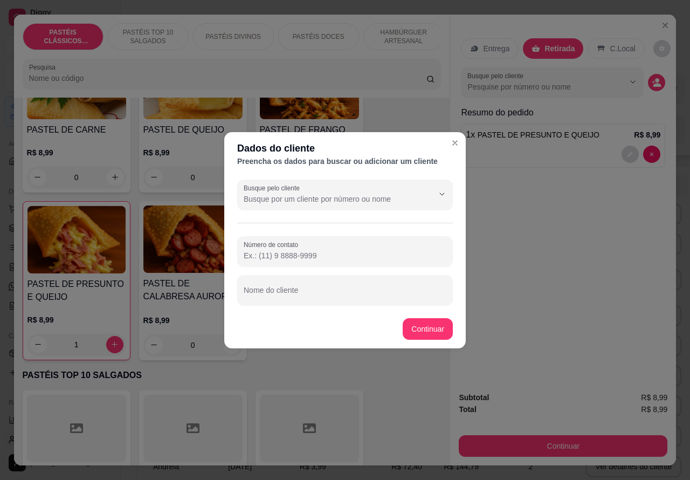
click at [313, 290] on input "Nome do cliente" at bounding box center [345, 294] width 203 height 11
click at [429, 322] on div "Item avulso PASTÉIS CLÁSSICOS SALGADOS PASTEL DE CARNE R$ 8,99 0 PASTEL DE QUEI…" at bounding box center [232, 282] width 436 height 368
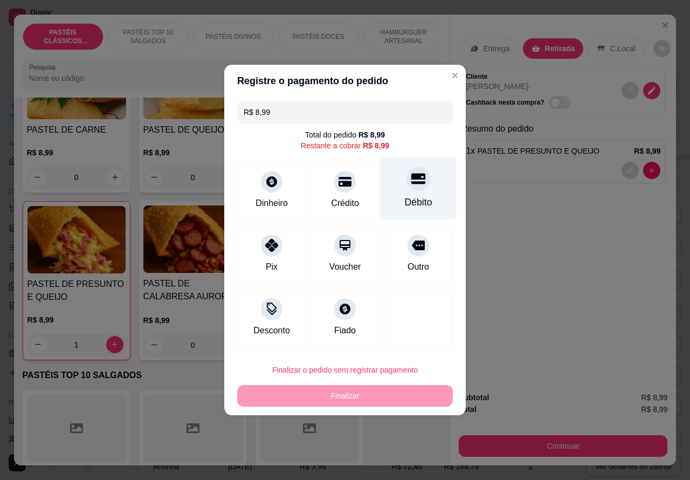
click at [411, 179] on icon at bounding box center [418, 179] width 14 height 11
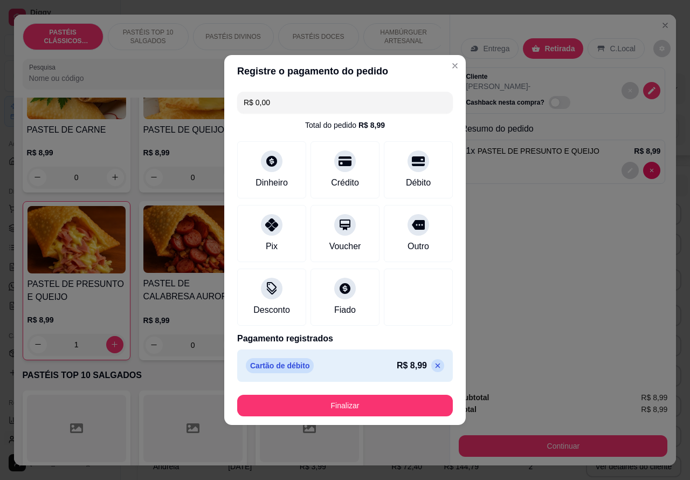
click at [402, 384] on div "R$ 0,00 Total do pedido R$ 8,99 Dinheiro Crédito Débito Pix Voucher Outro Desco…" at bounding box center [345, 236] width 242 height 299
click at [398, 401] on button "Finalizar" at bounding box center [344, 405] width 209 height 21
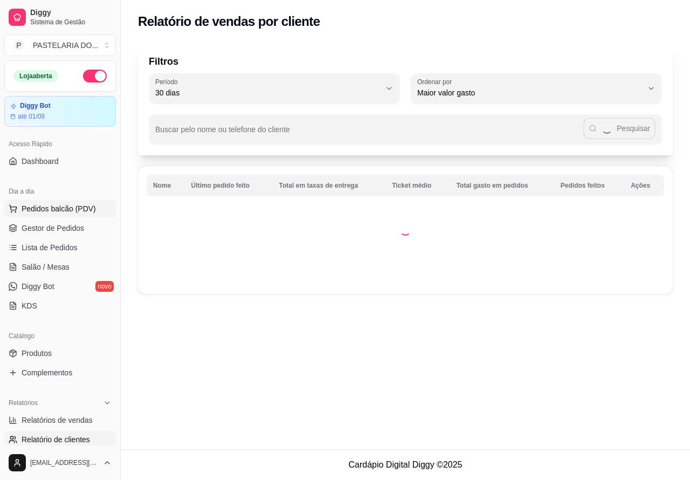
click at [60, 208] on span "Pedidos balcão (PDV)" at bounding box center [59, 208] width 74 height 11
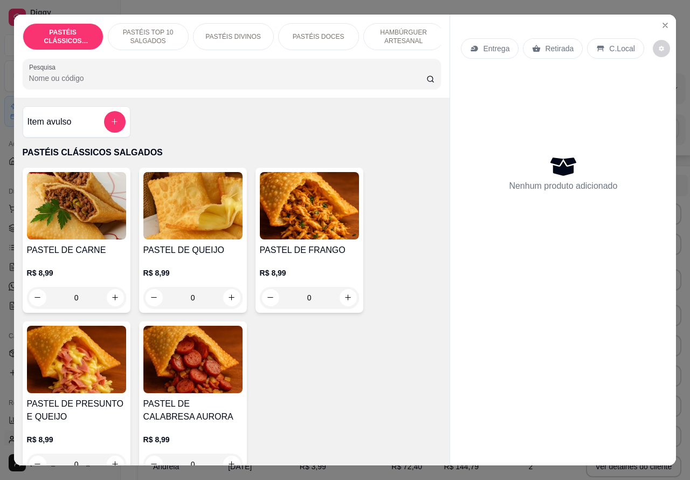
click at [405, 28] on p "HAMBÚRGUER ARTESANAL" at bounding box center [404, 36] width 63 height 17
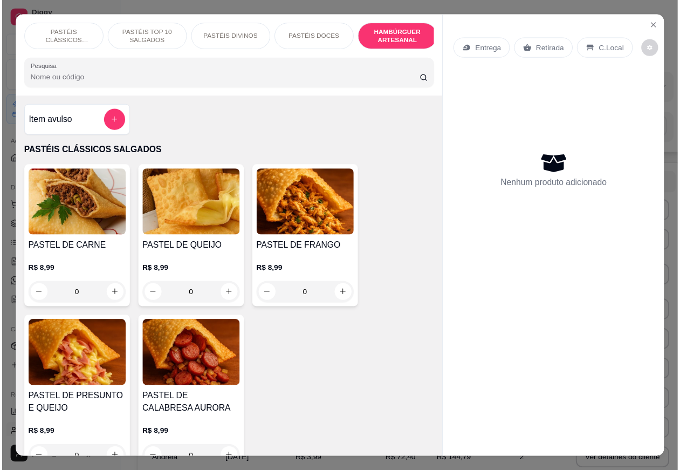
scroll to position [25, 0]
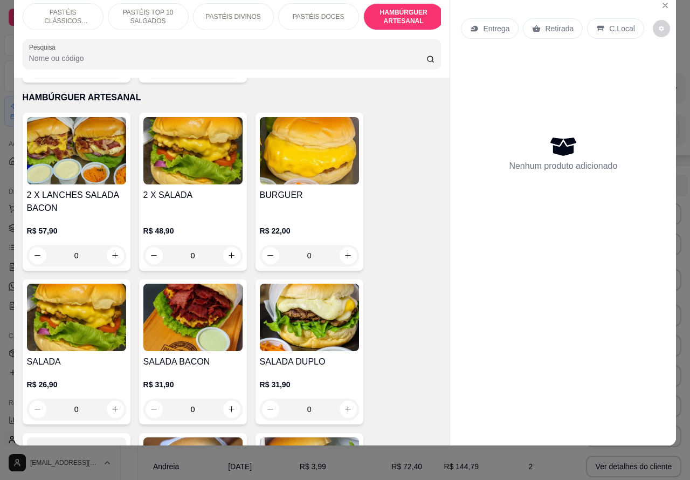
click at [345, 245] on div "0" at bounding box center [309, 256] width 99 height 22
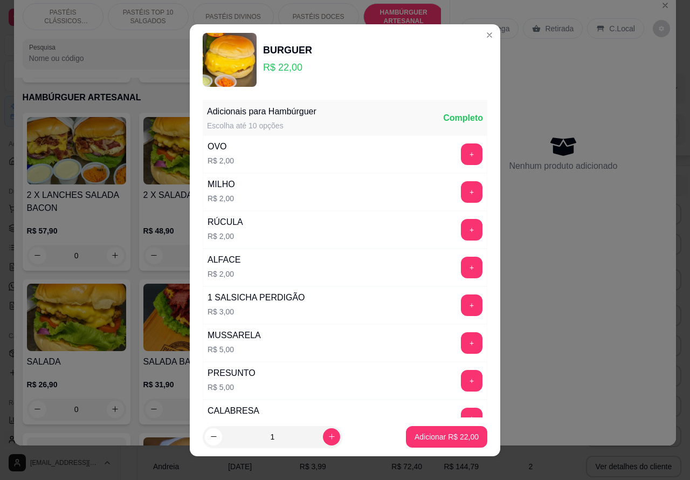
click at [441, 432] on p "Adicionar R$ 22,00" at bounding box center [447, 436] width 64 height 11
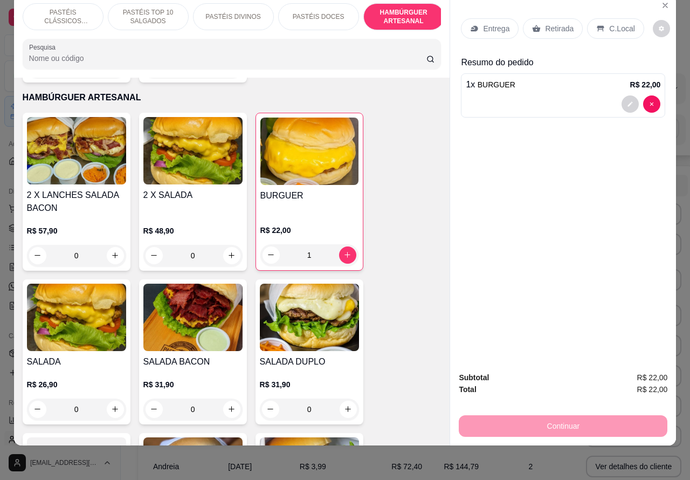
click at [554, 23] on p "Retirada" at bounding box center [559, 28] width 29 height 11
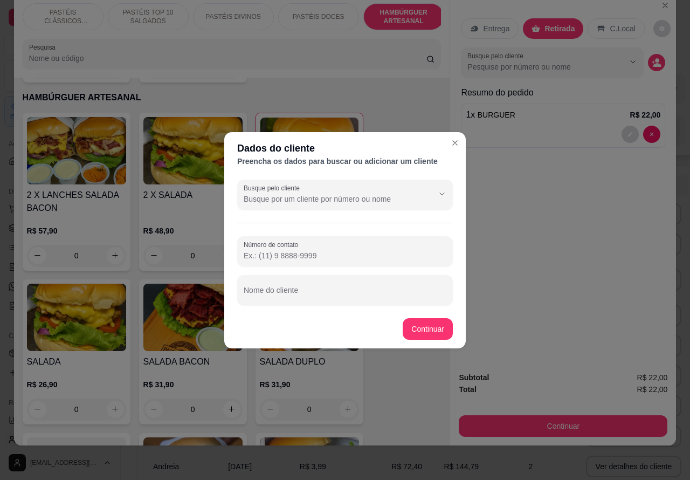
click at [319, 252] on input "Número de contato" at bounding box center [345, 255] width 203 height 11
paste input "55"
click at [300, 292] on div "Nome do cliente" at bounding box center [345, 290] width 216 height 30
click at [294, 249] on div at bounding box center [345, 251] width 203 height 22
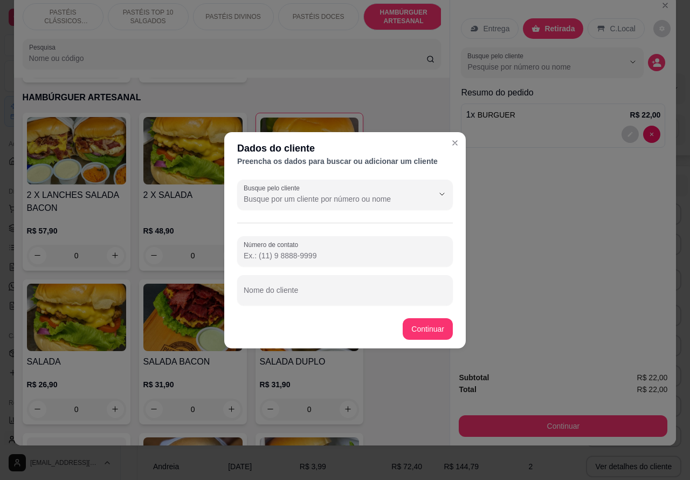
paste input "[PHONE_NUMBER]"
click at [319, 283] on div at bounding box center [345, 290] width 203 height 22
click at [427, 328] on div "Item avulso PASTÉIS CLÁSSICOS SALGADOS PASTEL DE CARNE R$ 8,99 0 PASTEL DE QUEI…" at bounding box center [232, 262] width 436 height 368
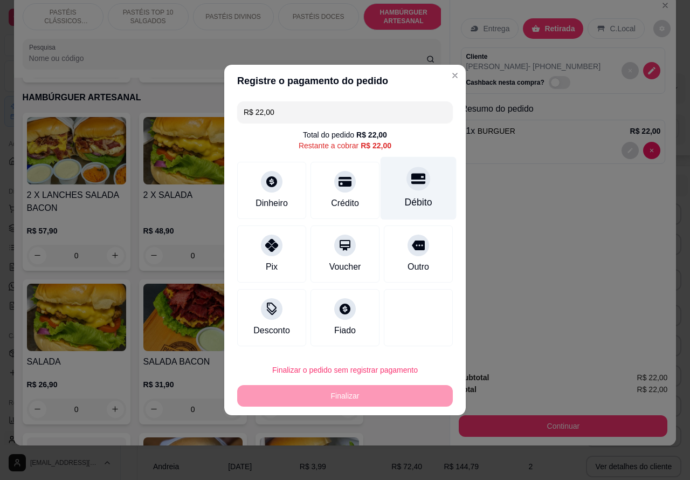
click at [411, 185] on icon at bounding box center [418, 178] width 14 height 14
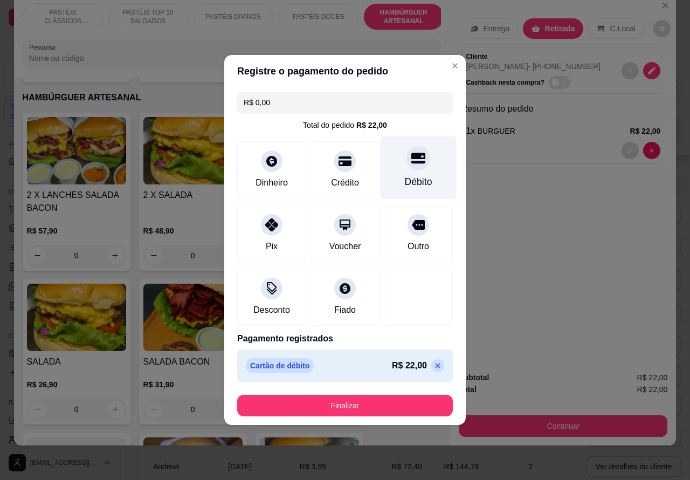
click at [387, 410] on button "Finalizar" at bounding box center [345, 406] width 216 height 22
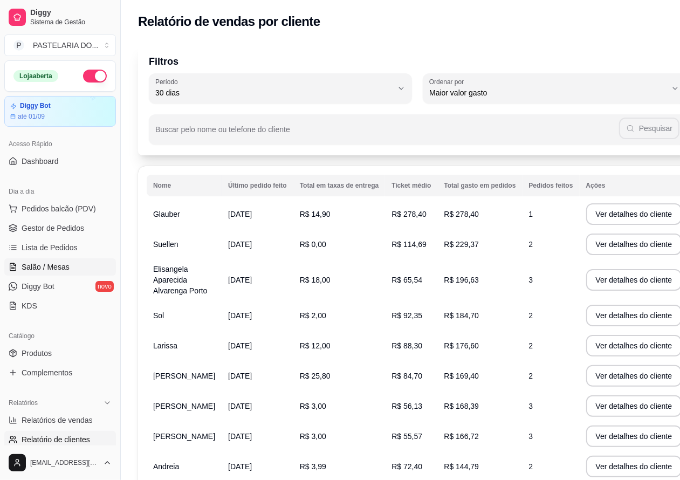
click at [54, 266] on span "Salão / Mesas" at bounding box center [46, 266] width 48 height 11
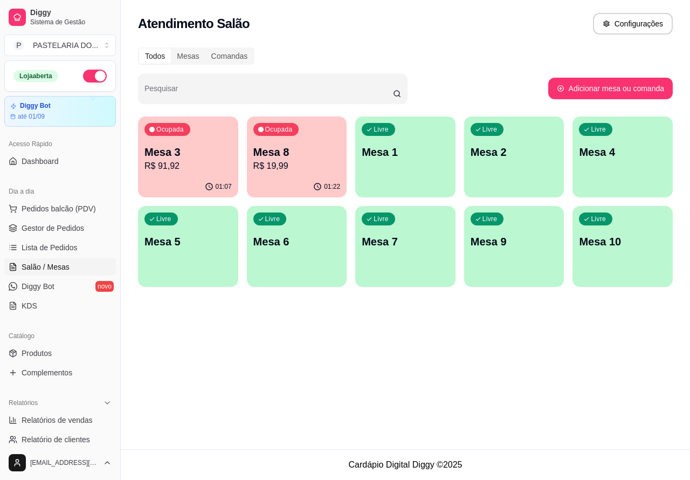
click at [197, 166] on p "R$ 91,92" at bounding box center [187, 166] width 87 height 13
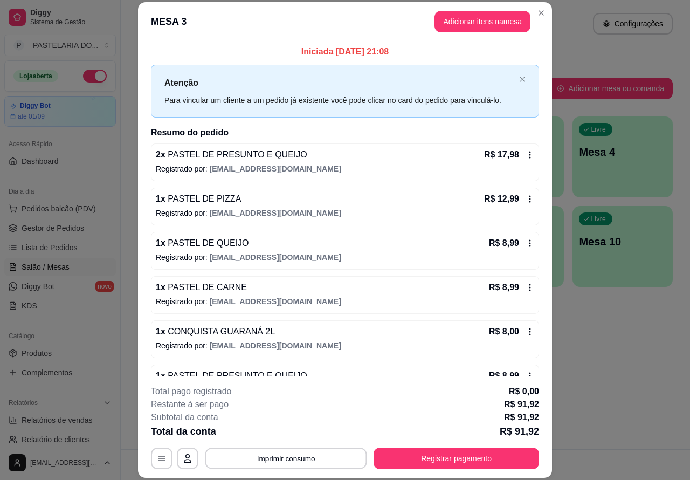
click at [302, 454] on button "Imprimir consumo" at bounding box center [286, 457] width 162 height 21
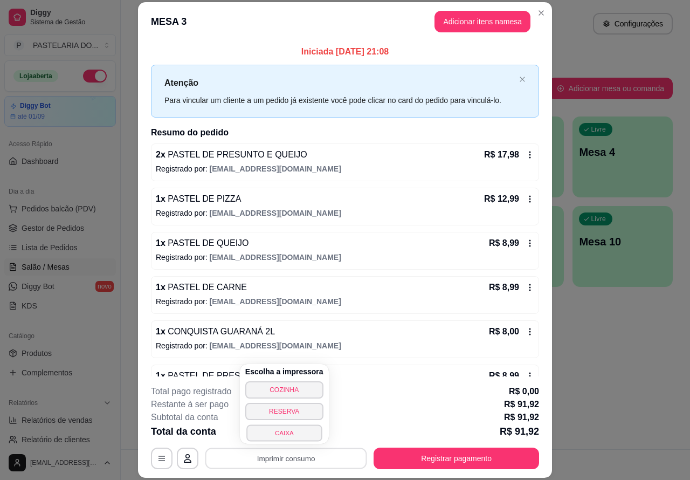
click at [286, 437] on button "CAIXA" at bounding box center [283, 432] width 75 height 17
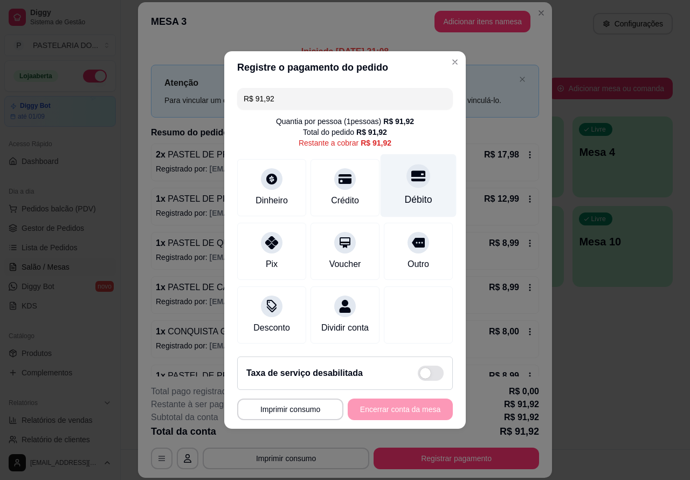
click at [419, 171] on div at bounding box center [418, 176] width 24 height 24
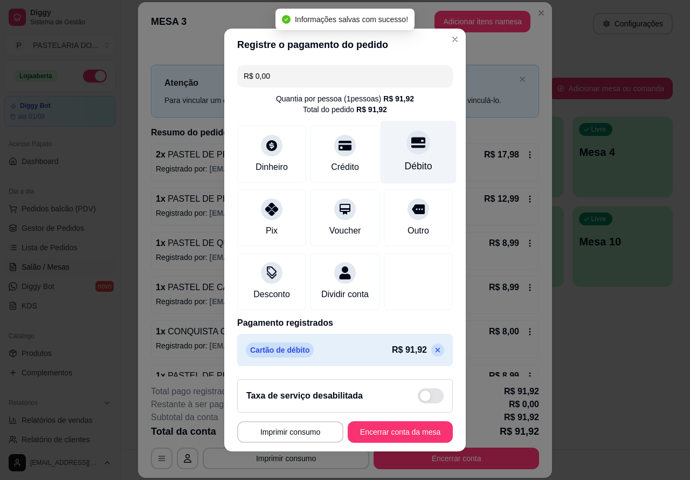
click at [399, 437] on button "Encerrar conta da mesa" at bounding box center [400, 432] width 105 height 22
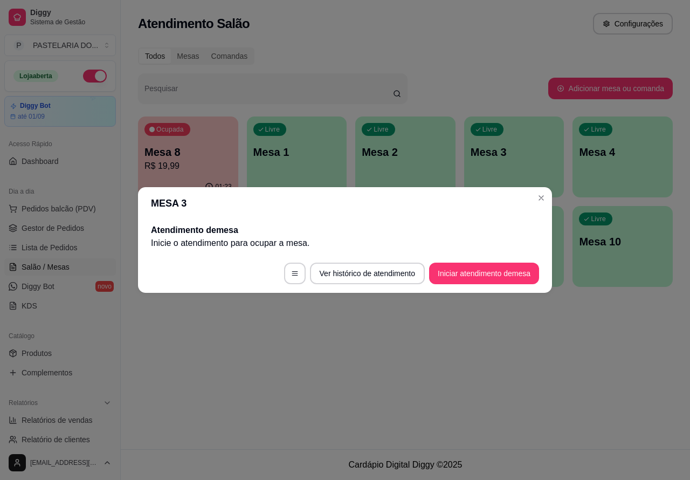
click at [539, 362] on div "Atendimento Salão Configurações Todos Mesas Comandas Pesquisar Adicionar mesa o…" at bounding box center [405, 224] width 569 height 449
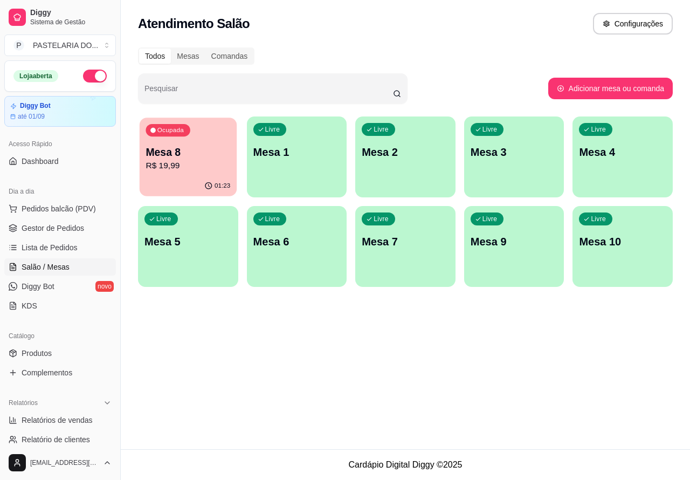
click at [191, 146] on p "Mesa 8" at bounding box center [188, 152] width 85 height 15
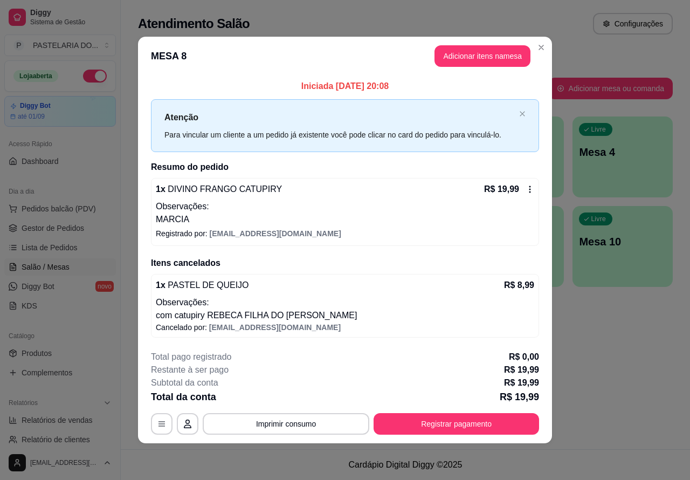
click at [542, 51] on div "Todos Mesas Comandas" at bounding box center [405, 55] width 535 height 17
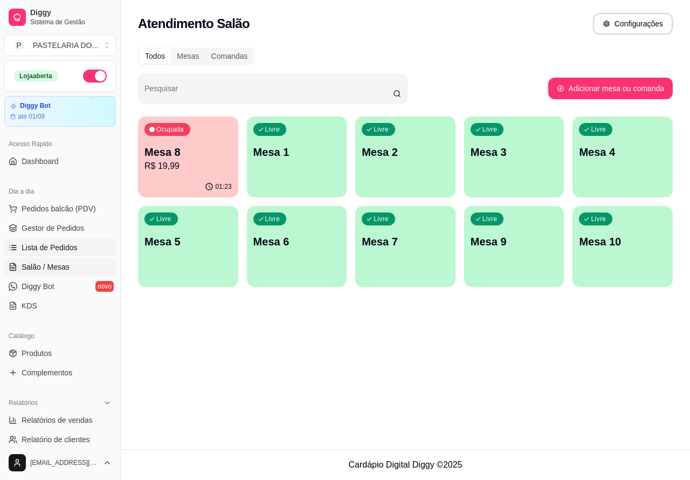
click at [56, 246] on span "Lista de Pedidos" at bounding box center [50, 247] width 56 height 11
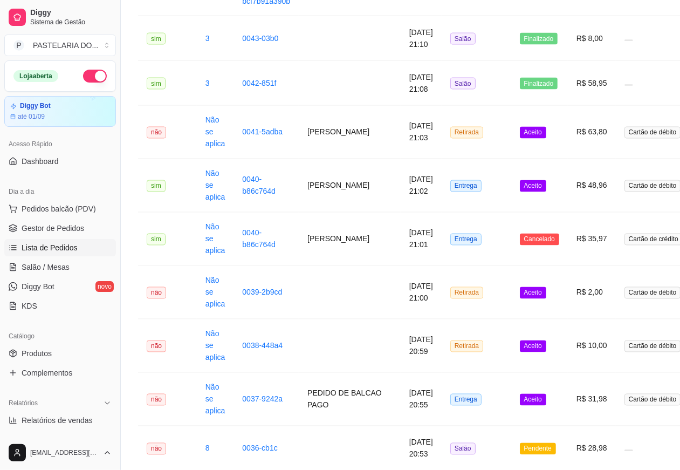
scroll to position [1332, 0]
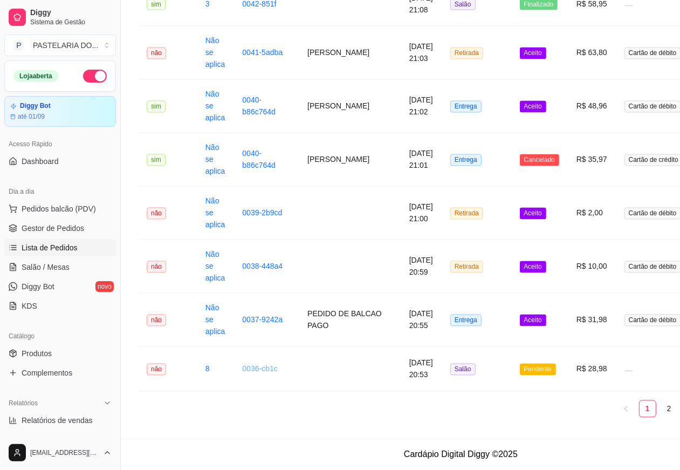
click at [248, 370] on link "0036-cb1c" at bounding box center [259, 368] width 35 height 9
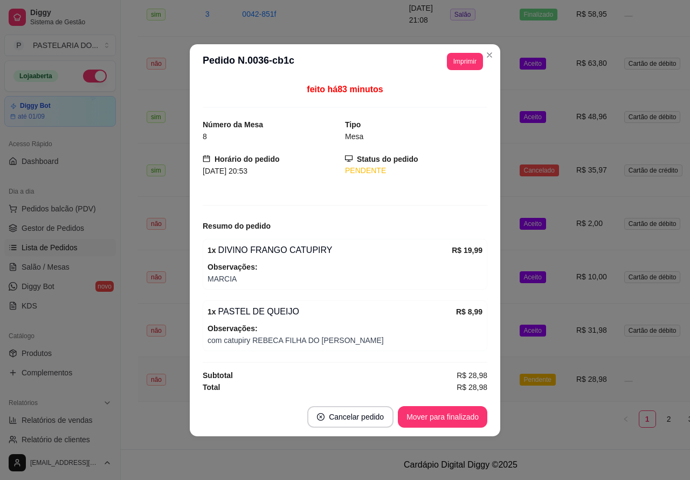
click at [354, 415] on button "Cancelar pedido" at bounding box center [350, 417] width 86 height 22
click at [375, 388] on button "Sim" at bounding box center [380, 395] width 43 height 22
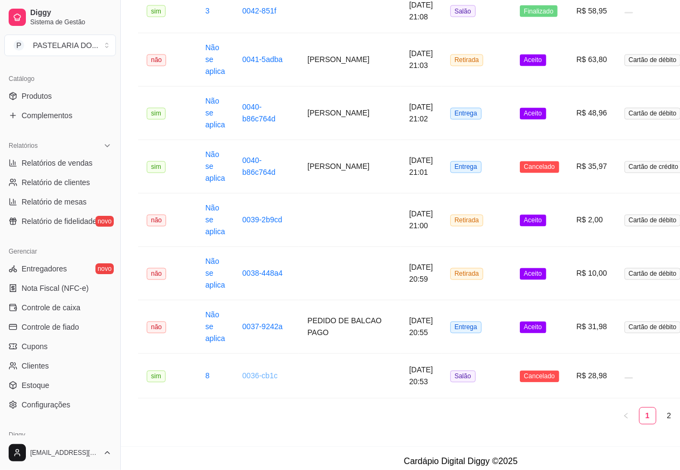
scroll to position [295, 0]
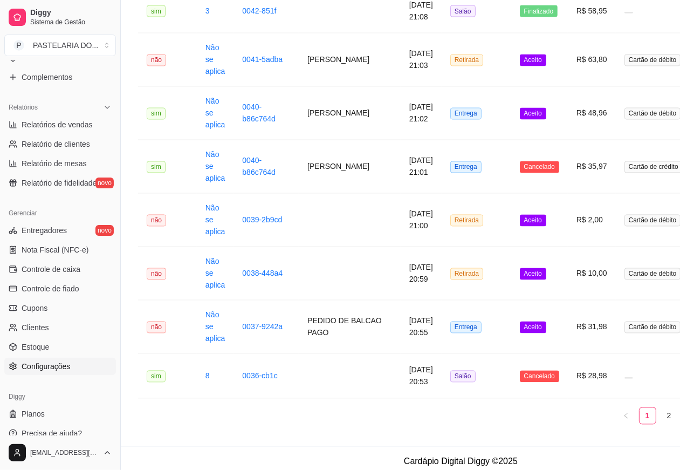
click at [53, 368] on span "Configurações" at bounding box center [46, 366] width 49 height 11
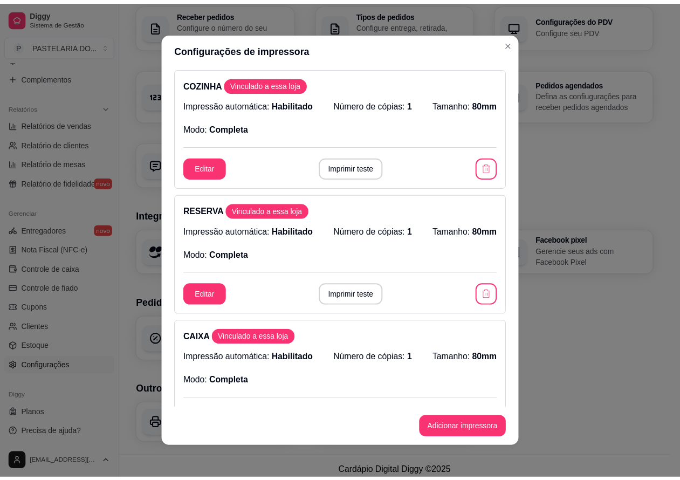
scroll to position [1, 0]
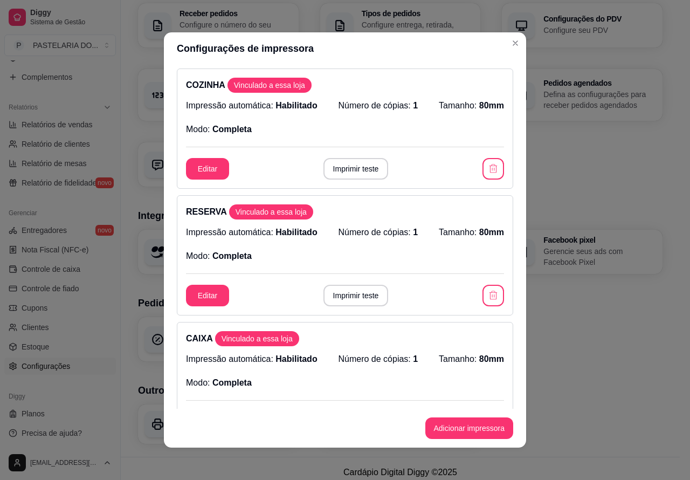
click at [616, 357] on div "Loja Informações da loja Principais informações da sua loja como endereço, nome…" at bounding box center [400, 103] width 525 height 681
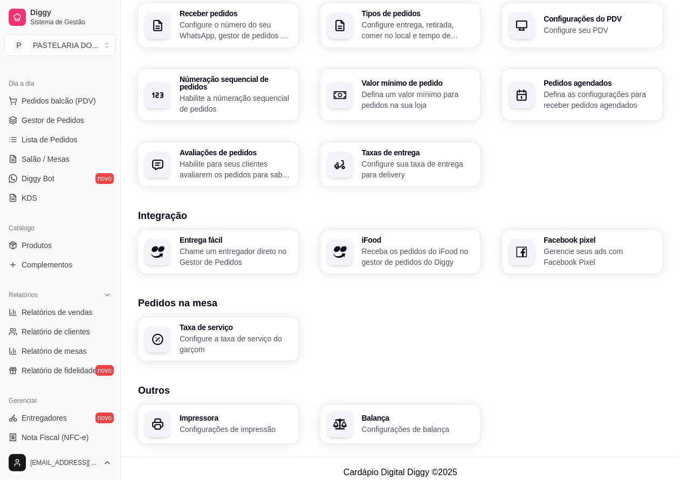
scroll to position [0, 0]
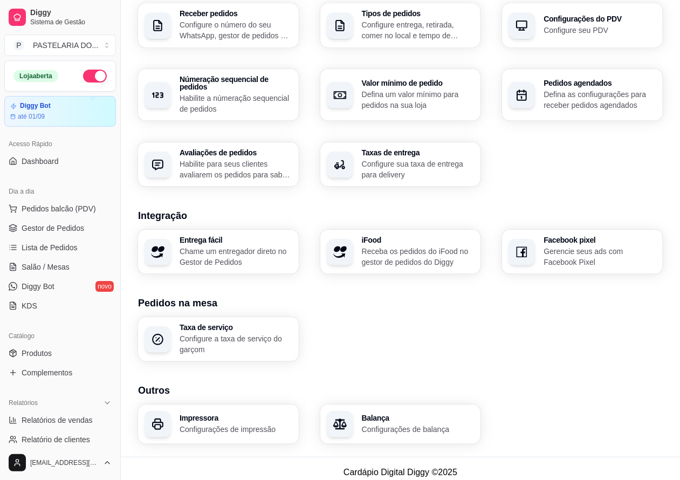
click at [87, 73] on button "button" at bounding box center [95, 76] width 24 height 13
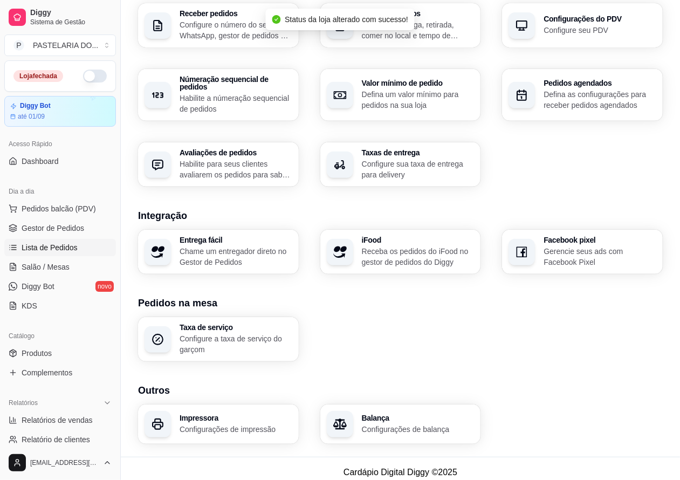
click at [56, 244] on span "Lista de Pedidos" at bounding box center [50, 247] width 56 height 11
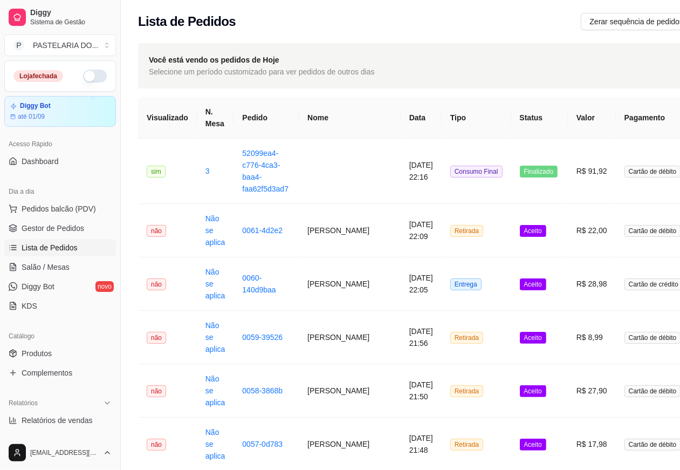
click at [520, 230] on span "Aceito" at bounding box center [533, 231] width 26 height 12
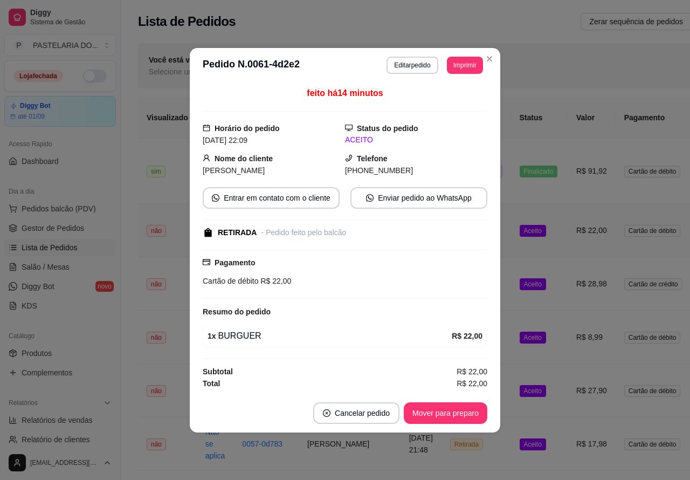
click at [499, 224] on div "feito há 14 minutos Horário do pedido [DATE] 22:09 Status do pedido ACEITO Nome…" at bounding box center [345, 237] width 311 height 311
click at [432, 413] on button "Mover para preparo" at bounding box center [445, 412] width 81 height 21
click at [454, 412] on button "Mover para retirada disponível" at bounding box center [427, 413] width 119 height 22
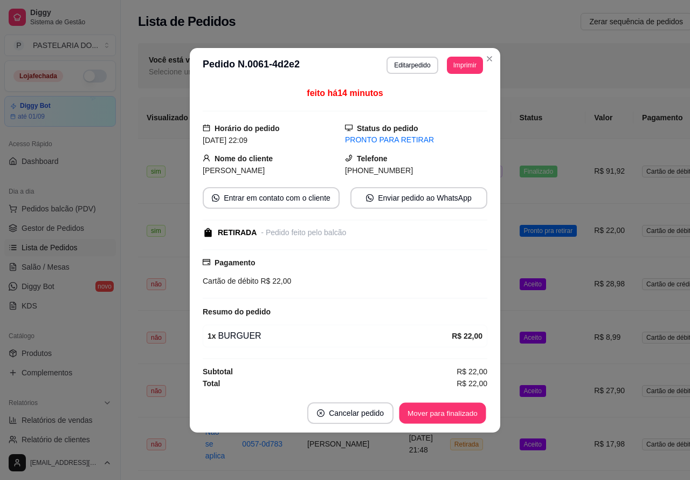
click at [449, 416] on button "Mover para finalizado" at bounding box center [442, 412] width 87 height 21
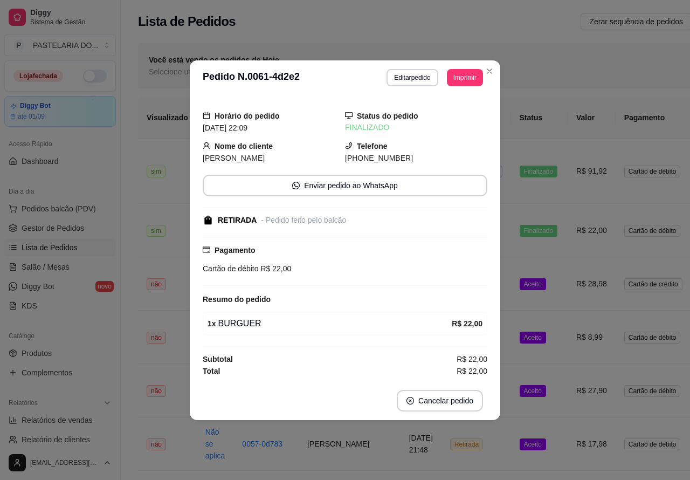
click at [493, 71] on div "Você está vendo os pedidos de Hoje Selecione um período customizado para ver pe…" at bounding box center [460, 65] width 645 height 45
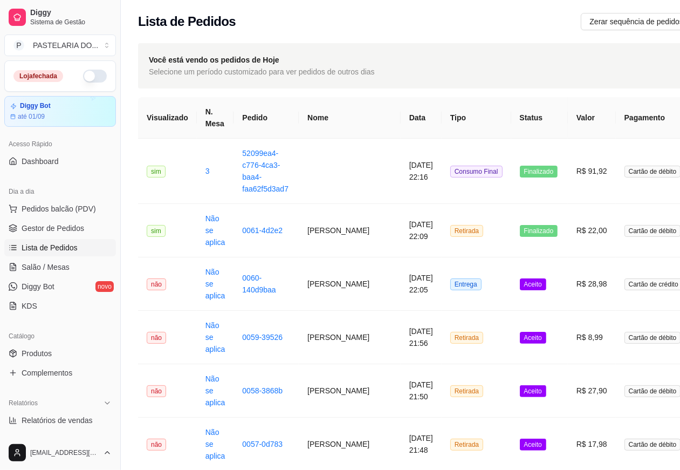
click at [92, 75] on button "button" at bounding box center [95, 76] width 24 height 13
click at [520, 281] on span "Aceito" at bounding box center [533, 284] width 26 height 12
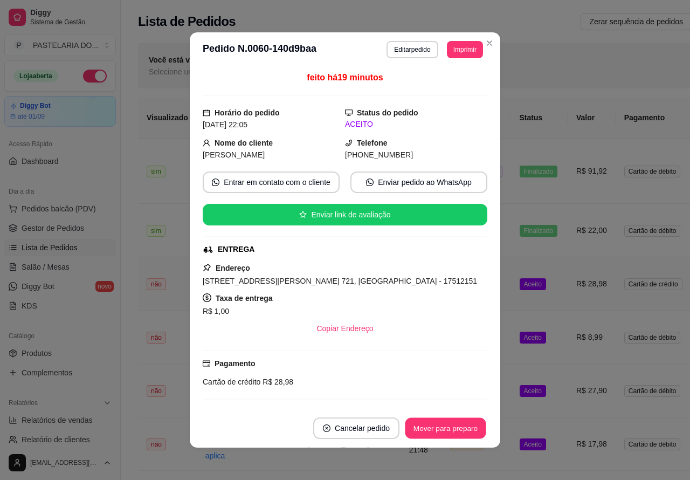
click at [445, 423] on button "Mover para preparo" at bounding box center [445, 428] width 81 height 21
click at [444, 424] on button "Mover para preparo" at bounding box center [446, 428] width 84 height 22
click at [443, 426] on button "Mover para preparo" at bounding box center [446, 428] width 84 height 22
click at [452, 426] on button "Mover para entrega" at bounding box center [445, 428] width 83 height 22
click at [429, 432] on button "Mover para finalizado" at bounding box center [442, 428] width 89 height 22
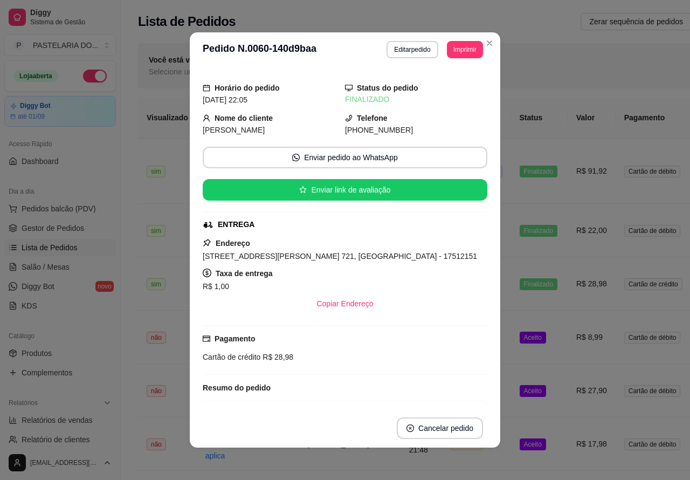
click at [520, 328] on td "Aceito" at bounding box center [539, 337] width 57 height 53
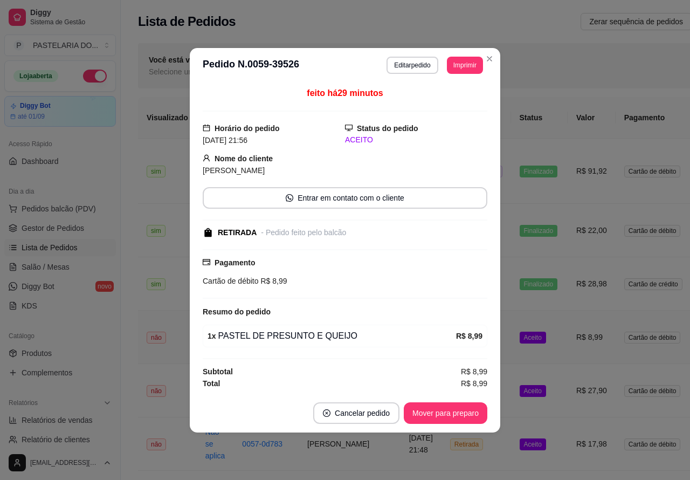
click at [454, 414] on button "Mover para preparo" at bounding box center [446, 413] width 84 height 22
click at [465, 414] on button "Mover para retirada disponível" at bounding box center [427, 412] width 115 height 21
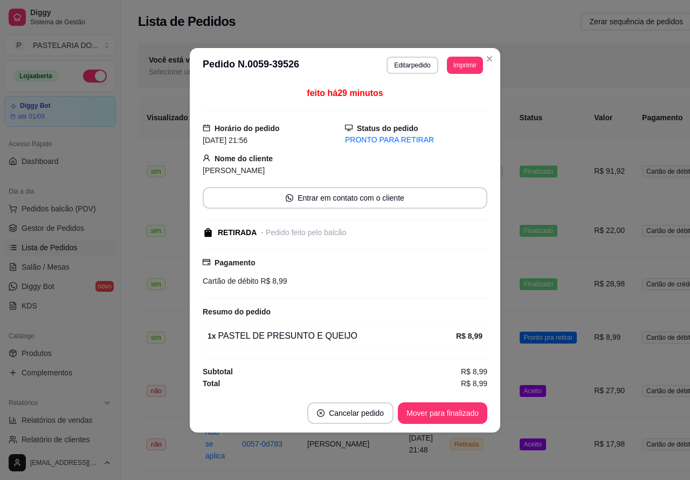
click at [457, 416] on button "Mover para finalizado" at bounding box center [442, 413] width 89 height 22
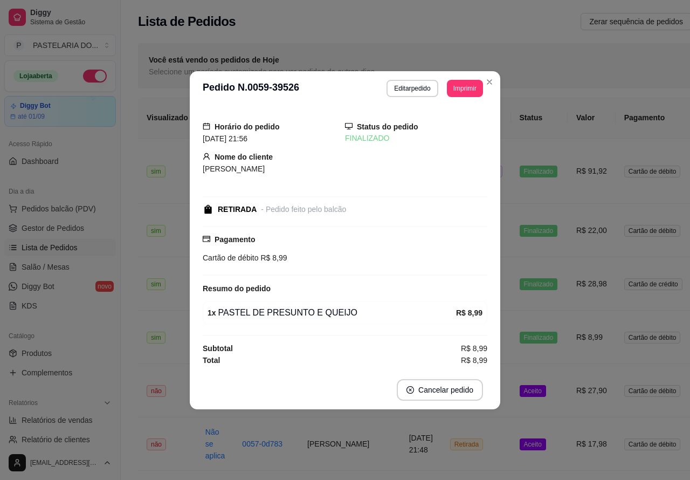
click at [524, 389] on td "Aceito" at bounding box center [539, 390] width 57 height 53
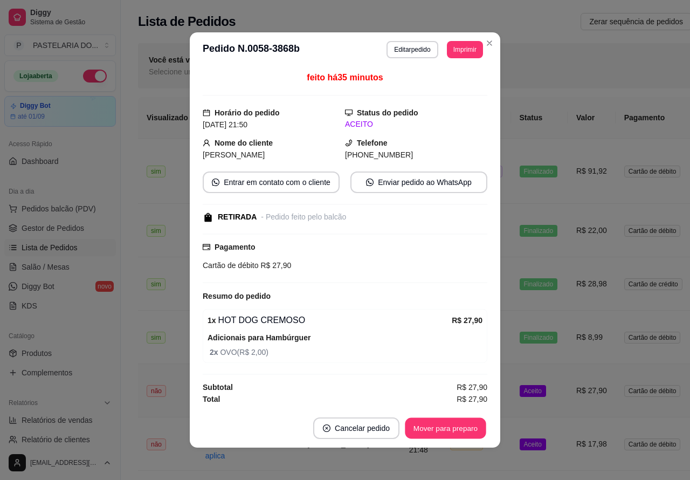
click at [462, 426] on button "Mover para preparo" at bounding box center [445, 428] width 81 height 21
click at [426, 426] on button "Mover para retirada disponível" at bounding box center [427, 428] width 119 height 22
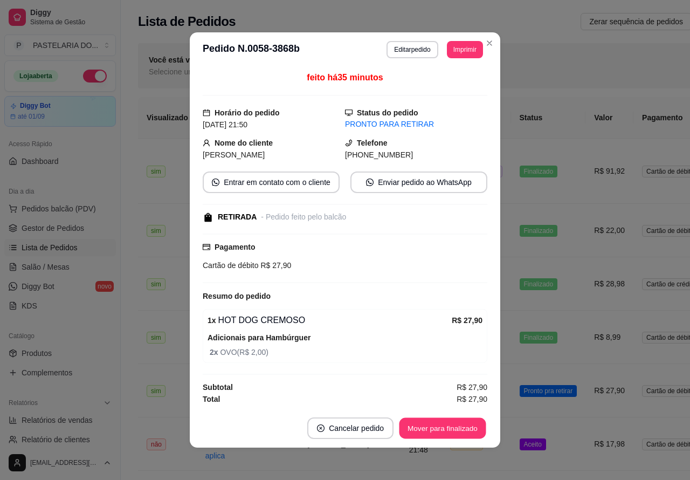
click at [452, 424] on button "Mover para finalizado" at bounding box center [442, 428] width 87 height 21
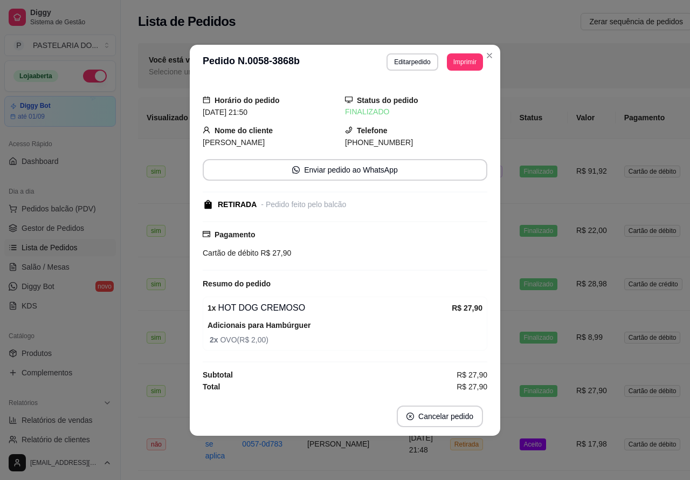
click at [526, 440] on td "Aceito" at bounding box center [539, 443] width 57 height 53
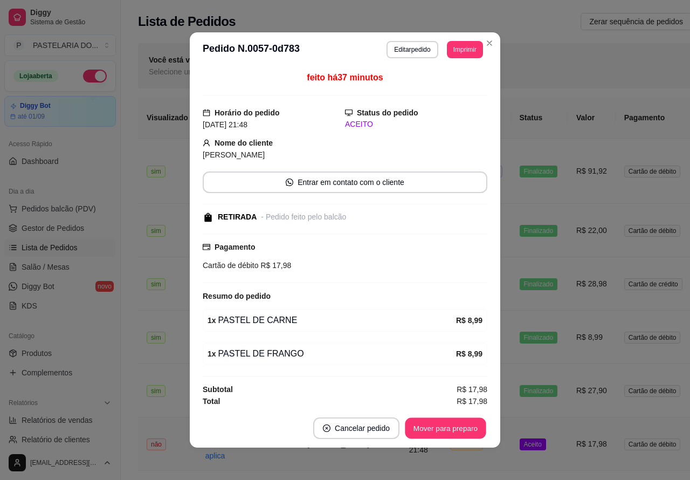
click at [456, 427] on button "Mover para preparo" at bounding box center [445, 428] width 81 height 21
click at [462, 427] on button "Mover para retirada disponível" at bounding box center [427, 428] width 119 height 22
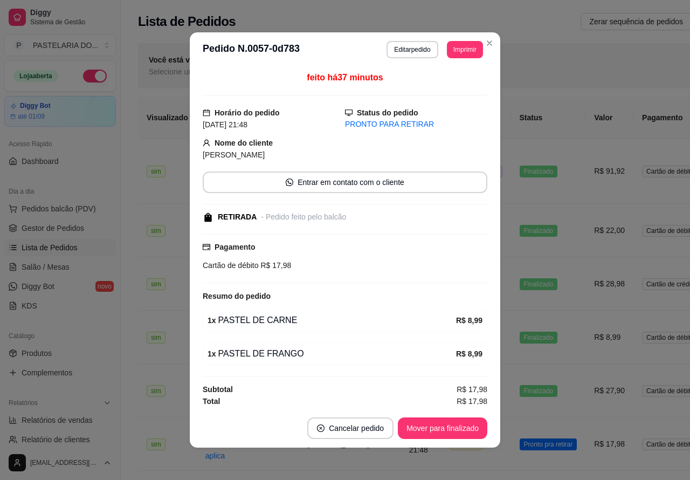
click at [454, 426] on button "Mover para finalizado" at bounding box center [442, 428] width 89 height 22
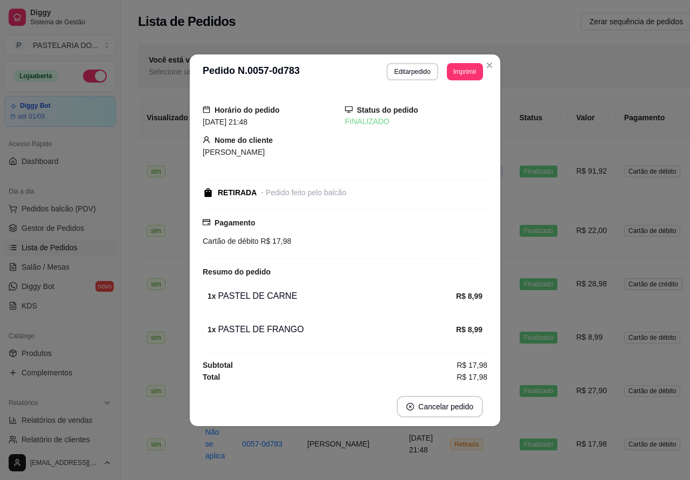
click at [123, 392] on button "Toggle Sidebar" at bounding box center [120, 240] width 9 height 480
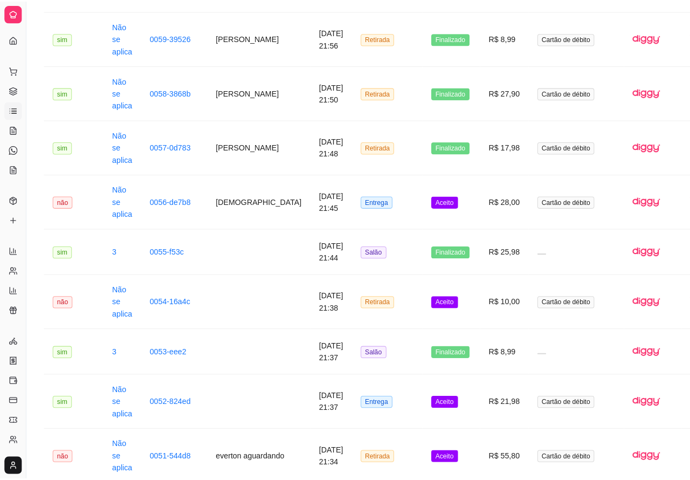
scroll to position [303, 0]
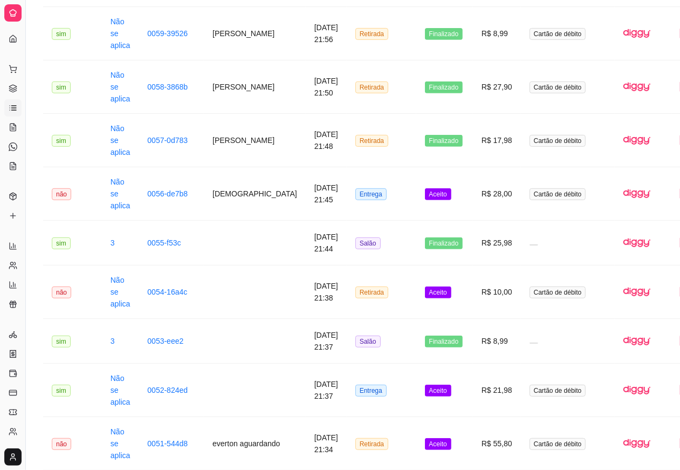
click at [416, 187] on td "Aceito" at bounding box center [444, 193] width 57 height 53
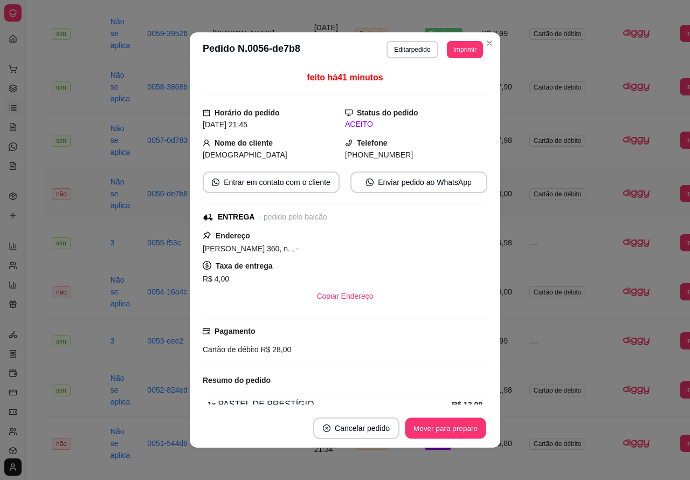
click at [443, 423] on button "Mover para preparo" at bounding box center [445, 428] width 81 height 21
click at [446, 426] on button "Mover para entrega" at bounding box center [445, 428] width 83 height 22
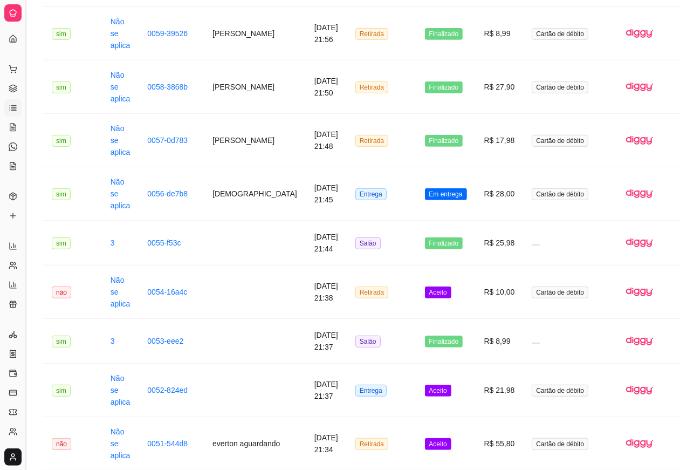
click at [25, 109] on button "Toggle Sidebar" at bounding box center [25, 235] width 9 height 470
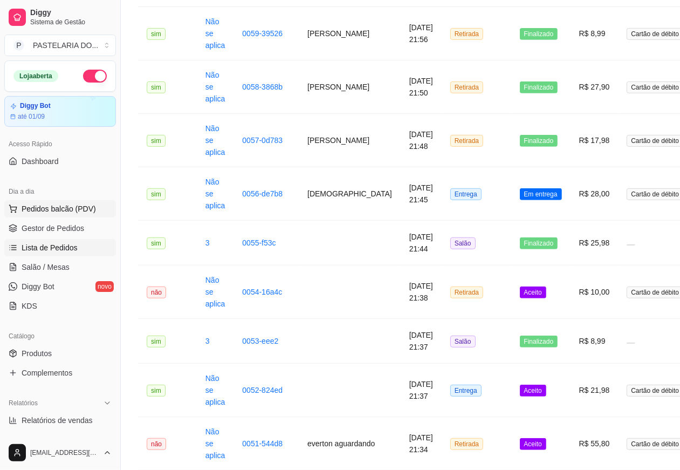
click at [57, 204] on span "Pedidos balcão (PDV)" at bounding box center [59, 208] width 74 height 11
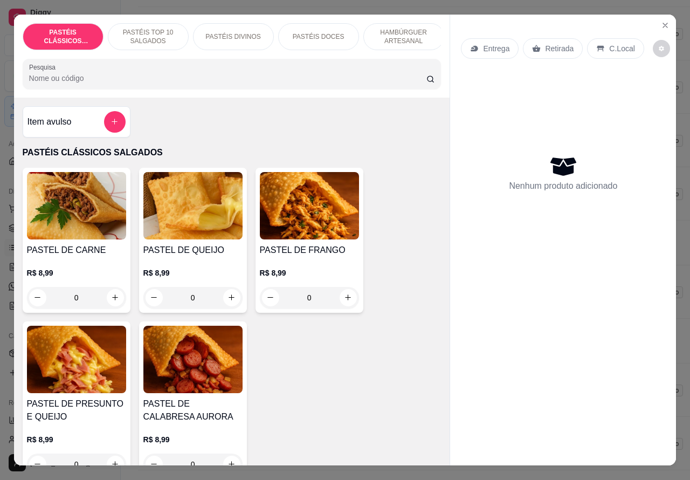
click at [551, 43] on p "Retirada" at bounding box center [559, 48] width 29 height 11
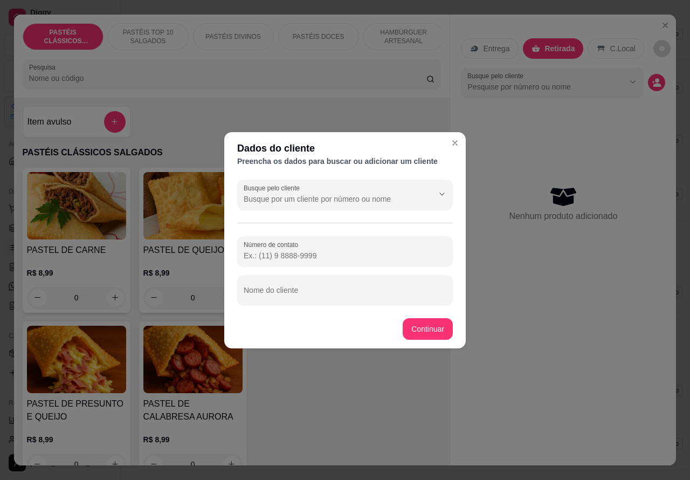
click at [311, 291] on input "Nome do cliente" at bounding box center [345, 294] width 203 height 11
click at [425, 327] on div "PASTEL DE CARNE R$ 8,99 0 PASTEL DE QUEIJO R$ 8,99 0 PASTEL DE FRANGO R$ 8,99 0…" at bounding box center [232, 324] width 419 height 312
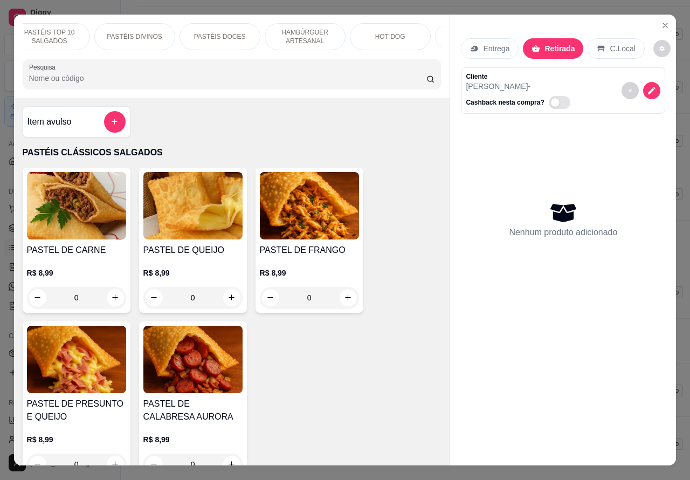
scroll to position [0, 109]
click at [295, 36] on p "HAMBÚRGUER ARTESANAL" at bounding box center [295, 36] width 63 height 17
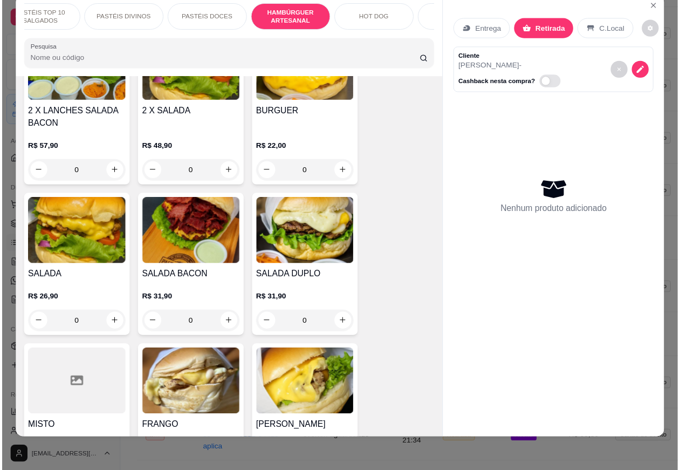
scroll to position [2533, 0]
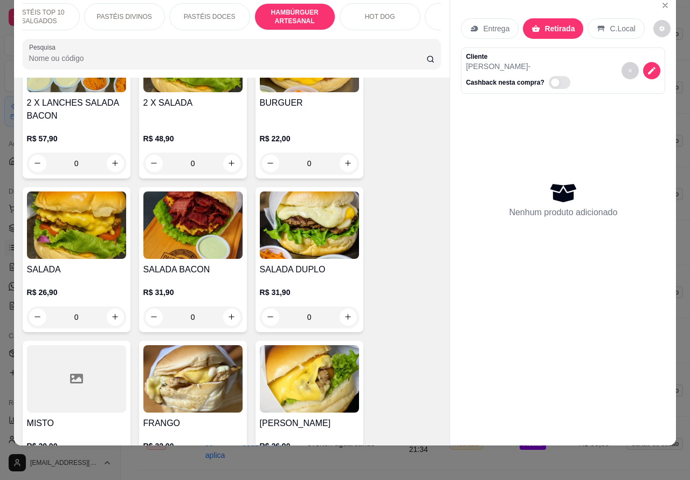
click at [224, 306] on div "0" at bounding box center [192, 317] width 99 height 22
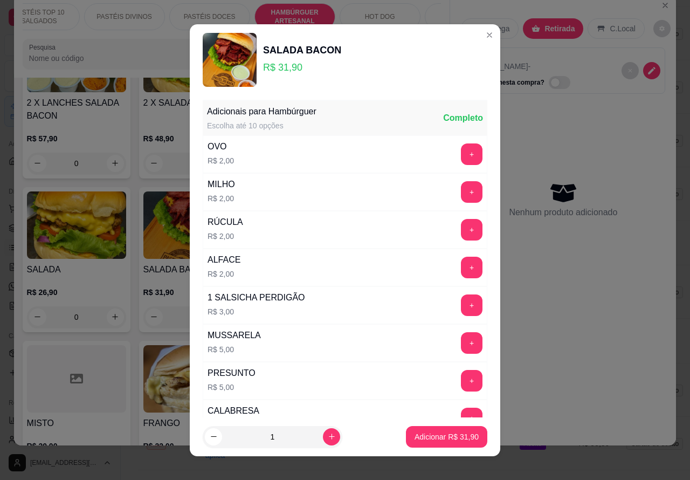
click at [546, 329] on div "Entrega Retirada C.Local Cliente [PERSON_NAME] - Cashback nesta compra? Nenhum …" at bounding box center [563, 212] width 226 height 434
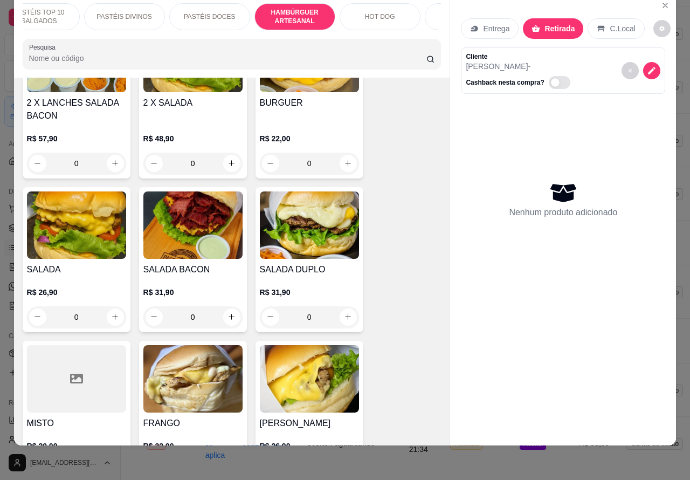
click at [107, 153] on div "0" at bounding box center [76, 164] width 99 height 22
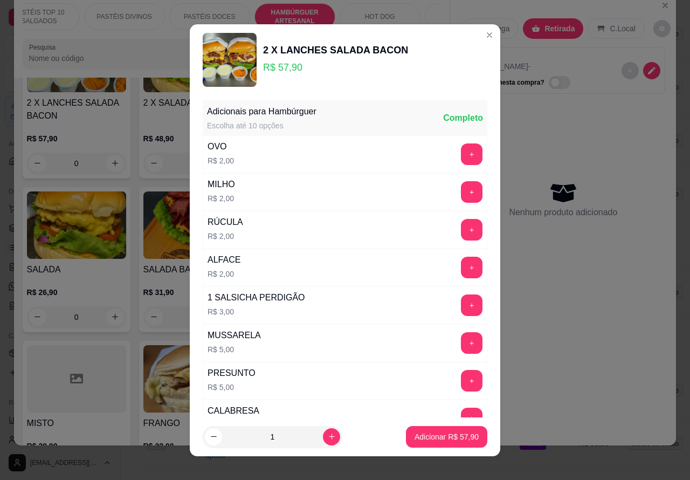
click at [546, 339] on div "Entrega Retirada C.Local Cliente [PERSON_NAME] - Cashback nesta compra? Nenhum …" at bounding box center [563, 212] width 226 height 434
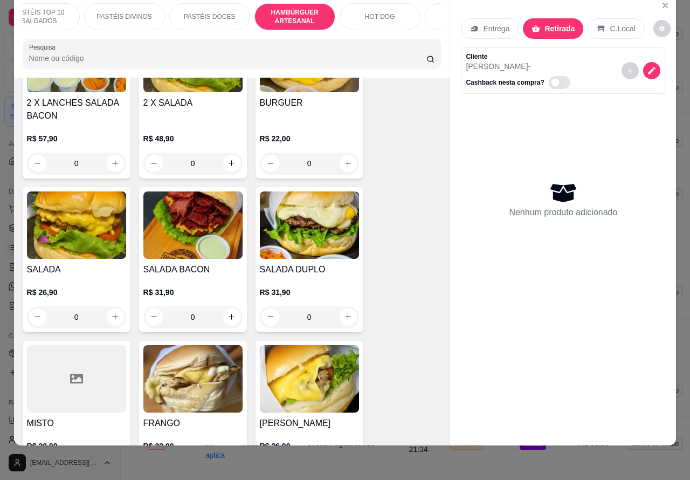
click at [224, 306] on div "0" at bounding box center [192, 317] width 99 height 22
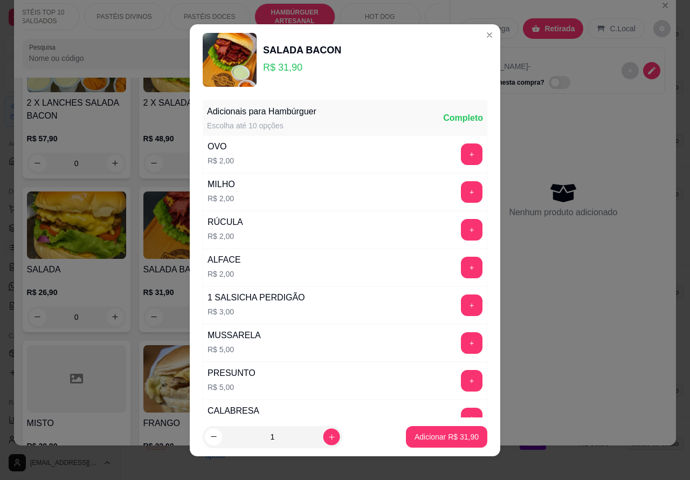
click at [328, 436] on icon "increase-product-quantity" at bounding box center [332, 436] width 8 height 8
click at [422, 438] on p "Adicionar R$ 63,80" at bounding box center [447, 436] width 64 height 11
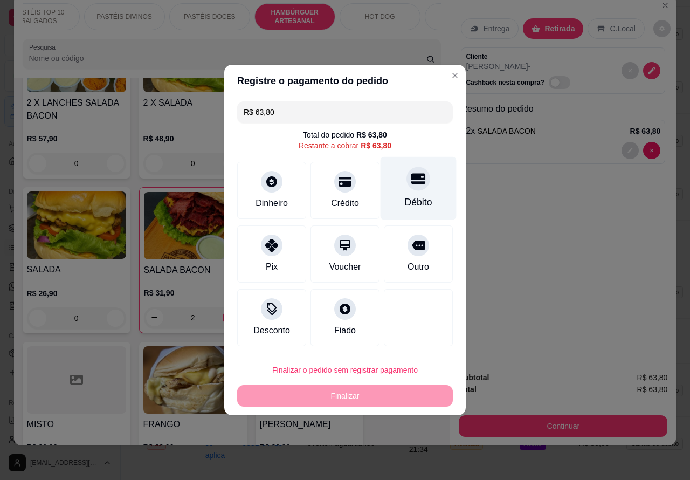
click at [403, 191] on div "Débito" at bounding box center [419, 188] width 76 height 63
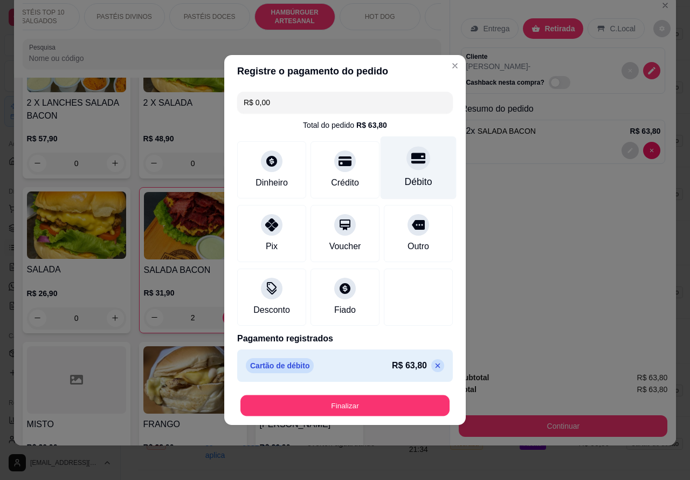
click at [397, 404] on button "Finalizar" at bounding box center [344, 405] width 209 height 21
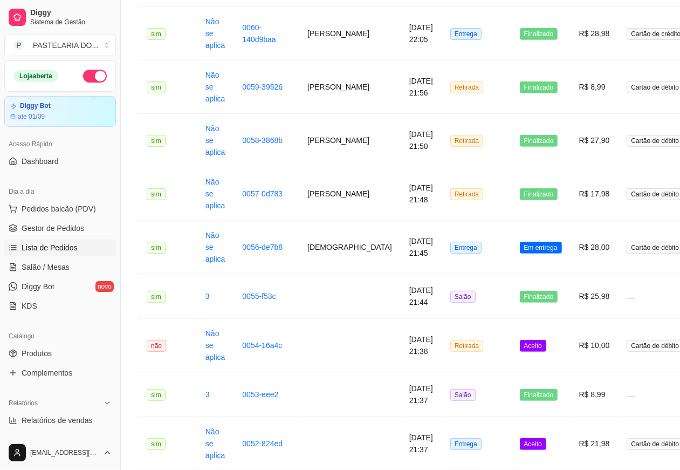
click at [520, 244] on span "Em entrega" at bounding box center [541, 248] width 42 height 12
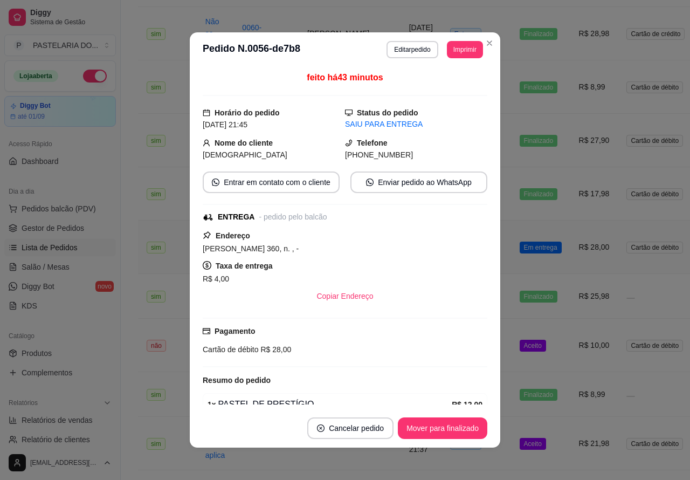
click at [449, 426] on button "Mover para finalizado" at bounding box center [442, 428] width 89 height 22
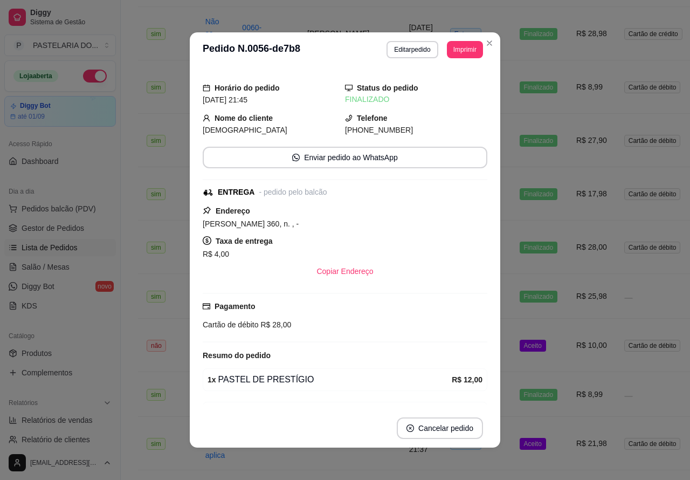
click at [516, 348] on td "Aceito" at bounding box center [539, 345] width 57 height 53
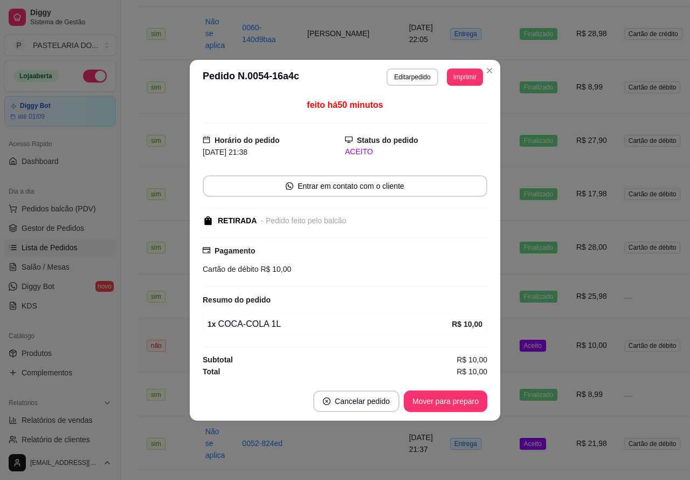
click at [451, 401] on button "Mover para preparo" at bounding box center [446, 401] width 84 height 22
click at [457, 398] on button "Mover para retirada disponível" at bounding box center [427, 401] width 119 height 22
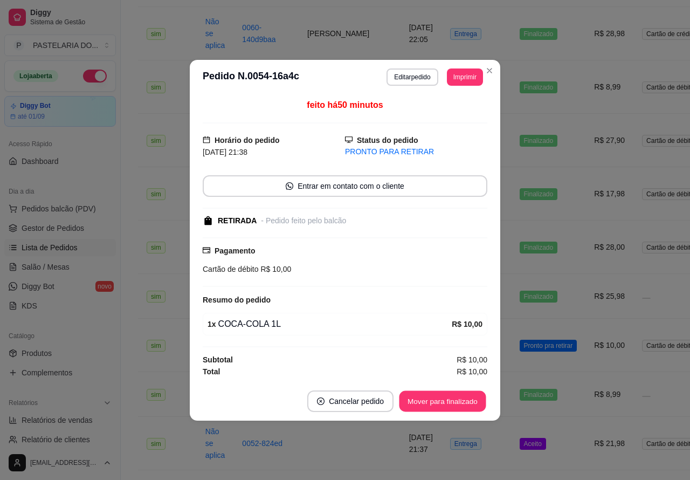
click at [453, 398] on button "Mover para finalizado" at bounding box center [442, 400] width 87 height 21
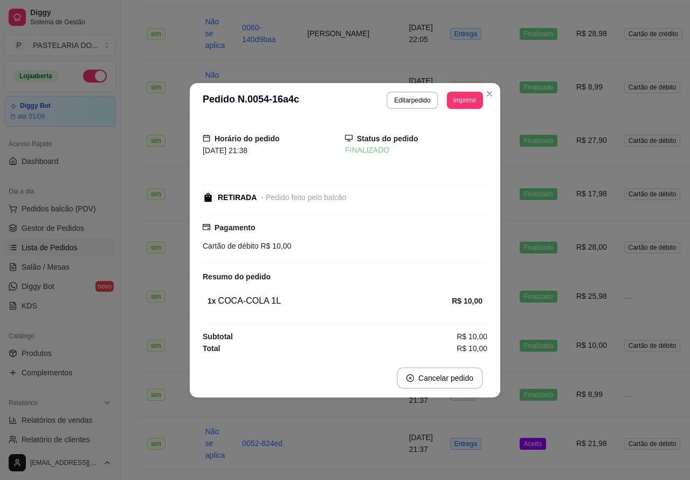
click at [513, 439] on td "Aceito" at bounding box center [539, 443] width 57 height 53
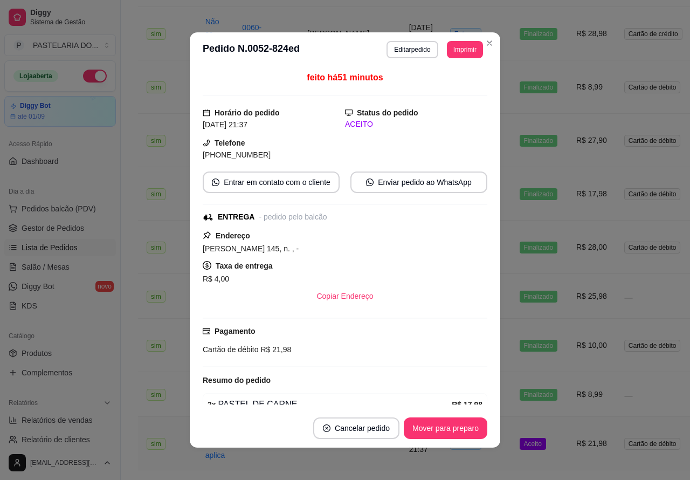
click at [451, 427] on button "Mover para preparo" at bounding box center [446, 428] width 84 height 22
click at [445, 424] on button "Mover para entrega" at bounding box center [445, 428] width 83 height 22
click at [449, 424] on button "Mover para finalizado" at bounding box center [442, 428] width 89 height 22
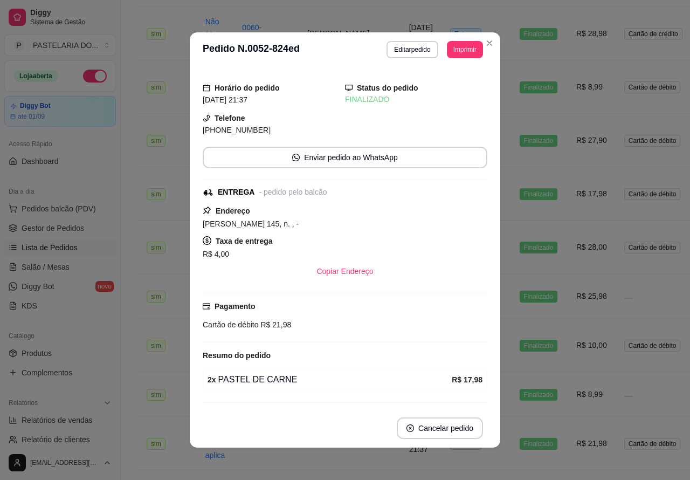
click at [122, 445] on button "Toggle Sidebar" at bounding box center [120, 240] width 9 height 480
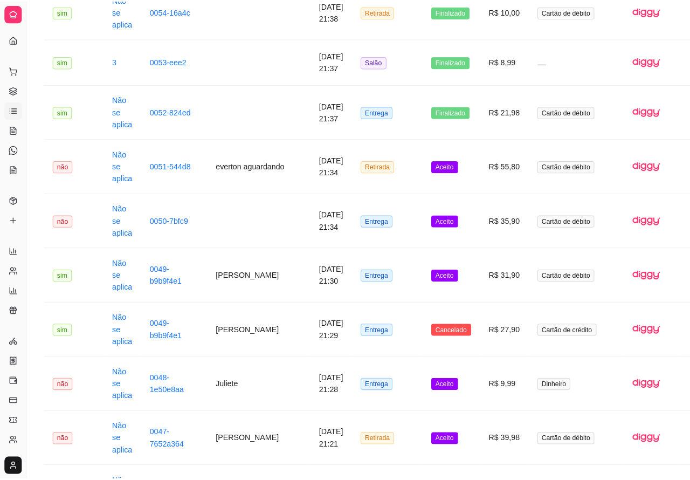
scroll to position [639, 0]
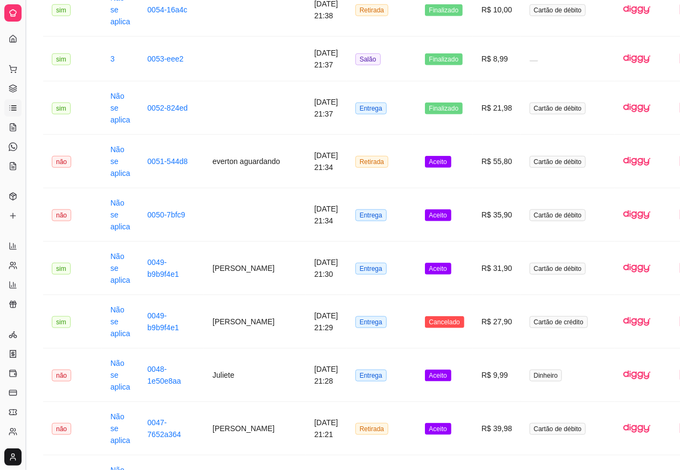
click at [25, 442] on button "Toggle Sidebar" at bounding box center [25, 235] width 9 height 470
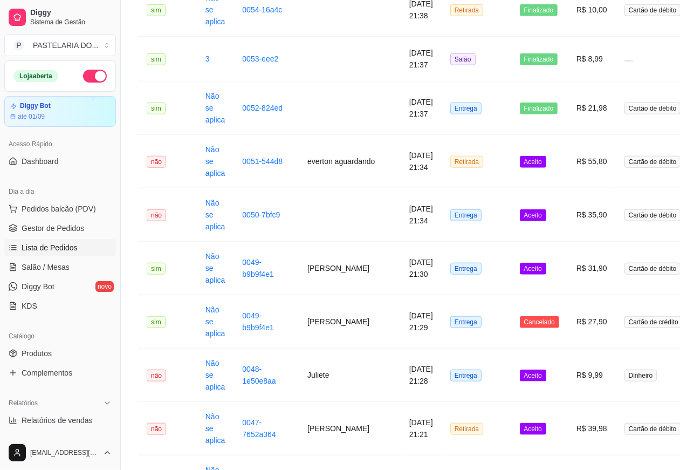
click at [520, 157] on span "Aceito" at bounding box center [533, 162] width 26 height 12
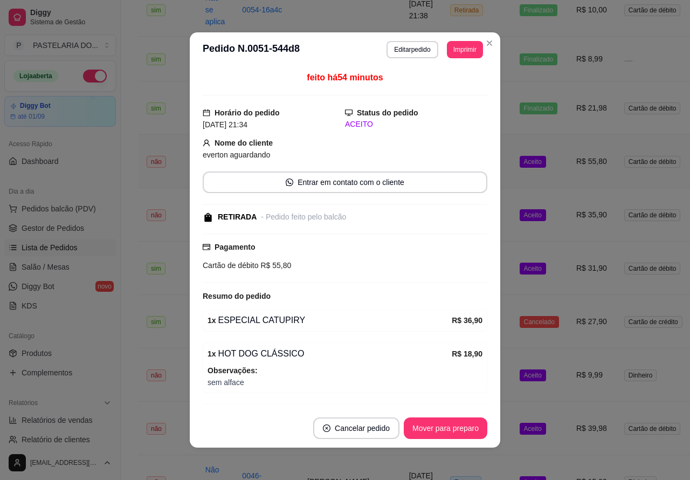
click at [440, 427] on button "Mover para preparo" at bounding box center [446, 428] width 84 height 22
click at [441, 427] on button "Mover para retirada disponível" at bounding box center [427, 428] width 119 height 22
click at [435, 429] on button "Mover para finalizado" at bounding box center [442, 428] width 89 height 22
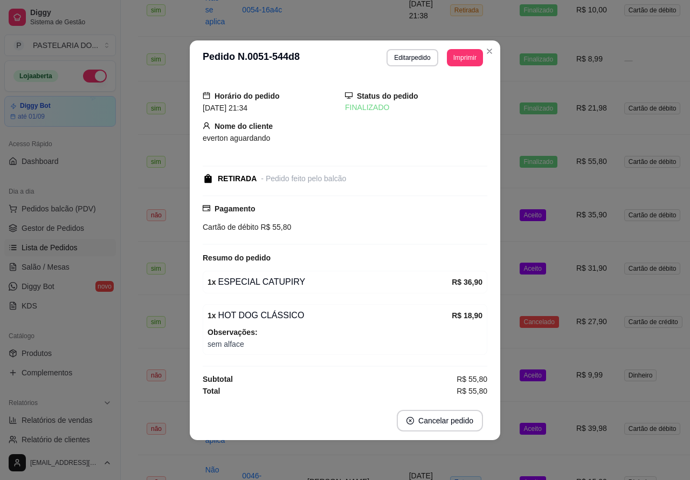
click at [521, 218] on td "Aceito" at bounding box center [539, 214] width 57 height 53
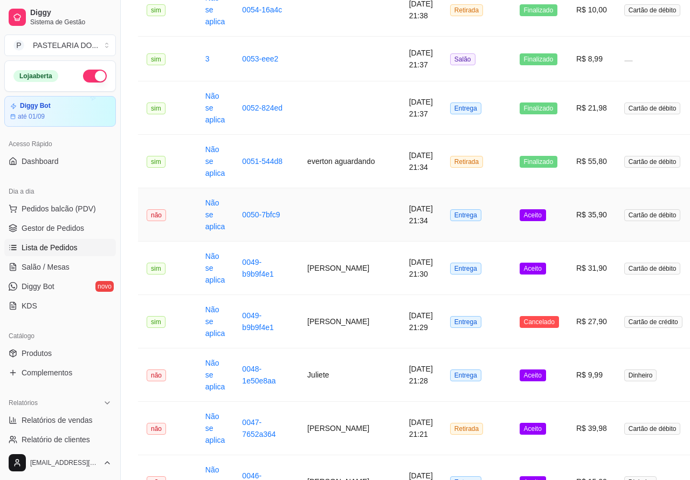
click at [445, 429] on button "Mover para preparo" at bounding box center [446, 428] width 84 height 22
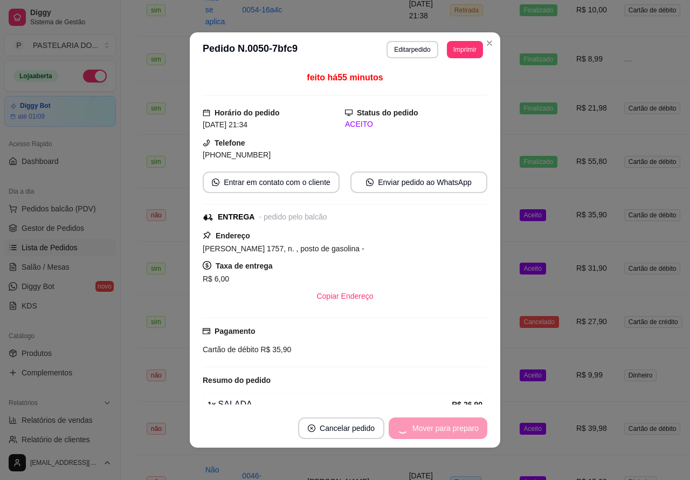
click at [446, 425] on div "Mover para preparo" at bounding box center [438, 428] width 99 height 22
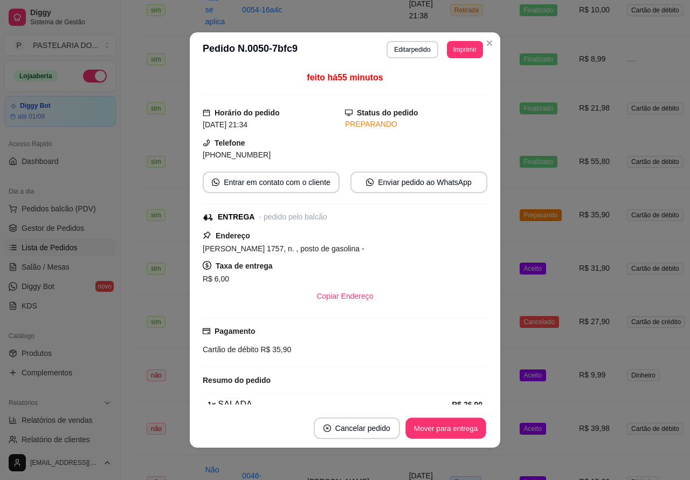
click at [443, 426] on button "Mover para entrega" at bounding box center [445, 428] width 81 height 21
click at [434, 427] on div "Mover para entrega" at bounding box center [438, 428] width 98 height 22
click at [440, 426] on button "Mover para finalizado" at bounding box center [442, 428] width 89 height 22
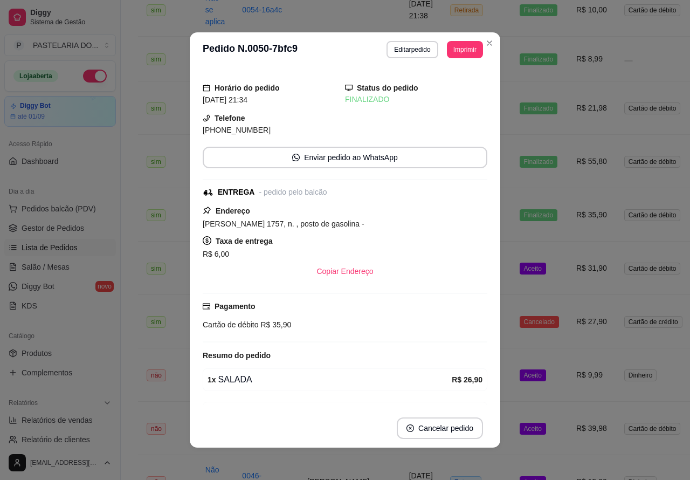
click at [518, 263] on td "Aceito" at bounding box center [539, 268] width 57 height 53
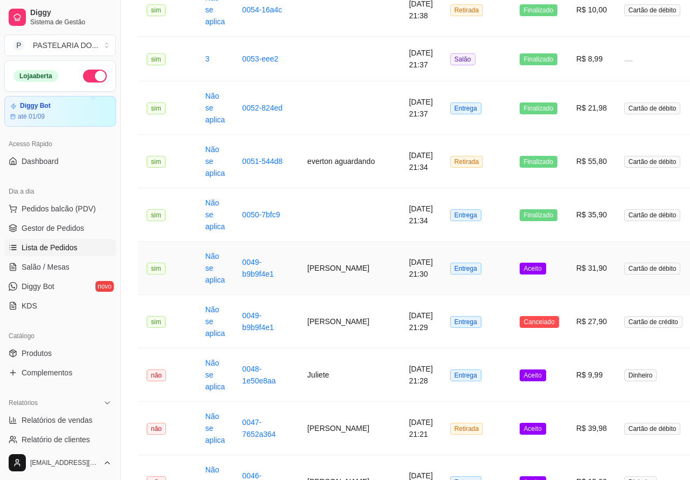
click at [449, 424] on button "Mover para preparo" at bounding box center [446, 428] width 84 height 22
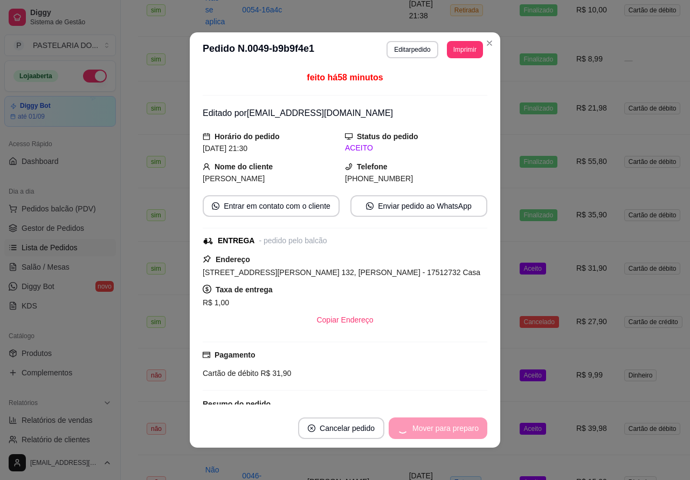
click at [444, 429] on div "Mover para preparo" at bounding box center [438, 428] width 99 height 22
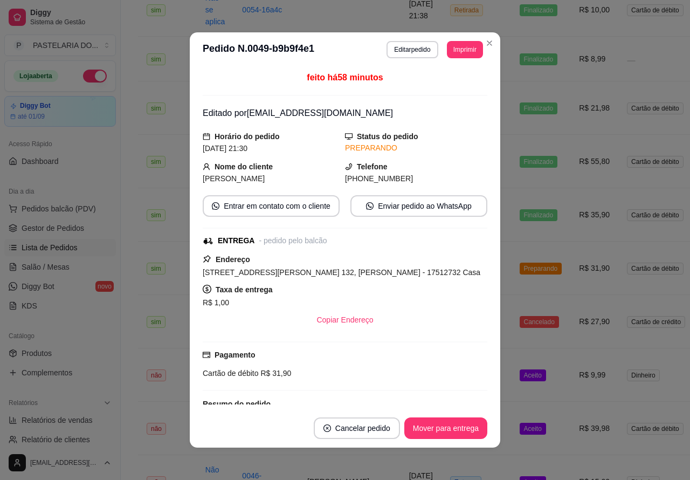
click at [445, 418] on button "Mover para entrega" at bounding box center [445, 428] width 83 height 22
click at [439, 426] on div "Mover para entrega" at bounding box center [438, 428] width 98 height 22
click at [451, 426] on button "Mover para finalizado" at bounding box center [442, 428] width 87 height 21
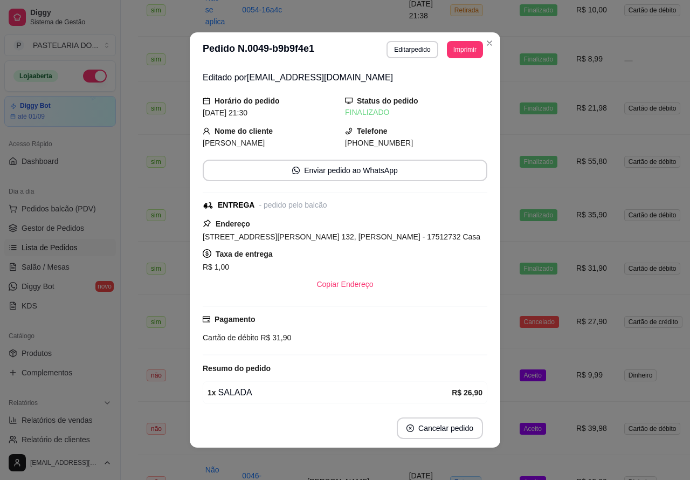
click at [521, 379] on td "Aceito" at bounding box center [539, 374] width 57 height 53
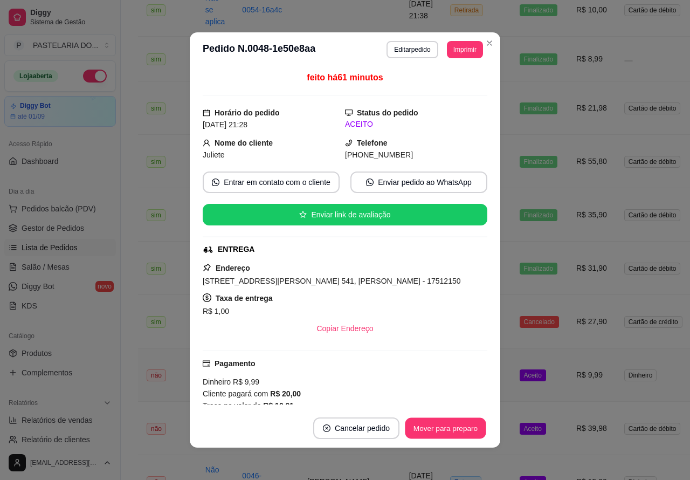
click at [432, 426] on button "Mover para preparo" at bounding box center [445, 428] width 81 height 21
click at [449, 422] on button "Mover para preparo" at bounding box center [446, 428] width 84 height 22
click at [449, 427] on button "Mover para preparo" at bounding box center [445, 428] width 81 height 21
click at [446, 425] on button "Mover para entrega" at bounding box center [445, 428] width 81 height 21
click at [518, 425] on td "Aceito" at bounding box center [540, 428] width 59 height 53
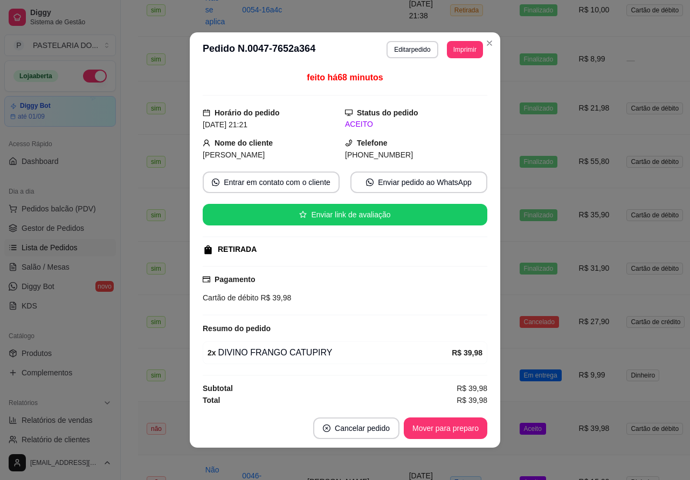
click at [457, 425] on button "Mover para preparo" at bounding box center [446, 428] width 84 height 22
click at [448, 426] on button "Mover para preparo" at bounding box center [446, 428] width 84 height 22
click at [430, 424] on button "Mover para preparo" at bounding box center [446, 428] width 84 height 22
click at [435, 430] on button "Mover para retirada disponível" at bounding box center [427, 428] width 119 height 22
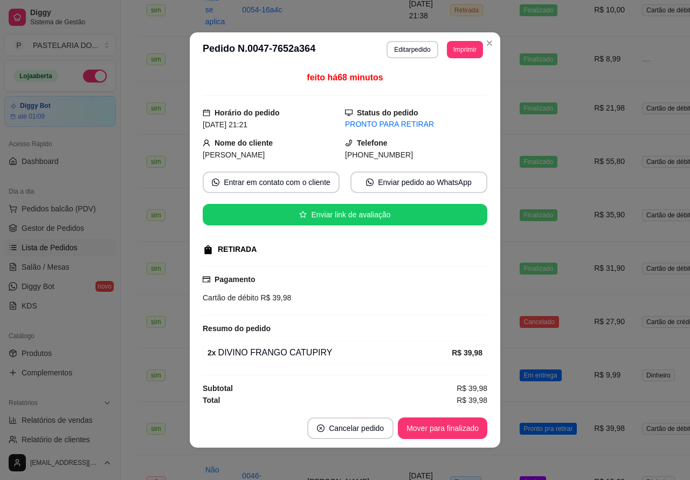
click at [511, 42] on td "Finalizado" at bounding box center [548, 59] width 75 height 45
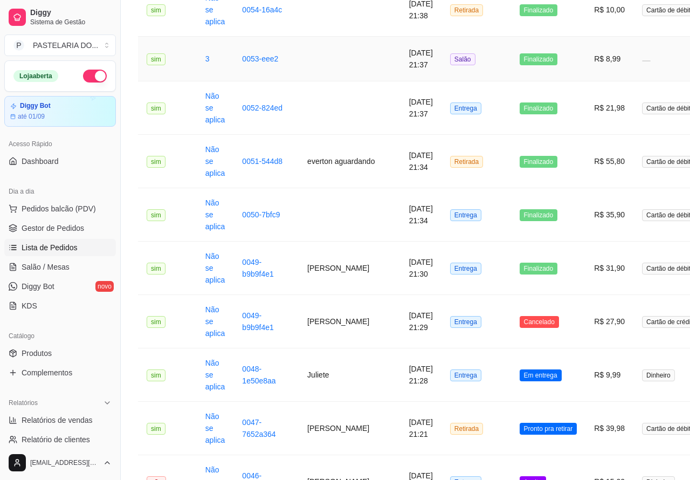
click at [71, 201] on button "Pedidos balcão (PDV)" at bounding box center [60, 208] width 112 height 17
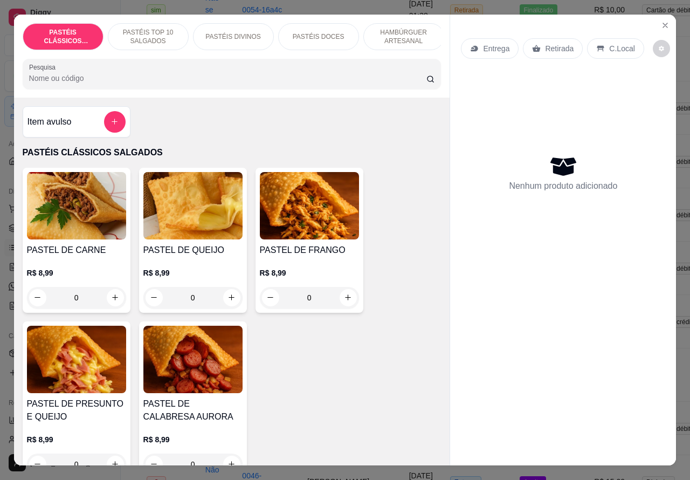
click at [495, 43] on p "Entrega" at bounding box center [496, 48] width 26 height 11
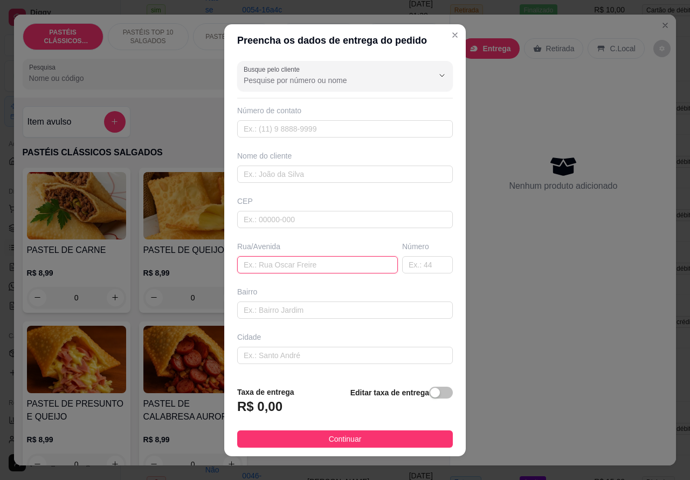
click at [313, 259] on input "text" at bounding box center [317, 264] width 161 height 17
paste input "[PERSON_NAME]"
click at [429, 392] on span "button" at bounding box center [441, 393] width 24 height 12
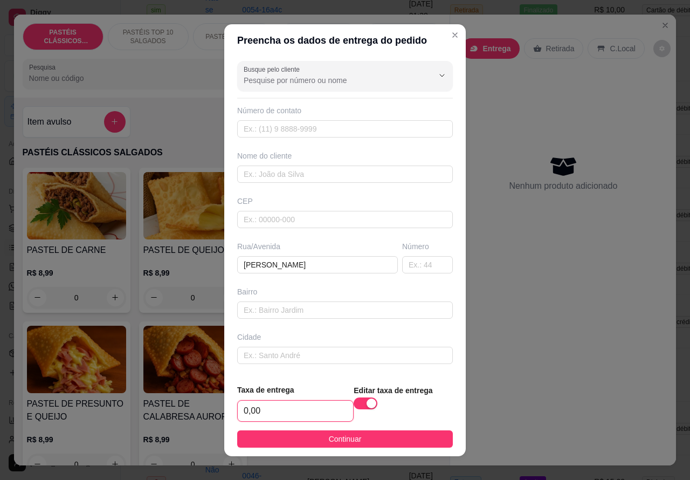
click at [239, 409] on input "0,00" at bounding box center [295, 411] width 115 height 20
click at [243, 406] on input "0,00" at bounding box center [295, 411] width 115 height 20
click at [314, 126] on input "text" at bounding box center [345, 128] width 216 height 17
click at [309, 171] on input "text" at bounding box center [345, 173] width 216 height 17
click at [348, 264] on input "[PERSON_NAME]" at bounding box center [317, 264] width 161 height 17
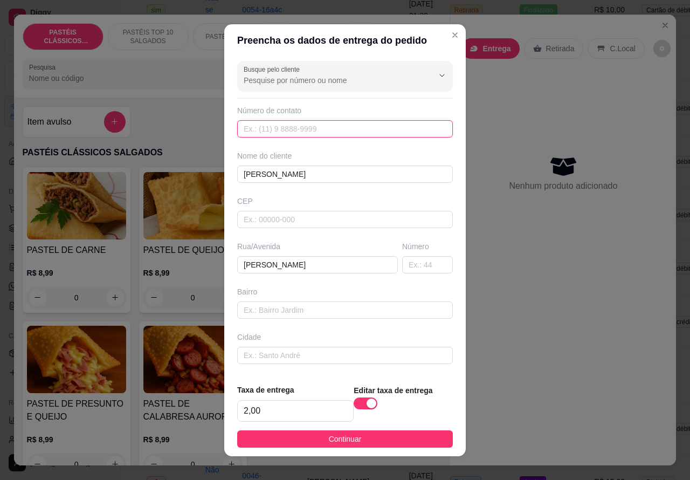
click at [293, 125] on input "text" at bounding box center [345, 128] width 216 height 17
paste input "[PHONE_NUMBER]"
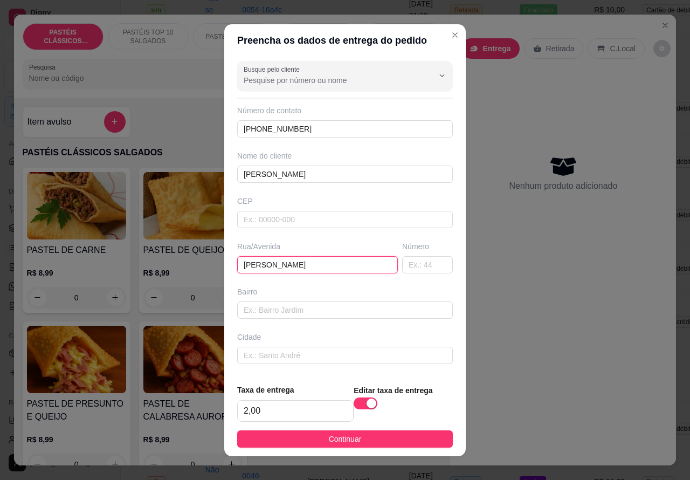
click at [349, 261] on input "[PERSON_NAME]" at bounding box center [317, 264] width 161 height 17
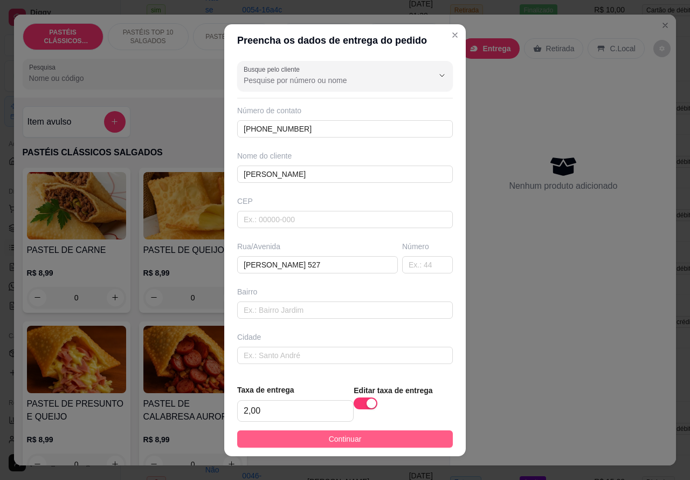
click at [335, 437] on span "Continuar" at bounding box center [345, 439] width 33 height 12
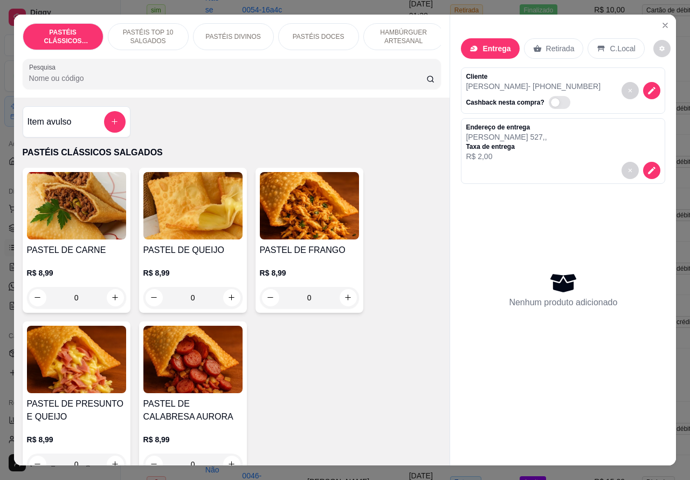
click at [151, 30] on p "PASTÉIS TOP 10 SALGADOS" at bounding box center [148, 36] width 63 height 17
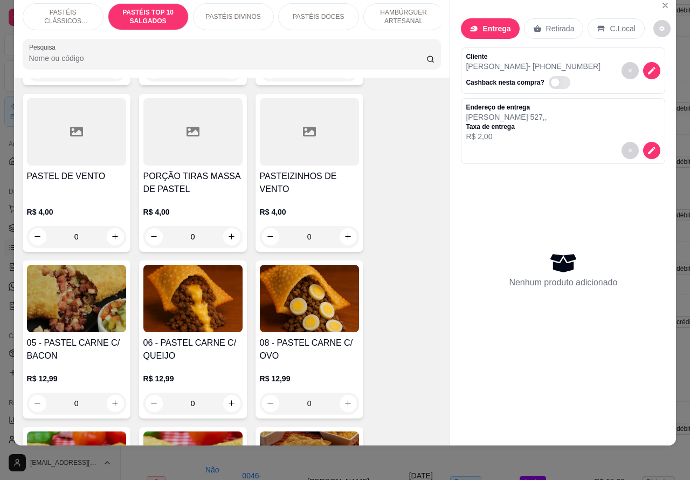
scroll to position [590, 0]
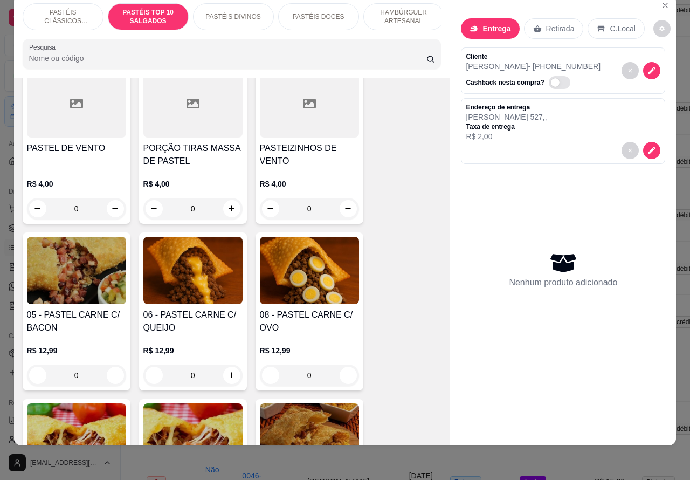
click at [341, 373] on div "0" at bounding box center [309, 375] width 99 height 22
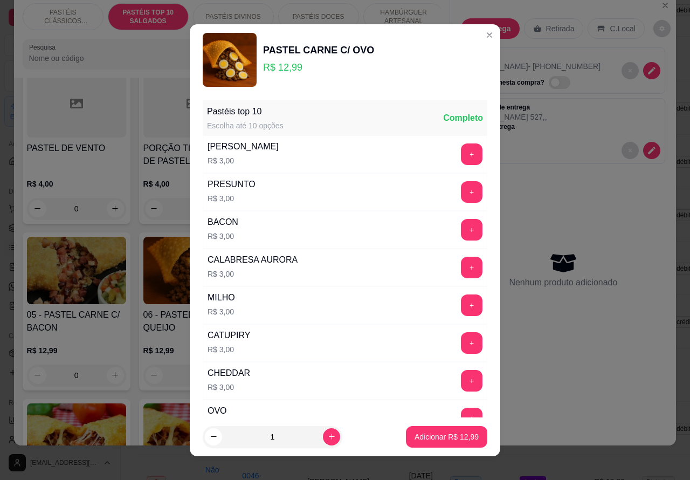
click at [424, 440] on p "Adicionar R$ 12,99" at bounding box center [447, 436] width 64 height 11
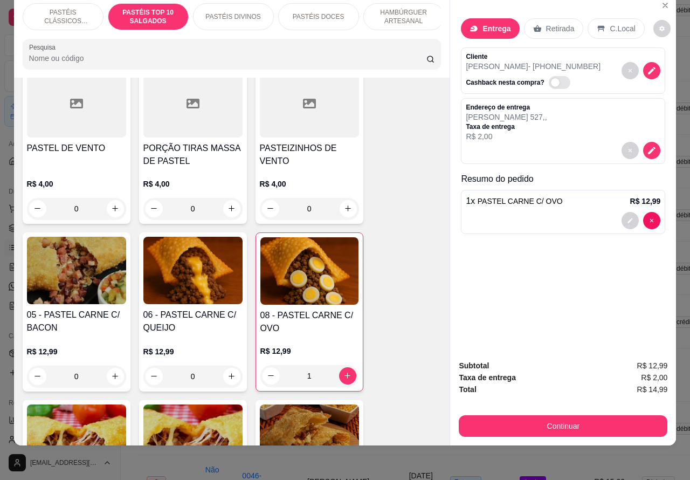
click at [67, 8] on p "PASTÉIS CLÁSSICOS SALGADOS" at bounding box center [63, 16] width 63 height 17
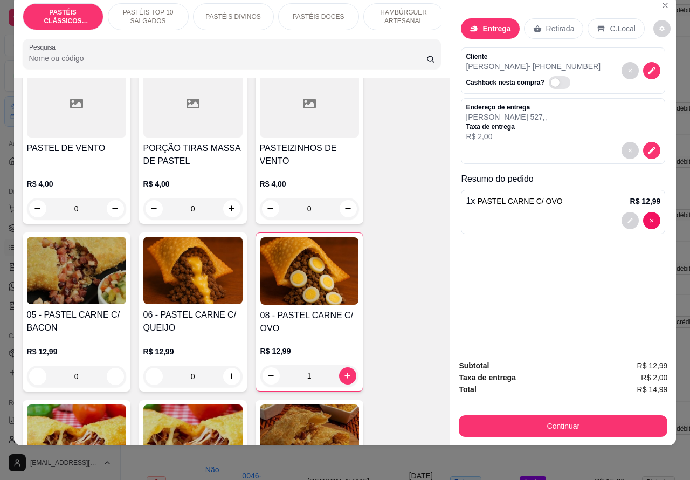
scroll to position [49, 0]
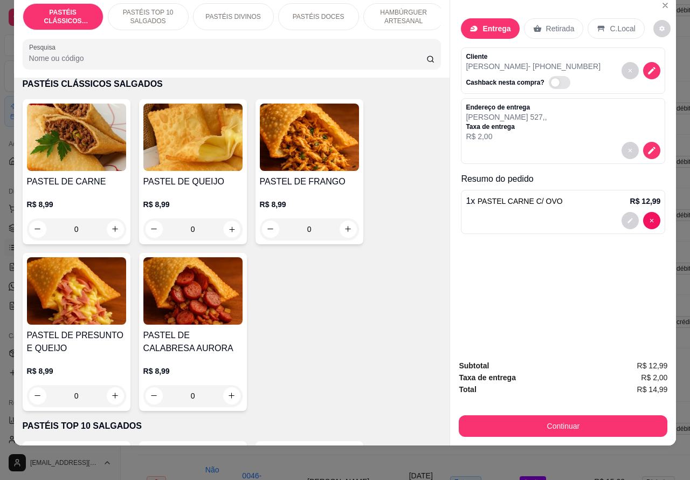
click at [227, 230] on icon "increase-product-quantity" at bounding box center [231, 229] width 8 height 8
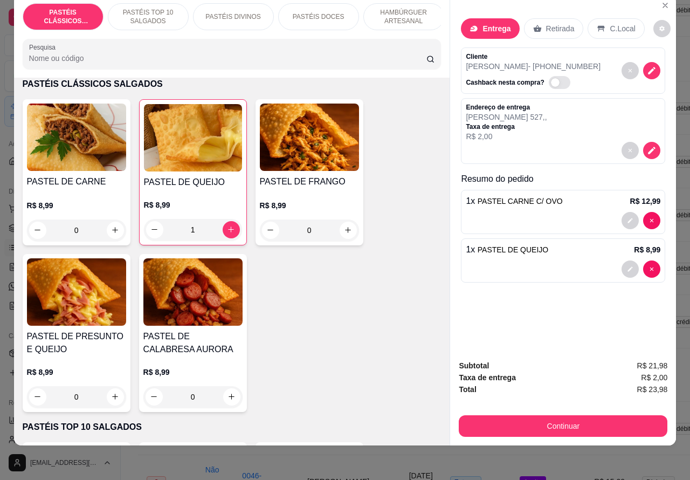
click at [142, 8] on p "PASTÉIS TOP 10 SALGADOS" at bounding box center [148, 16] width 63 height 17
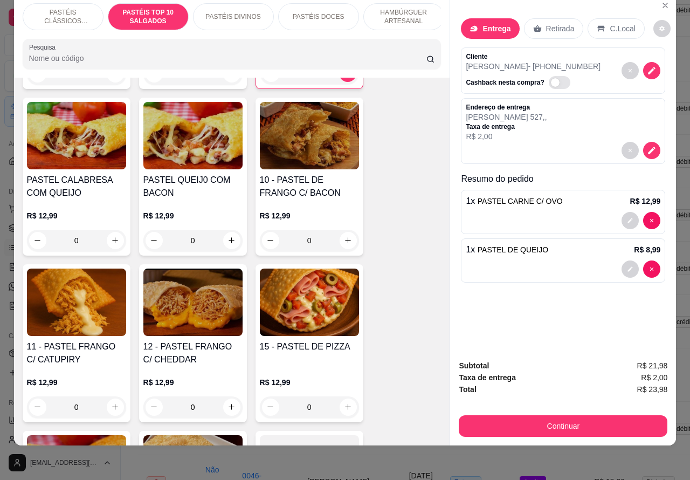
scroll to position [912, 0]
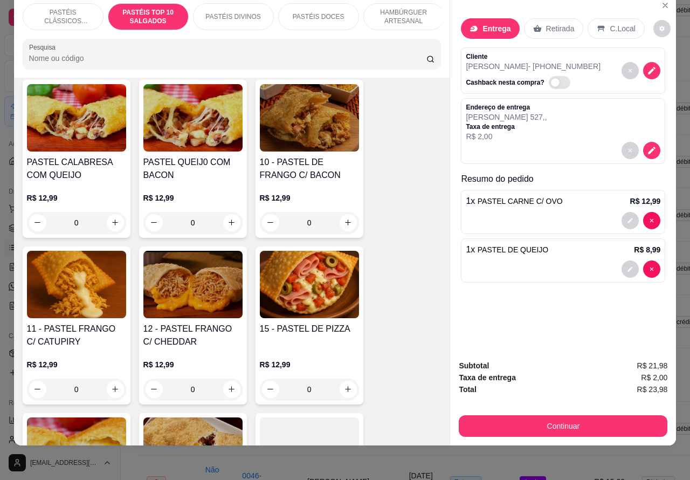
click at [343, 391] on div "0" at bounding box center [309, 389] width 99 height 22
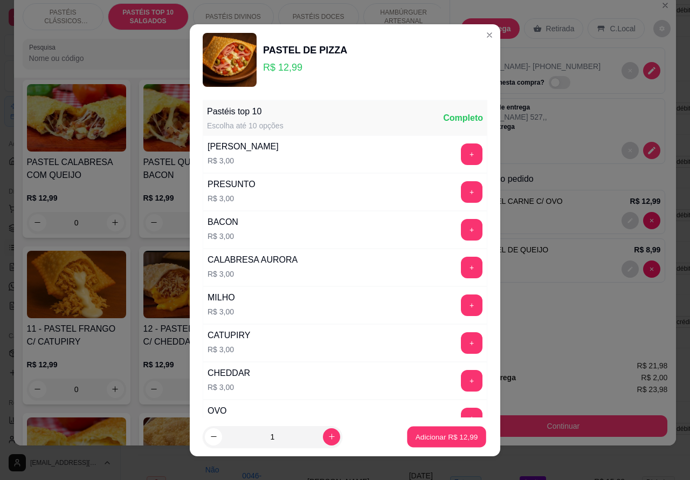
click at [427, 432] on p "Adicionar R$ 12,99" at bounding box center [447, 436] width 63 height 10
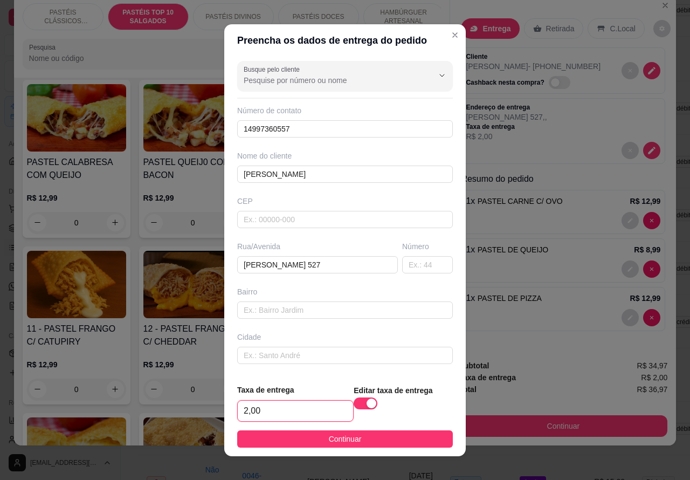
click at [238, 408] on input "2,00" at bounding box center [295, 411] width 115 height 20
click at [240, 404] on input "2,00" at bounding box center [295, 411] width 115 height 20
click at [241, 408] on input "2,00" at bounding box center [295, 411] width 115 height 20
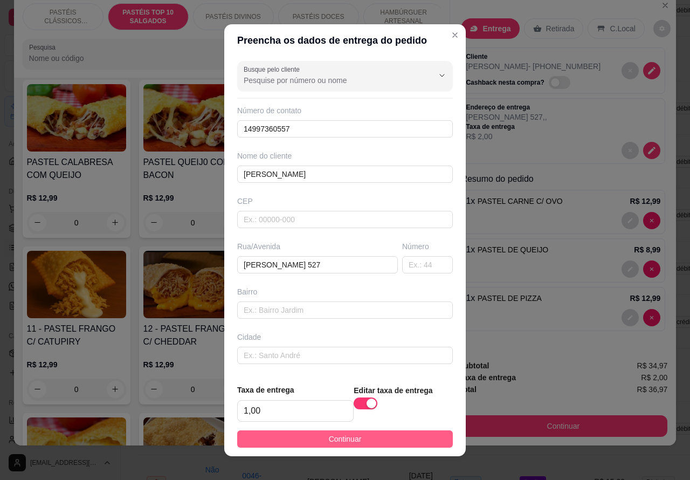
click at [370, 438] on button "Continuar" at bounding box center [345, 438] width 216 height 17
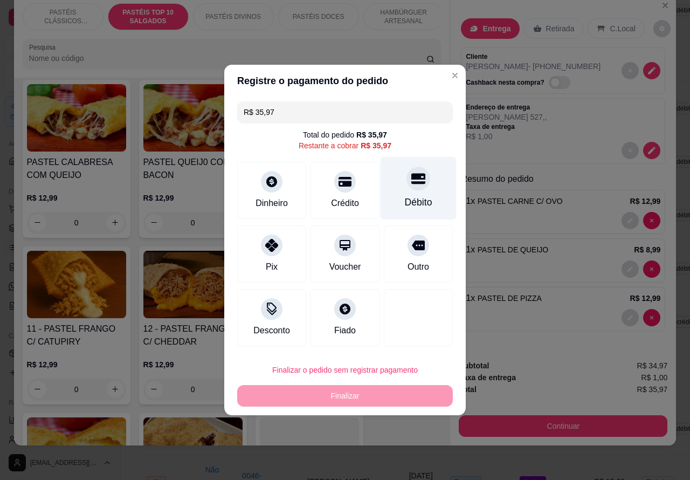
click at [413, 184] on icon at bounding box center [418, 179] width 14 height 11
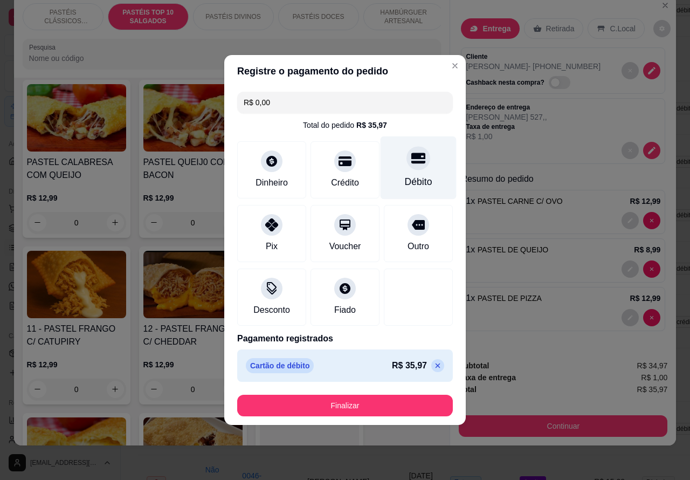
click at [370, 395] on button "Finalizar" at bounding box center [345, 406] width 216 height 22
click at [559, 340] on div "Entrega Retirada C.Local Cliente [PERSON_NAME] - [PHONE_NUMBER] Cashback nesta …" at bounding box center [563, 173] width 226 height 357
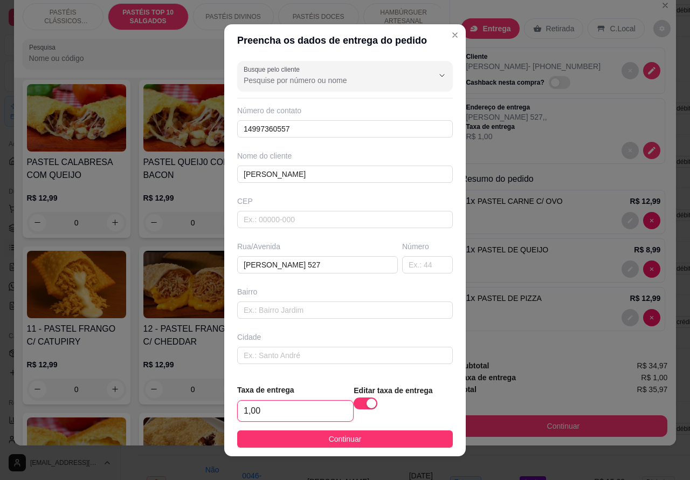
click at [246, 408] on input "1,00" at bounding box center [295, 411] width 115 height 20
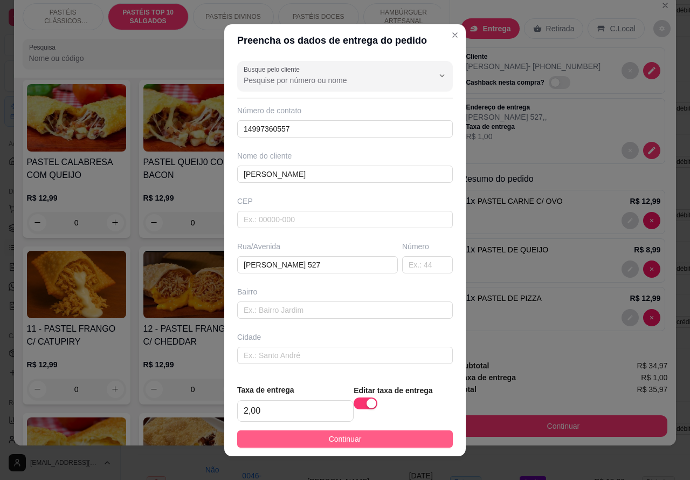
click at [370, 434] on button "Continuar" at bounding box center [345, 438] width 216 height 17
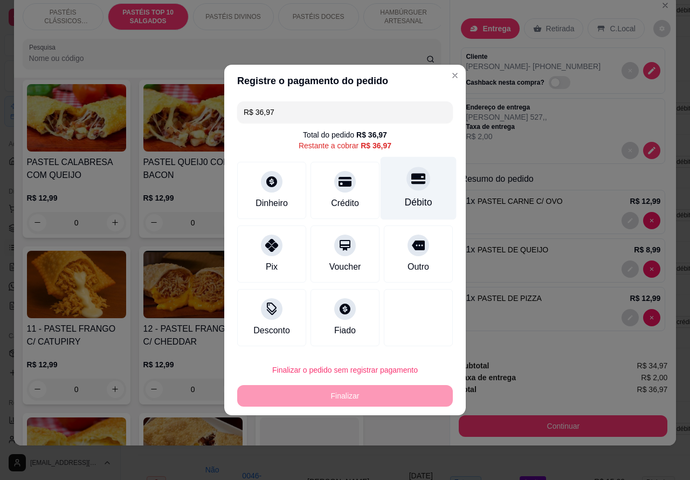
click at [410, 170] on div at bounding box center [418, 179] width 24 height 24
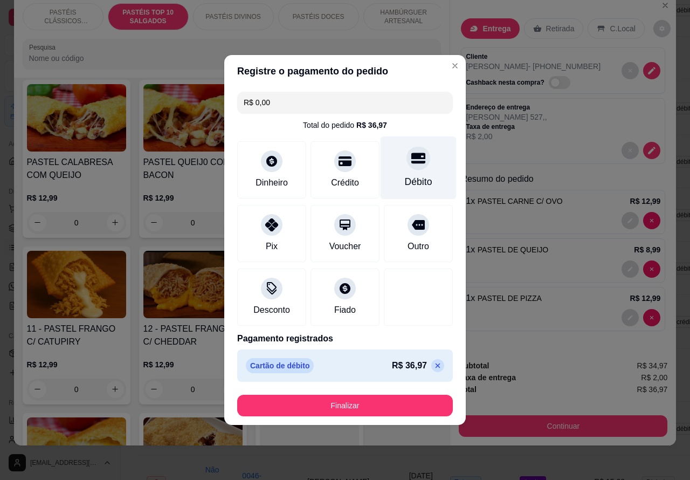
click at [381, 399] on button "Finalizar" at bounding box center [345, 406] width 216 height 22
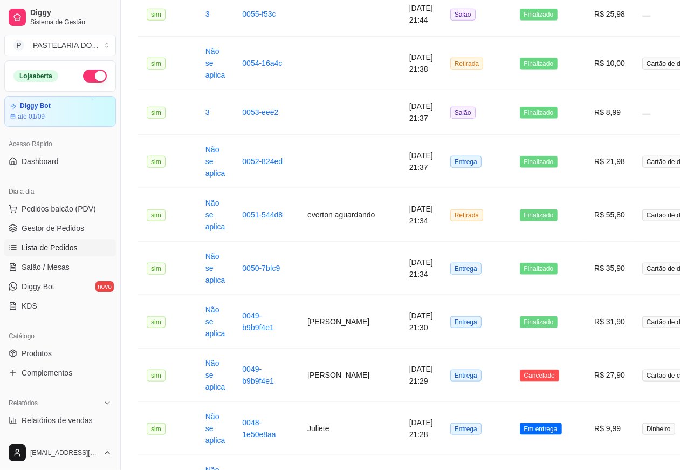
click at [520, 380] on span "Cancelado" at bounding box center [539, 375] width 39 height 12
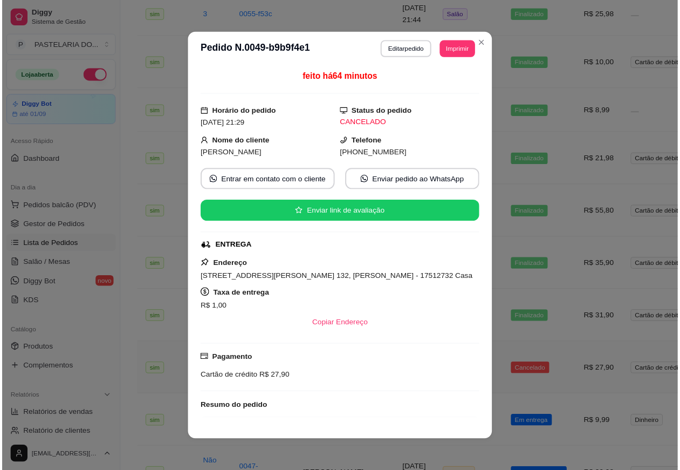
scroll to position [68, 0]
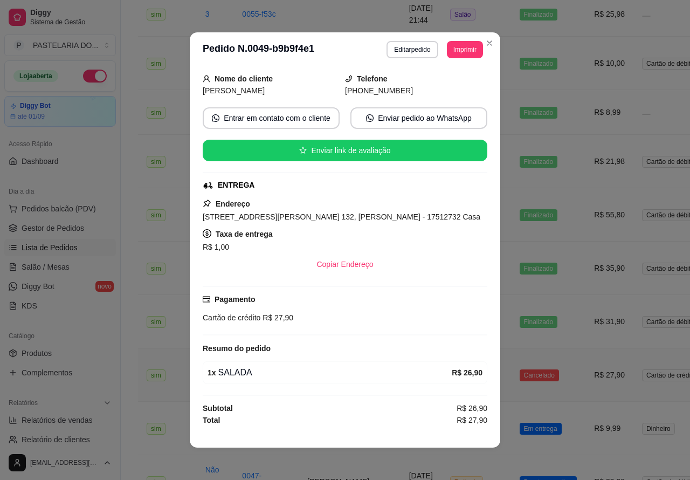
click at [136, 392] on div "**********" at bounding box center [461, 268] width 680 height 1740
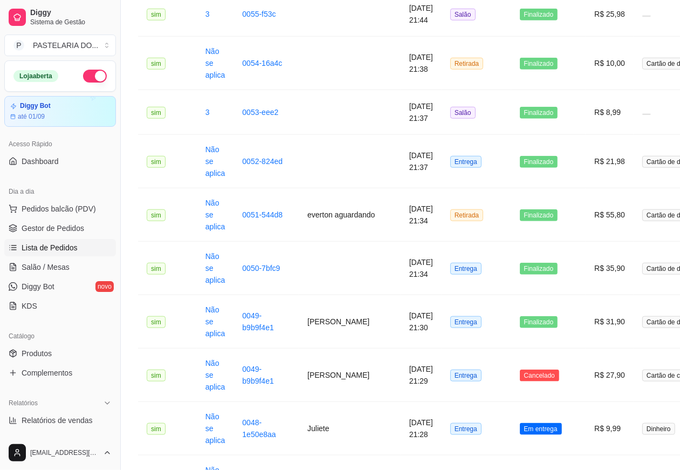
click at [520, 430] on span "Em entrega" at bounding box center [541, 429] width 42 height 12
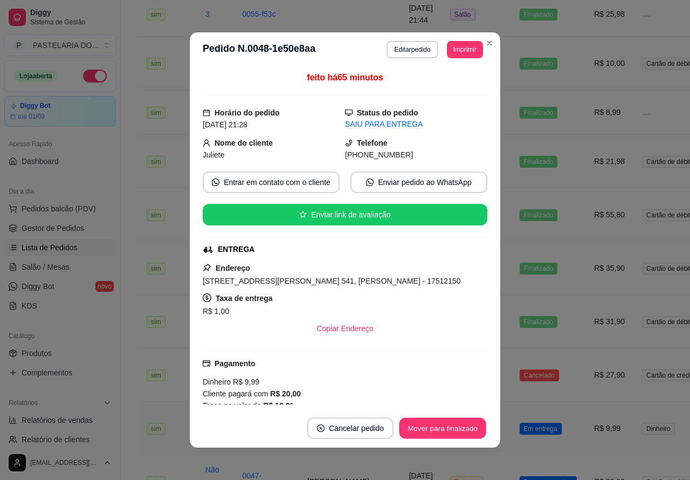
click at [446, 432] on button "Mover para finalizado" at bounding box center [442, 428] width 87 height 21
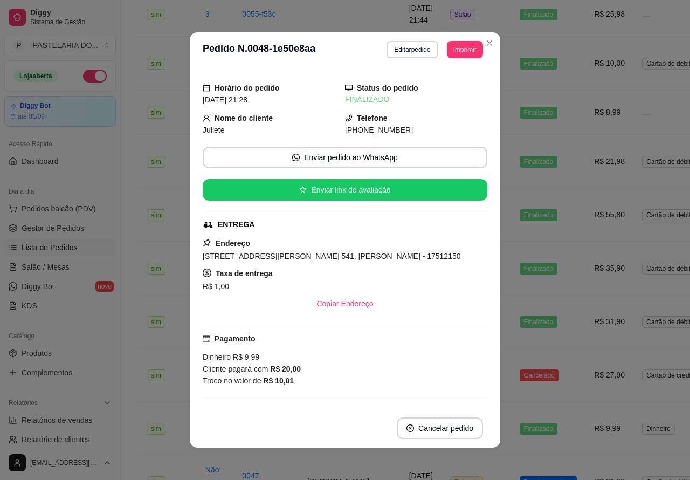
click at [541, 451] on td "Finalizado" at bounding box center [548, 428] width 75 height 53
click at [585, 469] on td "R$ 39,98" at bounding box center [609, 481] width 48 height 53
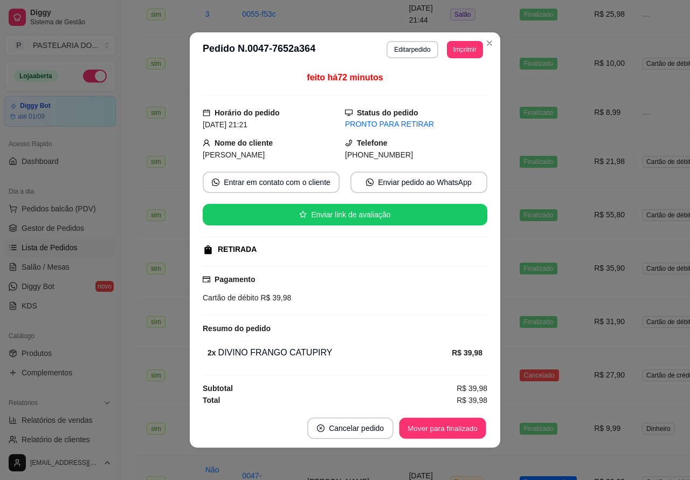
click at [450, 426] on button "Mover para finalizado" at bounding box center [442, 428] width 87 height 21
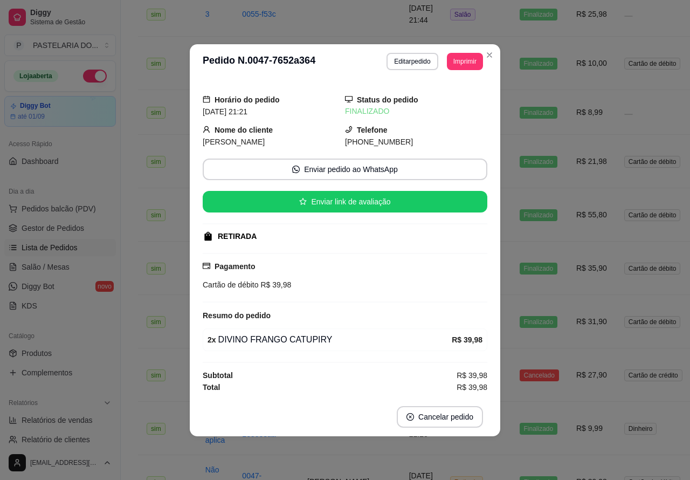
click at [74, 332] on div "Catálogo" at bounding box center [60, 335] width 112 height 17
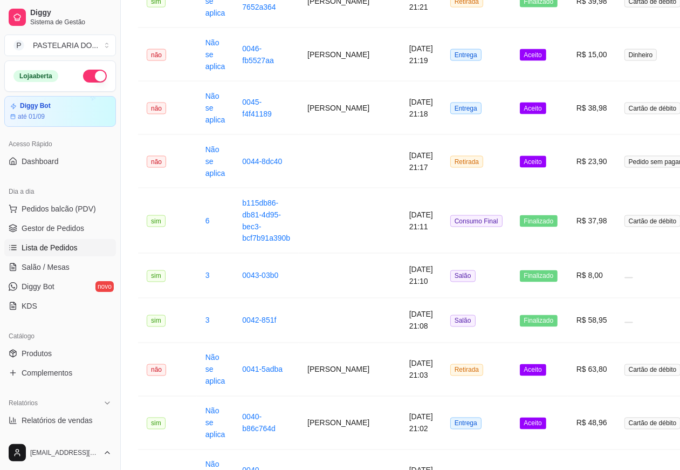
scroll to position [1120, 0]
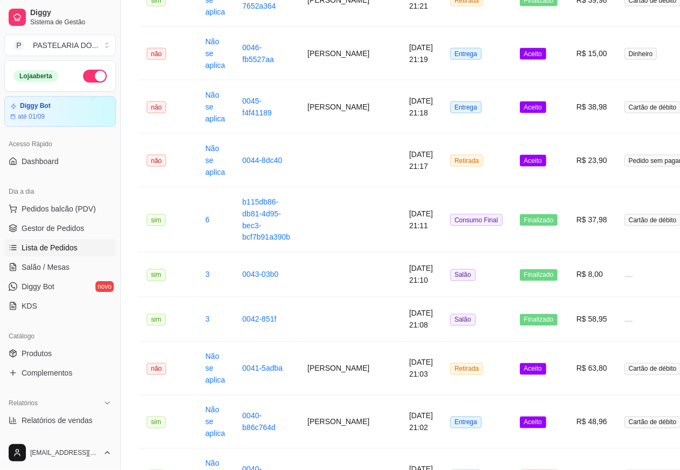
click at [520, 60] on span "Aceito" at bounding box center [533, 54] width 26 height 12
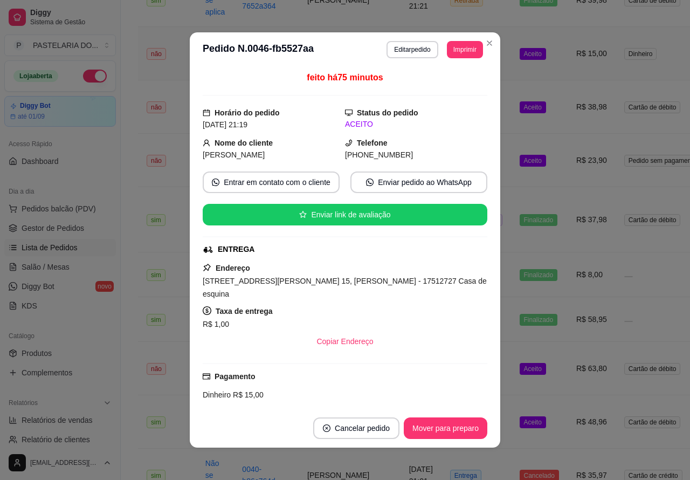
click at [446, 426] on button "Mover para preparo" at bounding box center [446, 428] width 84 height 22
click at [454, 427] on button "Mover para preparo" at bounding box center [445, 428] width 81 height 21
click at [453, 424] on button "Mover para preparo" at bounding box center [446, 428] width 84 height 22
click at [450, 430] on button "Mover para entrega" at bounding box center [445, 428] width 83 height 22
click at [441, 426] on button "Mover para finalizado" at bounding box center [442, 428] width 89 height 22
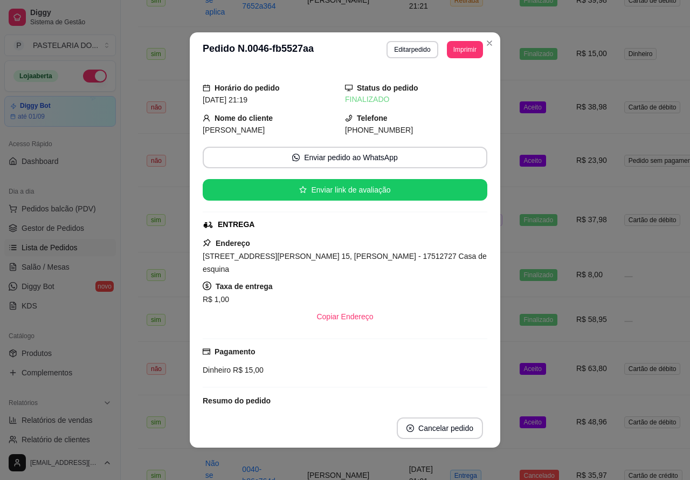
click at [520, 373] on td "Aceito" at bounding box center [539, 368] width 57 height 53
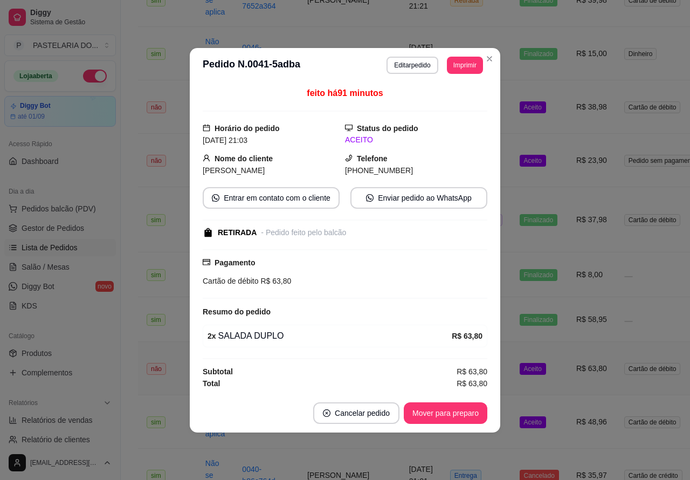
click at [457, 415] on button "Mover para preparo" at bounding box center [446, 413] width 84 height 22
click at [459, 410] on button "Mover para retirada disponível" at bounding box center [427, 413] width 119 height 22
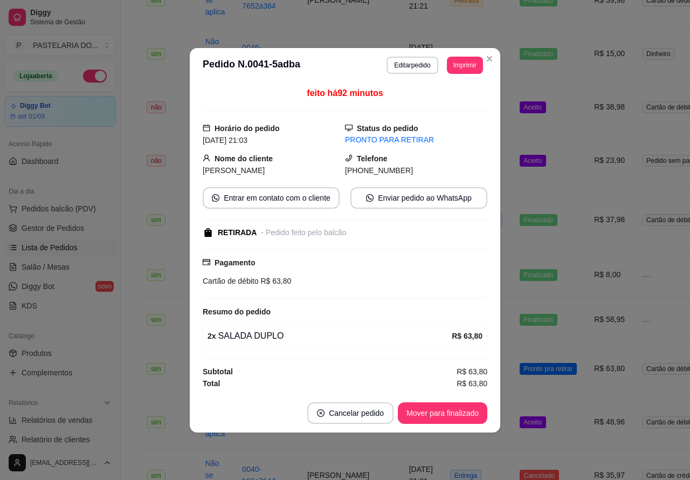
click at [467, 413] on button "Mover para finalizado" at bounding box center [442, 413] width 89 height 22
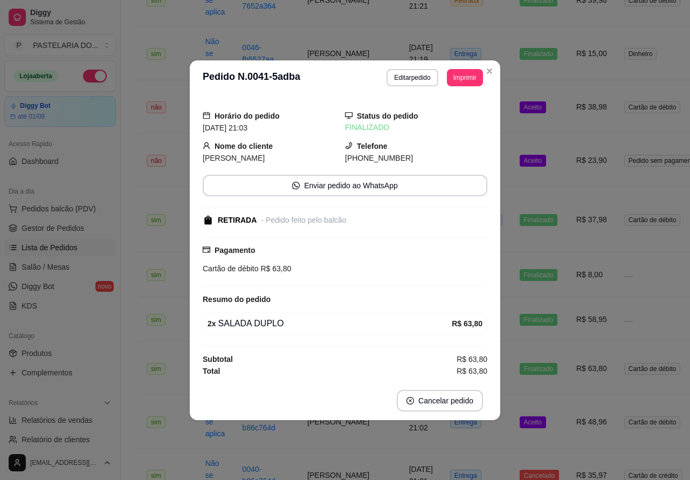
click at [527, 165] on td "Aceito" at bounding box center [539, 160] width 57 height 53
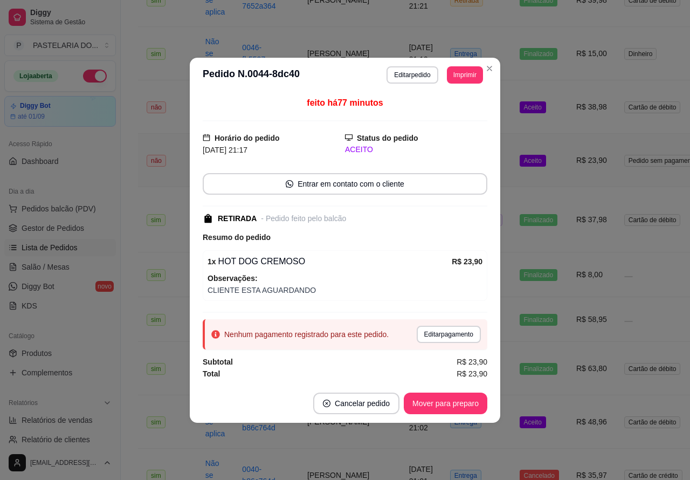
click at [456, 401] on button "Mover para preparo" at bounding box center [446, 403] width 84 height 22
click at [458, 400] on button "Mover para retirada disponível" at bounding box center [427, 403] width 119 height 22
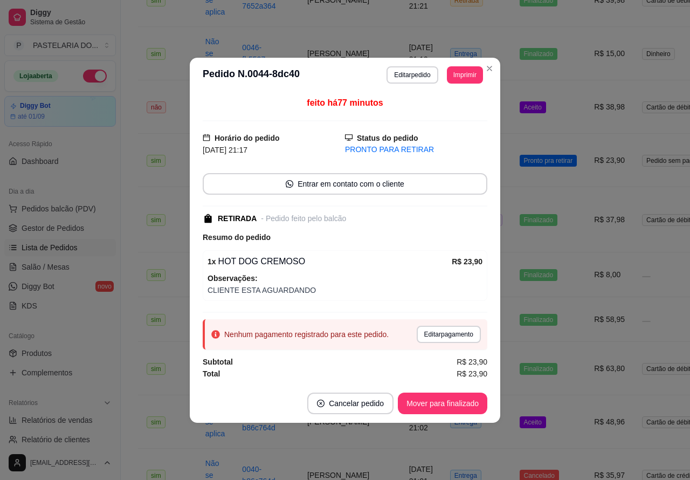
click at [463, 403] on button "Mover para finalizado" at bounding box center [442, 403] width 89 height 22
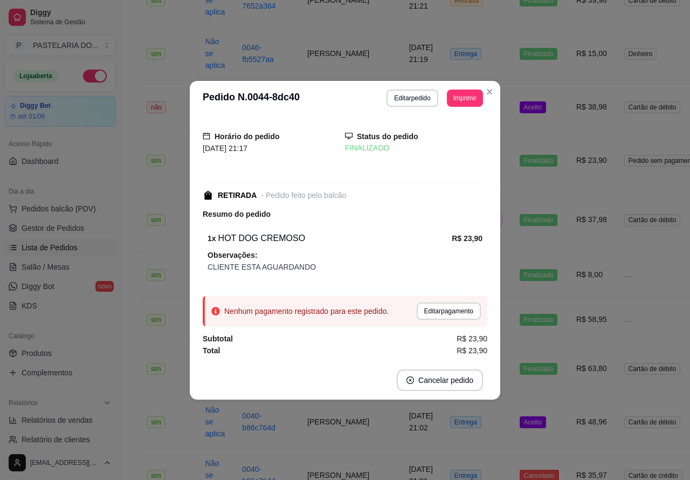
click at [568, 106] on td "R$ 38,98" at bounding box center [592, 106] width 48 height 53
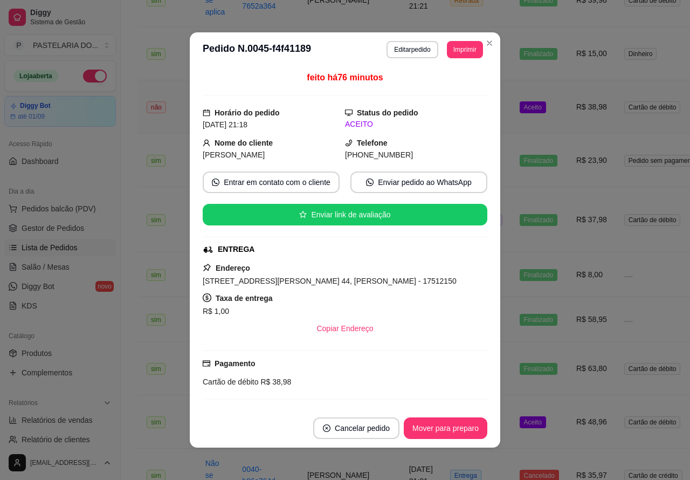
click at [443, 427] on button "Mover para preparo" at bounding box center [446, 428] width 84 height 22
click at [442, 426] on button "Mover para preparo" at bounding box center [445, 428] width 81 height 21
click at [447, 426] on button "Mover para preparo" at bounding box center [445, 428] width 81 height 21
click at [457, 426] on button "Mover para entrega" at bounding box center [445, 428] width 81 height 21
click at [450, 427] on button "Mover para finalizado" at bounding box center [442, 428] width 89 height 22
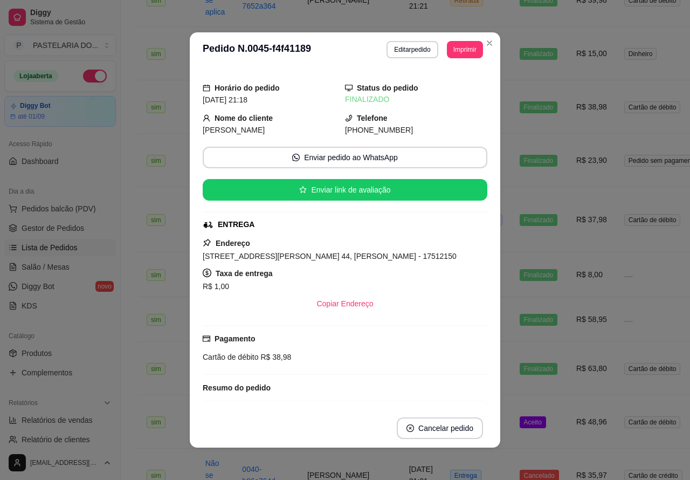
click at [519, 426] on td "Aceito" at bounding box center [539, 421] width 57 height 53
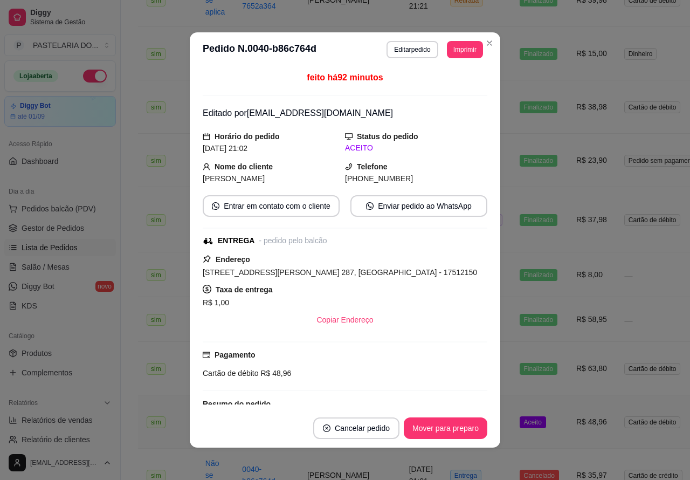
click at [454, 426] on button "Mover para preparo" at bounding box center [446, 428] width 84 height 22
click at [441, 423] on button "Mover para entrega" at bounding box center [445, 428] width 83 height 22
click at [451, 427] on button "Mover para finalizado" at bounding box center [442, 428] width 89 height 22
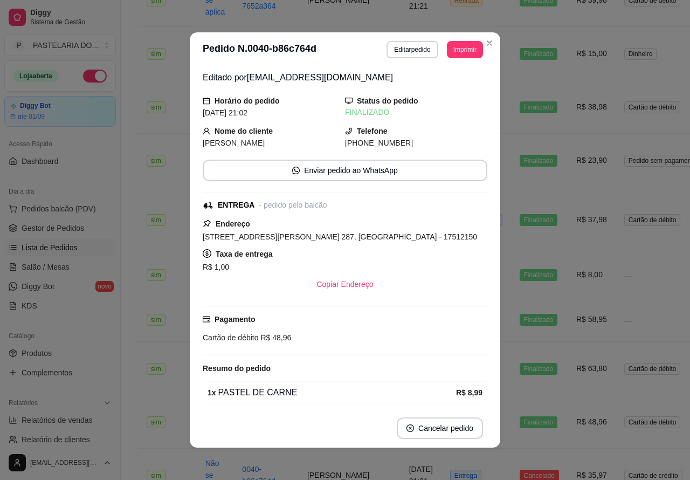
click at [73, 335] on div "Catálogo" at bounding box center [60, 335] width 112 height 17
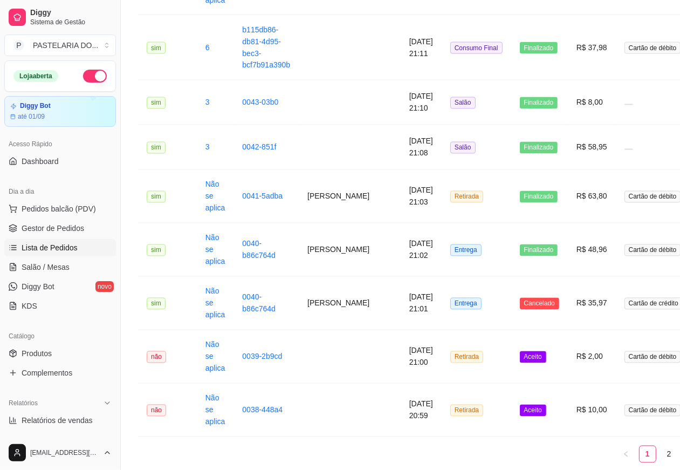
scroll to position [1341, 0]
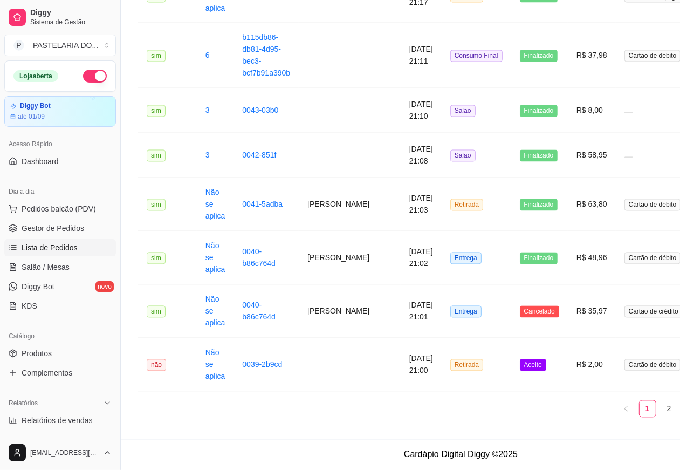
click at [520, 367] on span "Aceito" at bounding box center [533, 365] width 26 height 12
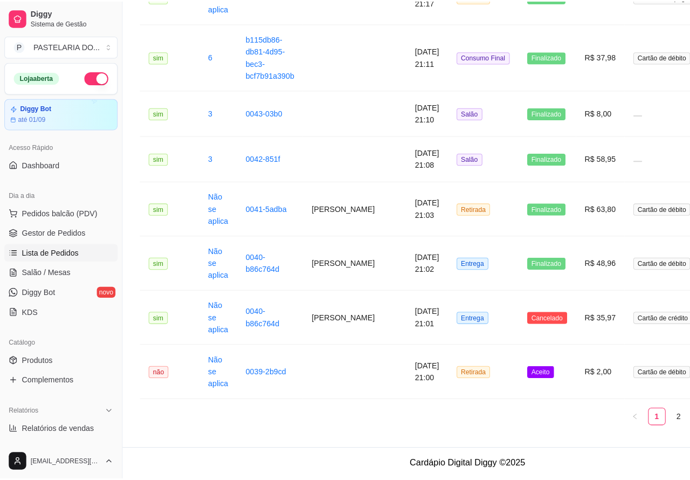
scroll to position [1330, 0]
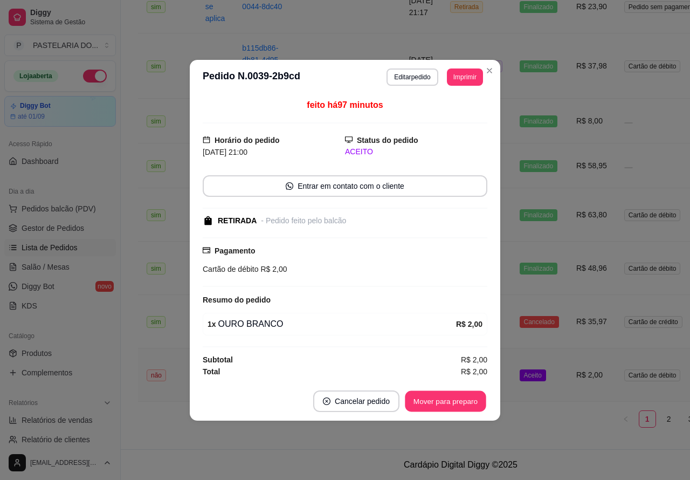
click at [470, 403] on button "Mover para preparo" at bounding box center [445, 400] width 81 height 21
click at [457, 403] on button "Mover para retirada disponível" at bounding box center [427, 400] width 115 height 21
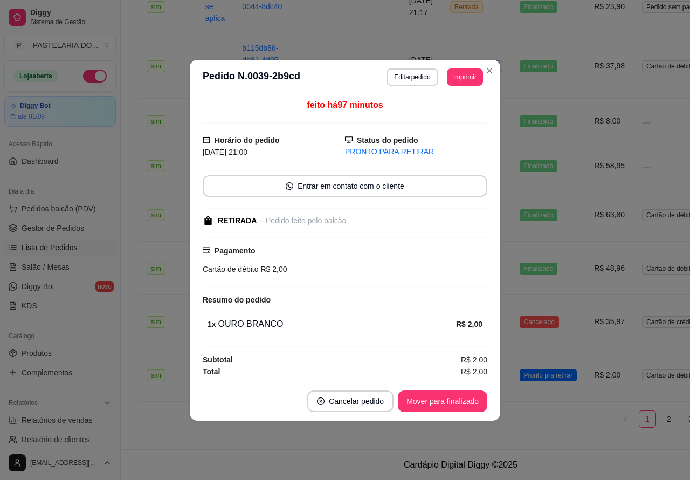
click at [456, 405] on button "Mover para finalizado" at bounding box center [442, 401] width 89 height 22
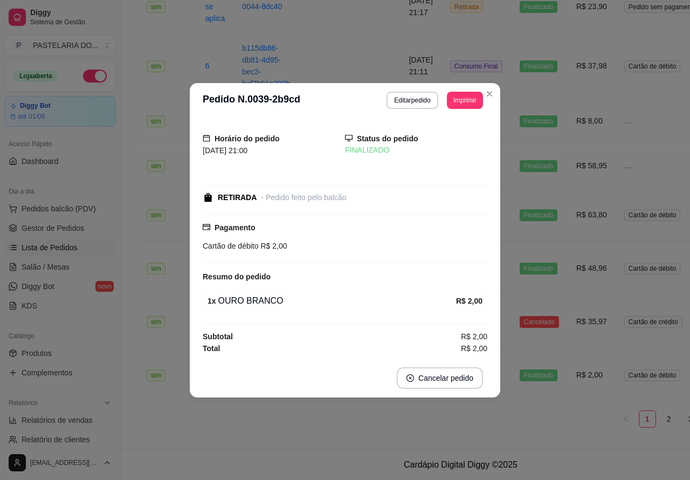
click at [511, 89] on td "Finalizado" at bounding box center [539, 65] width 57 height 65
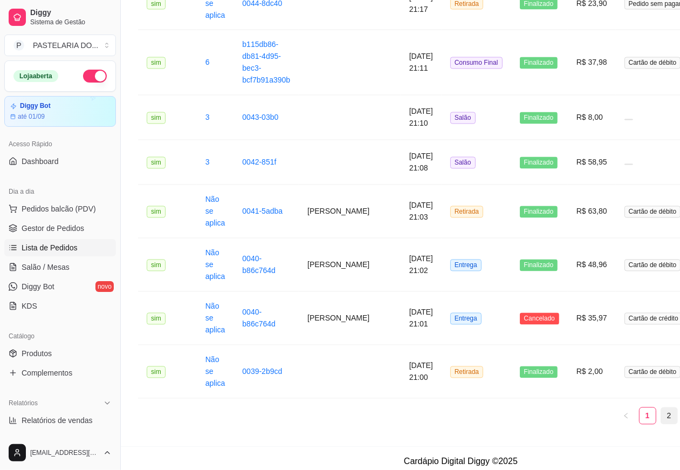
click at [664, 415] on link "2" at bounding box center [669, 416] width 16 height 16
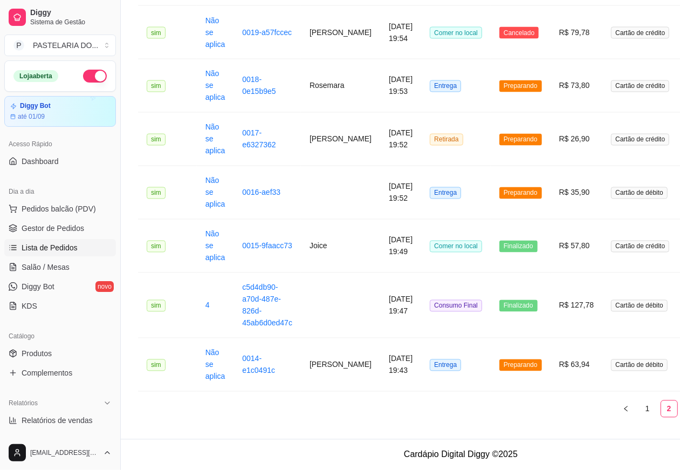
click at [507, 391] on td "Preparando" at bounding box center [521, 364] width 60 height 53
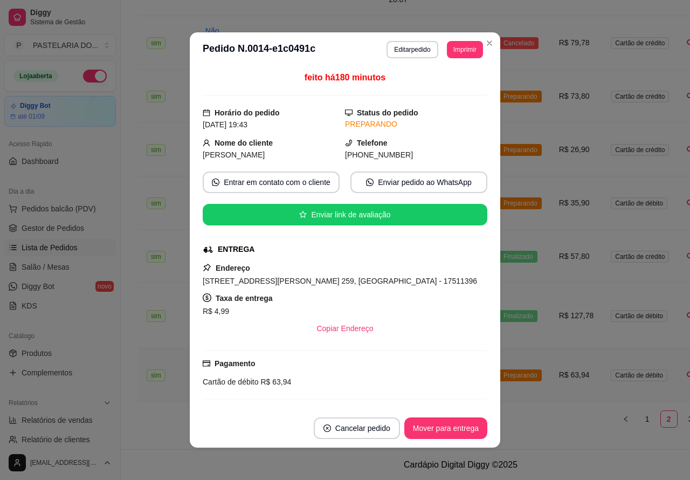
click at [452, 427] on button "Mover para entrega" at bounding box center [445, 428] width 83 height 22
click at [465, 427] on button "Mover para finalizado" at bounding box center [442, 428] width 87 height 21
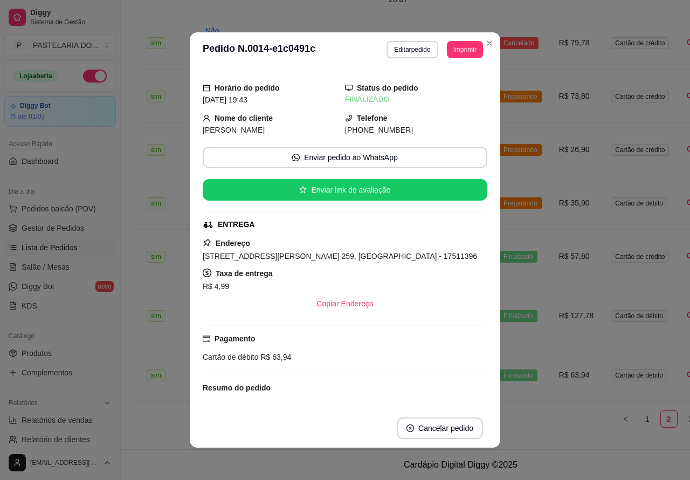
click at [522, 209] on span "Preparando" at bounding box center [520, 203] width 43 height 12
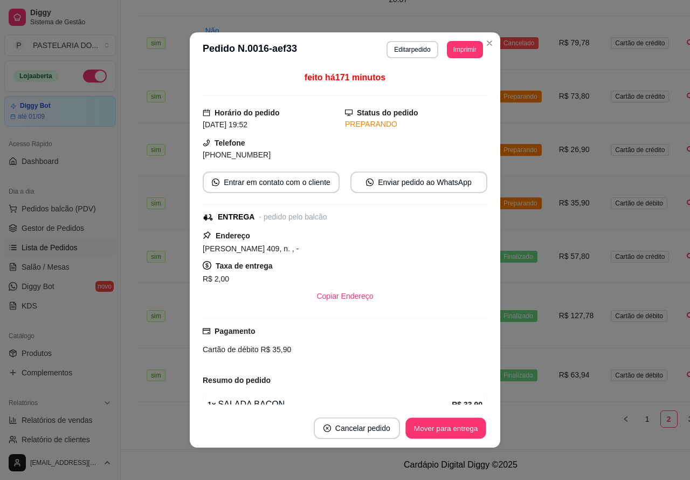
click at [453, 424] on button "Mover para entrega" at bounding box center [445, 428] width 81 height 21
click at [439, 426] on button "Mover para finalizado" at bounding box center [442, 428] width 87 height 21
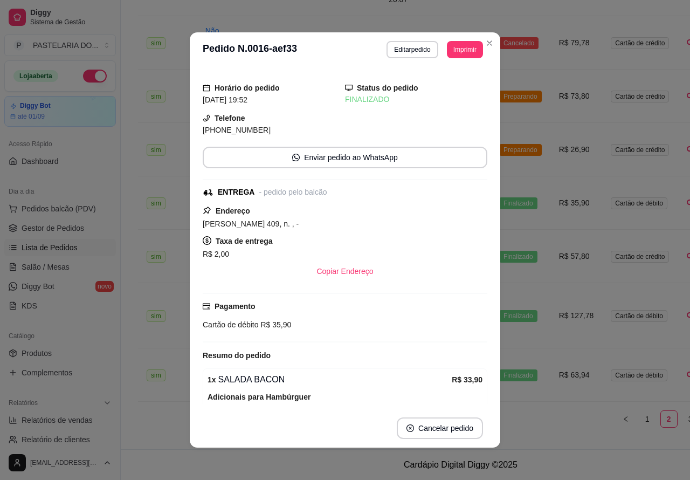
click at [523, 156] on span "Preparando" at bounding box center [520, 150] width 43 height 12
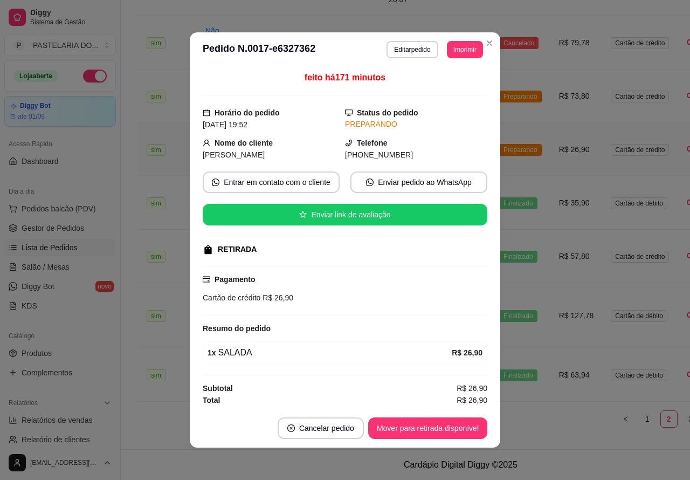
click at [450, 430] on button "Mover para retirada disponível" at bounding box center [427, 428] width 119 height 22
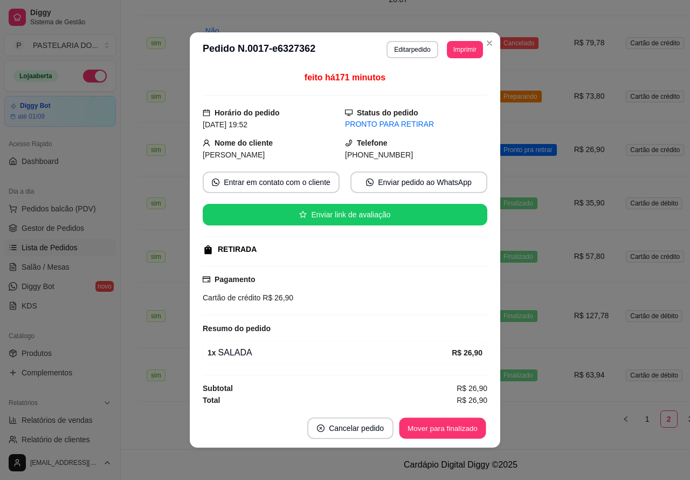
click at [449, 423] on button "Mover para finalizado" at bounding box center [442, 428] width 87 height 21
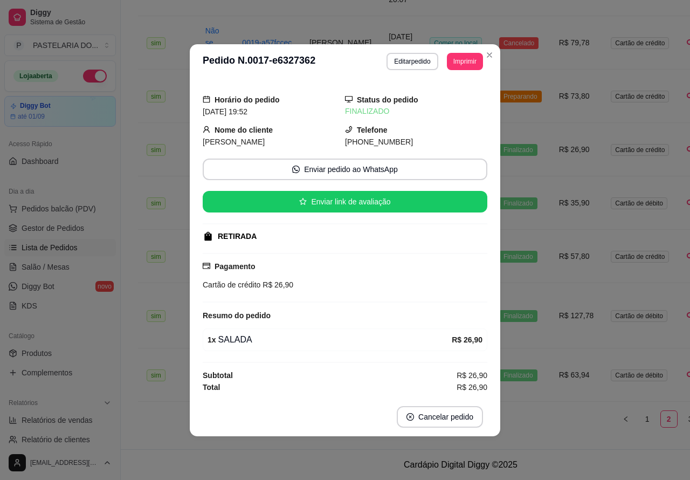
click at [522, 102] on span "Preparando" at bounding box center [520, 97] width 43 height 12
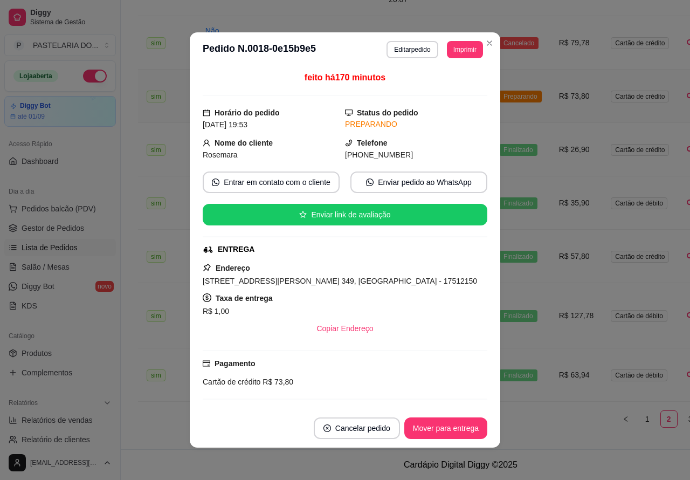
click at [457, 429] on button "Mover para entrega" at bounding box center [445, 428] width 83 height 22
click at [449, 425] on button "Mover para finalizado" at bounding box center [442, 428] width 89 height 22
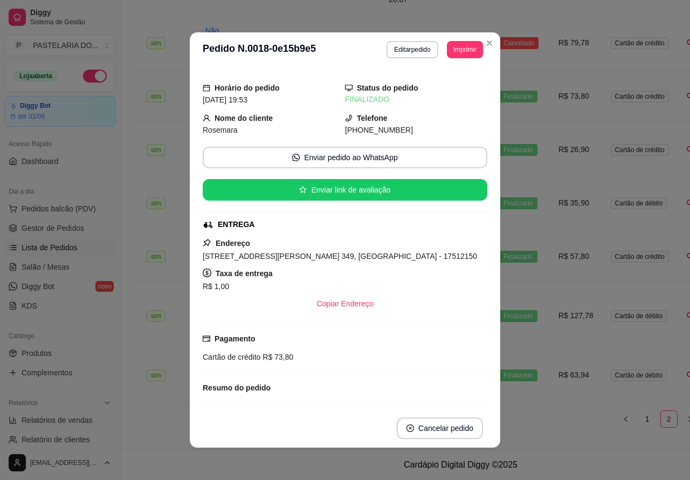
click at [519, 49] on span "Cancelado" at bounding box center [518, 43] width 39 height 12
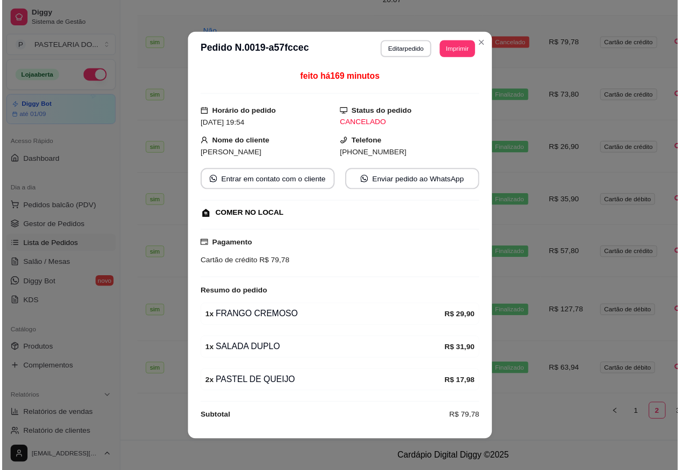
scroll to position [19, 0]
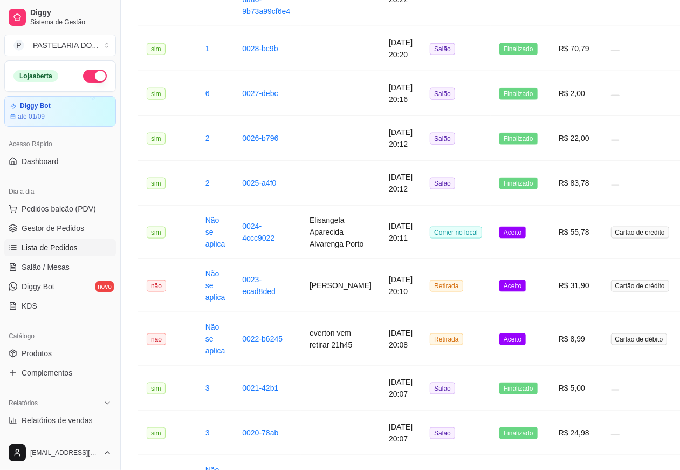
scroll to position [843, 0]
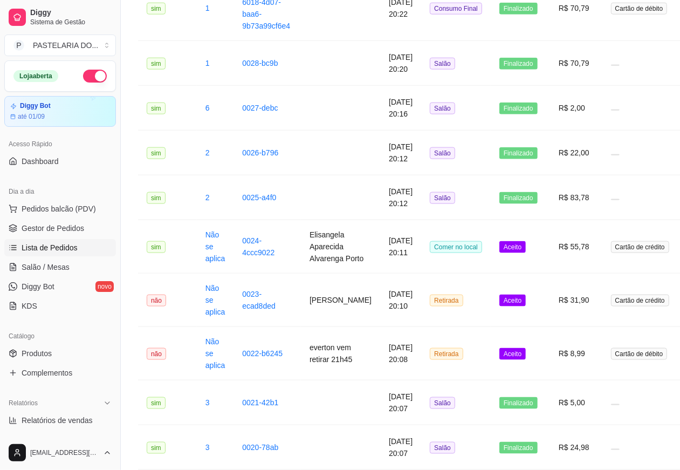
click at [499, 360] on span "Aceito" at bounding box center [512, 354] width 26 height 12
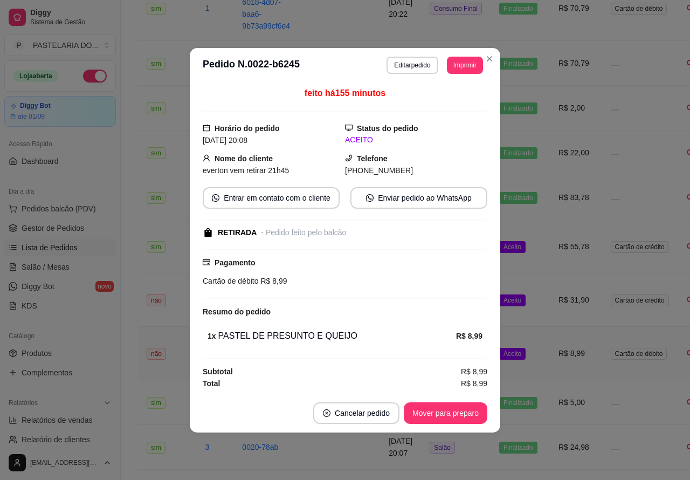
click at [468, 413] on button "Mover para preparo" at bounding box center [446, 413] width 84 height 22
click at [461, 412] on button "Mover para retirada disponível" at bounding box center [427, 412] width 115 height 21
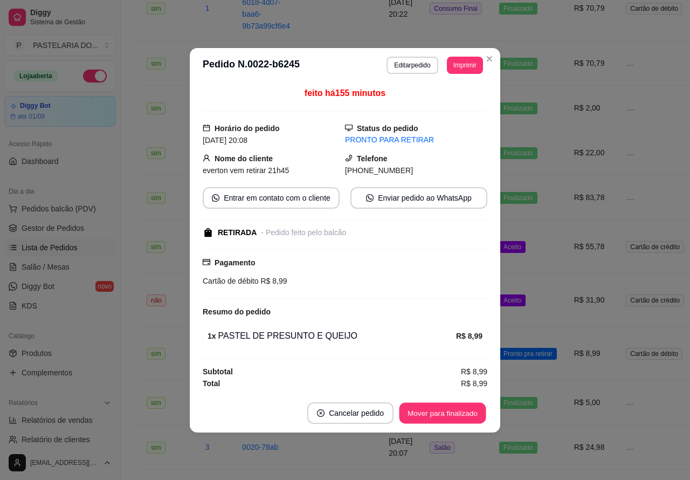
click at [450, 418] on button "Mover para finalizado" at bounding box center [442, 412] width 87 height 21
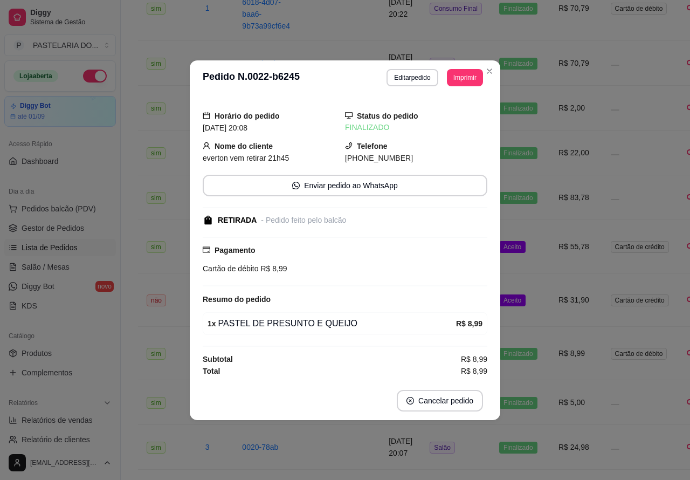
click at [523, 327] on td "Aceito" at bounding box center [520, 299] width 59 height 53
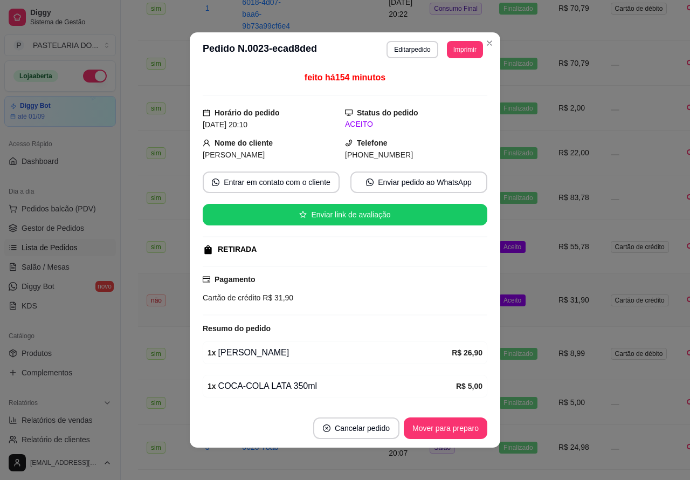
click at [450, 427] on button "Mover para preparo" at bounding box center [446, 428] width 84 height 22
click at [457, 426] on button "Mover para preparo" at bounding box center [446, 428] width 84 height 22
click at [451, 430] on button "Mover para preparo" at bounding box center [446, 428] width 84 height 22
click at [445, 424] on button "Mover para retirada disponível" at bounding box center [427, 428] width 119 height 22
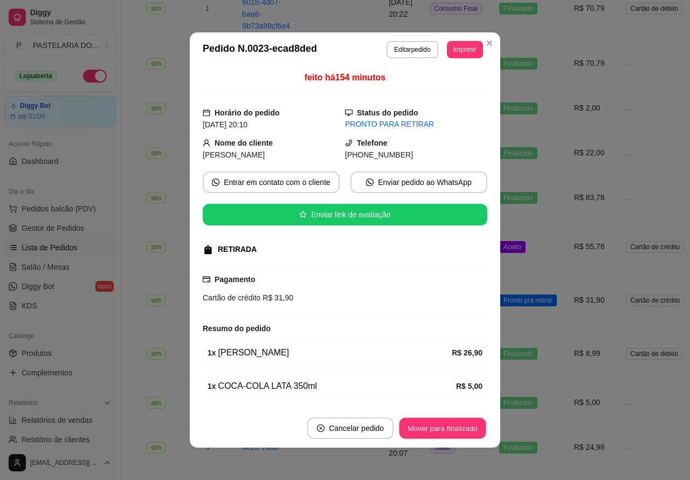
click at [450, 426] on button "Mover para finalizado" at bounding box center [442, 428] width 87 height 21
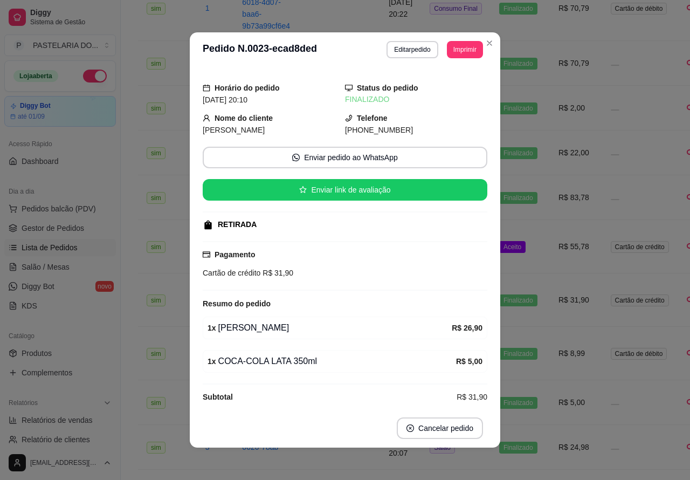
click at [531, 271] on td "Aceito" at bounding box center [520, 246] width 59 height 53
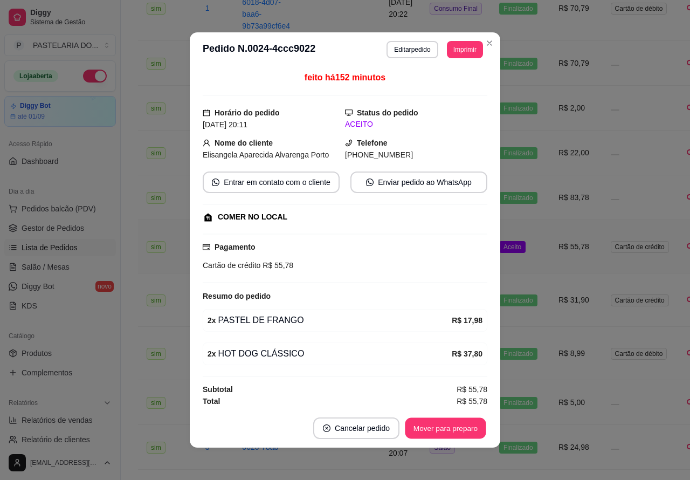
click at [440, 422] on button "Mover para preparo" at bounding box center [445, 428] width 81 height 21
click at [456, 422] on button "Mover para retirada disponível" at bounding box center [427, 428] width 119 height 22
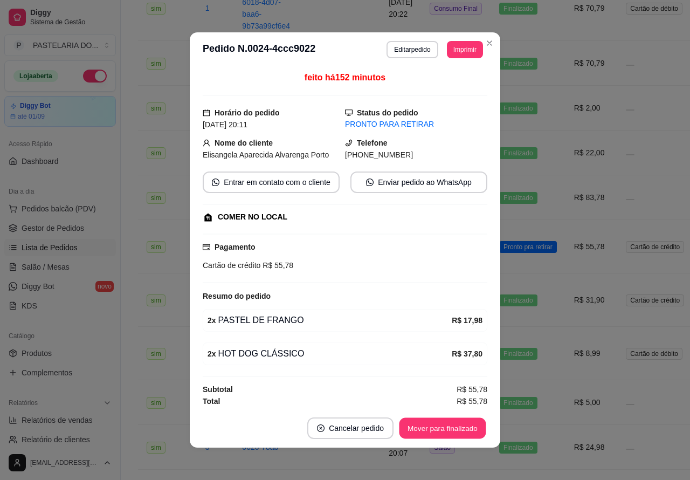
click at [439, 425] on button "Mover para finalizado" at bounding box center [442, 428] width 87 height 21
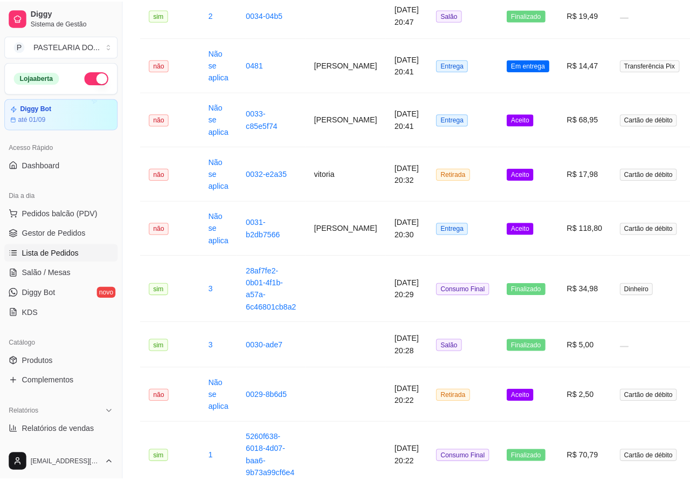
scroll to position [404, 0]
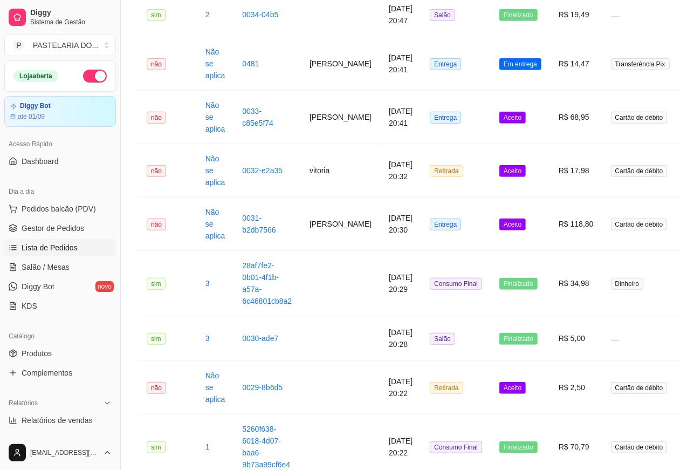
click at [499, 394] on span "Aceito" at bounding box center [512, 388] width 26 height 12
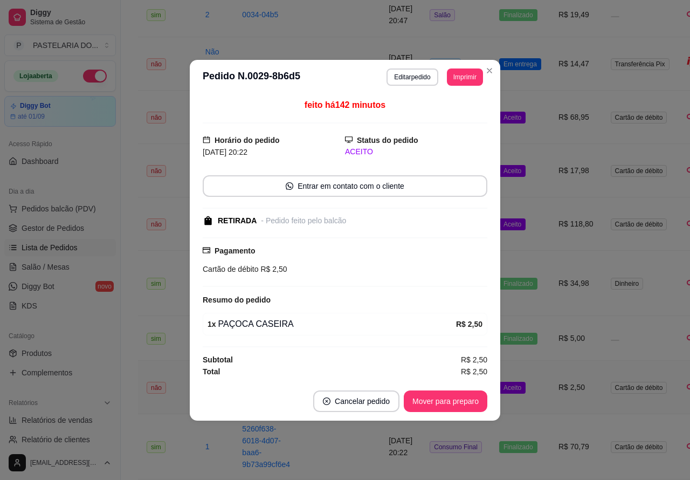
click at [464, 402] on button "Mover para preparo" at bounding box center [446, 401] width 84 height 22
click at [457, 405] on button "Mover para preparo" at bounding box center [446, 401] width 84 height 22
click at [472, 402] on button "Mover para retirada disponível" at bounding box center [427, 401] width 119 height 22
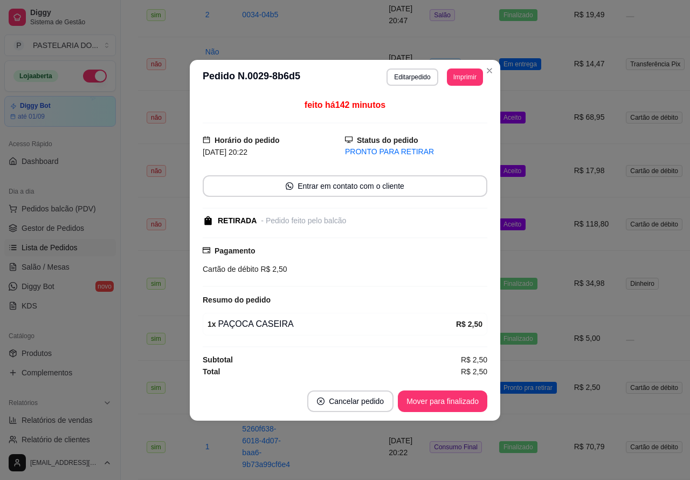
click at [452, 401] on button "Mover para finalizado" at bounding box center [442, 401] width 89 height 22
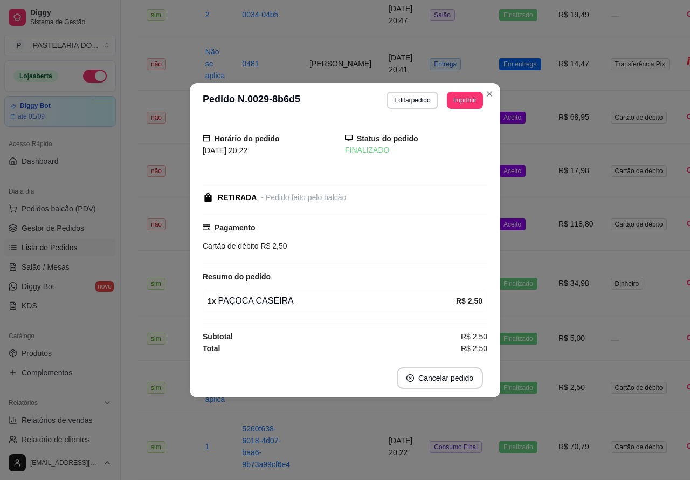
click at [532, 251] on td "Aceito" at bounding box center [520, 223] width 59 height 53
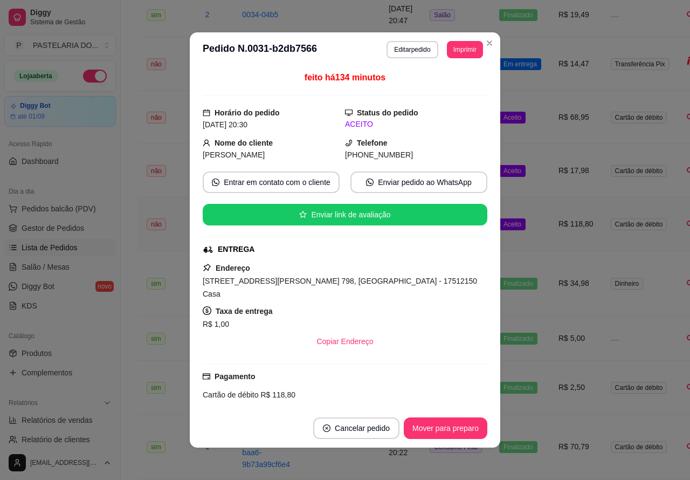
click at [447, 426] on button "Mover para preparo" at bounding box center [446, 428] width 84 height 22
click at [450, 423] on button "Mover para preparo" at bounding box center [446, 428] width 84 height 22
click at [450, 425] on button "Mover para preparo" at bounding box center [445, 428] width 81 height 21
click at [453, 425] on button "Mover para entrega" at bounding box center [445, 428] width 83 height 22
click at [449, 426] on button "Mover para finalizado" at bounding box center [442, 428] width 87 height 21
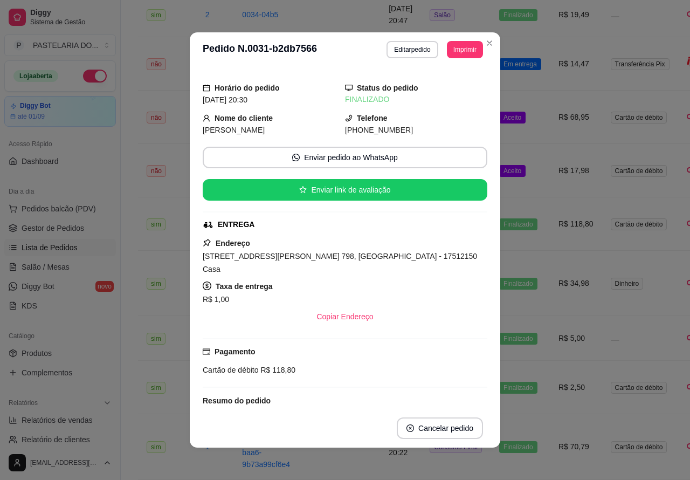
click at [526, 195] on td "Aceito" at bounding box center [520, 170] width 59 height 53
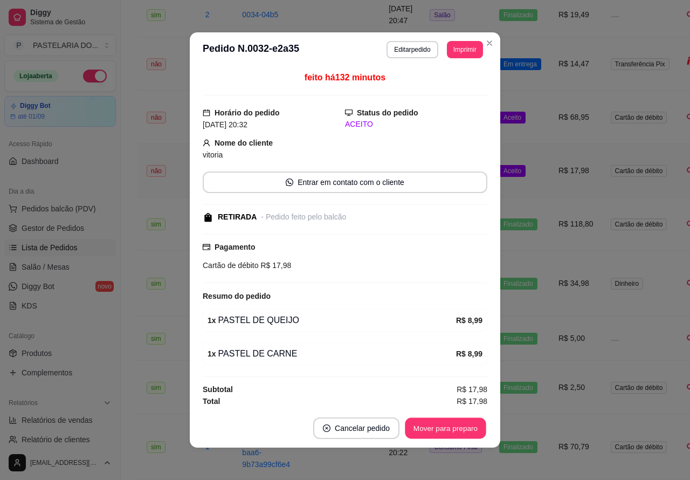
click at [465, 418] on button "Mover para preparo" at bounding box center [445, 428] width 81 height 21
click at [454, 423] on button "Mover para retirada disponível" at bounding box center [427, 428] width 119 height 22
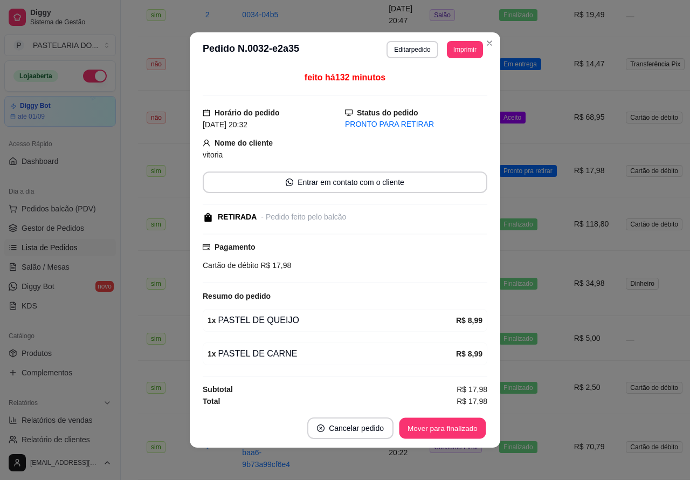
click at [457, 429] on button "Mover para finalizado" at bounding box center [442, 428] width 87 height 21
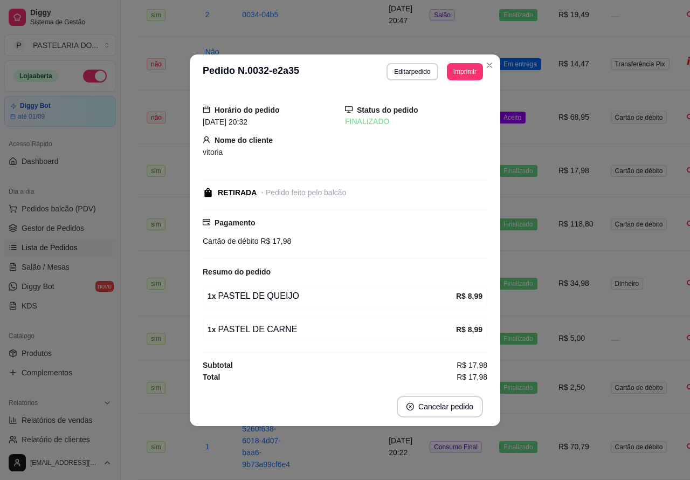
click at [524, 136] on td "Aceito" at bounding box center [520, 117] width 59 height 53
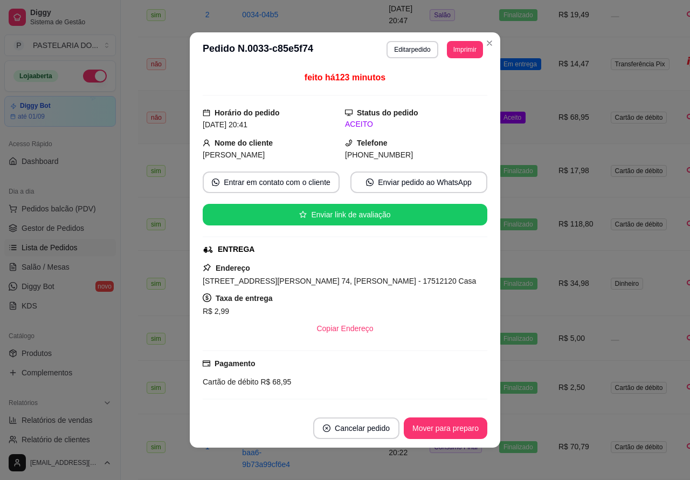
click at [449, 423] on button "Mover para preparo" at bounding box center [446, 428] width 84 height 22
click at [453, 418] on button "Mover para preparo" at bounding box center [445, 428] width 81 height 21
click at [447, 424] on button "Mover para preparo" at bounding box center [446, 428] width 84 height 22
click at [435, 425] on button "Mover para entrega" at bounding box center [445, 428] width 83 height 22
click at [450, 426] on button "Mover para finalizado" at bounding box center [442, 428] width 87 height 21
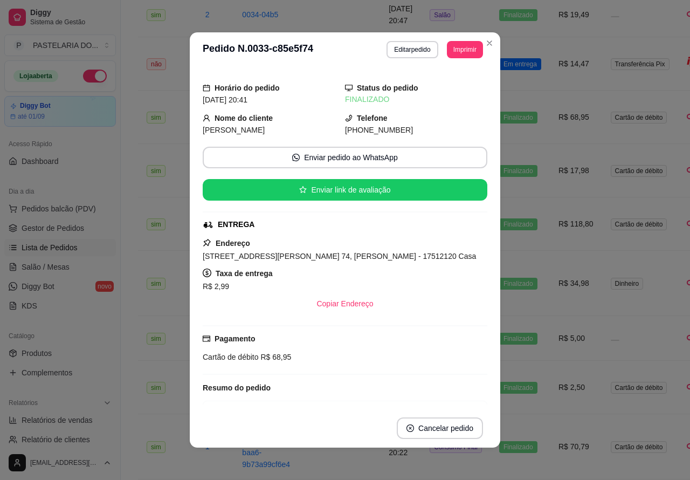
click at [518, 70] on span "Em entrega" at bounding box center [520, 64] width 42 height 12
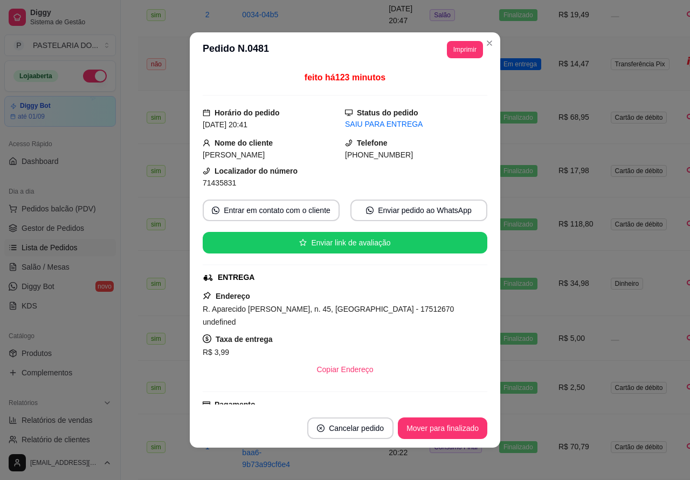
click at [443, 425] on button "Mover para finalizado" at bounding box center [442, 428] width 89 height 22
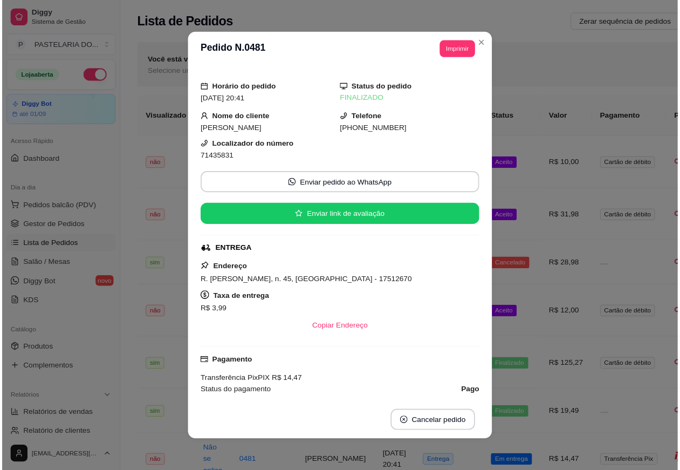
scroll to position [404, 0]
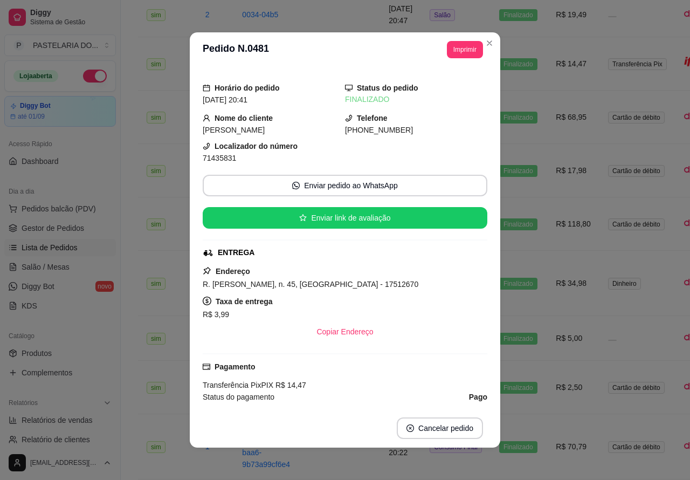
click at [146, 414] on td "sim" at bounding box center [167, 387] width 59 height 53
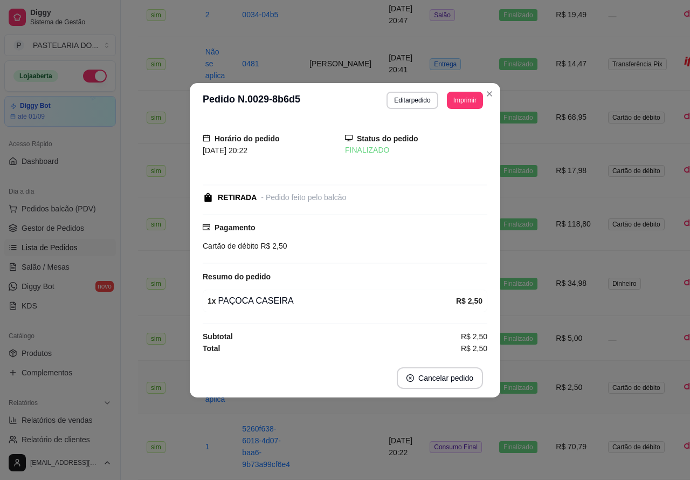
click at [144, 396] on td "sim" at bounding box center [167, 387] width 59 height 53
click at [69, 328] on div "Catálogo" at bounding box center [60, 335] width 112 height 17
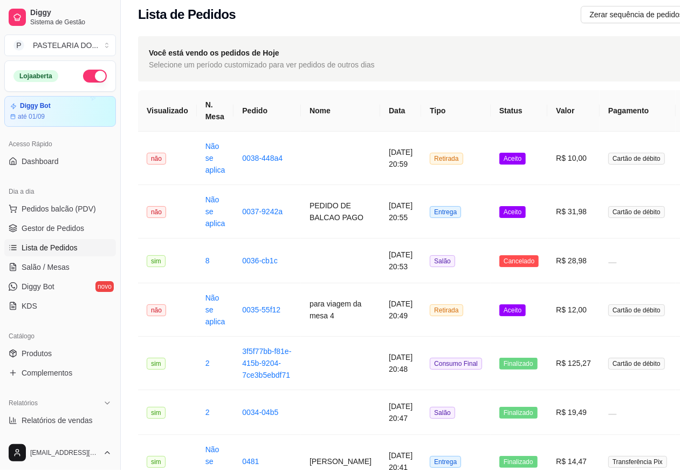
scroll to position [0, 0]
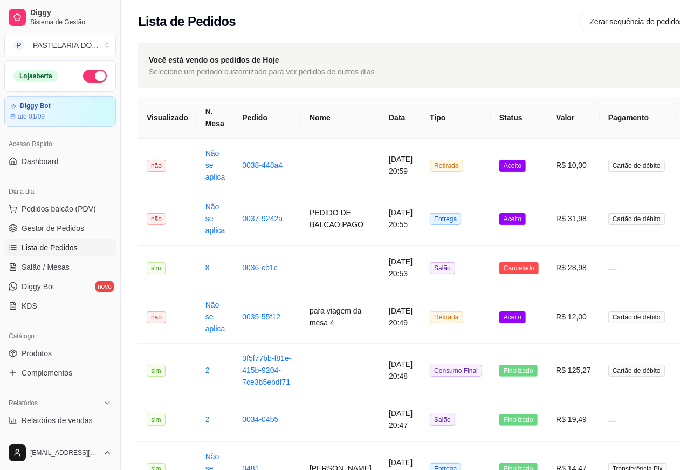
click at [504, 323] on span "Aceito" at bounding box center [512, 317] width 26 height 12
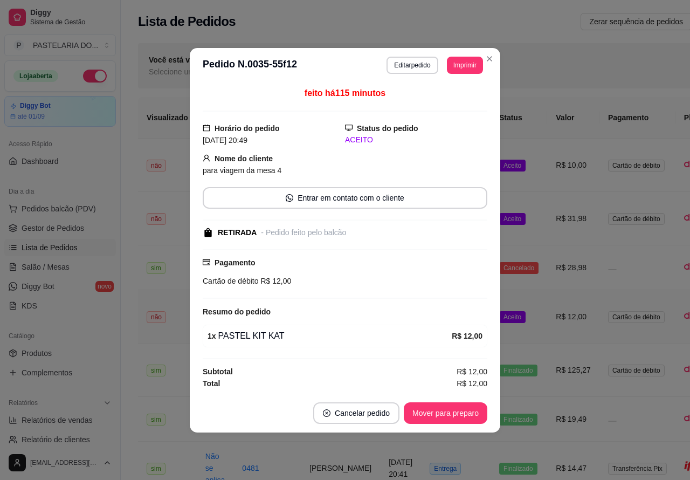
click at [450, 414] on button "Mover para preparo" at bounding box center [446, 413] width 84 height 22
click at [464, 414] on button "Mover para preparo" at bounding box center [445, 412] width 81 height 21
click at [464, 409] on button "Mover para retirada disponível" at bounding box center [427, 413] width 119 height 22
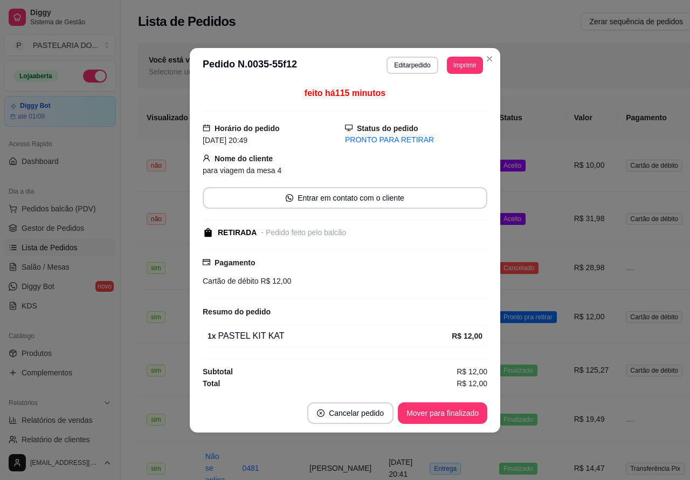
click at [522, 222] on td "Aceito" at bounding box center [528, 218] width 75 height 53
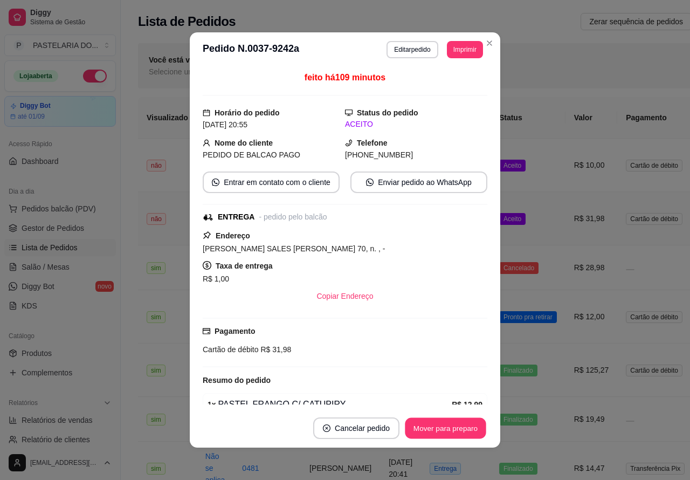
click at [444, 427] on button "Mover para preparo" at bounding box center [445, 428] width 81 height 21
click at [449, 424] on button "Mover para entrega" at bounding box center [445, 428] width 83 height 22
click at [450, 427] on button "Mover para finalizado" at bounding box center [442, 428] width 87 height 21
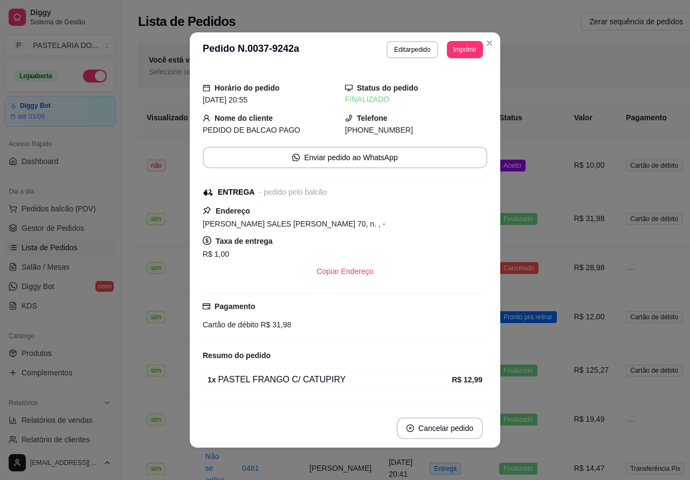
click at [536, 323] on span "Pronto pra retirar" at bounding box center [528, 317] width 58 height 12
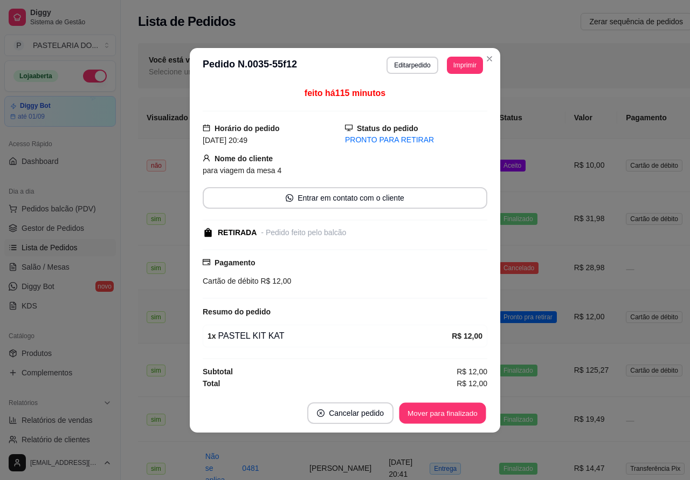
click at [450, 410] on button "Mover para finalizado" at bounding box center [442, 412] width 87 height 21
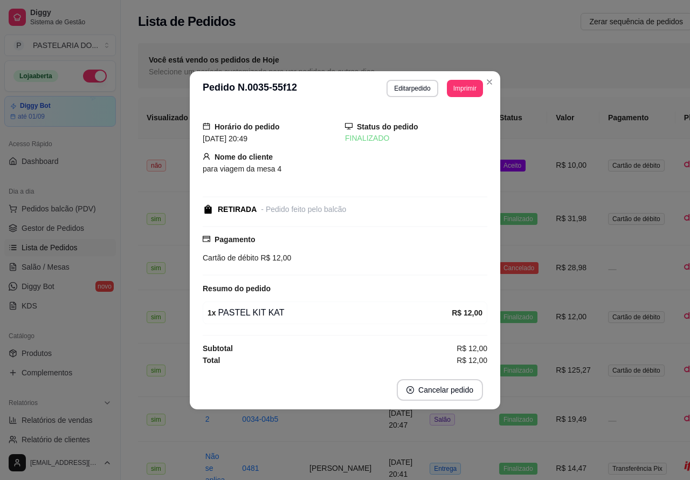
click at [523, 165] on td "Aceito" at bounding box center [519, 165] width 57 height 53
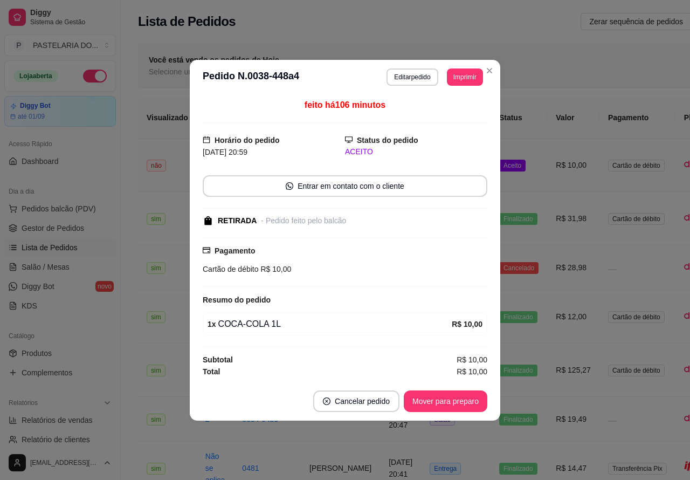
click at [412, 404] on button "Mover para preparo" at bounding box center [446, 401] width 84 height 22
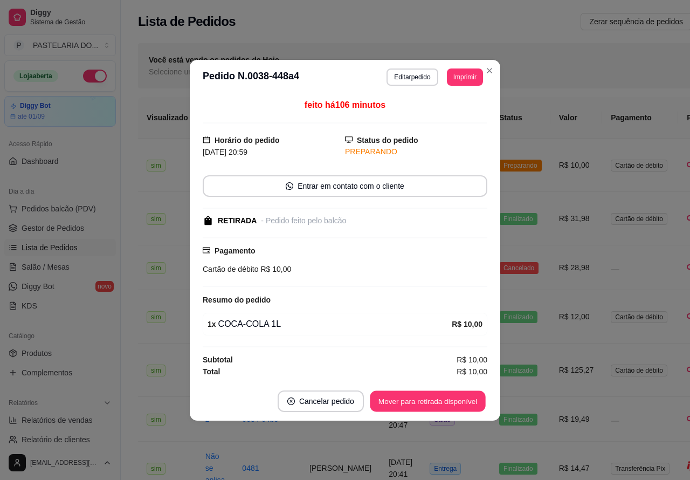
click at [408, 402] on button "Mover para retirada disponível" at bounding box center [427, 400] width 115 height 21
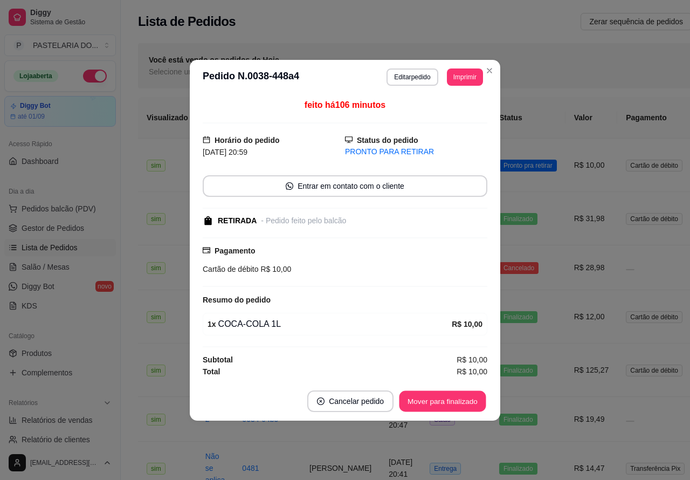
click at [421, 402] on button "Mover para finalizado" at bounding box center [442, 400] width 87 height 21
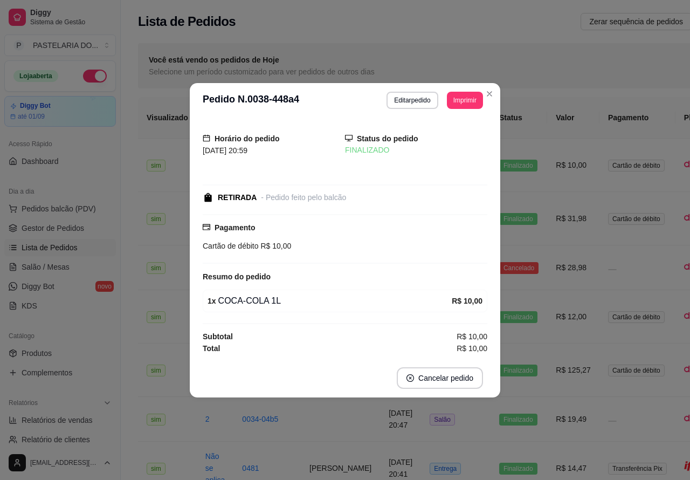
click at [87, 334] on div "Catálogo" at bounding box center [60, 335] width 112 height 17
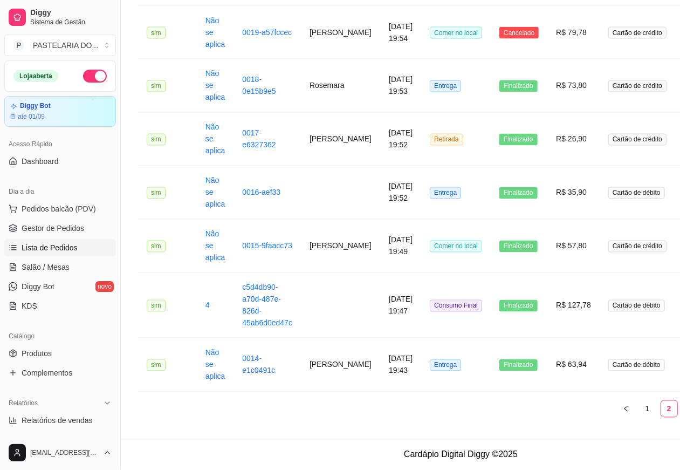
scroll to position [1357, 0]
click at [682, 409] on link "3" at bounding box center [690, 409] width 16 height 16
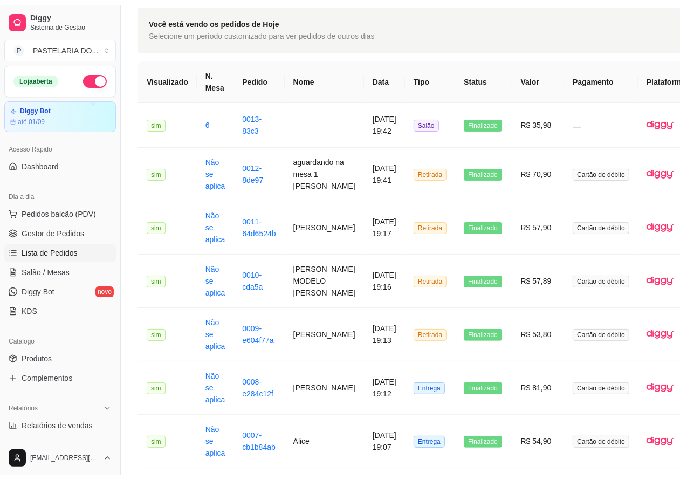
scroll to position [0, 0]
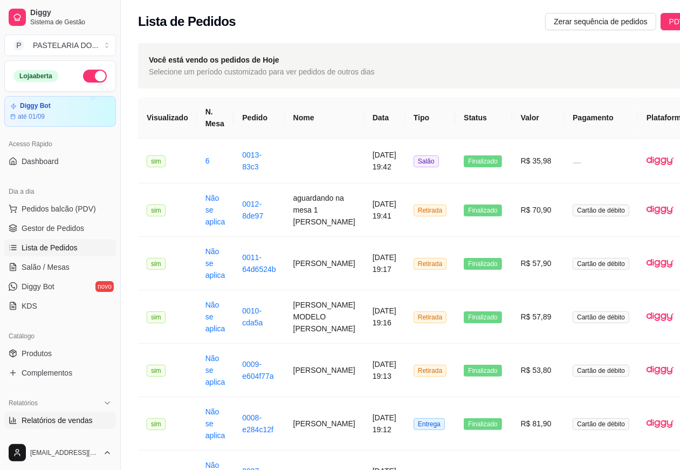
click at [64, 419] on span "Relatórios de vendas" at bounding box center [57, 420] width 71 height 11
select select "ALL"
select select "0"
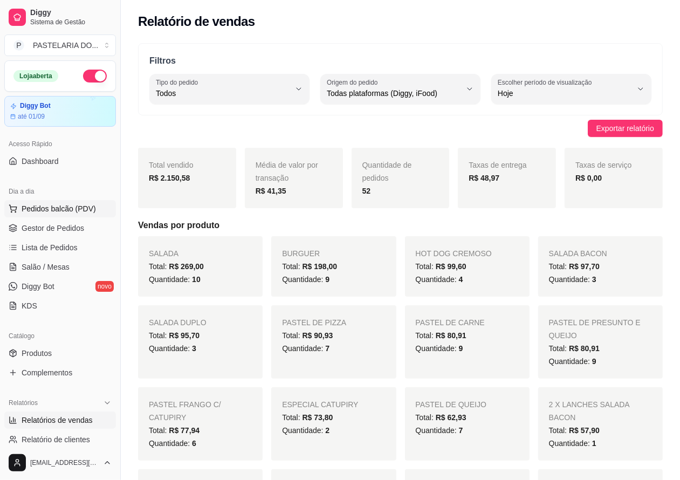
click at [64, 203] on span "Pedidos balcão (PDV)" at bounding box center [59, 208] width 74 height 11
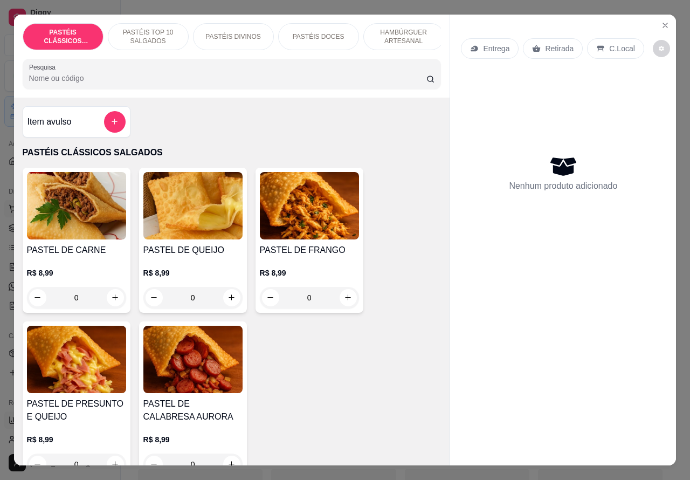
click at [663, 23] on icon "Close" at bounding box center [665, 25] width 4 height 4
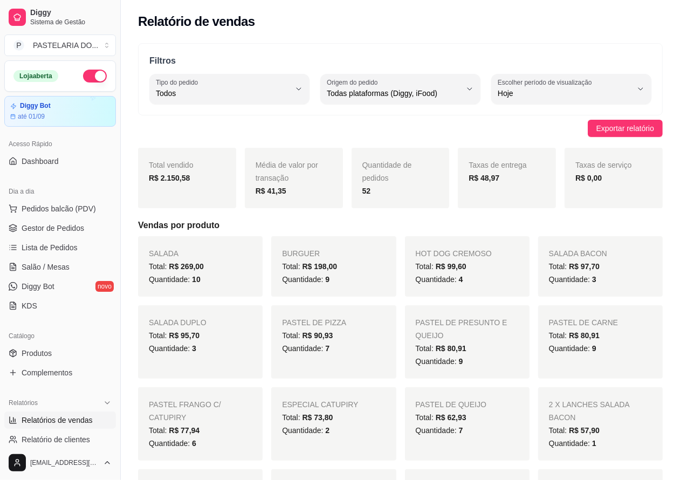
click at [72, 73] on div "Loja aberta" at bounding box center [59, 76] width 93 height 13
click at [83, 73] on button "button" at bounding box center [95, 76] width 24 height 13
